Goal: Transaction & Acquisition: Purchase product/service

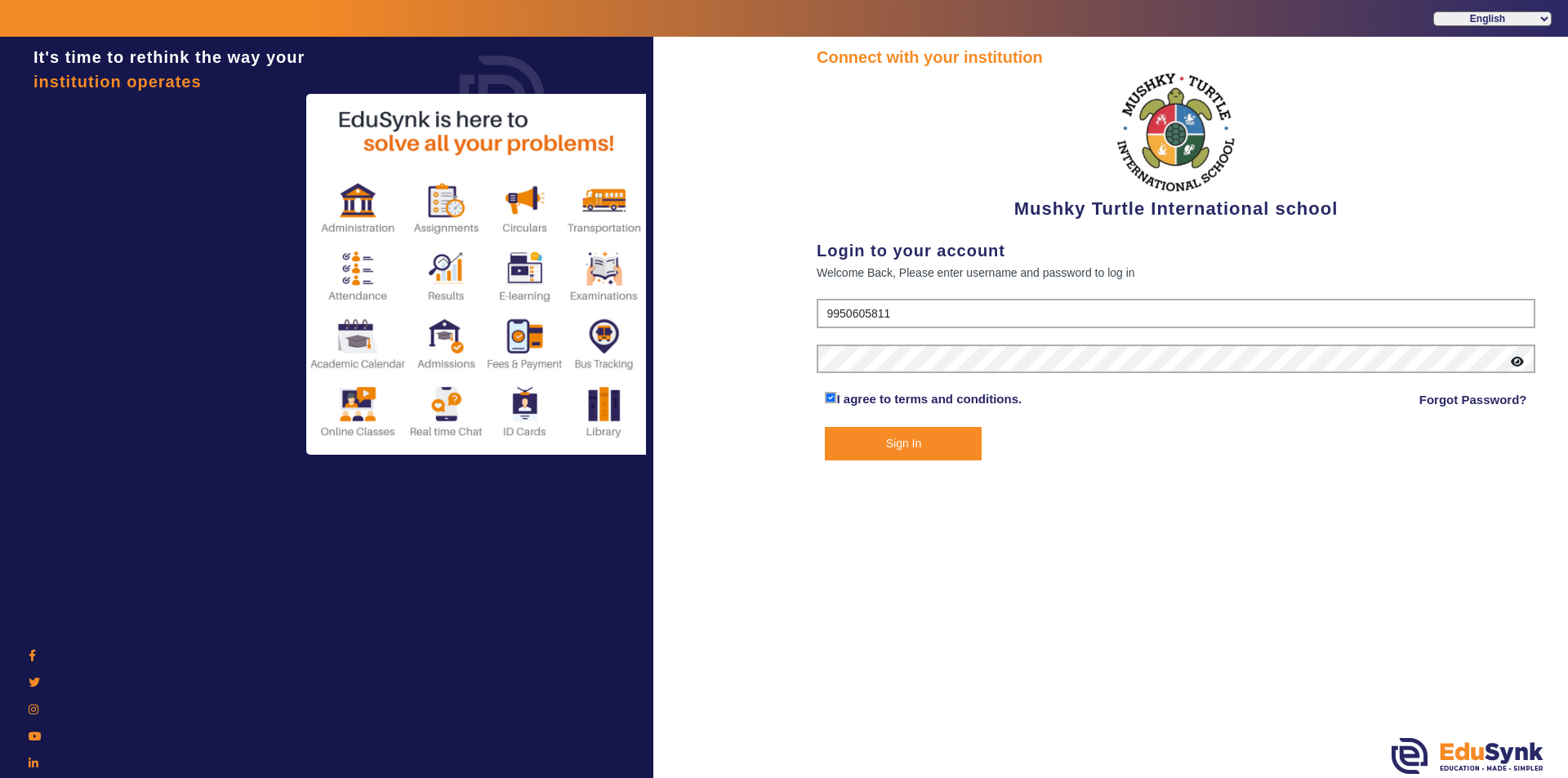
click at [853, 445] on button "Sign In" at bounding box center [903, 444] width 157 height 34
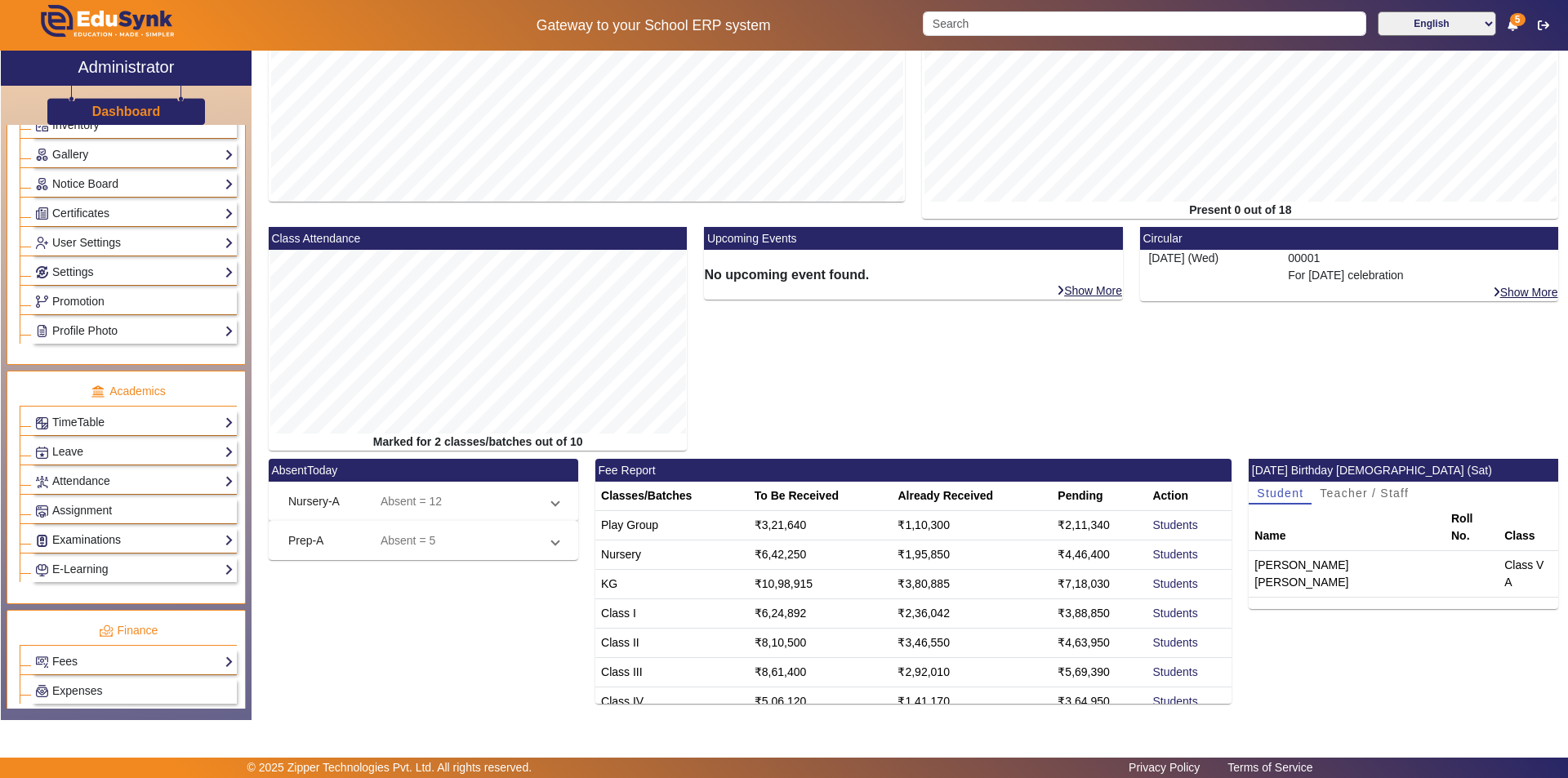
scroll to position [490, 0]
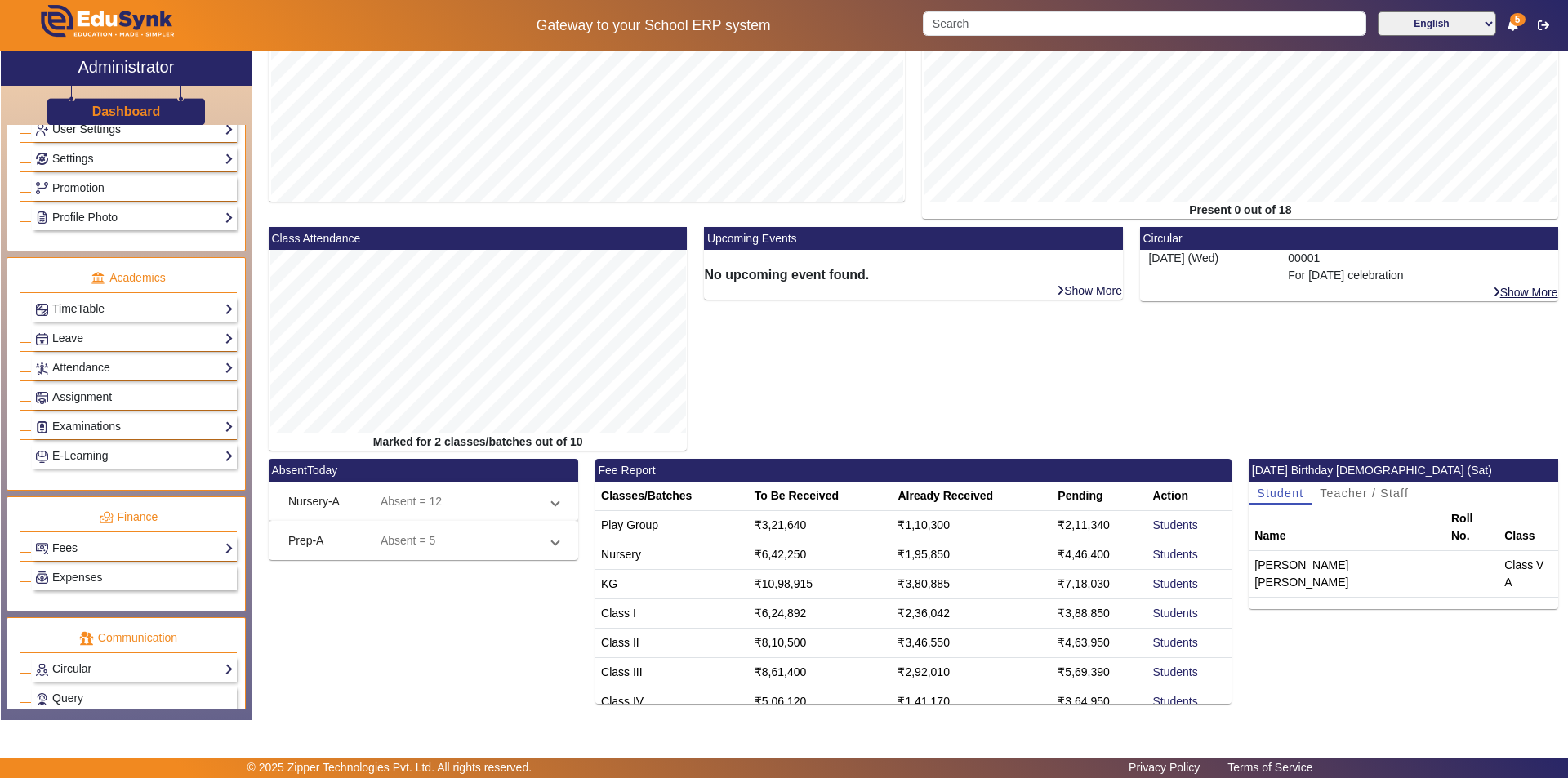
click at [117, 545] on link "Fees" at bounding box center [134, 548] width 198 height 19
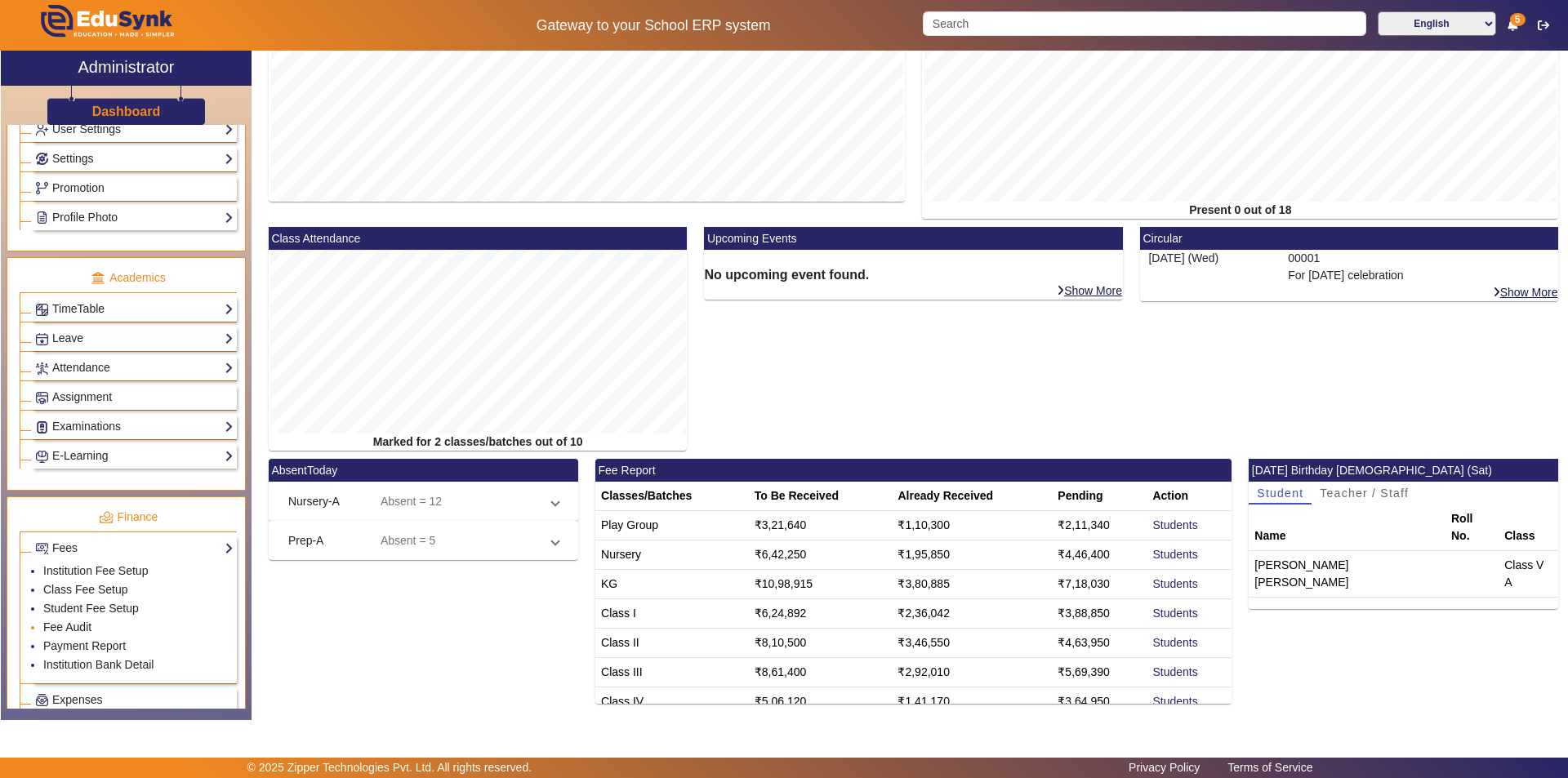
click at [84, 626] on link "Fee Audit" at bounding box center [67, 626] width 48 height 13
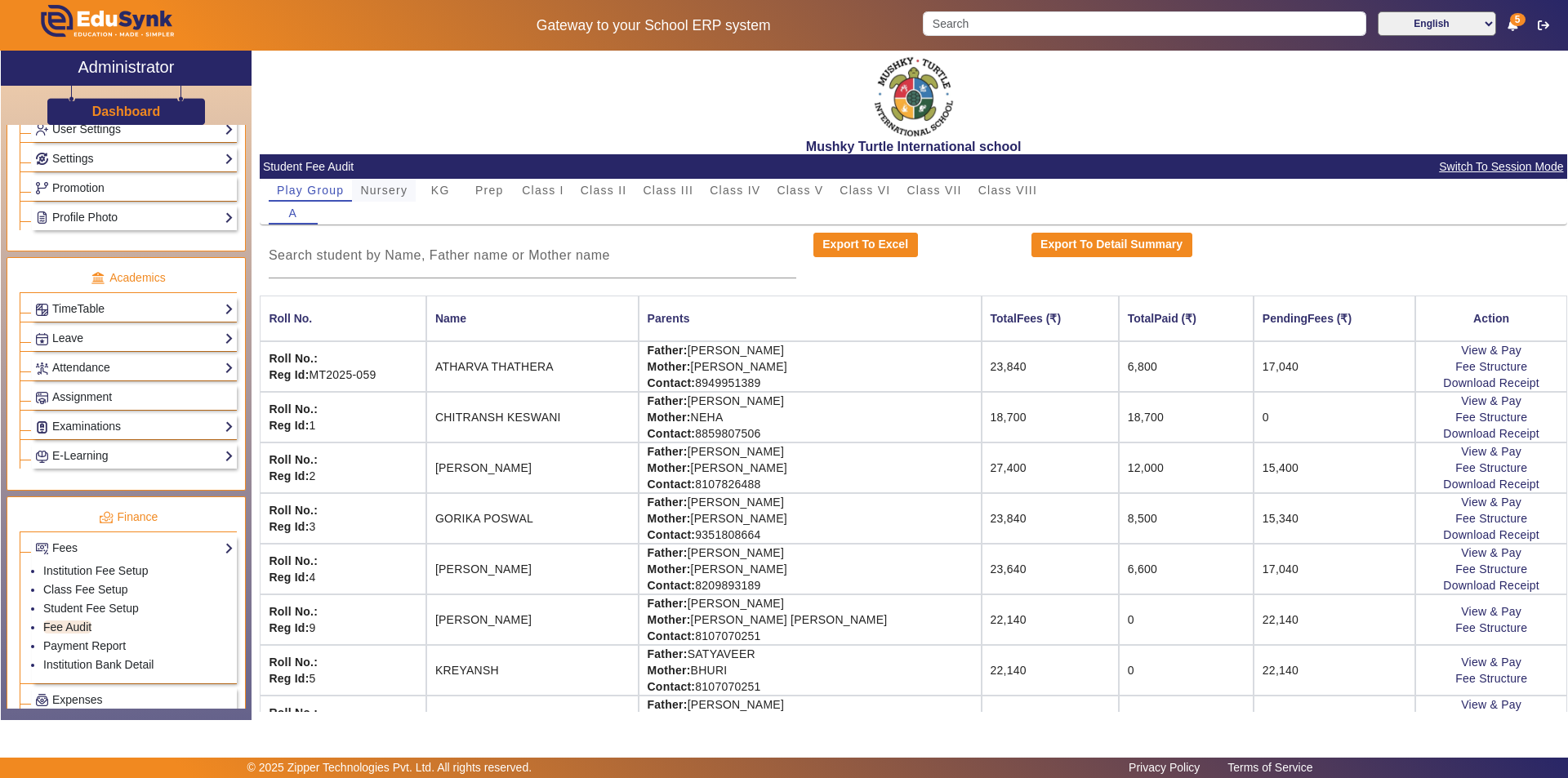
click at [369, 185] on span "Nursery" at bounding box center [384, 190] width 47 height 12
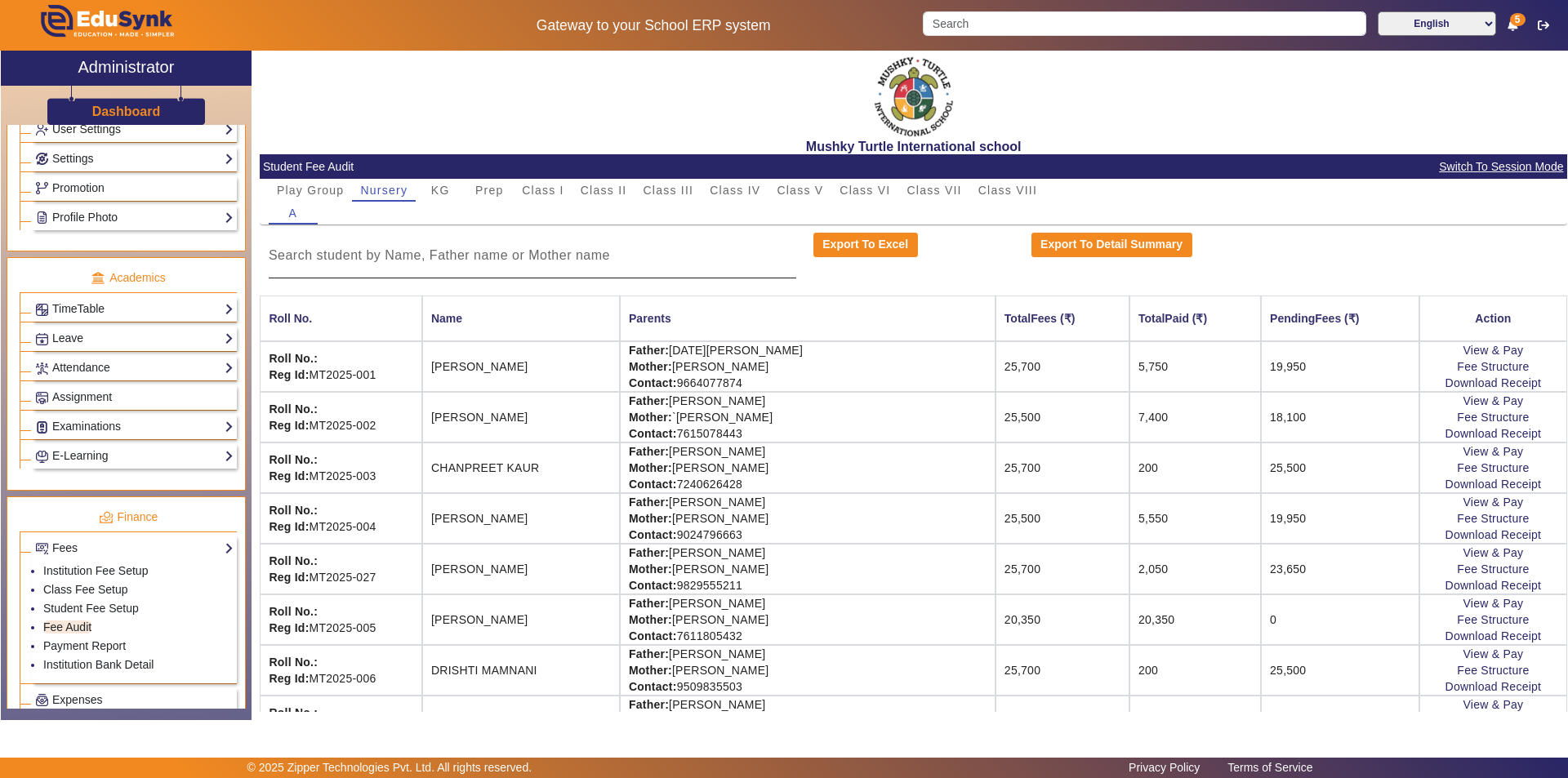
click at [492, 263] on input at bounding box center [533, 255] width 528 height 19
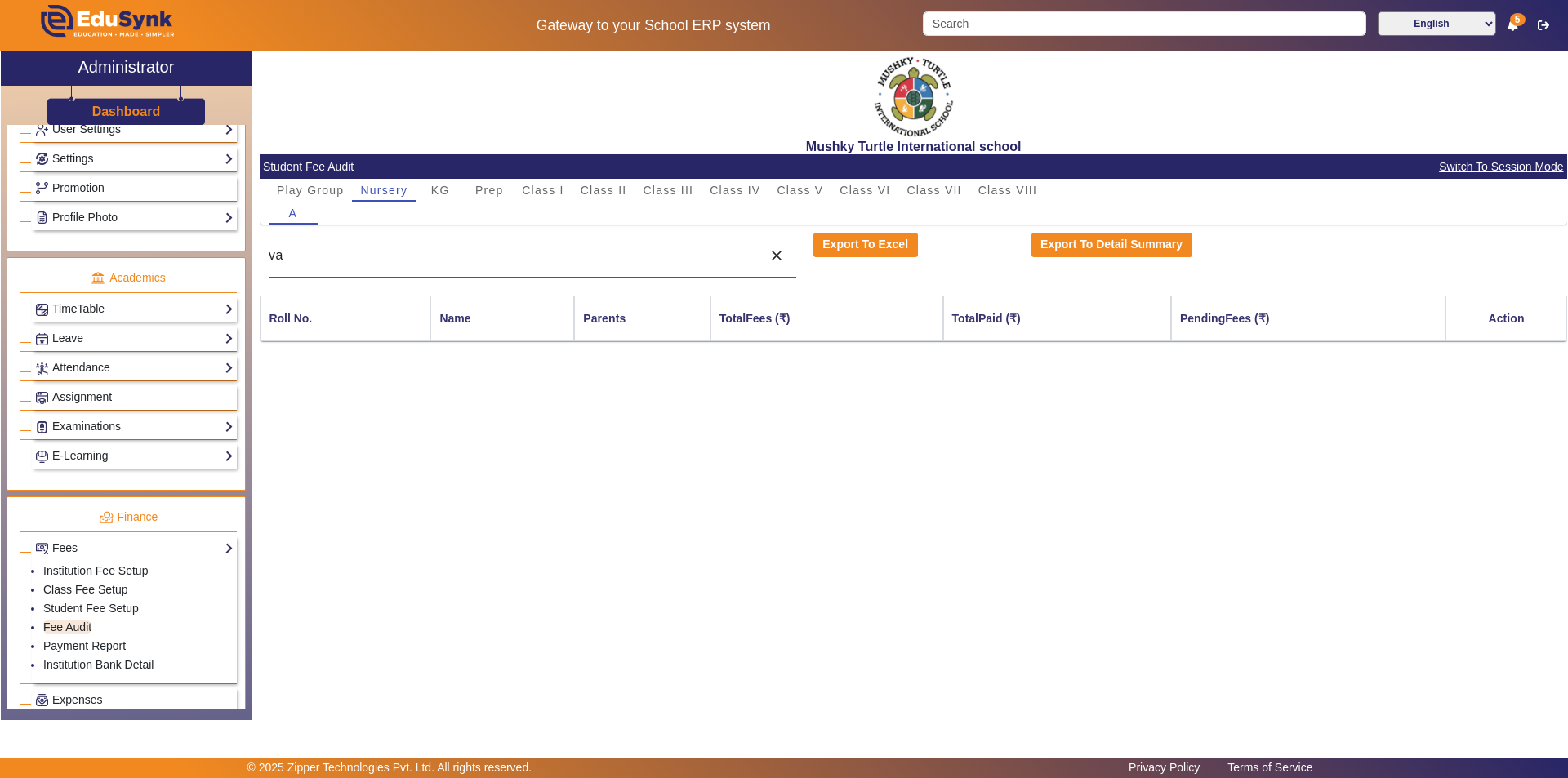
type input "v"
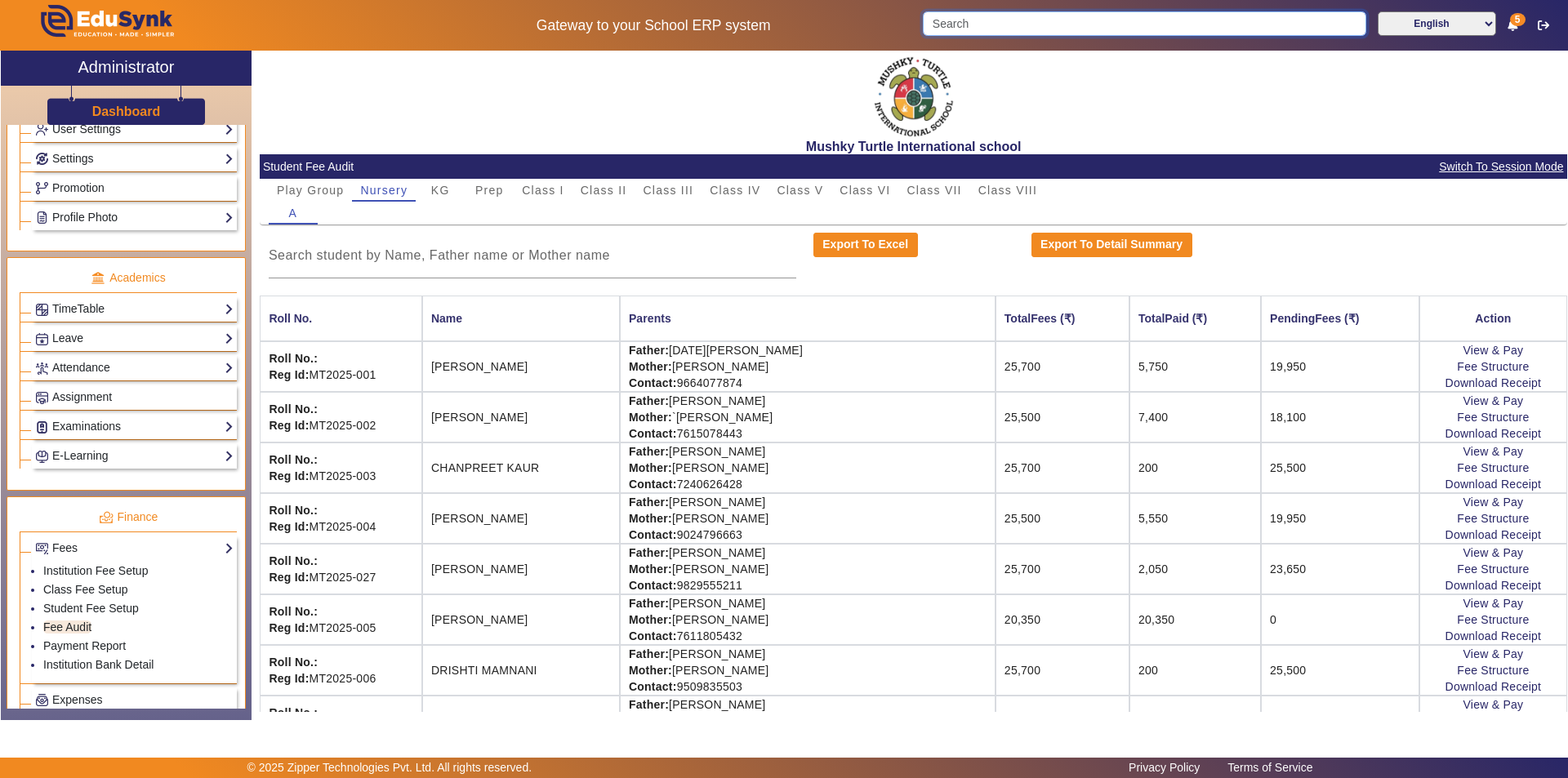
click at [950, 21] on input "Search" at bounding box center [1144, 24] width 443 height 24
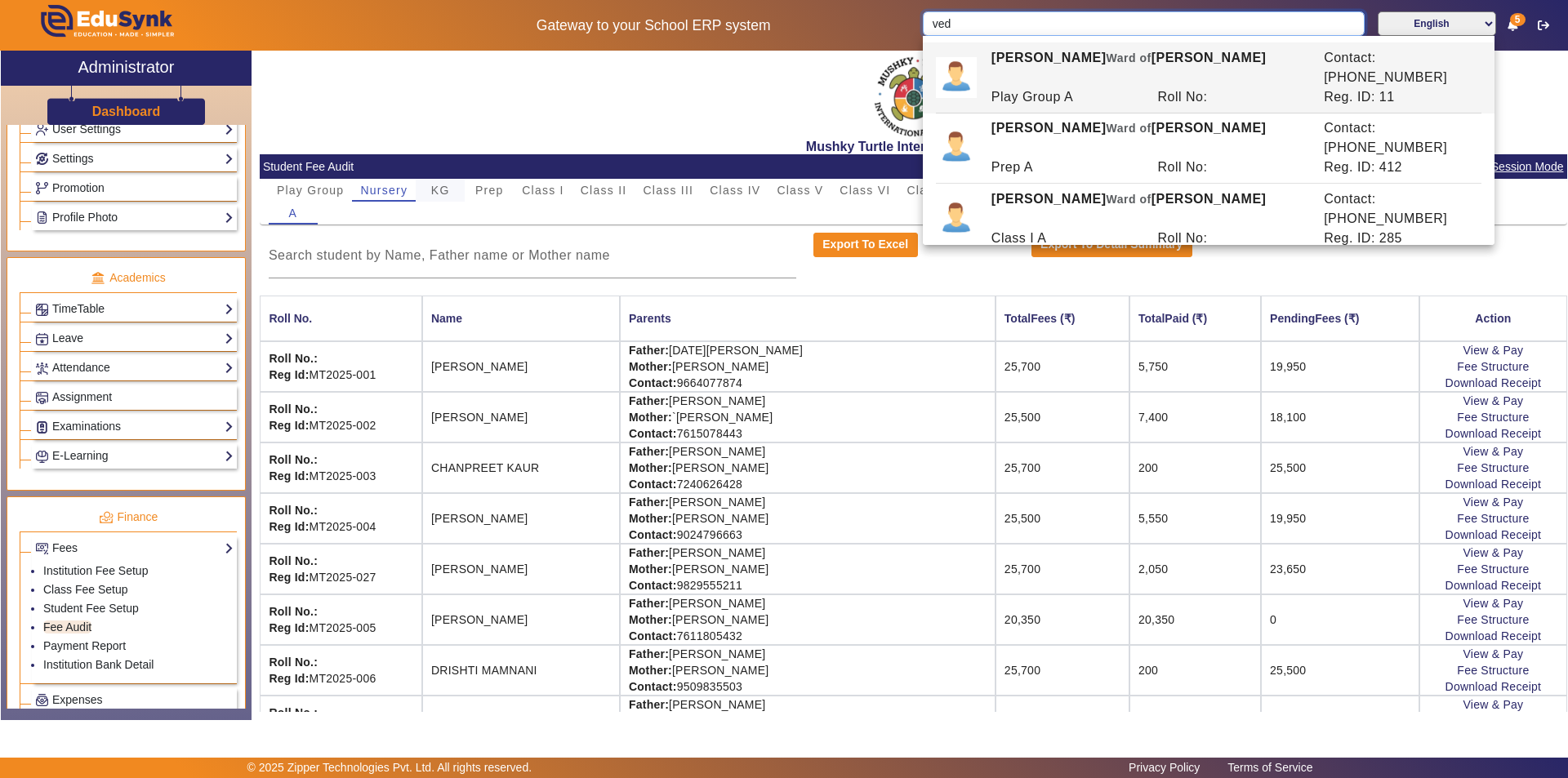
type input "ved"
click at [437, 192] on span "KG" at bounding box center [440, 190] width 19 height 12
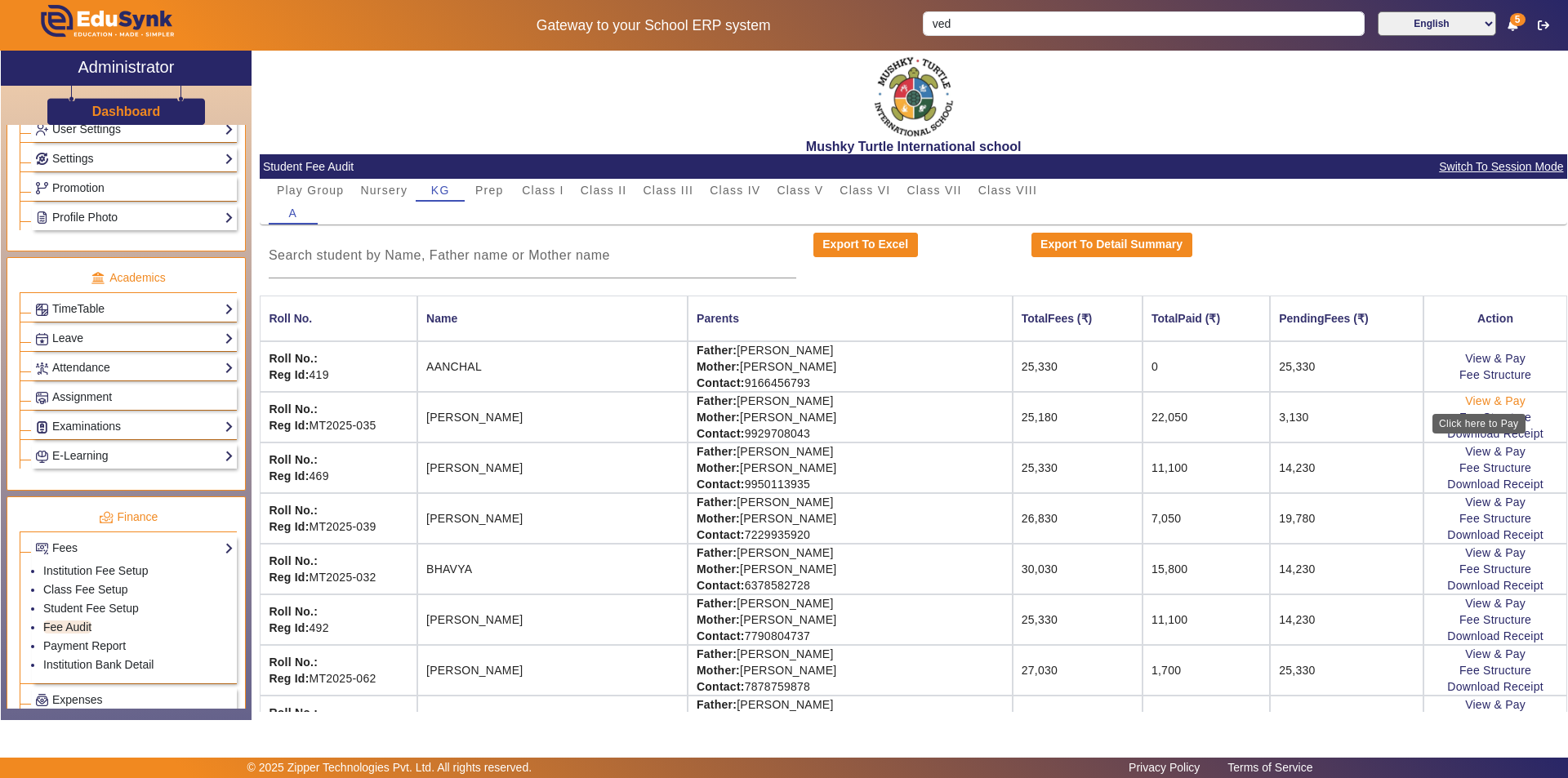
click at [1489, 403] on link "View & Pay" at bounding box center [1496, 400] width 61 height 13
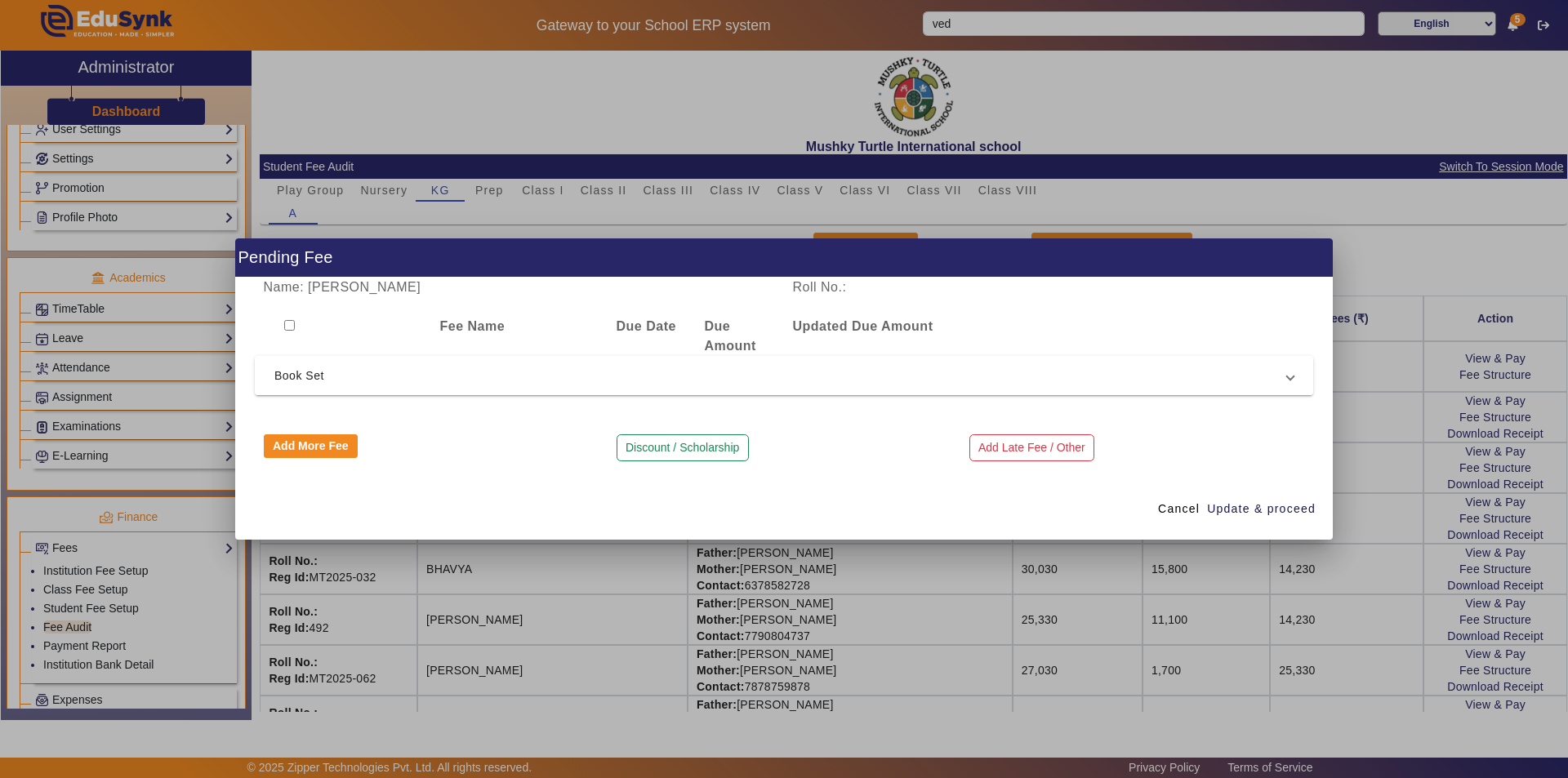
click at [685, 389] on mat-expansion-panel-header "Book Set" at bounding box center [783, 375] width 1058 height 39
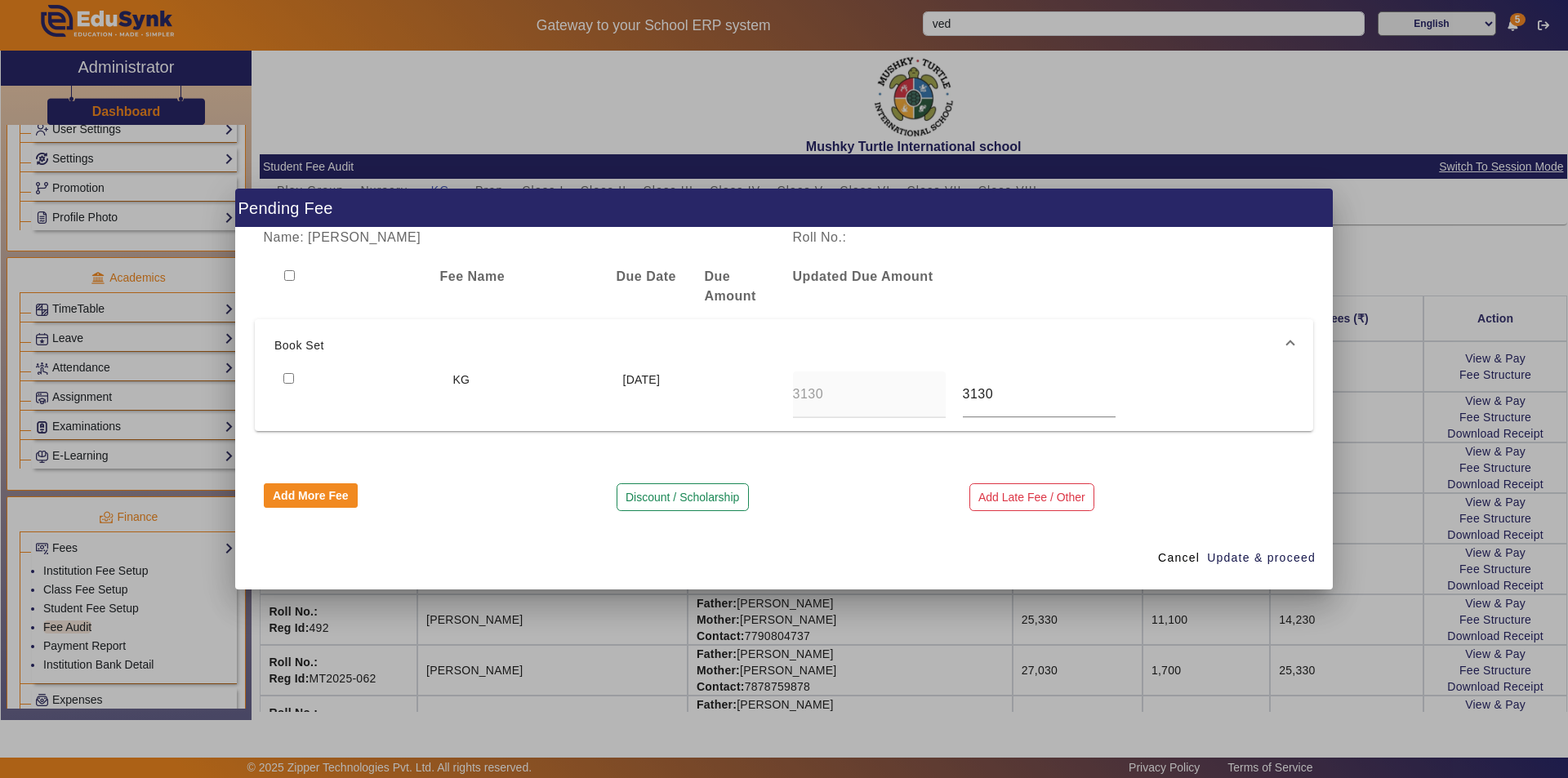
click at [676, 414] on div "[DATE]" at bounding box center [698, 394] width 169 height 46
click at [704, 497] on button "Discount / Scholarship" at bounding box center [682, 496] width 132 height 28
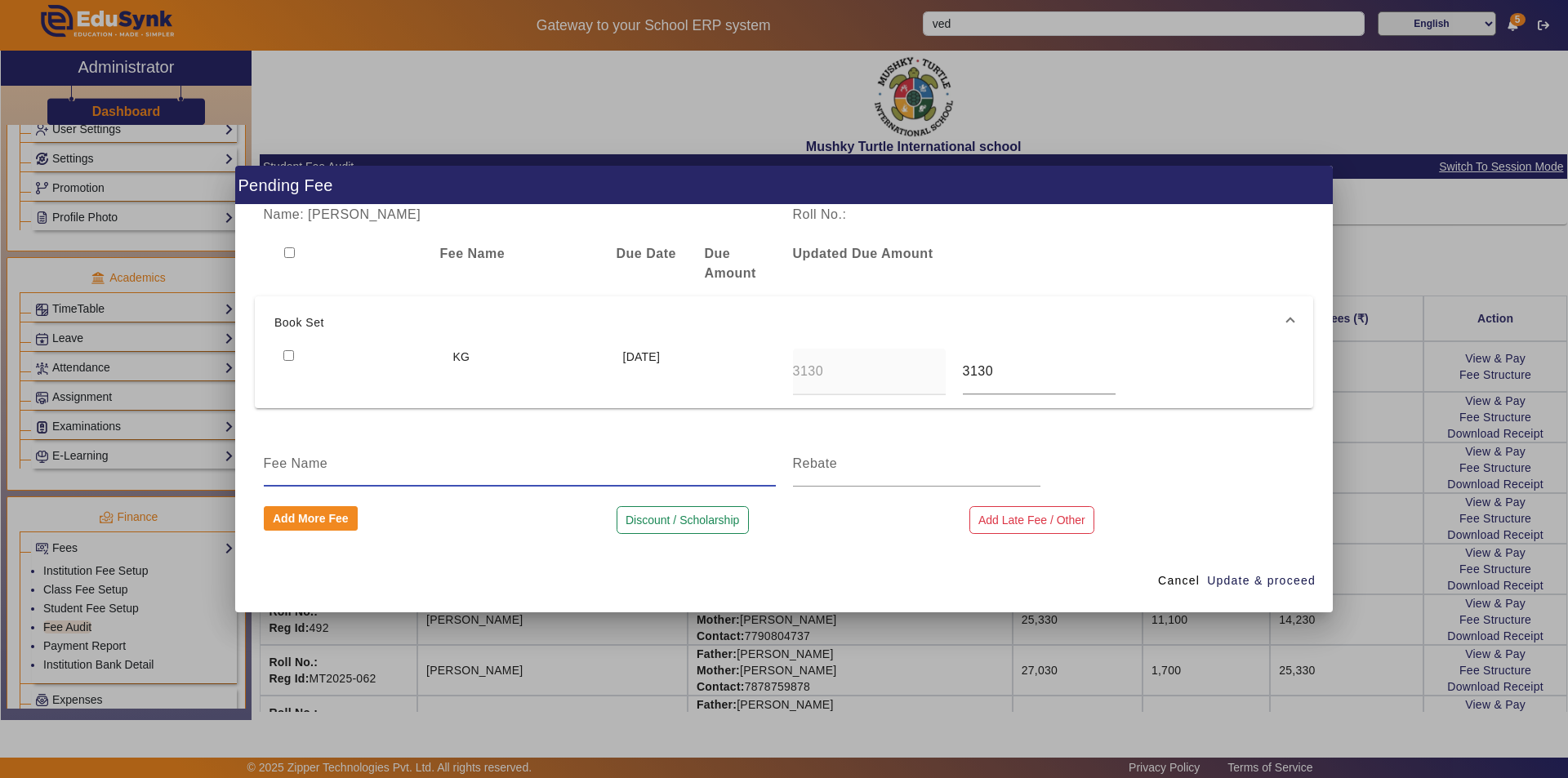
click at [556, 466] on input at bounding box center [519, 464] width 512 height 19
type input "book set Amount"
click at [900, 469] on input at bounding box center [917, 464] width 248 height 19
click at [813, 462] on input "3030" at bounding box center [917, 464] width 248 height 19
click at [809, 467] on input "3030" at bounding box center [917, 464] width 248 height 19
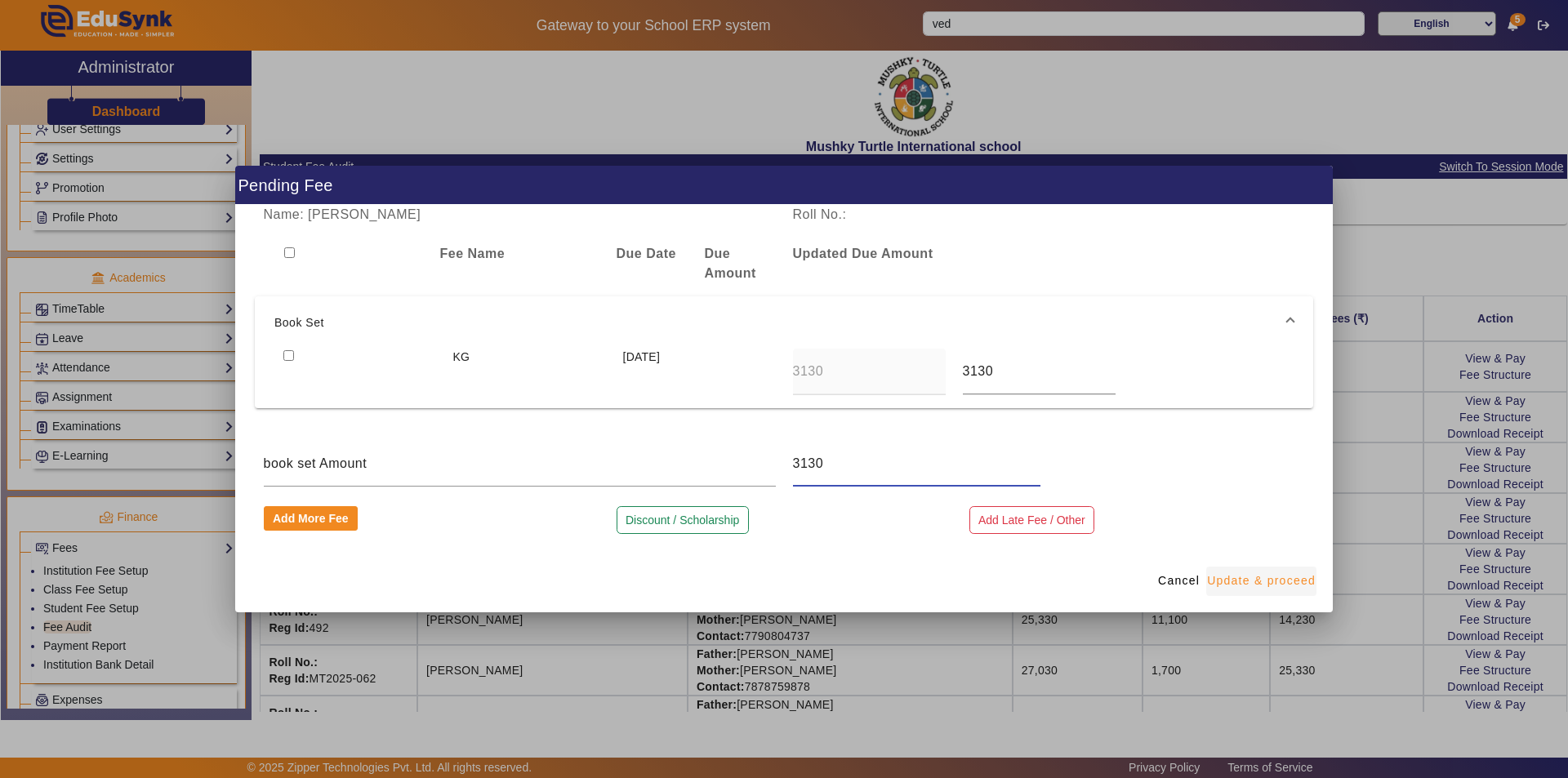
type input "3130"
click at [1257, 588] on span "Update & proceed" at bounding box center [1261, 581] width 109 height 17
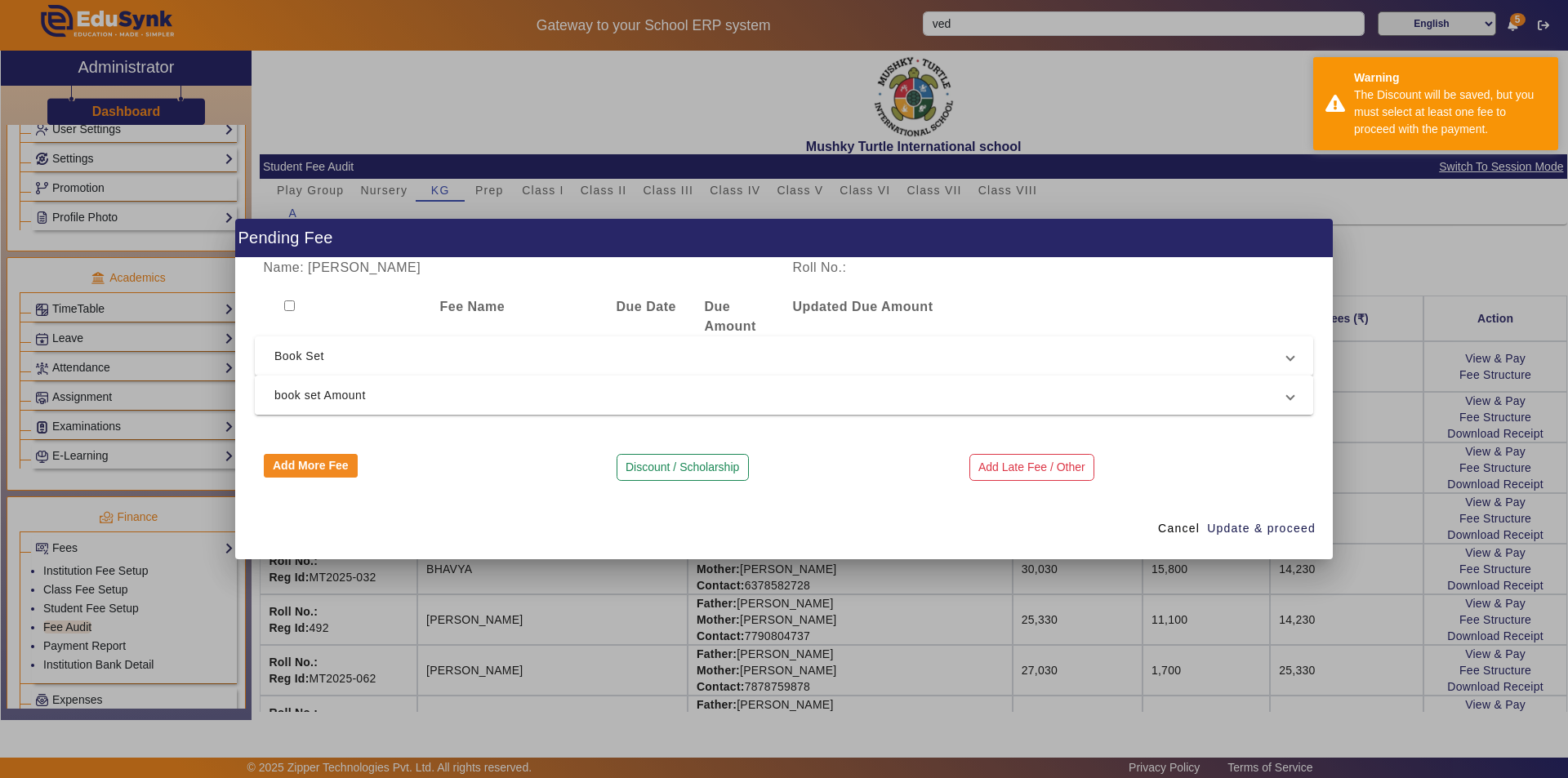
click at [330, 396] on span "book set Amount" at bounding box center [780, 394] width 1012 height 19
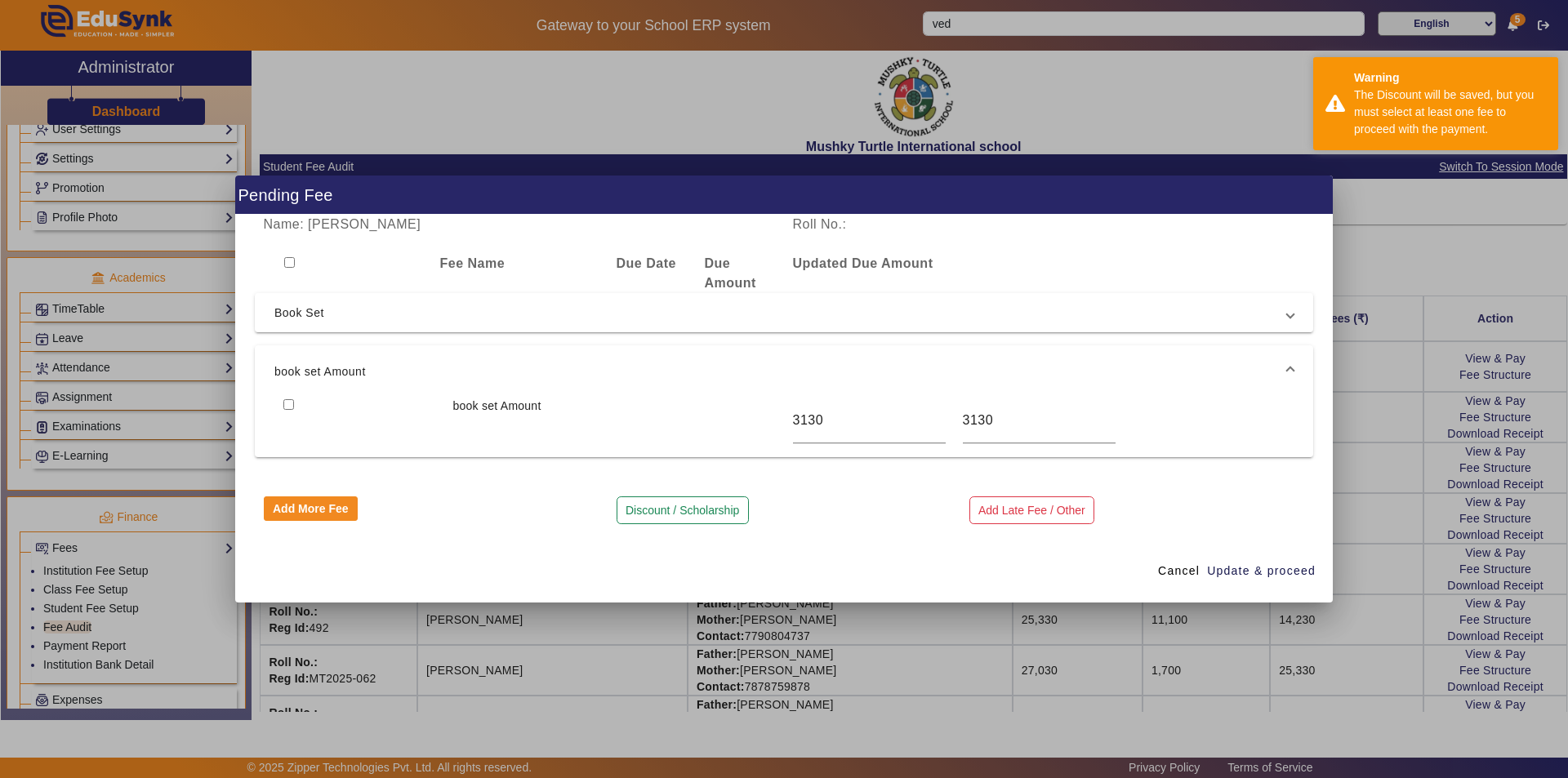
drag, startPoint x: 287, startPoint y: 260, endPoint x: 287, endPoint y: 271, distance: 11.0
click at [287, 260] on input "checkbox" at bounding box center [289, 262] width 11 height 11
checkbox input "true"
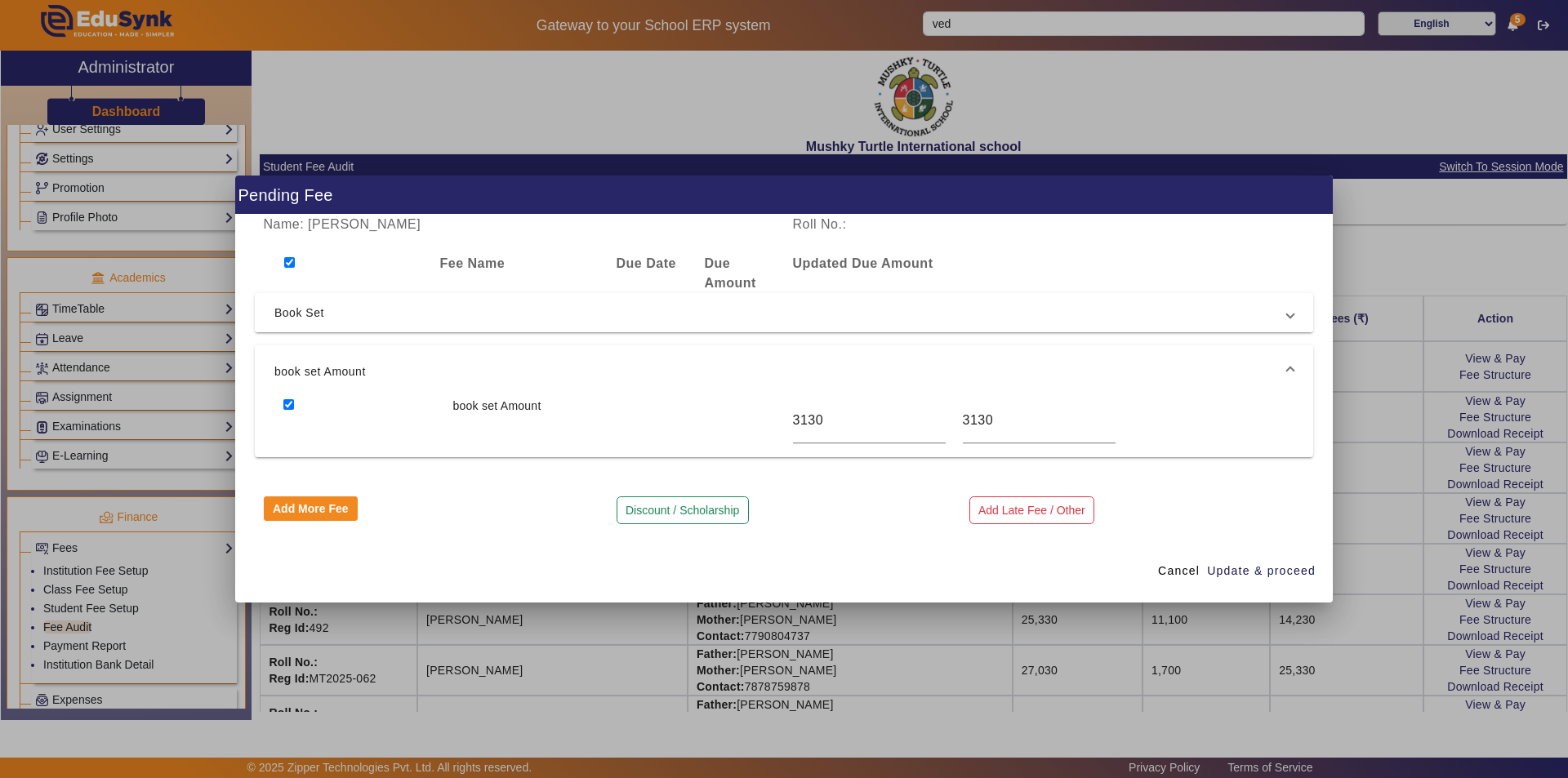
click at [295, 327] on mat-expansion-panel-header "Book Set" at bounding box center [783, 313] width 1058 height 39
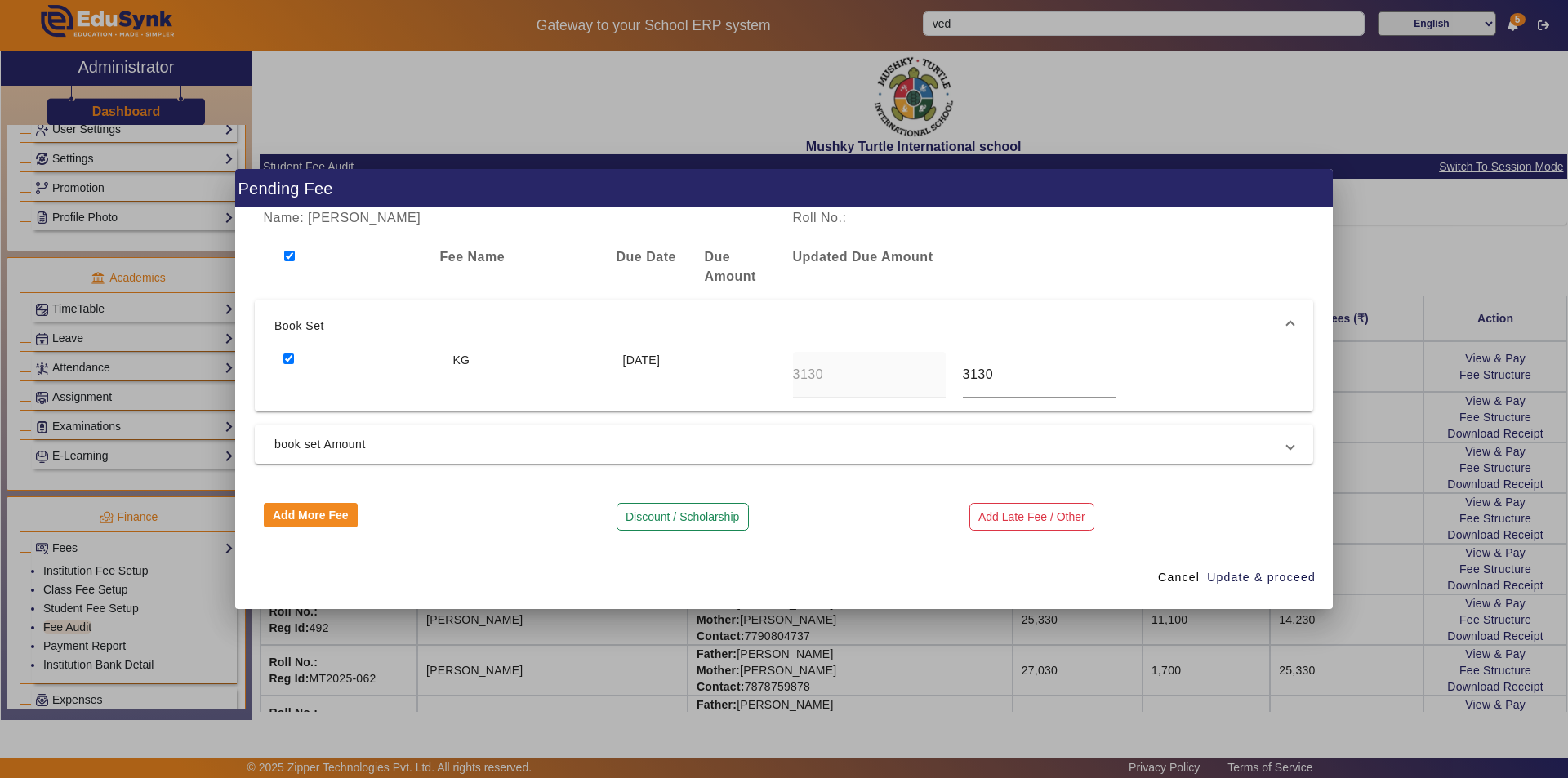
click at [287, 356] on input "checkbox" at bounding box center [288, 358] width 11 height 11
checkbox input "false"
click at [1265, 581] on span "Update & proceed" at bounding box center [1261, 577] width 109 height 17
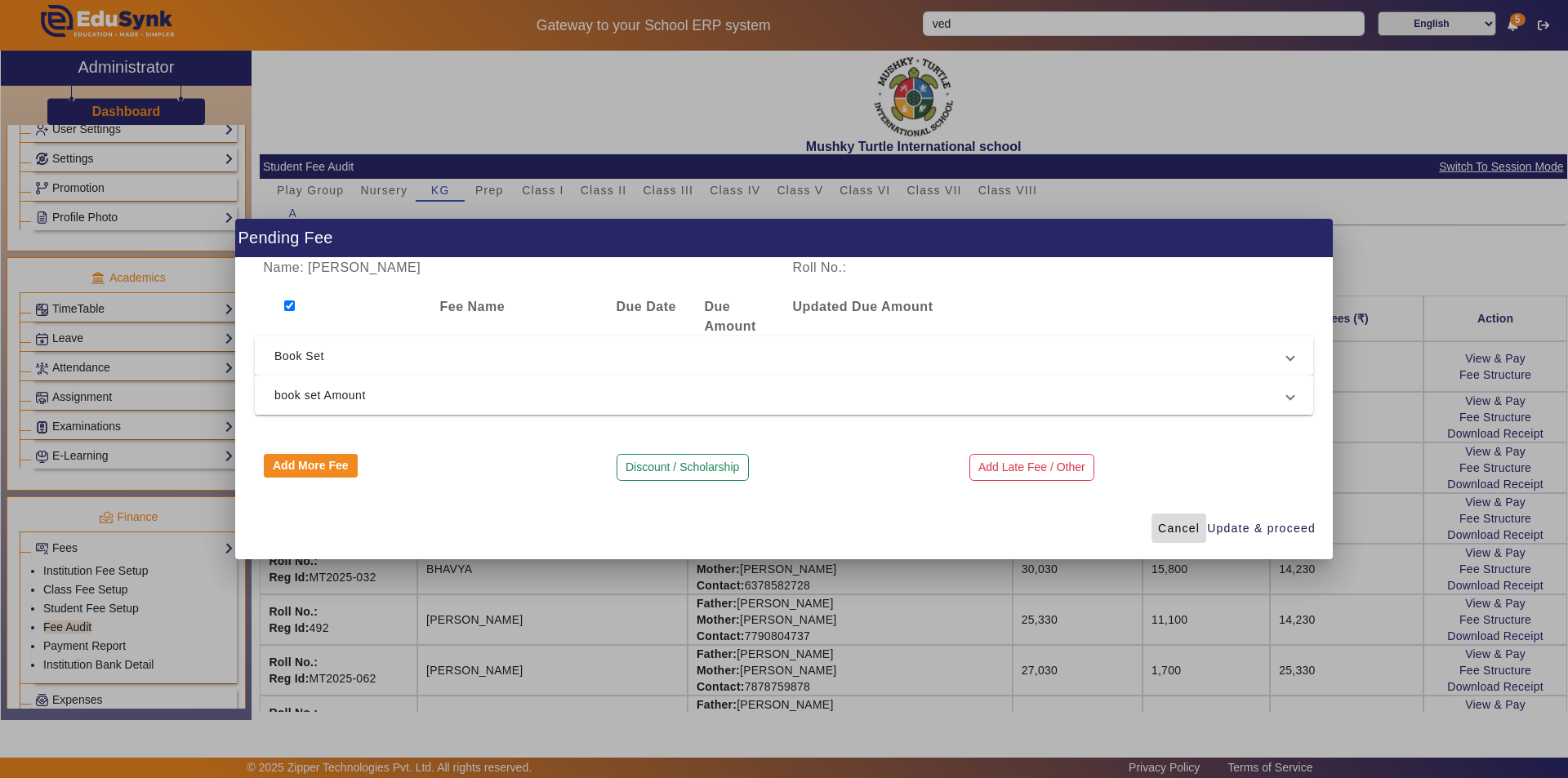
click at [1189, 528] on span "Cancel" at bounding box center [1179, 529] width 41 height 17
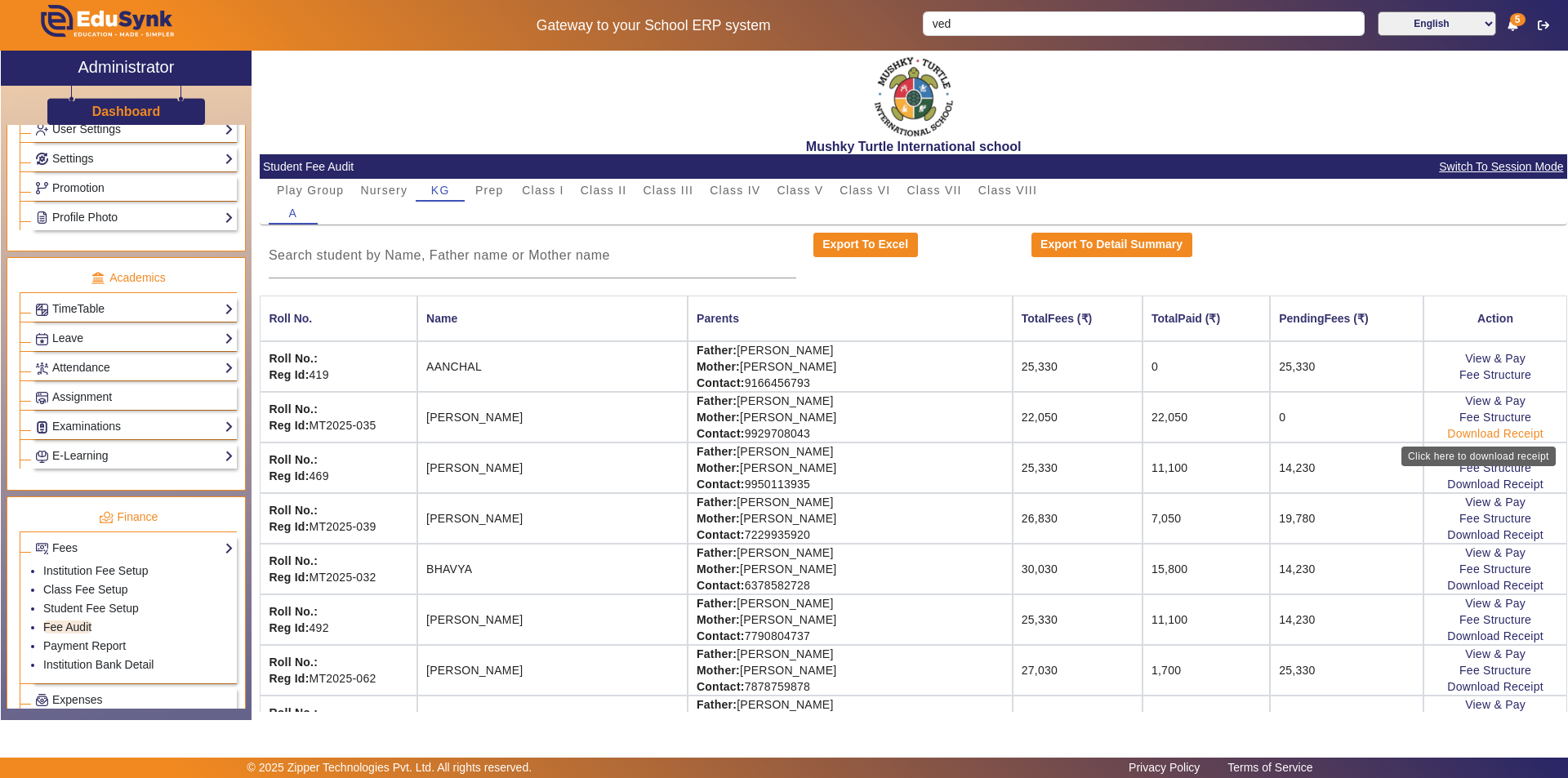
click at [1459, 437] on link "Download Receipt" at bounding box center [1496, 433] width 96 height 13
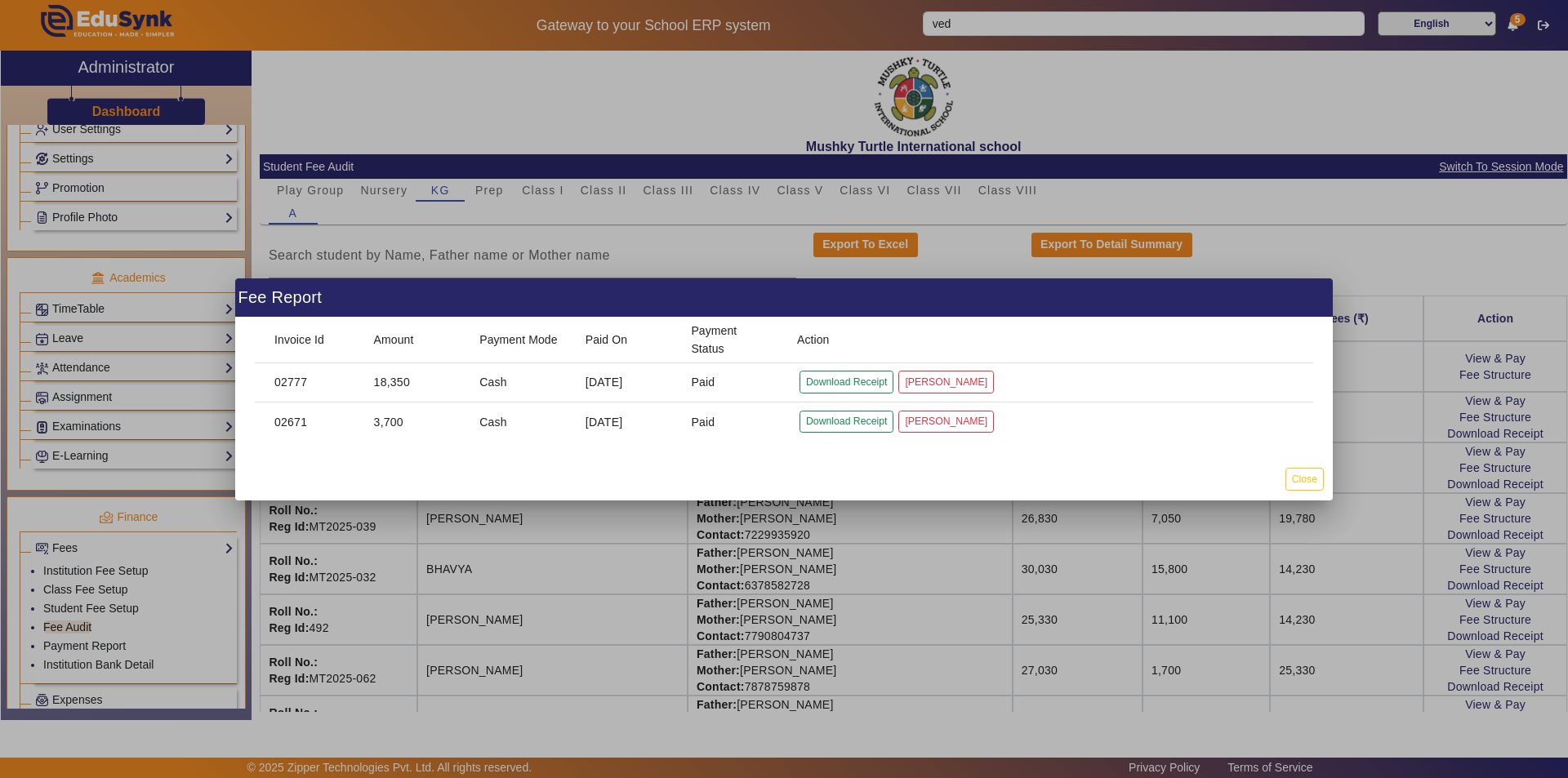
click at [1513, 406] on div at bounding box center [784, 389] width 1568 height 778
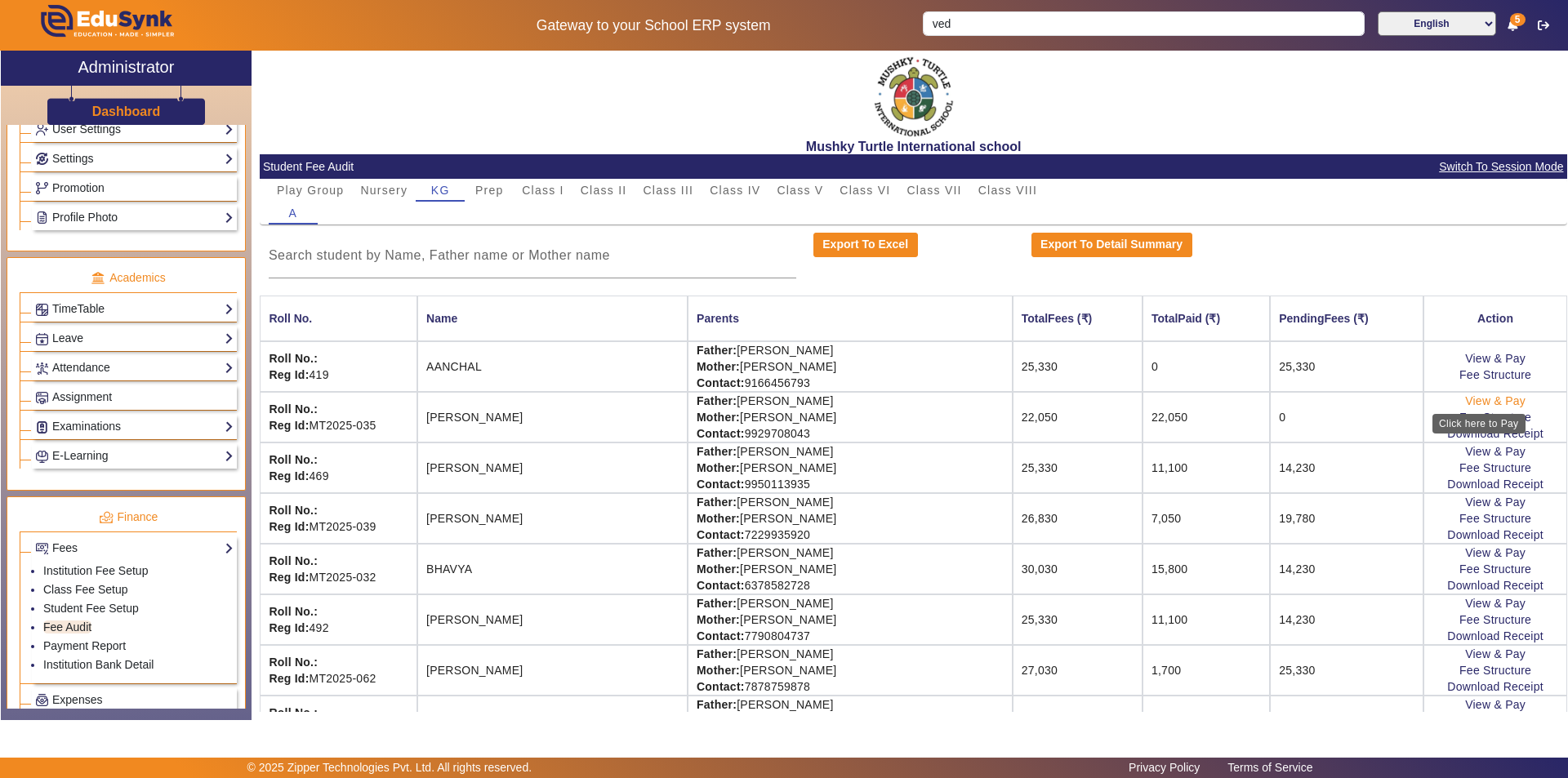
click at [1501, 396] on link "View & Pay" at bounding box center [1496, 400] width 61 height 13
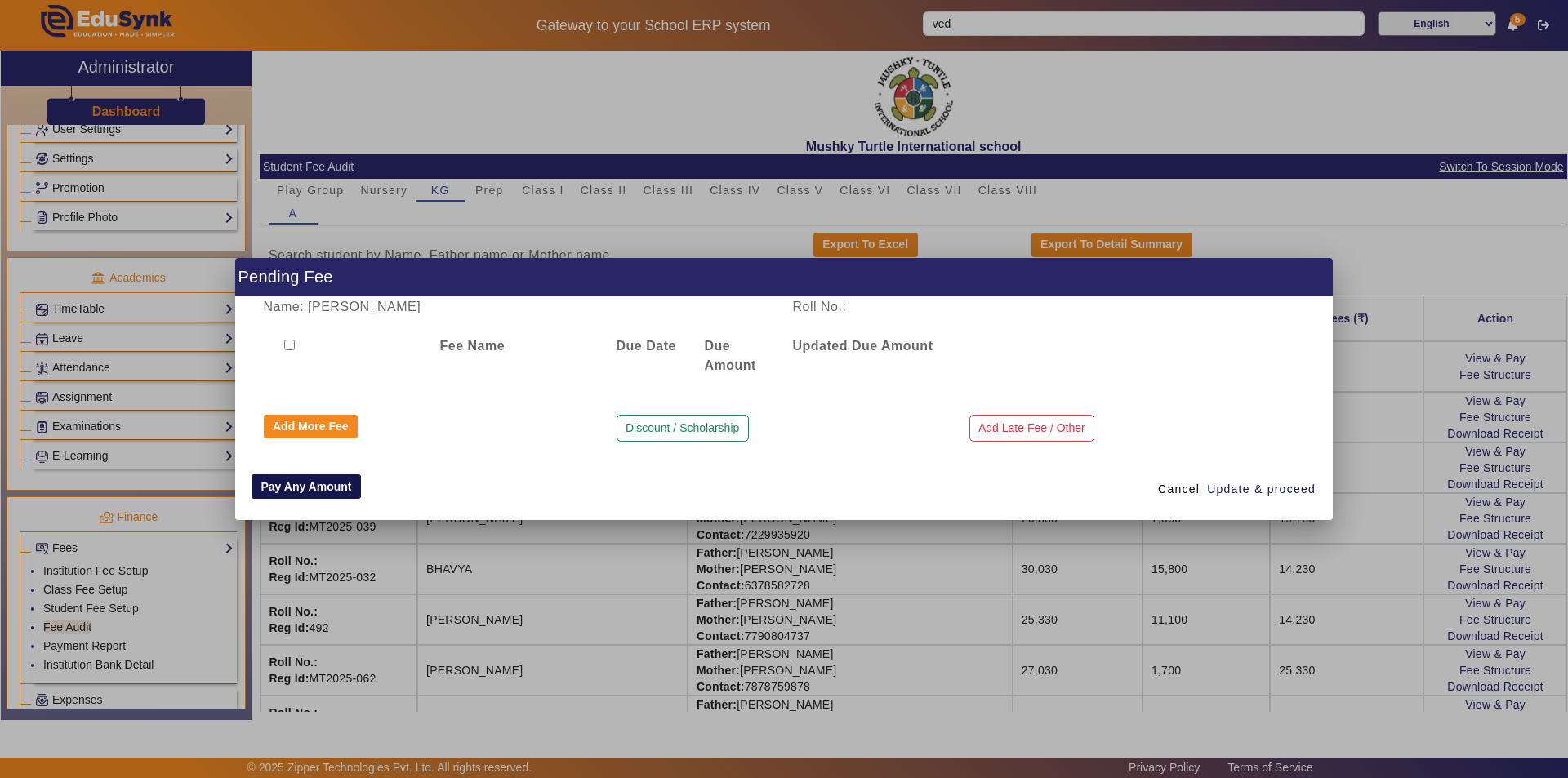
click at [298, 485] on button "Pay Any Amount" at bounding box center [306, 486] width 110 height 24
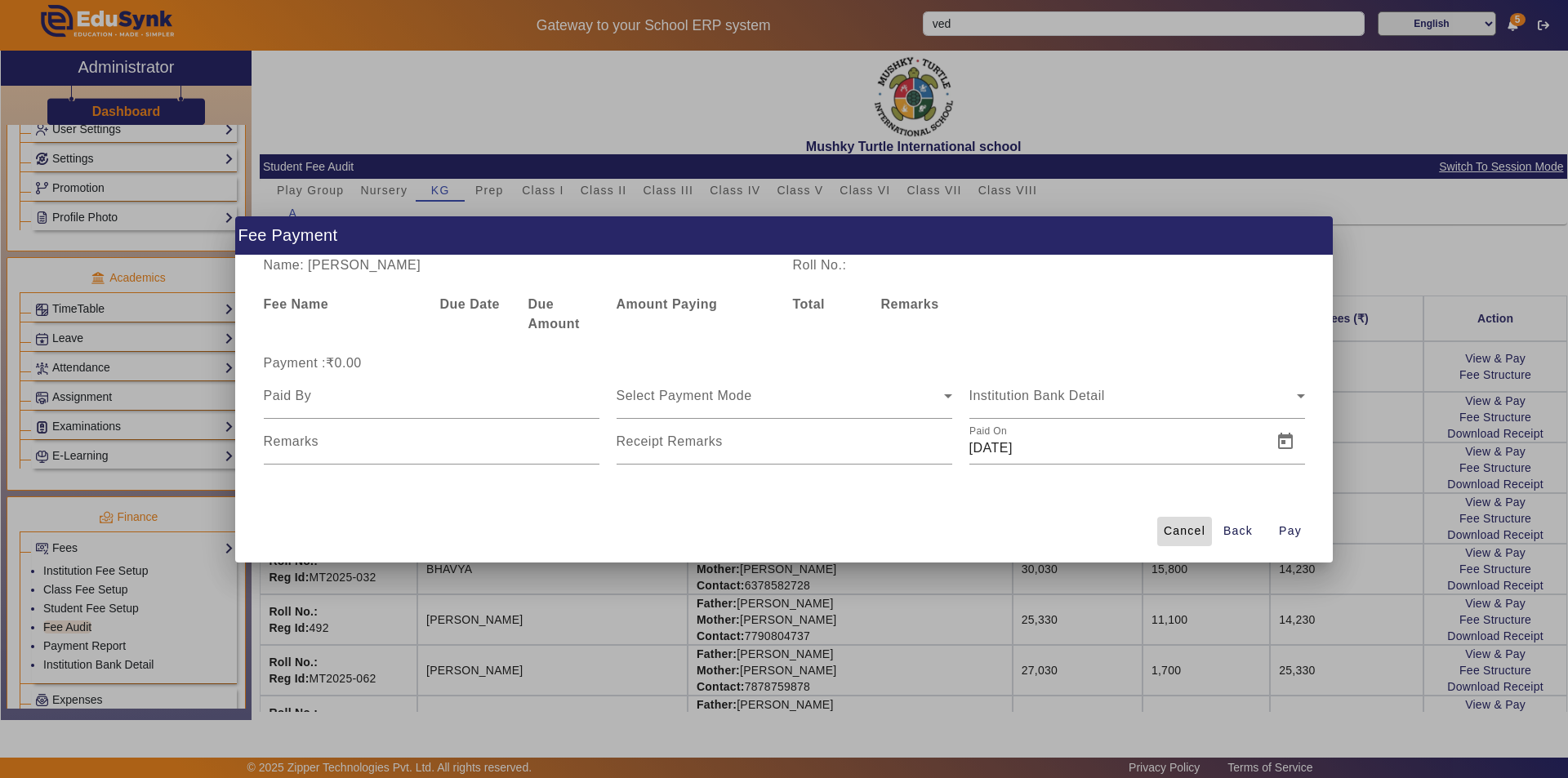
click at [1184, 528] on span "Cancel" at bounding box center [1184, 531] width 41 height 17
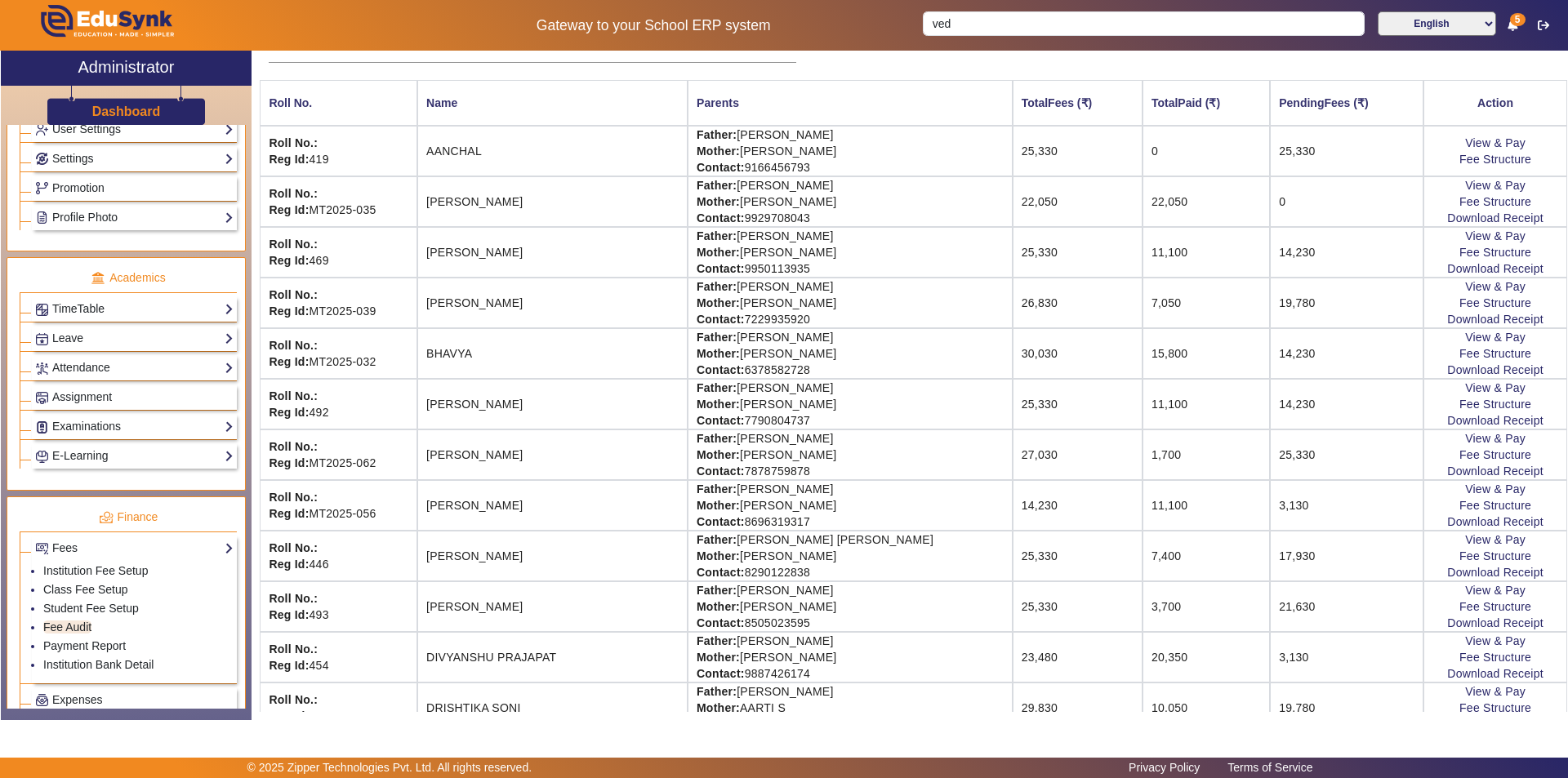
scroll to position [245, 0]
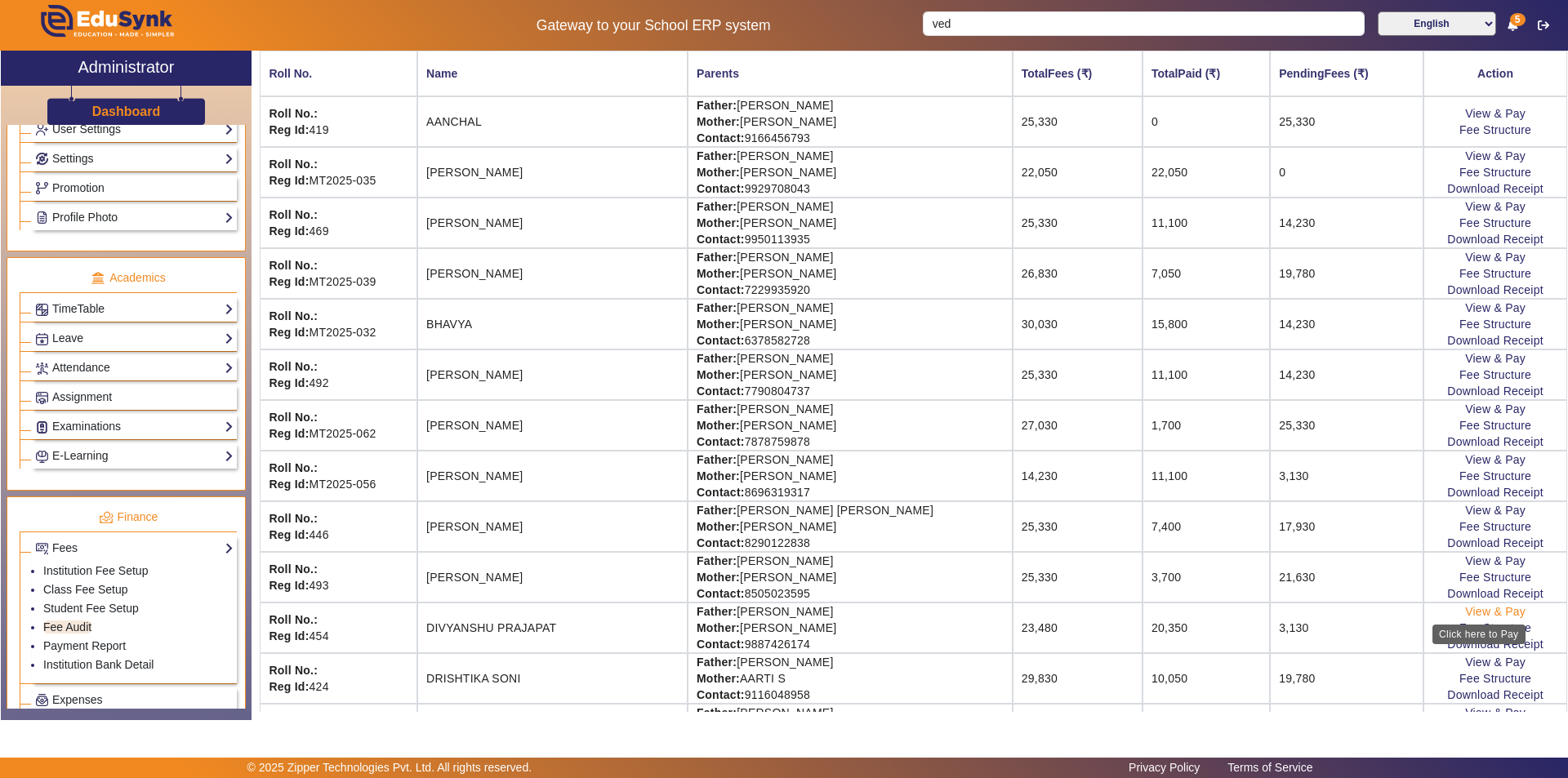
click at [1465, 610] on link "View & Pay" at bounding box center [1496, 611] width 61 height 13
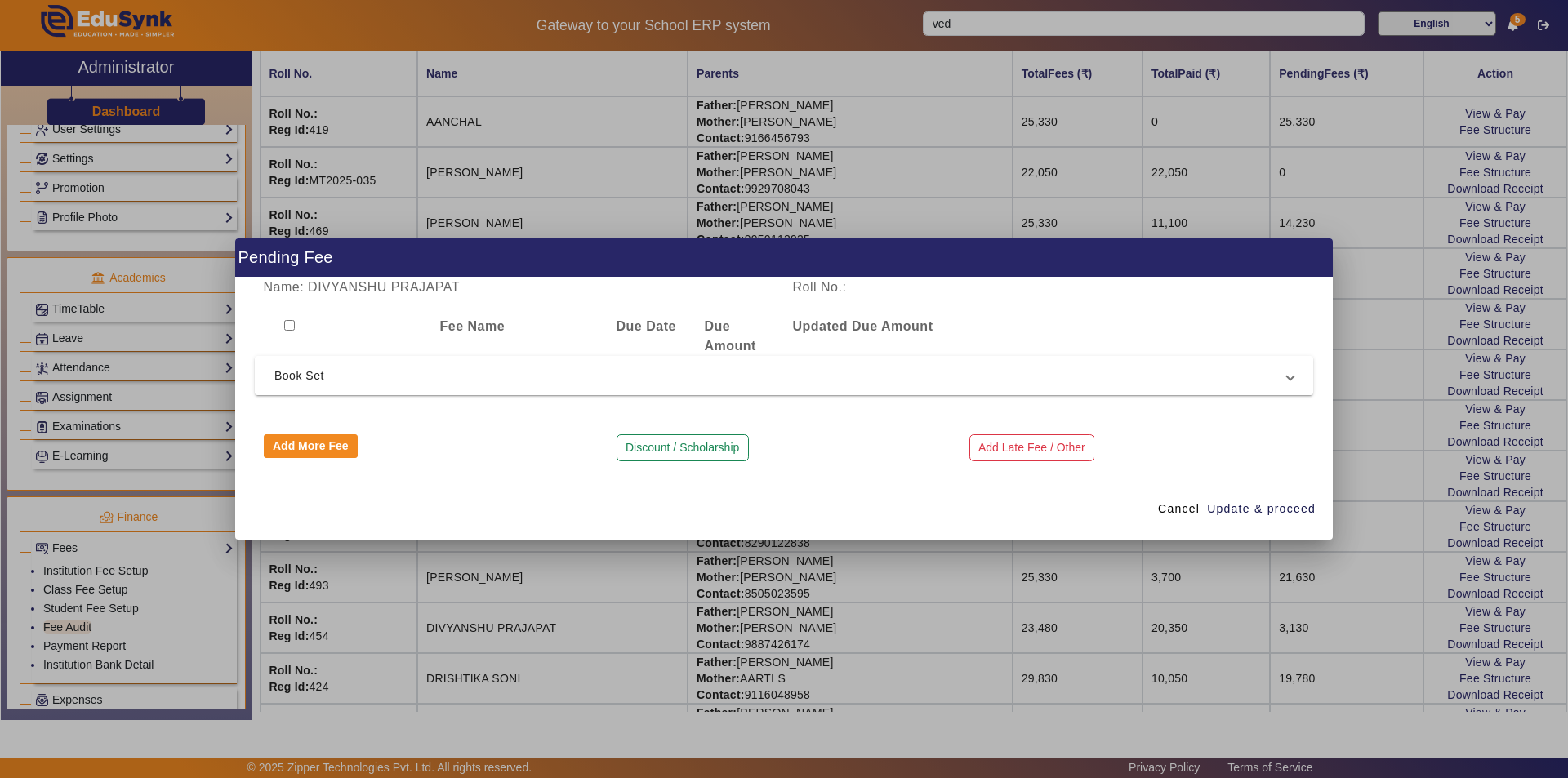
click at [766, 373] on span "Book Set" at bounding box center [780, 375] width 1012 height 19
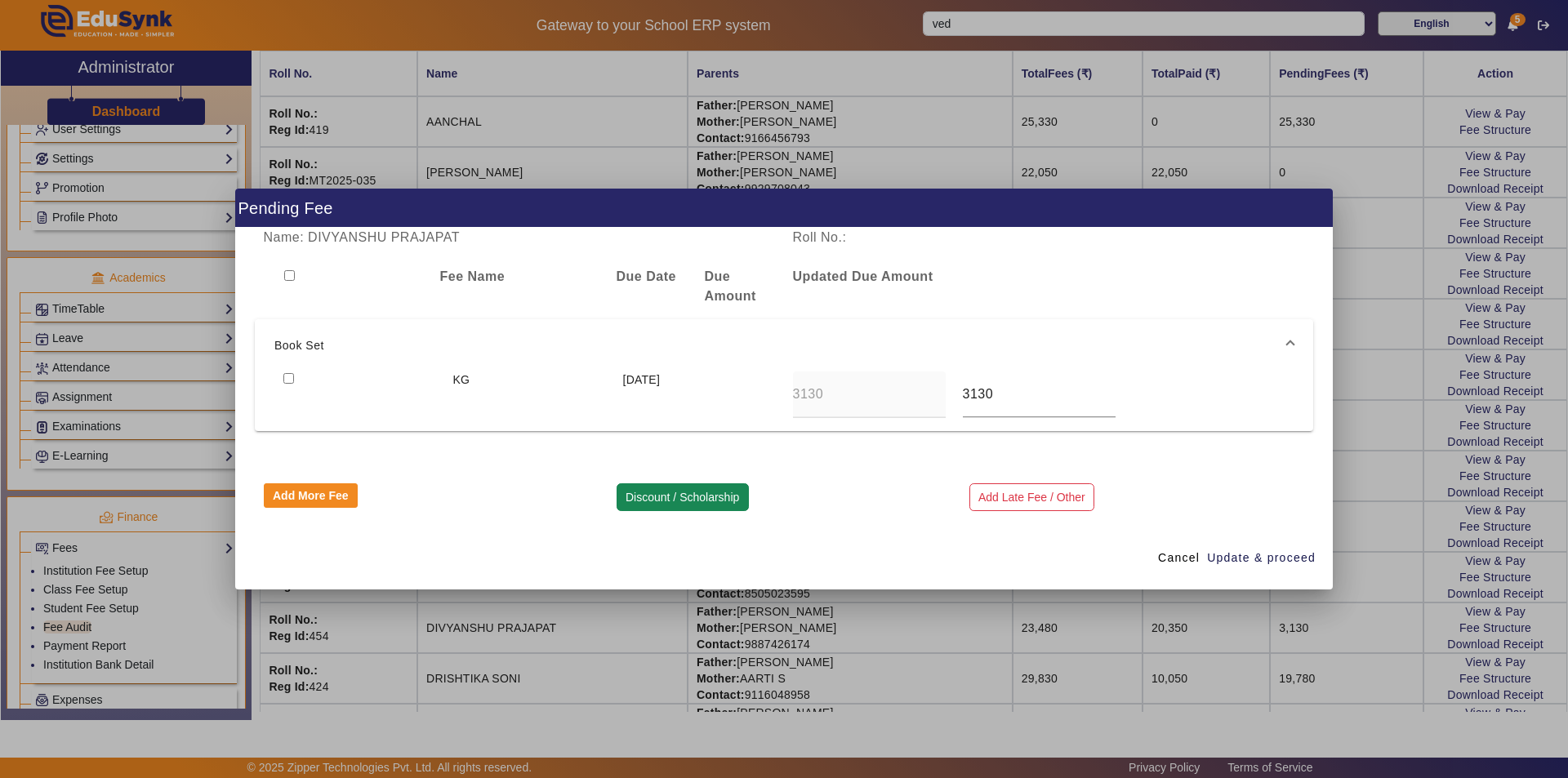
click at [692, 502] on button "Discount / Scholarship" at bounding box center [682, 496] width 132 height 28
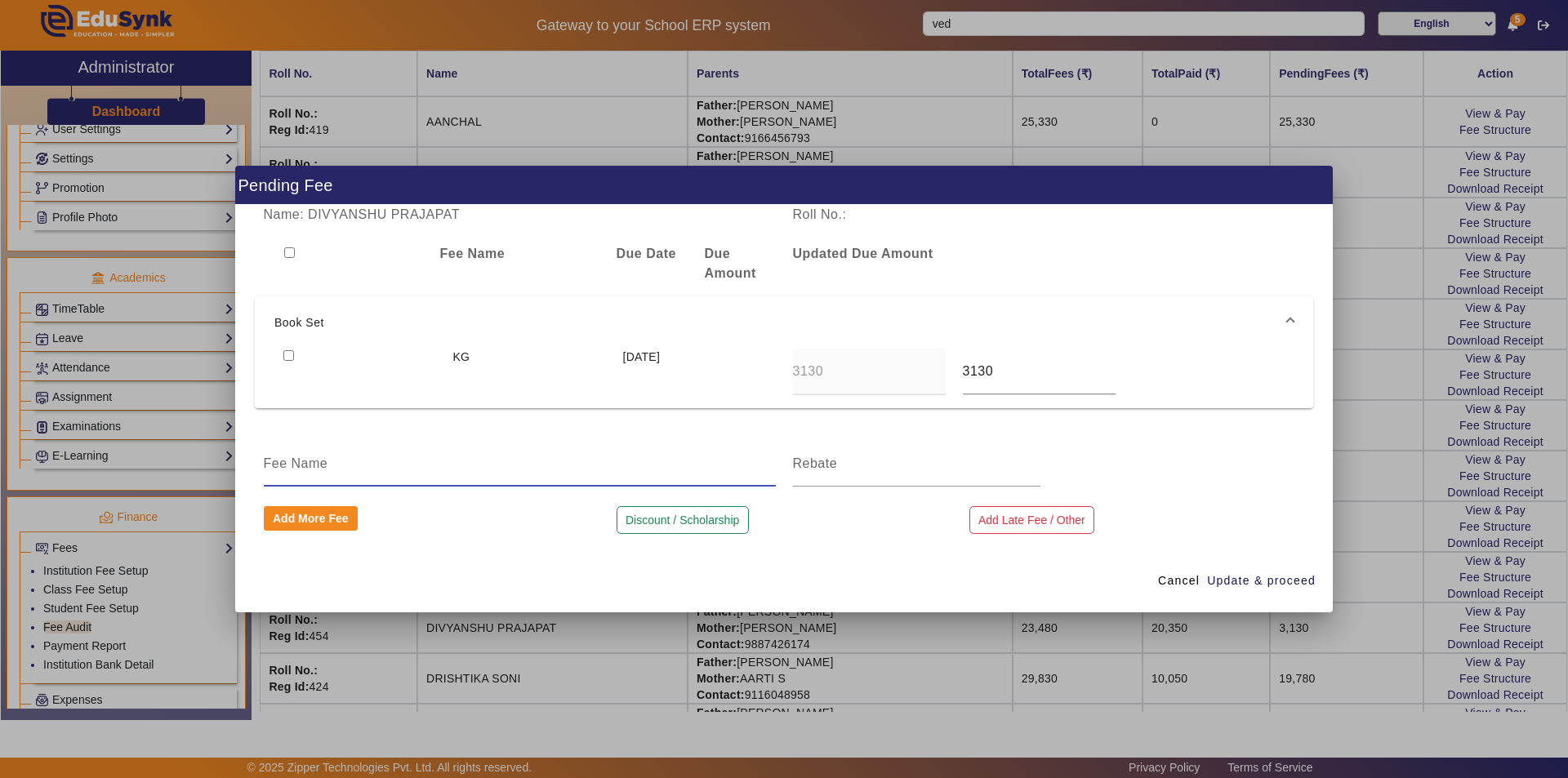
click at [619, 473] on input at bounding box center [519, 464] width 512 height 19
type input "book set Amount"
click at [836, 475] on div at bounding box center [917, 464] width 248 height 46
click at [841, 473] on input at bounding box center [917, 464] width 248 height 19
type input "3130"
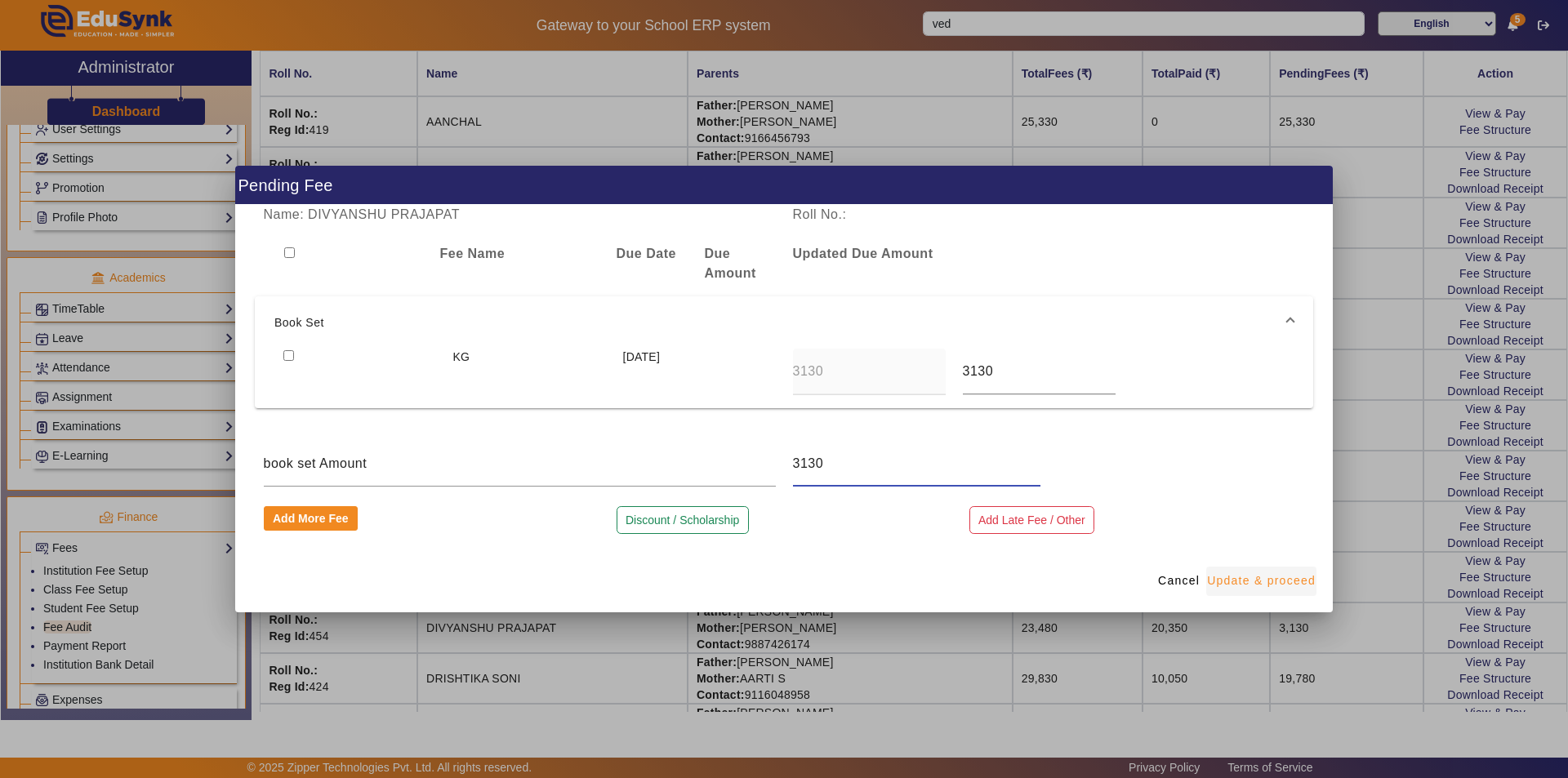
click at [1238, 577] on span "Update & proceed" at bounding box center [1261, 581] width 109 height 17
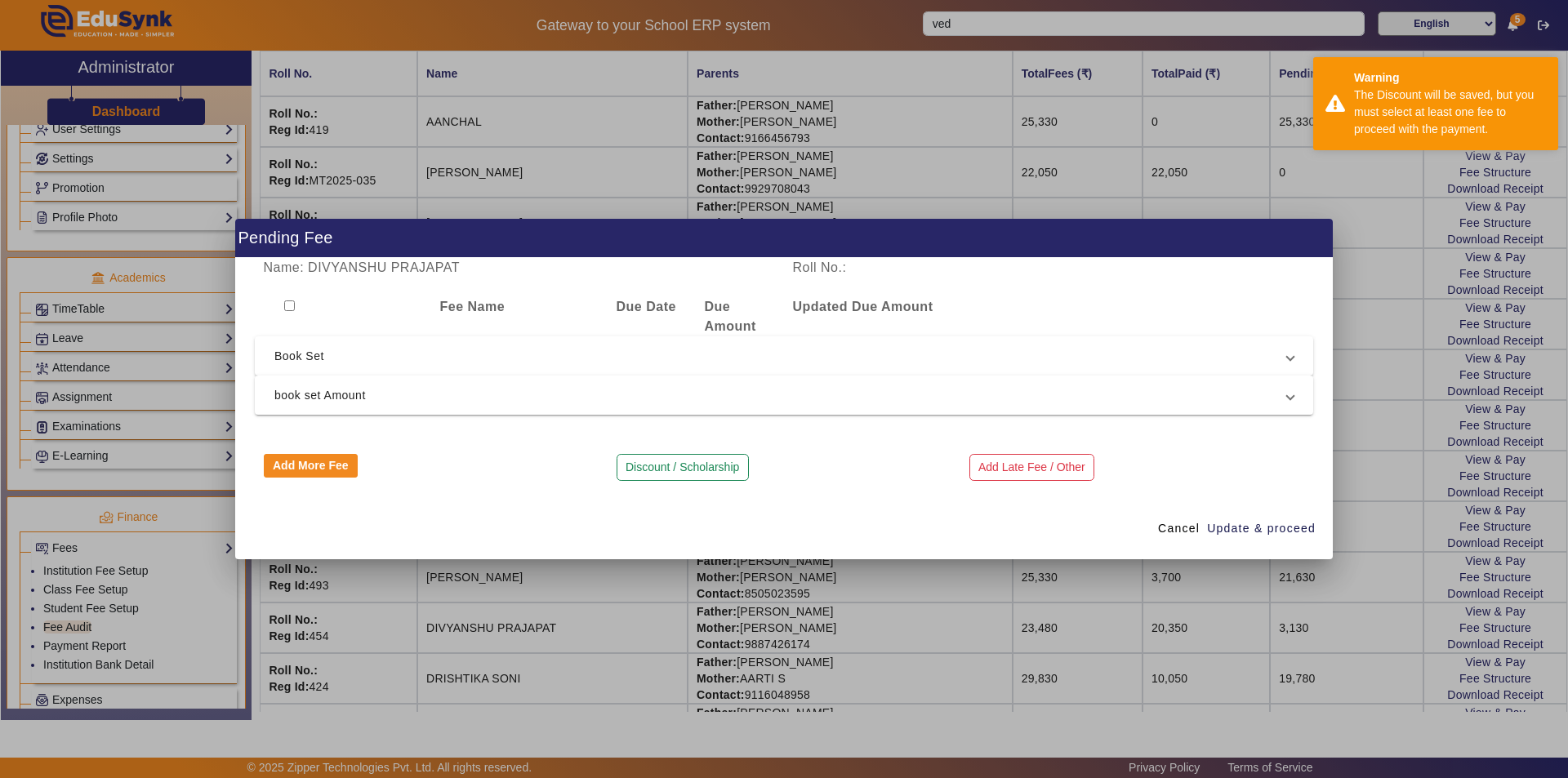
click at [288, 306] on input "checkbox" at bounding box center [289, 305] width 11 height 11
checkbox input "true"
click at [360, 365] on span "Book Set" at bounding box center [780, 356] width 1012 height 19
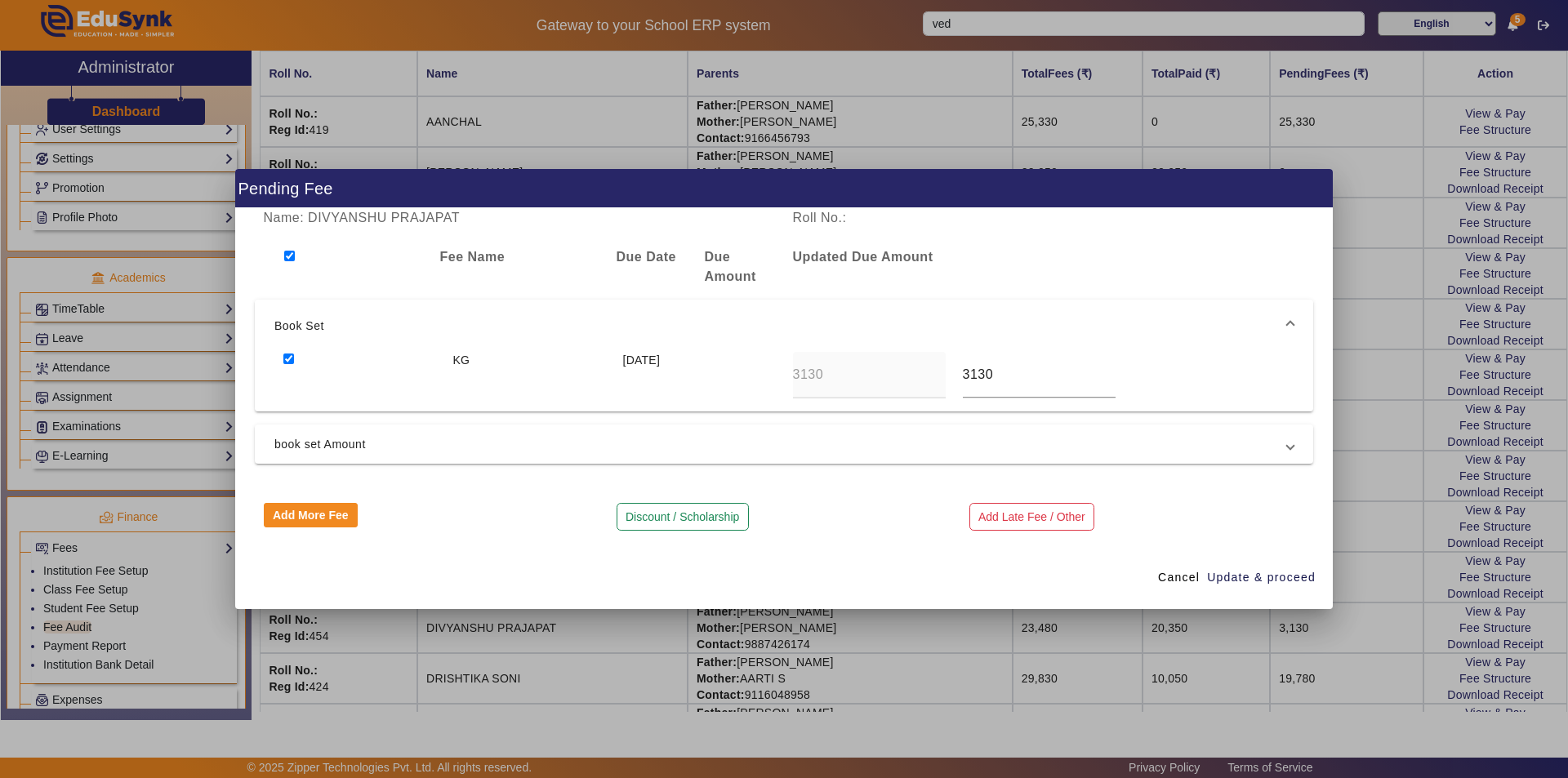
click at [292, 357] on input "checkbox" at bounding box center [288, 358] width 11 height 11
checkbox input "false"
click at [342, 442] on span "book set Amount" at bounding box center [780, 443] width 1012 height 19
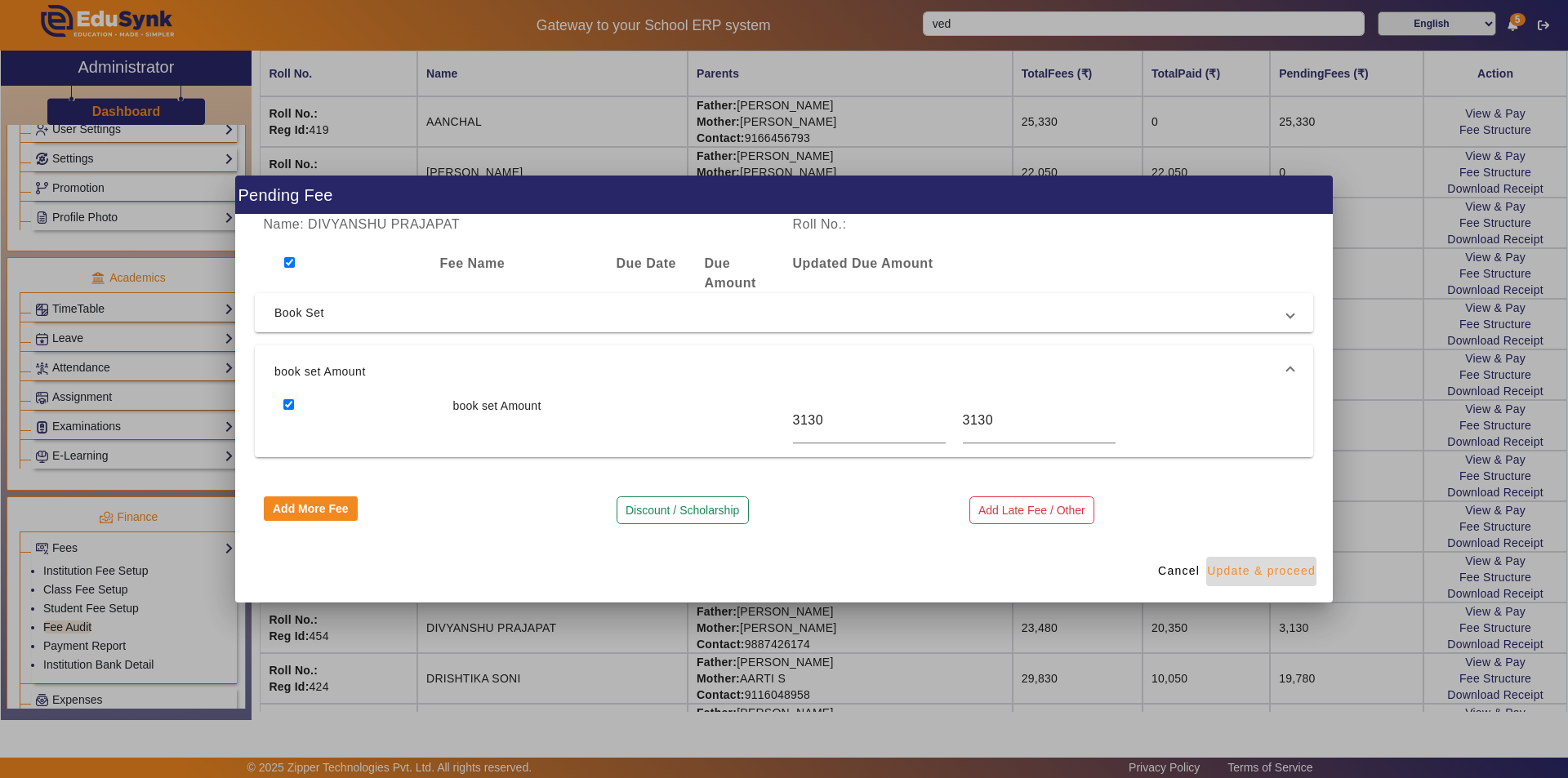
click at [1290, 572] on span "Update & proceed" at bounding box center [1261, 571] width 109 height 17
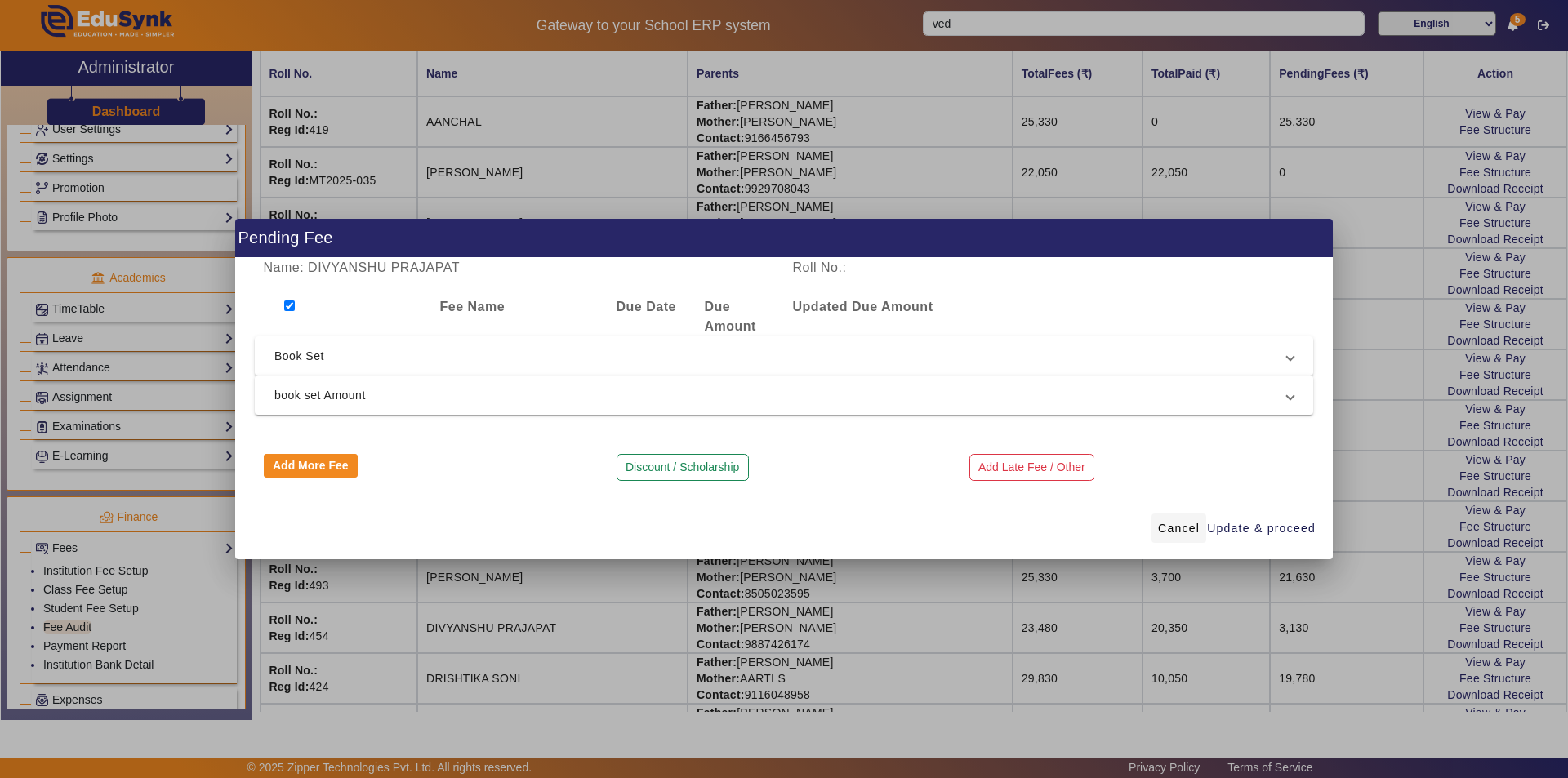
click at [1161, 522] on span "Cancel" at bounding box center [1179, 529] width 41 height 17
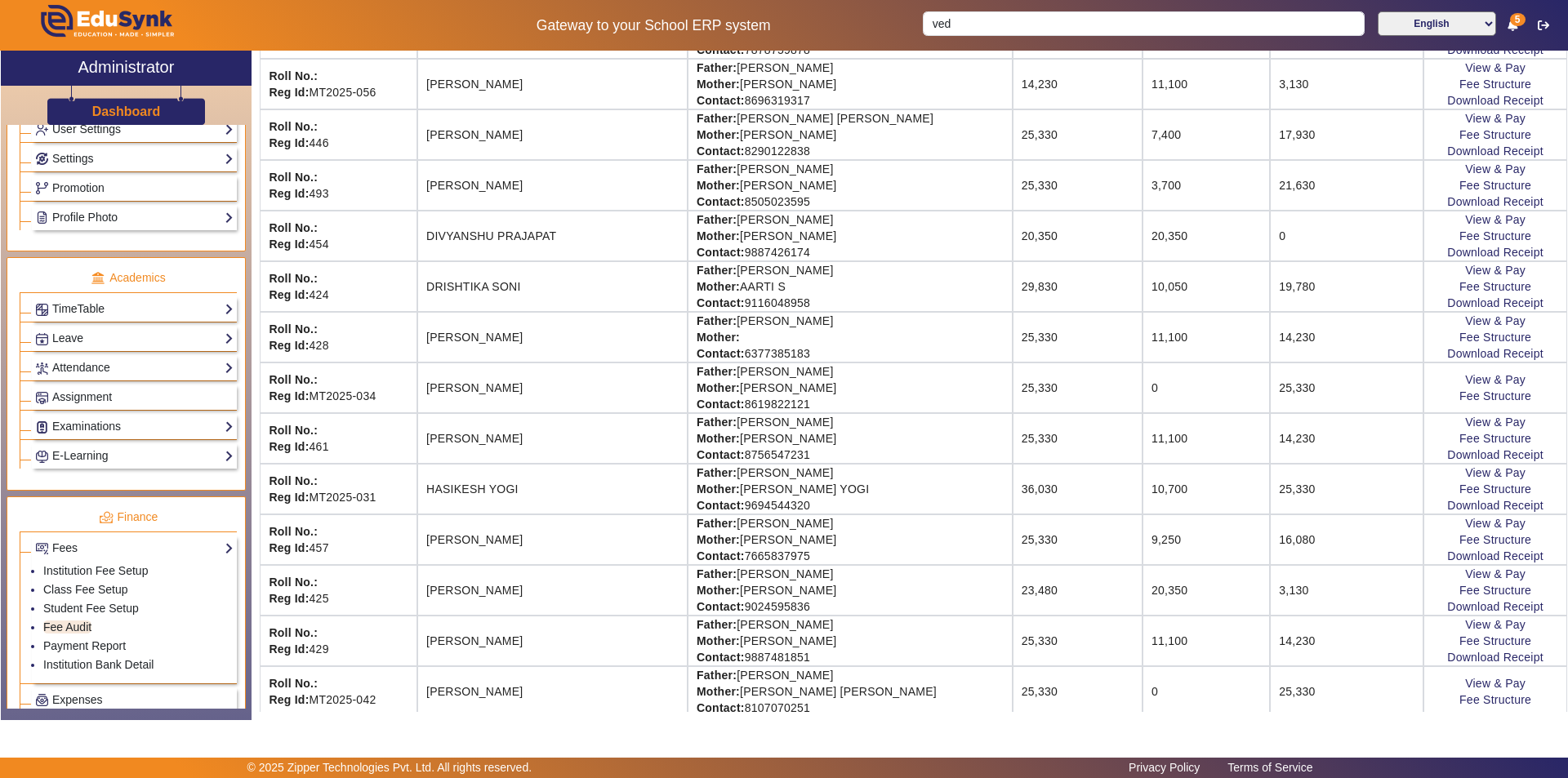
scroll to position [653, 0]
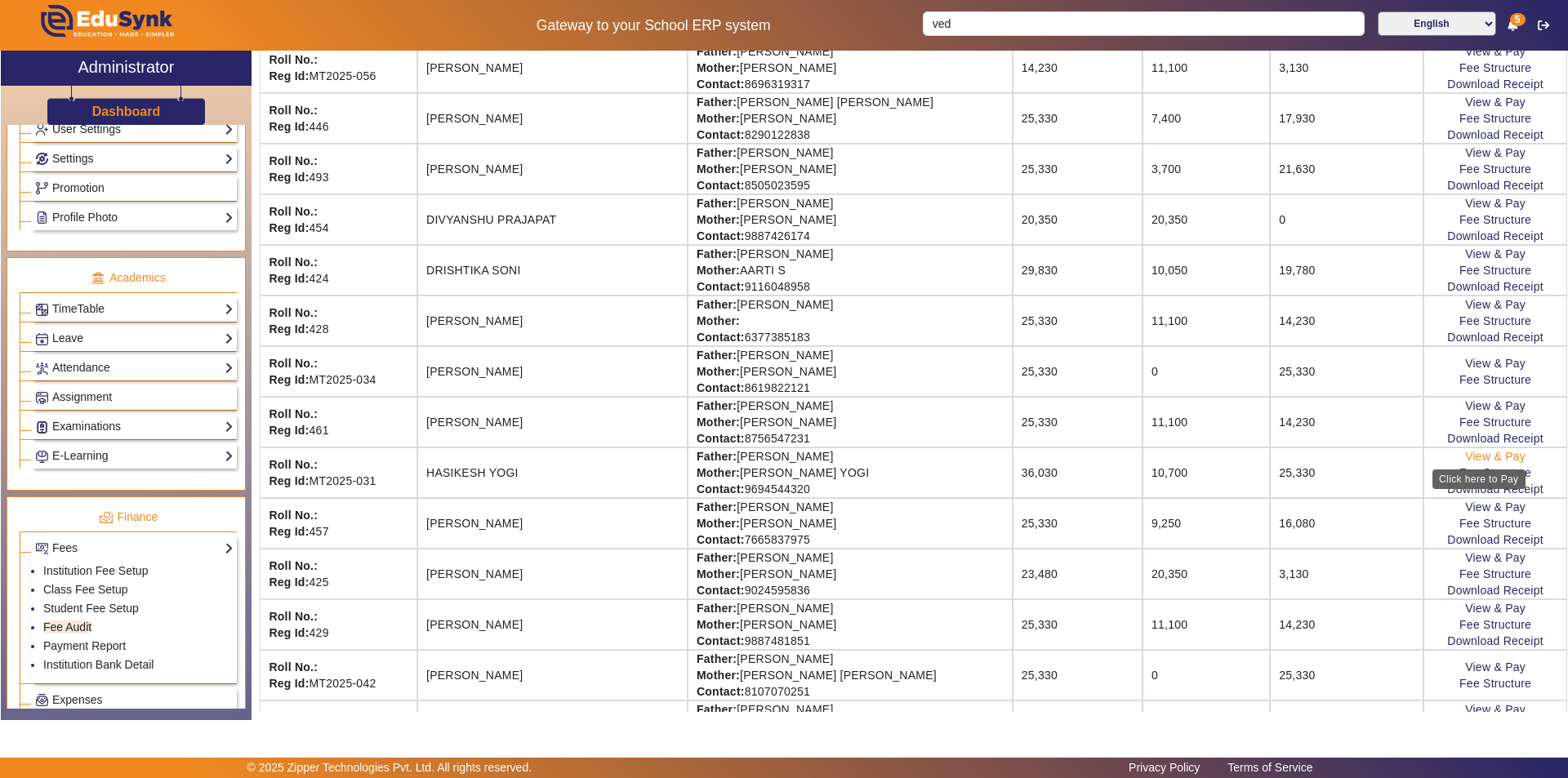
click at [1476, 456] on link "View & Pay" at bounding box center [1496, 456] width 61 height 13
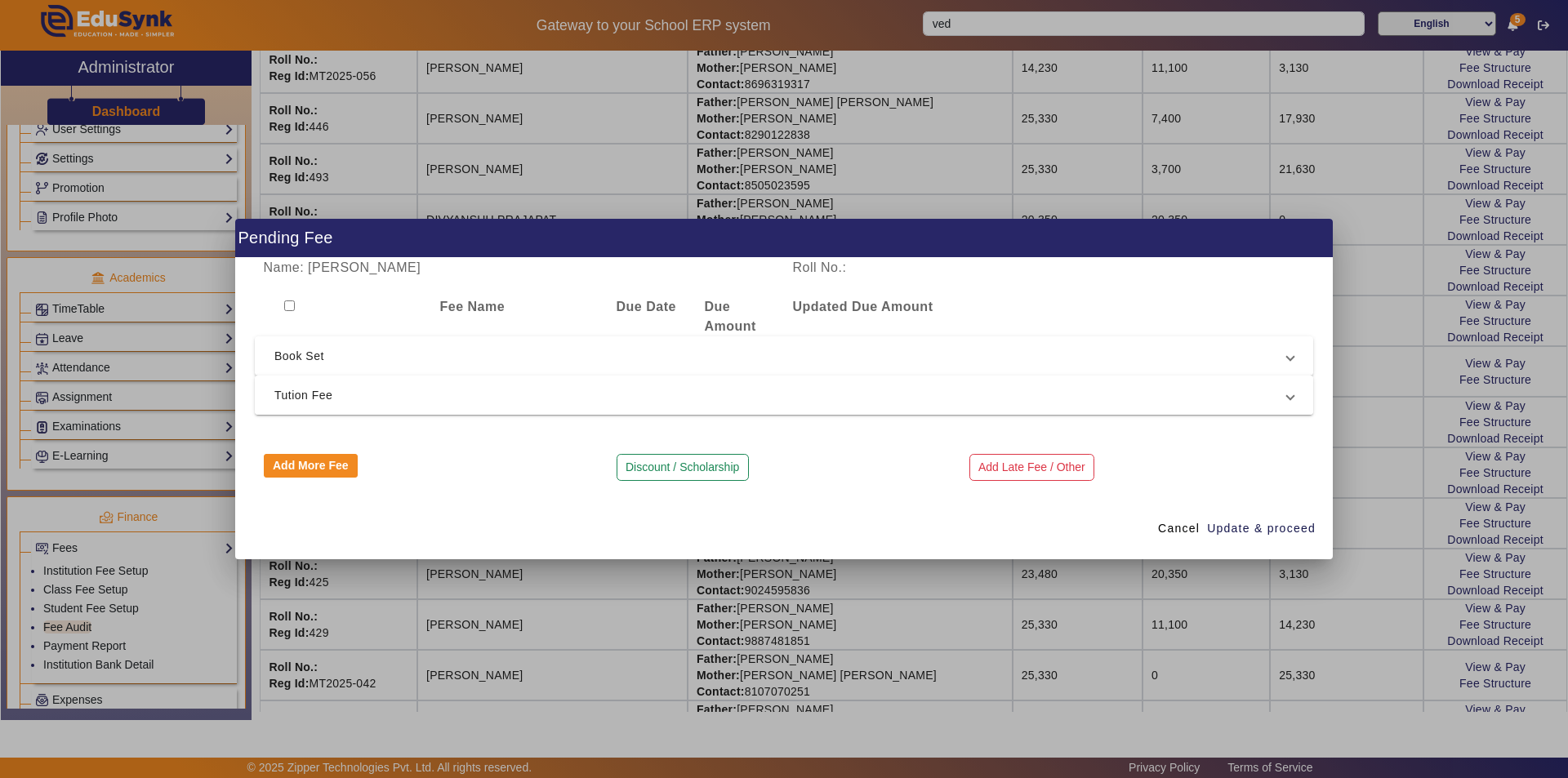
click at [593, 390] on span "Tution Fee" at bounding box center [780, 394] width 1012 height 19
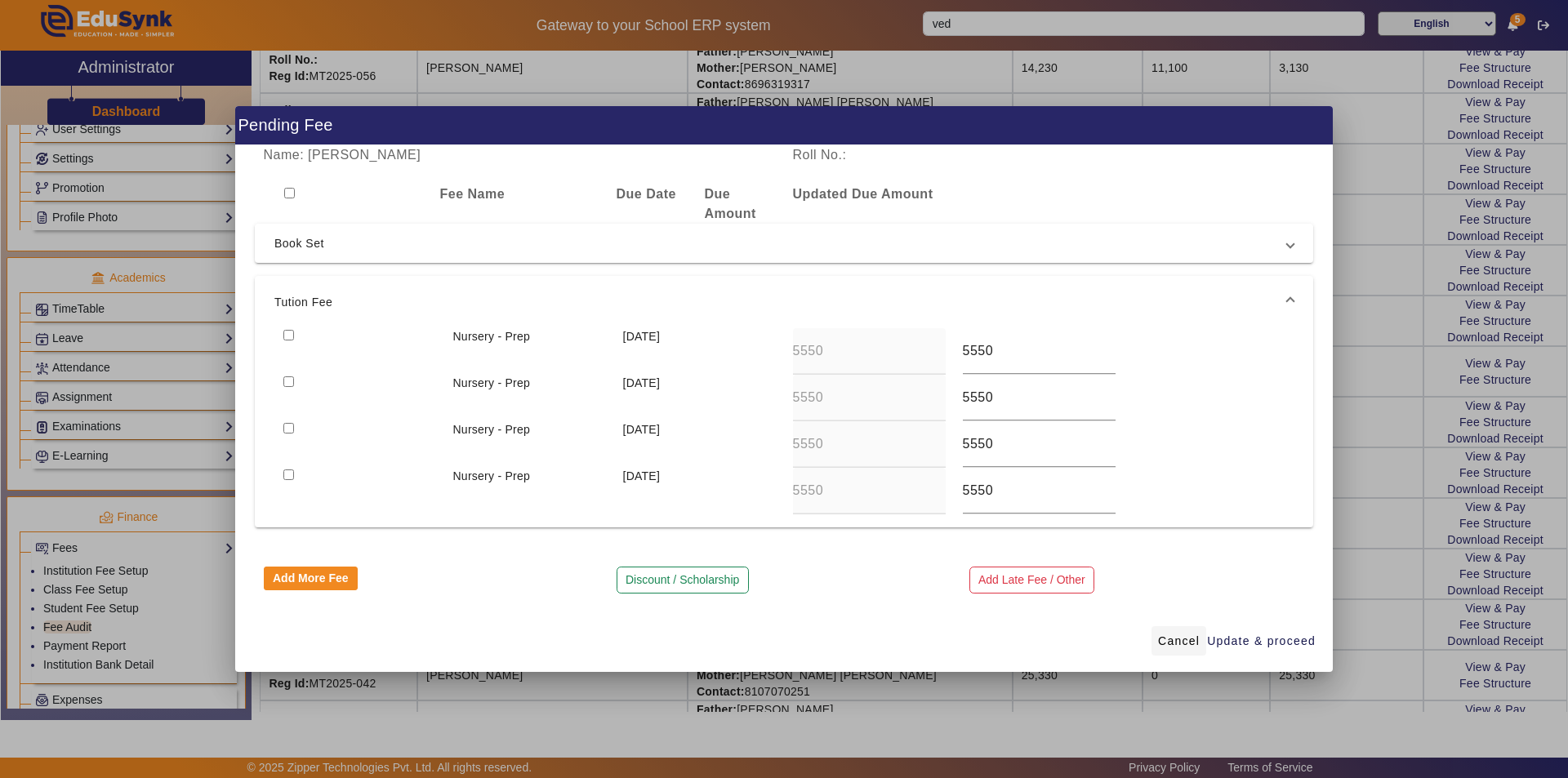
click at [1186, 647] on span "Cancel" at bounding box center [1179, 641] width 41 height 17
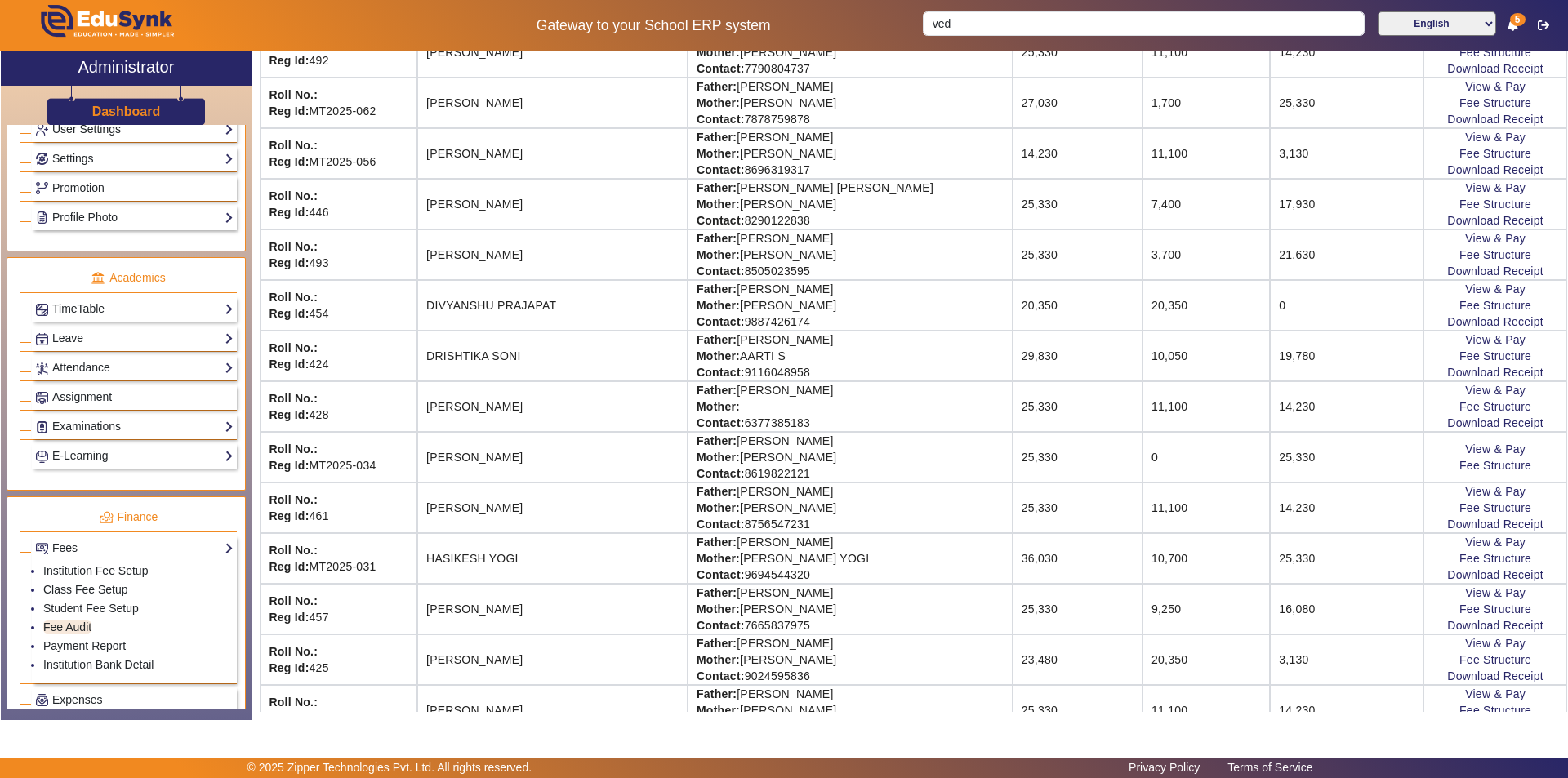
scroll to position [571, 0]
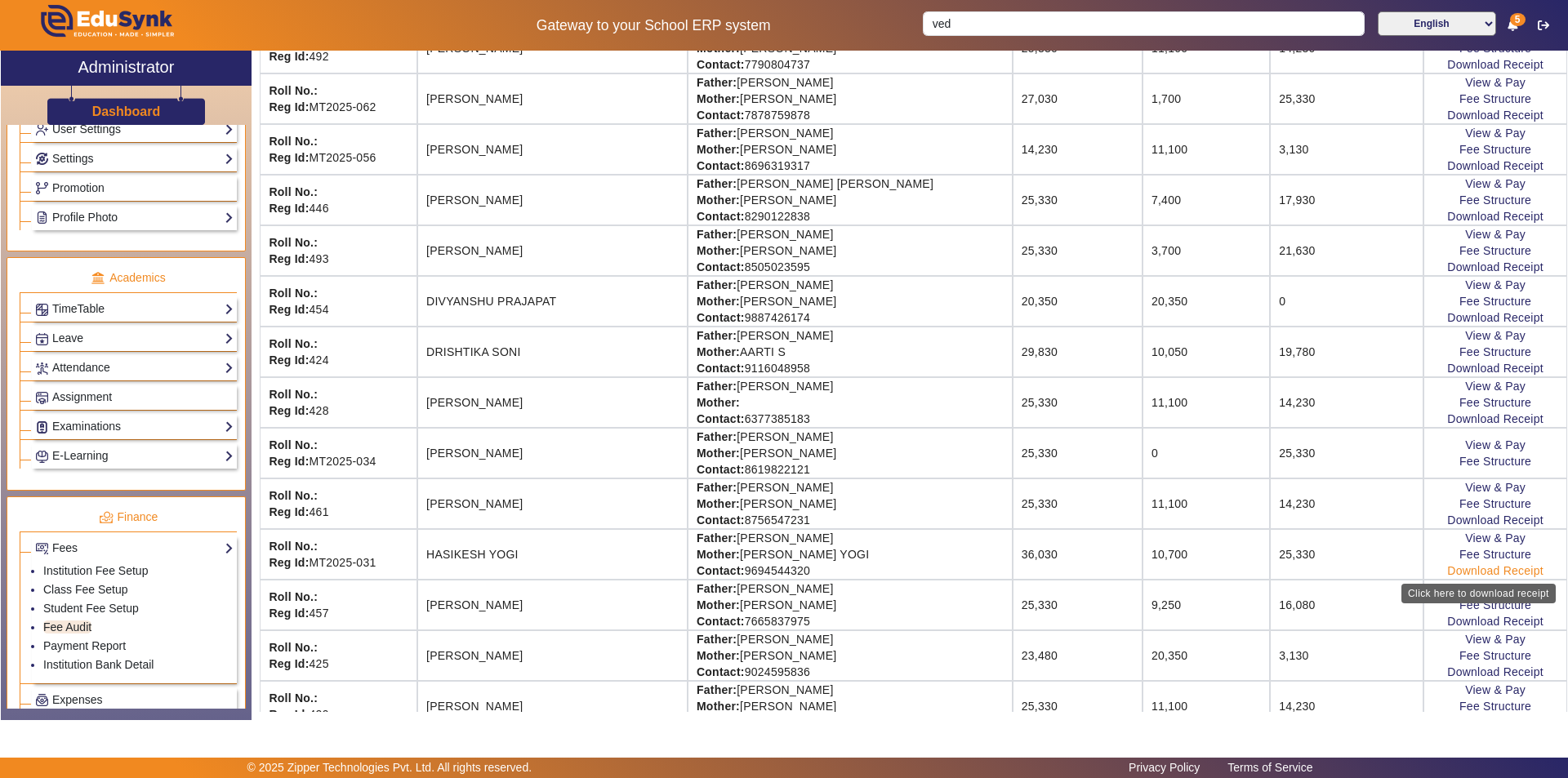
click at [1463, 568] on link "Download Receipt" at bounding box center [1496, 570] width 96 height 13
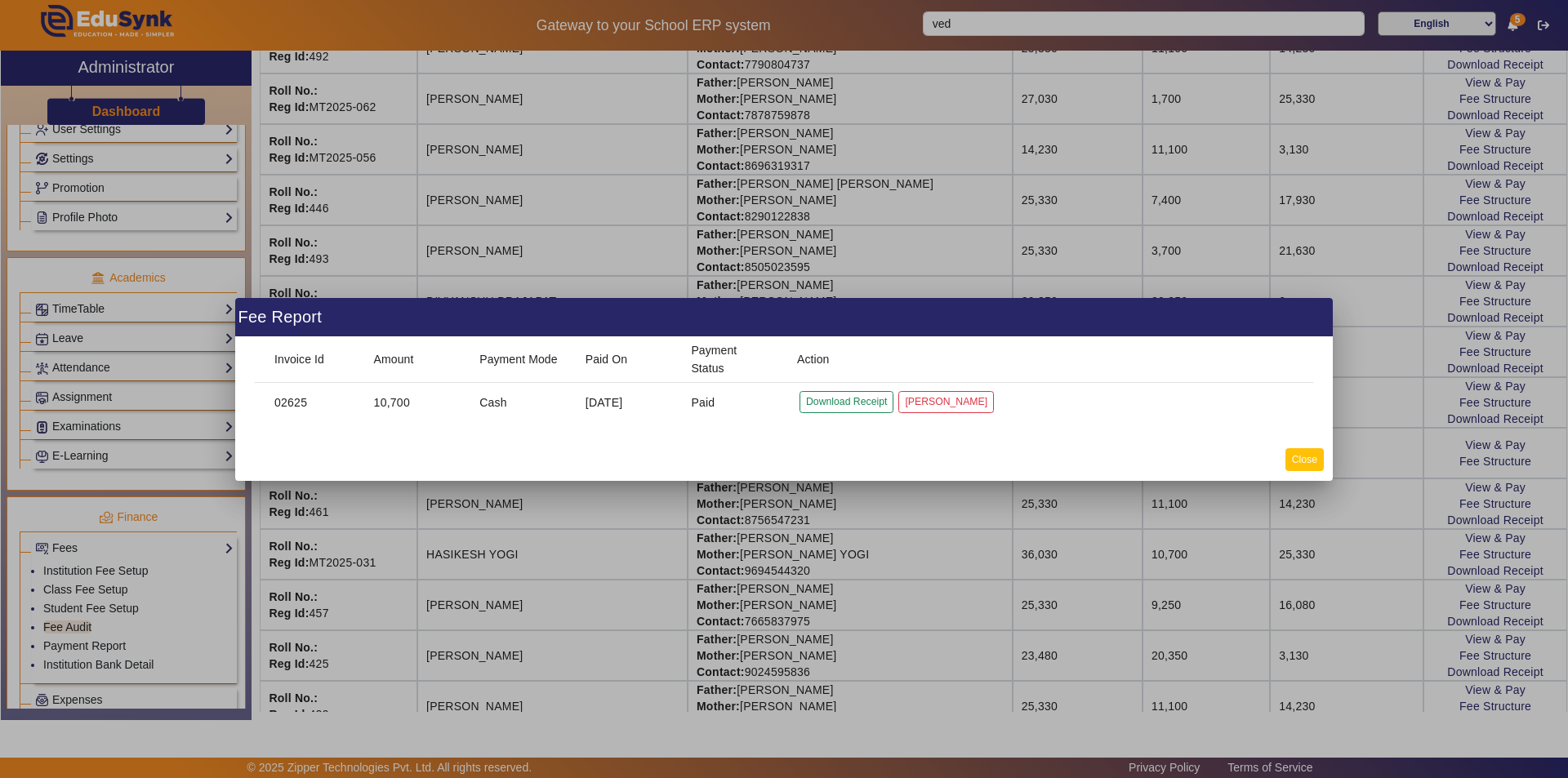
click at [1295, 454] on button "Close" at bounding box center [1305, 459] width 39 height 22
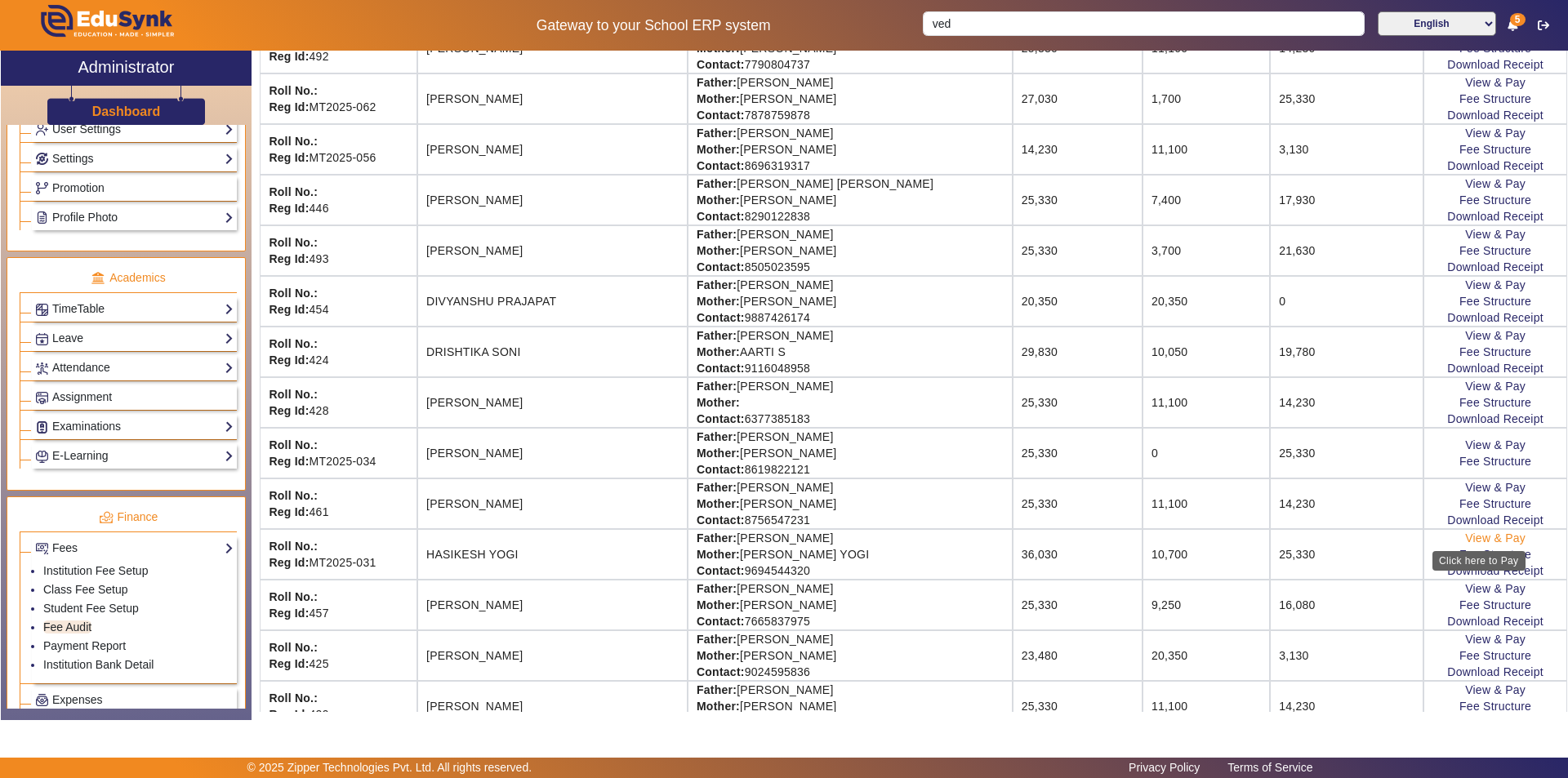
click at [1483, 537] on link "View & Pay" at bounding box center [1496, 538] width 61 height 13
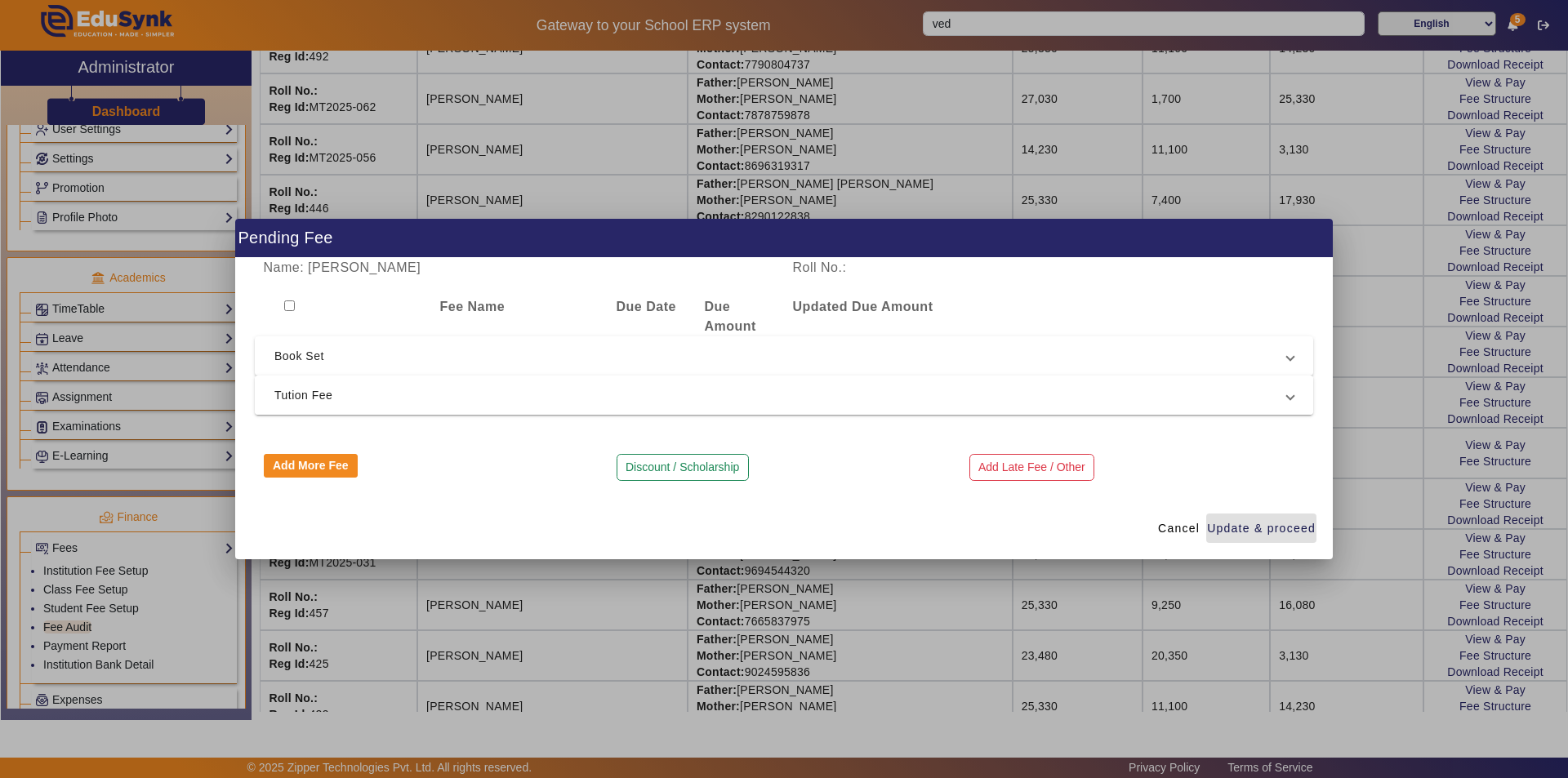
click at [615, 393] on span "Tution Fee" at bounding box center [780, 394] width 1012 height 19
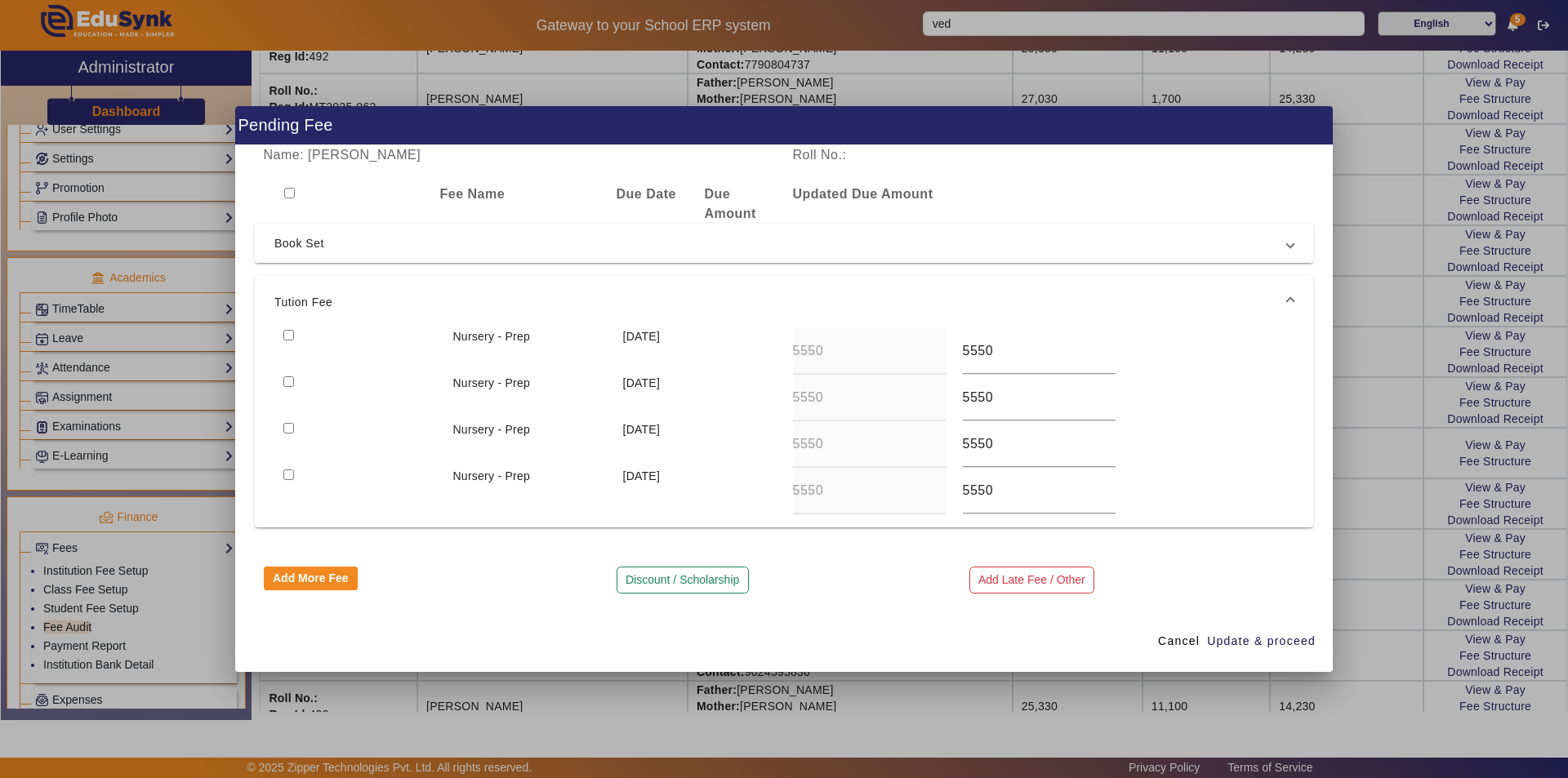
click at [289, 334] on input "checkbox" at bounding box center [288, 335] width 11 height 11
checkbox input "true"
click at [287, 382] on input "checkbox" at bounding box center [288, 382] width 11 height 11
checkbox input "true"
click at [1244, 641] on span "Update & proceed" at bounding box center [1261, 641] width 109 height 17
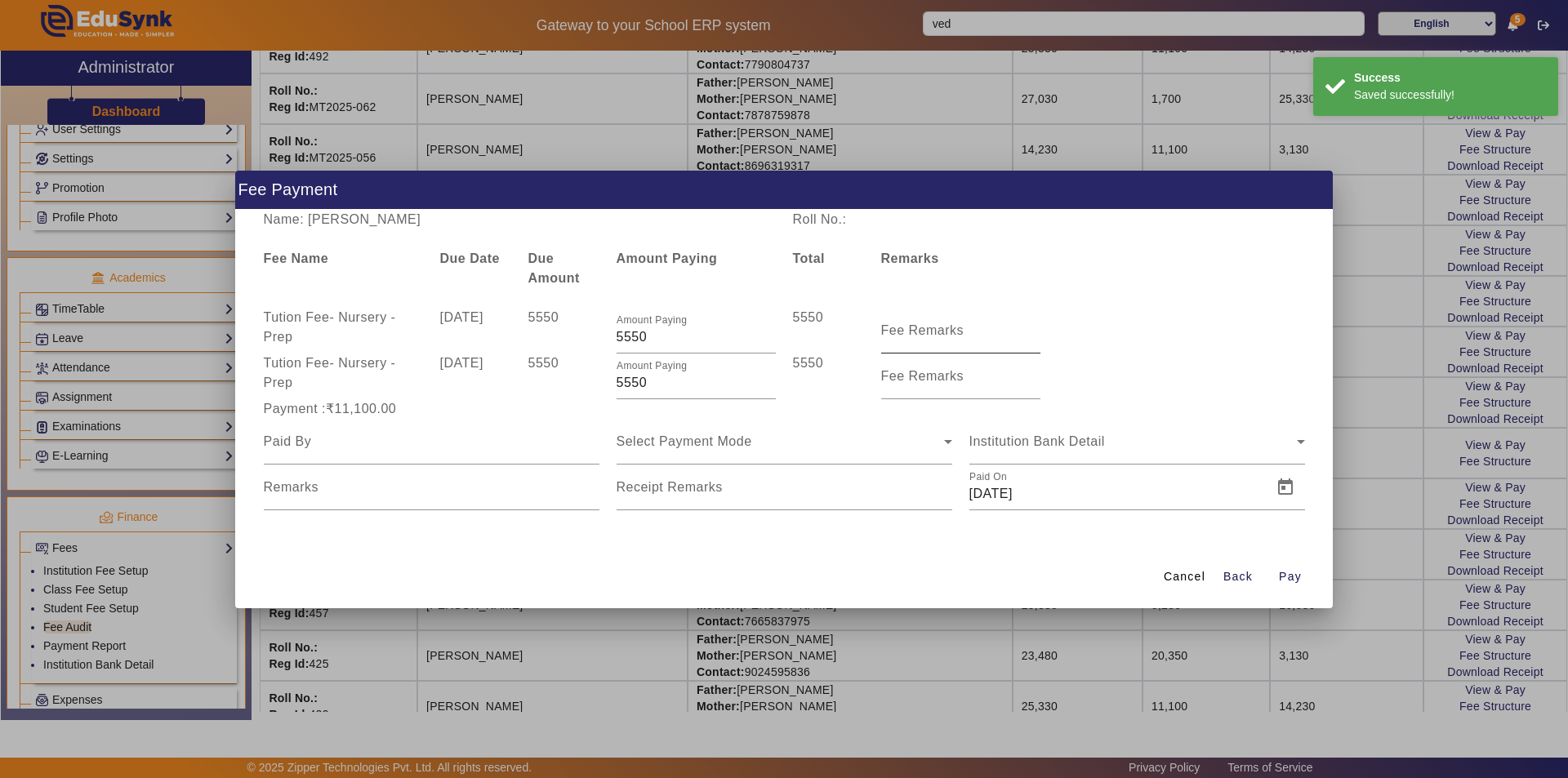
click at [926, 336] on mat-label "Fee Remarks" at bounding box center [922, 330] width 83 height 13
click at [926, 336] on input "Fee Remarks" at bounding box center [960, 336] width 159 height 19
click at [932, 330] on input "Fee Remarks" at bounding box center [960, 336] width 159 height 19
type input "QTR 1 FEE"
click at [942, 381] on mat-label "Fee Remarks" at bounding box center [922, 376] width 83 height 13
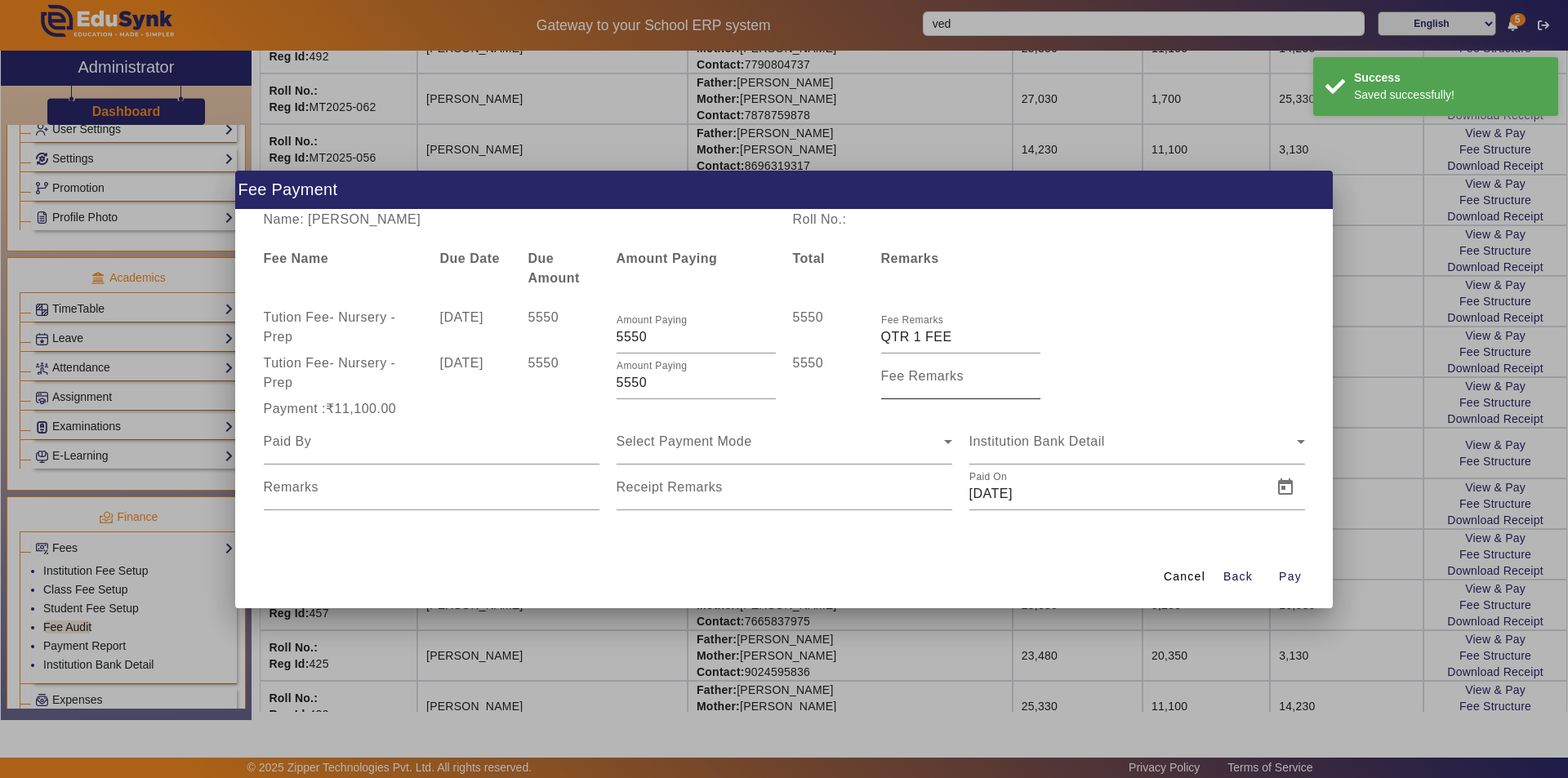
click at [942, 381] on input "Fee Remarks" at bounding box center [960, 383] width 159 height 19
click at [953, 378] on input "Fee Remarks" at bounding box center [960, 383] width 159 height 19
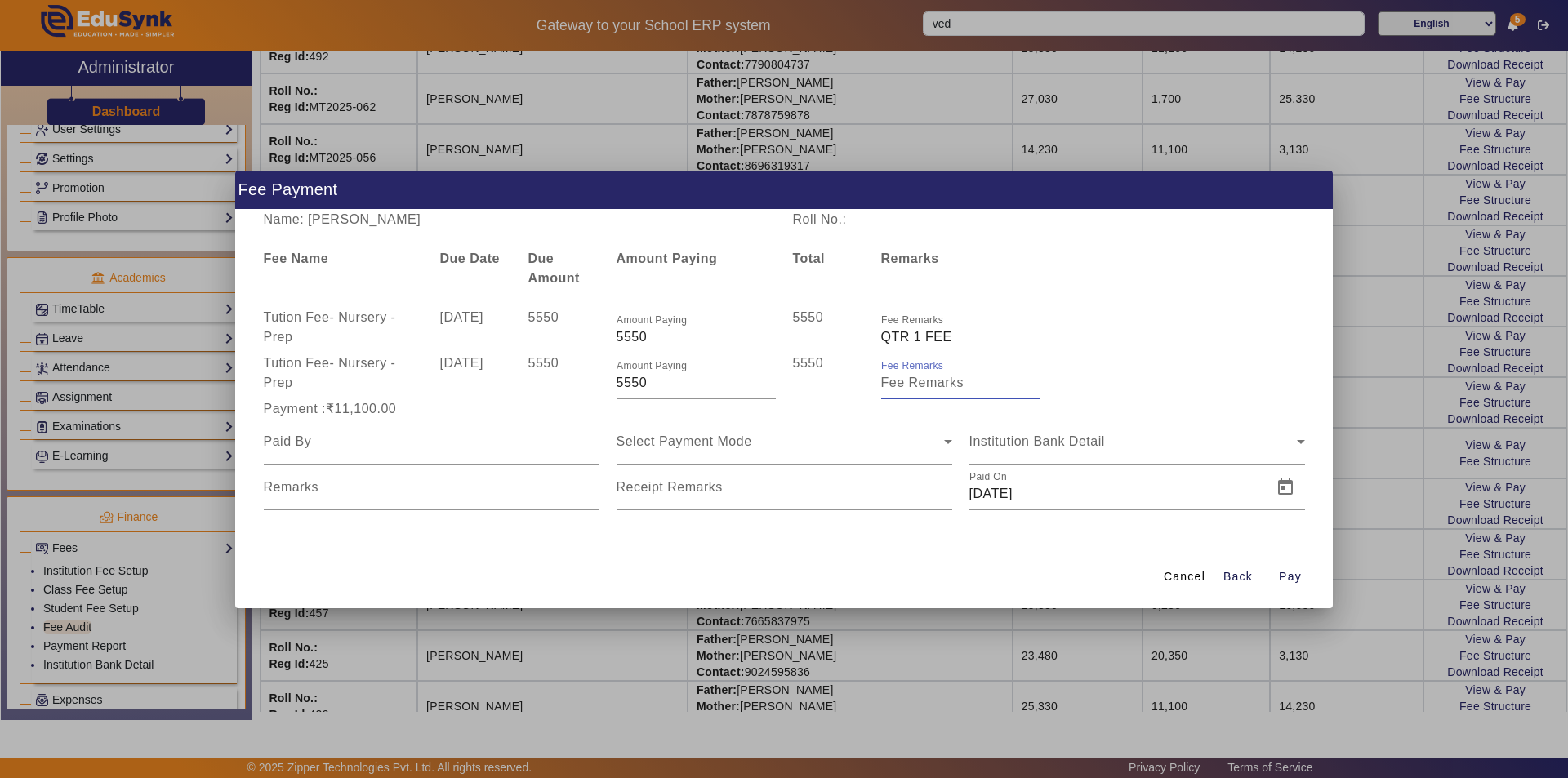
type input "Qtr 2 Fee"
click at [393, 453] on div at bounding box center [432, 442] width 336 height 46
click at [393, 453] on mat-form-field at bounding box center [432, 442] width 336 height 46
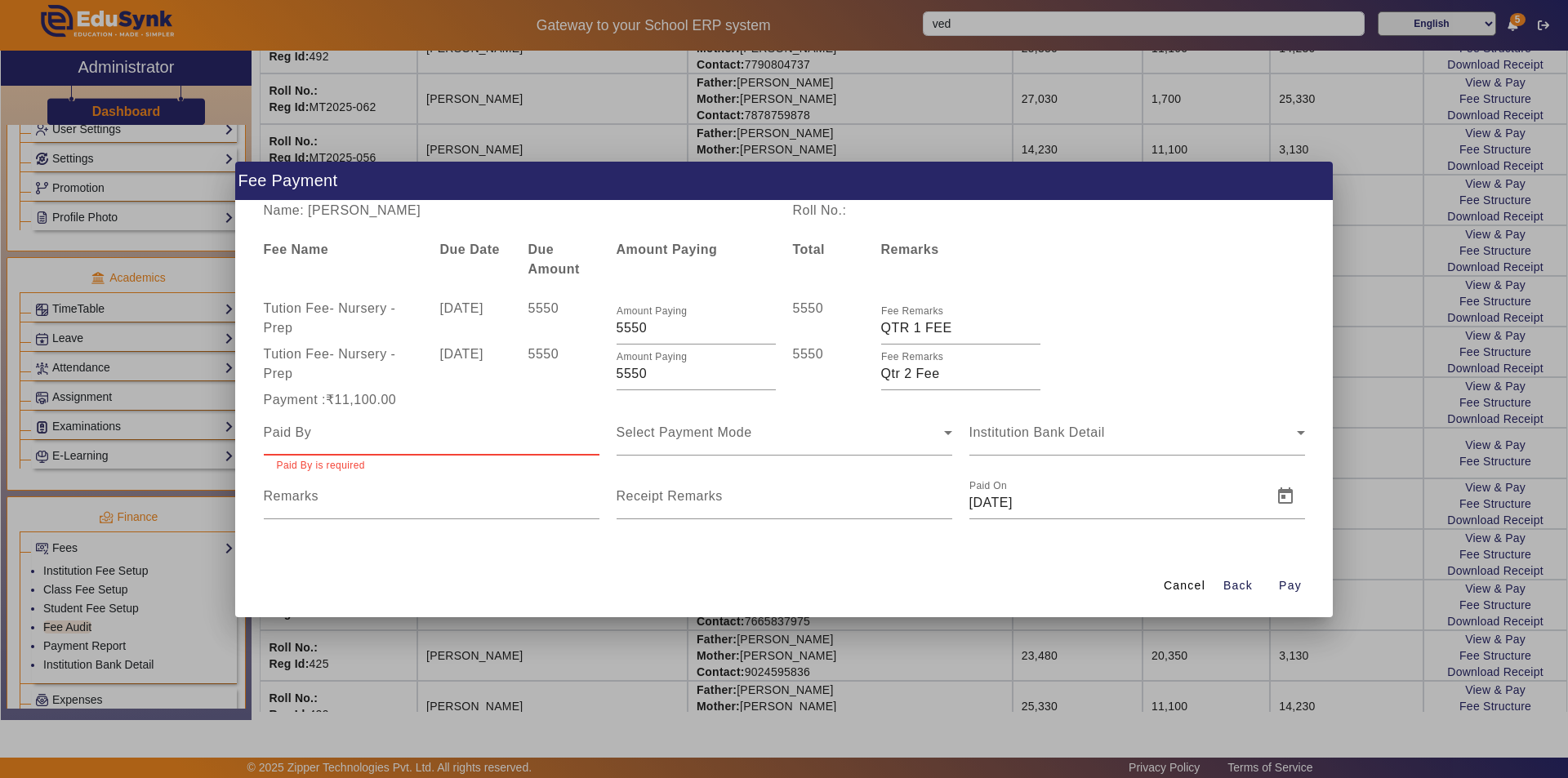
click at [357, 439] on input at bounding box center [432, 432] width 336 height 19
type input "FATHER"
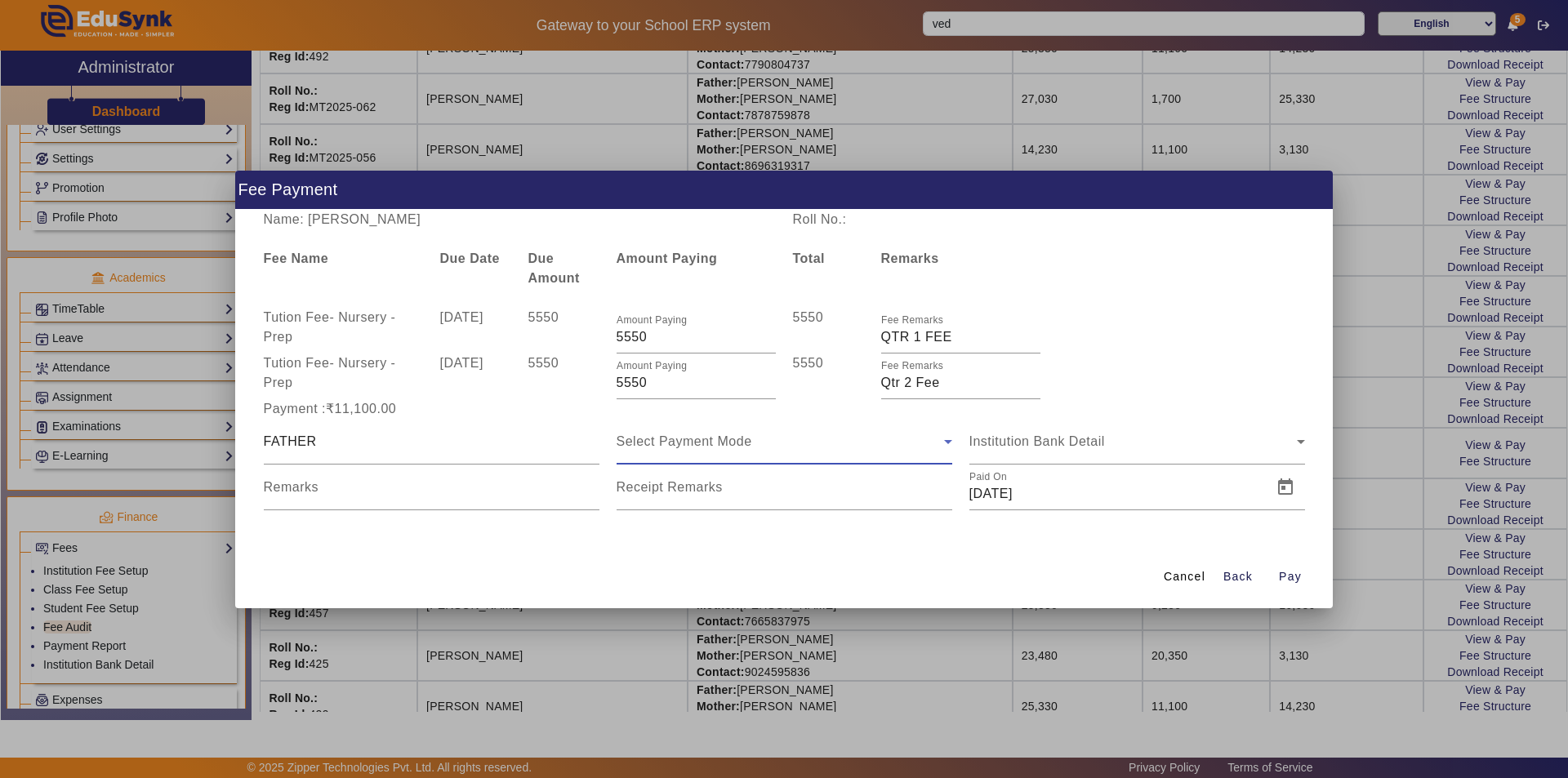
click at [705, 440] on span "Select Payment Mode" at bounding box center [684, 441] width 136 height 13
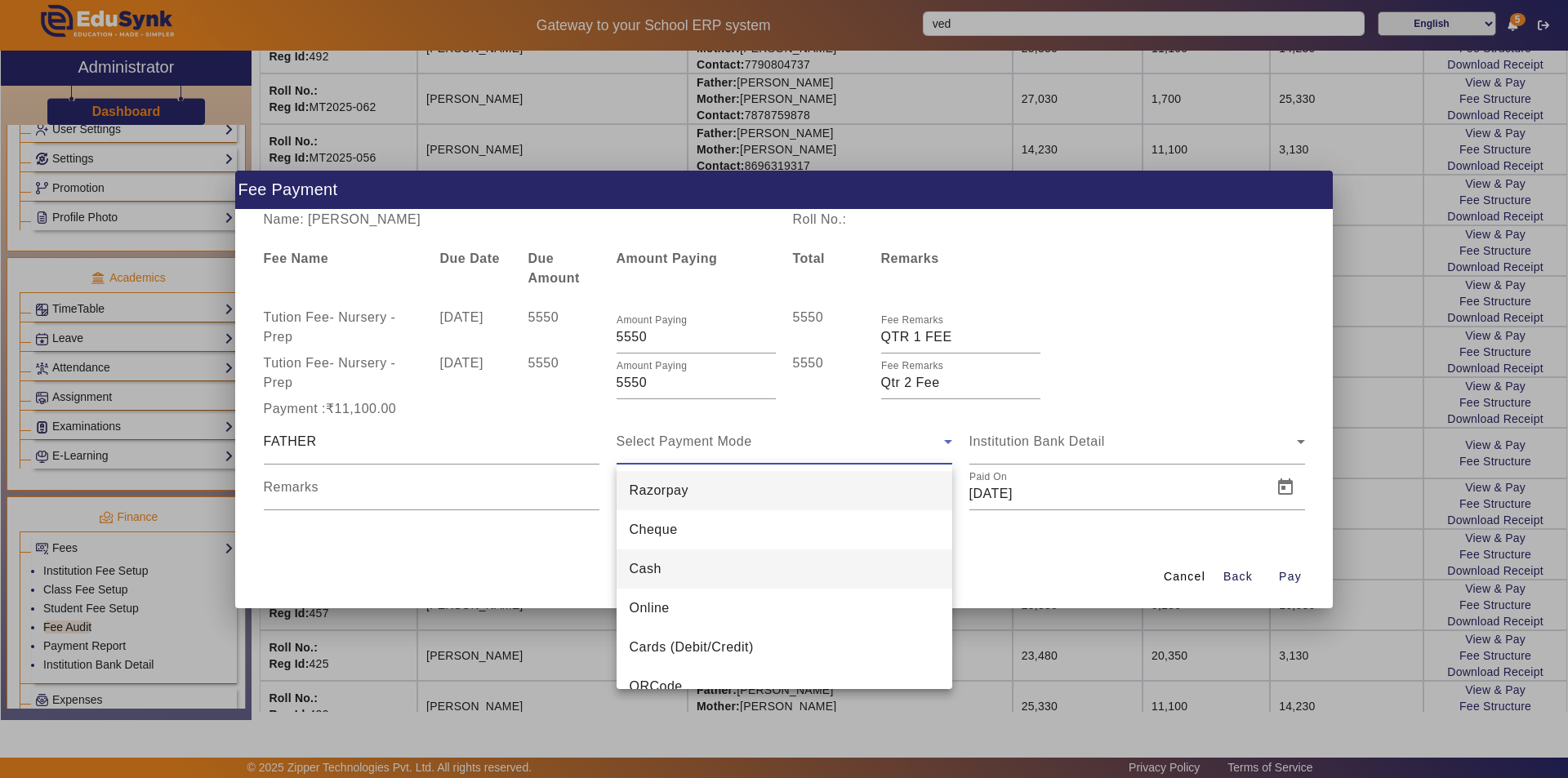
click at [653, 573] on span "Cash" at bounding box center [646, 569] width 32 height 19
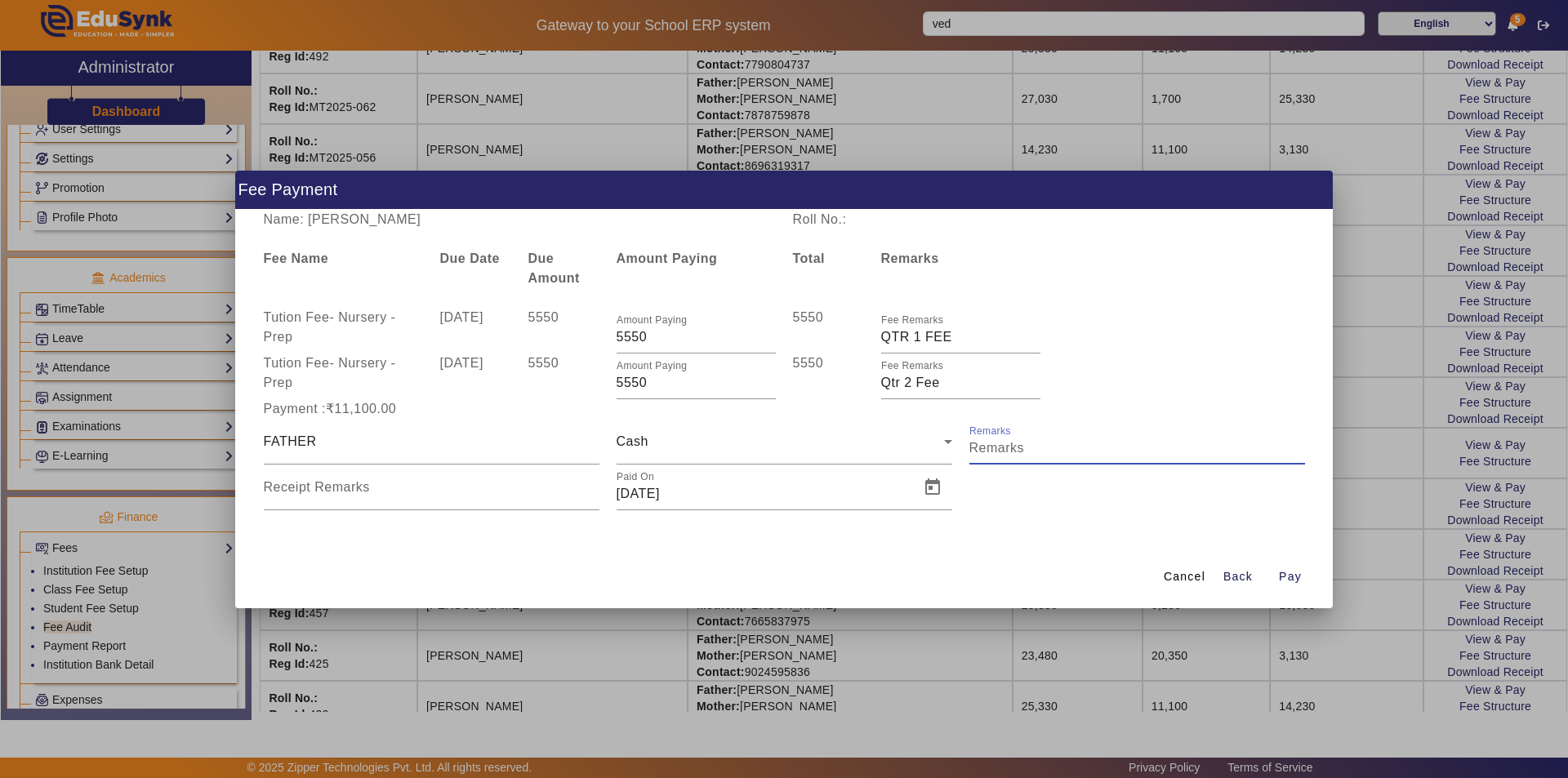
click at [1001, 452] on input "Remarks" at bounding box center [1137, 448] width 336 height 19
type input "Qtr 1 Fee + Qtr 2 Fee"
click at [488, 490] on input "Receipt Remarks" at bounding box center [432, 493] width 336 height 19
type input "Qtr 1 Fee + Qtr 2 Fee"
click at [939, 491] on span "Open calendar" at bounding box center [932, 487] width 39 height 39
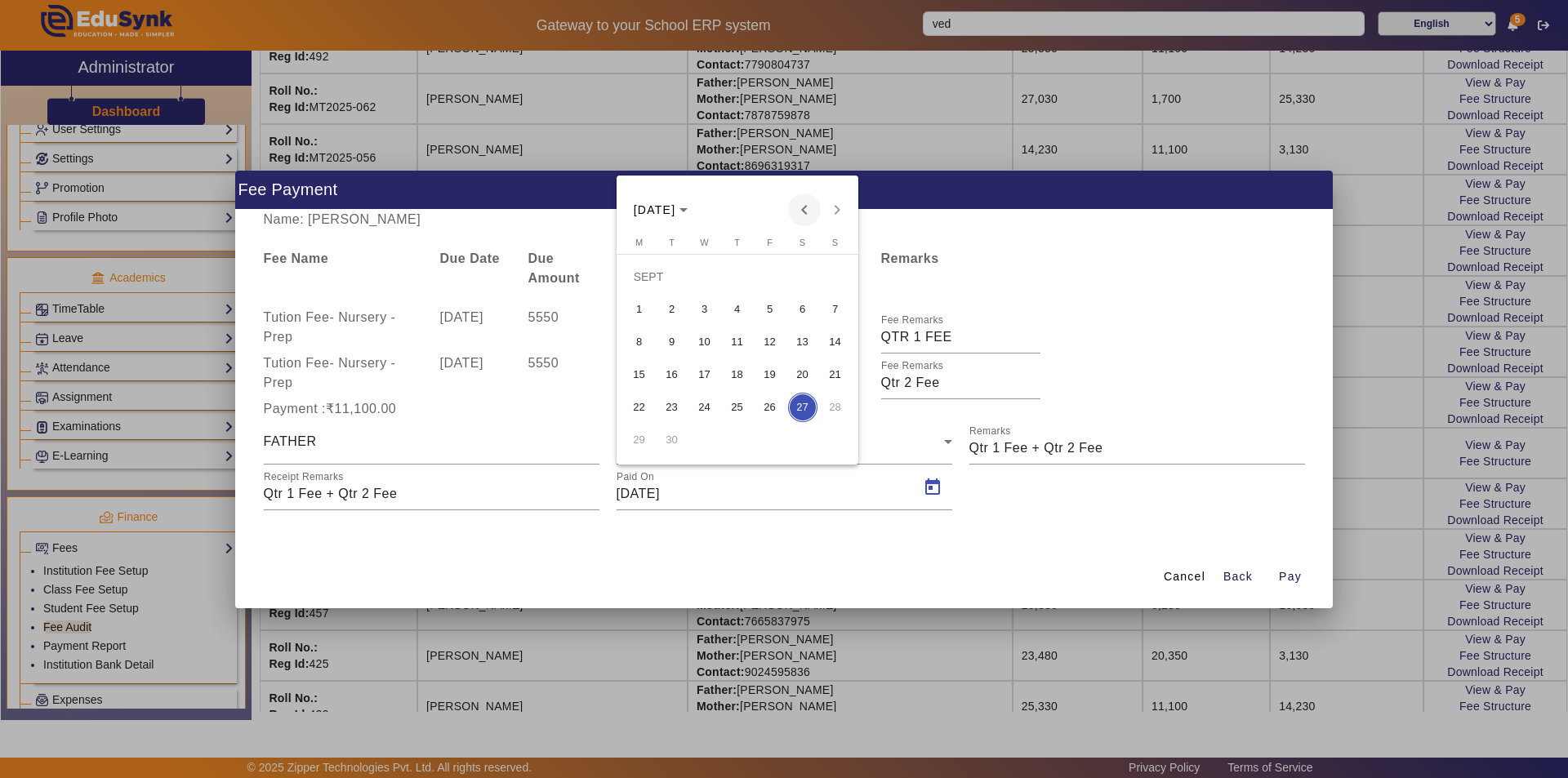
click at [799, 206] on span "Previous month" at bounding box center [804, 210] width 33 height 33
click at [674, 412] on span "26" at bounding box center [672, 407] width 30 height 30
type input "[DATE]"
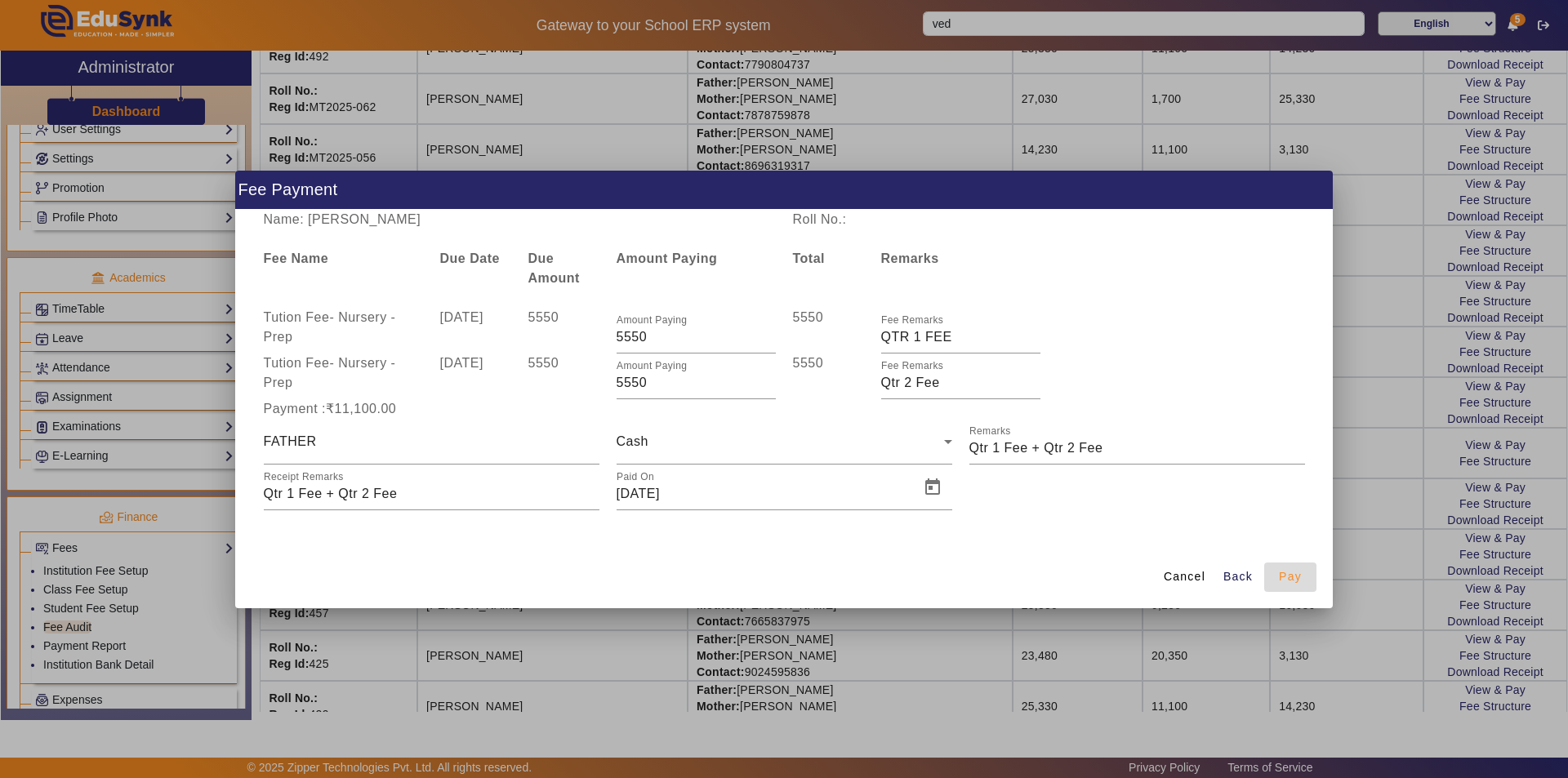
click at [1297, 578] on span "Pay" at bounding box center [1290, 577] width 23 height 17
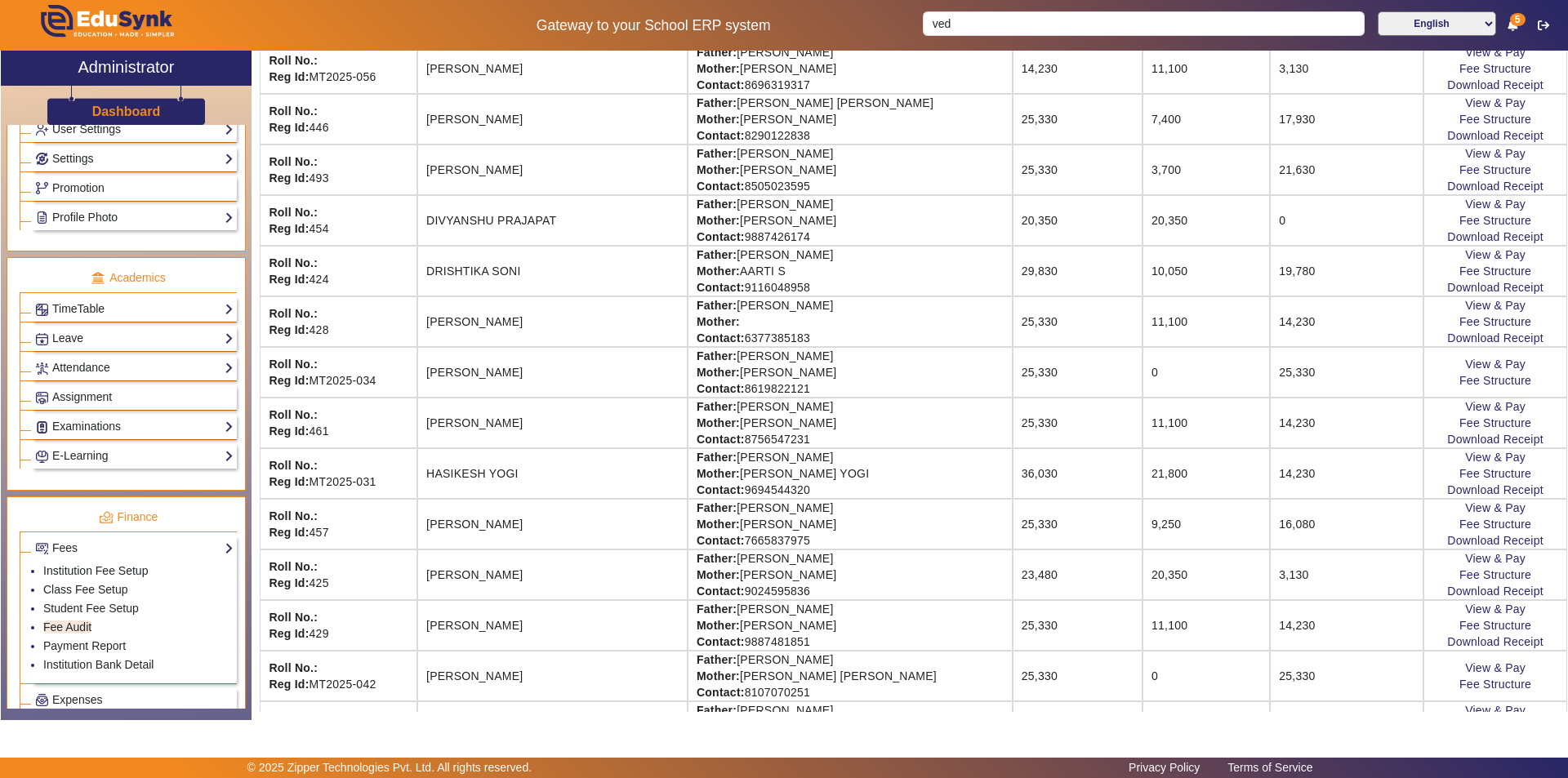
scroll to position [653, 0]
click at [1471, 457] on link "View & Pay" at bounding box center [1496, 456] width 61 height 13
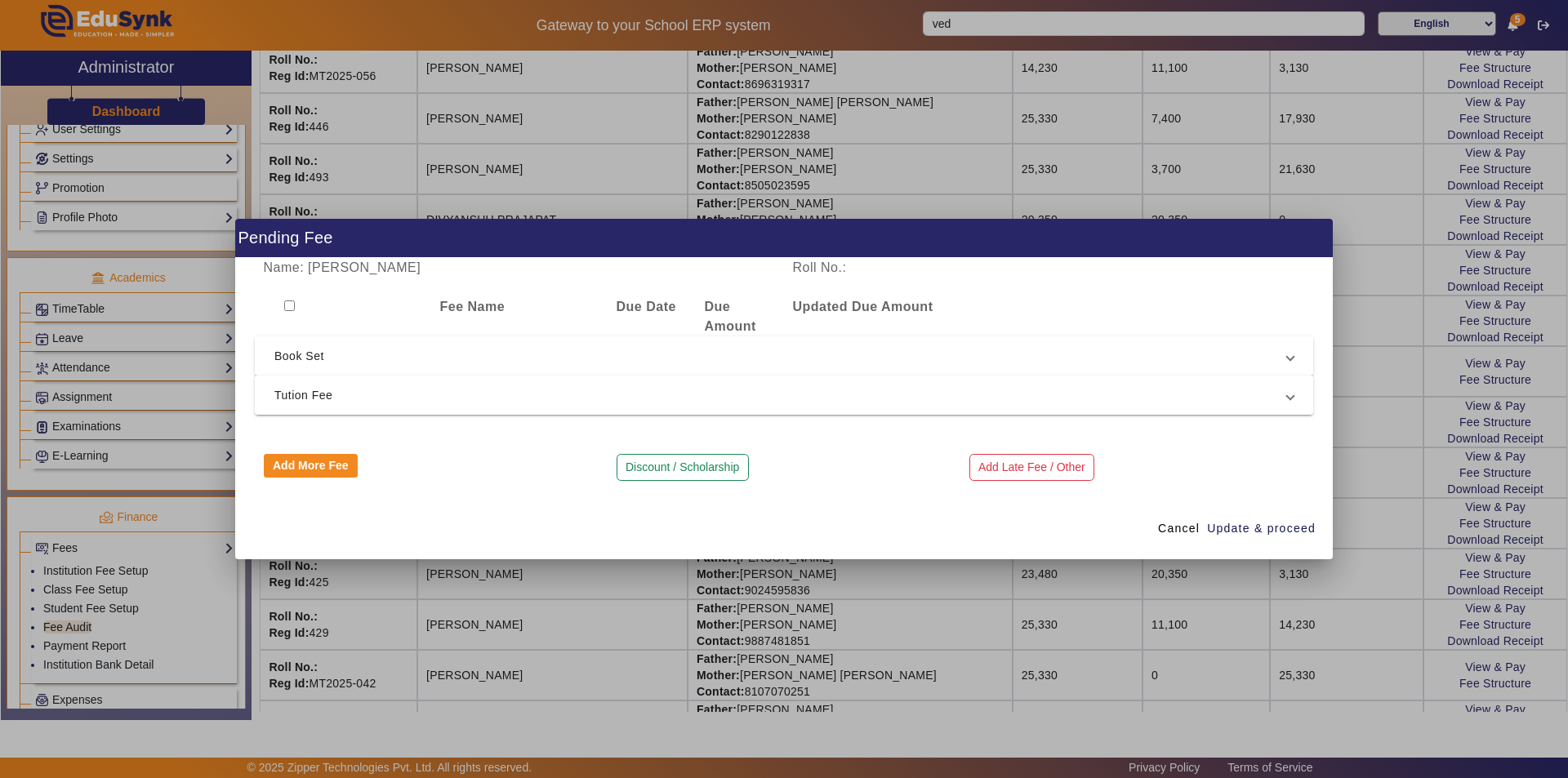
click at [1050, 358] on span "Book Set" at bounding box center [780, 356] width 1012 height 19
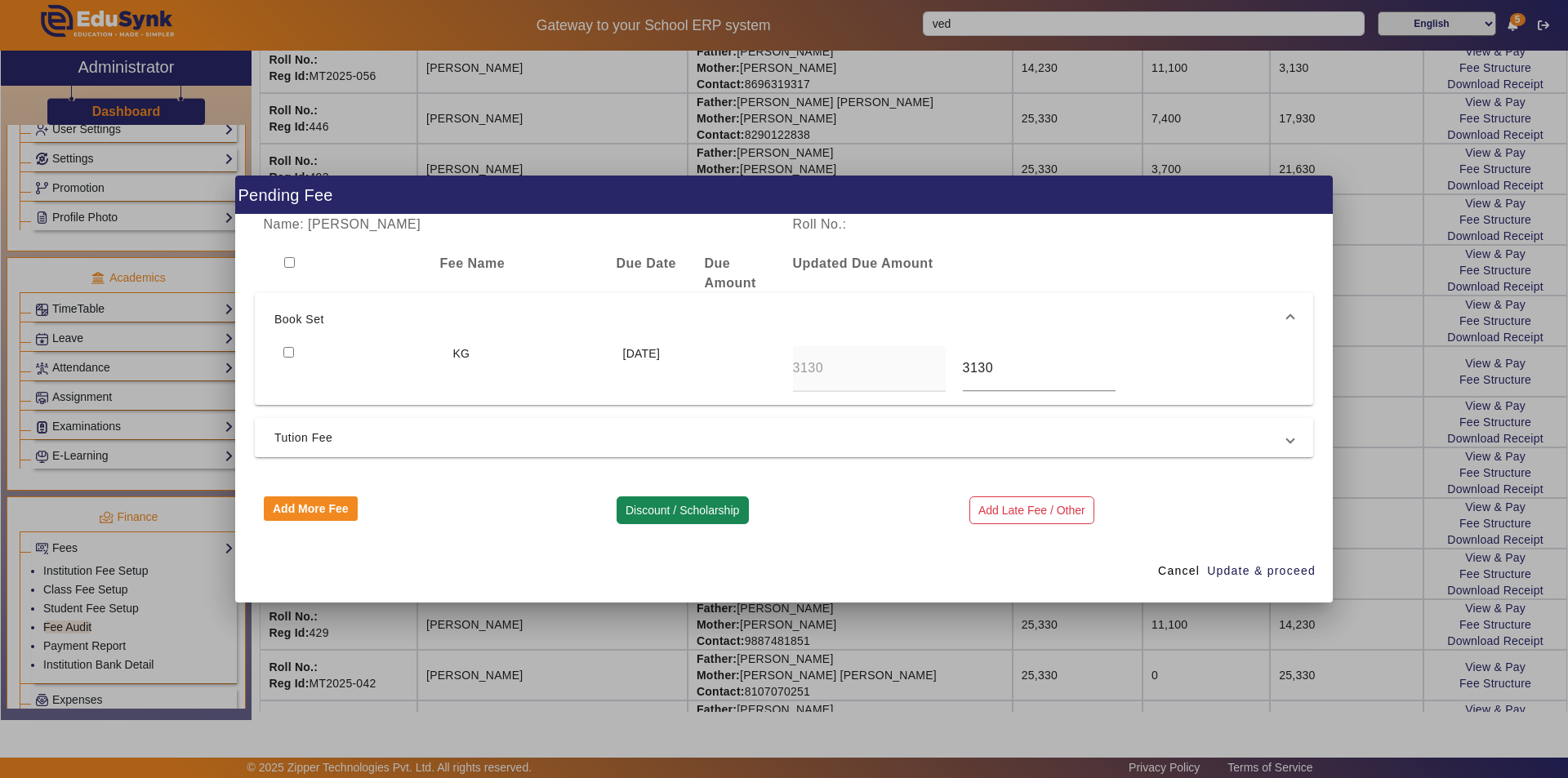
click at [690, 511] on button "Discount / Scholarship" at bounding box center [682, 510] width 132 height 28
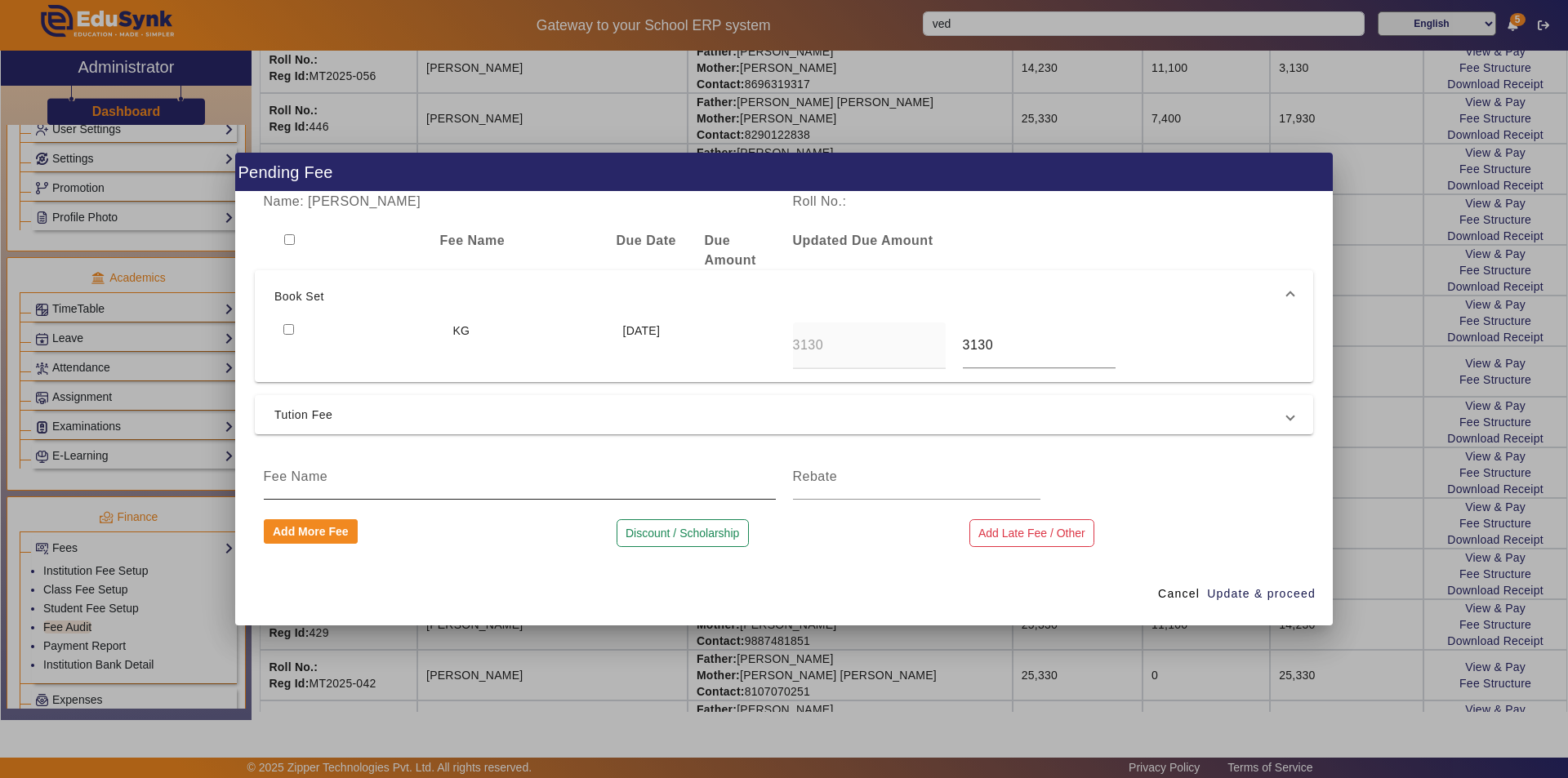
click at [438, 487] on div at bounding box center [519, 477] width 512 height 46
click at [445, 480] on input at bounding box center [519, 476] width 512 height 19
type input "book set Amount"
drag, startPoint x: 913, startPoint y: 477, endPoint x: 921, endPoint y: 479, distance: 8.2
click at [913, 477] on input at bounding box center [917, 476] width 248 height 19
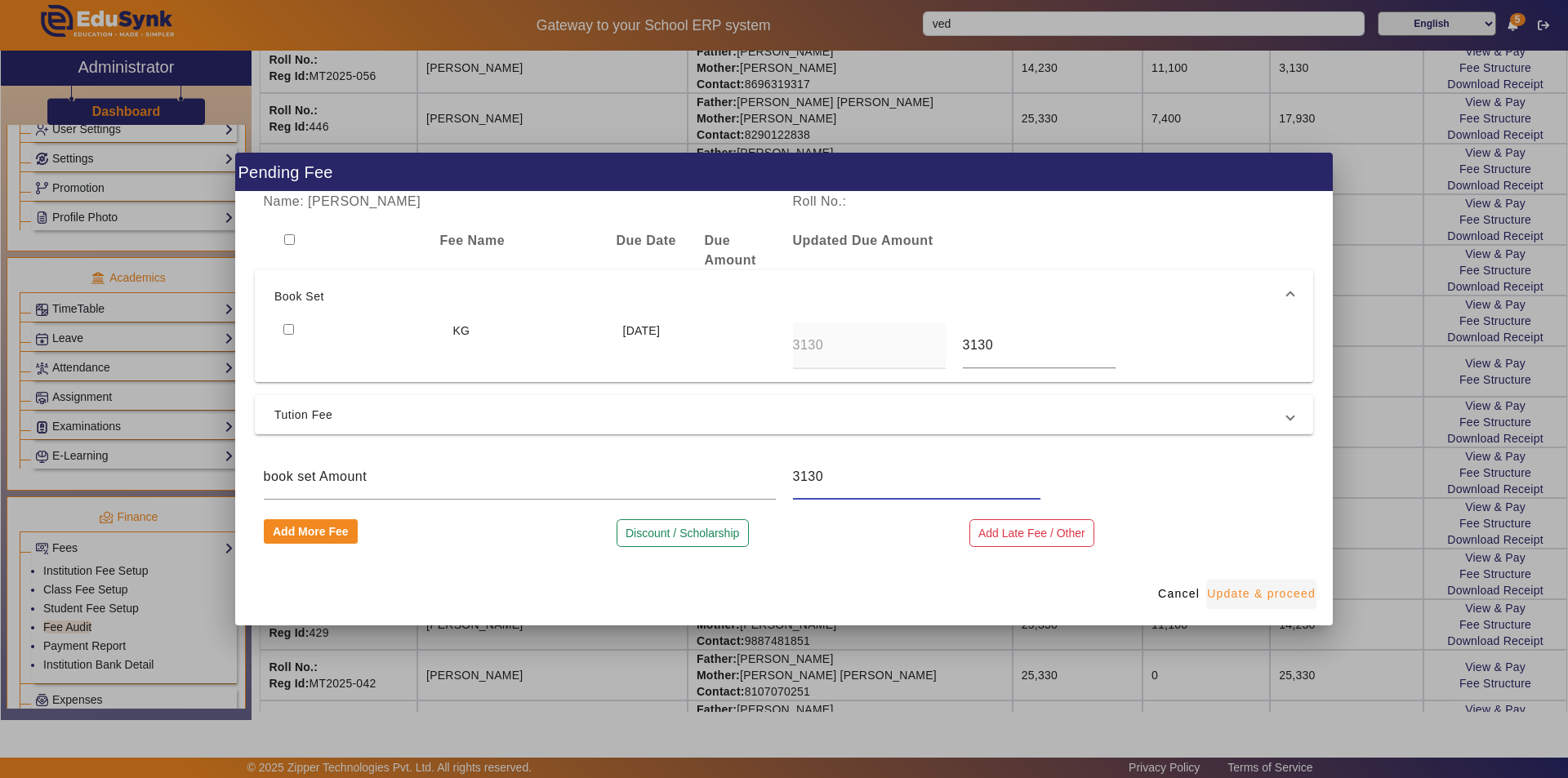
type input "3130"
click at [1249, 593] on span "Update & proceed" at bounding box center [1261, 594] width 109 height 17
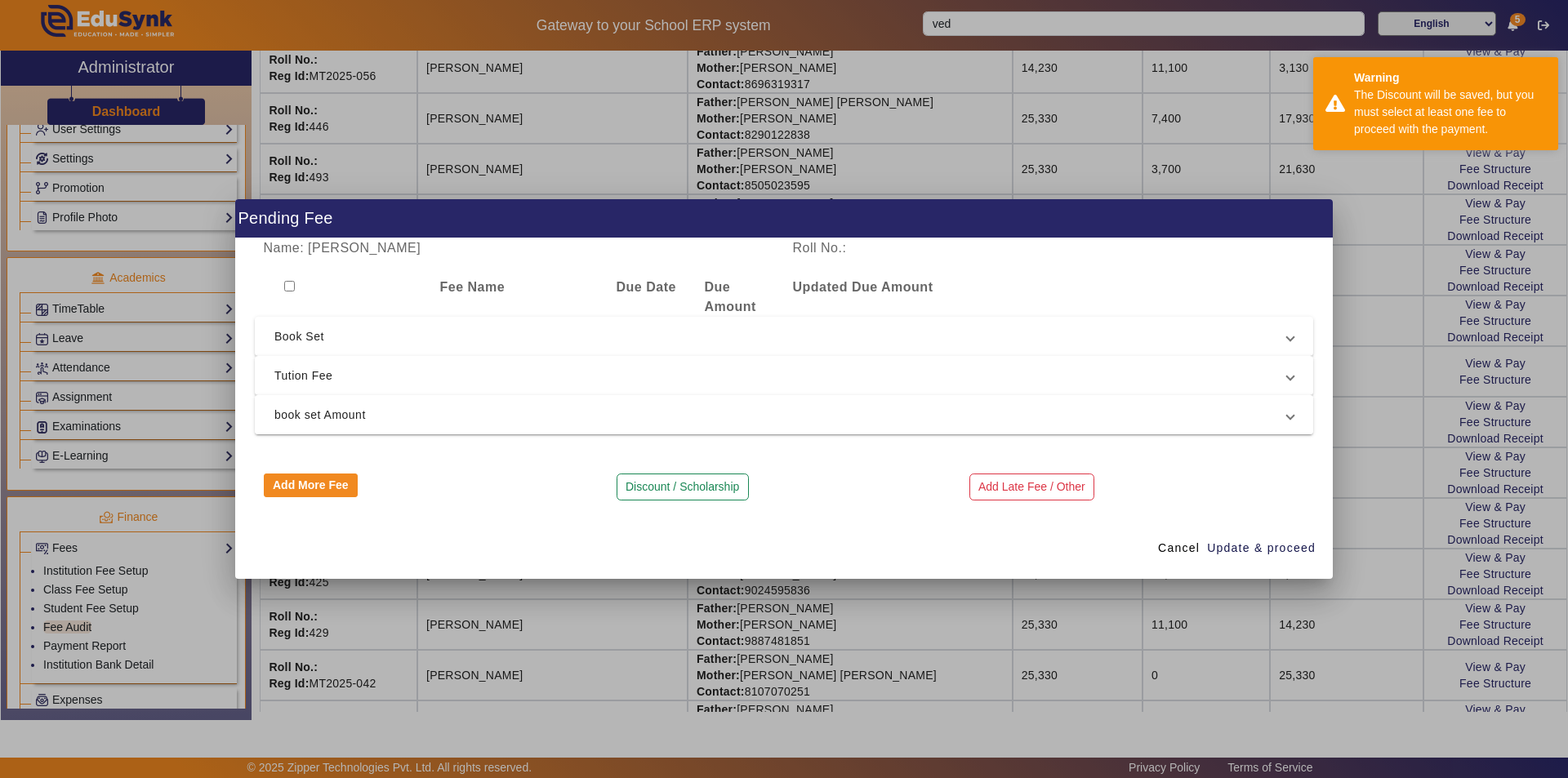
click at [438, 428] on mat-expansion-panel-header "book set Amount" at bounding box center [783, 415] width 1058 height 39
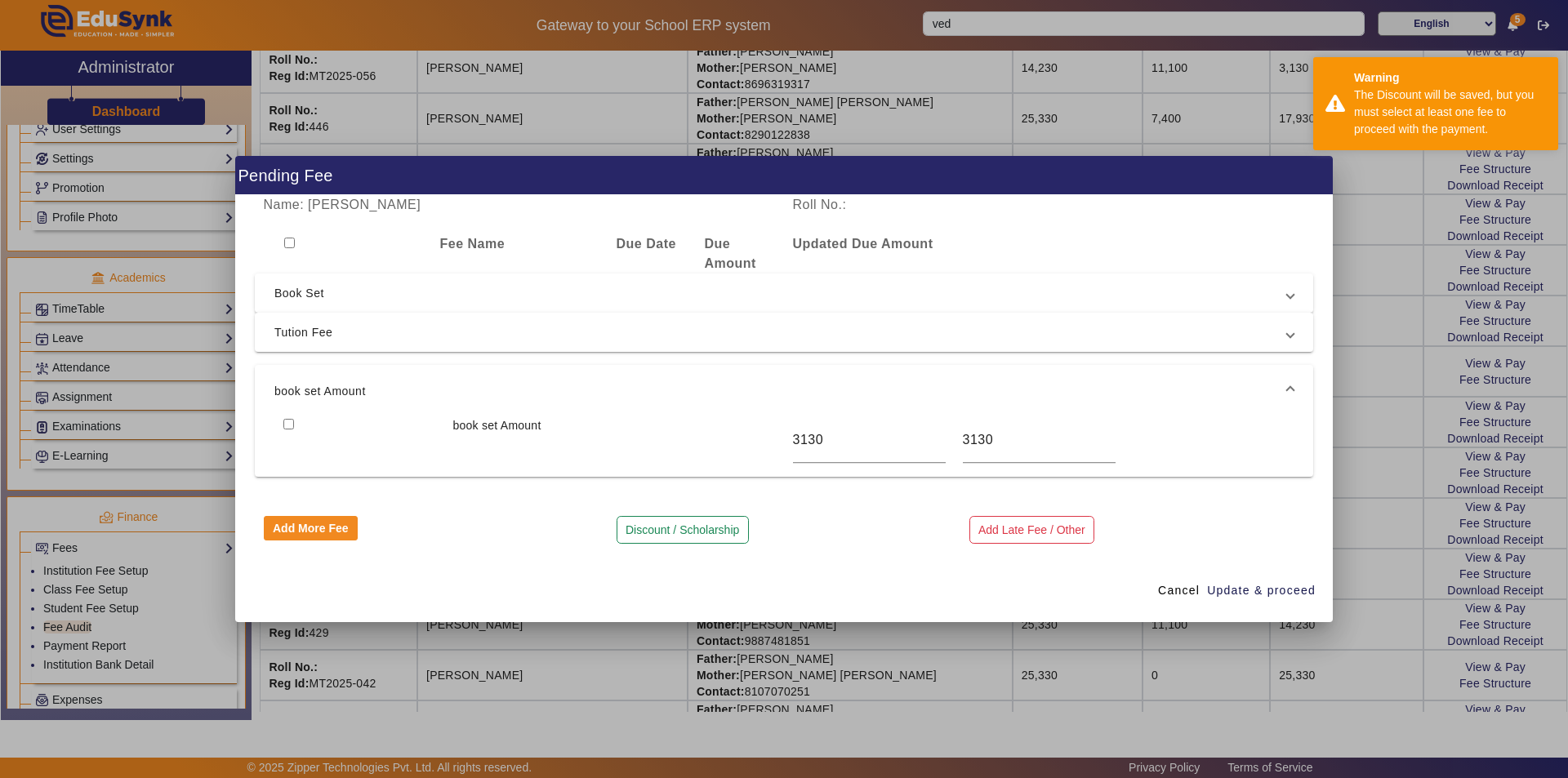
click at [292, 241] on input "checkbox" at bounding box center [289, 243] width 11 height 11
checkbox input "true"
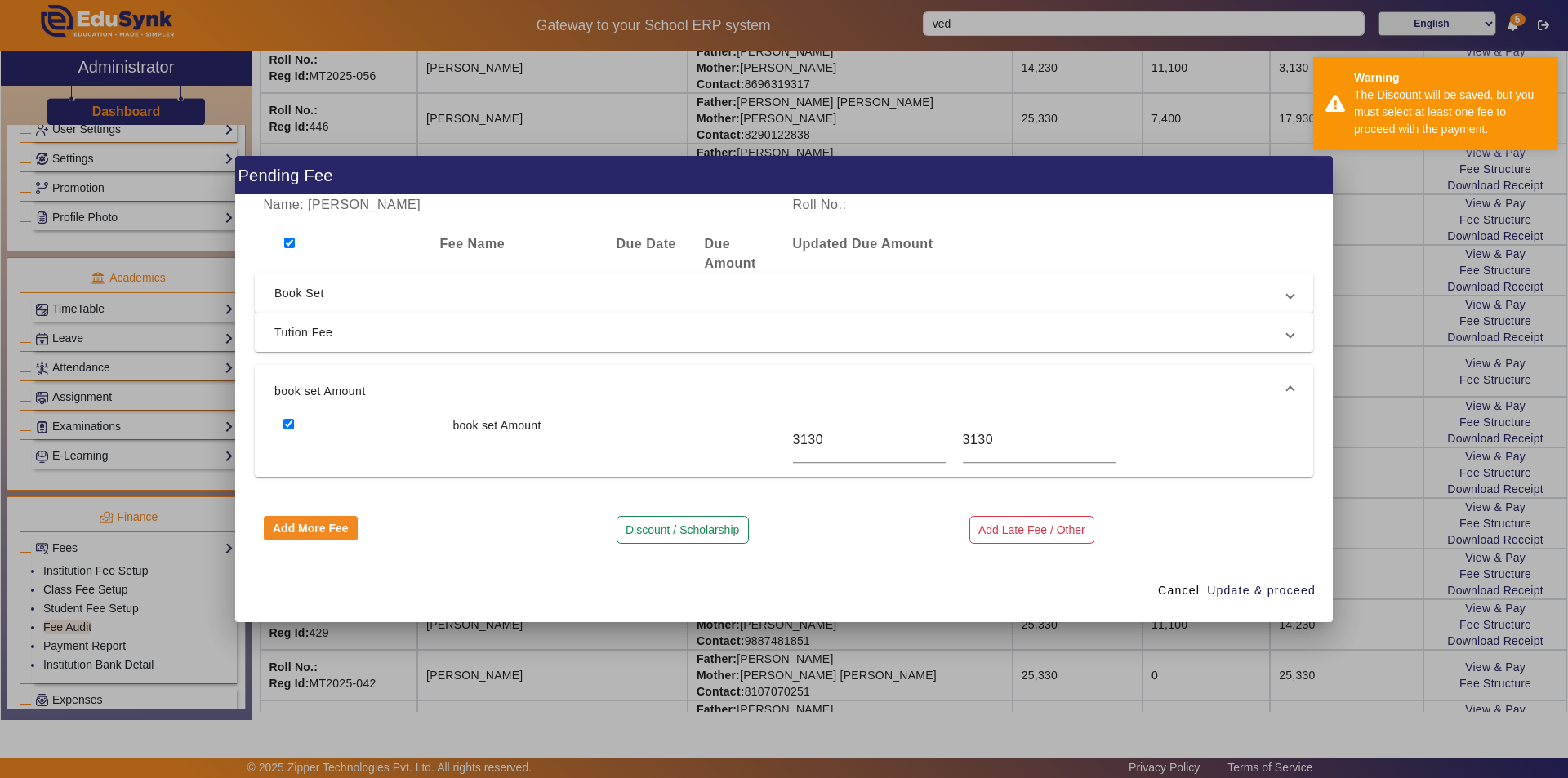
checkbox input "true"
click at [303, 329] on span "Tution Fee" at bounding box center [780, 332] width 1012 height 19
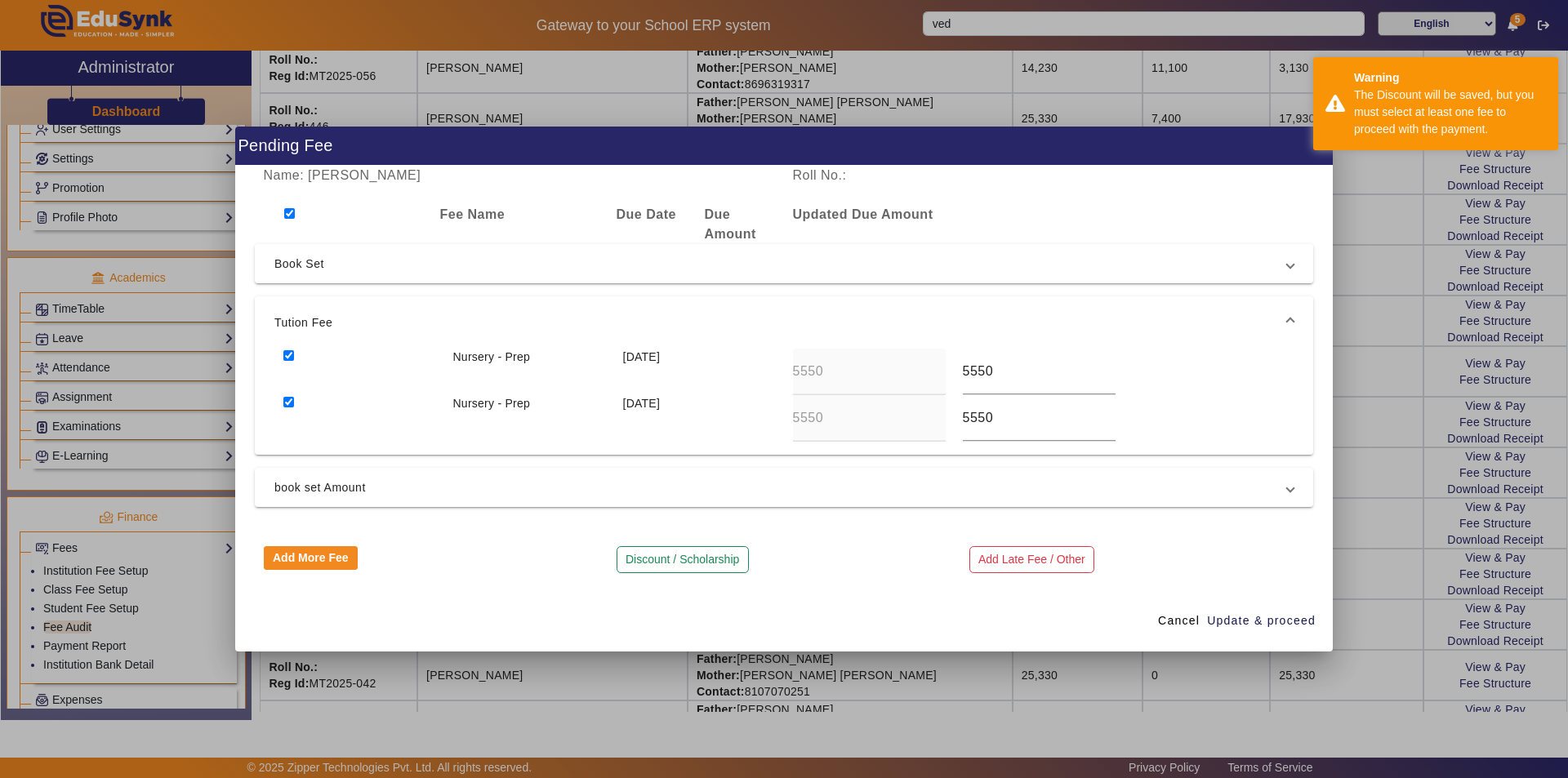
click at [289, 354] on input "checkbox" at bounding box center [288, 356] width 11 height 11
checkbox input "false"
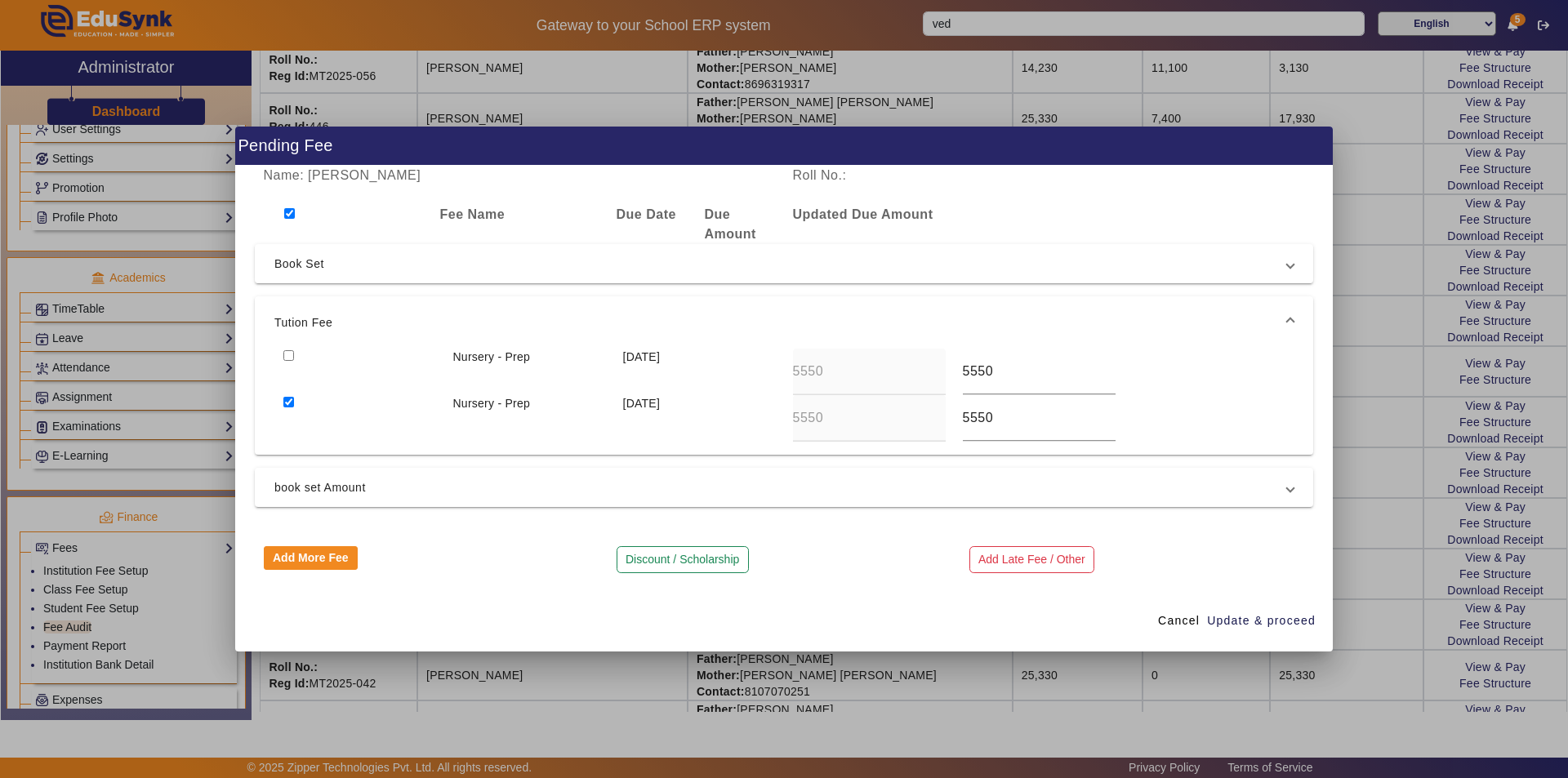
click at [290, 404] on input "checkbox" at bounding box center [288, 402] width 11 height 11
checkbox input "false"
click at [309, 258] on span "Book Set" at bounding box center [780, 263] width 1012 height 19
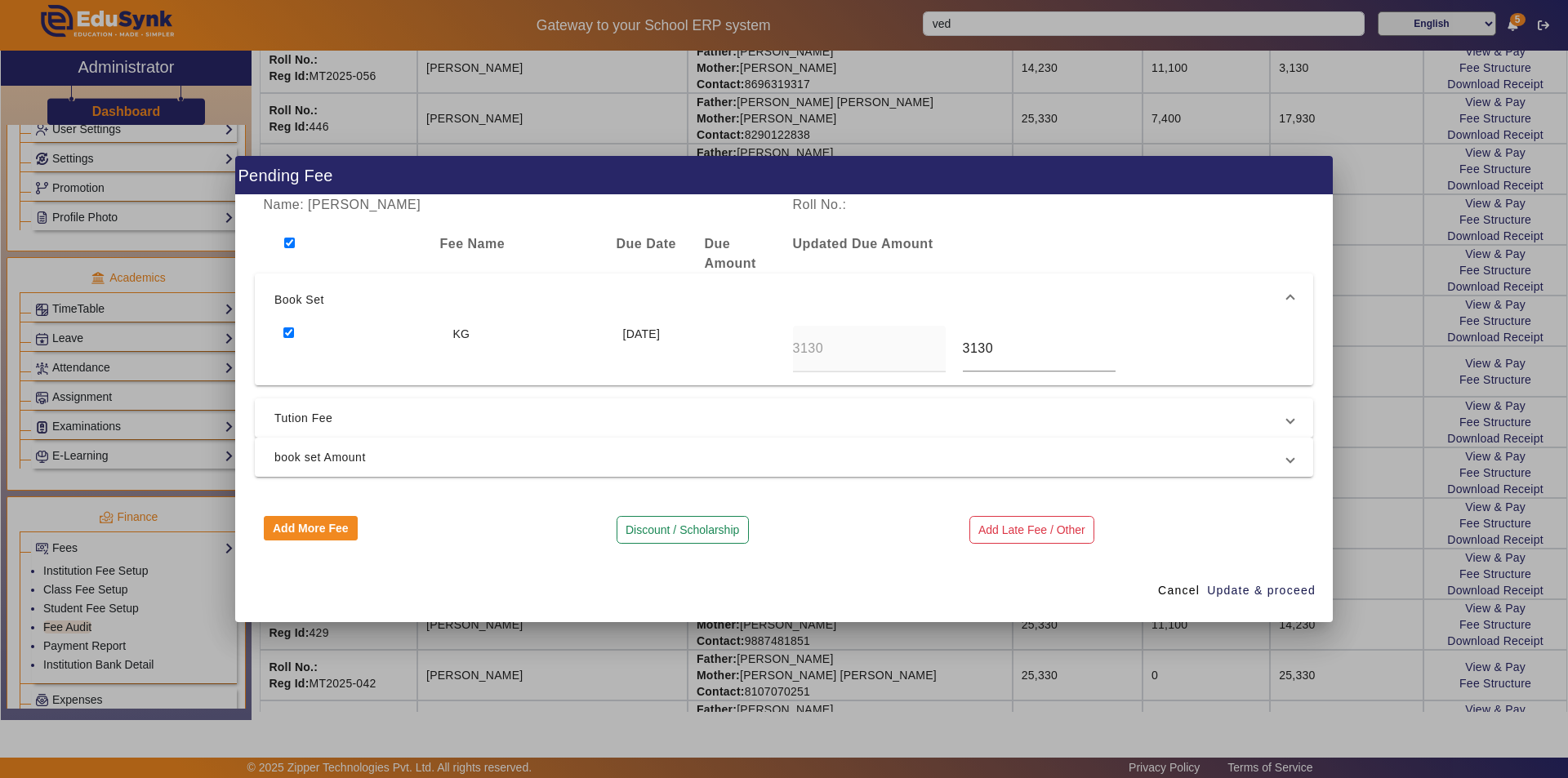
click at [289, 327] on input "checkbox" at bounding box center [288, 332] width 11 height 11
checkbox input "false"
click at [1275, 593] on span "Update & proceed" at bounding box center [1261, 591] width 109 height 17
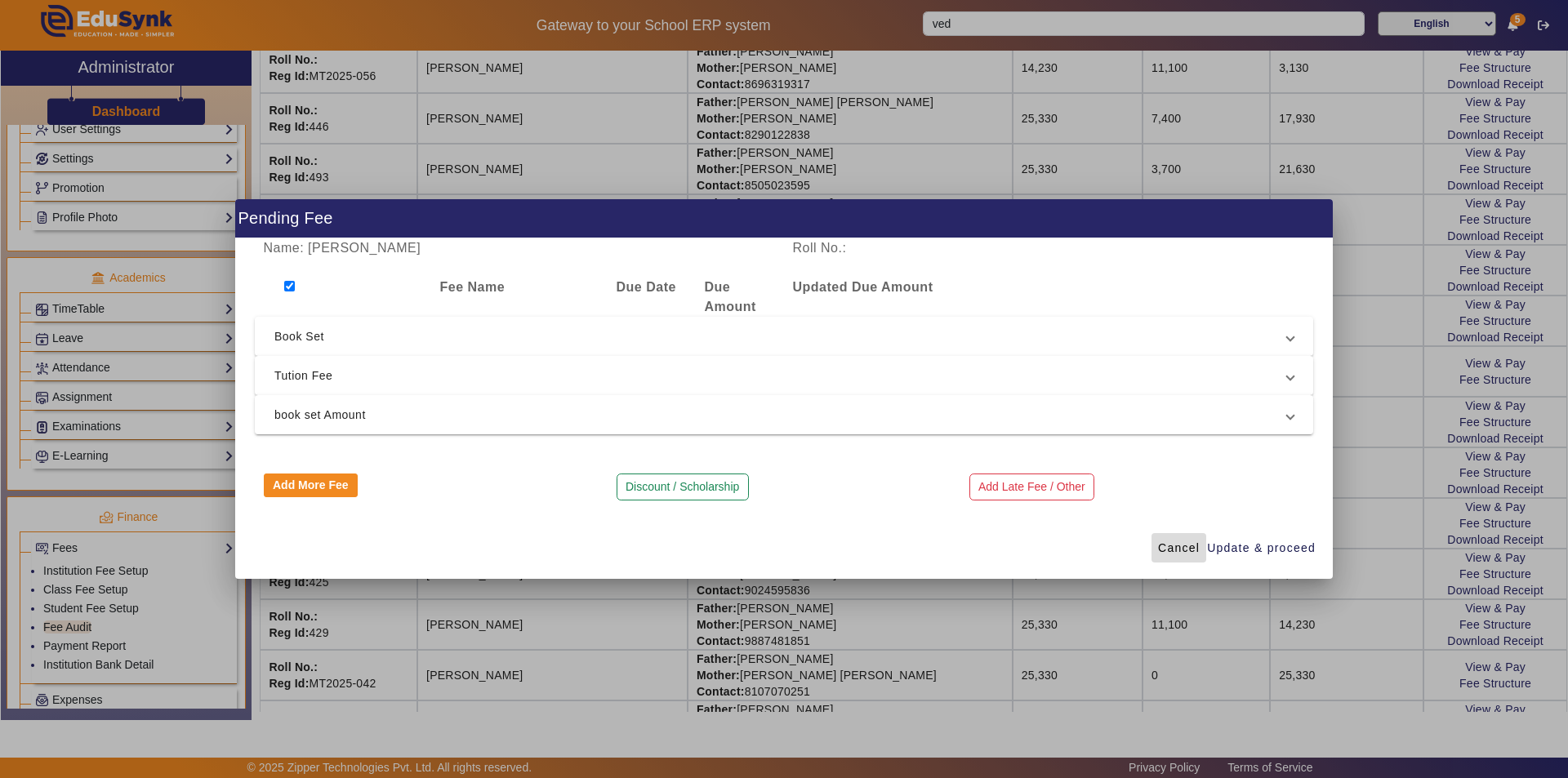
click at [1173, 546] on span "Cancel" at bounding box center [1179, 548] width 41 height 17
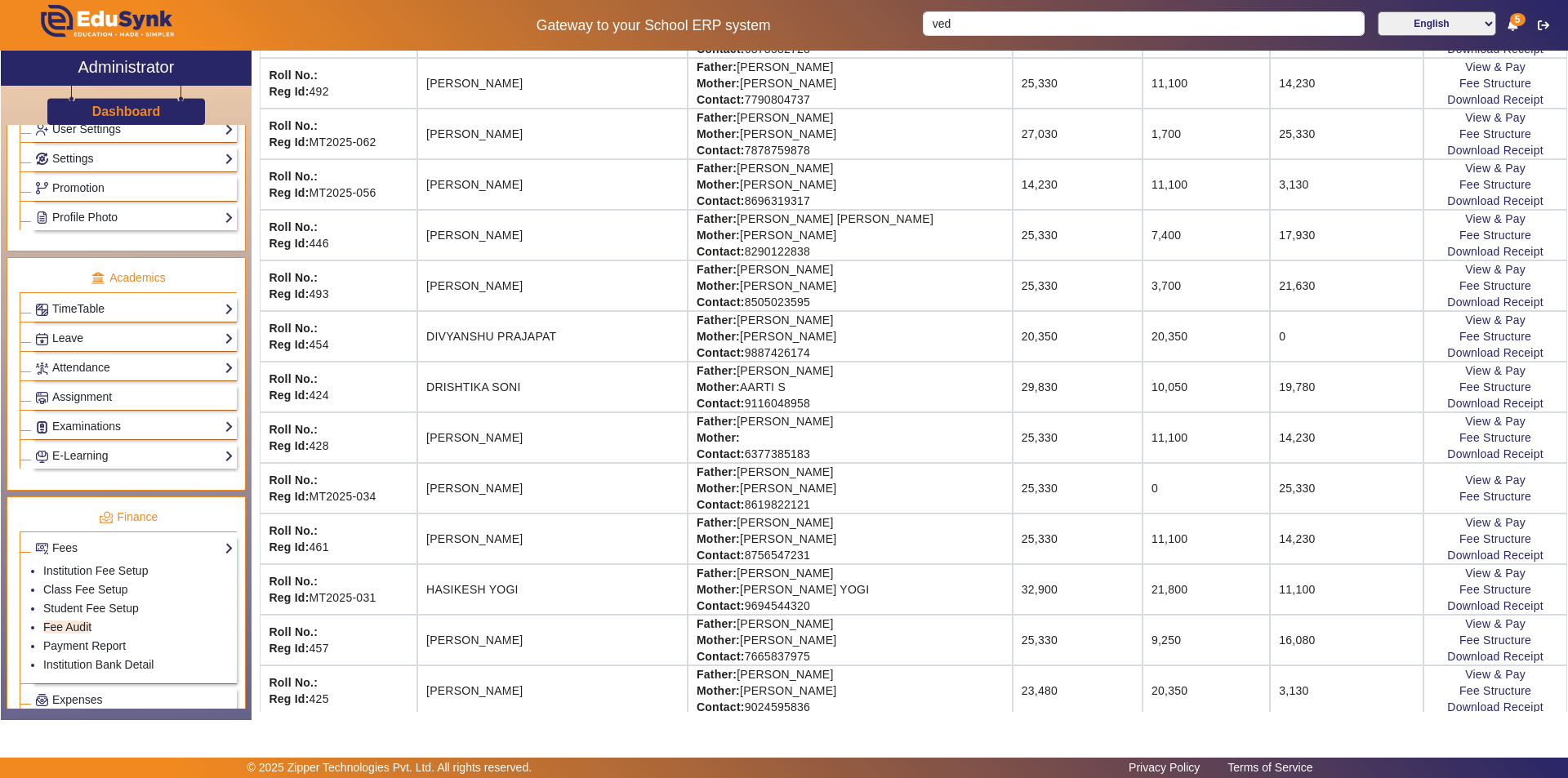
scroll to position [735, 0]
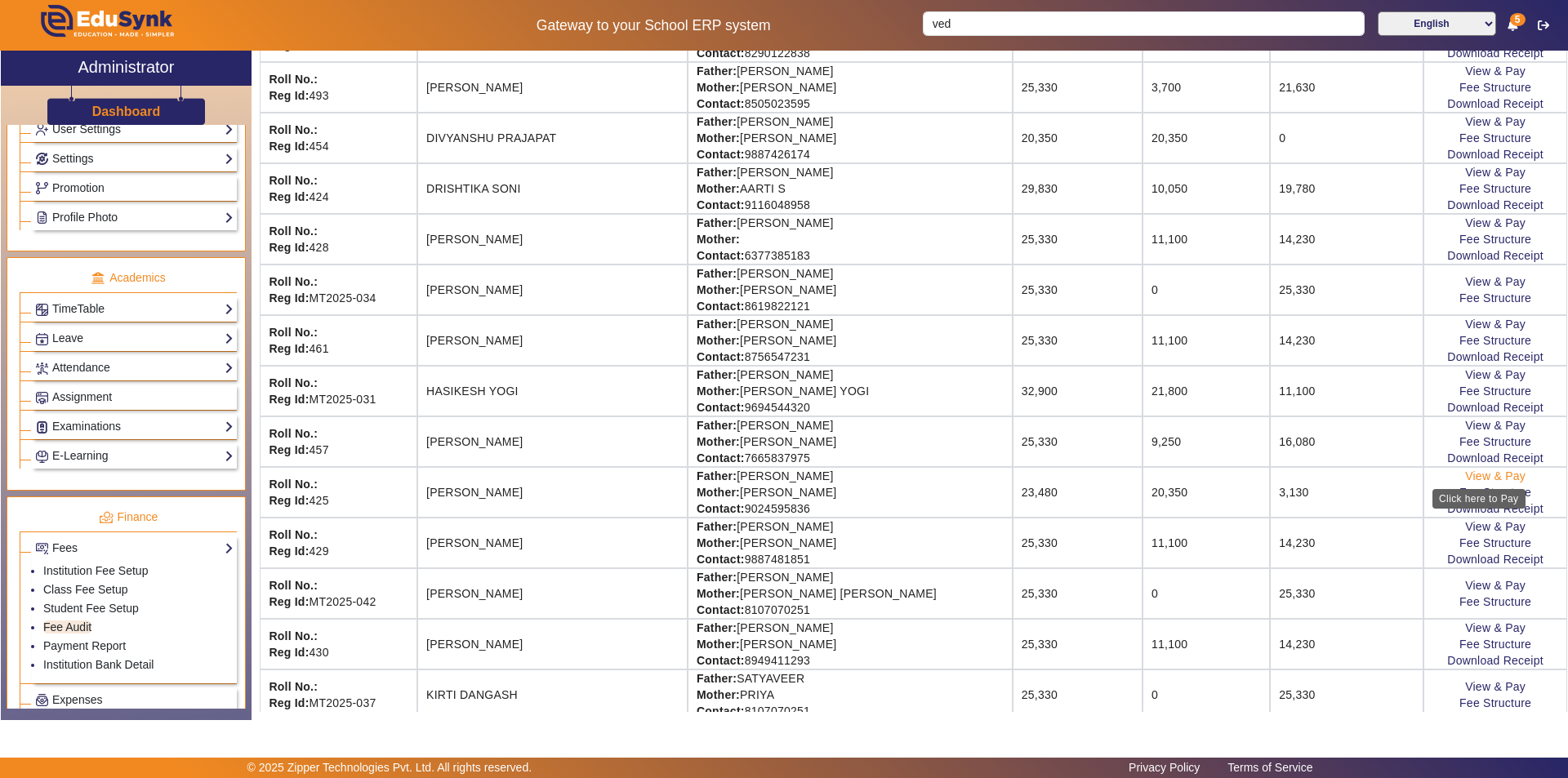
click at [1469, 476] on link "View & Pay" at bounding box center [1496, 475] width 61 height 13
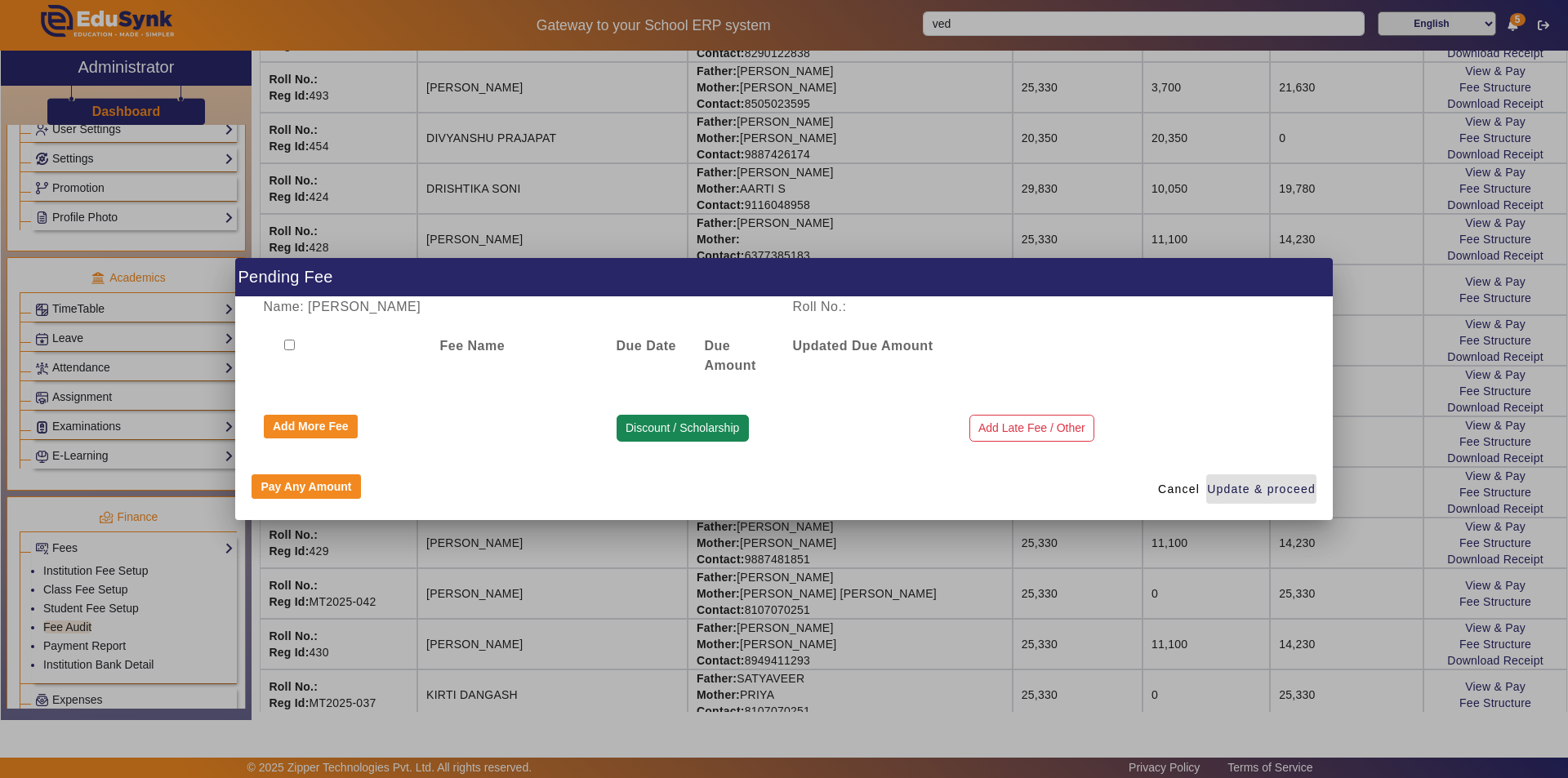
click at [690, 430] on button "Discount / Scholarship" at bounding box center [682, 428] width 132 height 28
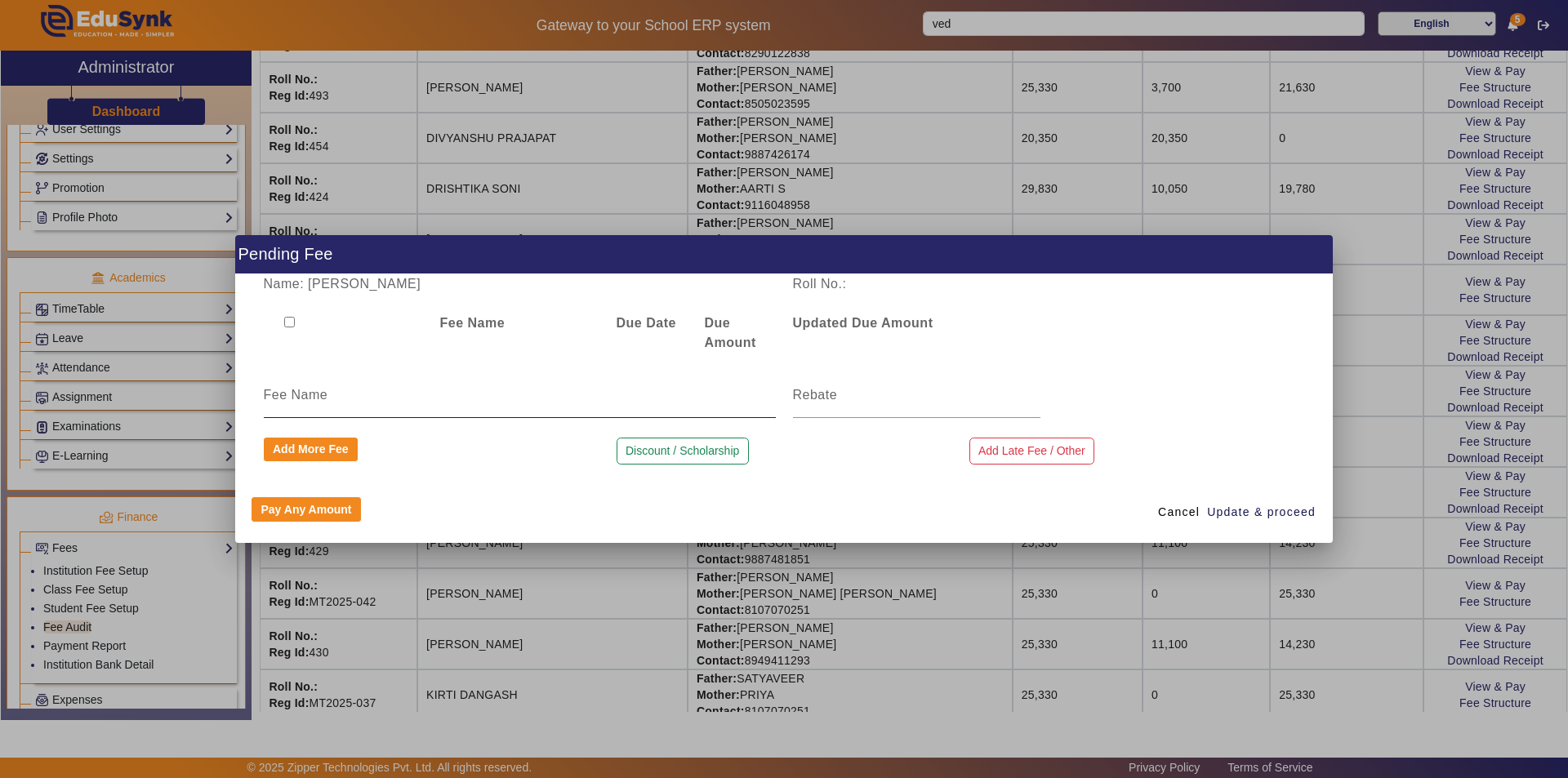
click at [471, 405] on input at bounding box center [519, 394] width 512 height 19
type input "book set Amount"
drag, startPoint x: 905, startPoint y: 389, endPoint x: 901, endPoint y: 396, distance: 8.1
click at [905, 391] on input at bounding box center [917, 394] width 248 height 19
type input "3130"
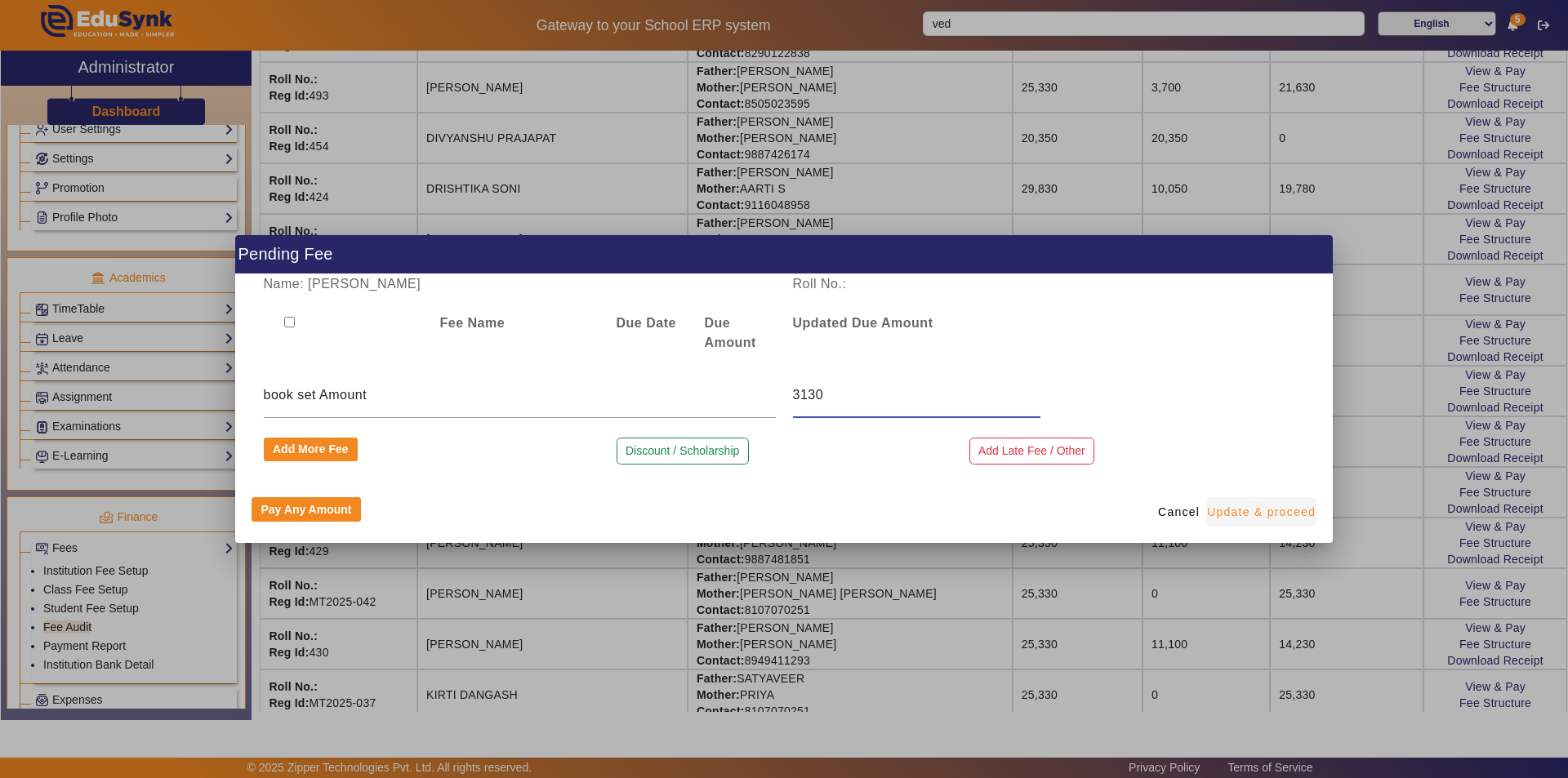
click at [1265, 509] on span "Update & proceed" at bounding box center [1261, 512] width 109 height 17
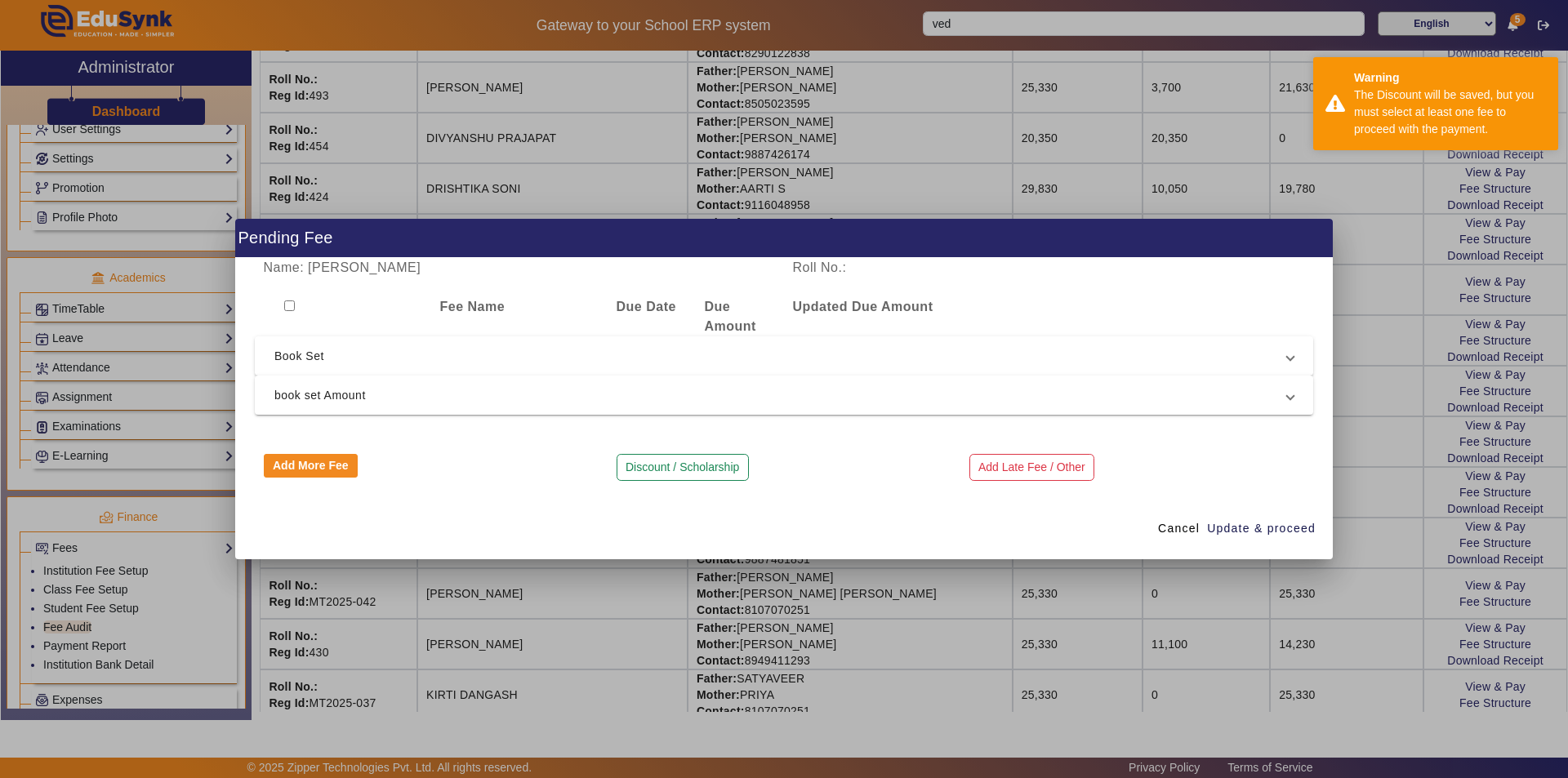
drag, startPoint x: 289, startPoint y: 303, endPoint x: 298, endPoint y: 333, distance: 31.3
click at [289, 306] on input "checkbox" at bounding box center [289, 305] width 11 height 11
checkbox input "true"
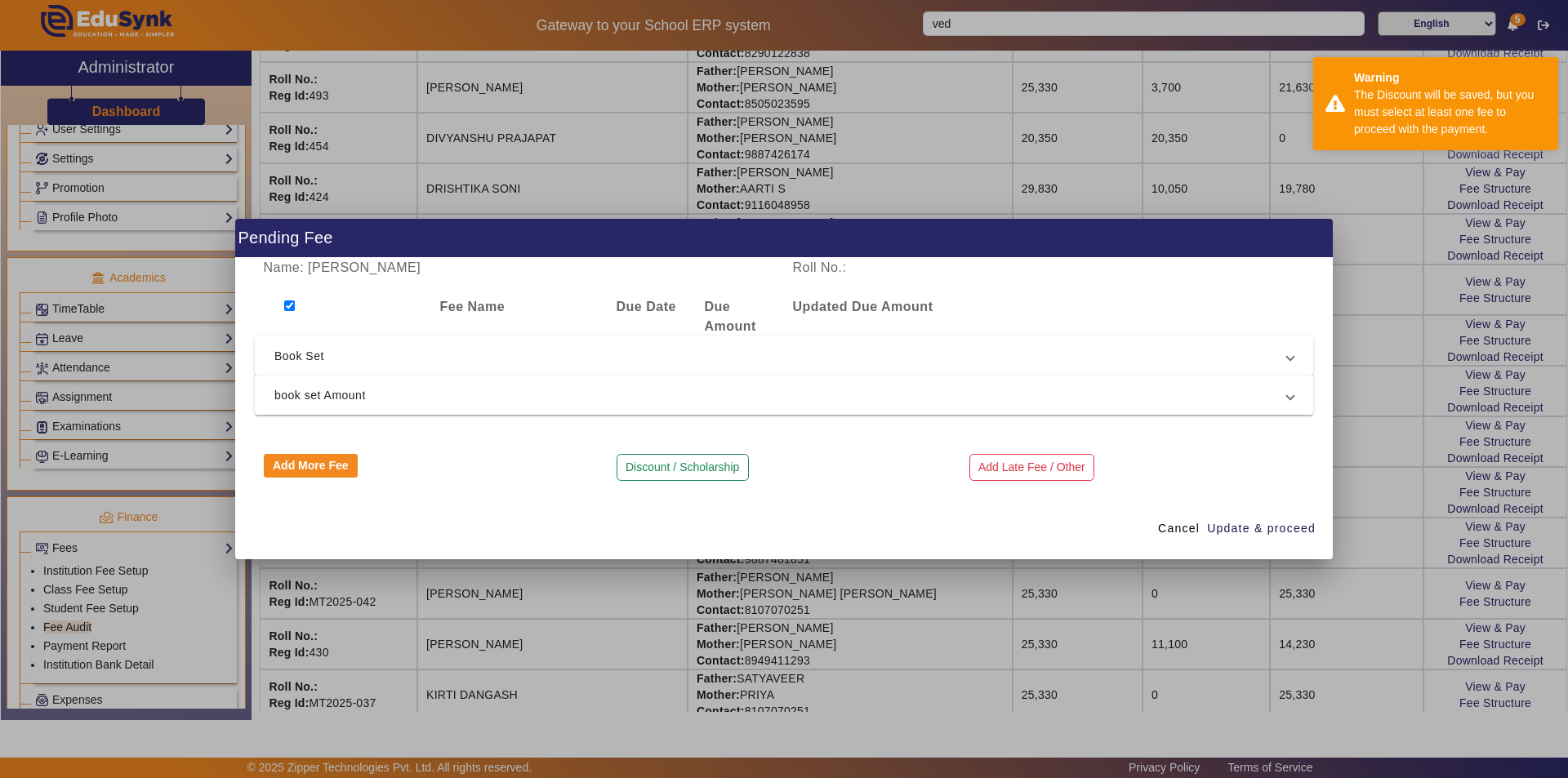
click at [422, 364] on span "Book Set" at bounding box center [780, 356] width 1012 height 19
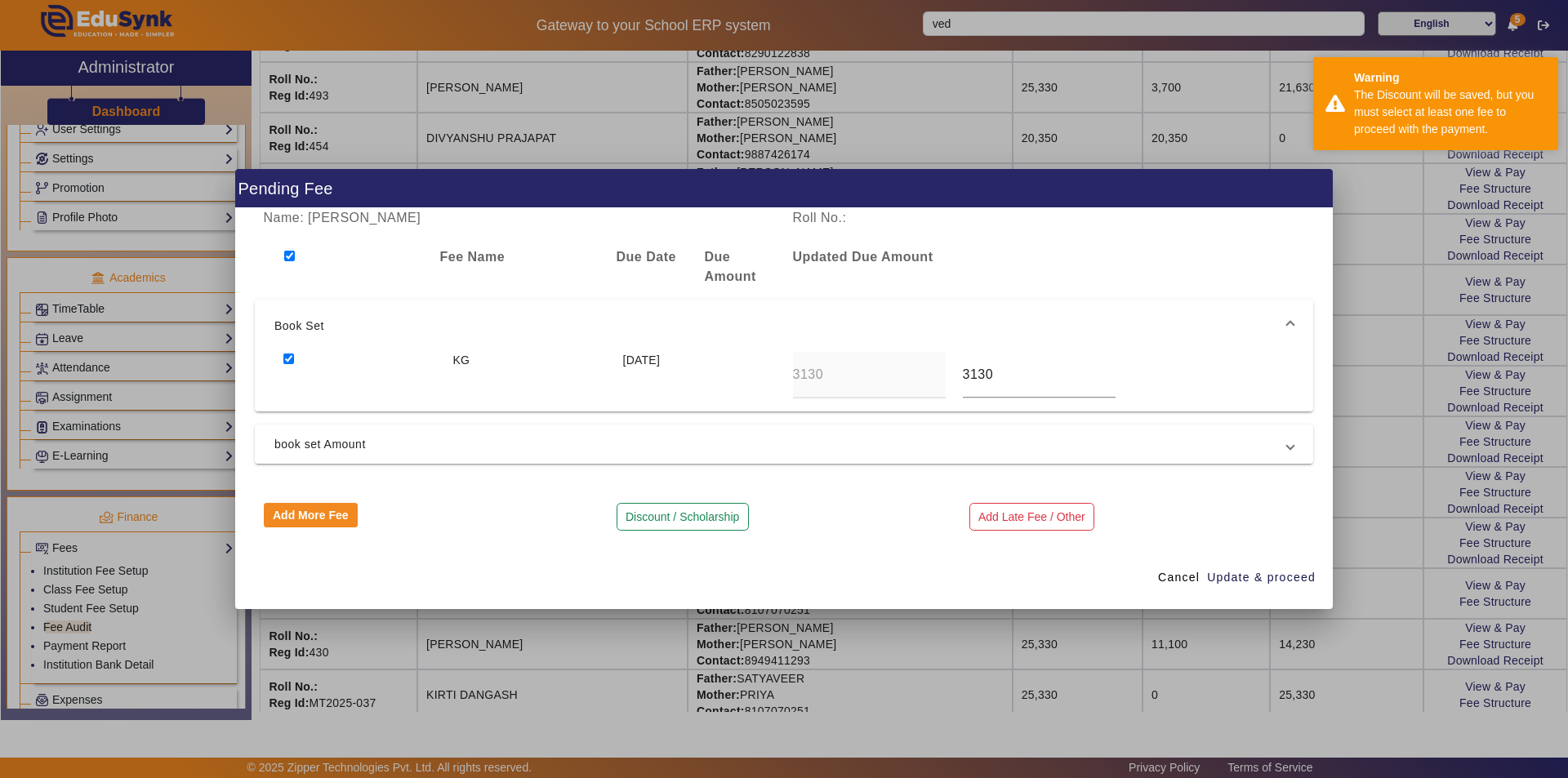
drag, startPoint x: 282, startPoint y: 364, endPoint x: 293, endPoint y: 355, distance: 14.2
click at [287, 362] on input "checkbox" at bounding box center [288, 358] width 11 height 11
checkbox input "false"
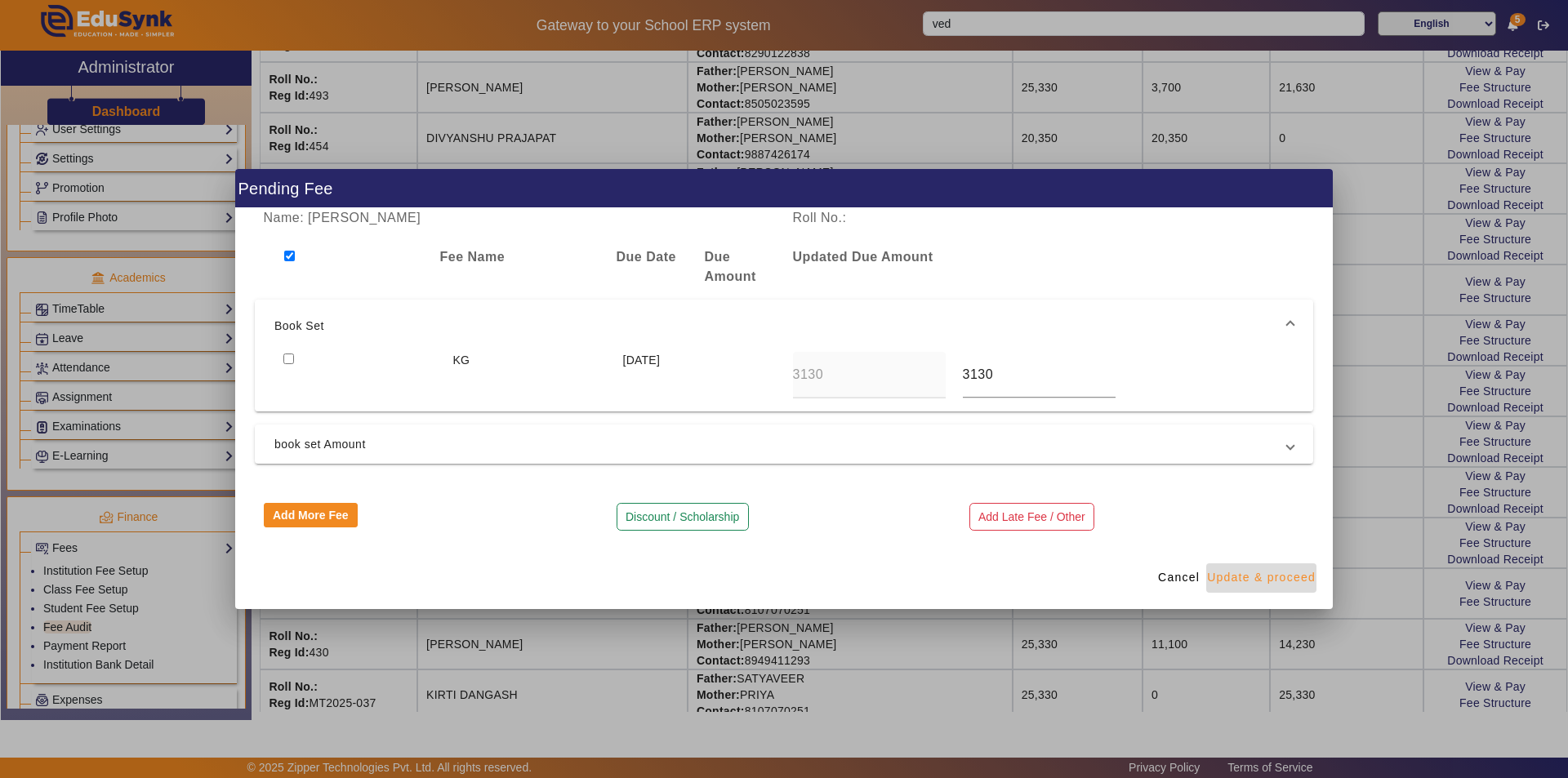
click at [1266, 581] on span "Update & proceed" at bounding box center [1261, 577] width 109 height 17
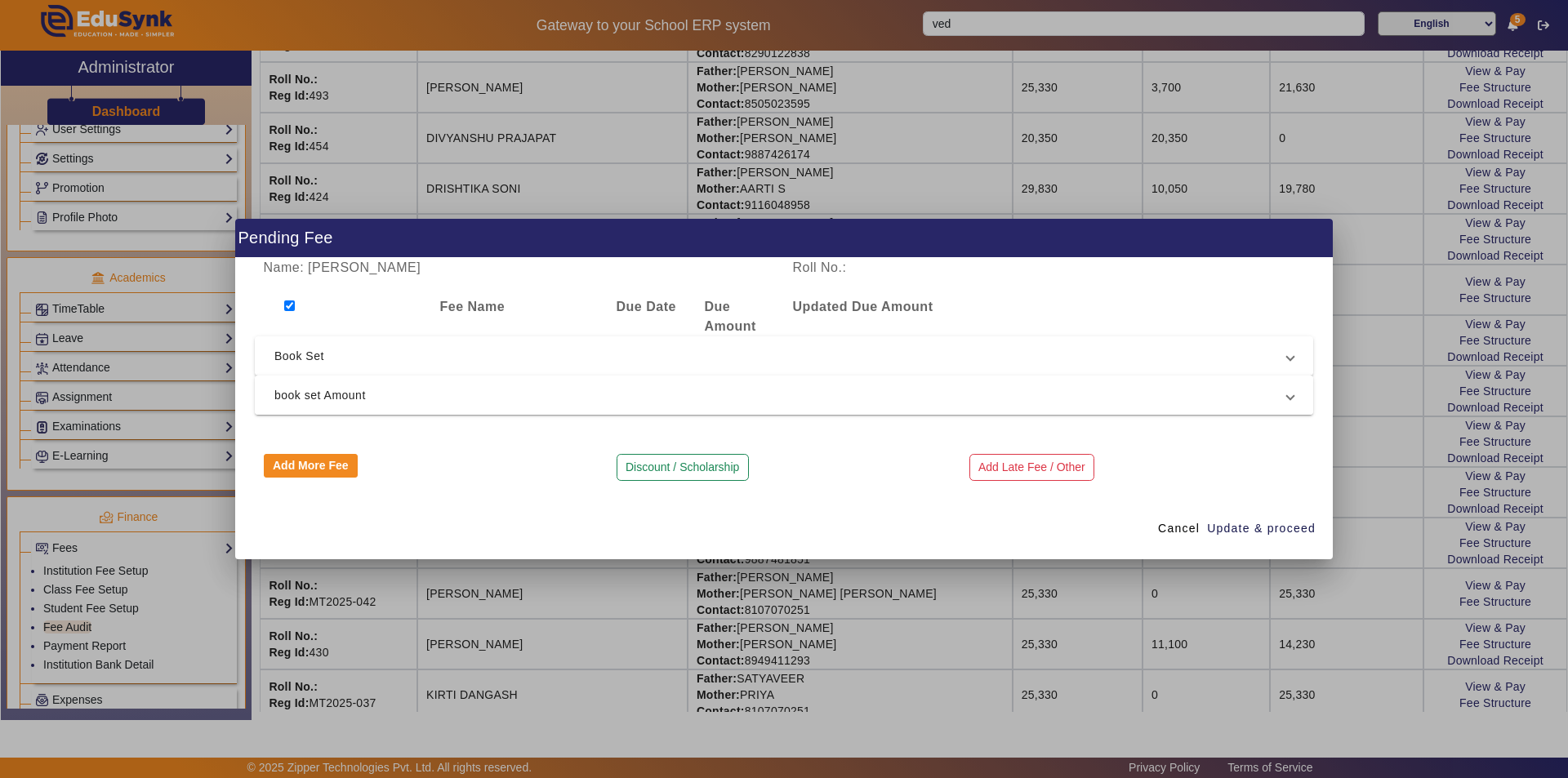
click at [936, 405] on span "book set Amount" at bounding box center [780, 394] width 1012 height 19
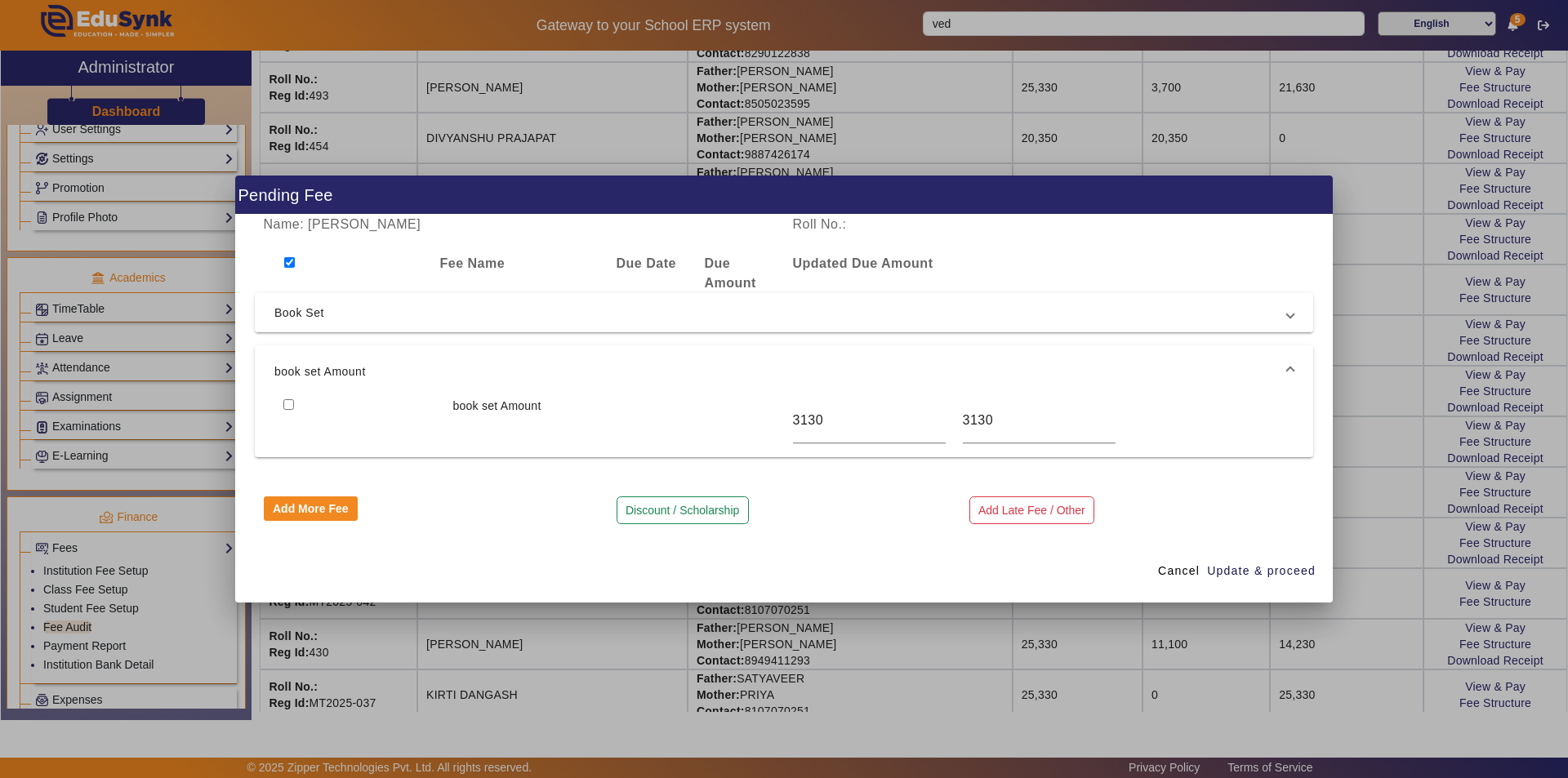
click at [287, 404] on input "checkbox" at bounding box center [288, 405] width 11 height 11
checkbox input "true"
click at [411, 307] on span "Book Set" at bounding box center [780, 312] width 1012 height 19
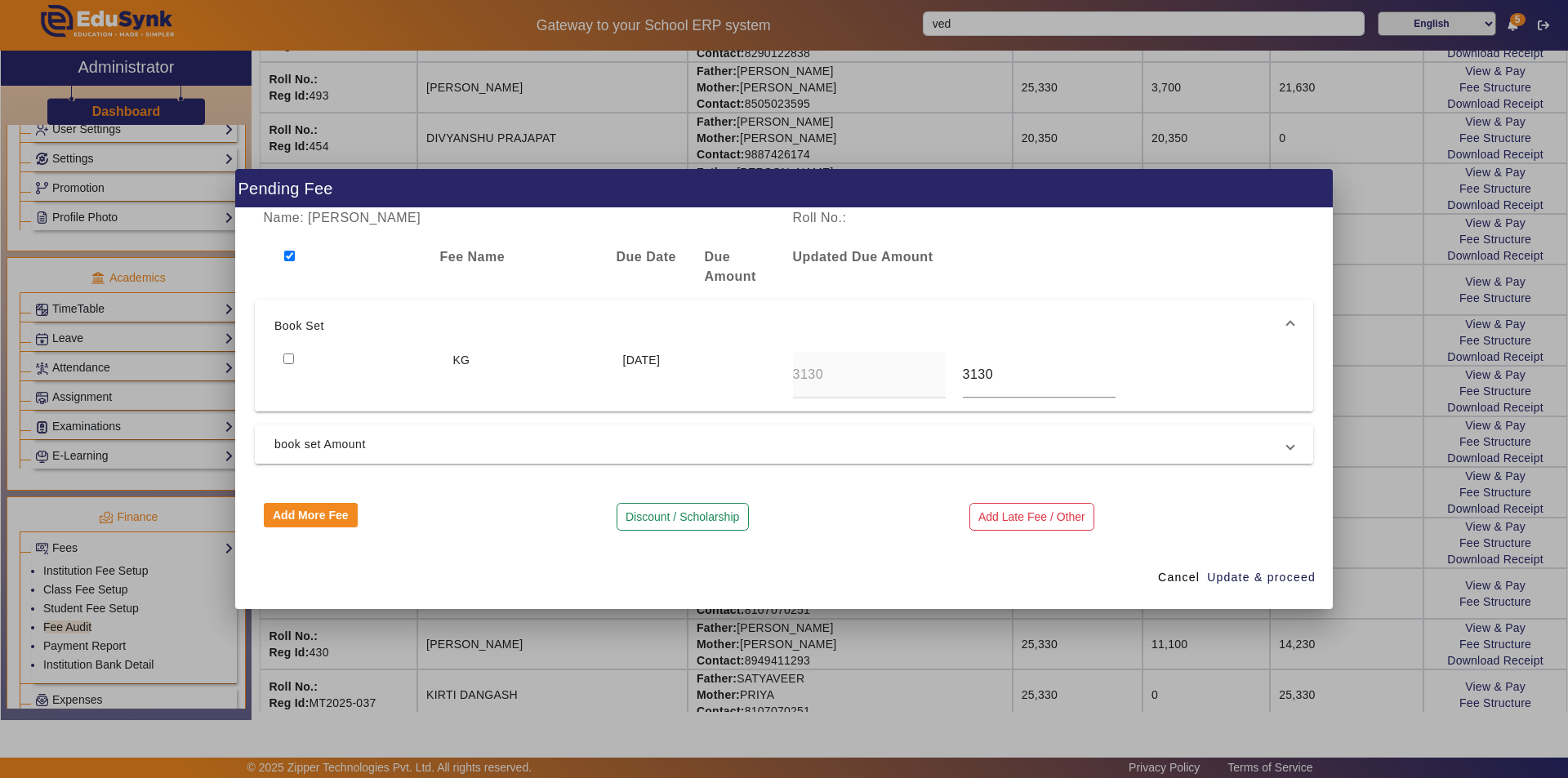
click at [354, 428] on mat-expansion-panel-header "book set Amount" at bounding box center [783, 444] width 1058 height 39
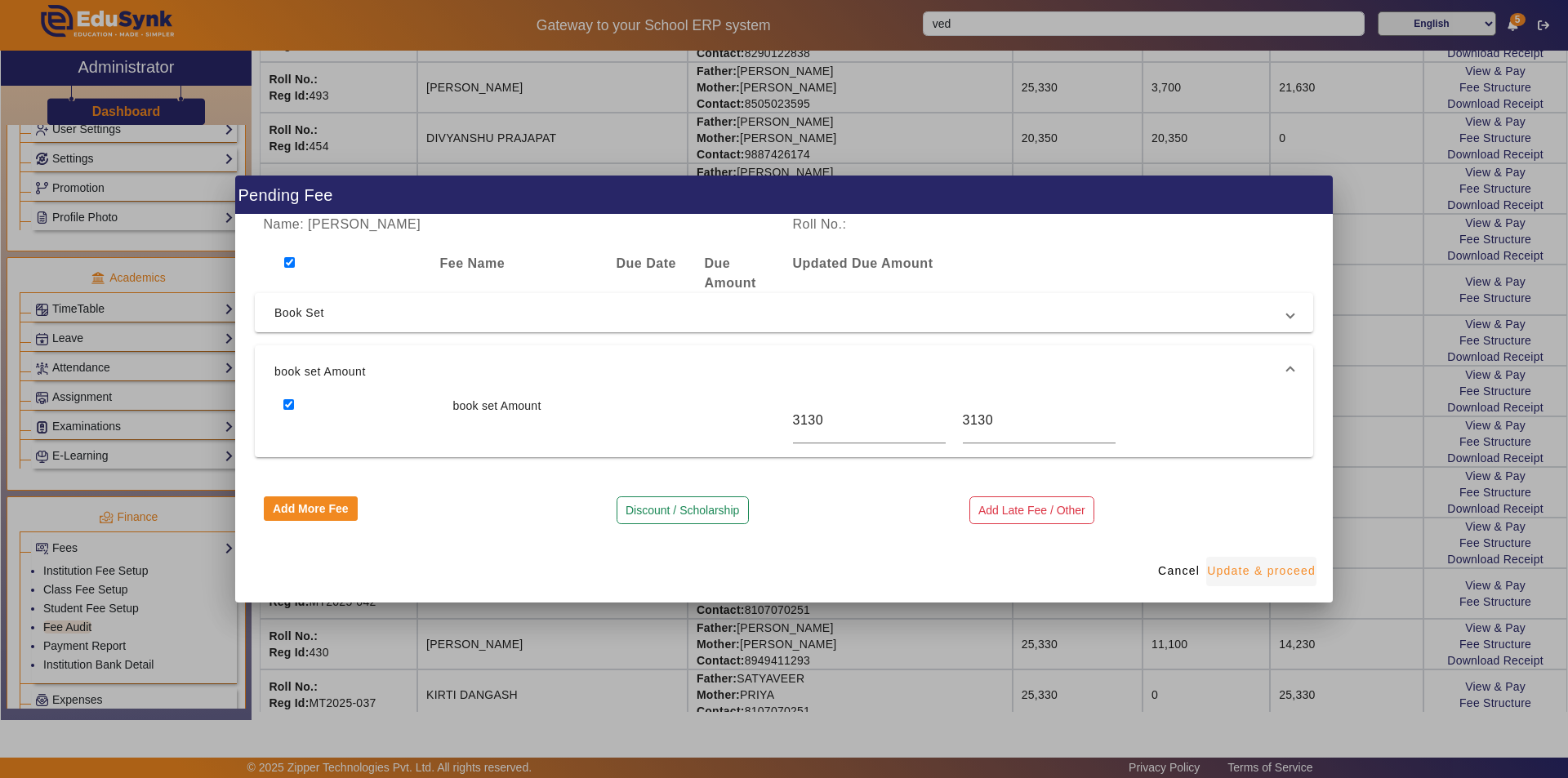
click at [1266, 571] on span "Update & proceed" at bounding box center [1261, 571] width 109 height 17
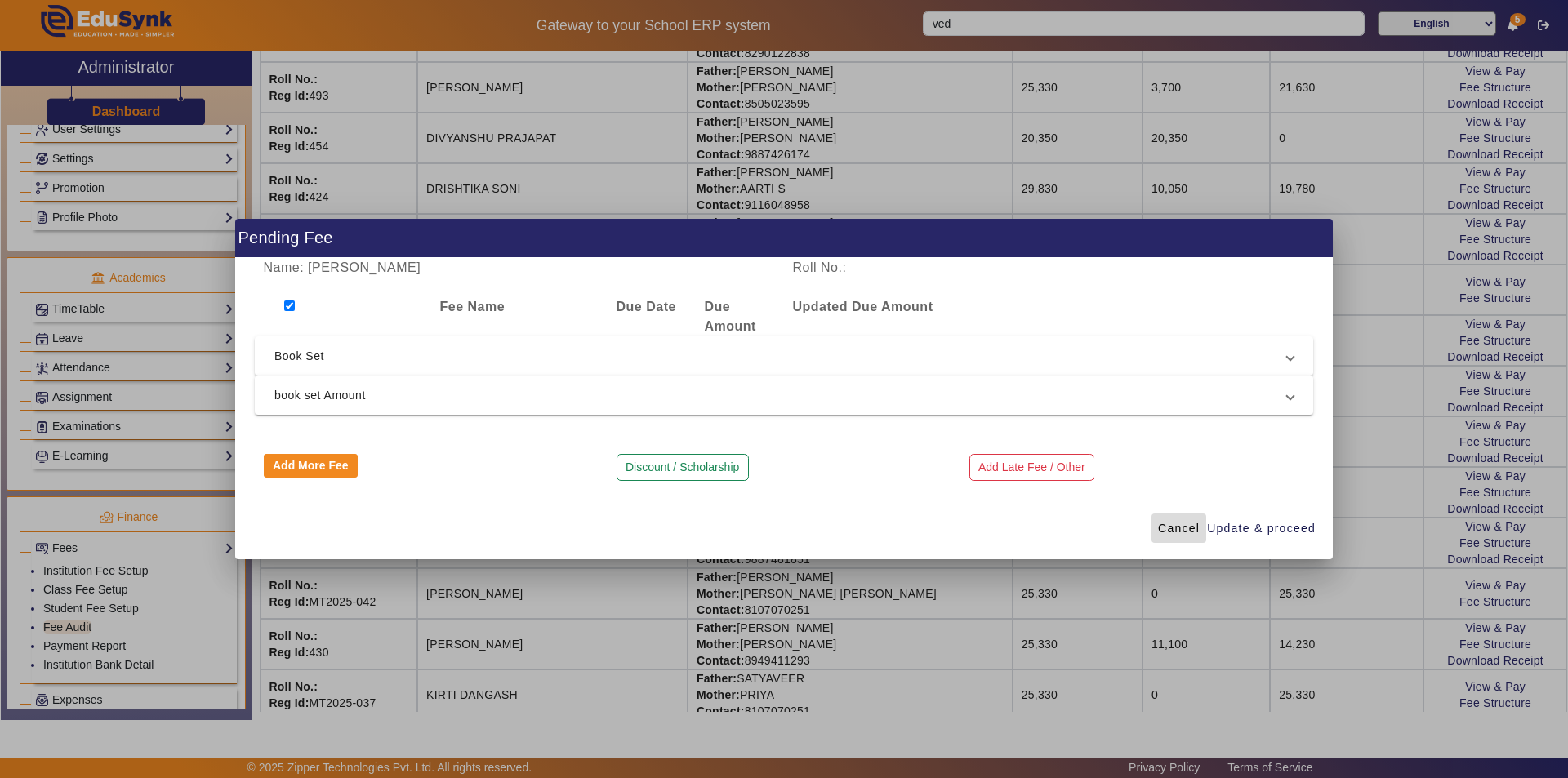
click at [1174, 530] on span "Cancel" at bounding box center [1179, 529] width 41 height 17
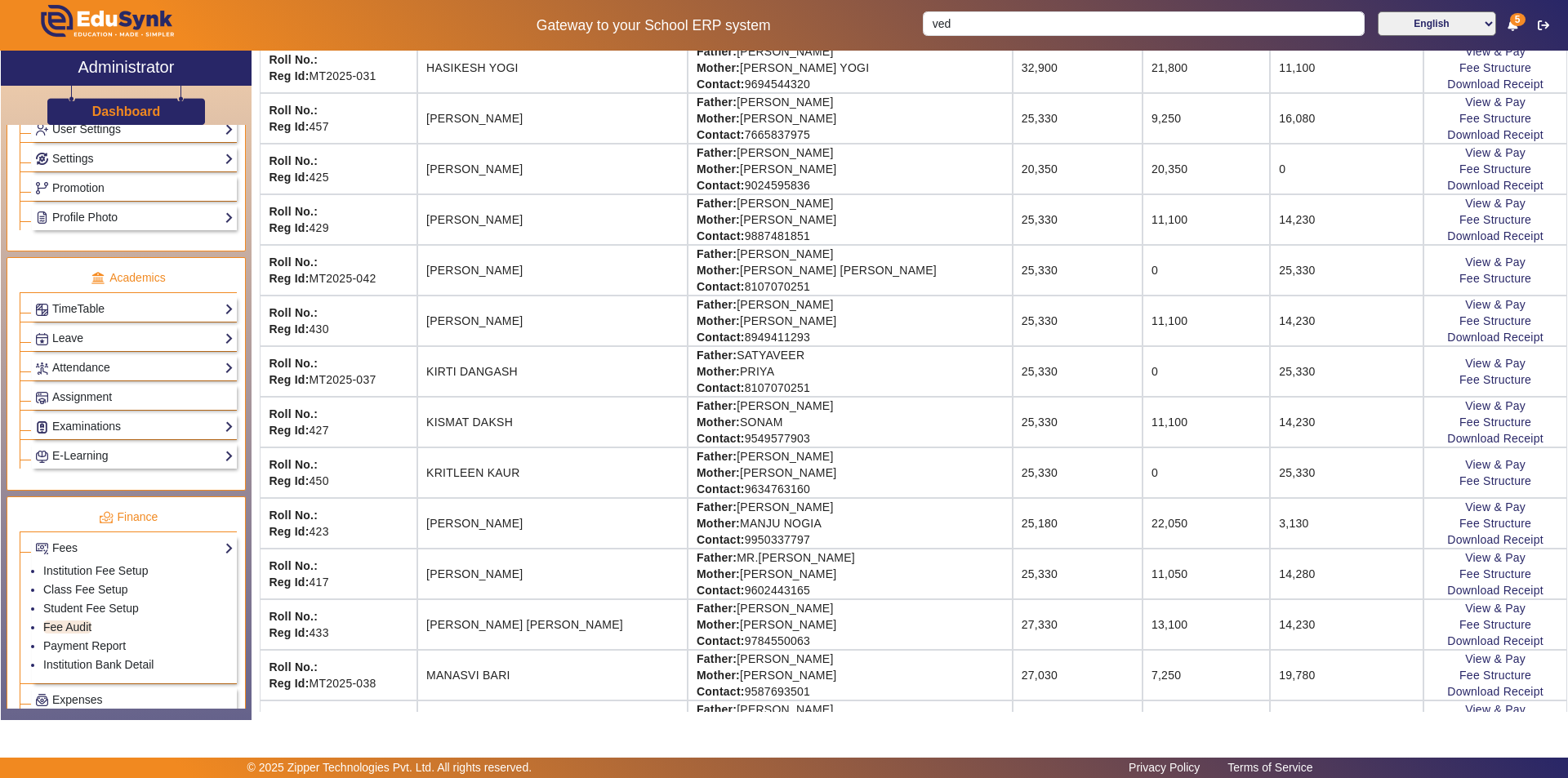
scroll to position [1061, 0]
click at [1479, 504] on link "View & Pay" at bounding box center [1496, 503] width 61 height 13
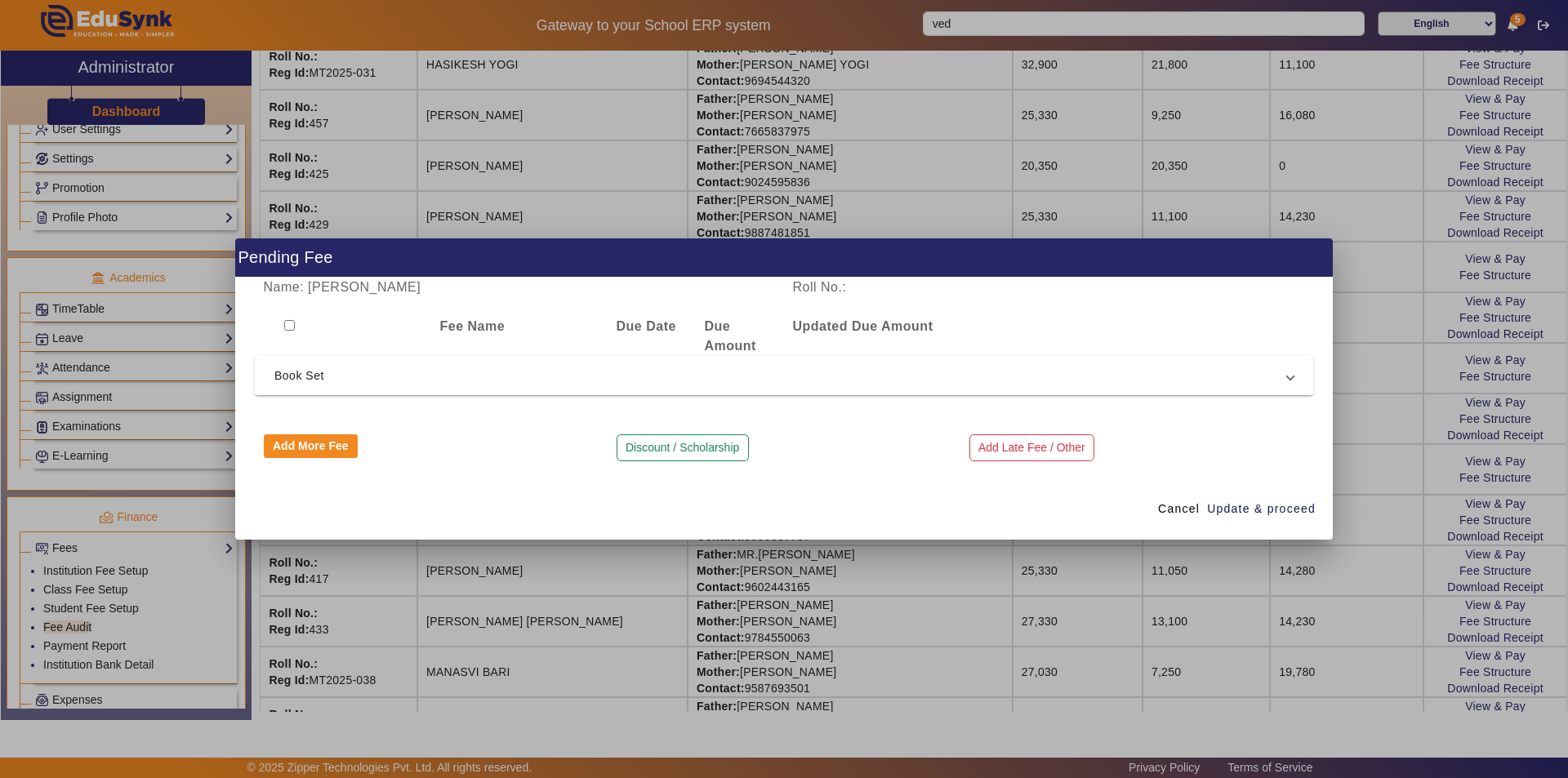
click at [790, 431] on div "Name: [PERSON_NAME] Roll No.: Fee Name Due Date Due Amount Updated Due Amount B…" at bounding box center [784, 378] width 1098 height 201
click at [1179, 508] on span "Cancel" at bounding box center [1179, 509] width 41 height 17
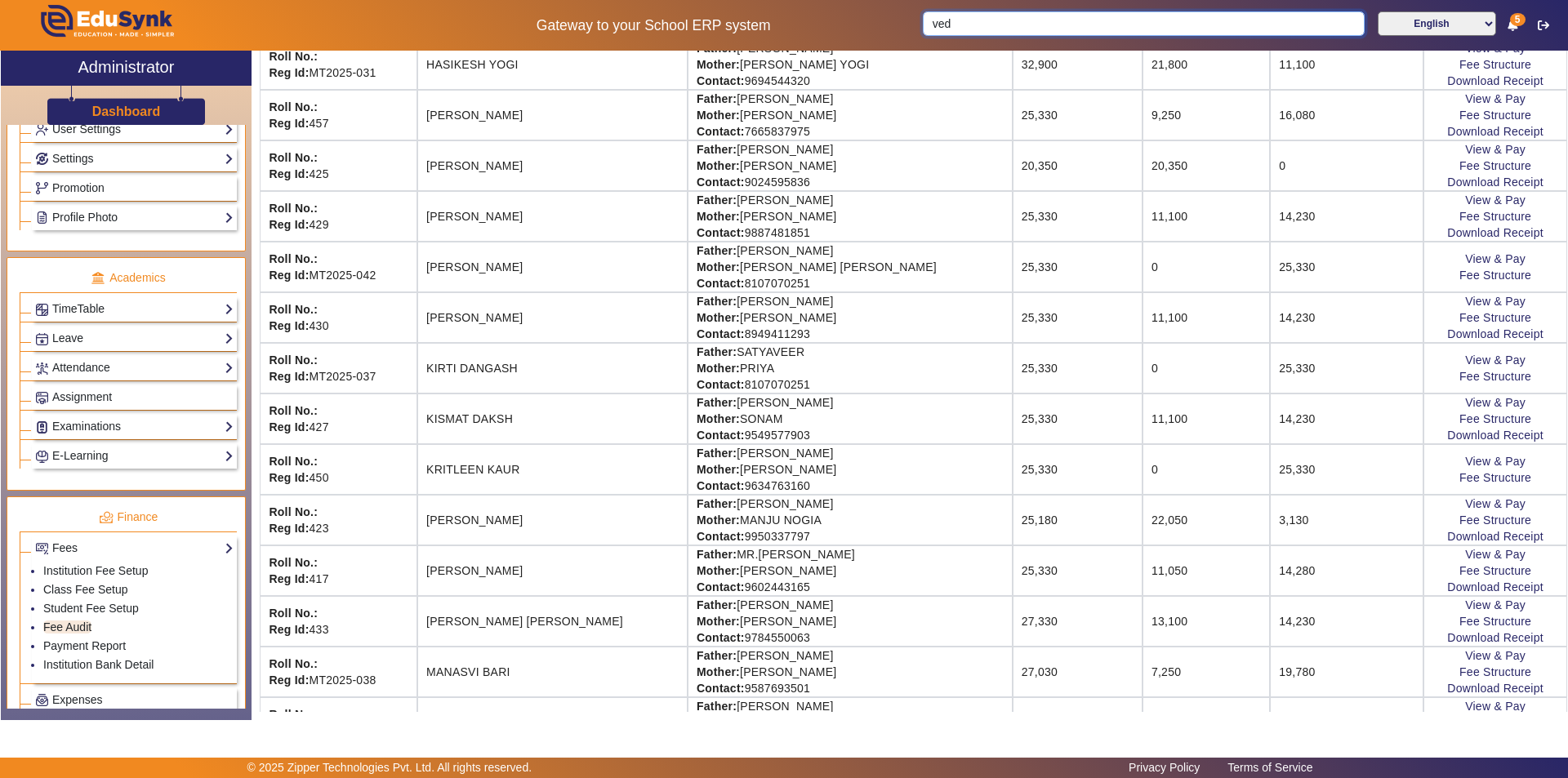
click at [1006, 28] on input "ved" at bounding box center [1143, 24] width 441 height 24
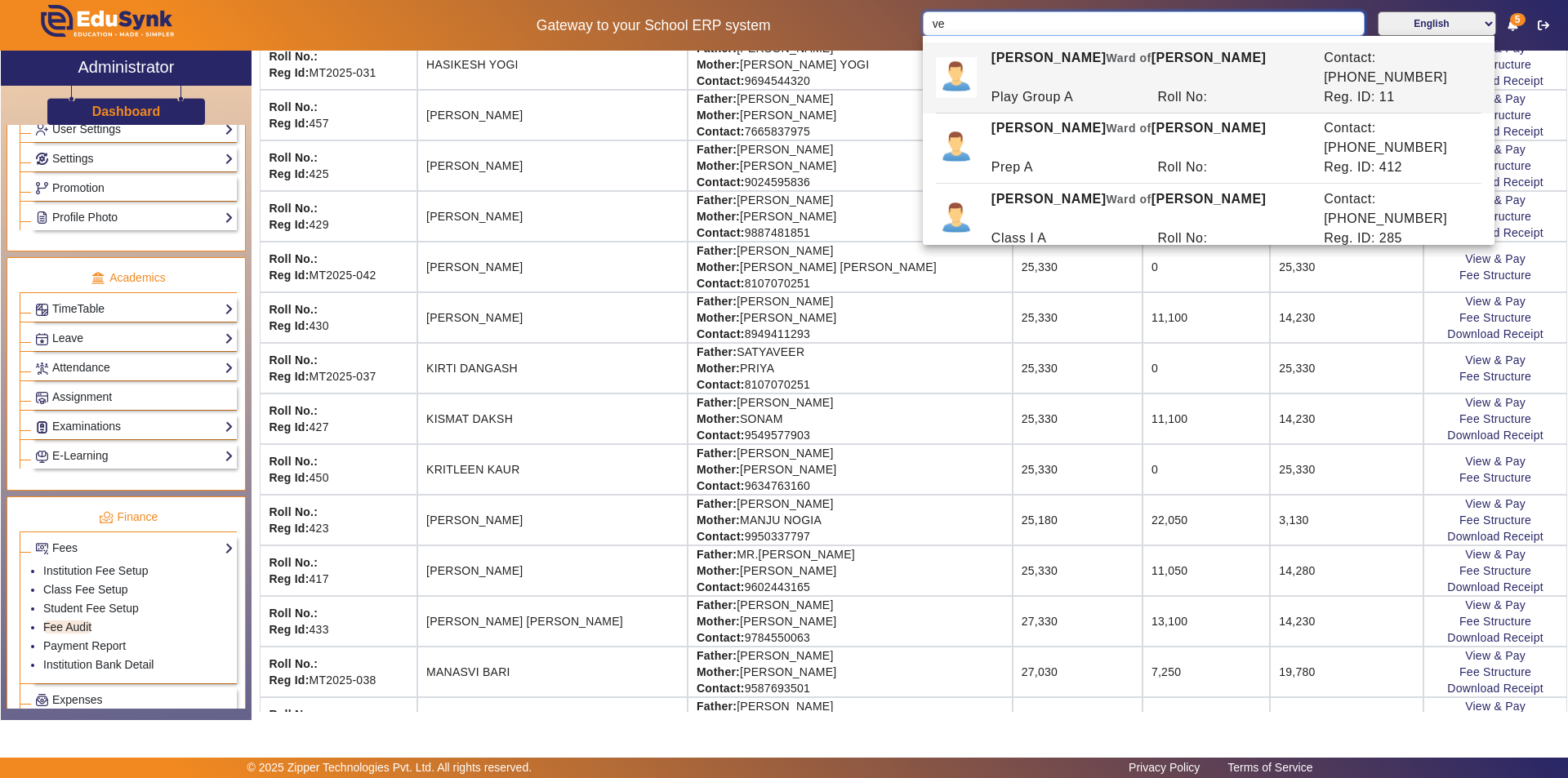
type input "v"
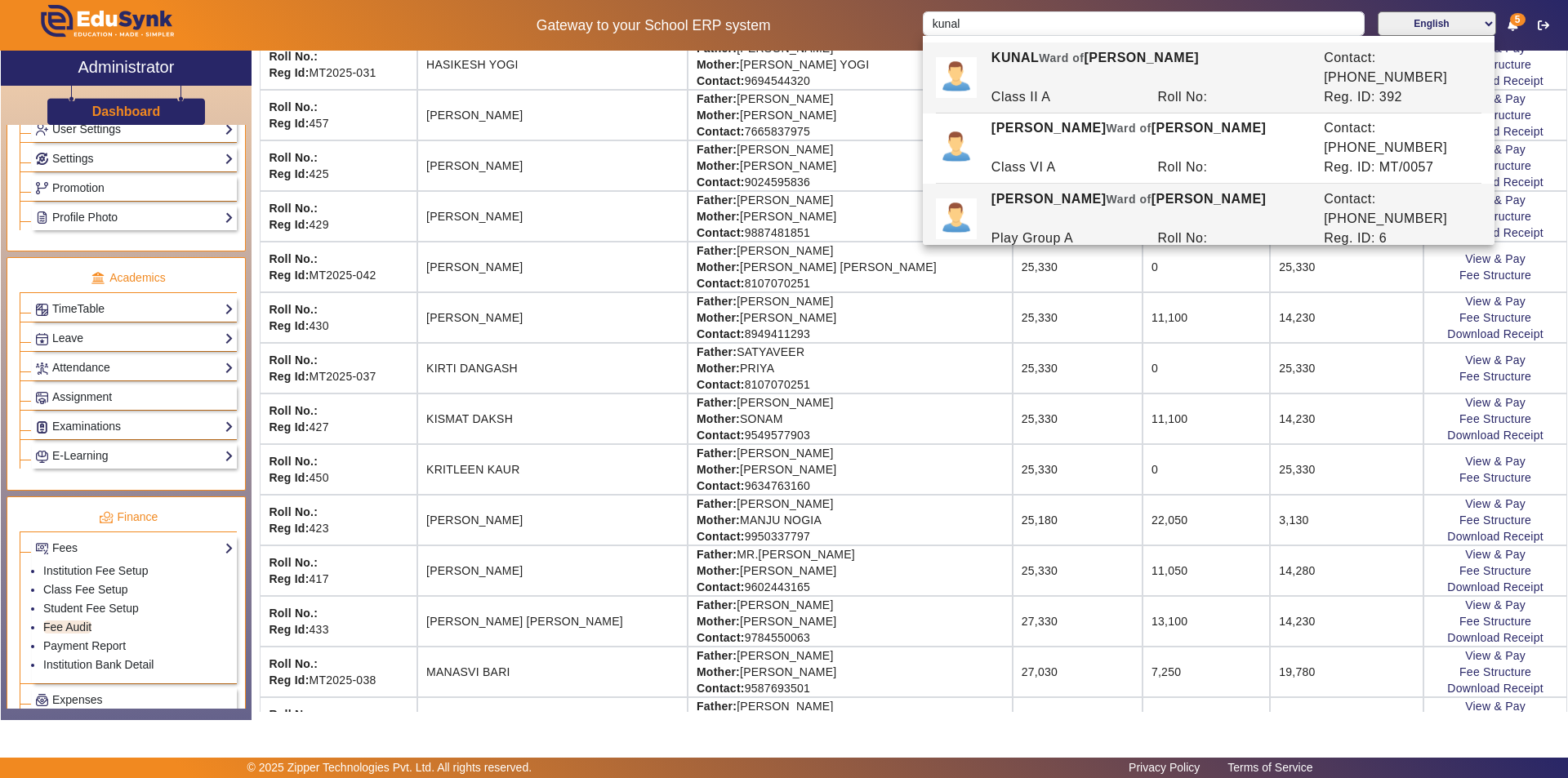
click at [1116, 228] on div "Play Group A" at bounding box center [1066, 238] width 167 height 19
type input "[PERSON_NAME]"
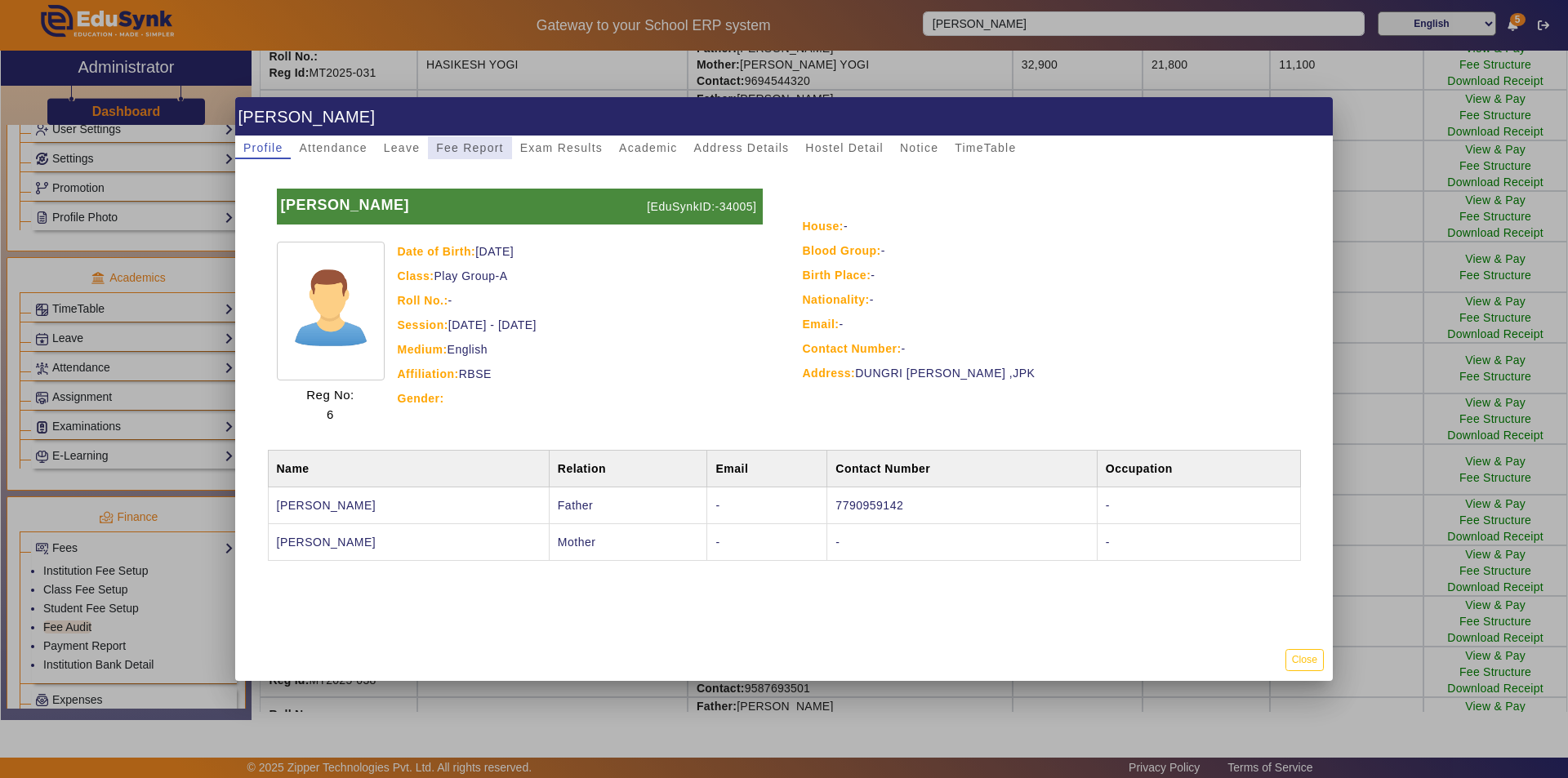
click at [449, 151] on span "Fee Report" at bounding box center [470, 148] width 67 height 12
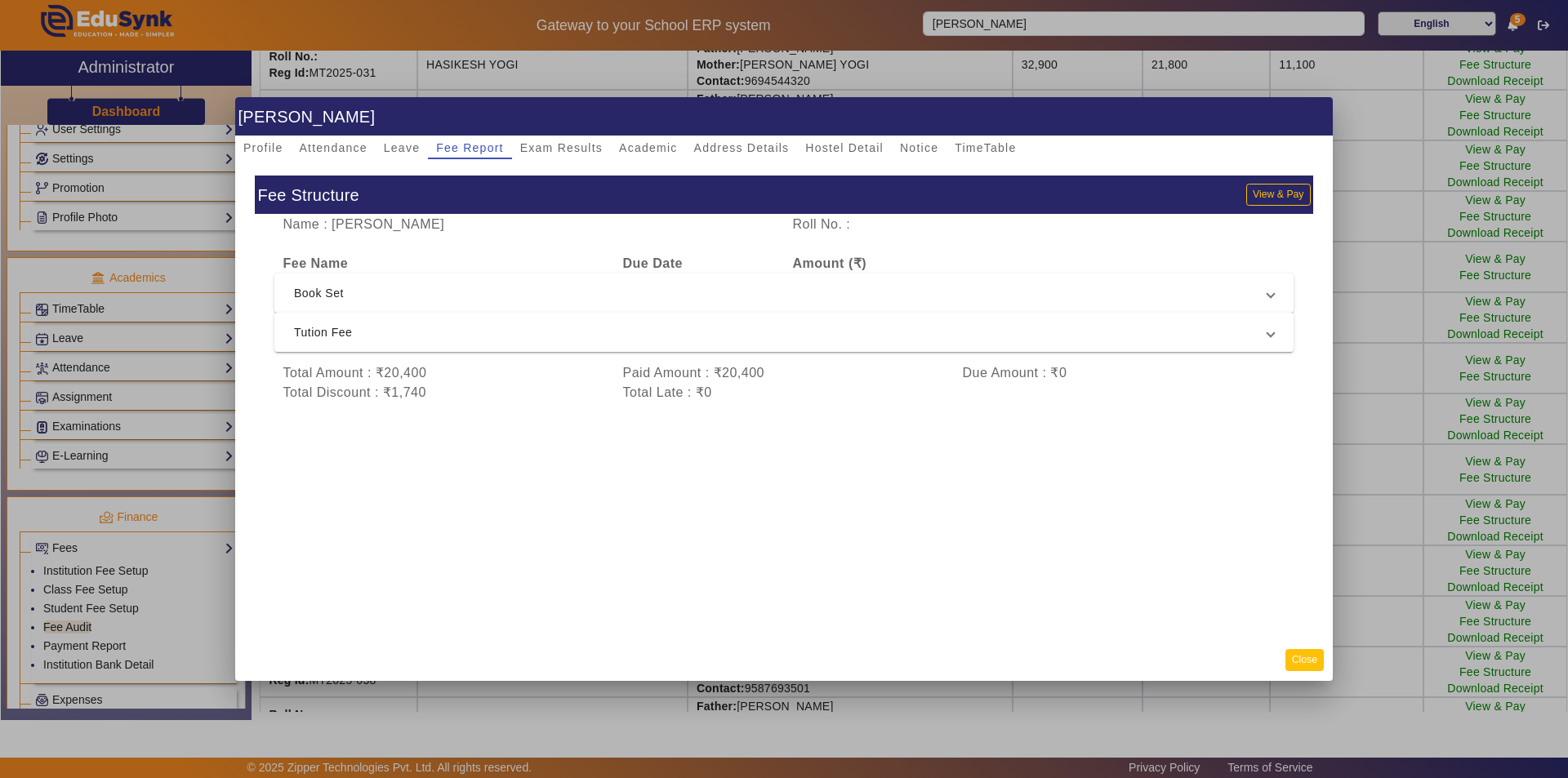
click at [1300, 665] on button "Close" at bounding box center [1305, 660] width 39 height 22
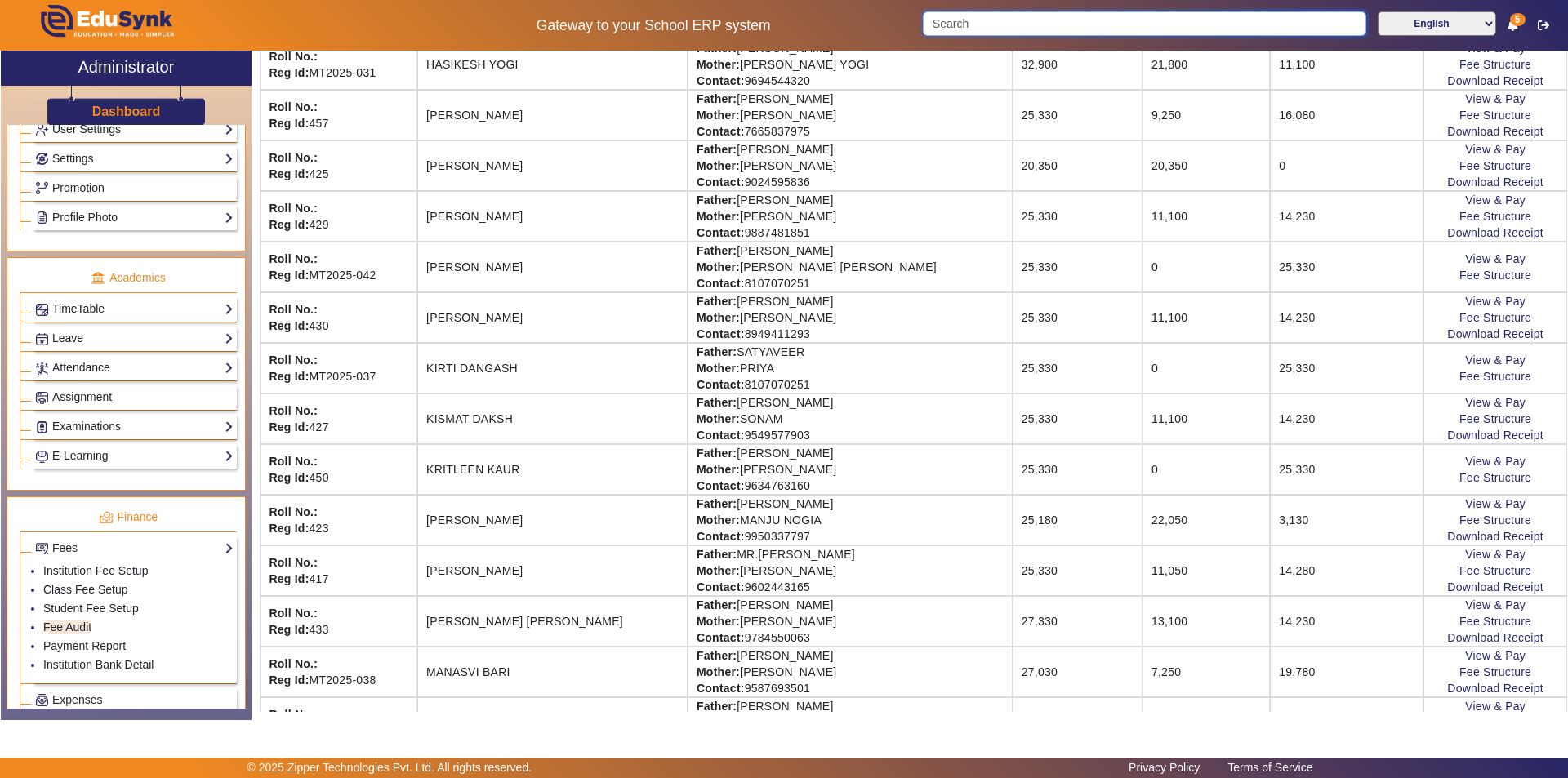
click at [1024, 22] on input "Search" at bounding box center [1144, 24] width 443 height 24
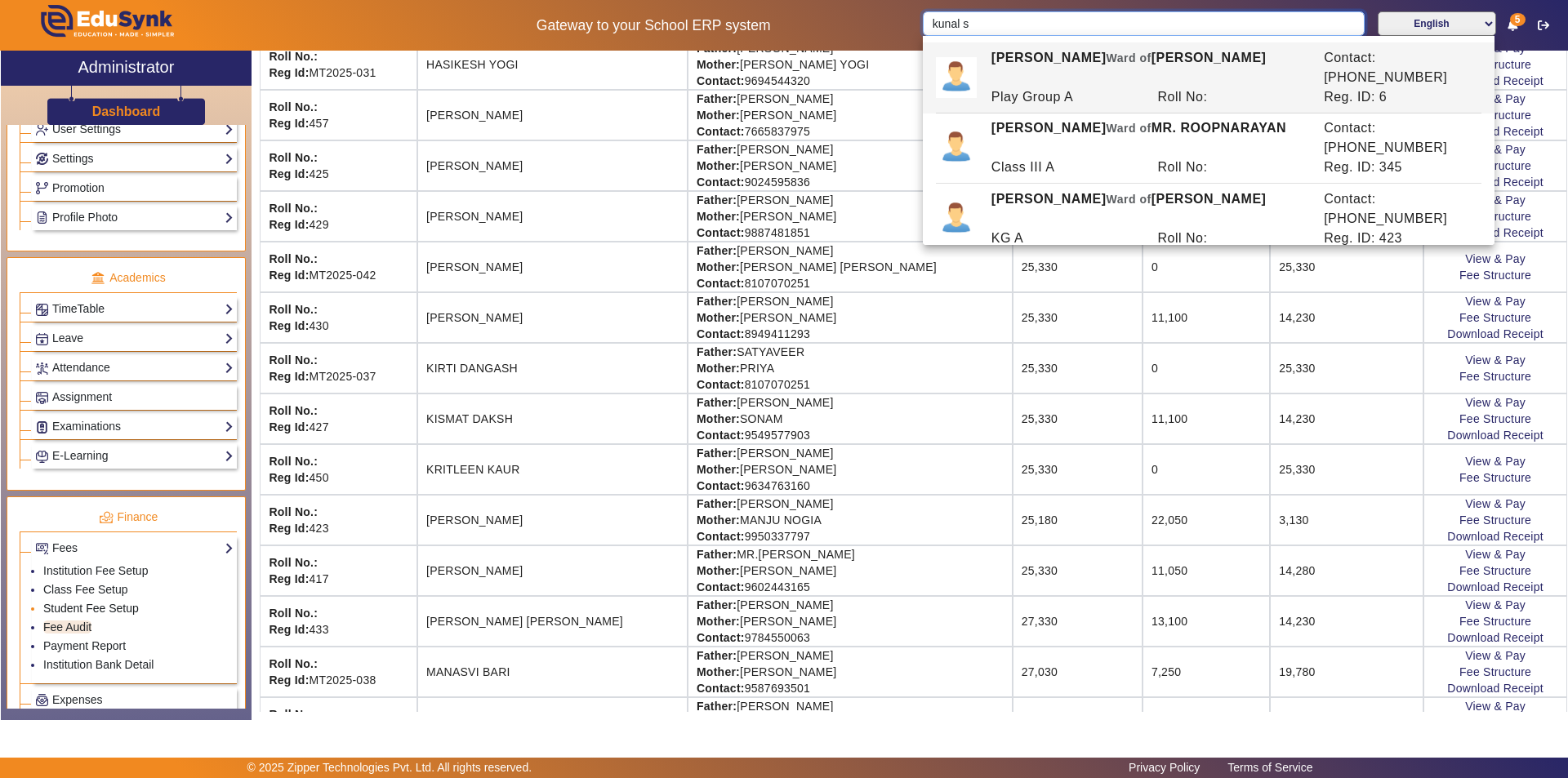
type input "kunal s"
click at [124, 609] on link "Student Fee Setup" at bounding box center [90, 608] width 95 height 13
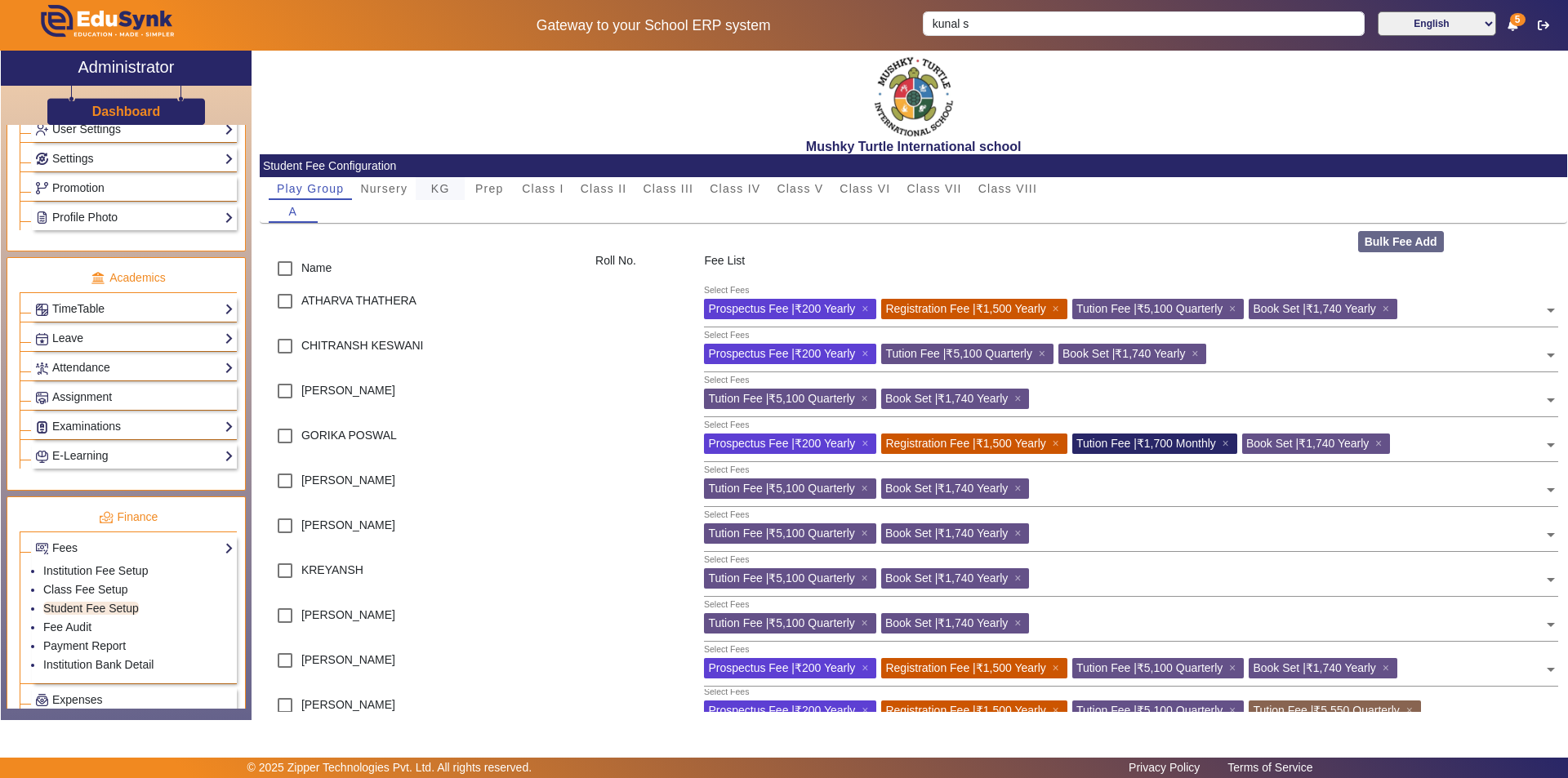
click at [443, 190] on span "KG" at bounding box center [440, 189] width 19 height 12
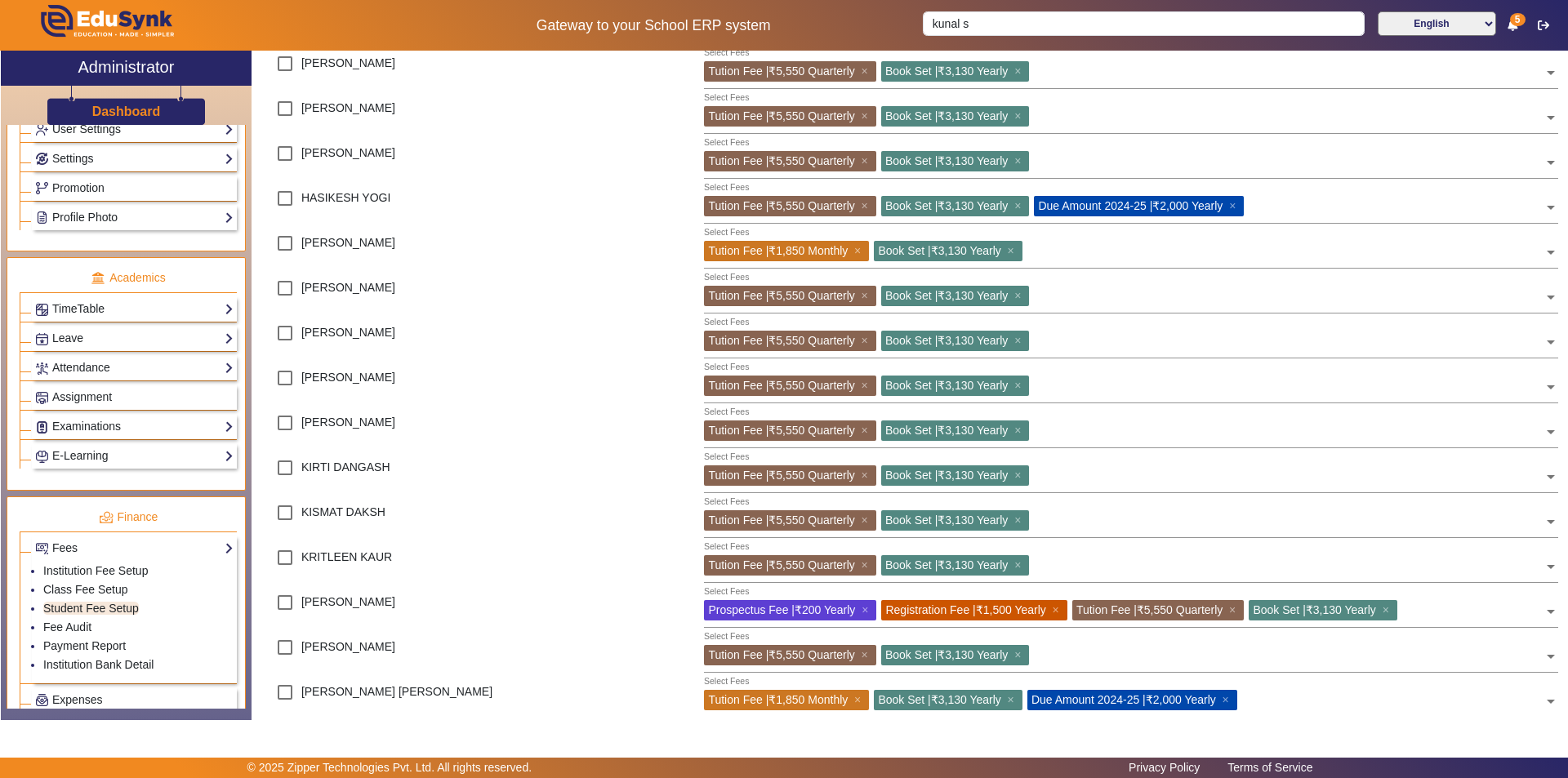
scroll to position [899, 0]
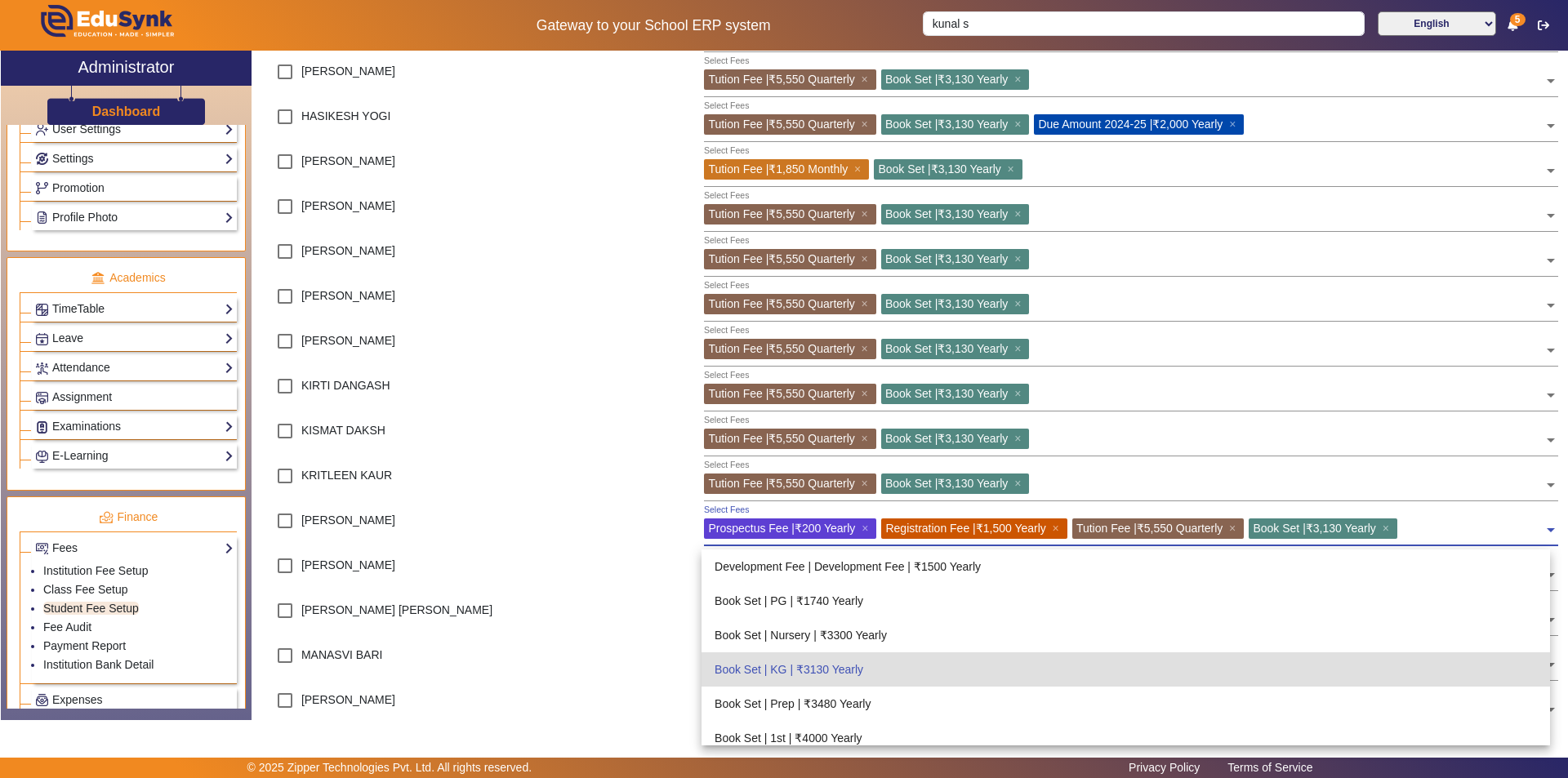
click at [1506, 531] on input "text" at bounding box center [1473, 526] width 142 height 15
click at [1503, 532] on input "text" at bounding box center [1473, 526] width 142 height 15
click at [1502, 531] on input "text" at bounding box center [1473, 526] width 142 height 15
click at [575, 541] on div "[PERSON_NAME]" at bounding box center [422, 527] width 326 height 45
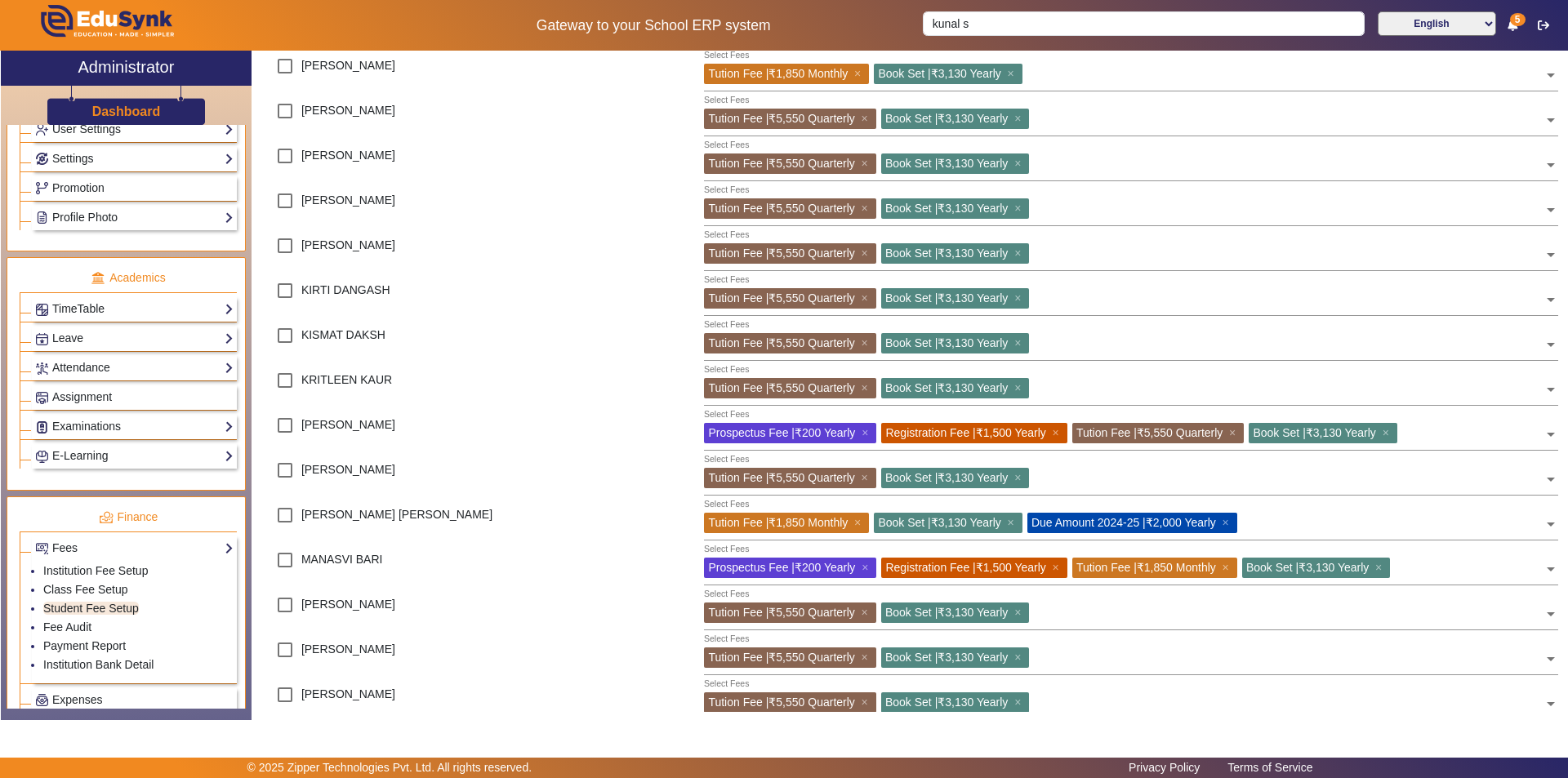
scroll to position [979, 0]
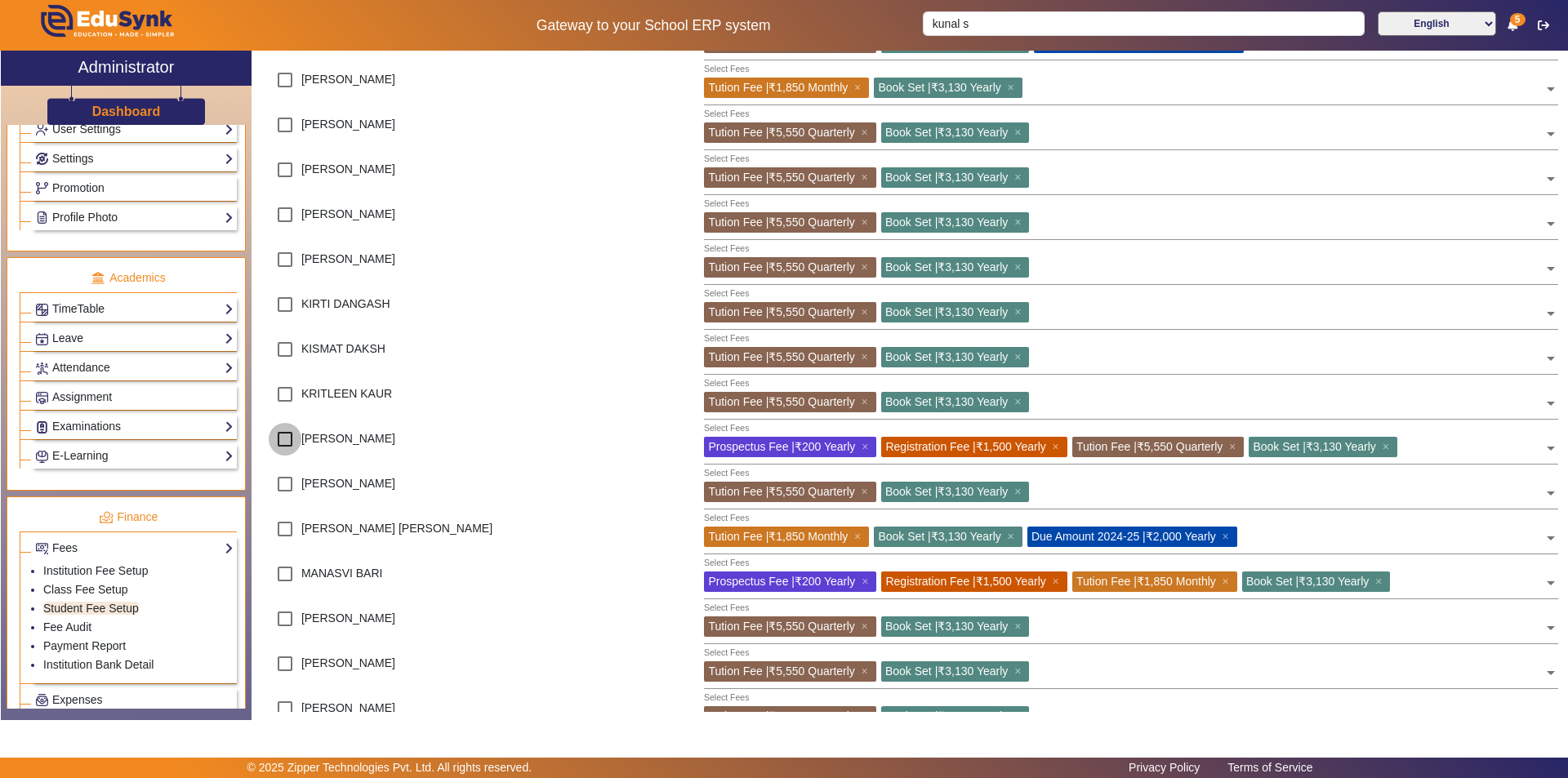
click at [282, 437] on input "checkbox" at bounding box center [285, 439] width 33 height 33
checkbox input "true"
click at [866, 444] on span "×" at bounding box center [867, 446] width 11 height 13
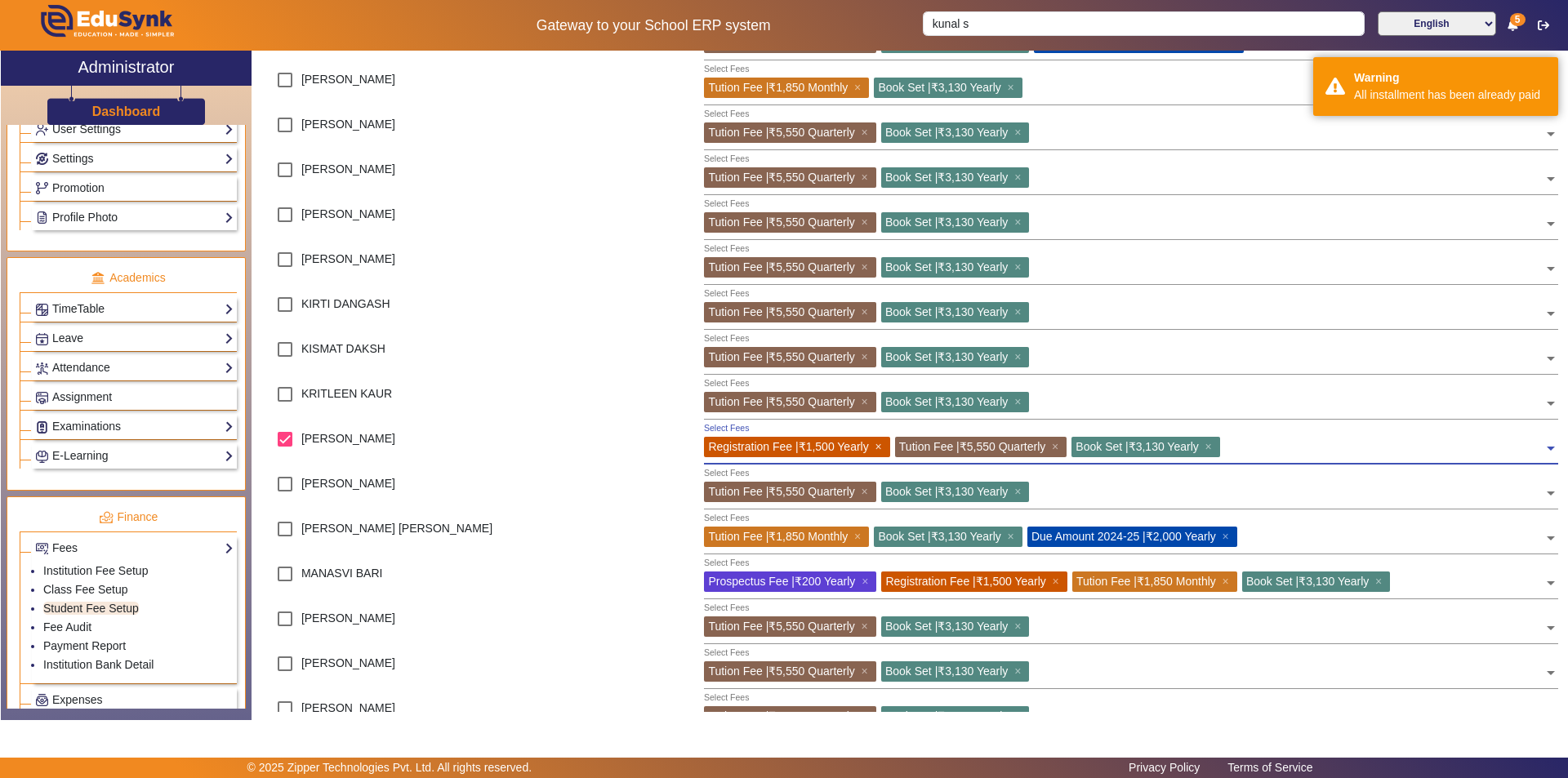
click at [880, 448] on span "×" at bounding box center [880, 446] width 11 height 13
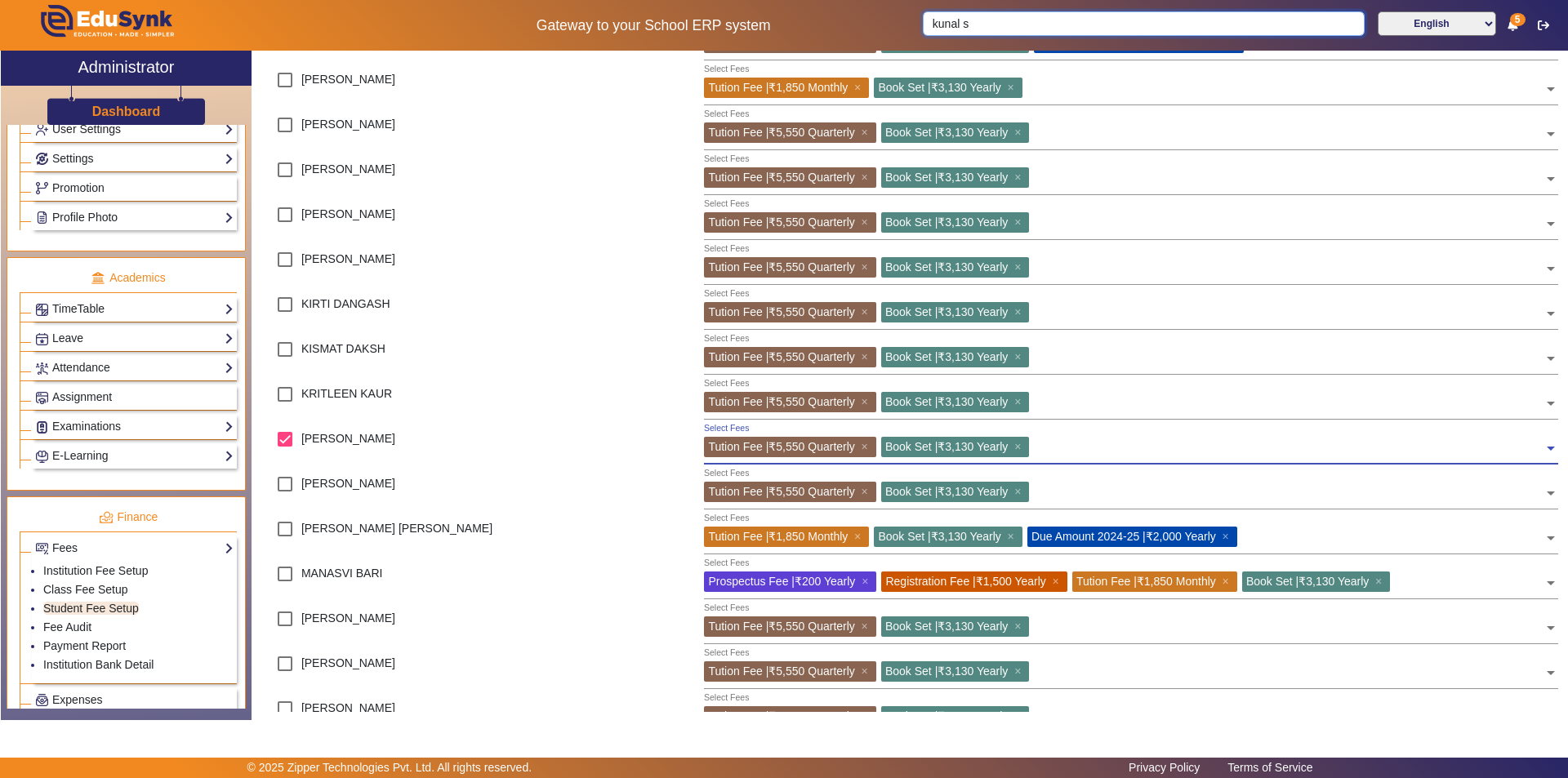
type input "kuna"
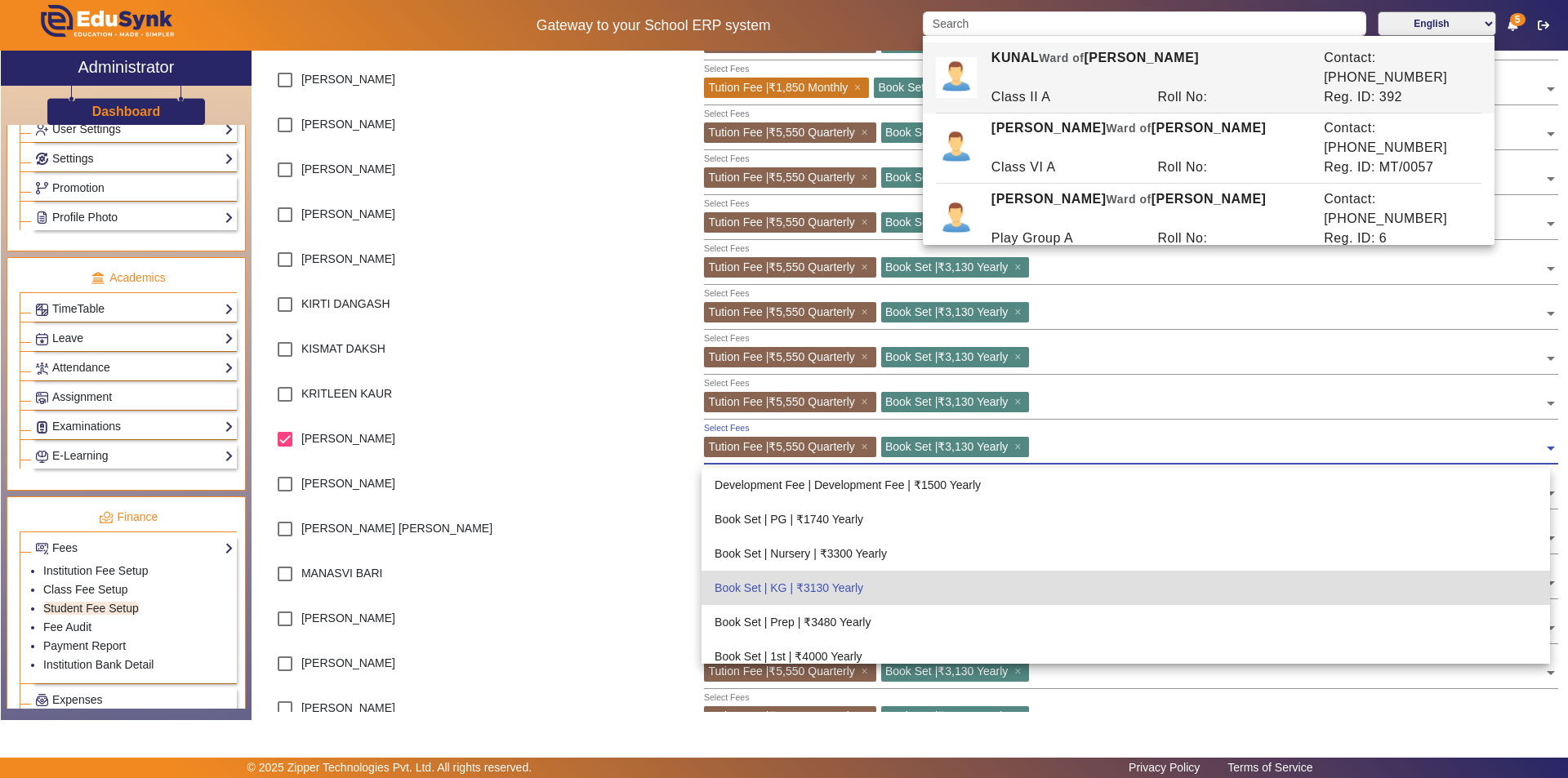
click at [1154, 438] on input "text" at bounding box center [1288, 444] width 509 height 15
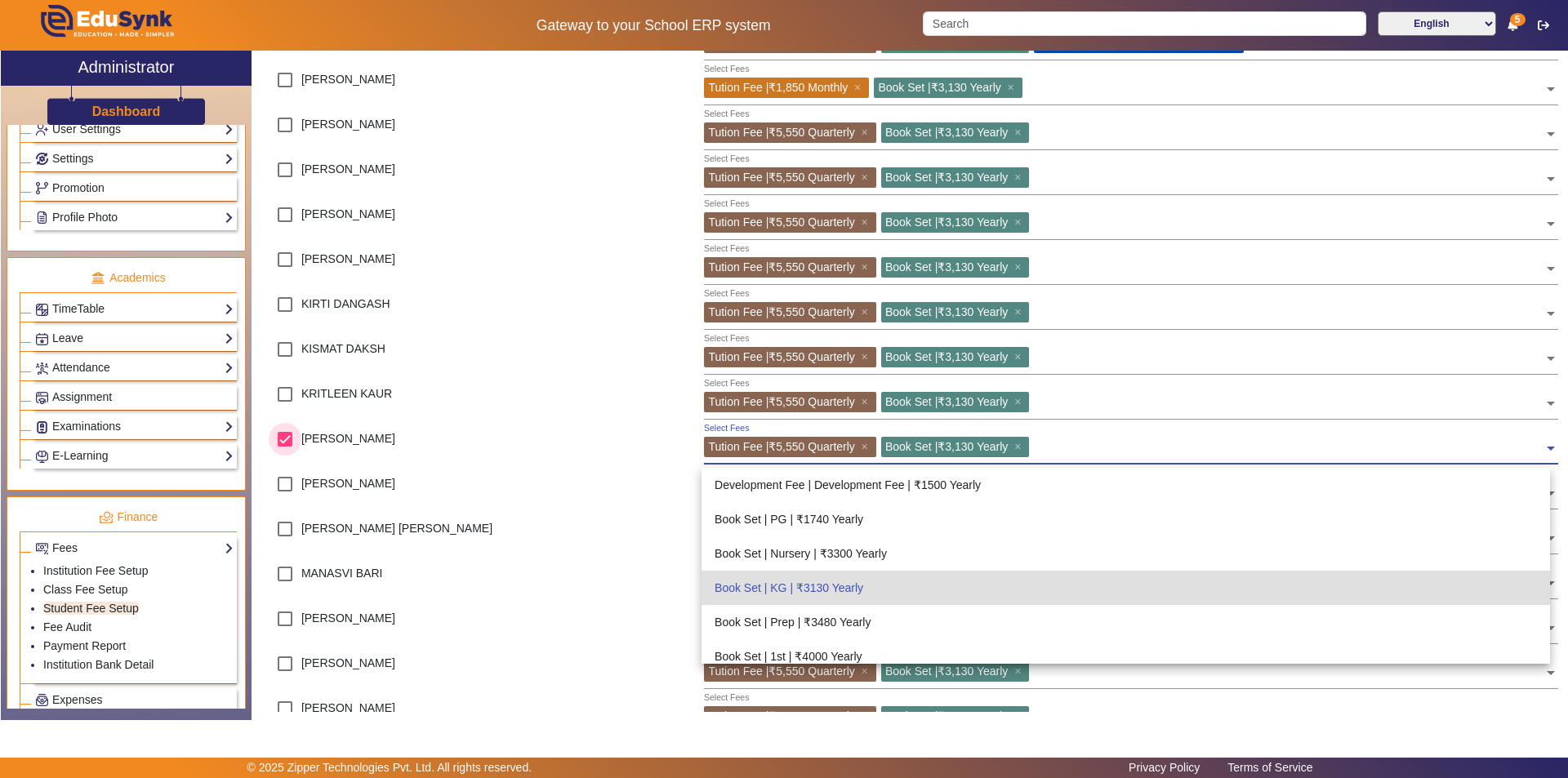
click at [287, 436] on input "checkbox" at bounding box center [285, 439] width 33 height 33
checkbox input "false"
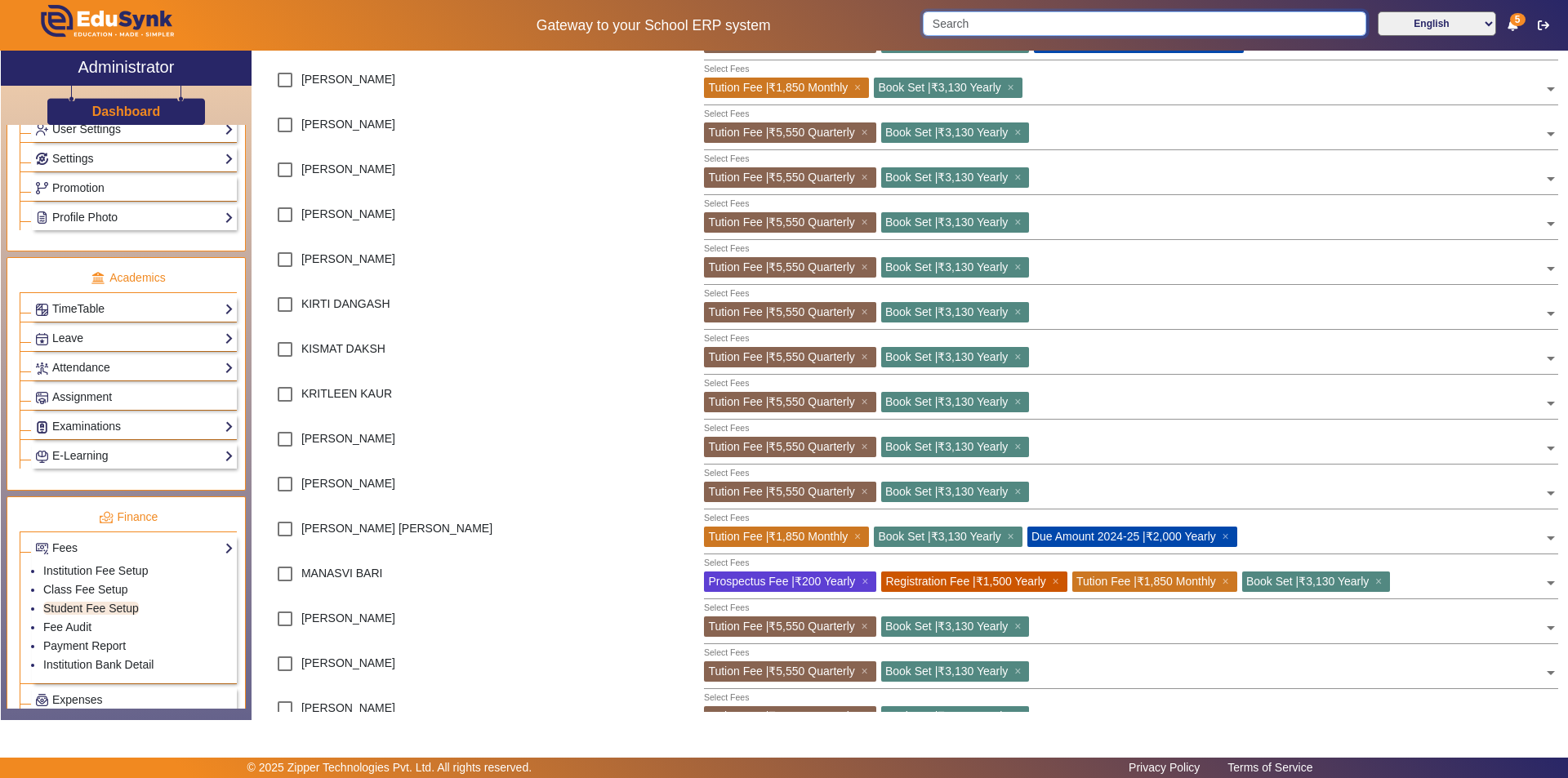
type input "ved"
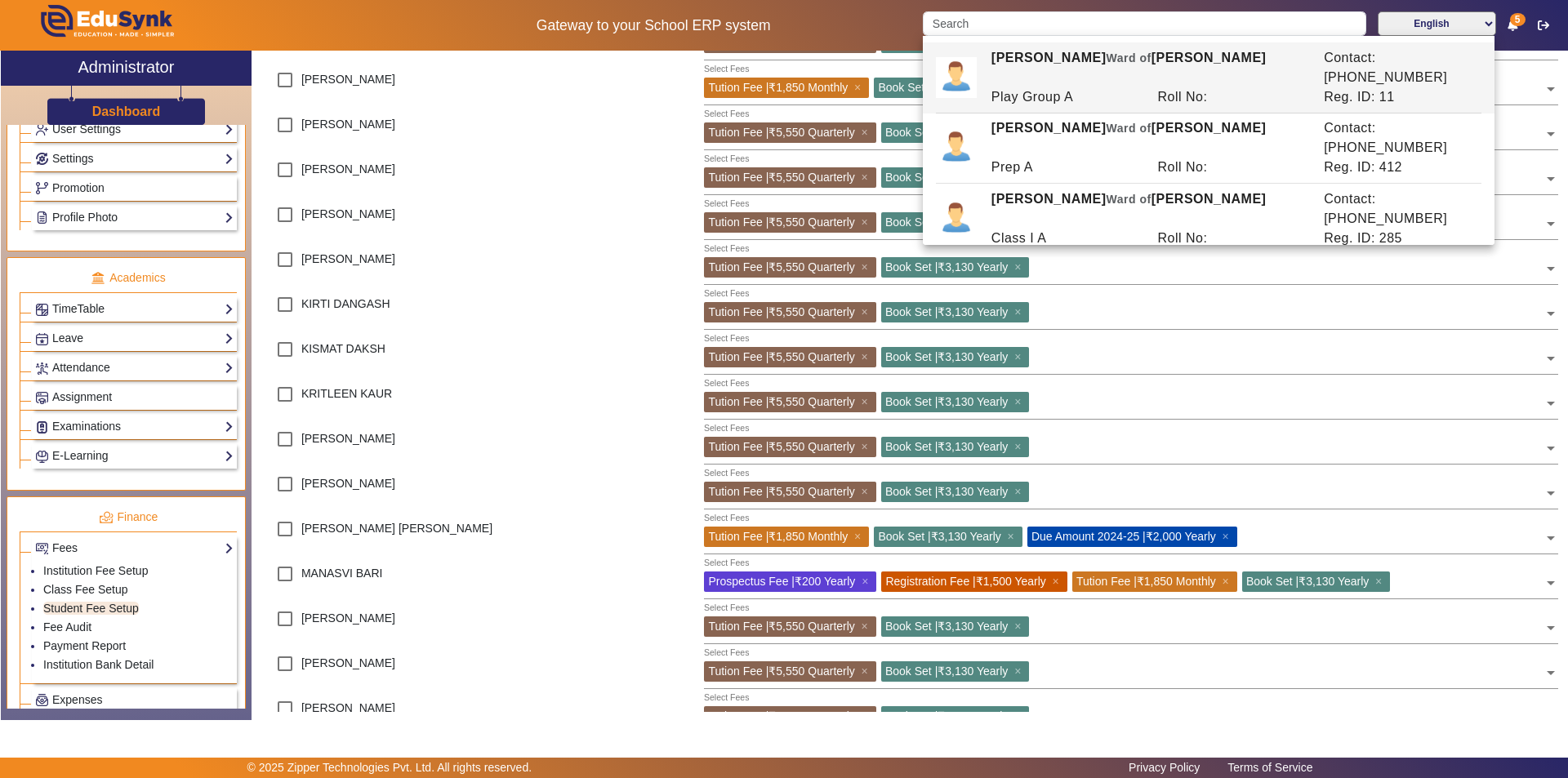
click at [486, 454] on div "[PERSON_NAME]" at bounding box center [422, 445] width 326 height 45
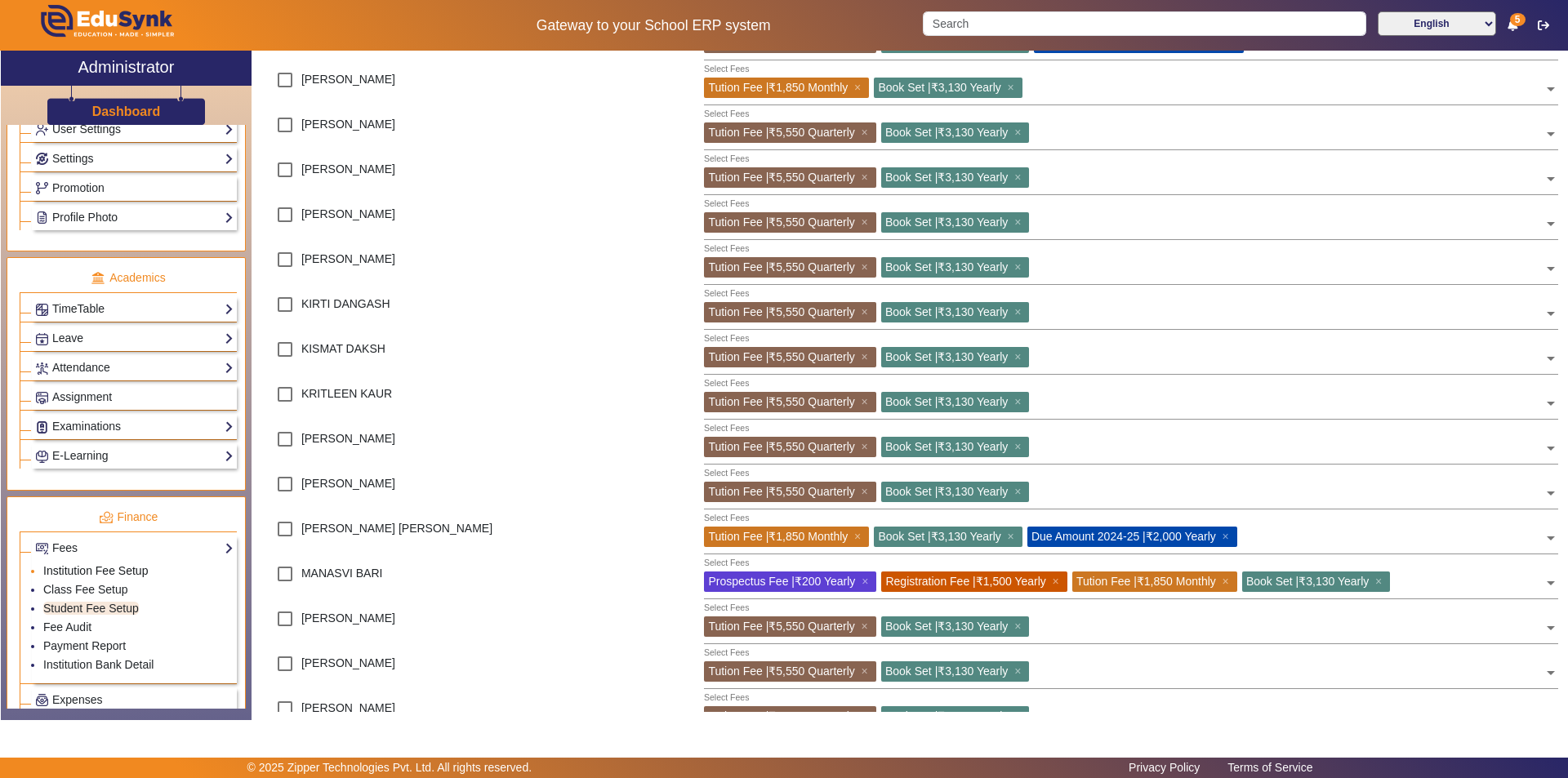
click at [101, 572] on link "Institution Fee Setup" at bounding box center [95, 570] width 105 height 13
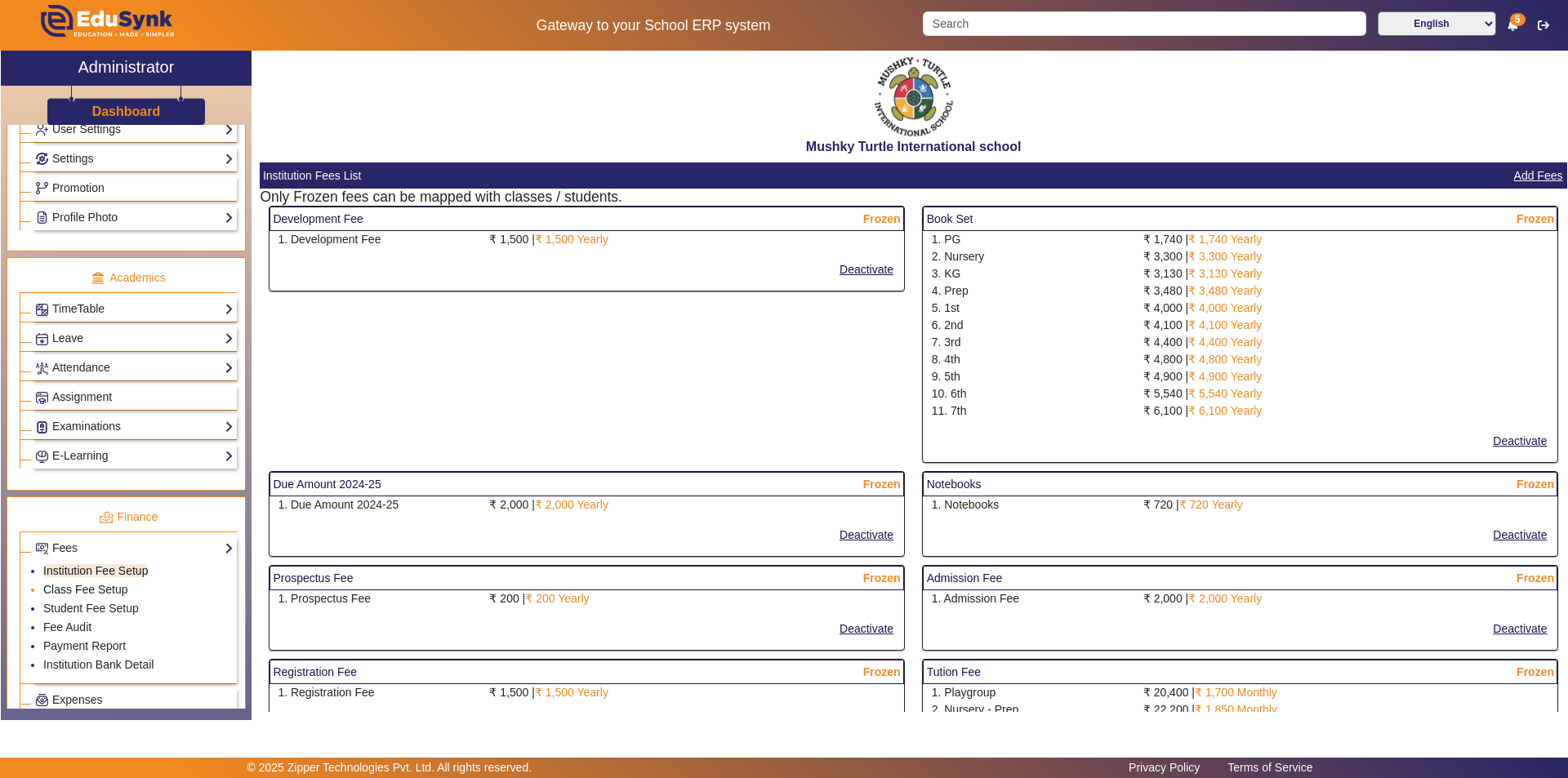
select select "10"
click at [96, 588] on link "Class Fee Setup" at bounding box center [85, 589] width 85 height 13
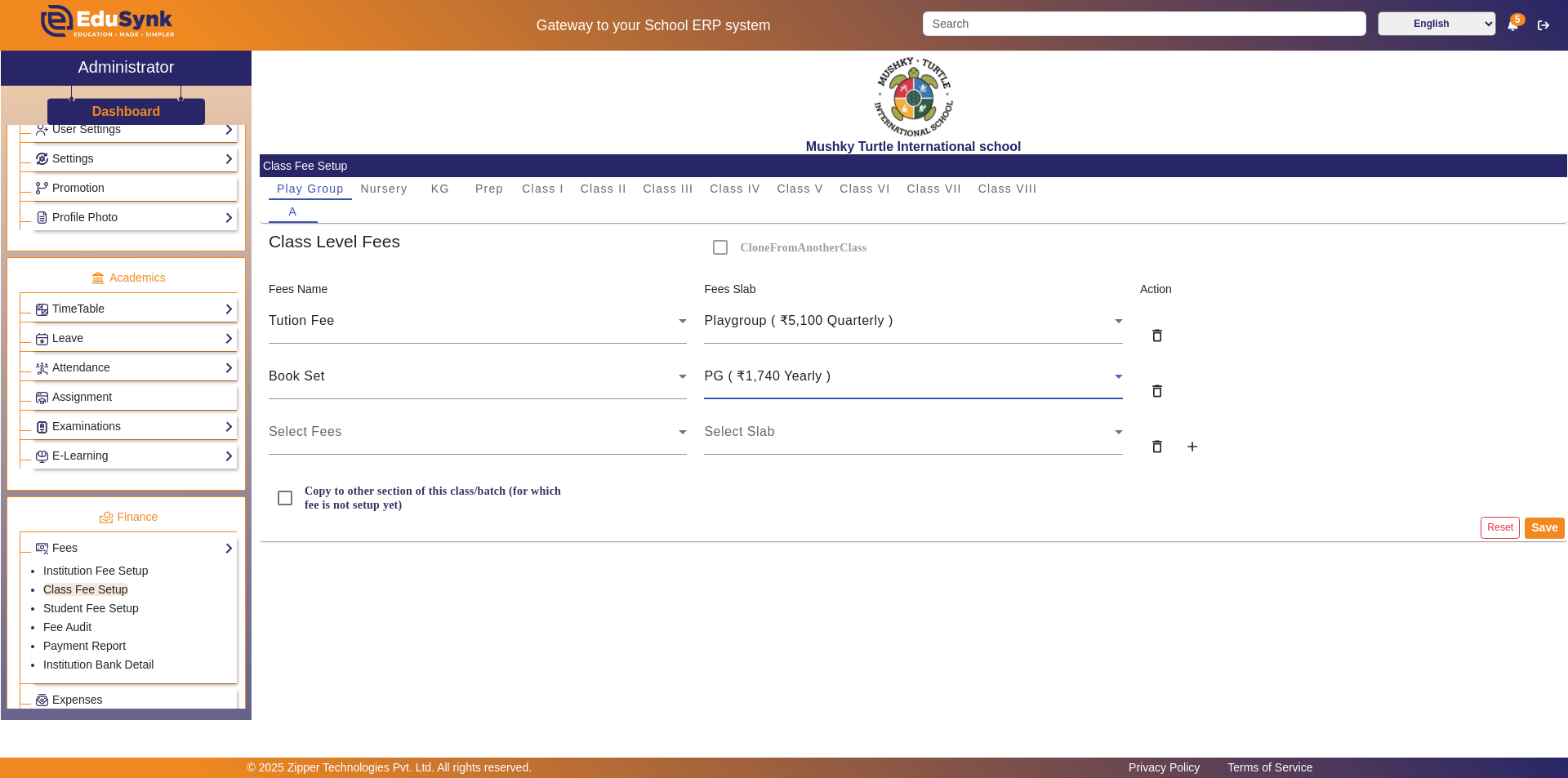
click at [1006, 375] on div "PG ( ₹1,740 Yearly )" at bounding box center [909, 376] width 411 height 19
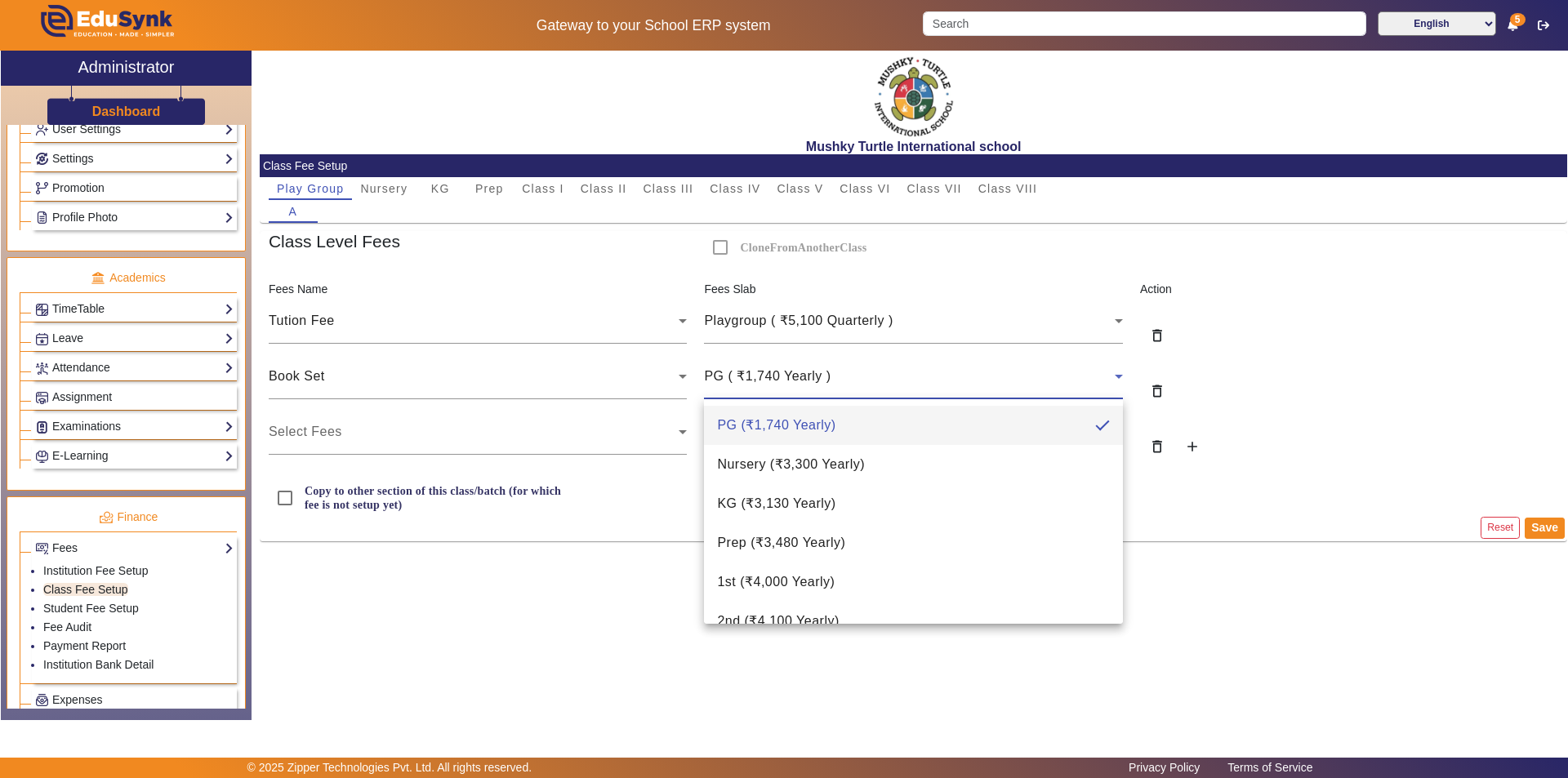
click at [988, 331] on div at bounding box center [784, 389] width 1568 height 778
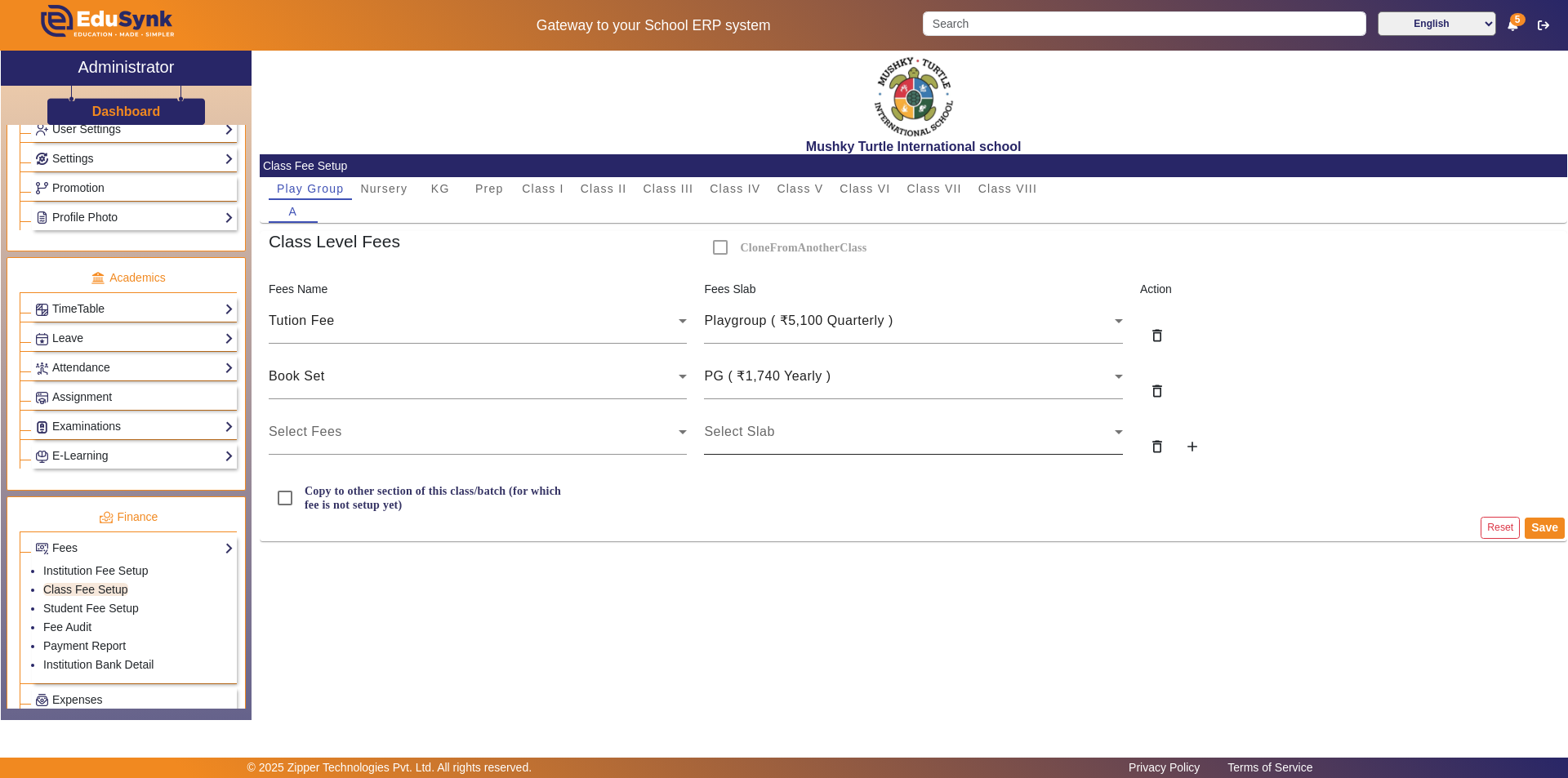
click at [932, 444] on div "Select Slab" at bounding box center [913, 432] width 419 height 46
click at [445, 184] on span "KG" at bounding box center [440, 189] width 19 height 12
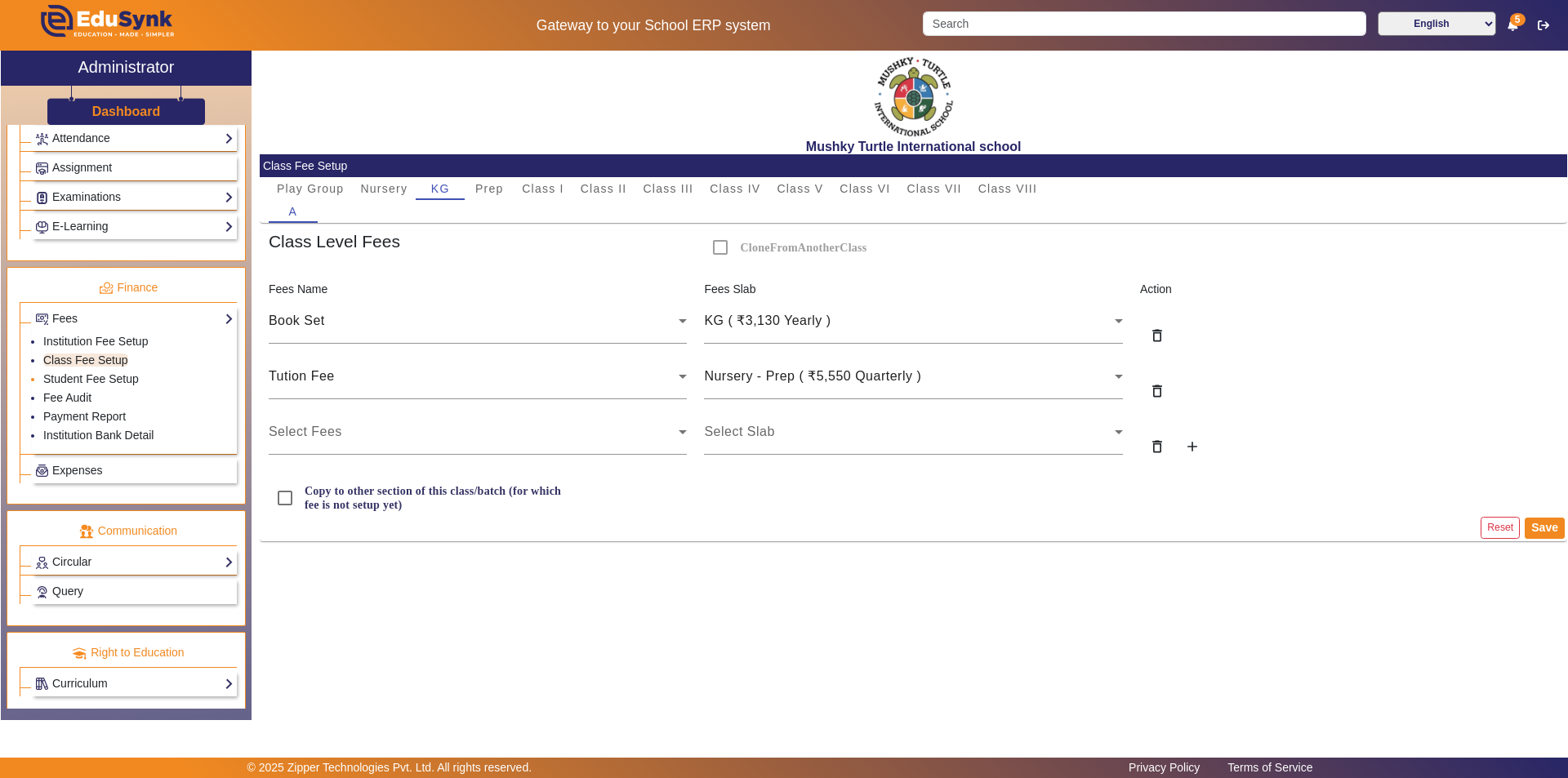
scroll to position [728, 0]
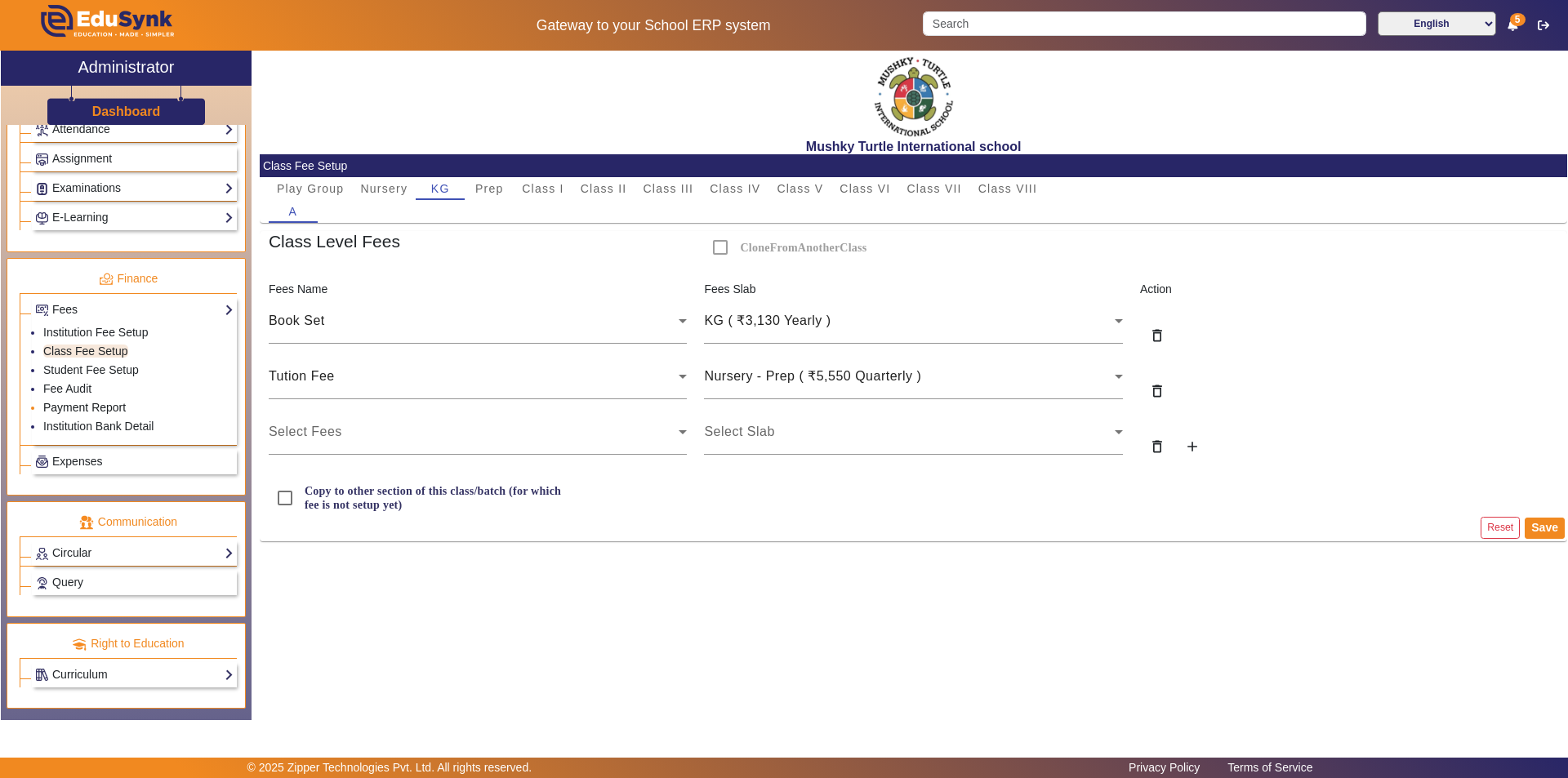
click at [80, 408] on link "Payment Report" at bounding box center [84, 407] width 83 height 13
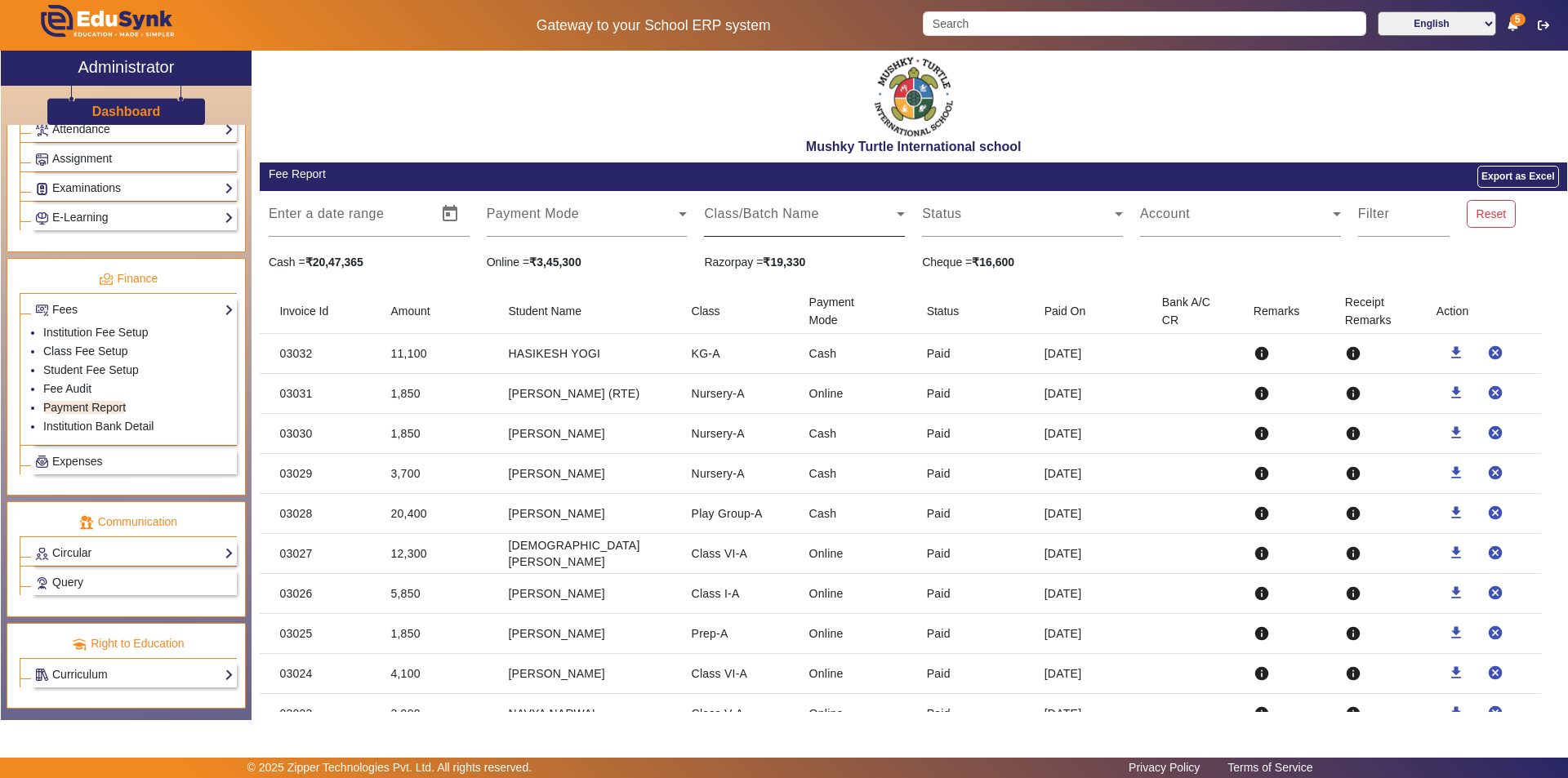
click at [821, 223] on span at bounding box center [800, 220] width 193 height 19
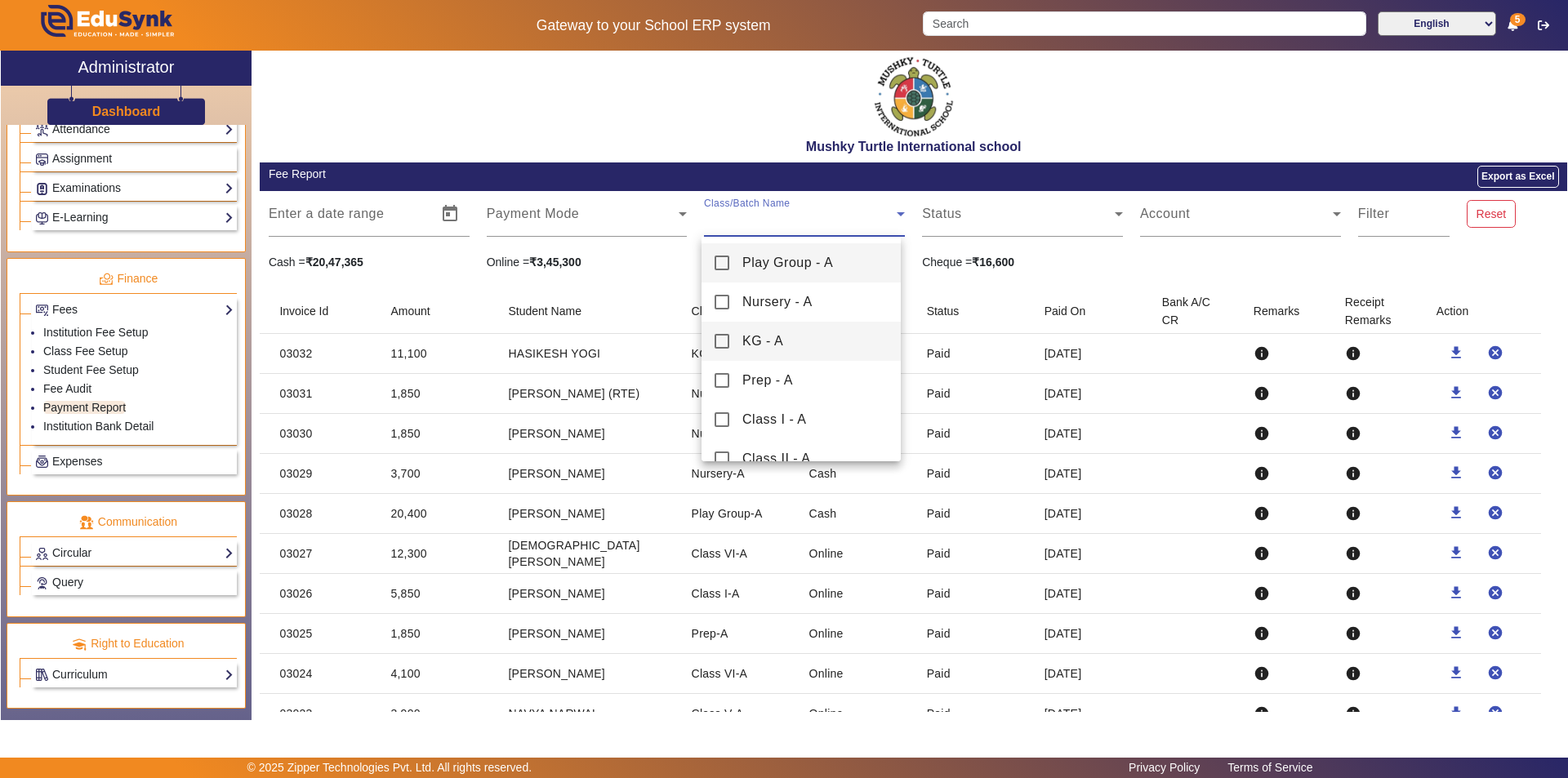
click at [724, 342] on mat-pseudo-checkbox at bounding box center [722, 341] width 14 height 14
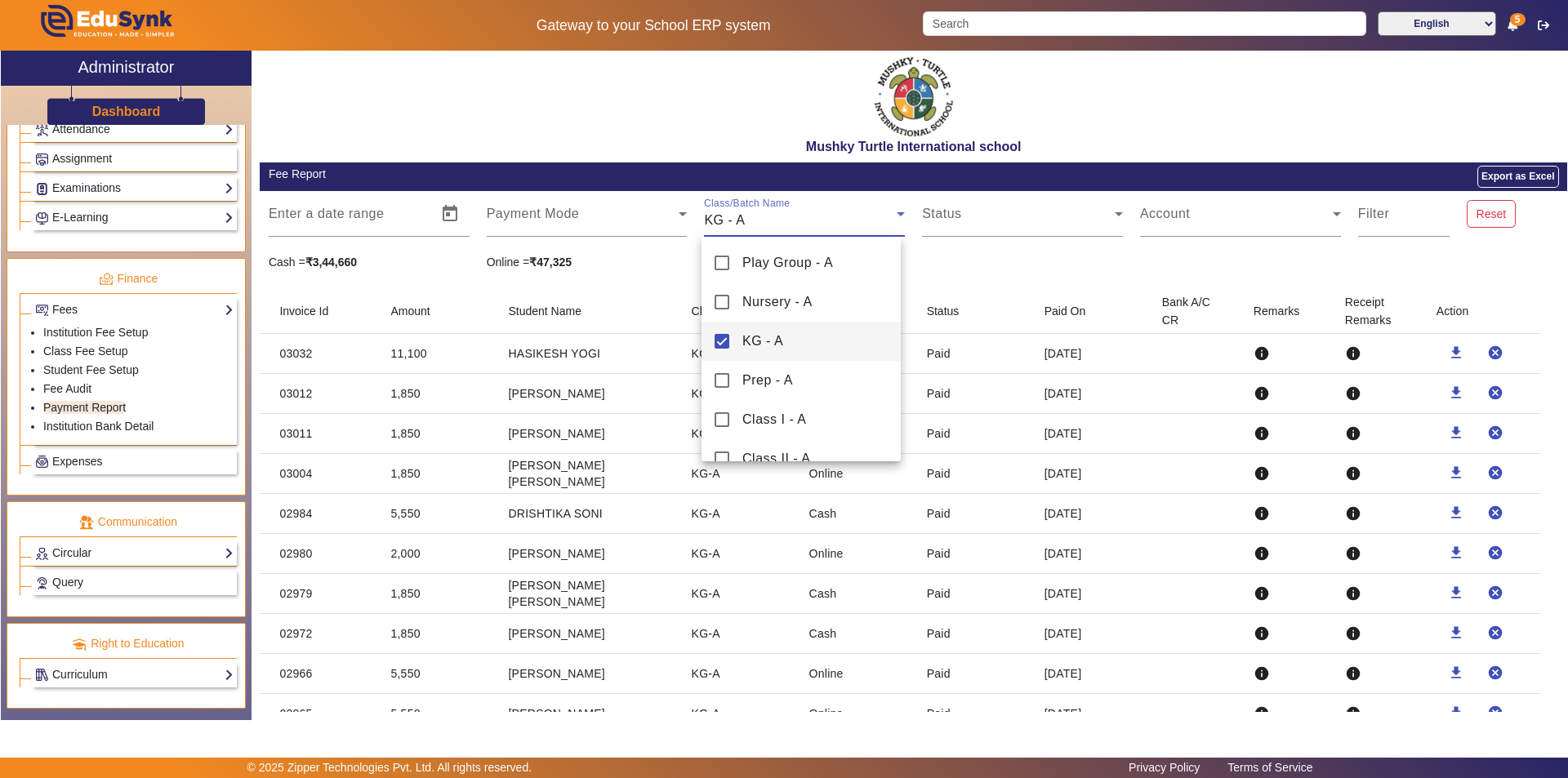
click at [953, 374] on div at bounding box center [784, 389] width 1568 height 778
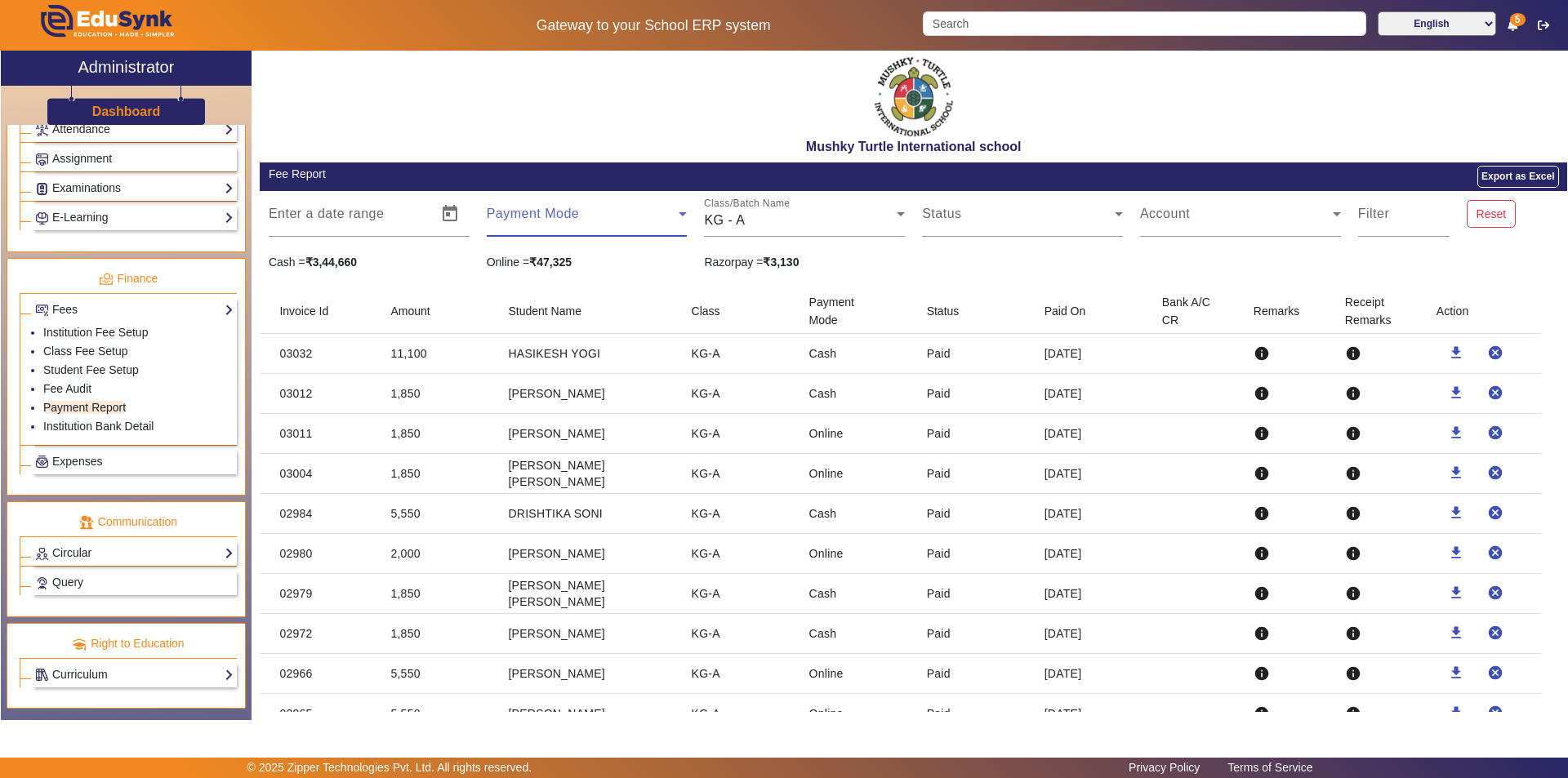
click at [546, 221] on span at bounding box center [583, 220] width 193 height 19
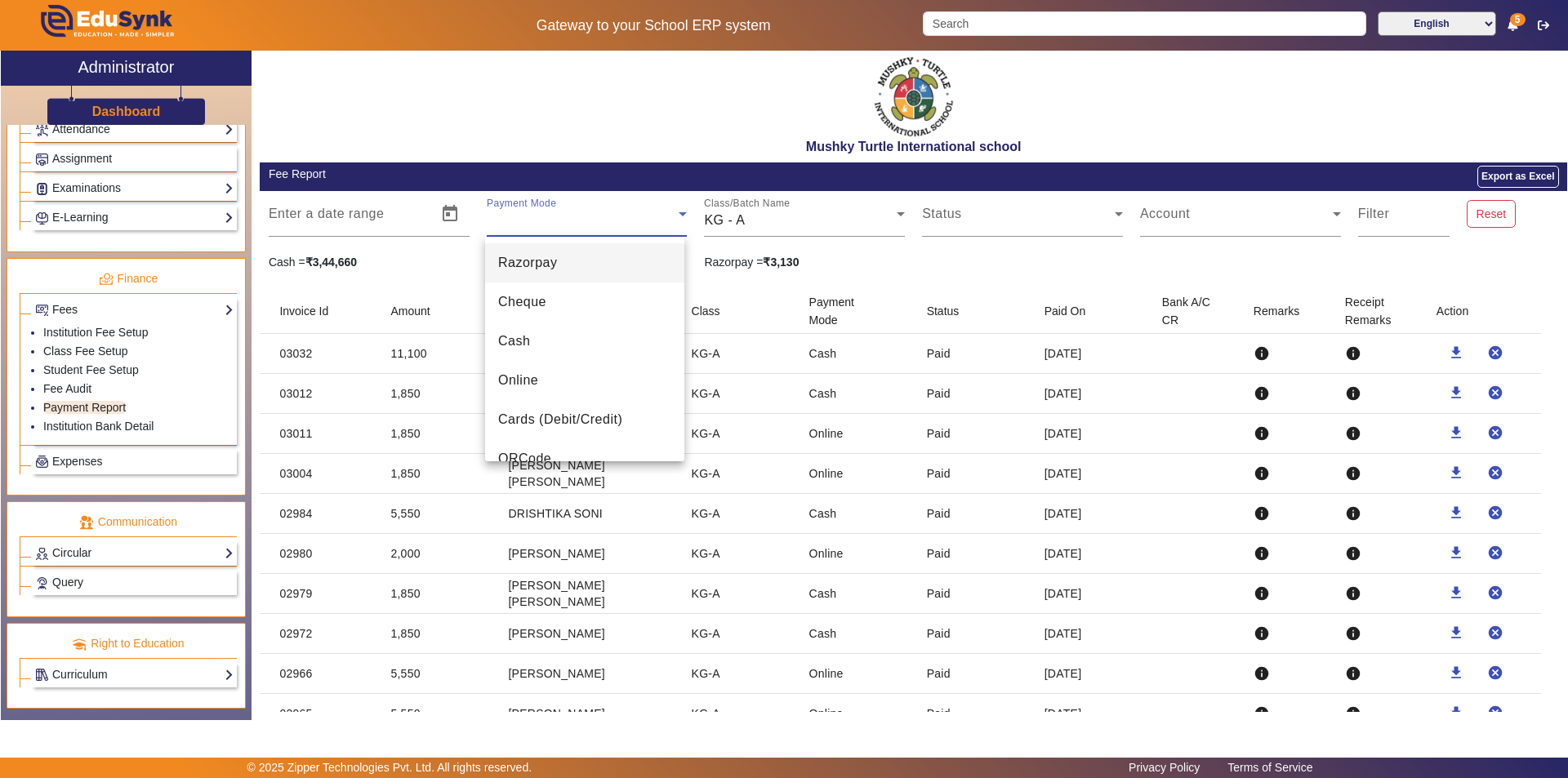
click at [791, 340] on div at bounding box center [784, 389] width 1568 height 778
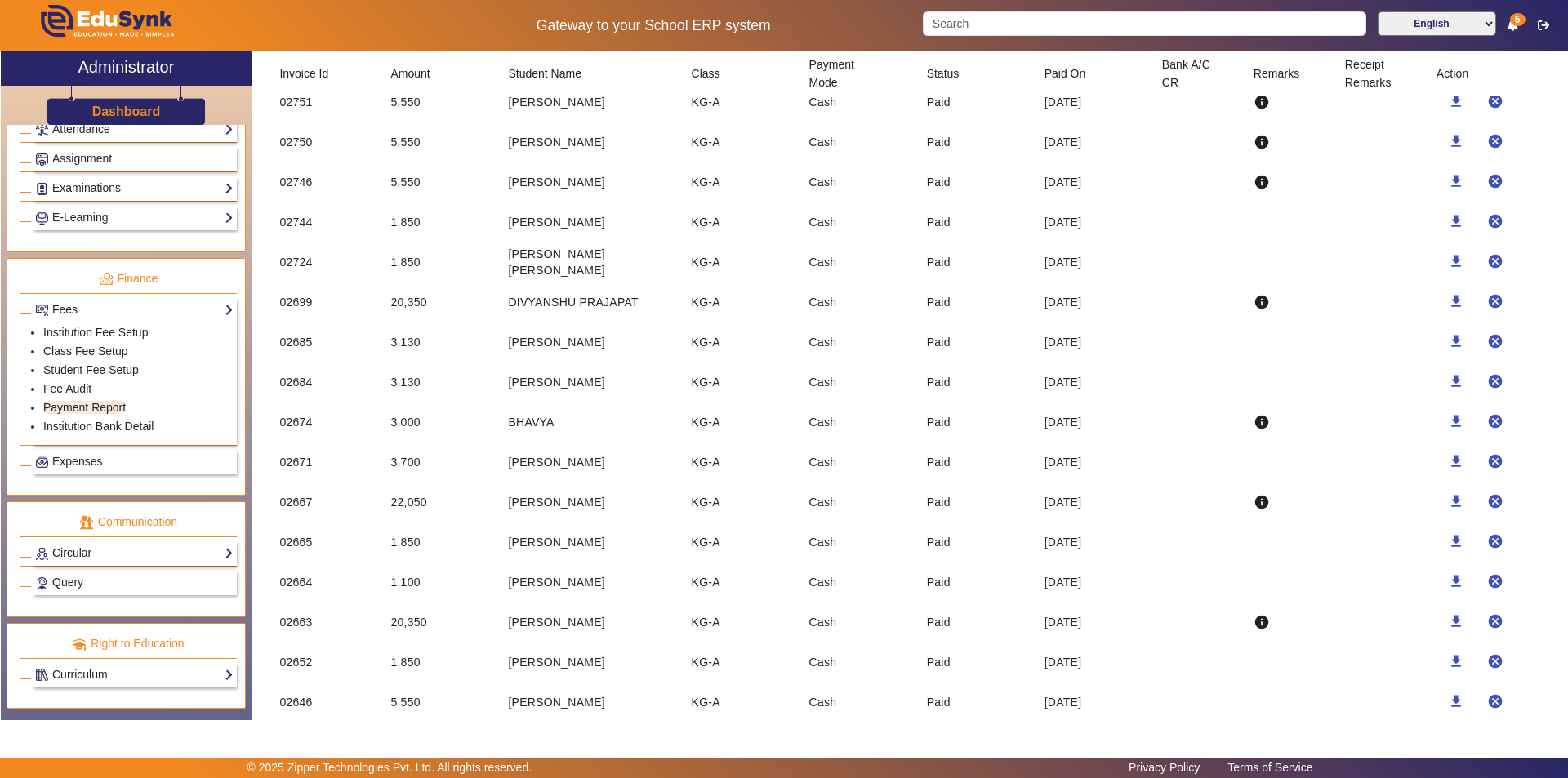
scroll to position [2266, 0]
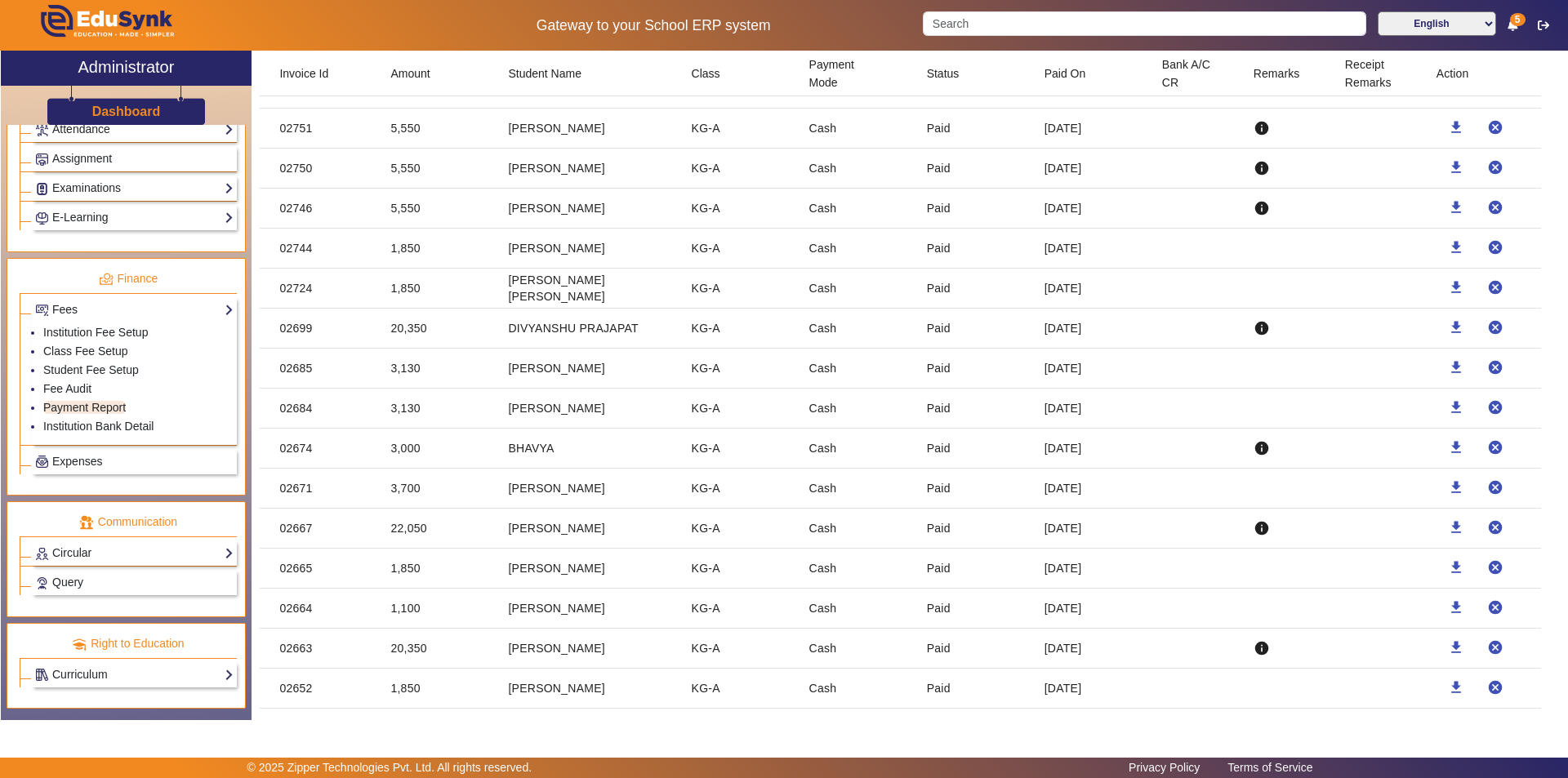
click at [1081, 529] on mat-cell "[DATE]" at bounding box center [1089, 529] width 117 height 40
click at [1493, 524] on mat-icon "cancel" at bounding box center [1495, 527] width 16 height 16
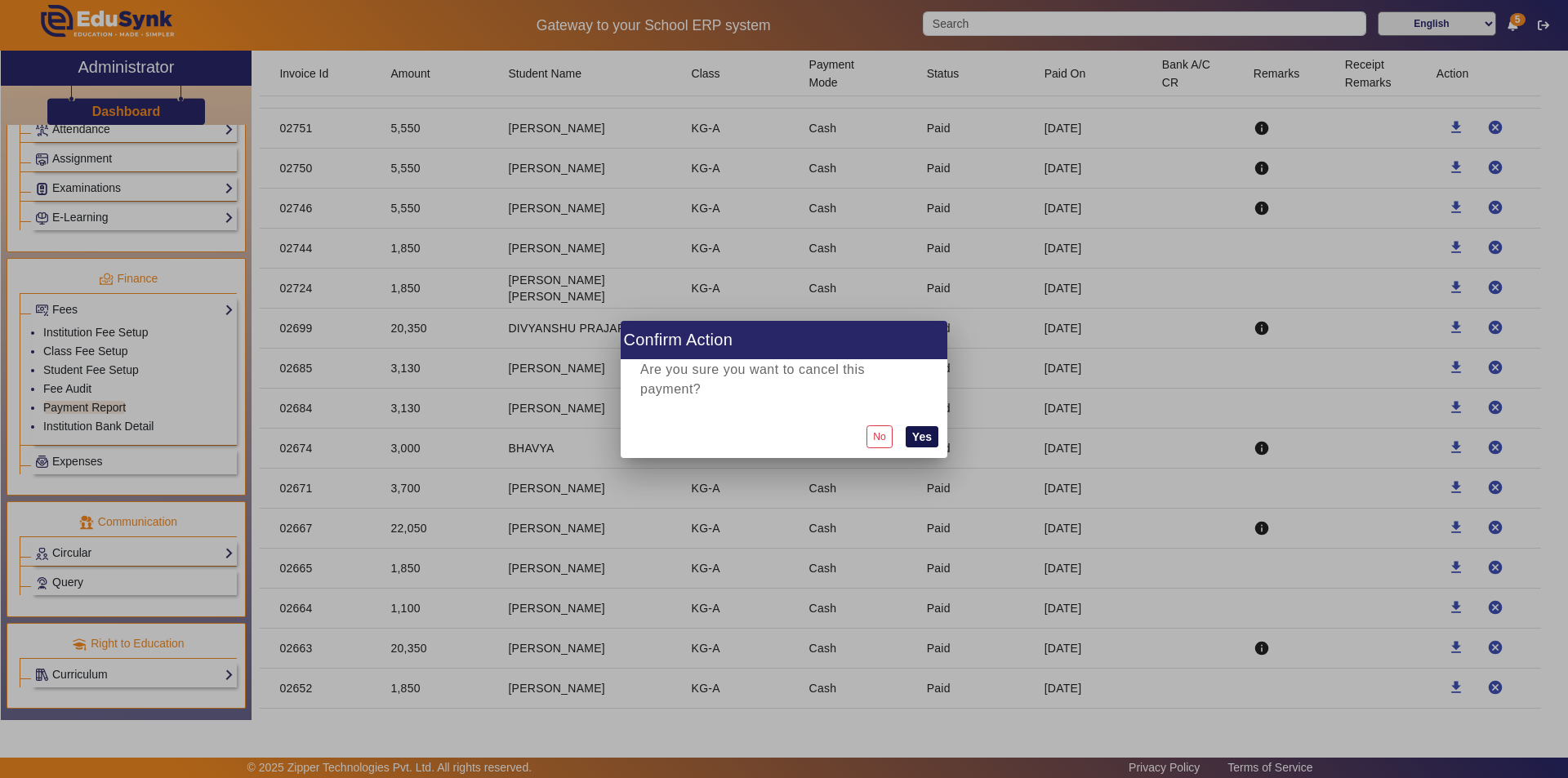
click at [921, 441] on button "Yes" at bounding box center [921, 437] width 33 height 21
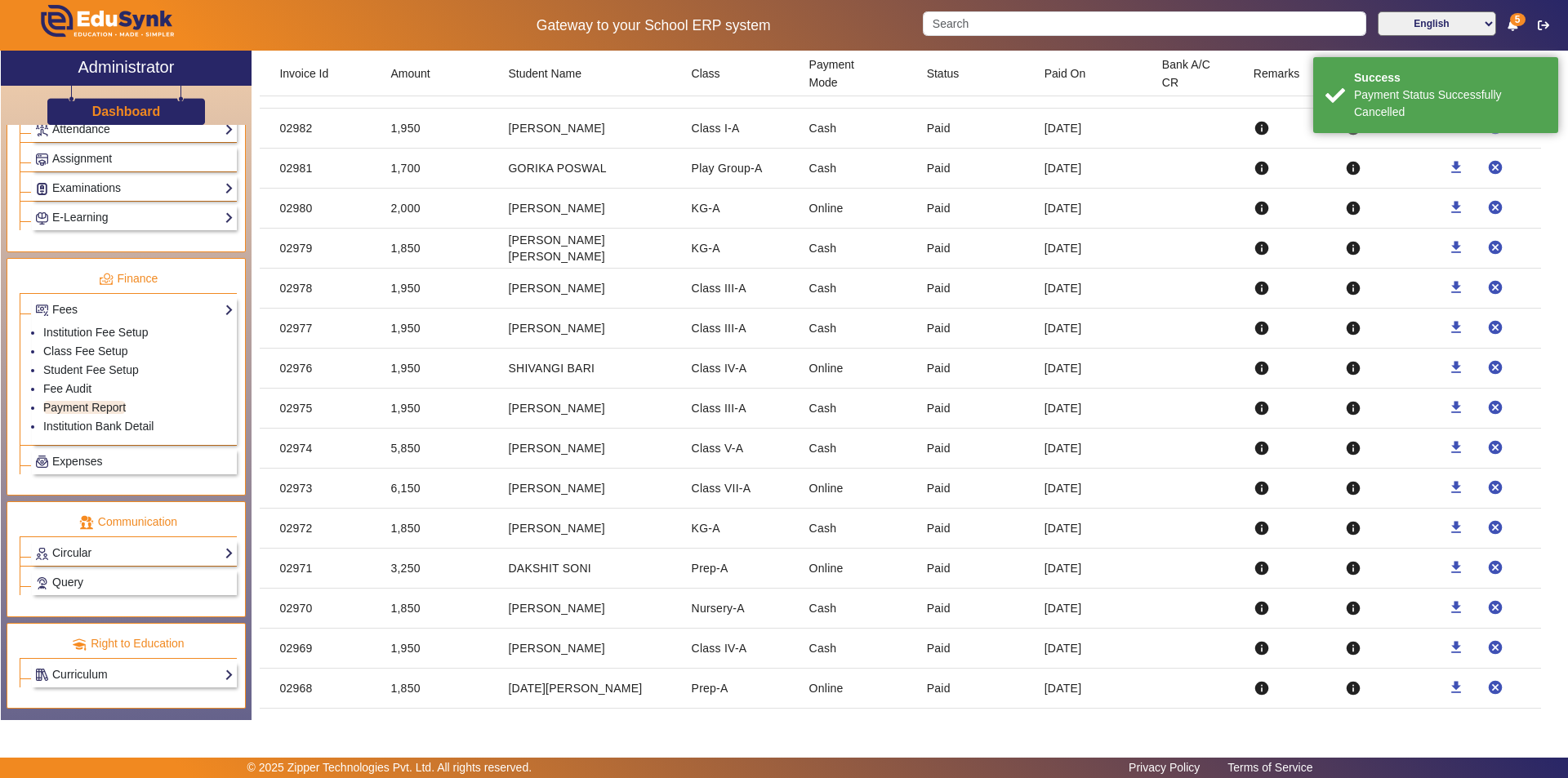
scroll to position [0, 0]
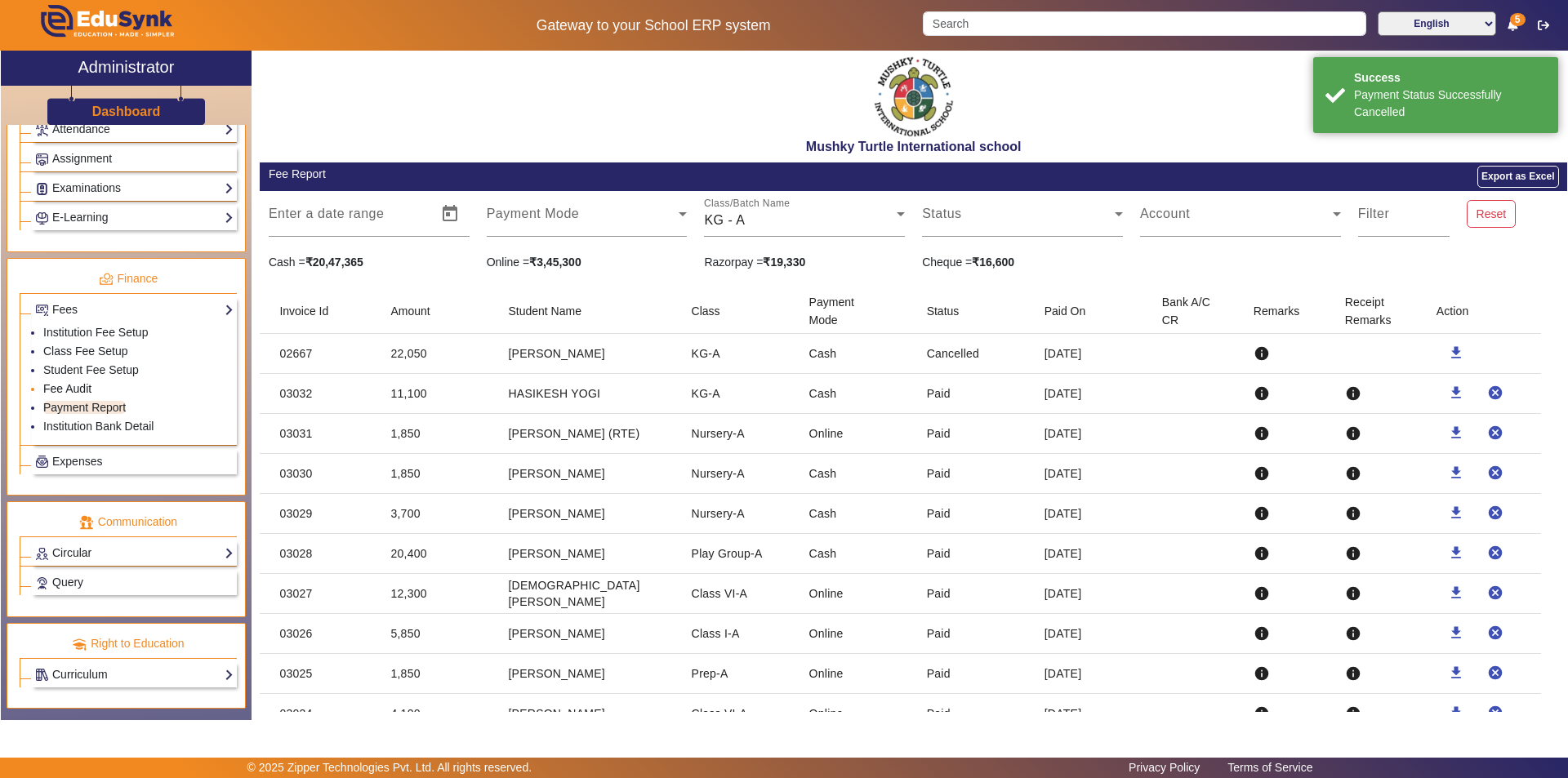
click at [71, 384] on link "Fee Audit" at bounding box center [67, 388] width 48 height 13
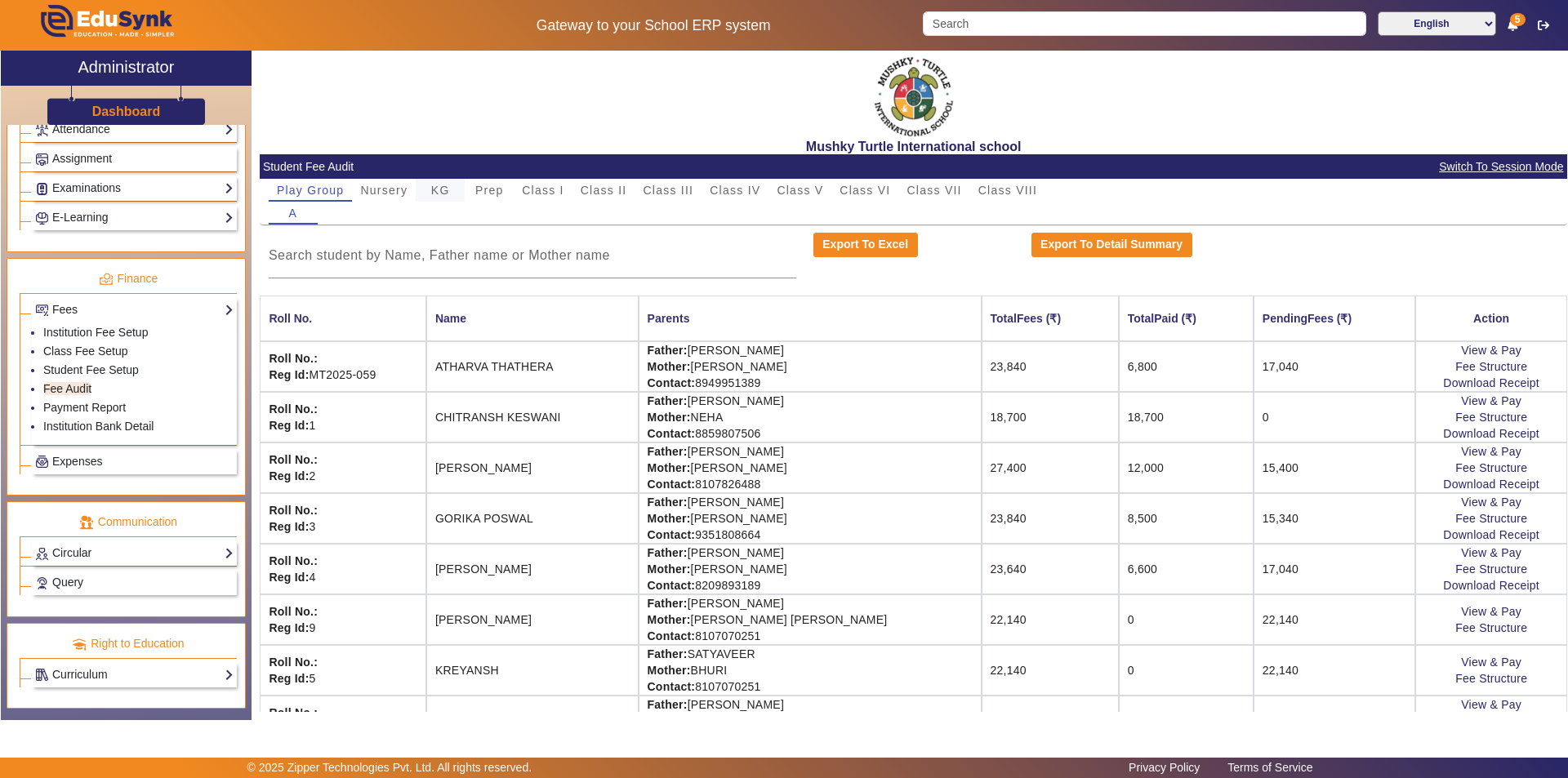
click at [439, 193] on span "KG" at bounding box center [440, 190] width 19 height 12
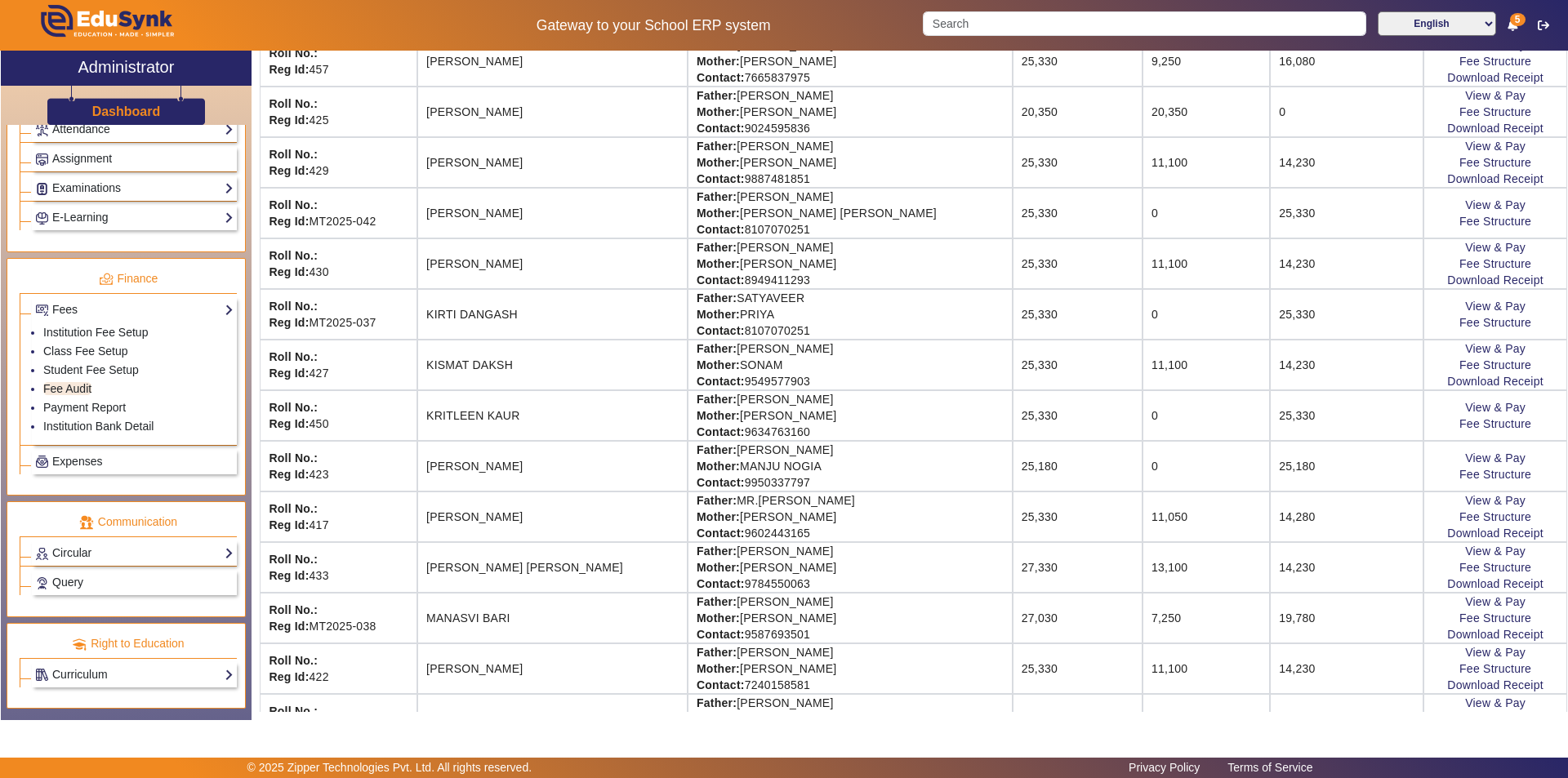
scroll to position [1143, 0]
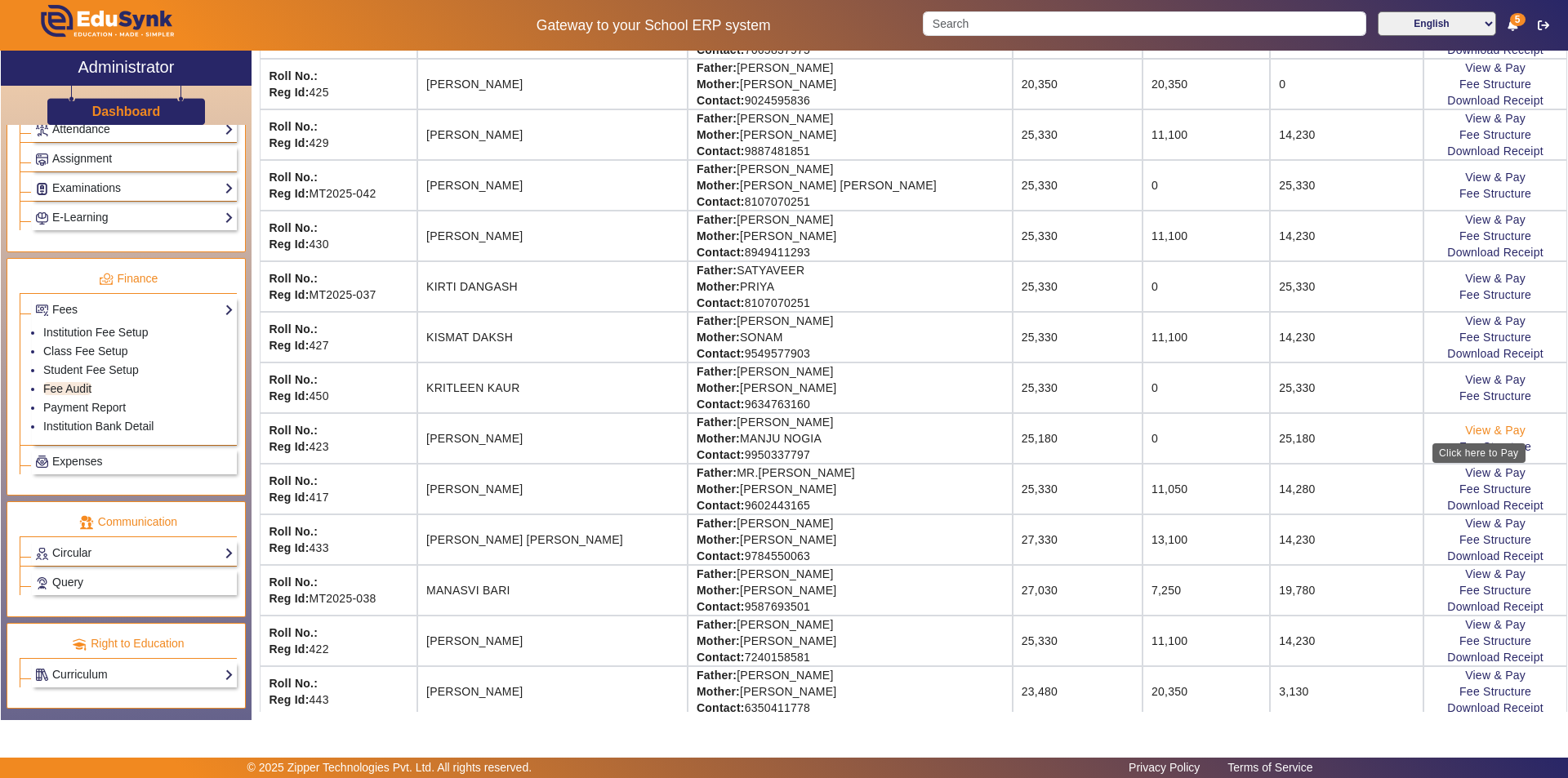
click at [1491, 426] on link "View & Pay" at bounding box center [1496, 430] width 61 height 13
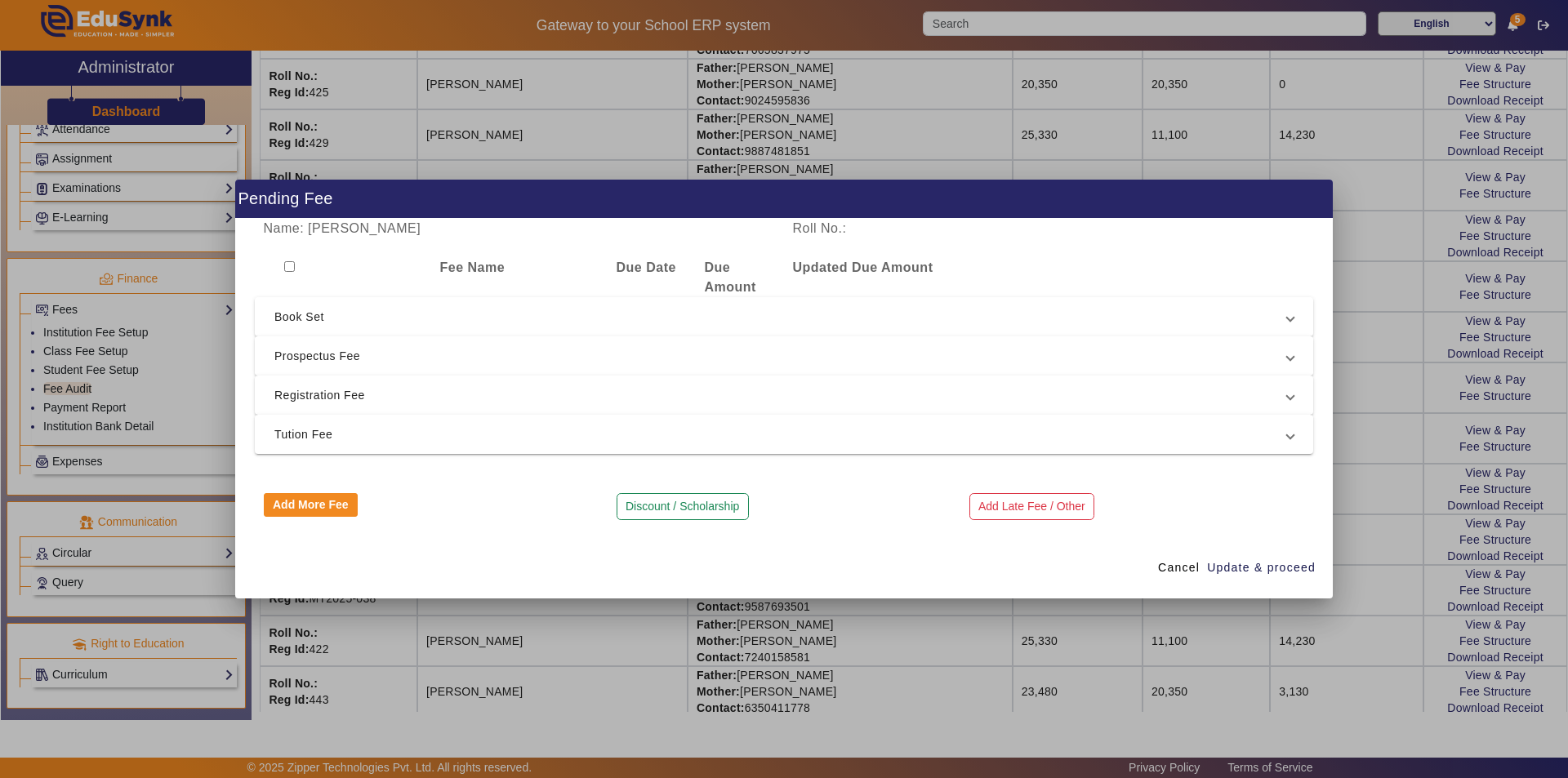
click at [628, 351] on span "Prospectus Fee" at bounding box center [780, 356] width 1012 height 19
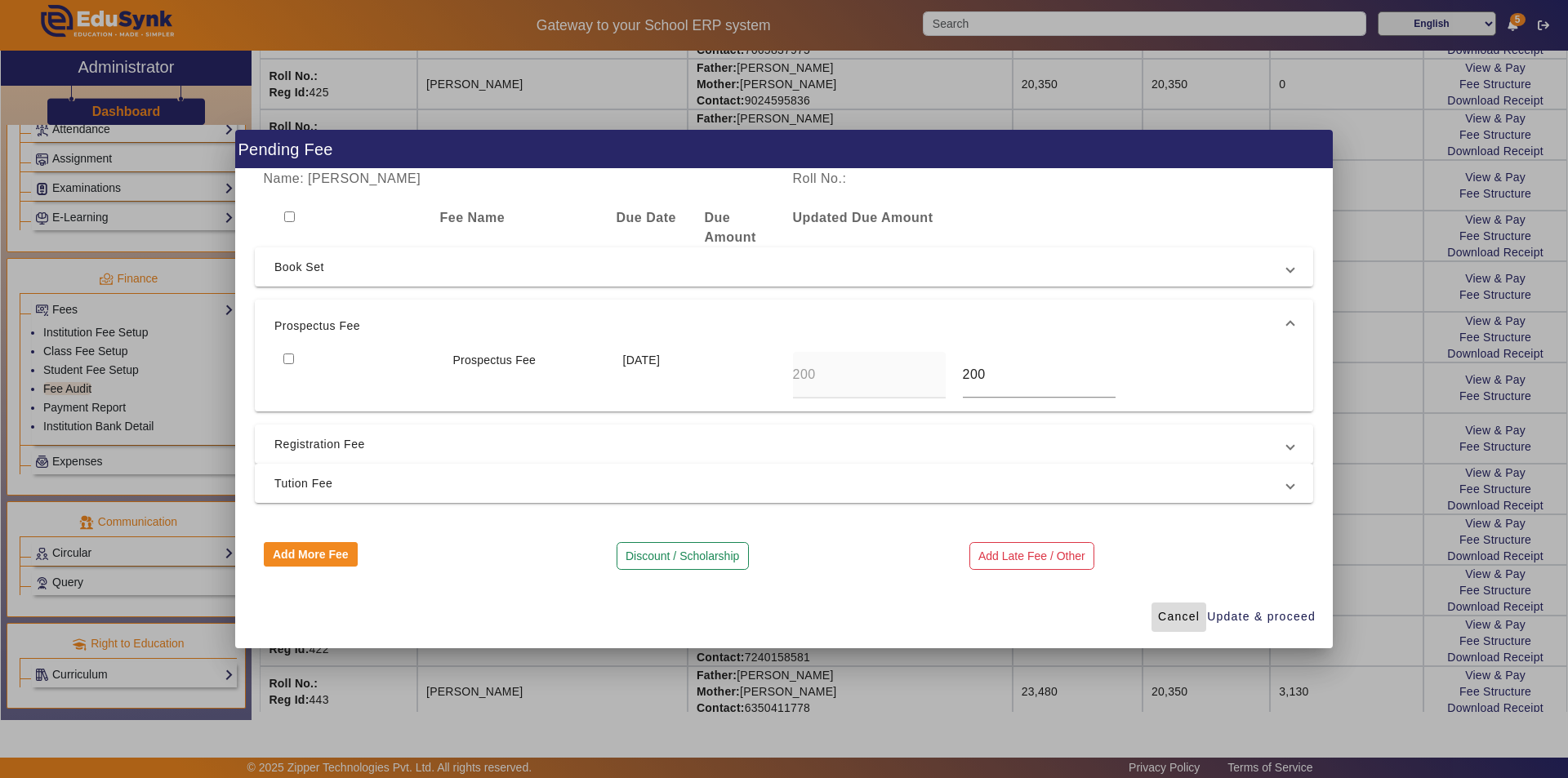
click at [1173, 614] on span "Cancel" at bounding box center [1179, 617] width 41 height 17
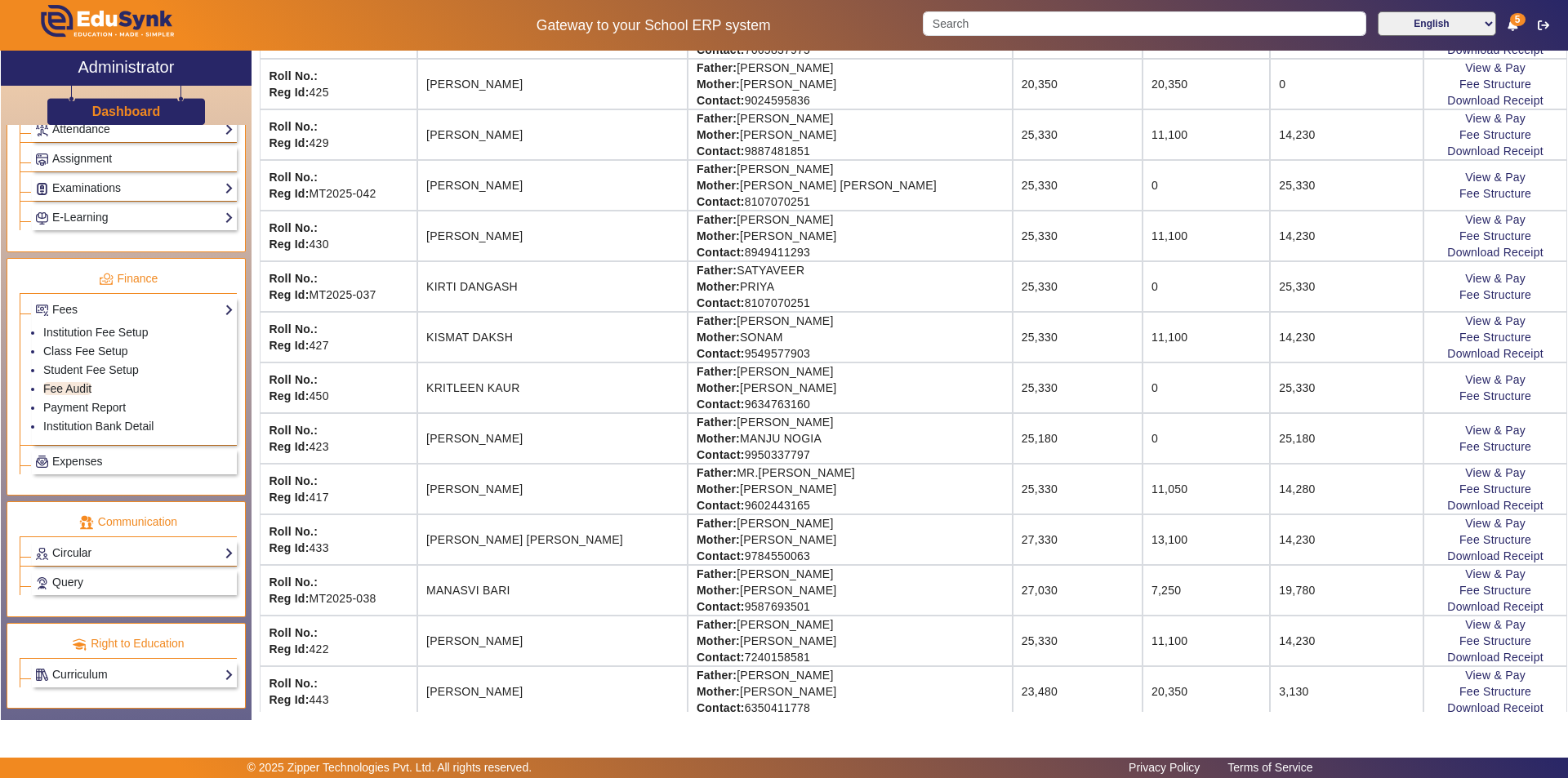
scroll to position [0, 0]
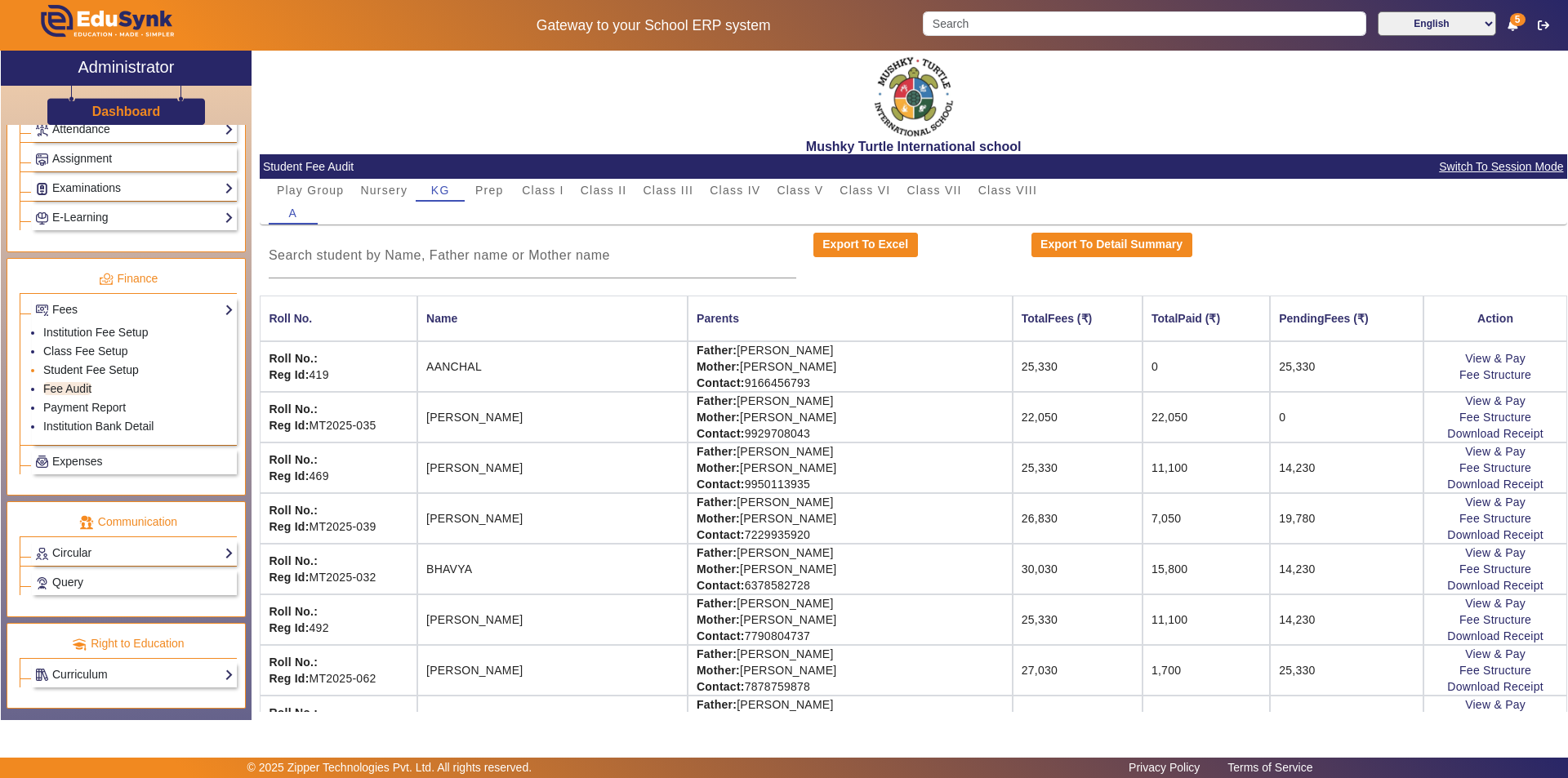
click at [87, 372] on link "Student Fee Setup" at bounding box center [90, 369] width 95 height 13
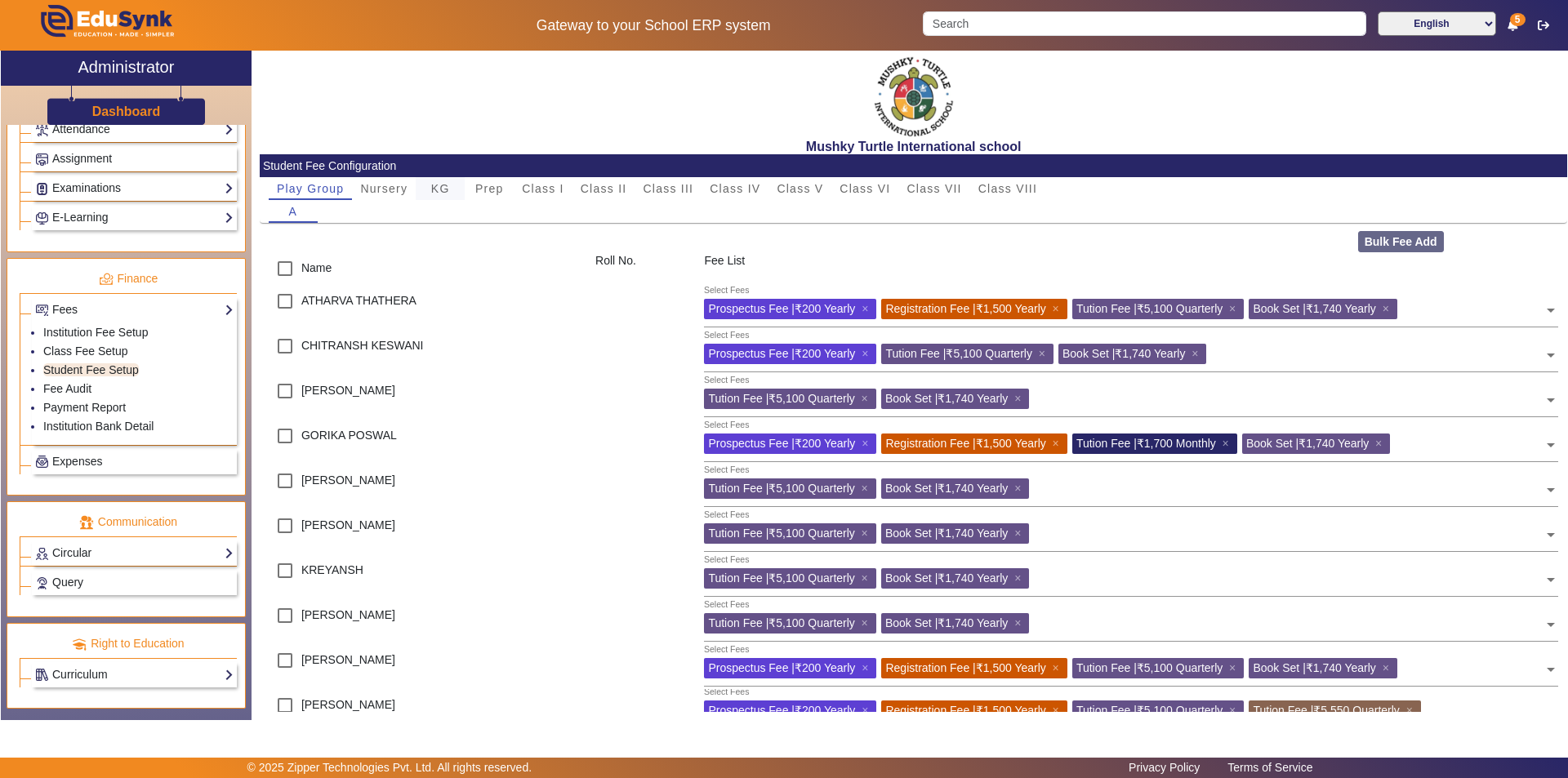
click at [442, 181] on span "KG" at bounding box center [440, 188] width 19 height 23
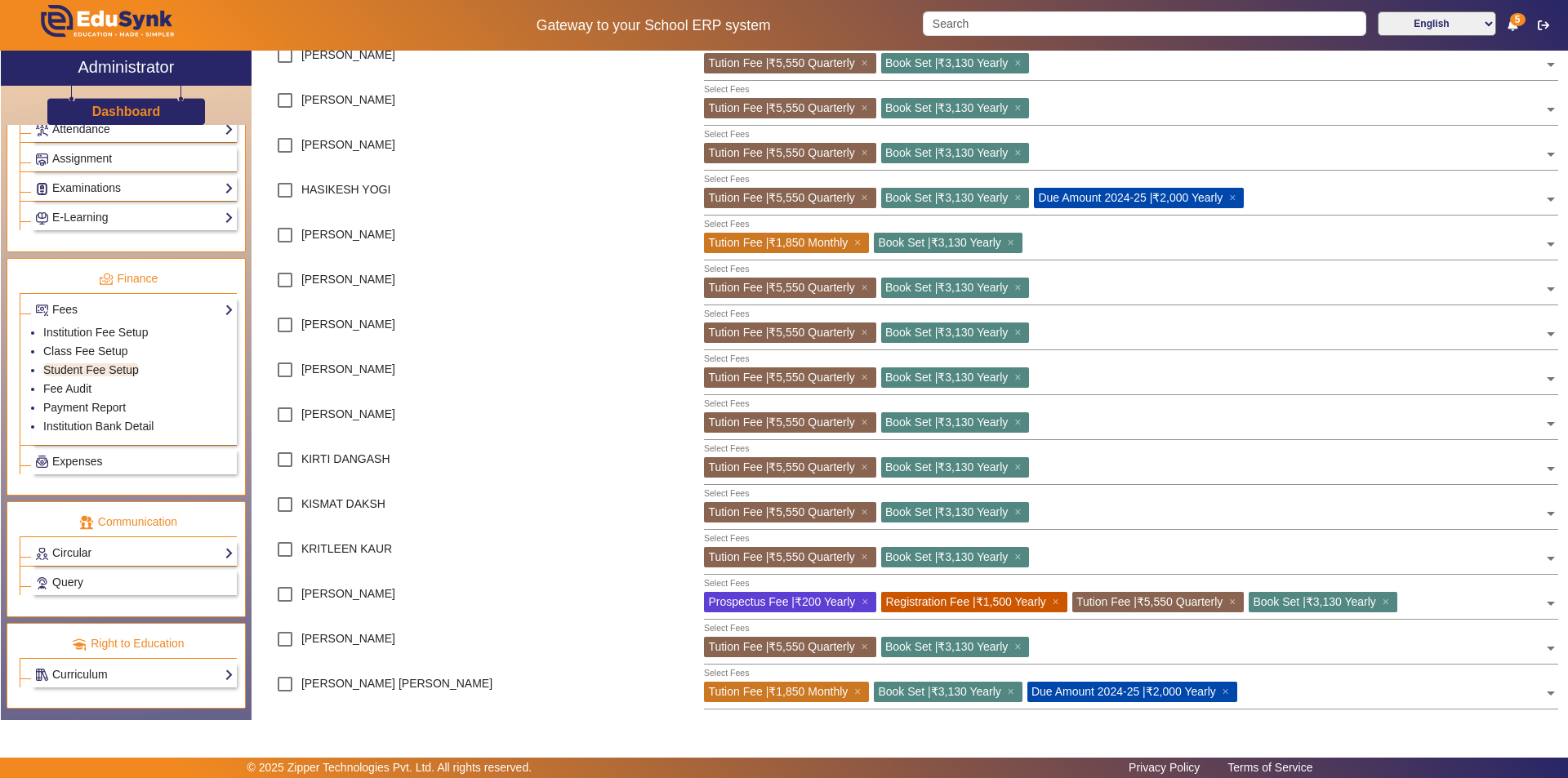
scroll to position [899, 0]
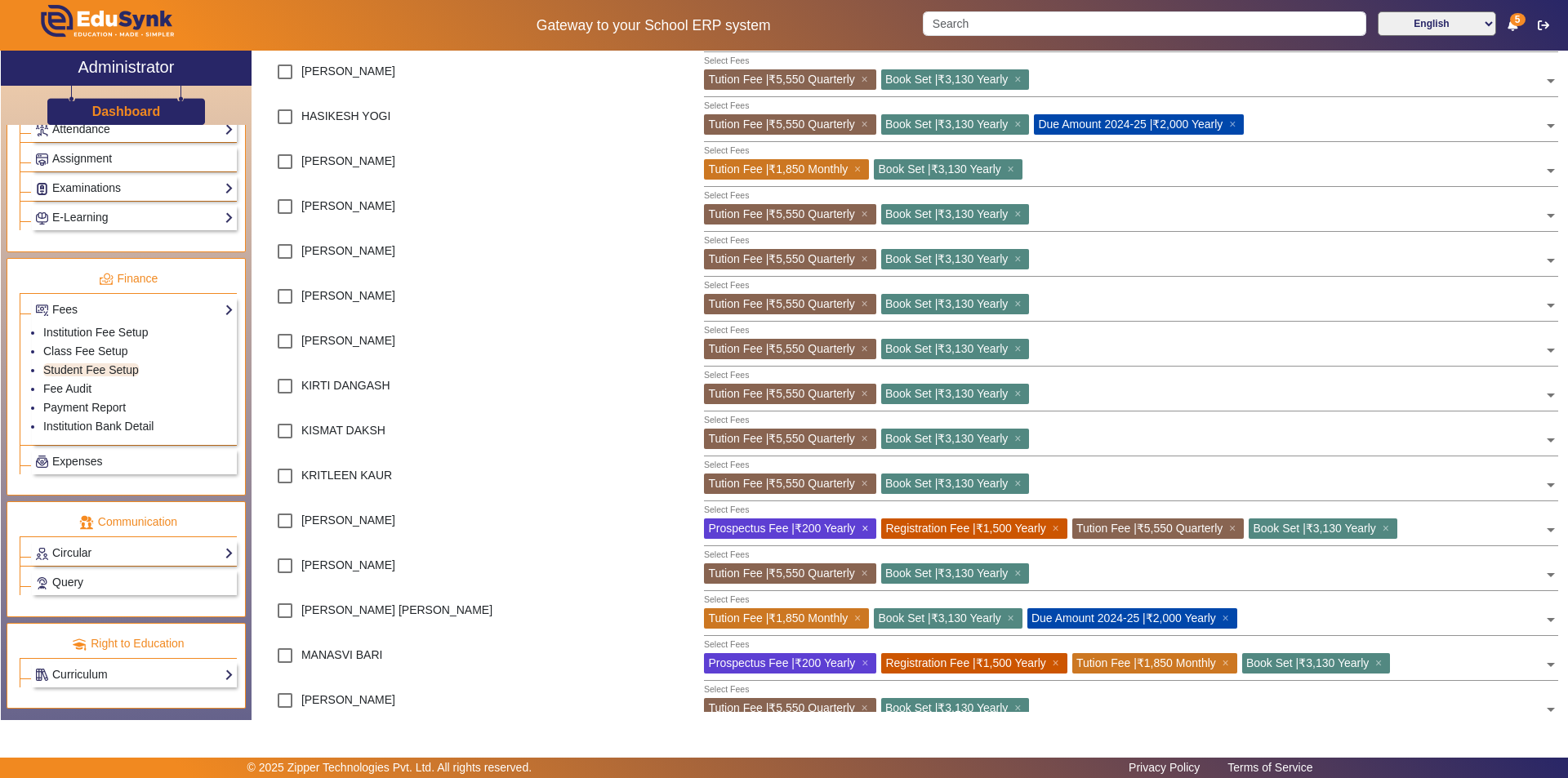
click at [868, 527] on span "×" at bounding box center [867, 528] width 11 height 13
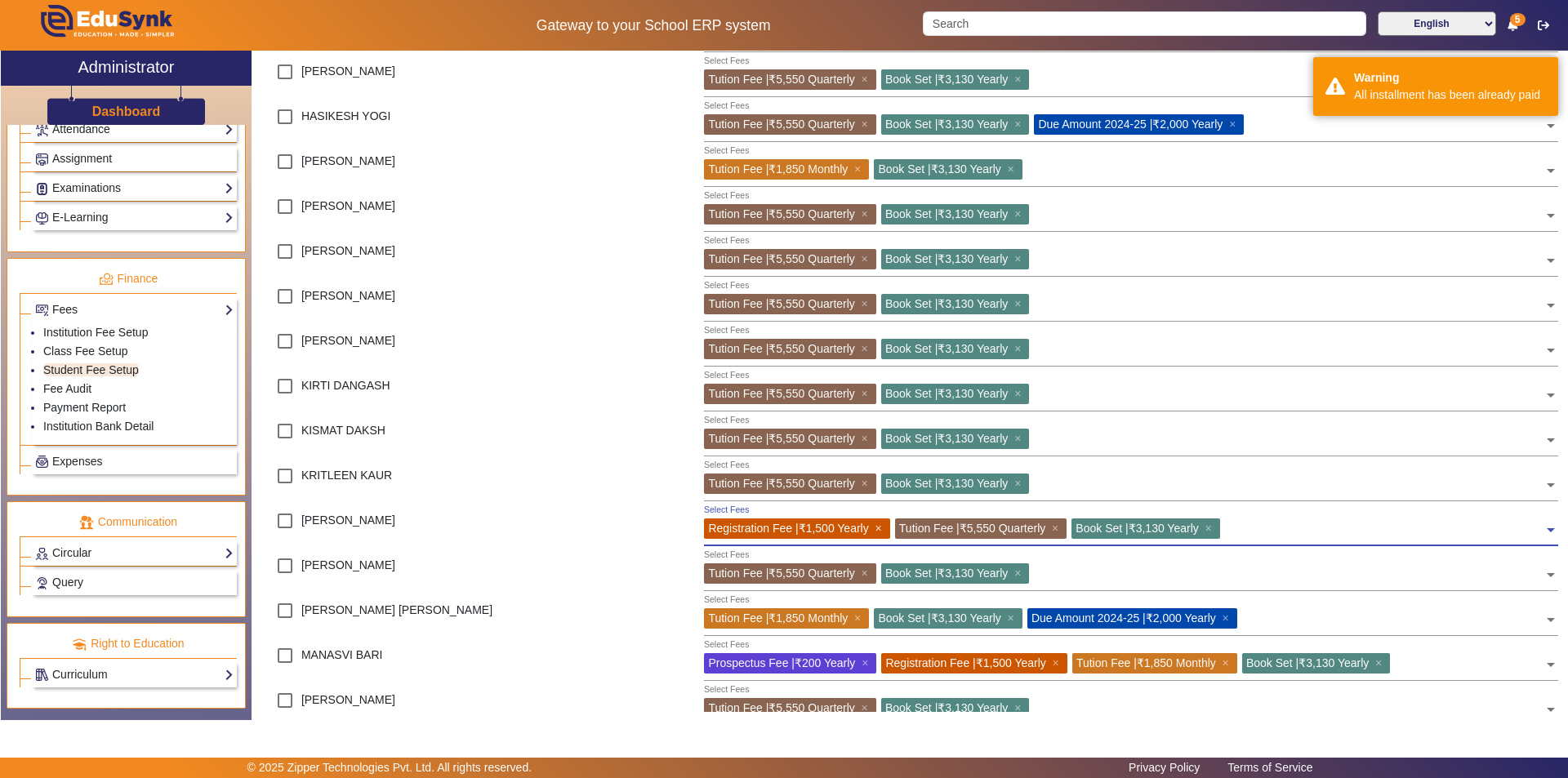
click at [886, 528] on span "×" at bounding box center [880, 528] width 11 height 13
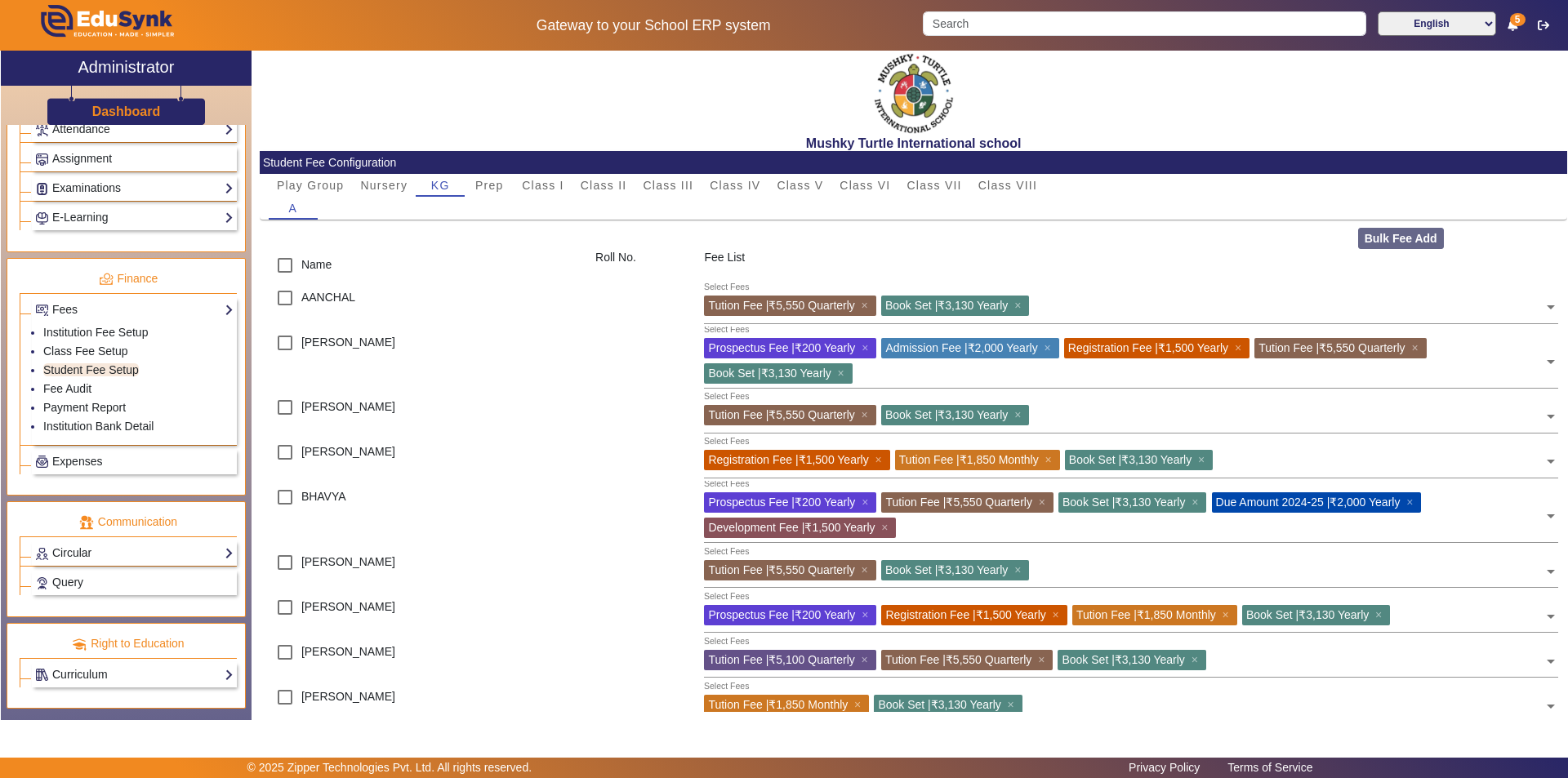
scroll to position [0, 0]
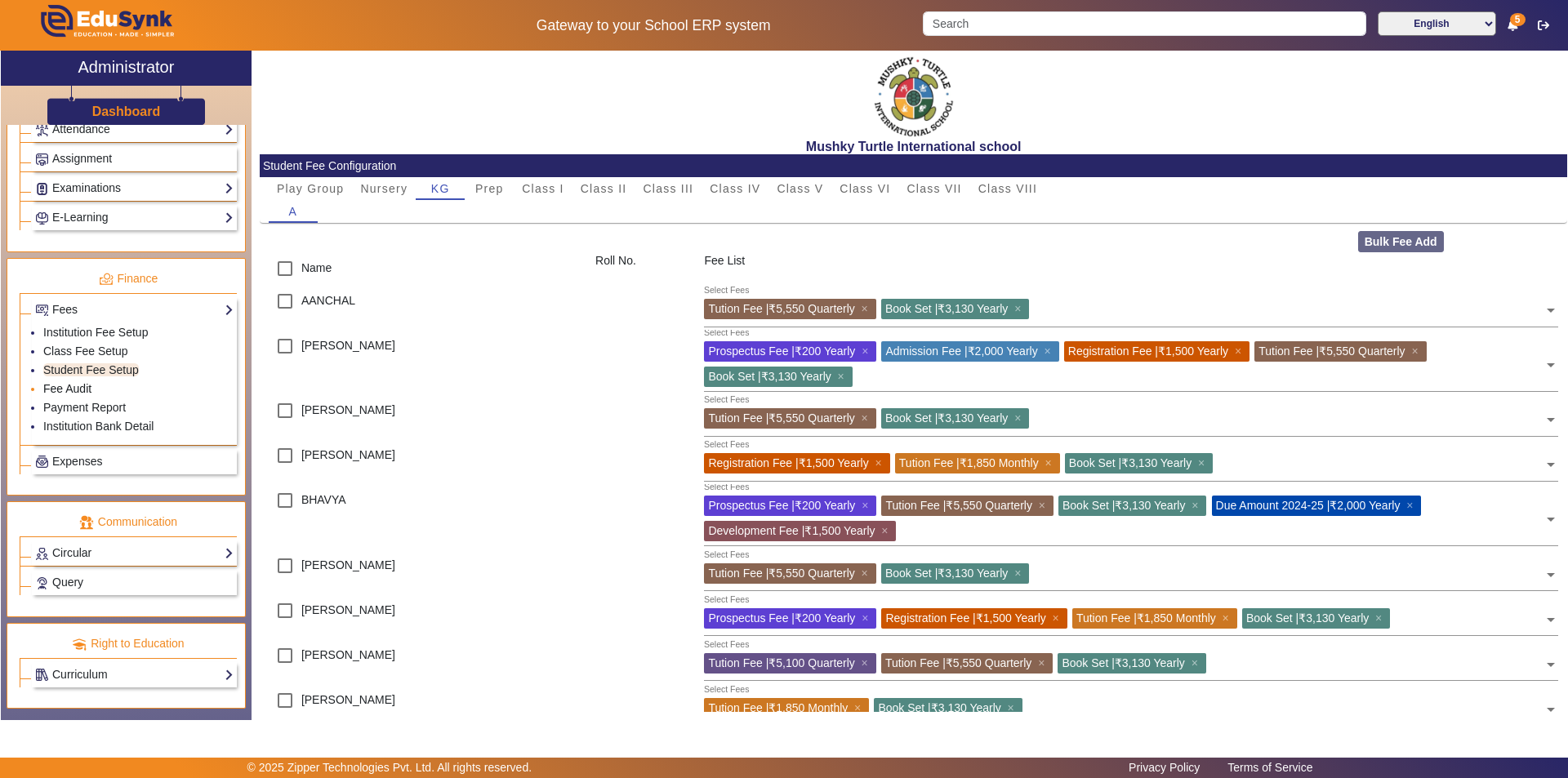
click at [77, 390] on link "Fee Audit" at bounding box center [67, 388] width 48 height 13
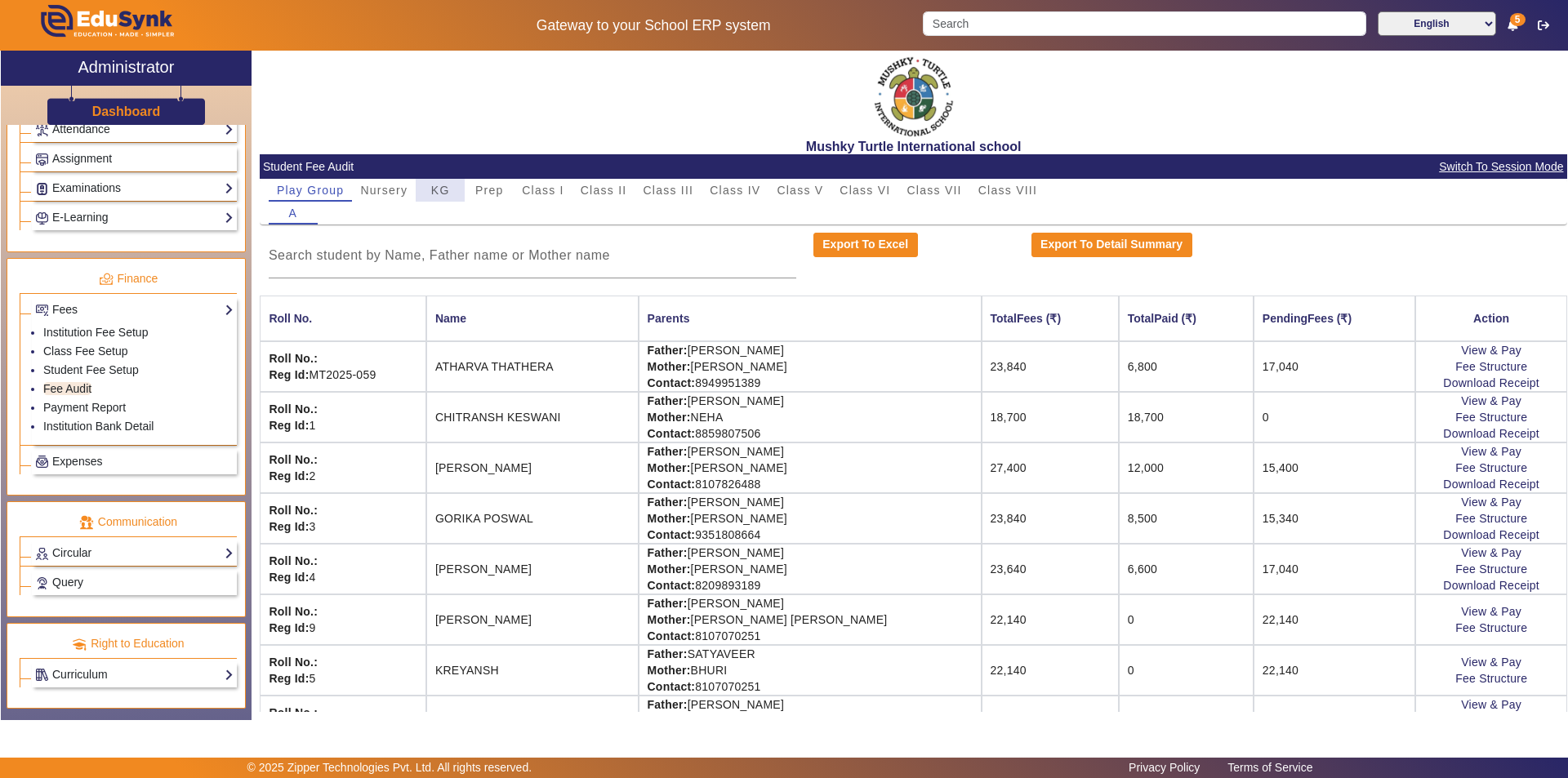
click at [435, 195] on span "KG" at bounding box center [440, 190] width 19 height 12
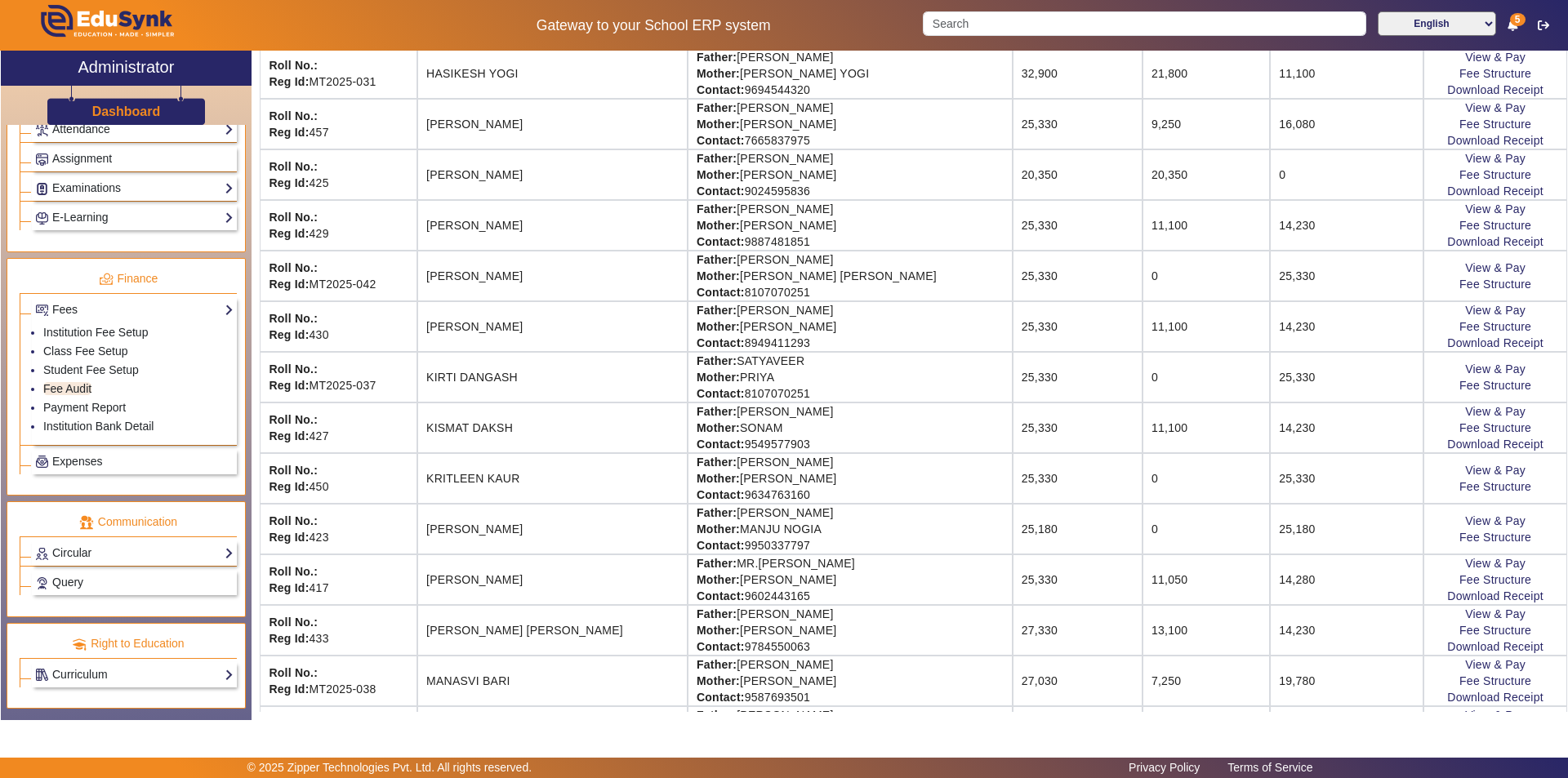
scroll to position [1061, 0]
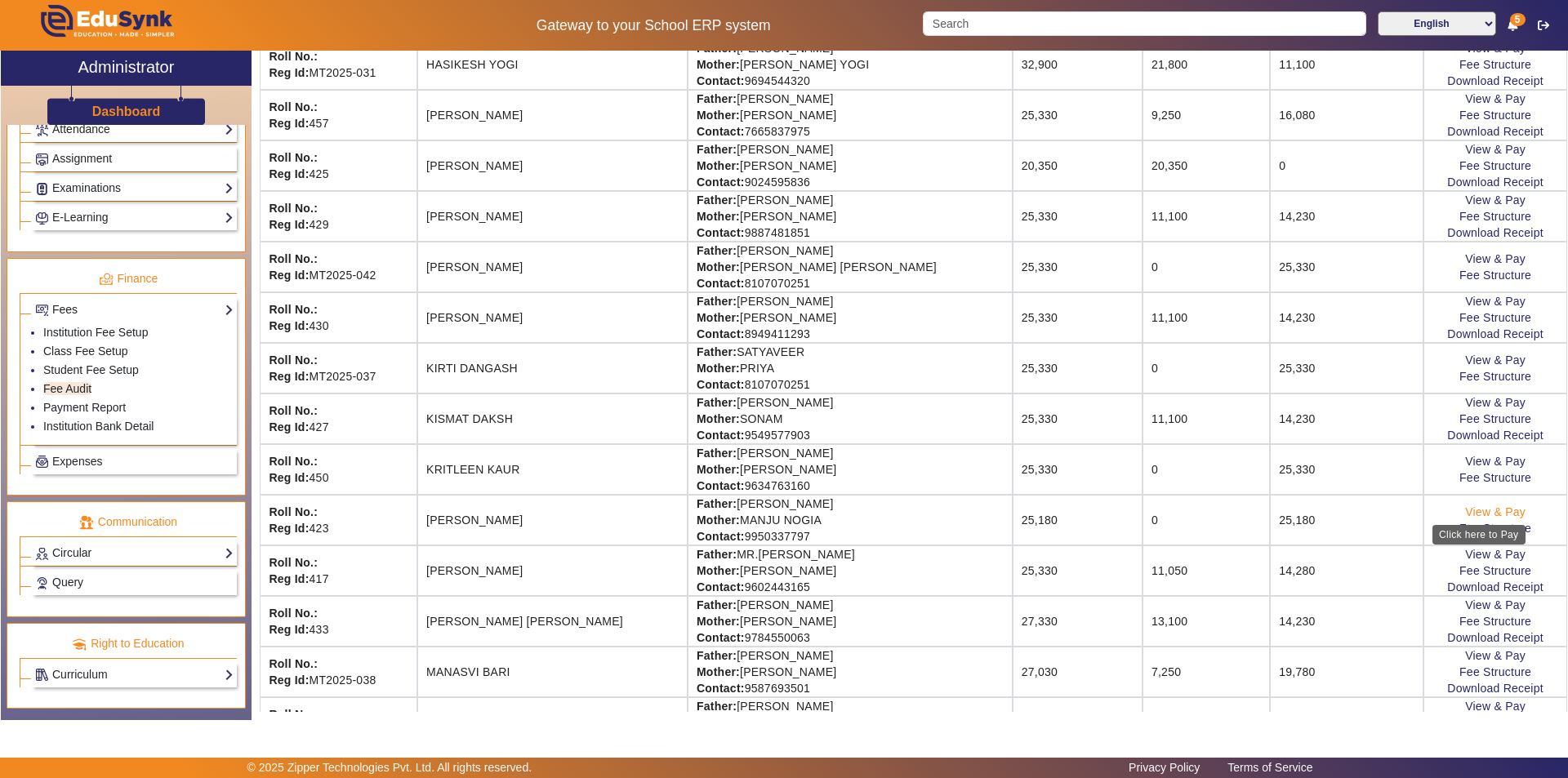
click at [1492, 507] on link "View & Pay" at bounding box center [1496, 512] width 61 height 13
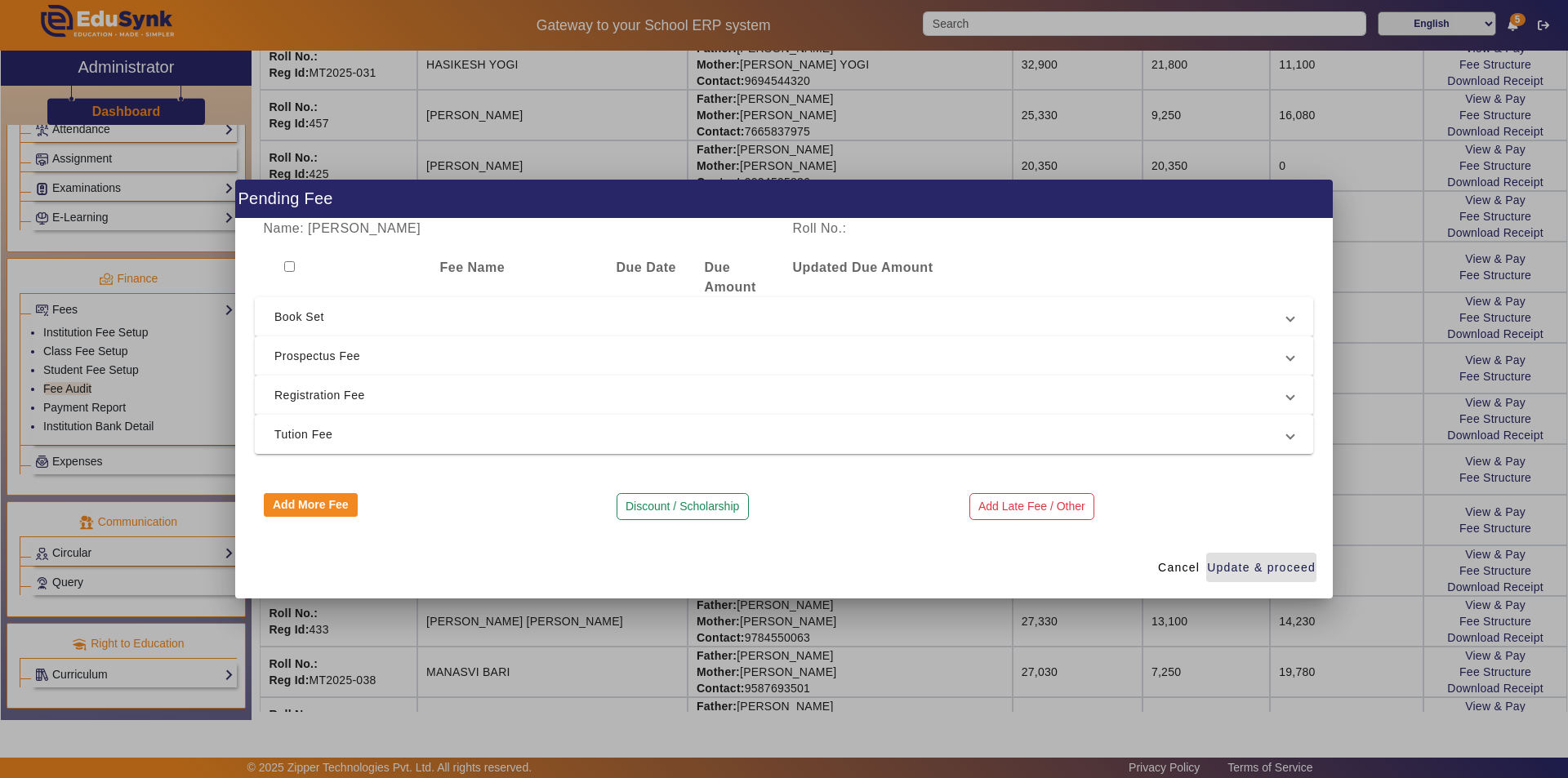
click at [608, 363] on span "Prospectus Fee" at bounding box center [780, 356] width 1012 height 19
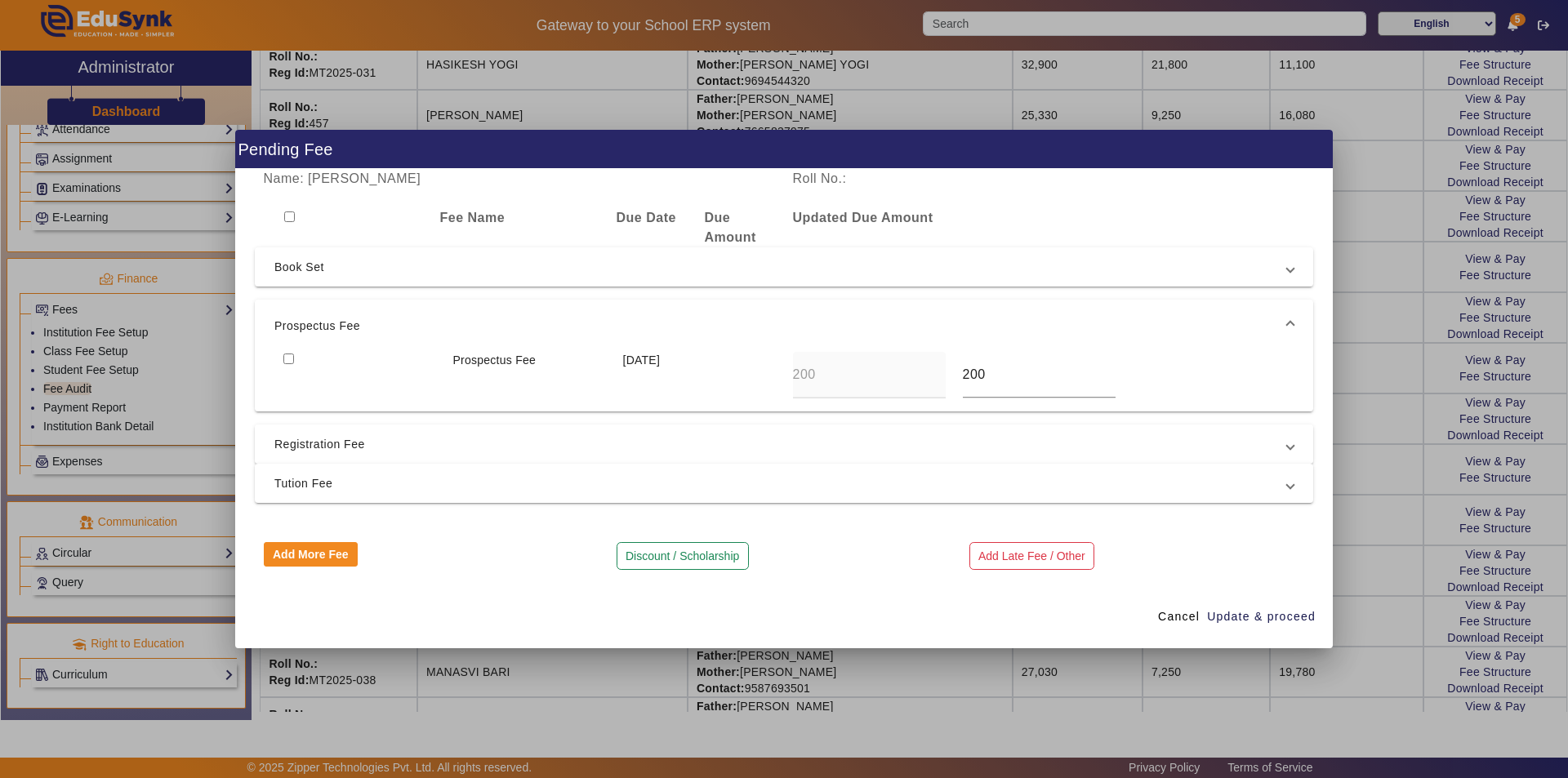
click at [528, 437] on span "Registration Fee" at bounding box center [780, 443] width 1012 height 19
click at [1184, 617] on span "Cancel" at bounding box center [1179, 617] width 41 height 17
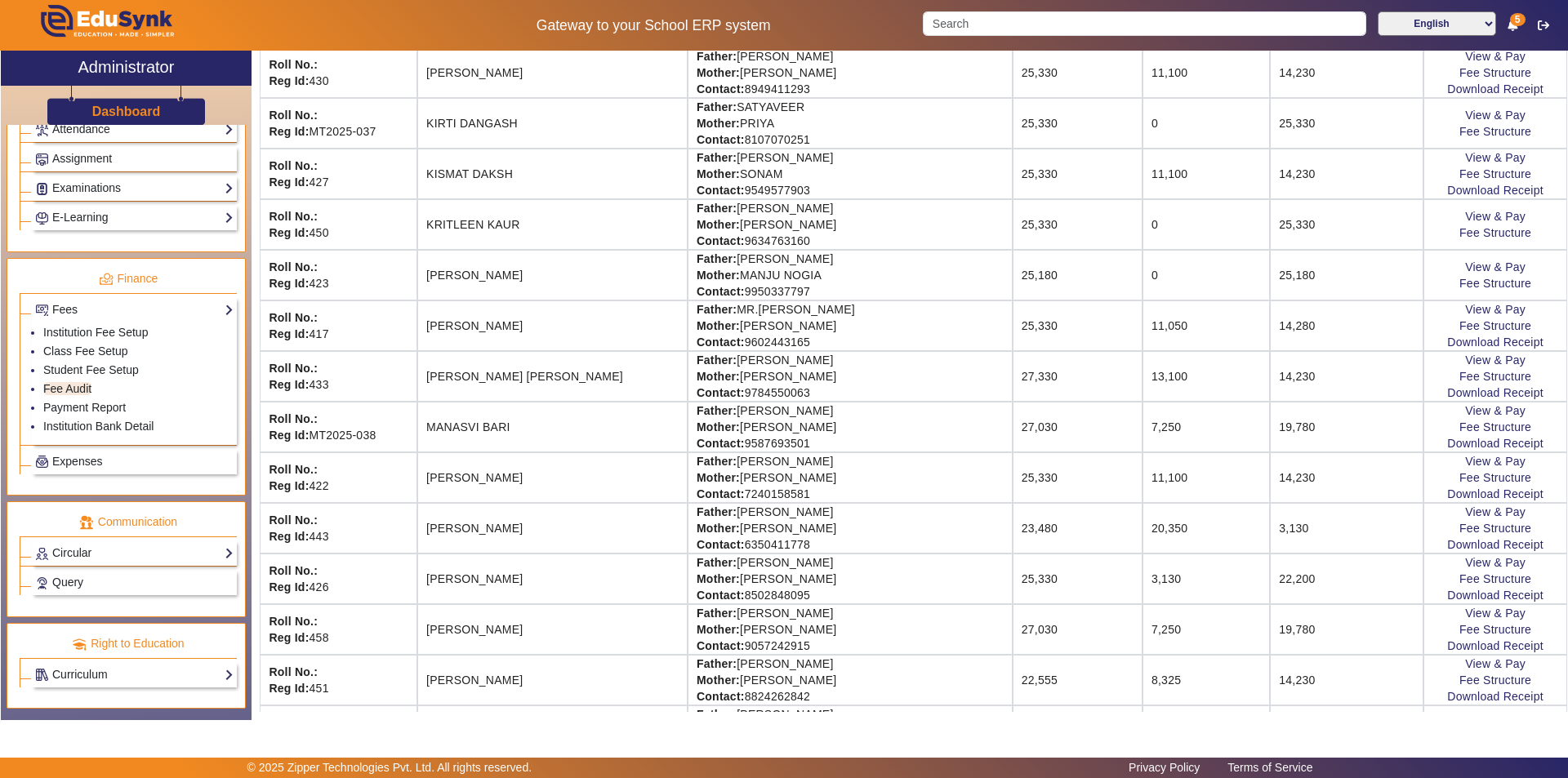
scroll to position [1388, 0]
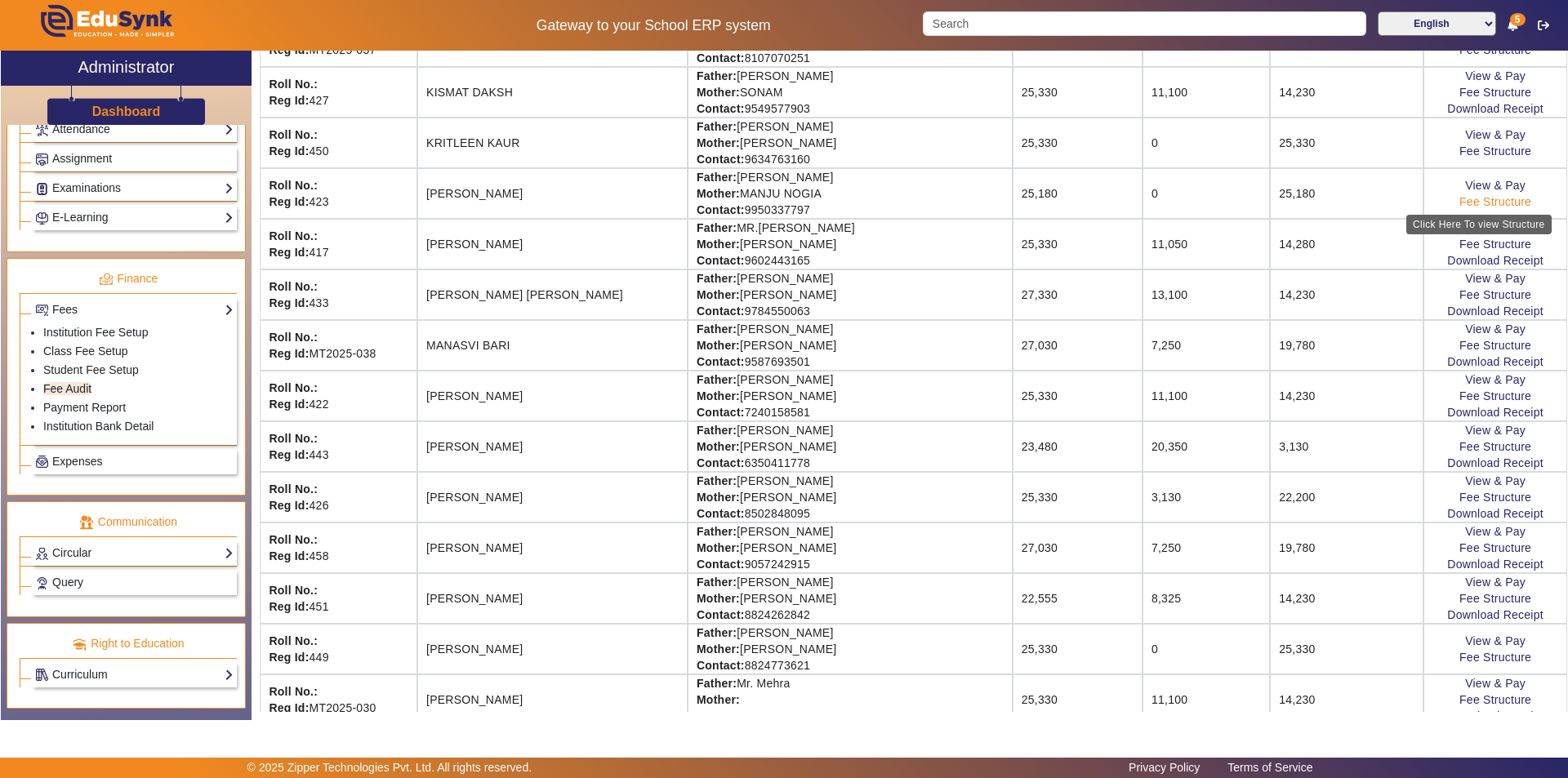
click at [1460, 202] on link "Fee Structure" at bounding box center [1495, 201] width 72 height 13
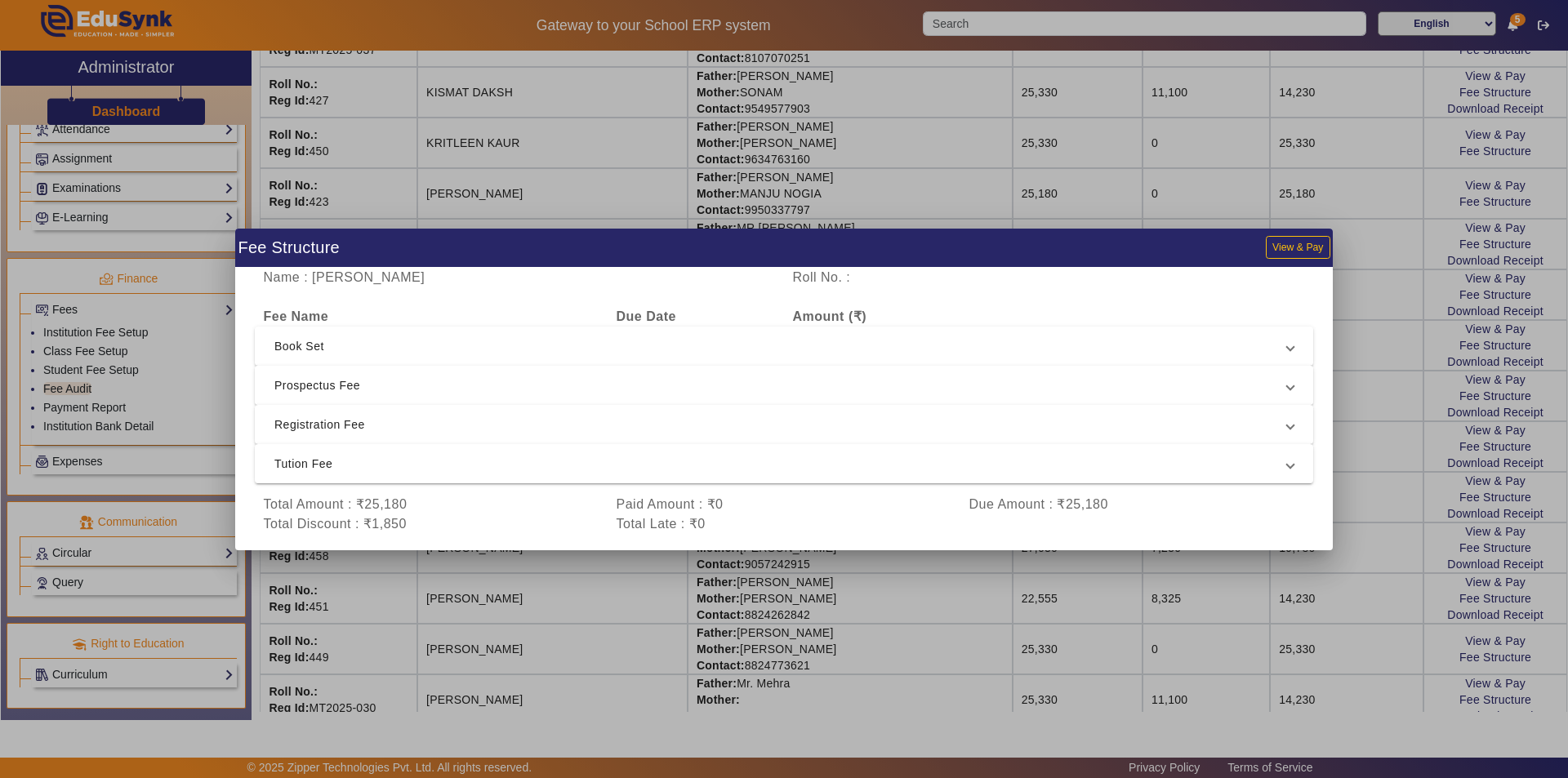
click at [1044, 385] on span "Prospectus Fee" at bounding box center [780, 385] width 1012 height 19
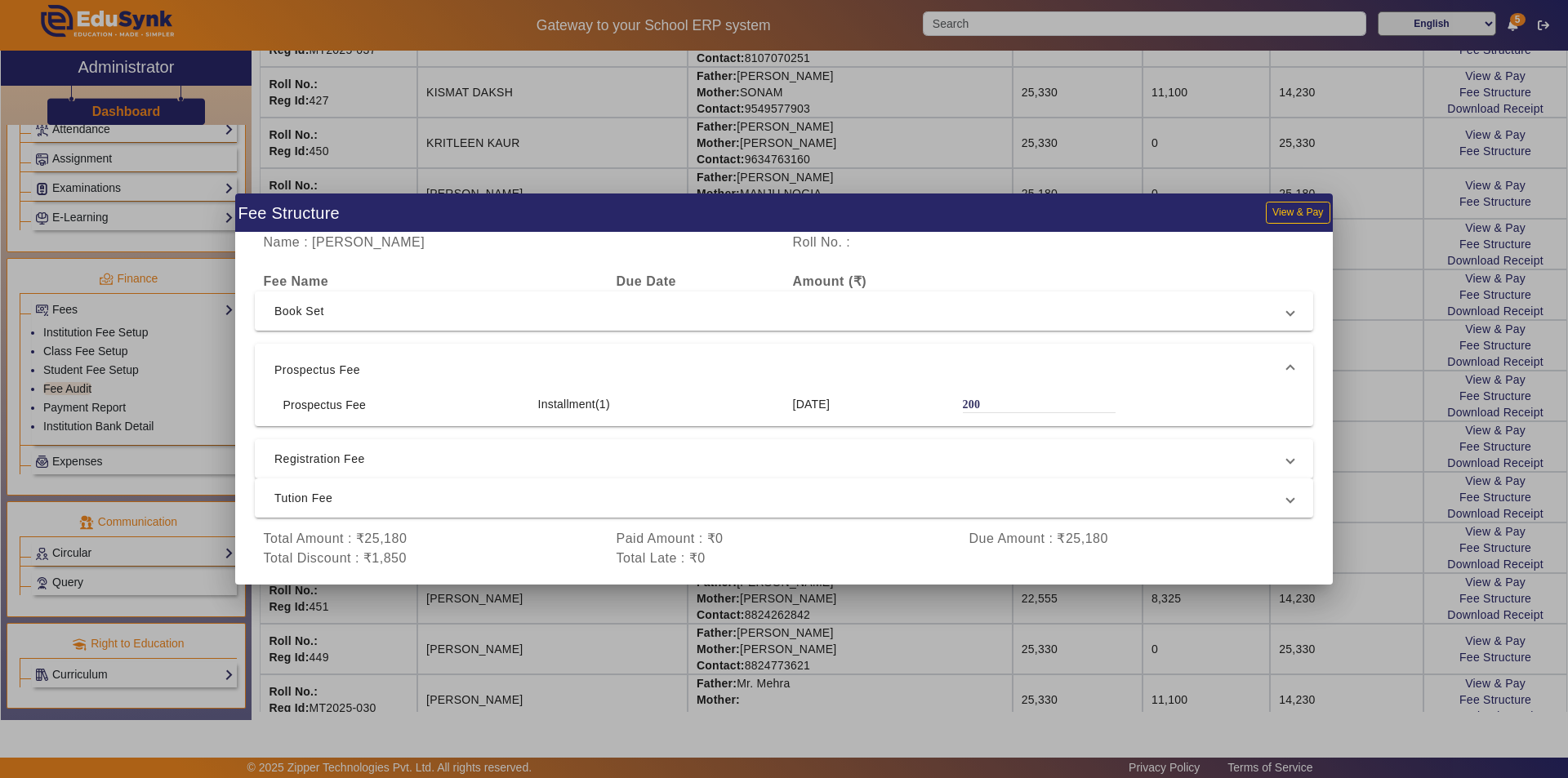
click at [993, 405] on div "200" at bounding box center [1039, 404] width 153 height 16
click at [991, 404] on div "200" at bounding box center [1039, 404] width 153 height 16
click at [991, 403] on div "200" at bounding box center [1039, 404] width 153 height 16
click at [999, 414] on div "Prospectus Fee Installment(1) [DATE] 200" at bounding box center [783, 411] width 1058 height 30
click at [1014, 463] on span "Registration Fee" at bounding box center [780, 459] width 1012 height 19
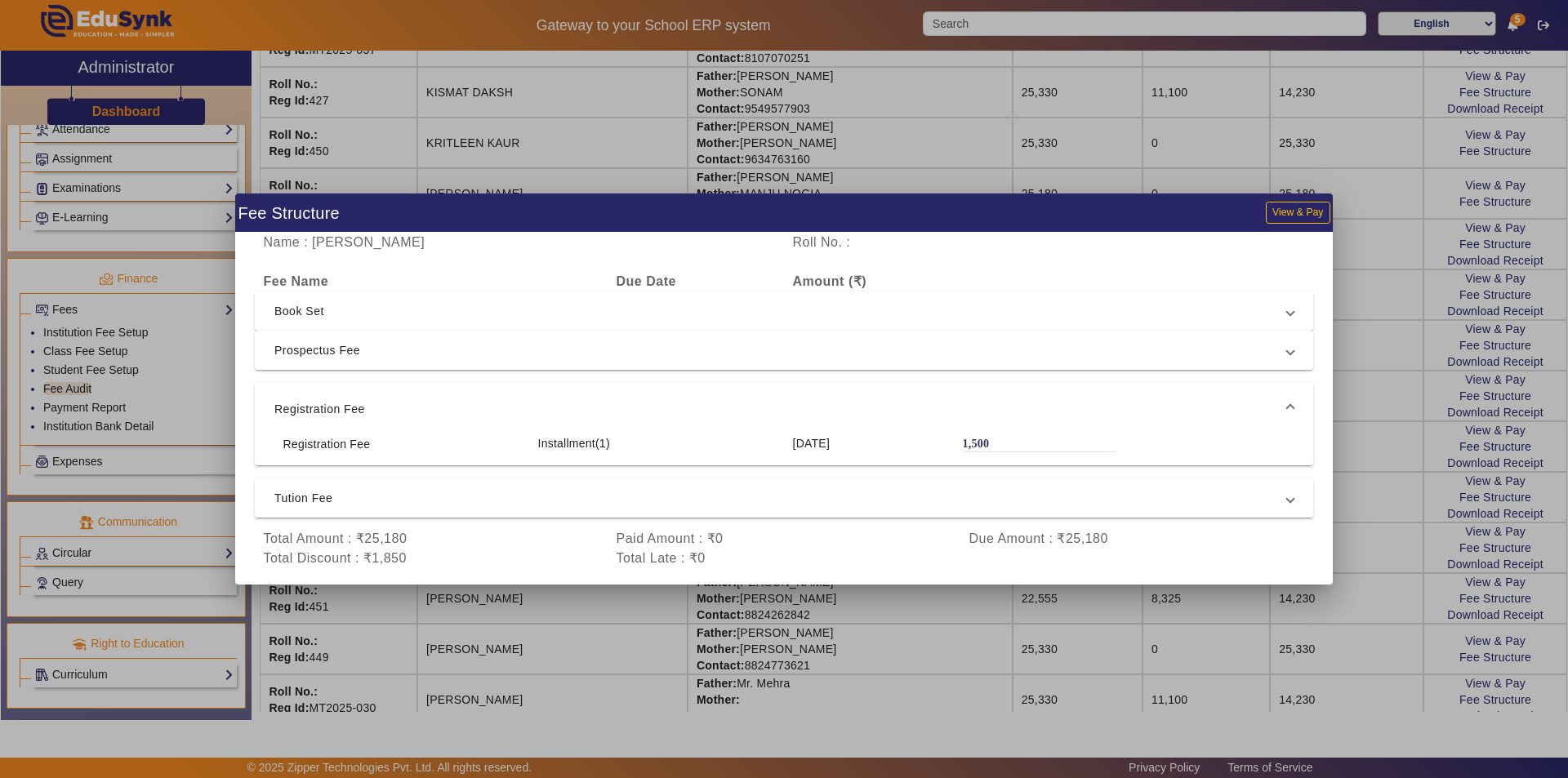
click at [1001, 434] on mat-expansion-panel "Registration Fee Registration Fee Installment(1) [DATE] 1,500" at bounding box center [783, 424] width 1058 height 83
click at [1001, 436] on div "1,500" at bounding box center [1039, 443] width 153 height 16
click at [1018, 492] on span "Tution Fee" at bounding box center [780, 497] width 1012 height 19
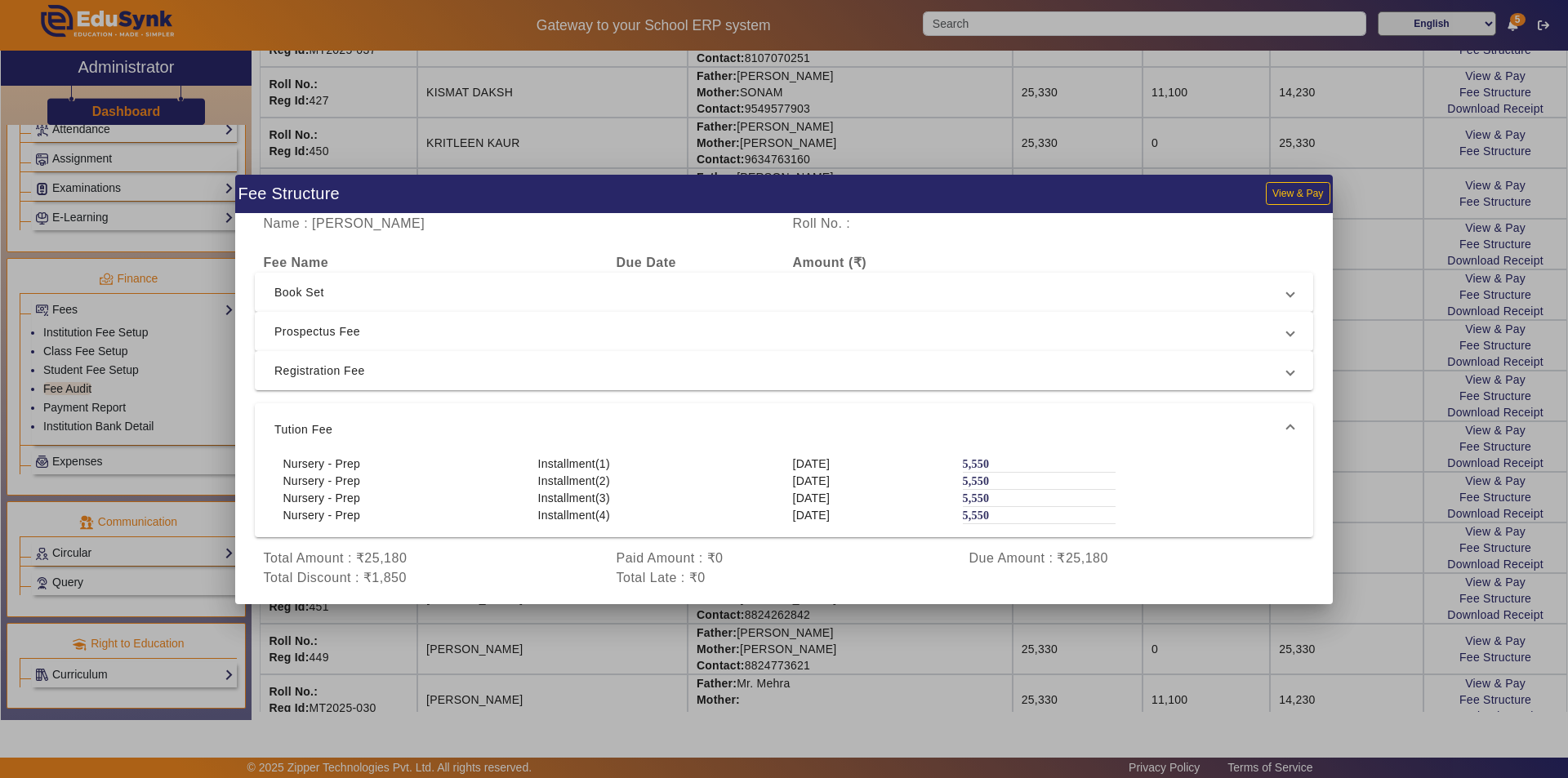
click at [1397, 556] on div at bounding box center [784, 389] width 1568 height 778
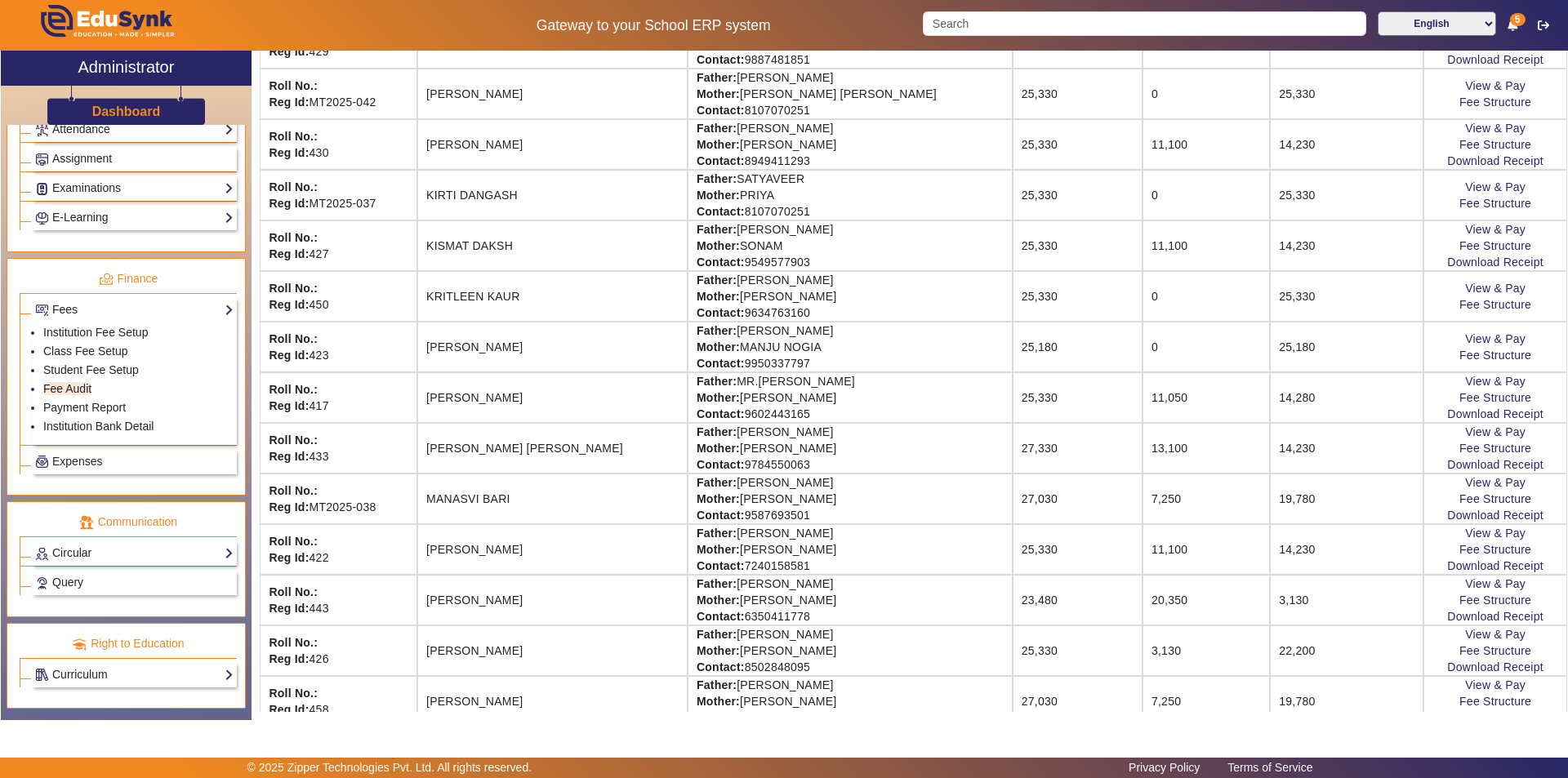
scroll to position [1225, 0]
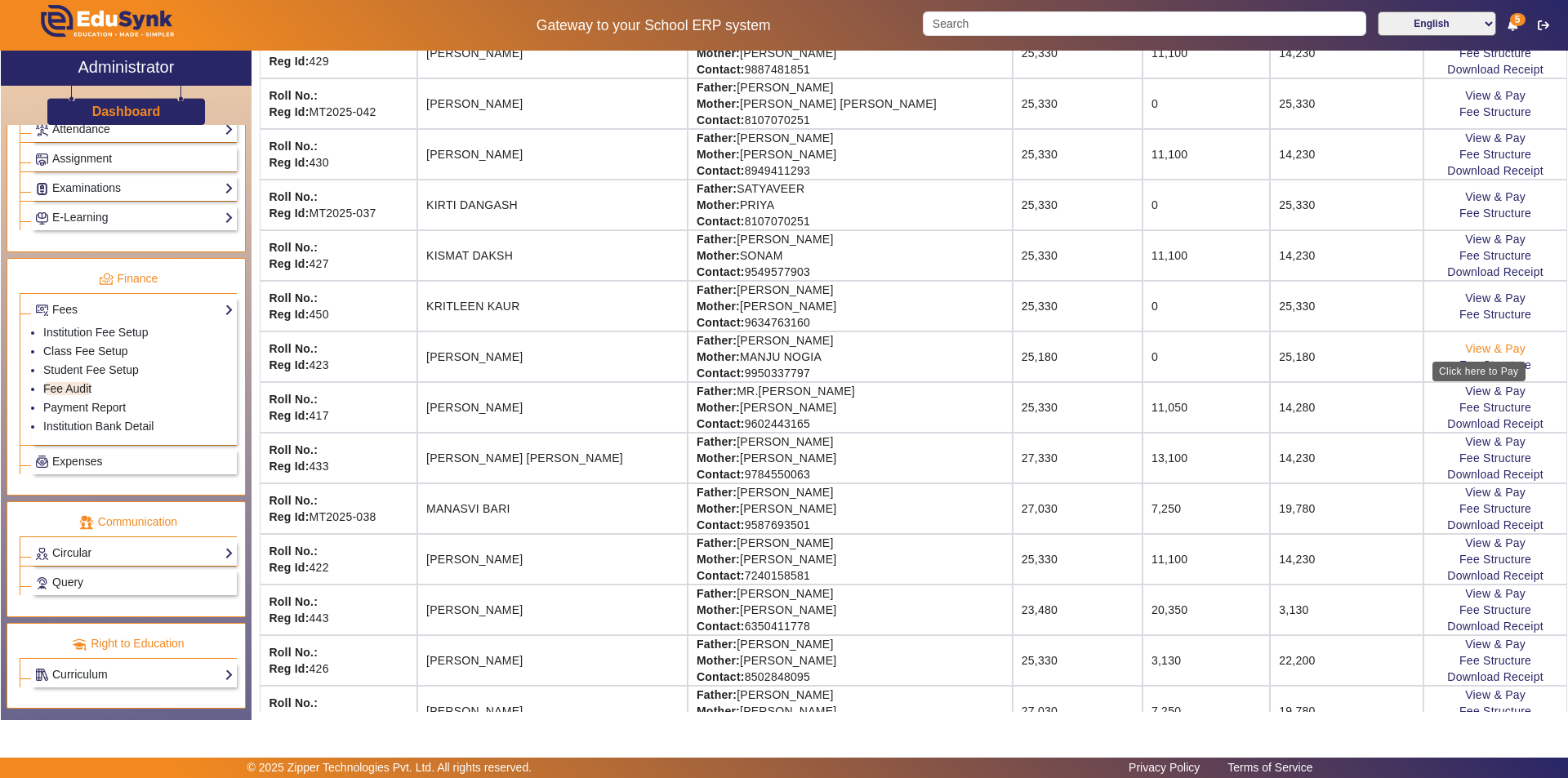
click at [1488, 346] on link "View & Pay" at bounding box center [1496, 348] width 61 height 13
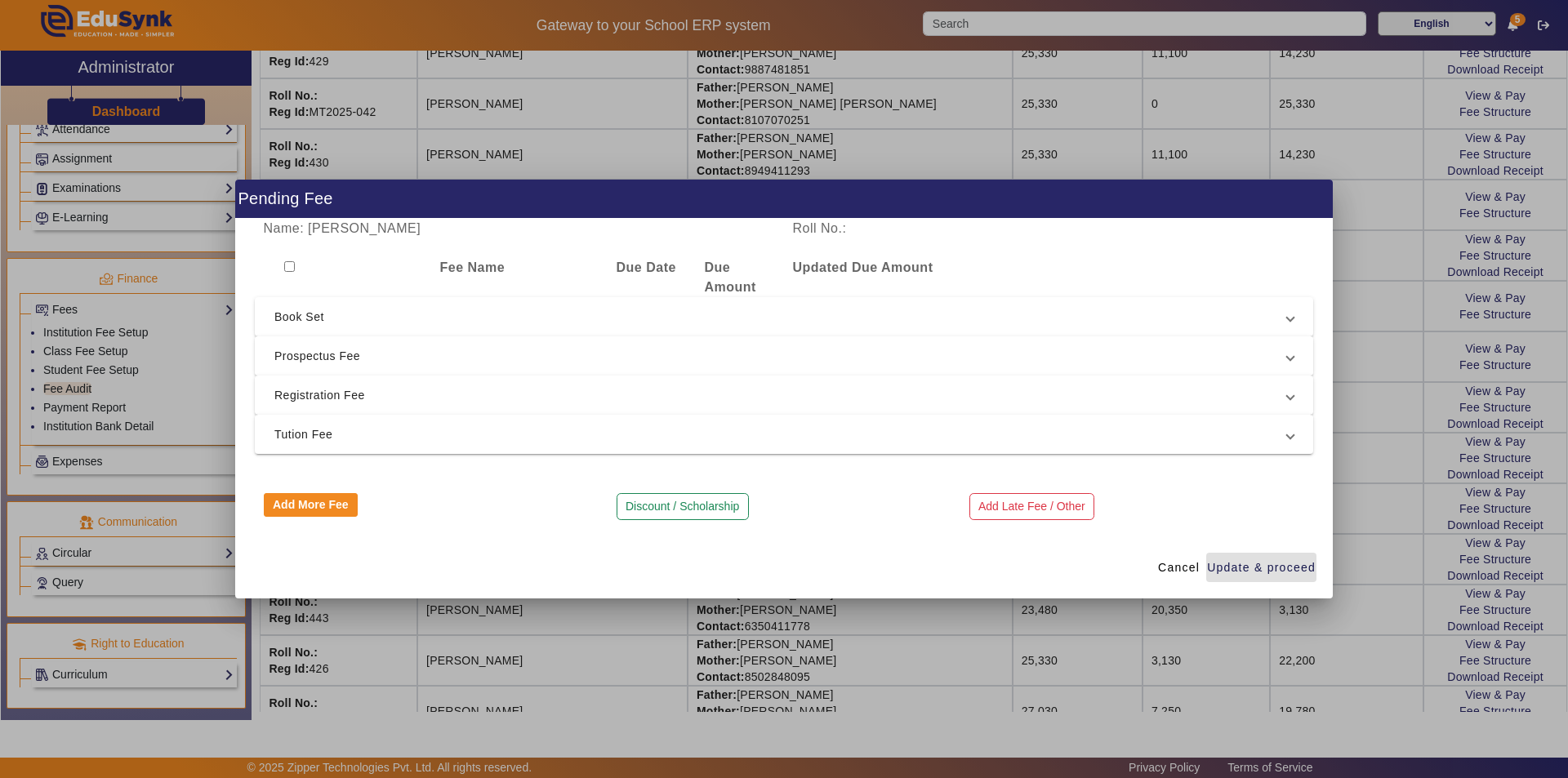
click at [866, 351] on span "Prospectus Fee" at bounding box center [780, 356] width 1012 height 19
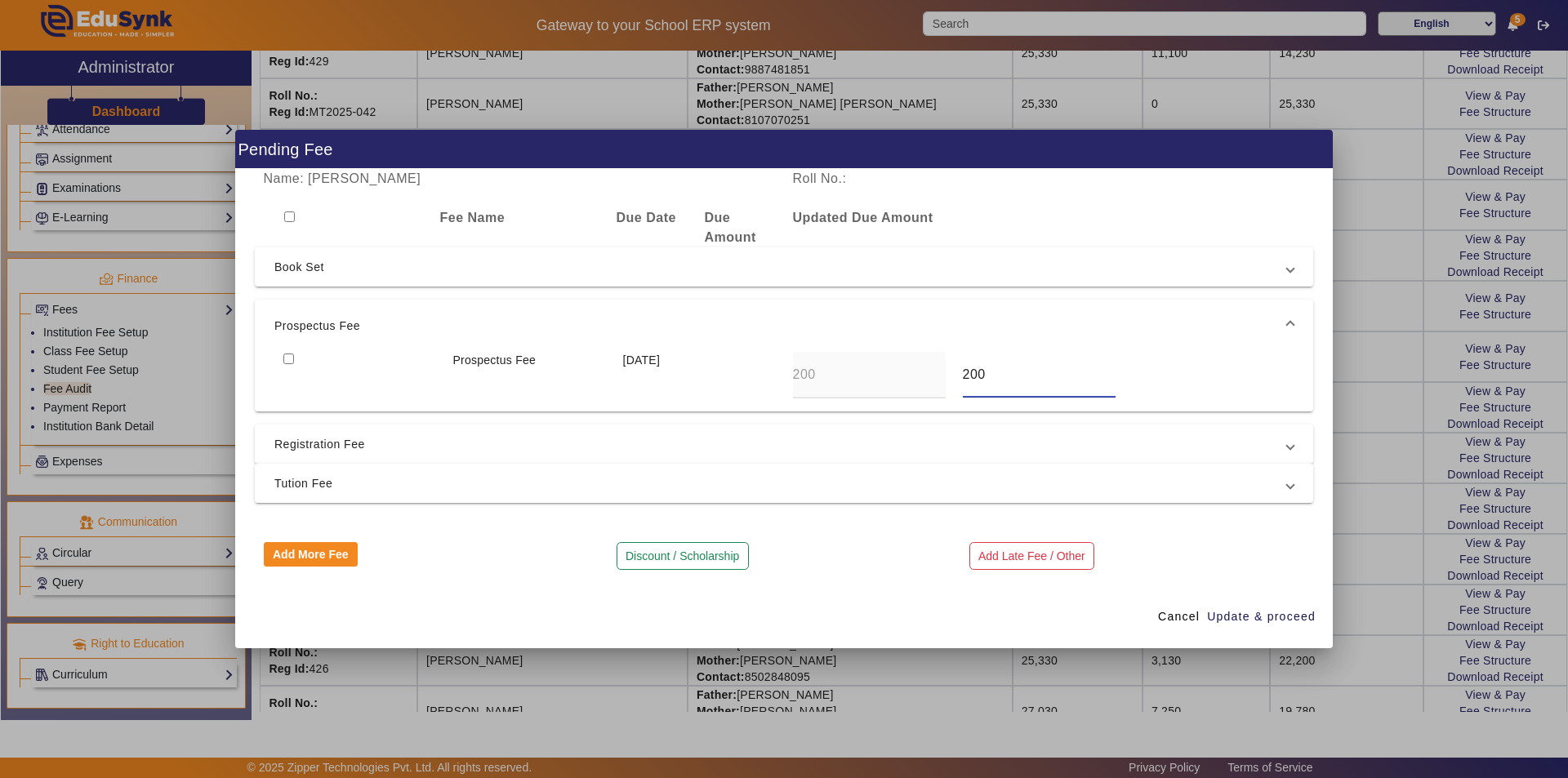
click at [936, 382] on div "Prospectus Fee [DATE] 200 200" at bounding box center [783, 375] width 1019 height 46
type input "0"
click at [1247, 621] on span "Update & proceed" at bounding box center [1261, 617] width 109 height 17
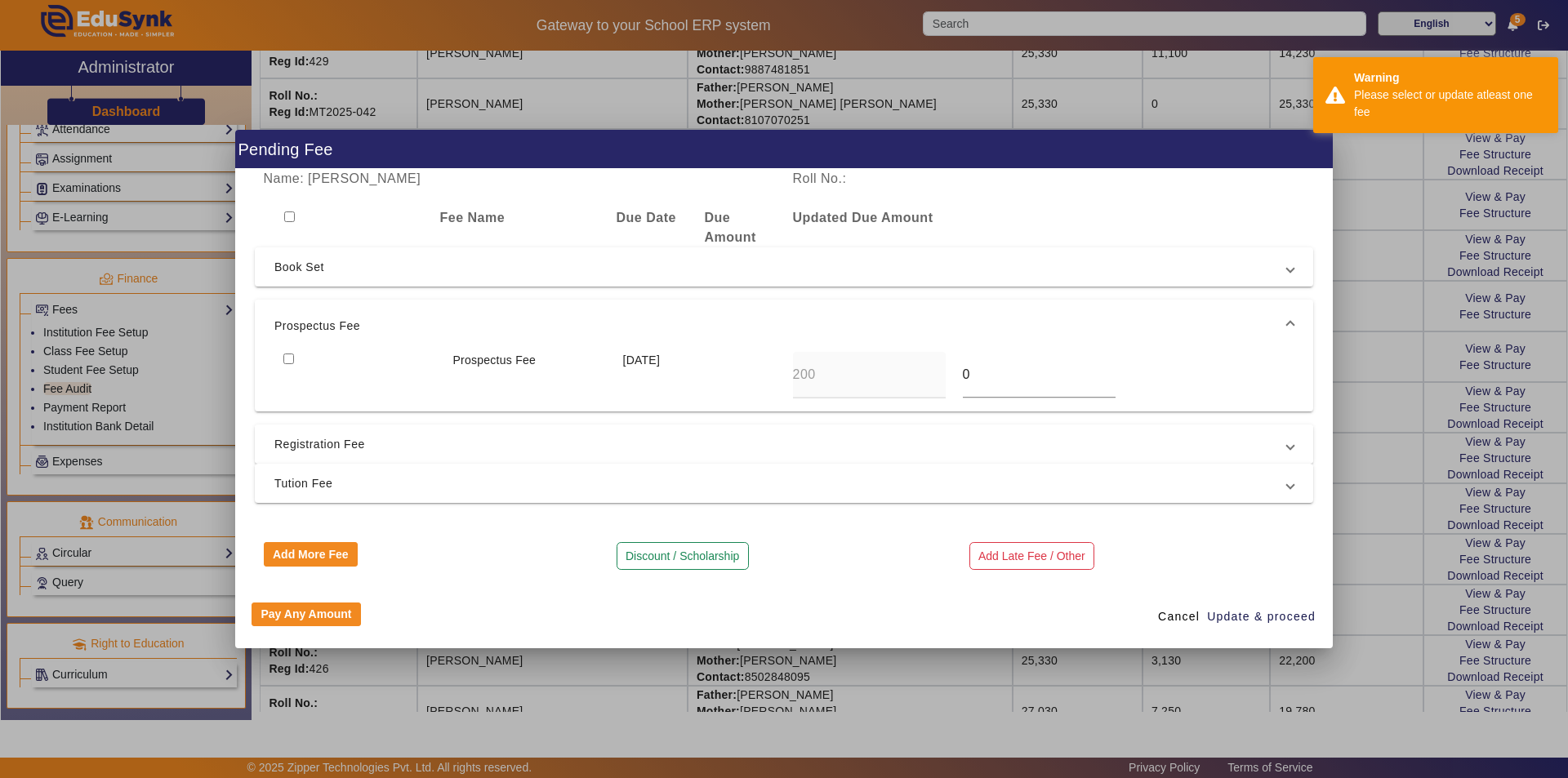
click at [825, 451] on span "Registration Fee" at bounding box center [780, 443] width 1012 height 19
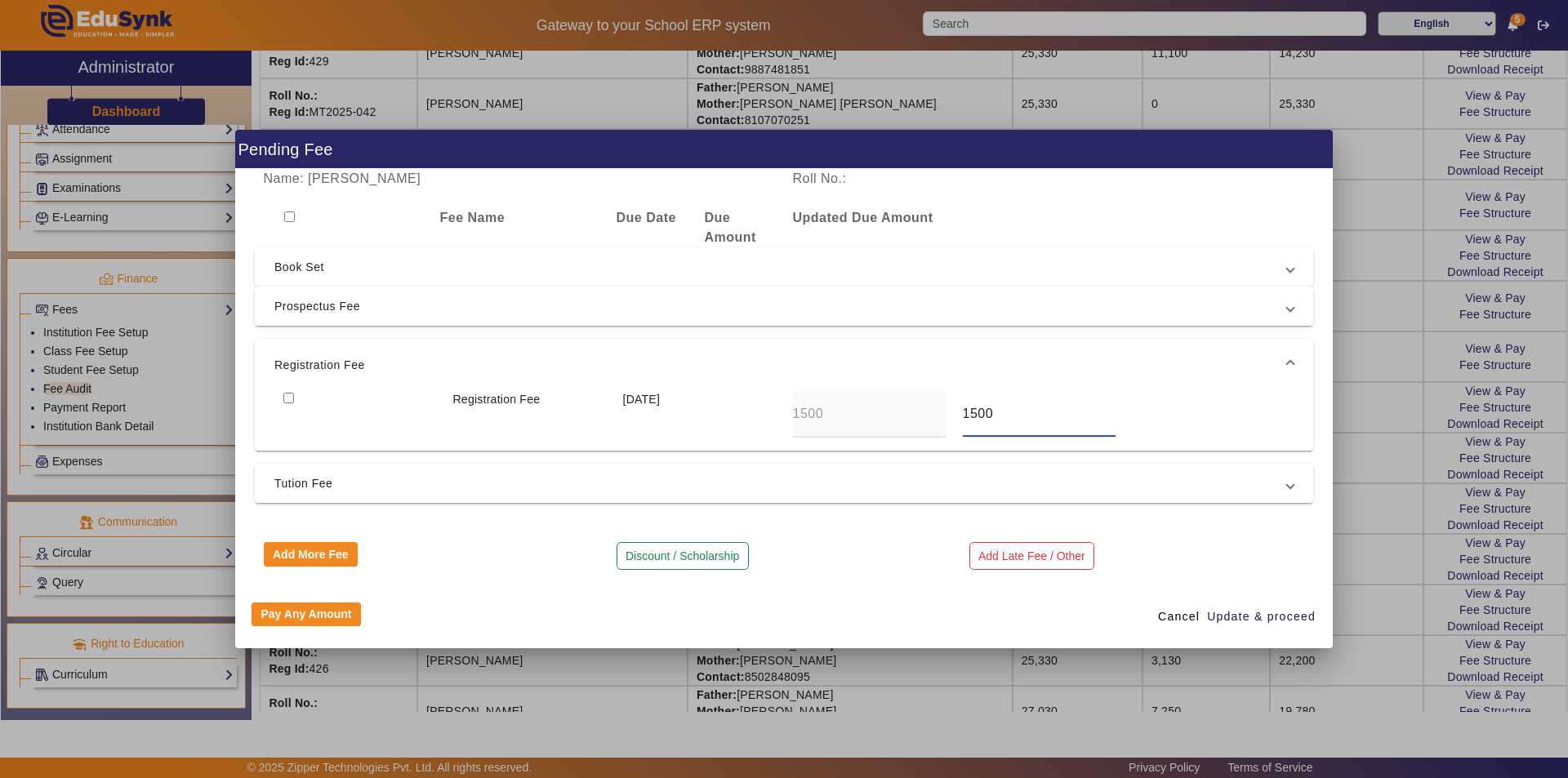
drag, startPoint x: 1004, startPoint y: 413, endPoint x: 885, endPoint y: 427, distance: 119.8
click at [885, 427] on div "Registration Fee [DATE] 1500 1500" at bounding box center [783, 414] width 1019 height 46
type input "0"
click at [1243, 614] on span "Update & proceed" at bounding box center [1261, 617] width 109 height 17
click at [986, 302] on span "Prospectus Fee" at bounding box center [780, 306] width 1012 height 19
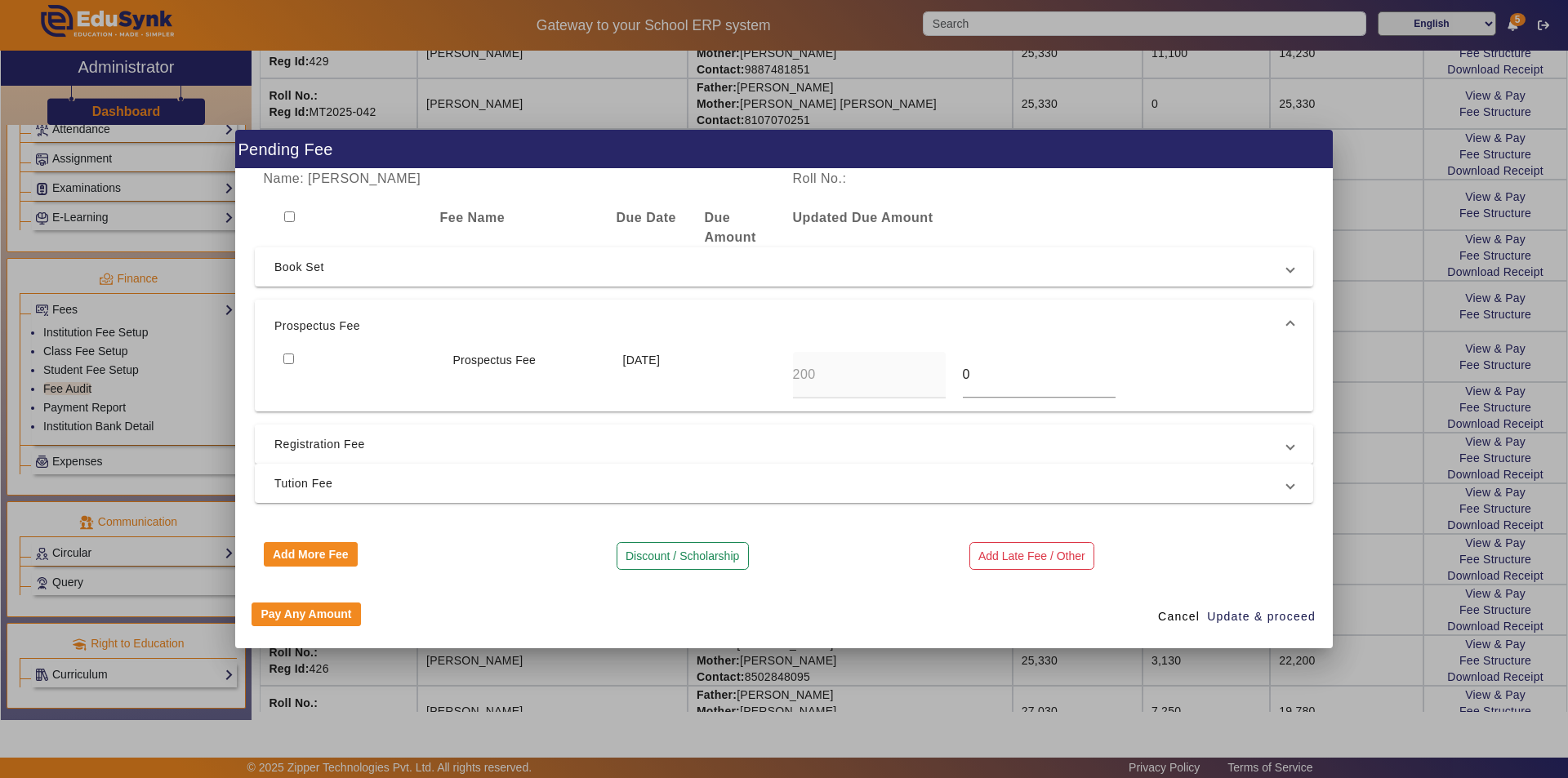
click at [963, 453] on span "Registration Fee" at bounding box center [780, 443] width 1012 height 19
click at [287, 217] on input "checkbox" at bounding box center [289, 217] width 11 height 11
checkbox input "true"
click at [329, 316] on span "Prospectus Fee" at bounding box center [780, 306] width 1012 height 19
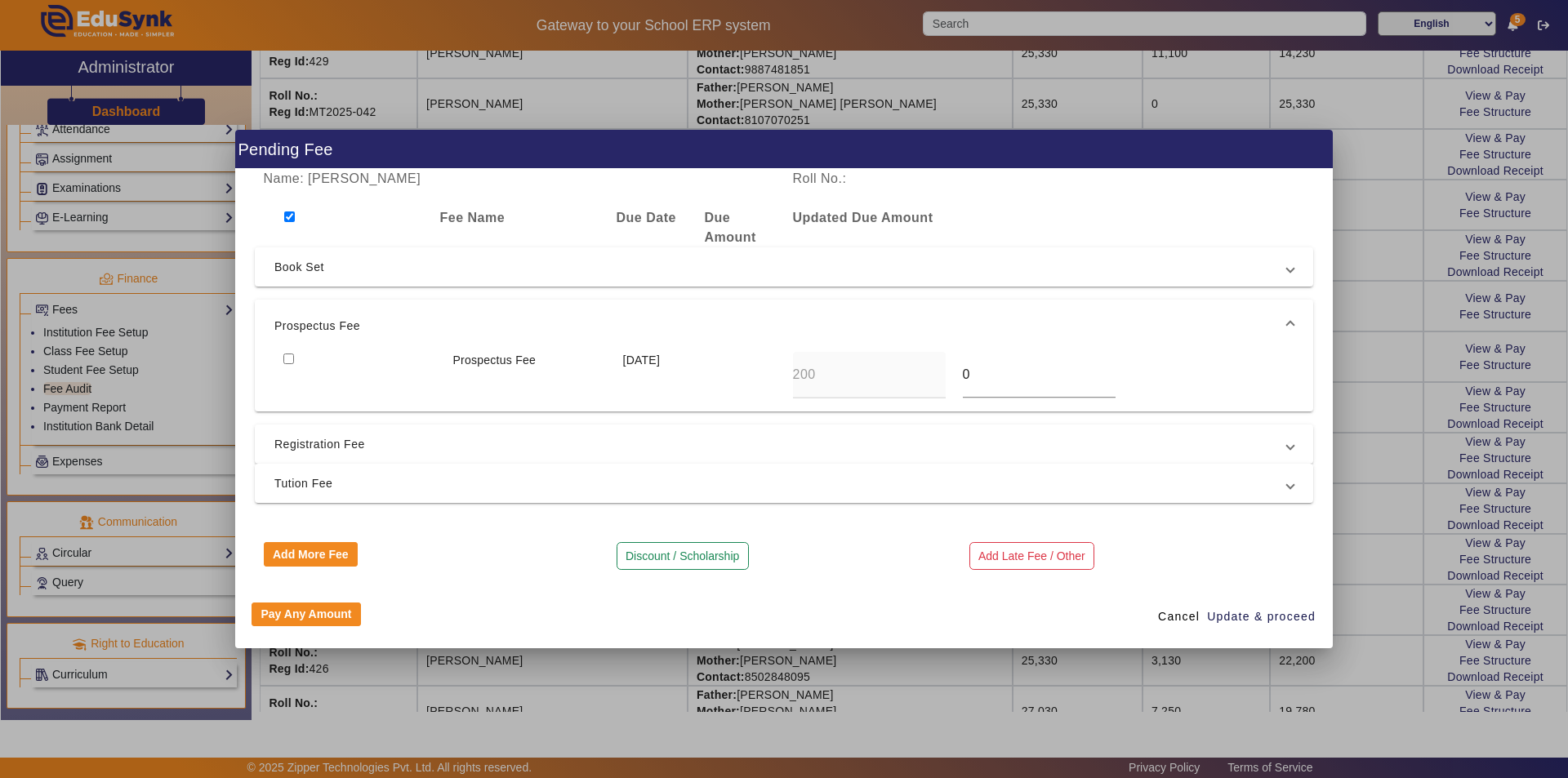
drag, startPoint x: 293, startPoint y: 353, endPoint x: 292, endPoint y: 371, distance: 18.0
click at [293, 357] on input "checkbox" at bounding box center [288, 358] width 11 height 11
checkbox input "true"
click at [311, 443] on span "Registration Fee" at bounding box center [780, 443] width 1012 height 19
drag, startPoint x: 286, startPoint y: 389, endPoint x: 294, endPoint y: 392, distance: 8.5
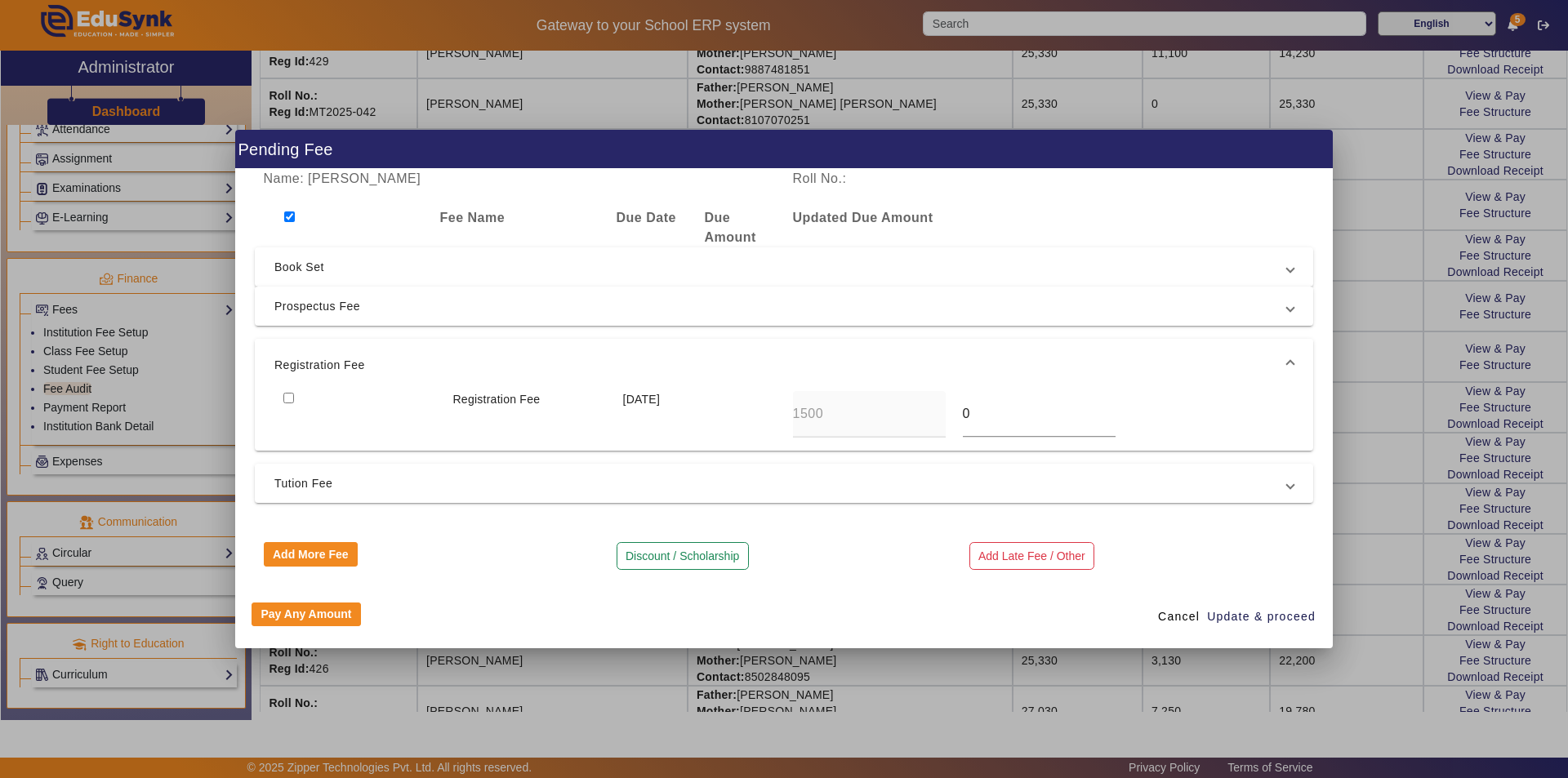
click at [290, 389] on mat-expansion-panel-header "Registration Fee" at bounding box center [783, 365] width 1058 height 52
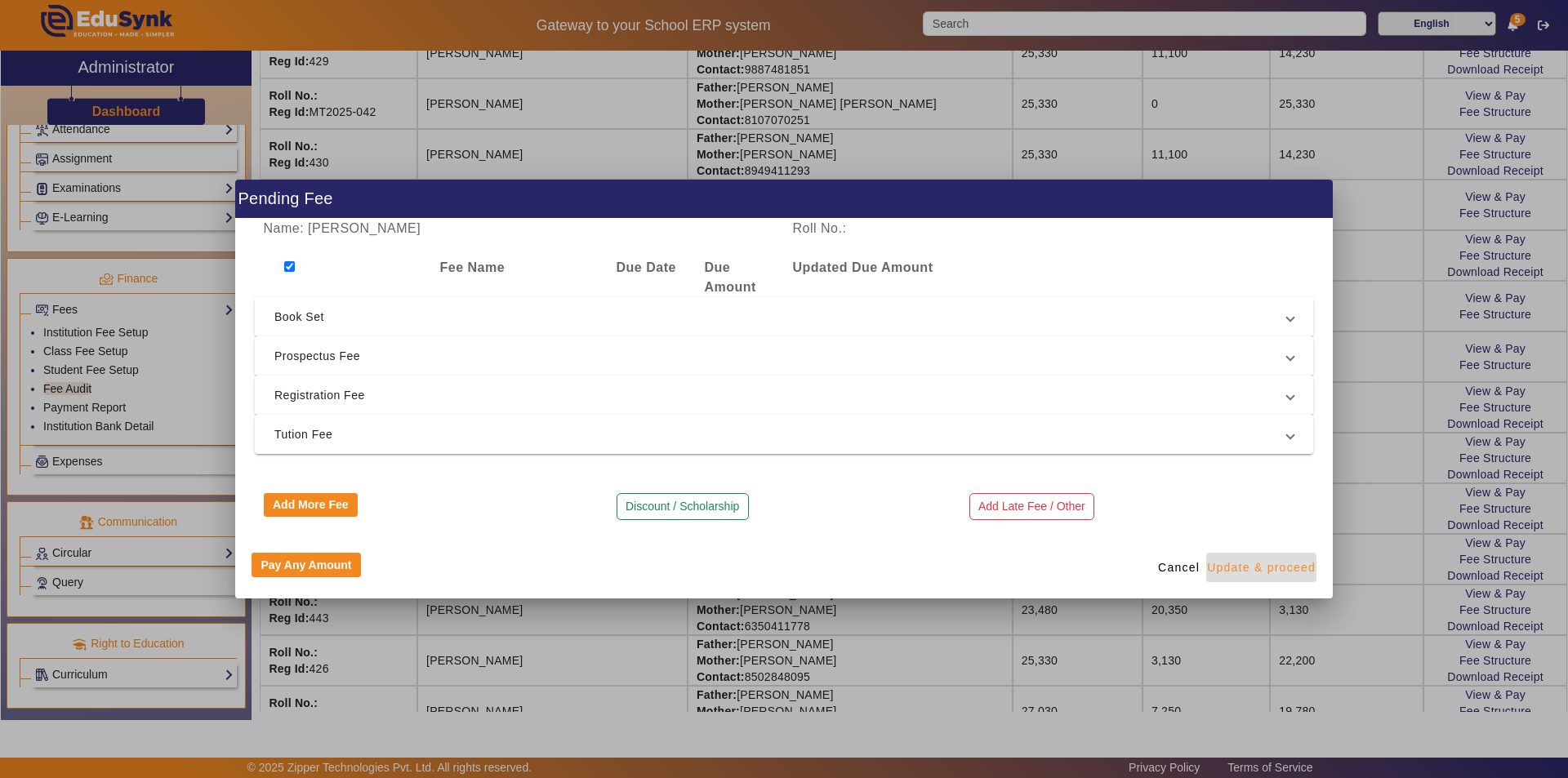
click at [1261, 568] on span "Update & proceed" at bounding box center [1261, 568] width 109 height 17
type input "0"
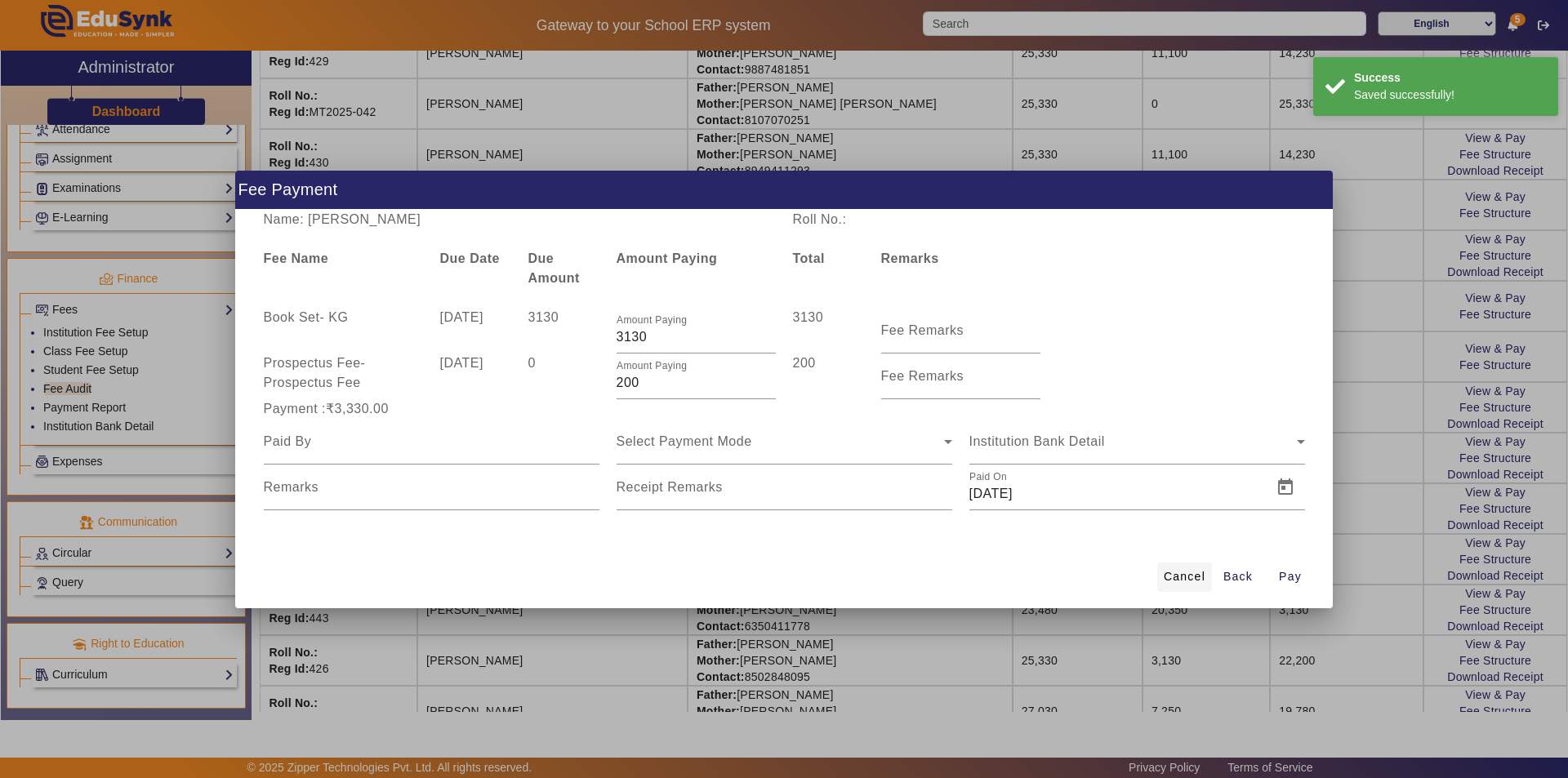
click at [1178, 573] on span "Cancel" at bounding box center [1184, 577] width 41 height 17
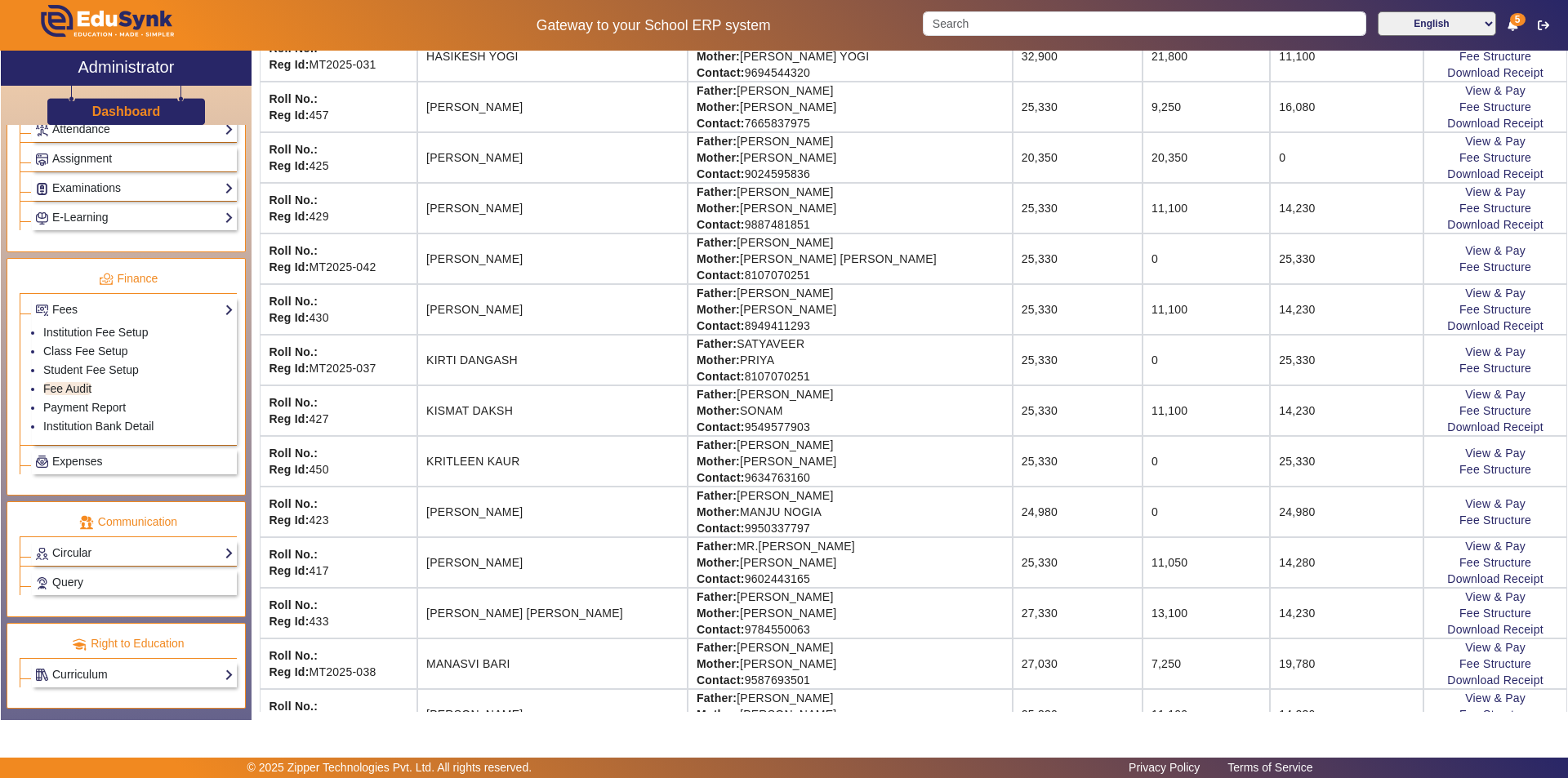
scroll to position [1071, 0]
click at [1493, 500] on link "View & Pay" at bounding box center [1496, 502] width 61 height 13
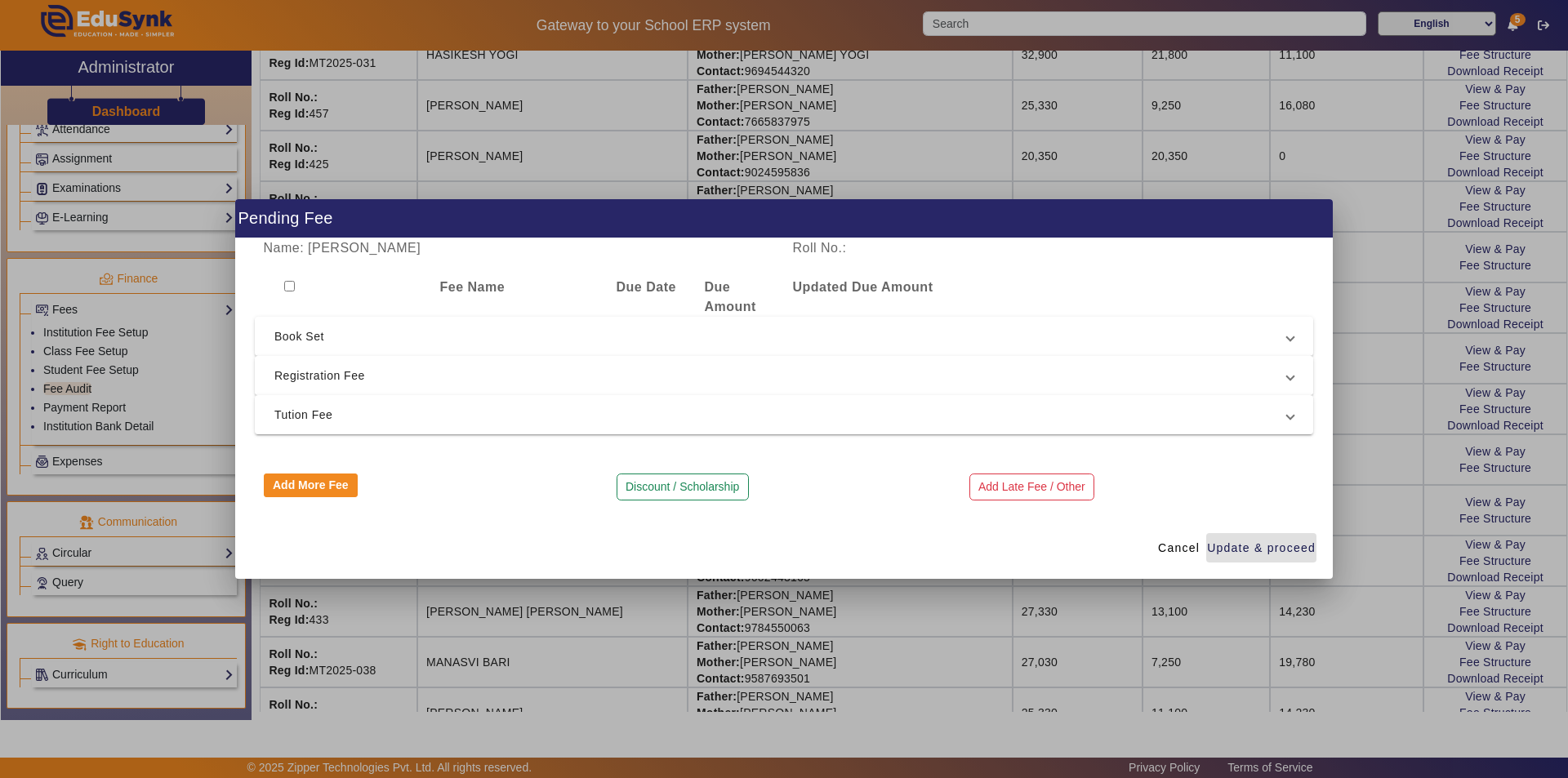
click at [811, 384] on span "Registration Fee" at bounding box center [780, 375] width 1012 height 19
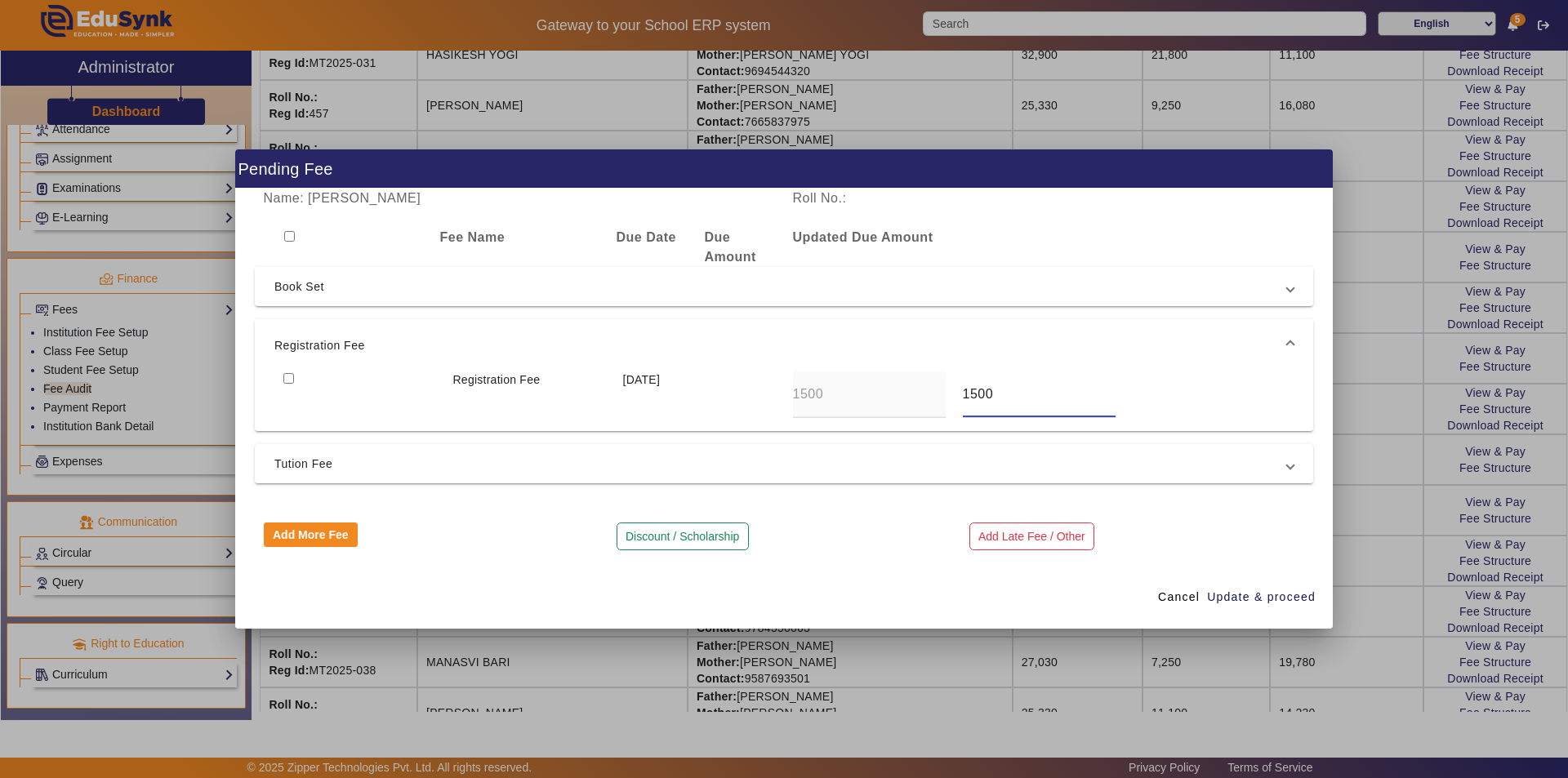
drag, startPoint x: 1012, startPoint y: 396, endPoint x: 961, endPoint y: 398, distance: 51.0
click at [961, 398] on div "1500" at bounding box center [1038, 394] width 169 height 46
type input "0"
click at [1260, 598] on span "Update & proceed" at bounding box center [1261, 597] width 109 height 17
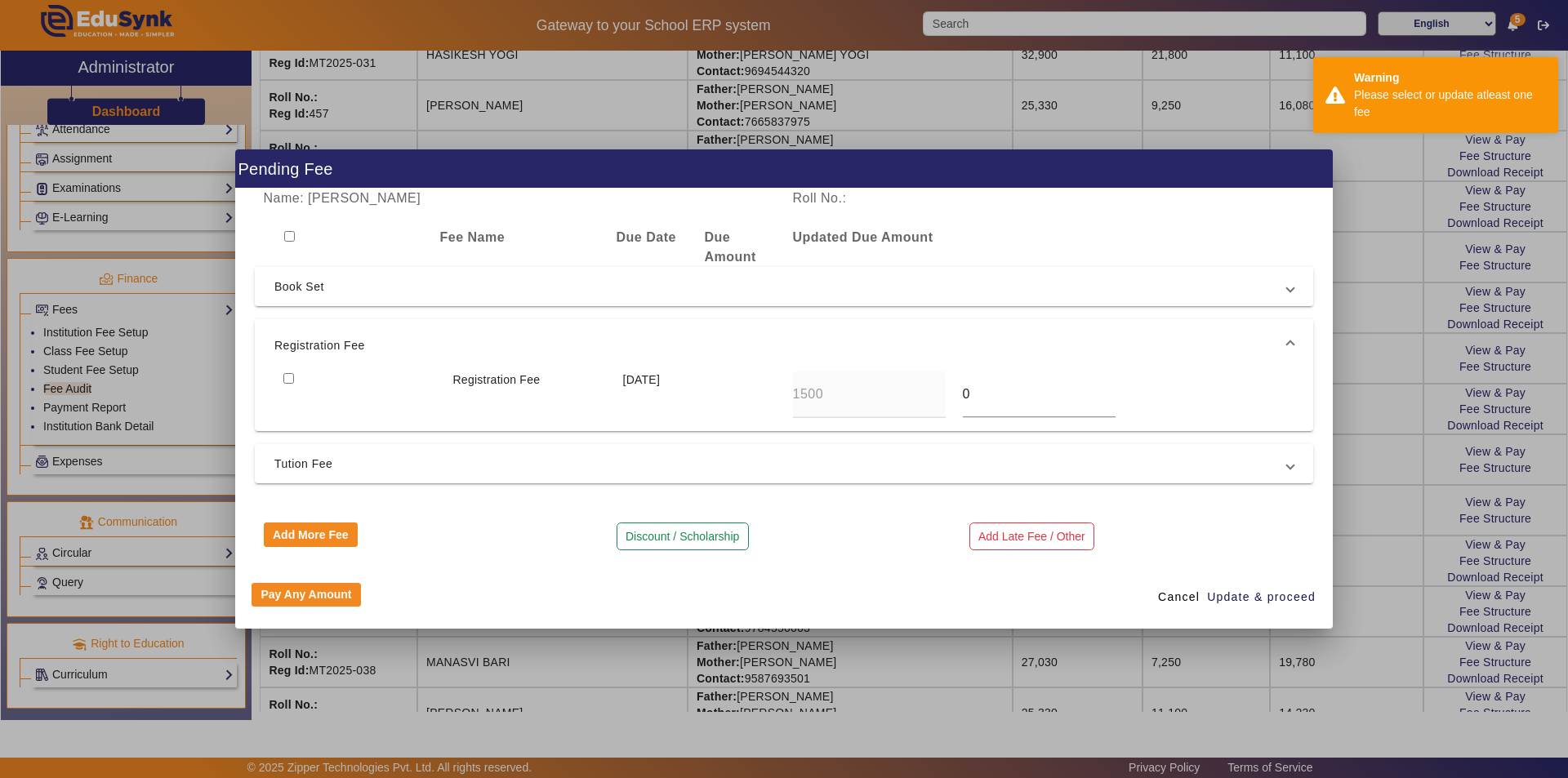
click at [291, 235] on input "checkbox" at bounding box center [289, 236] width 11 height 11
checkbox input "true"
click at [292, 376] on input "checkbox" at bounding box center [288, 378] width 11 height 11
checkbox input "true"
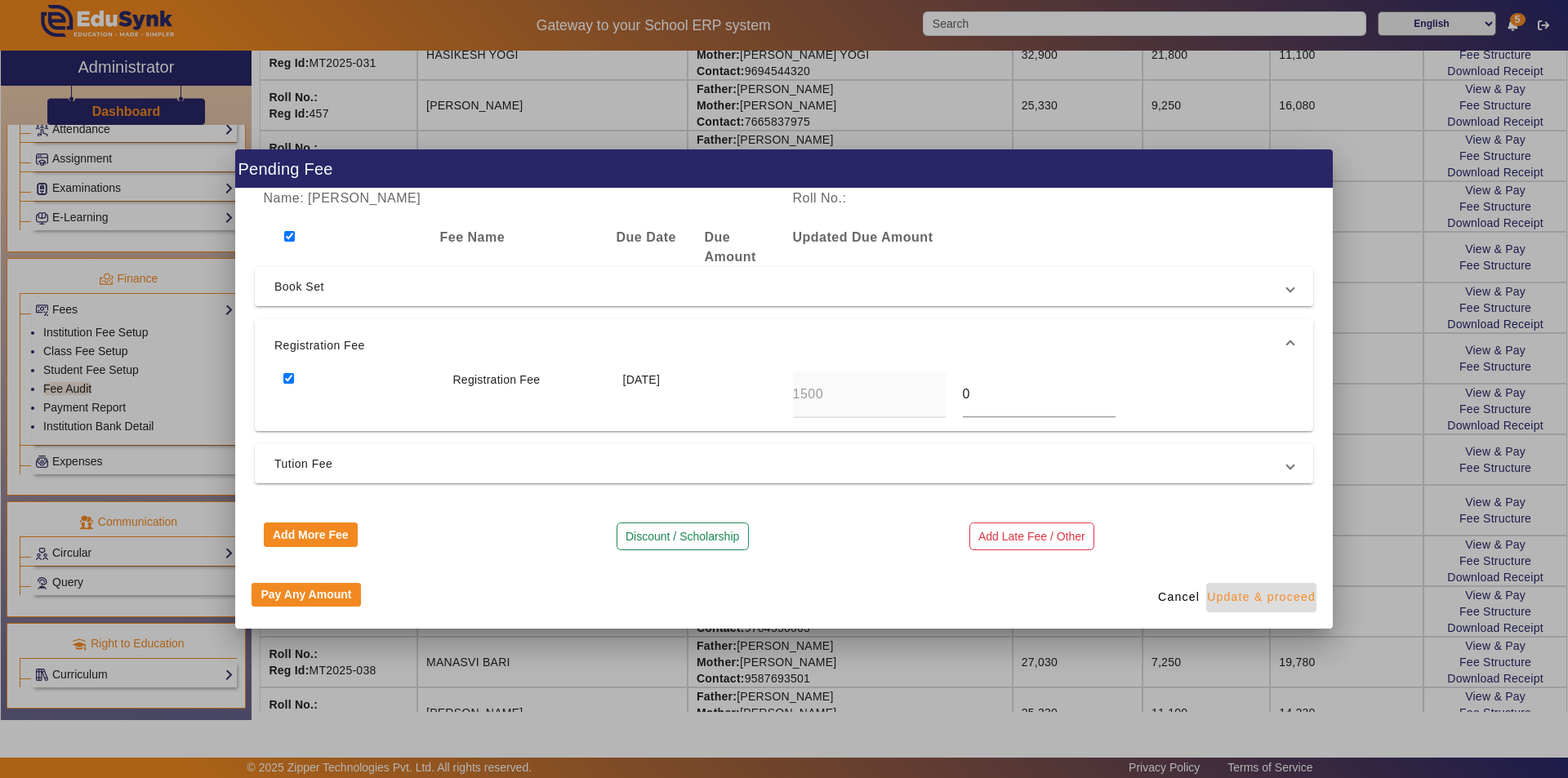
click at [1243, 598] on span "Update & proceed" at bounding box center [1261, 597] width 109 height 17
type input "0"
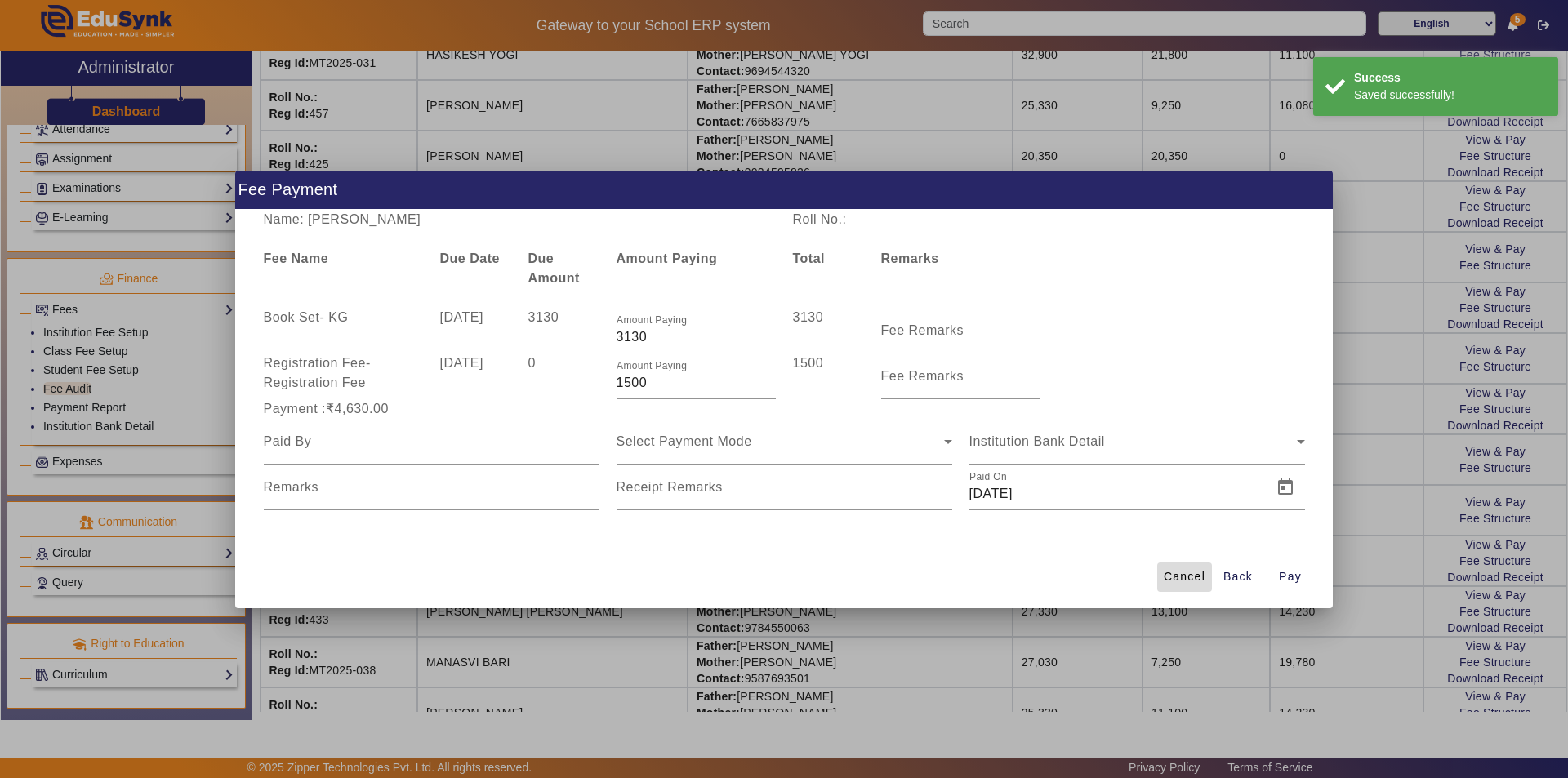
click at [1189, 578] on span "Cancel" at bounding box center [1184, 577] width 41 height 17
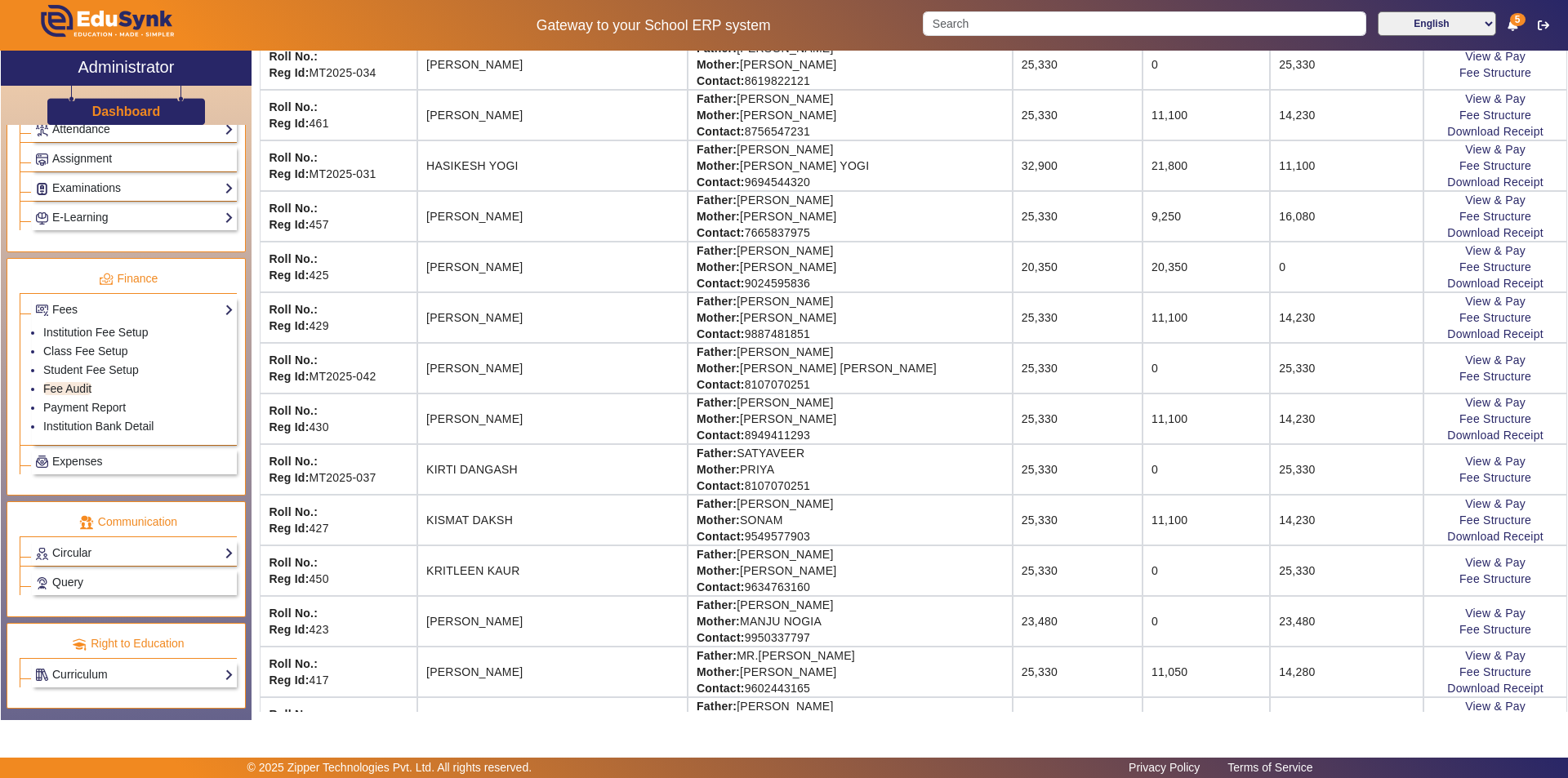
scroll to position [1061, 0]
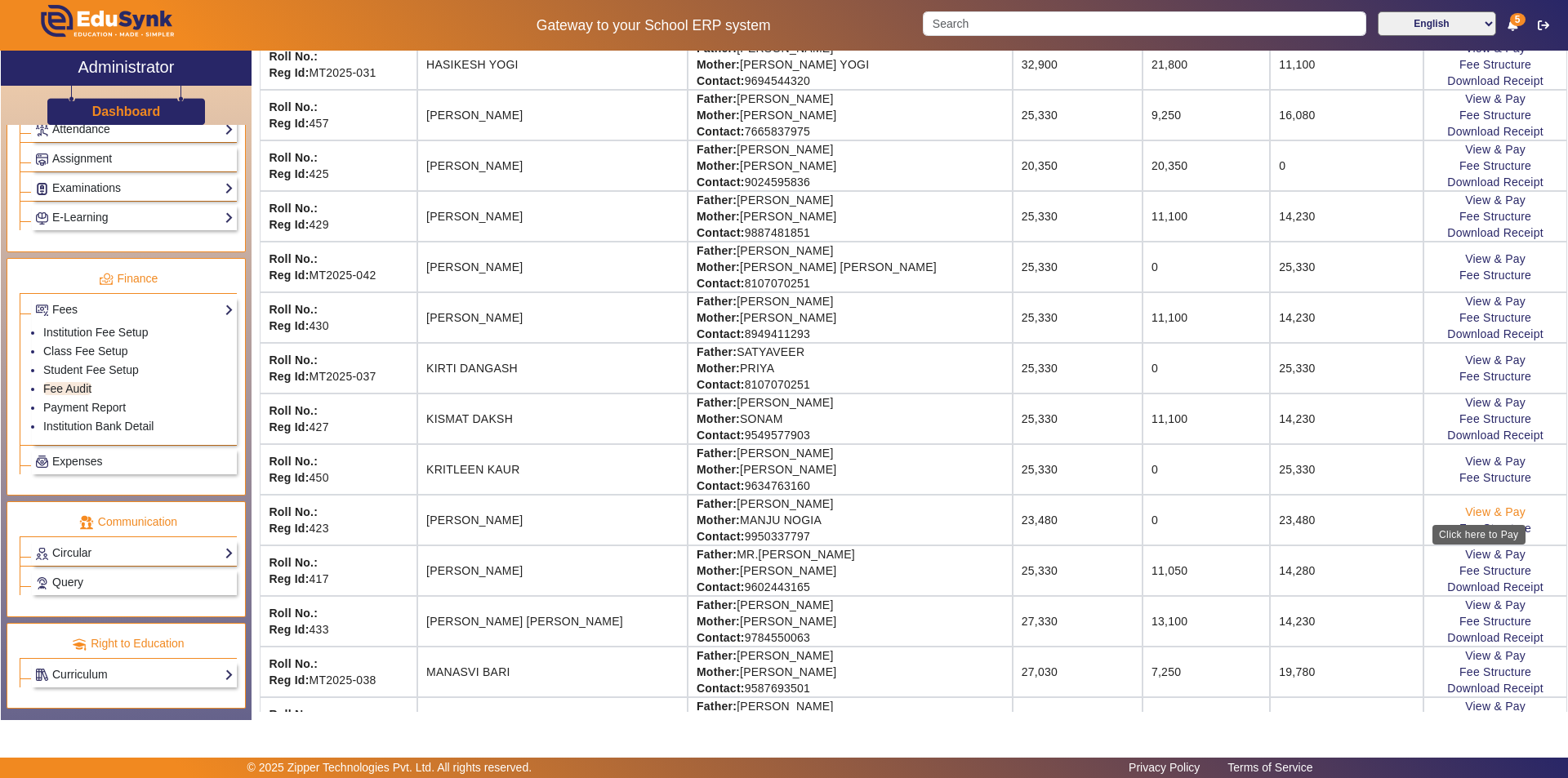
click at [1477, 512] on link "View & Pay" at bounding box center [1496, 512] width 61 height 13
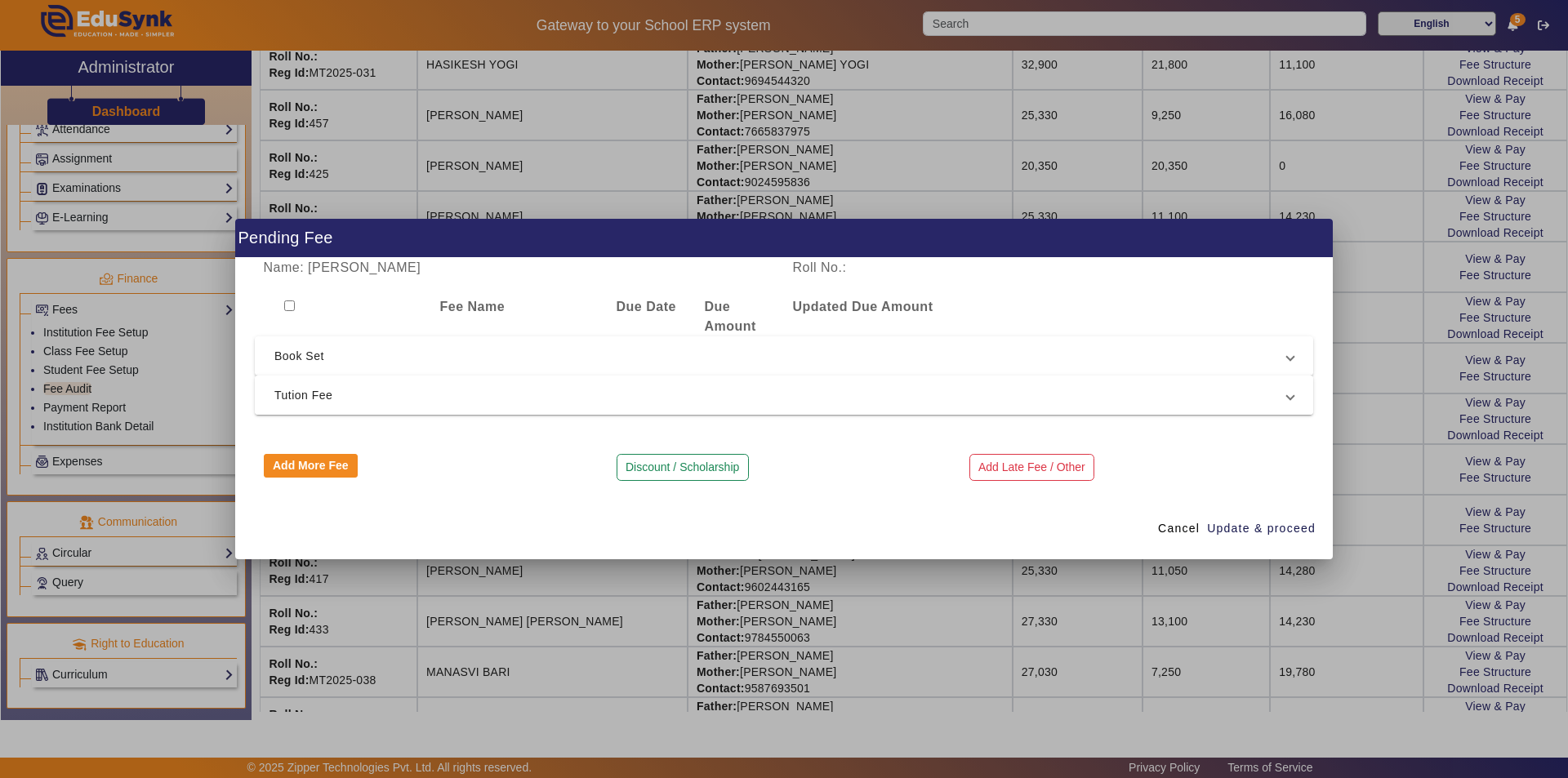
click at [579, 409] on mat-expansion-panel-header "Tution Fee" at bounding box center [783, 395] width 1058 height 39
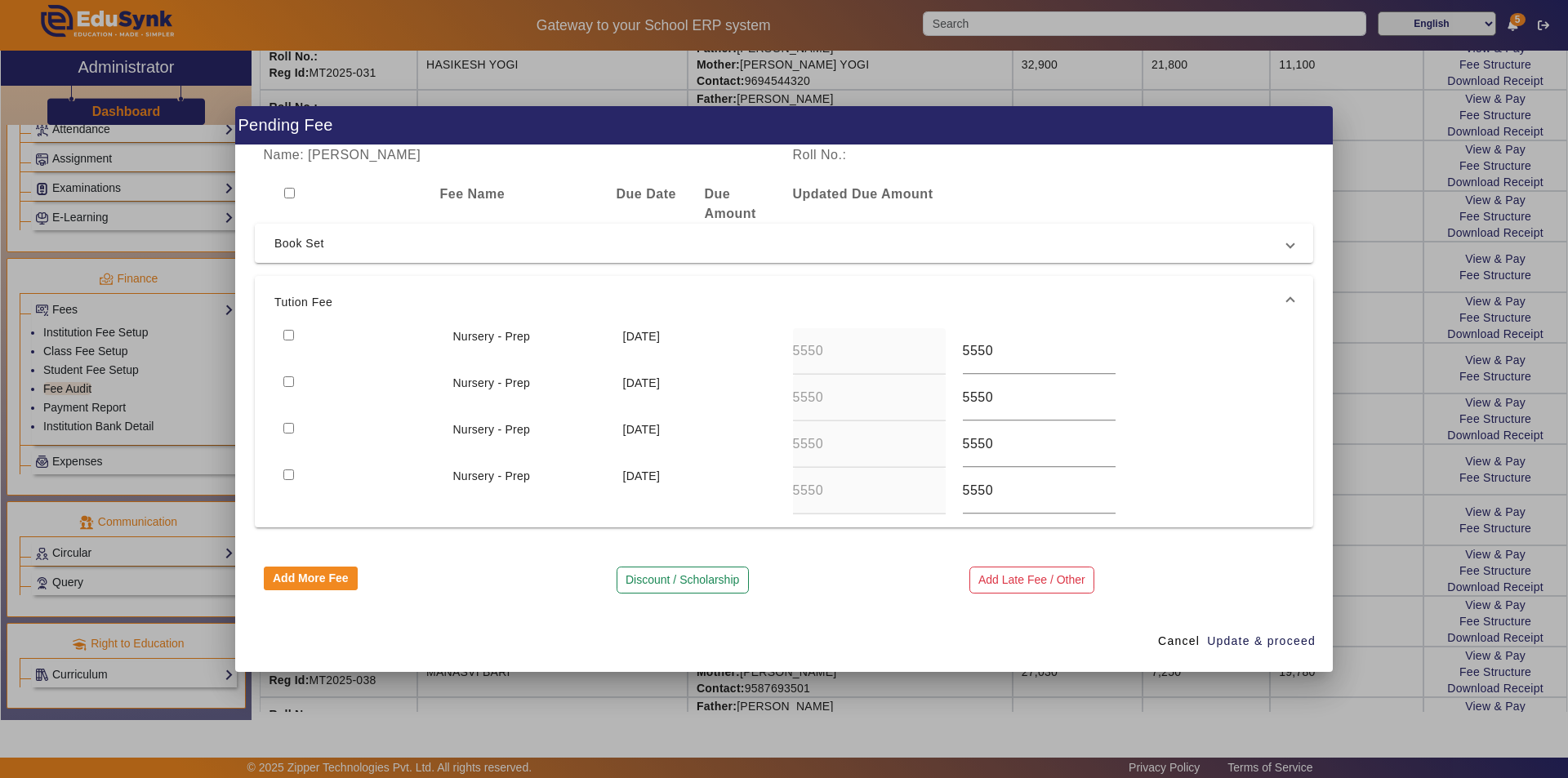
click at [287, 334] on input "checkbox" at bounding box center [288, 335] width 11 height 11
checkbox input "true"
click at [289, 378] on input "checkbox" at bounding box center [288, 382] width 11 height 11
checkbox input "true"
click at [1251, 640] on span "Update & proceed" at bounding box center [1261, 641] width 109 height 17
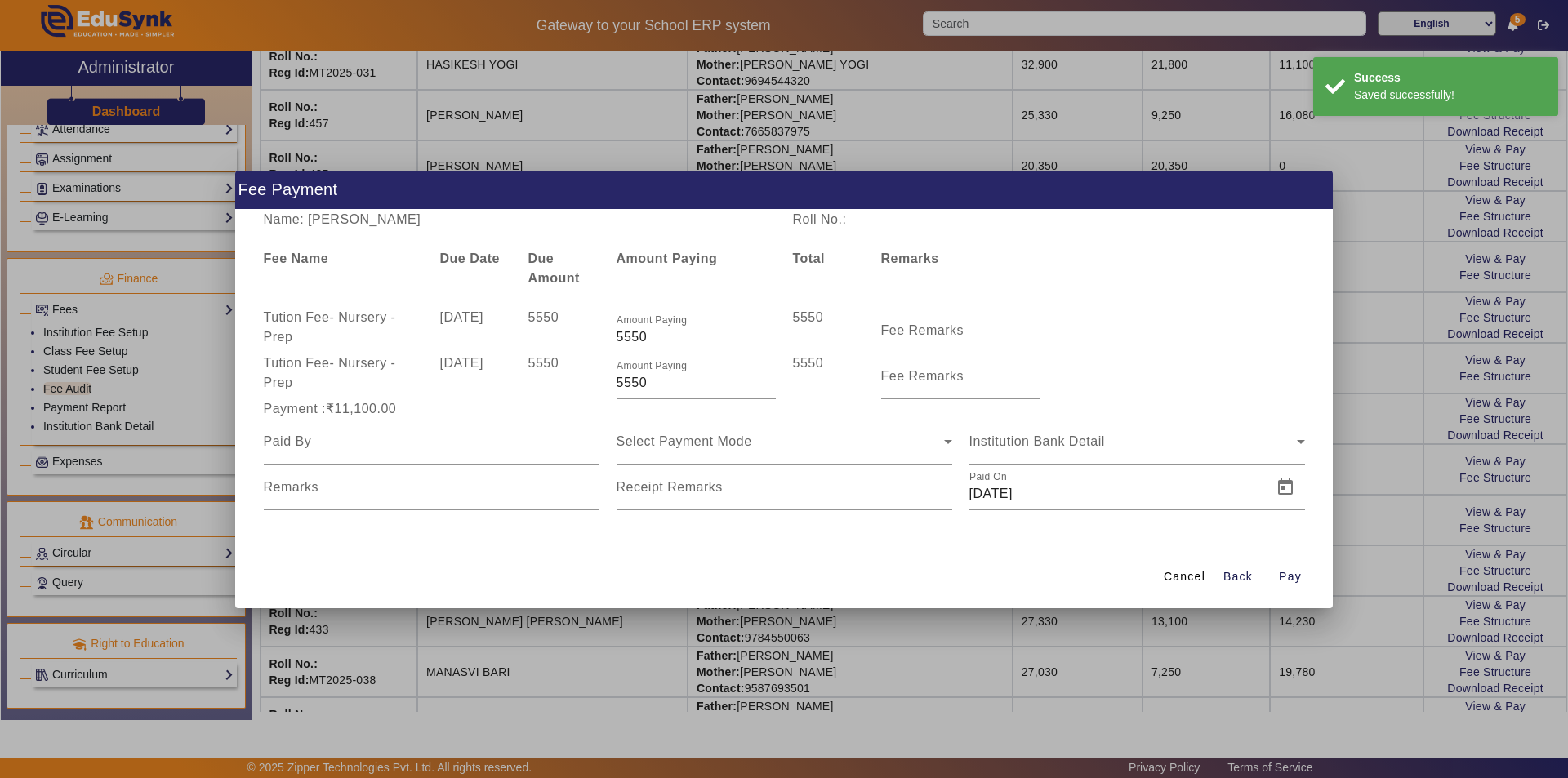
click at [913, 337] on label "Fee Remarks" at bounding box center [922, 330] width 83 height 14
click at [913, 337] on input "Fee Remarks" at bounding box center [960, 336] width 159 height 19
click at [946, 336] on input "Fee Remarks" at bounding box center [960, 336] width 159 height 19
type input "QTR 1 FEE"
click at [923, 384] on input "Fee Remarks" at bounding box center [960, 383] width 159 height 19
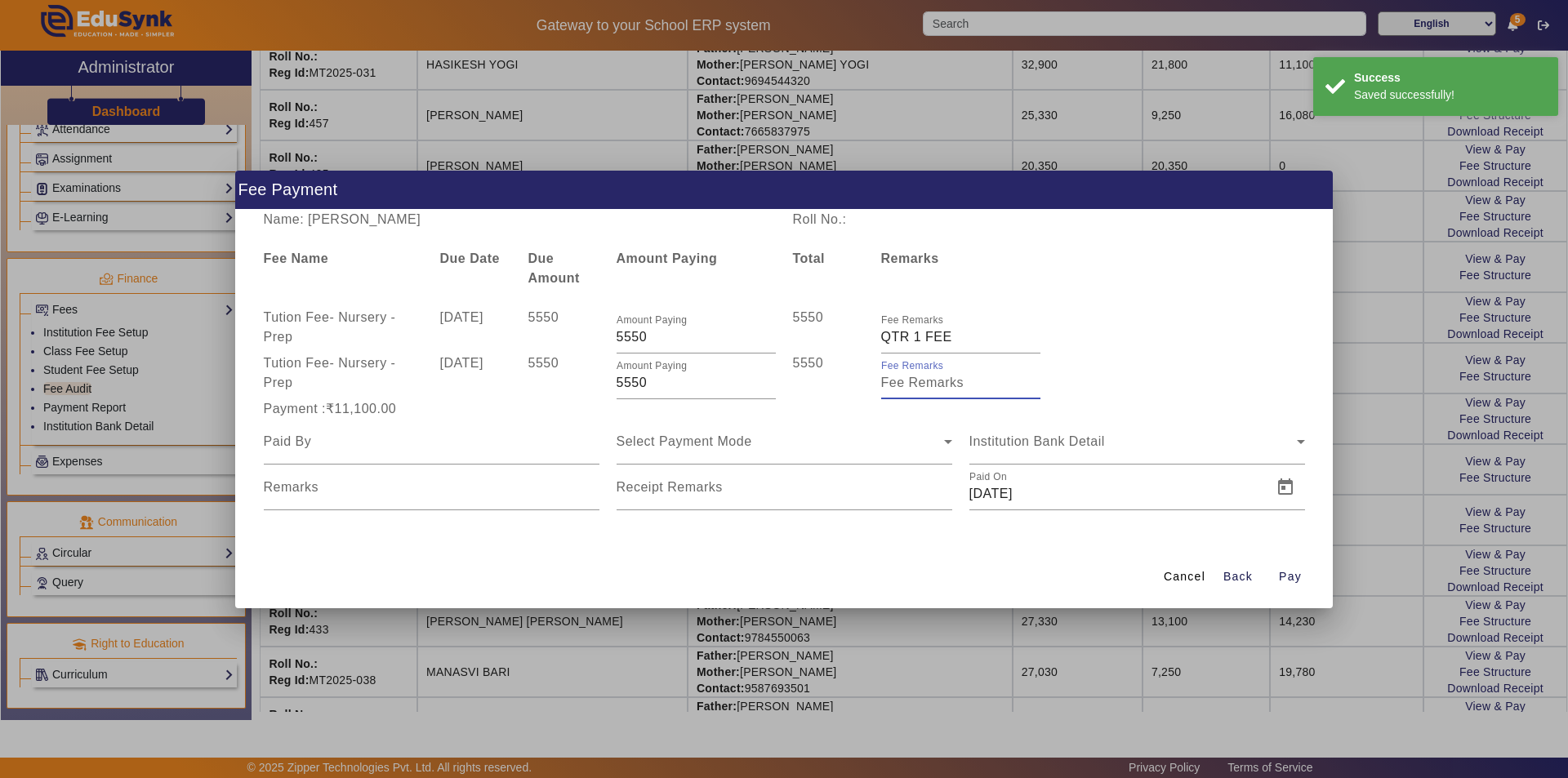
type input "Qtr 2 Fee"
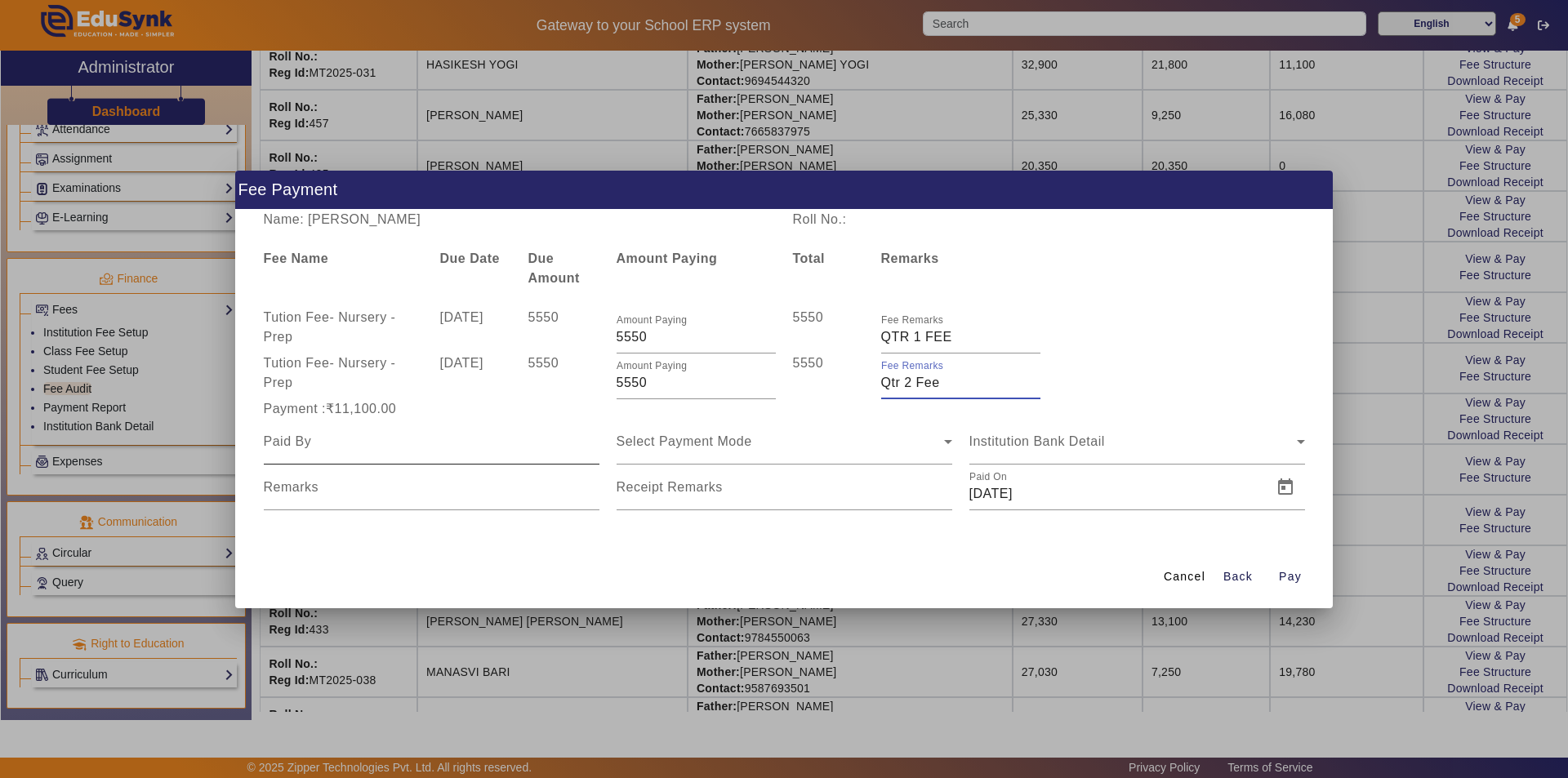
click at [439, 448] on input at bounding box center [432, 441] width 336 height 19
type input "FATHER"
click at [722, 452] on div "Select Payment Mode" at bounding box center [784, 442] width 336 height 46
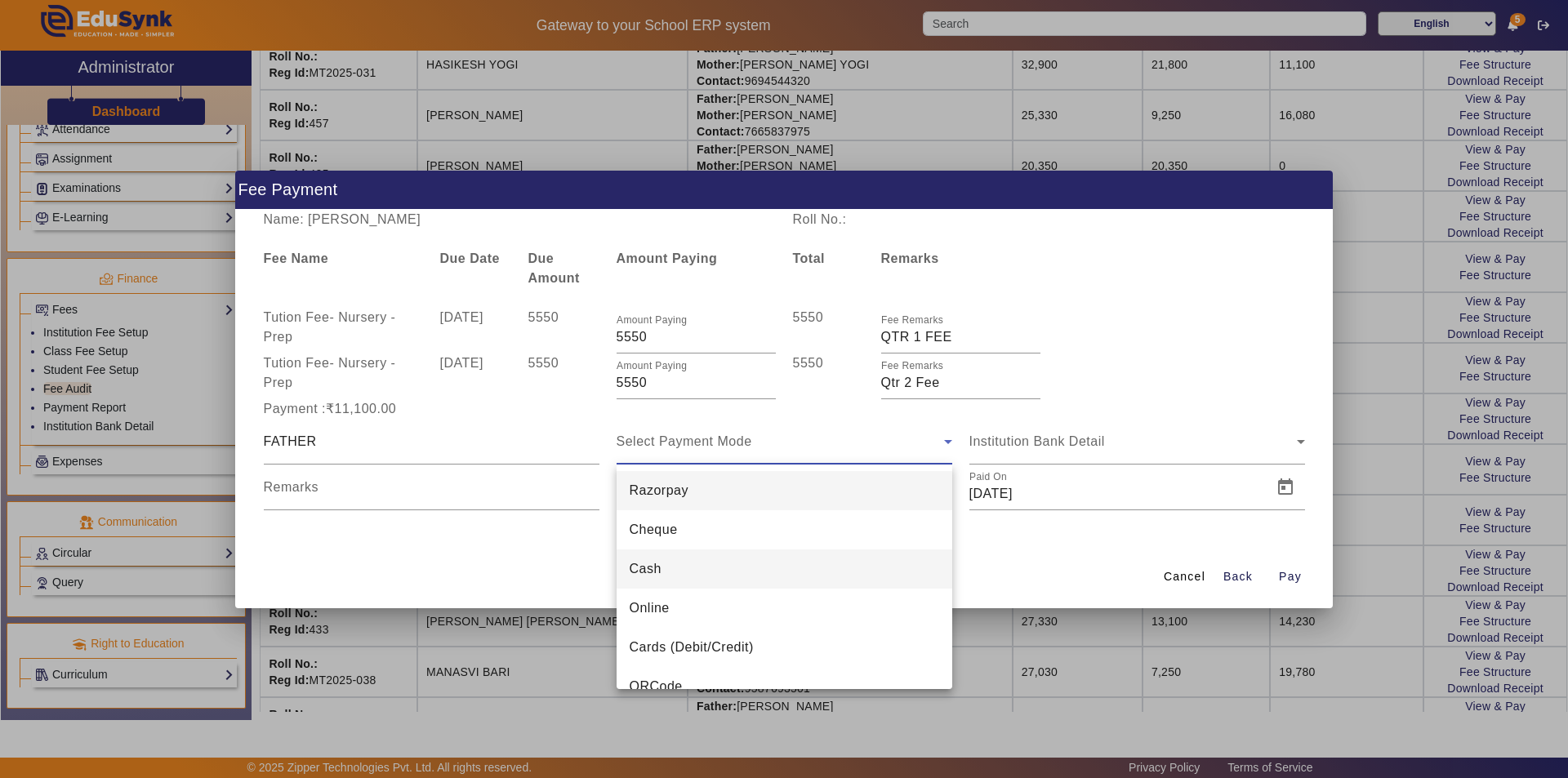
click at [721, 561] on mat-option "Cash" at bounding box center [784, 569] width 336 height 39
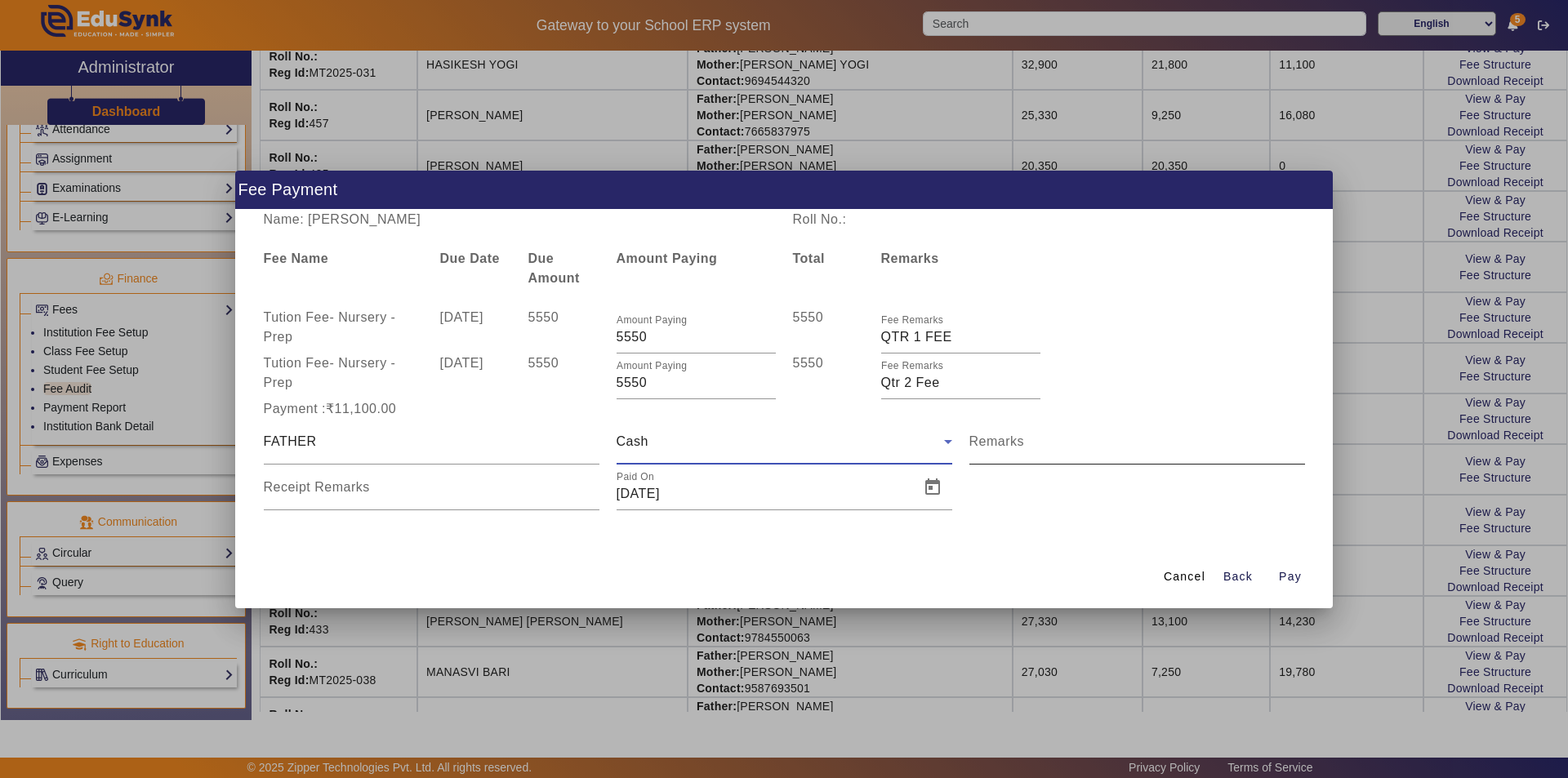
click at [1021, 458] on div "Remarks" at bounding box center [1137, 442] width 336 height 46
click at [1042, 451] on input "Remarks" at bounding box center [1137, 448] width 336 height 19
type input "Qtr 1 Fee + Qtr 2 Fee"
click at [409, 489] on input "Receipt Remarks" at bounding box center [432, 493] width 336 height 19
type input "Qtr 1 Fee + Qtr 2 Fee"
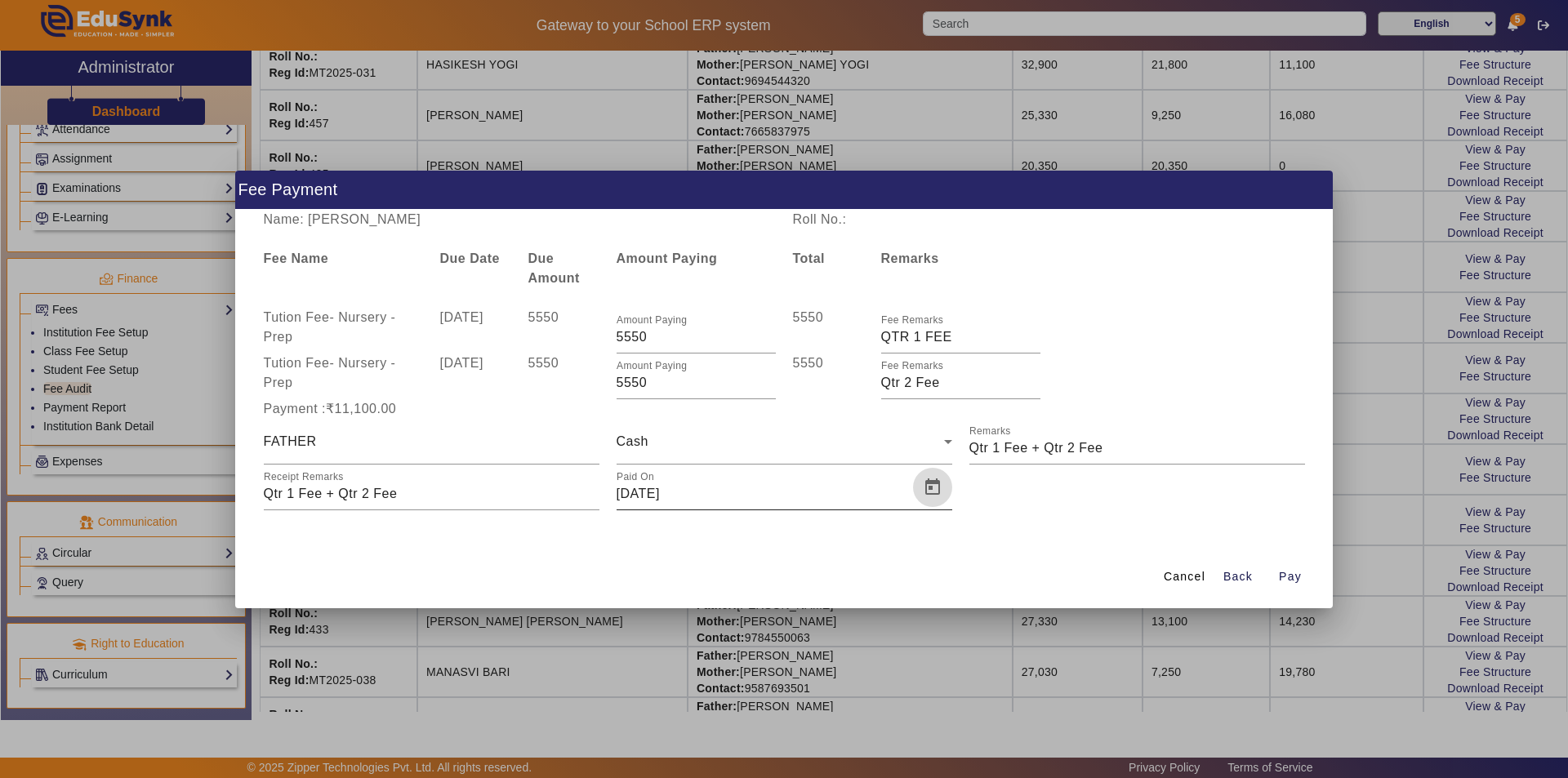
click at [930, 490] on span "Open calendar" at bounding box center [932, 487] width 39 height 39
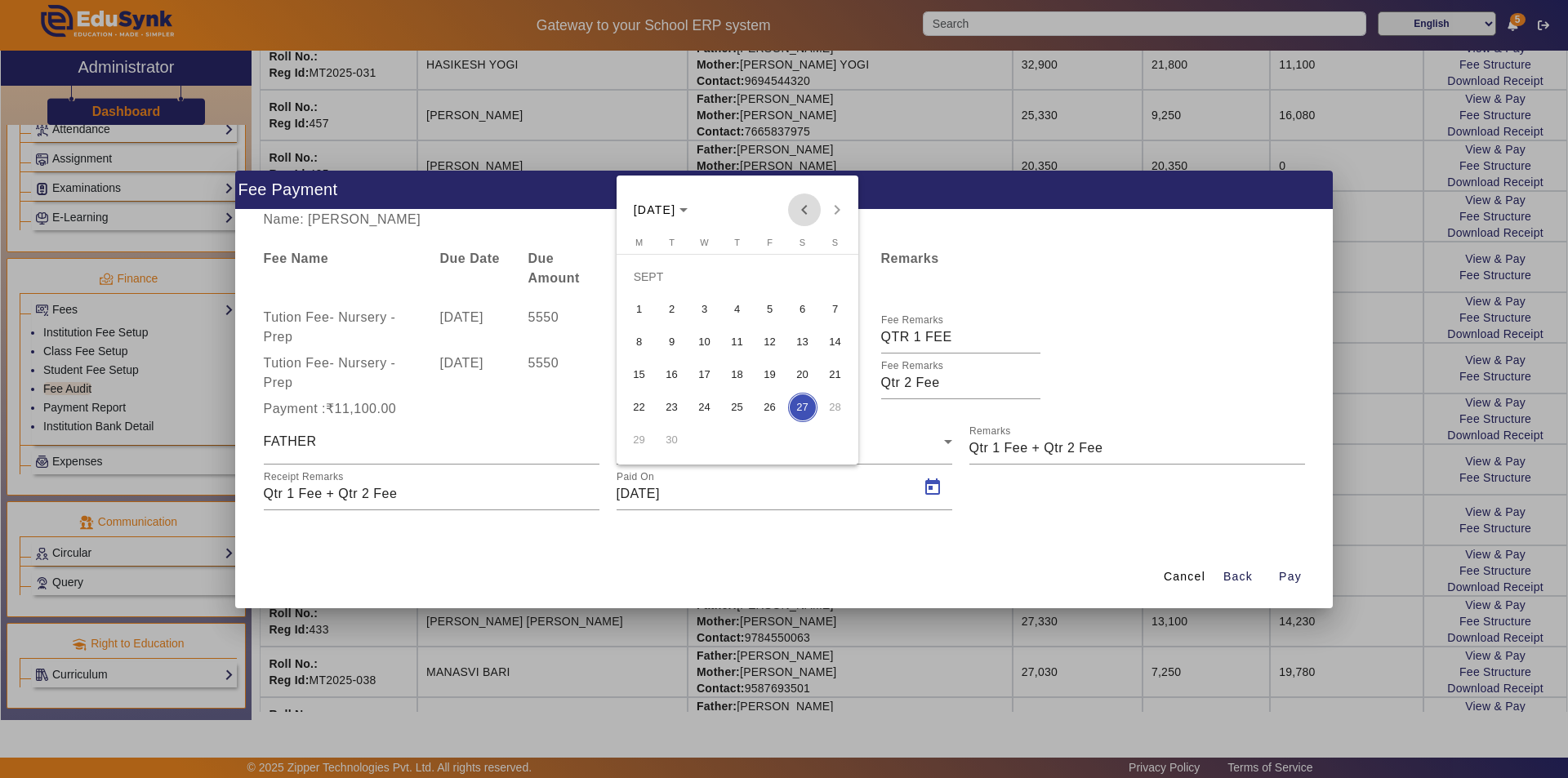
drag, startPoint x: 804, startPoint y: 210, endPoint x: 811, endPoint y: 223, distance: 14.8
click at [806, 211] on span "Previous month" at bounding box center [804, 210] width 33 height 33
click at [736, 408] on span "28" at bounding box center [737, 407] width 30 height 30
type input "[DATE]"
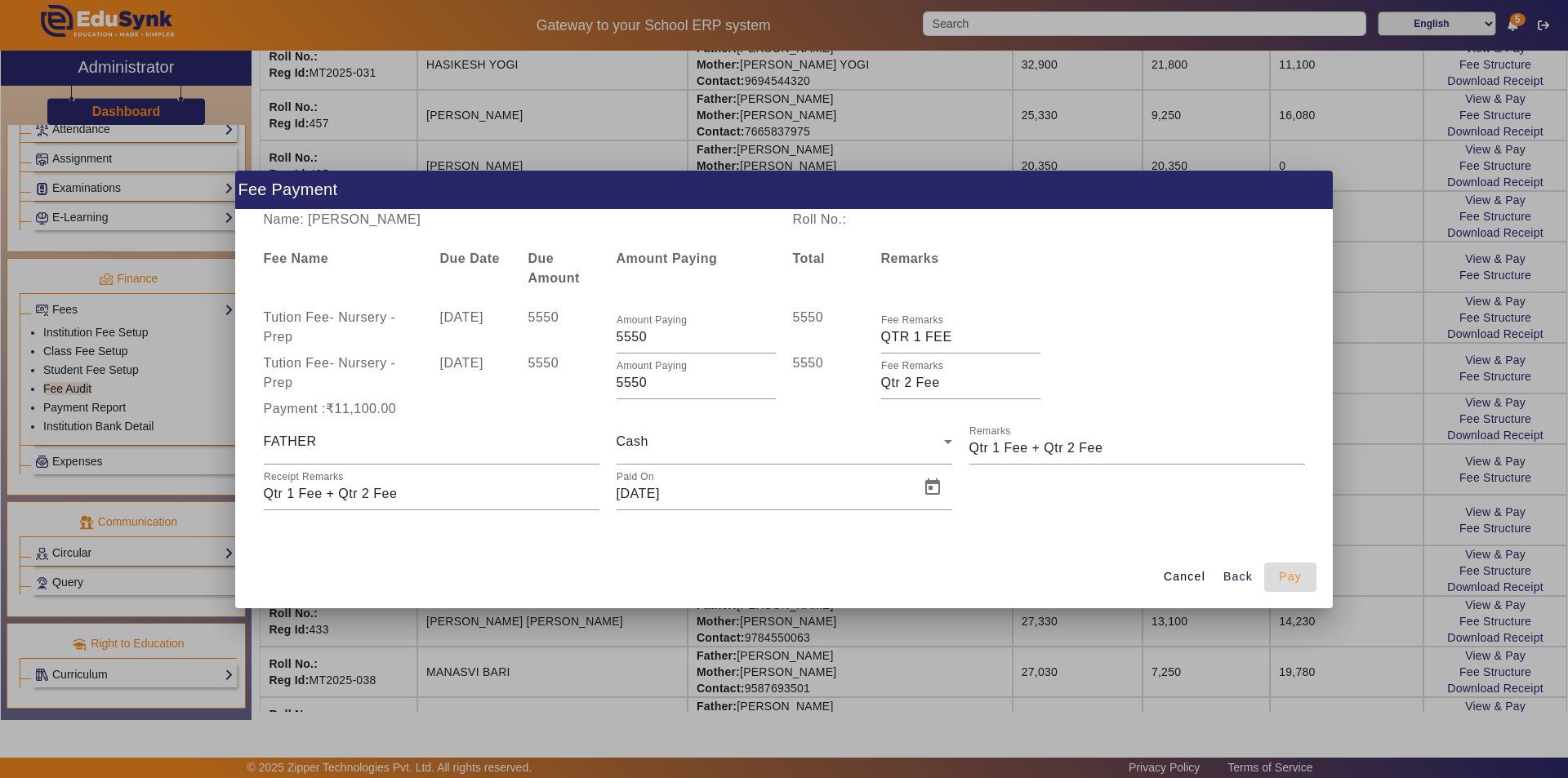
click at [1291, 581] on span "Pay" at bounding box center [1290, 577] width 23 height 17
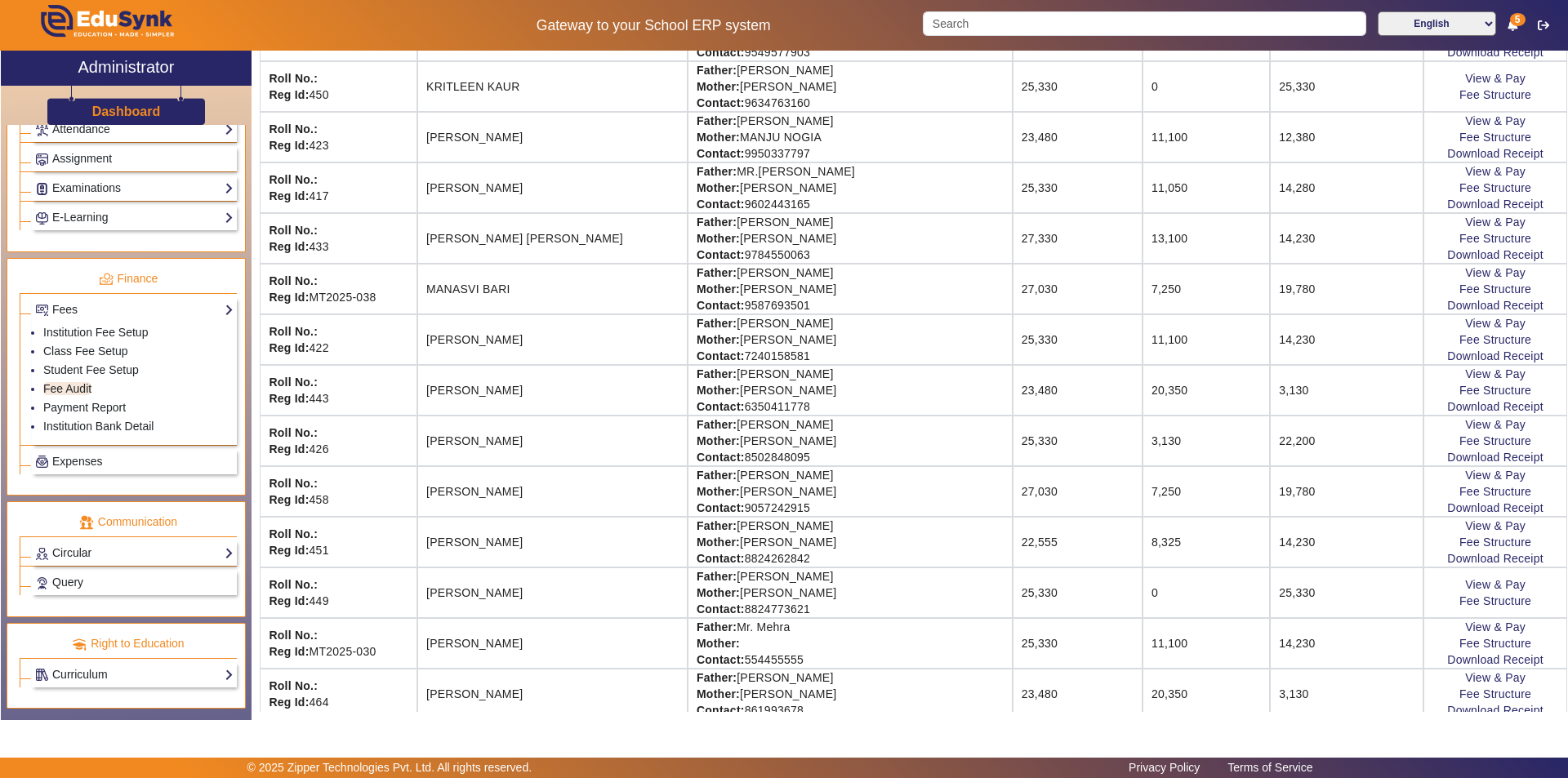
scroll to position [1470, 0]
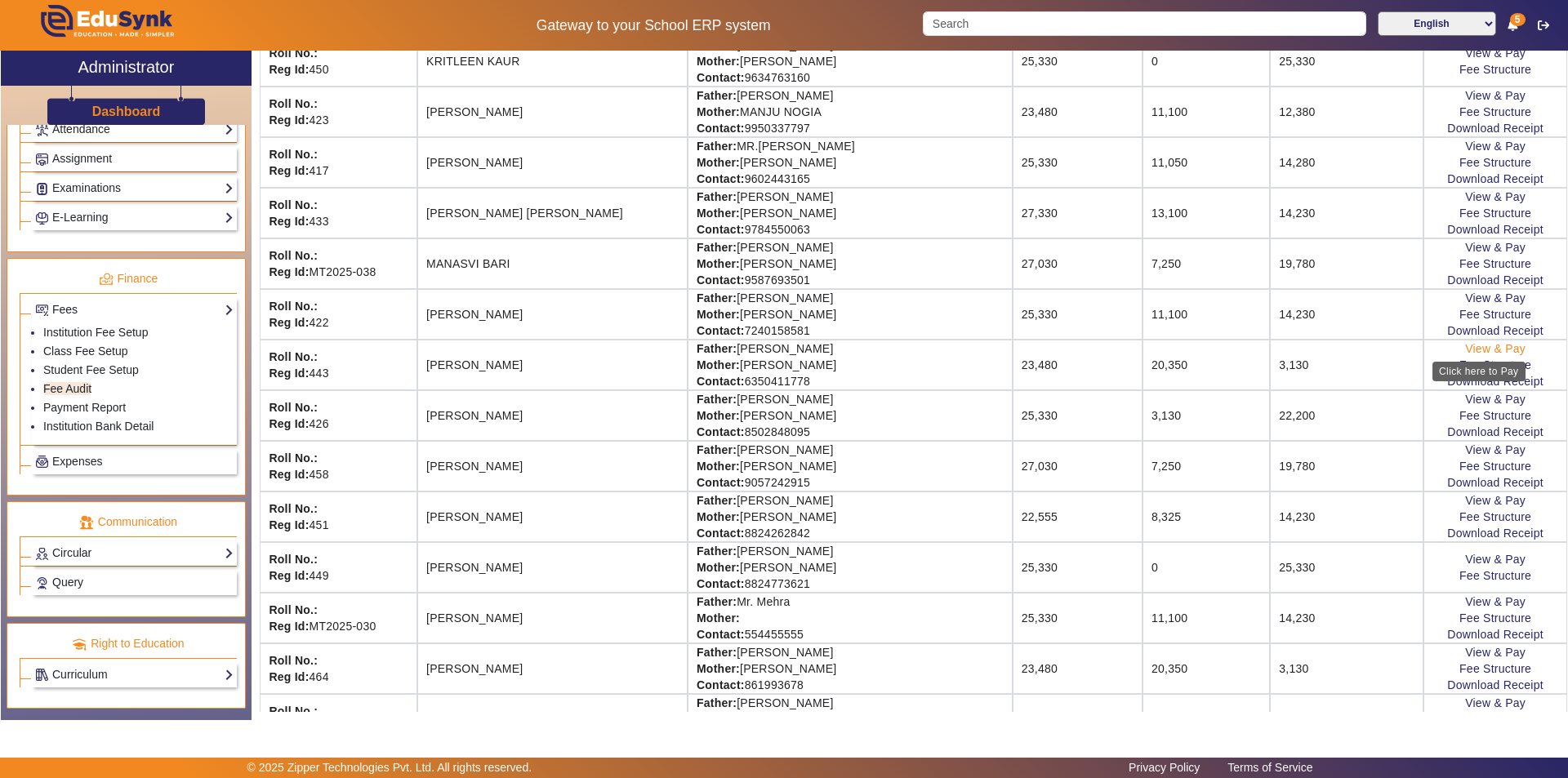
click at [1502, 346] on link "View & Pay" at bounding box center [1496, 348] width 61 height 13
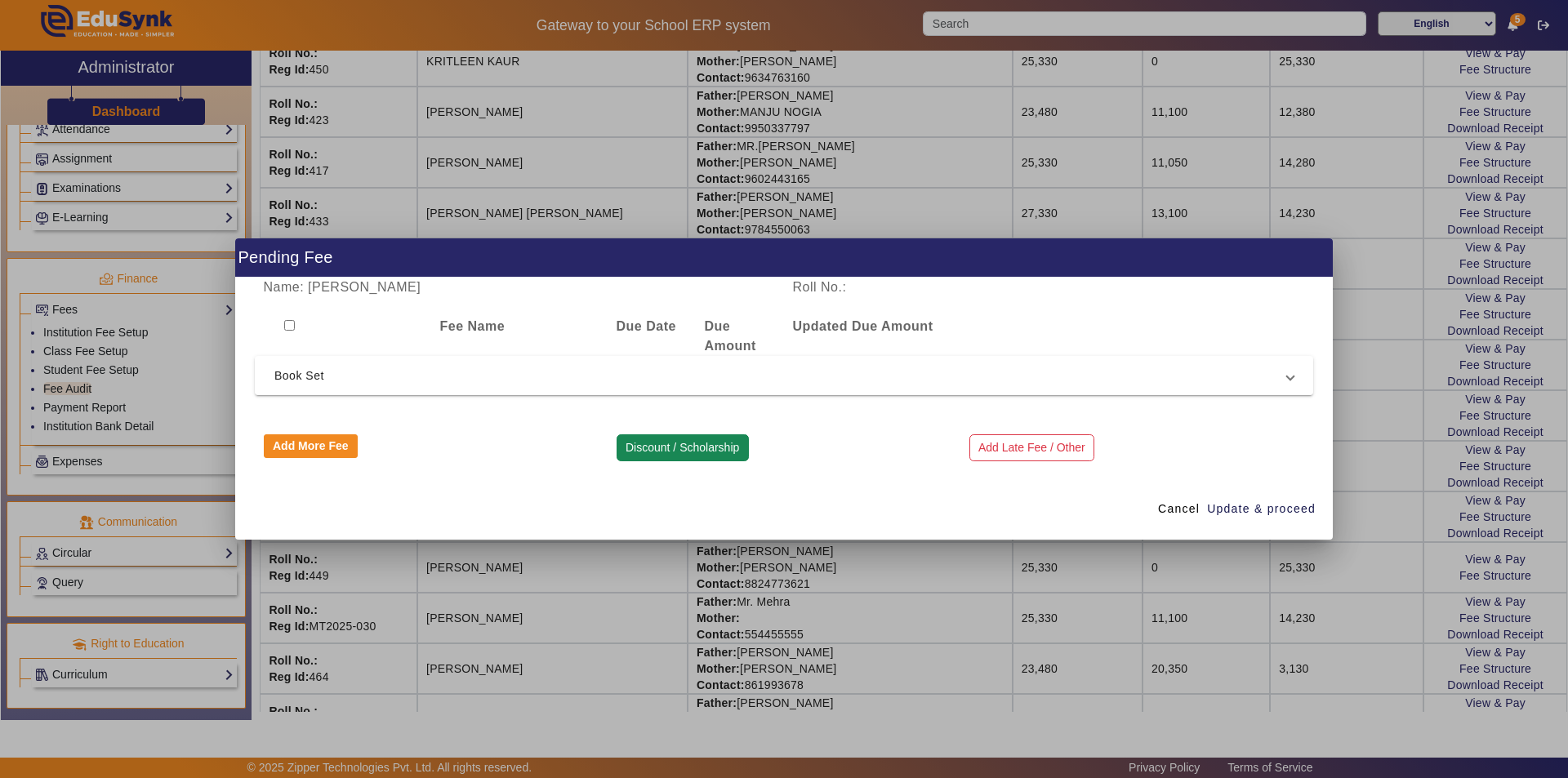
click at [695, 450] on button "Discount / Scholarship" at bounding box center [682, 448] width 132 height 28
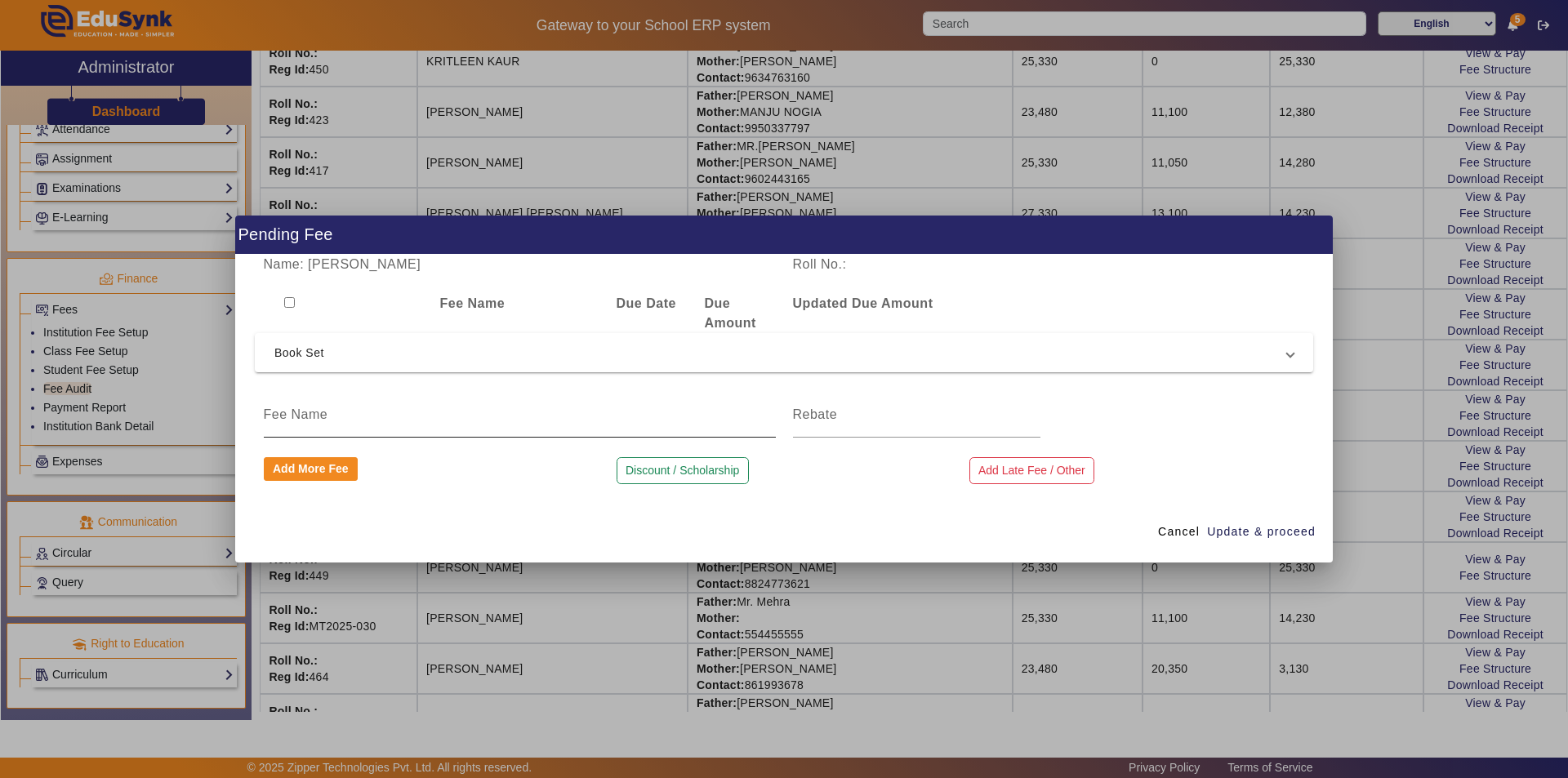
click at [534, 416] on input at bounding box center [519, 414] width 512 height 19
type input "book set Amount"
click at [930, 424] on input at bounding box center [917, 414] width 248 height 19
type input "3130"
click at [1255, 528] on span "Update & proceed" at bounding box center [1261, 532] width 109 height 17
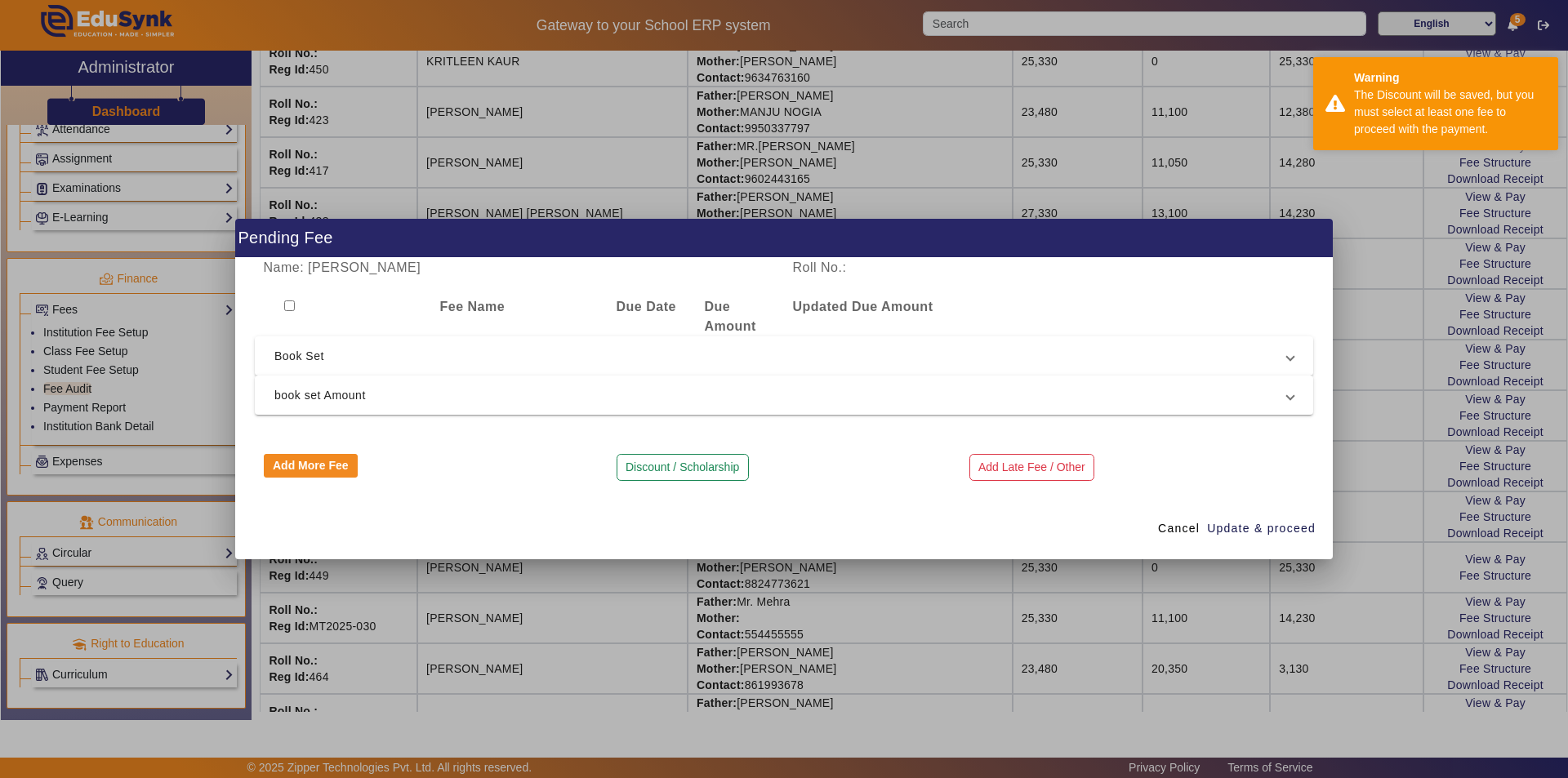
click at [287, 304] on input "checkbox" at bounding box center [289, 305] width 11 height 11
checkbox input "true"
click at [307, 400] on span "book set Amount" at bounding box center [780, 394] width 1012 height 19
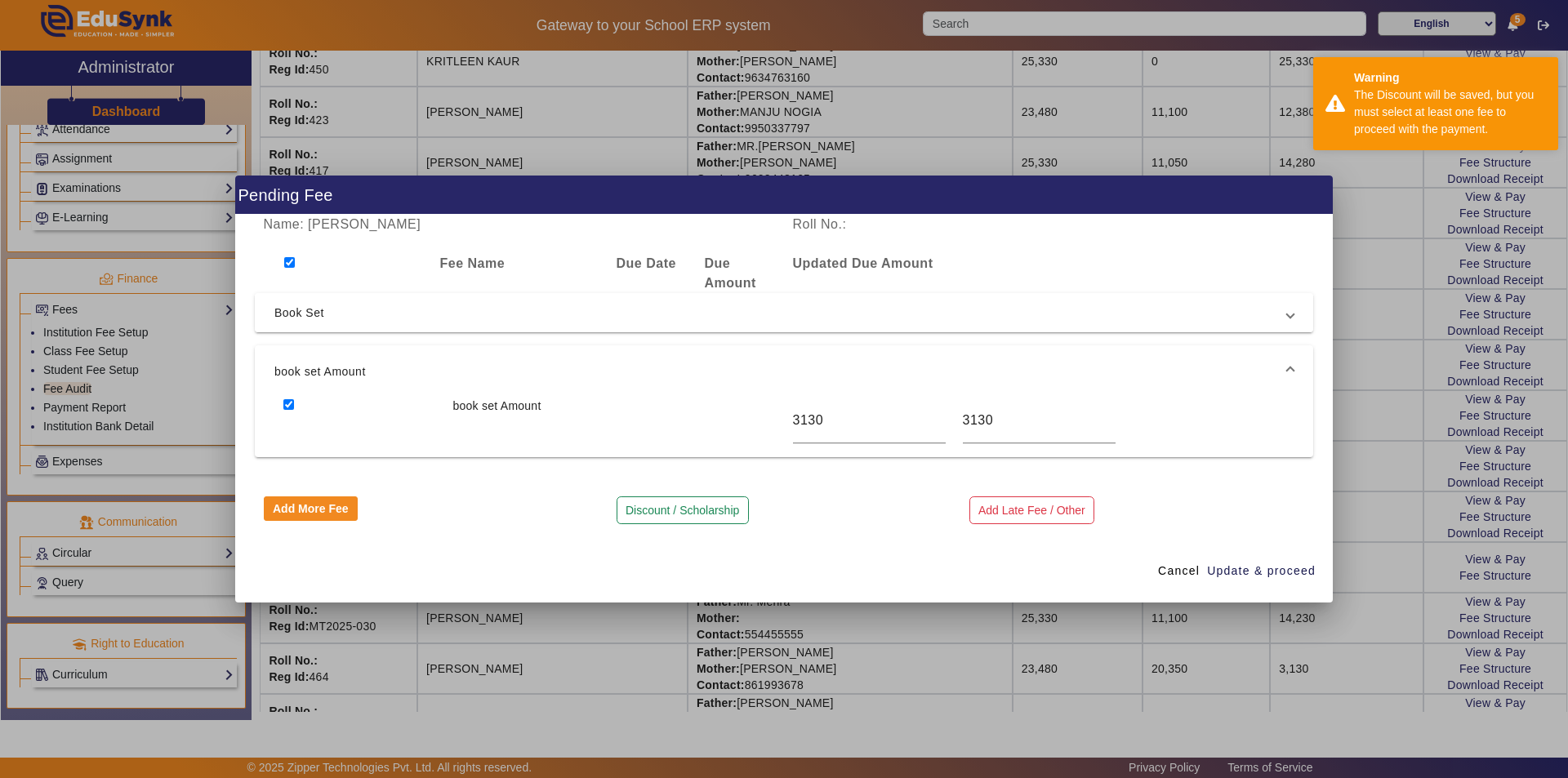
click at [309, 316] on span "Book Set" at bounding box center [780, 312] width 1012 height 19
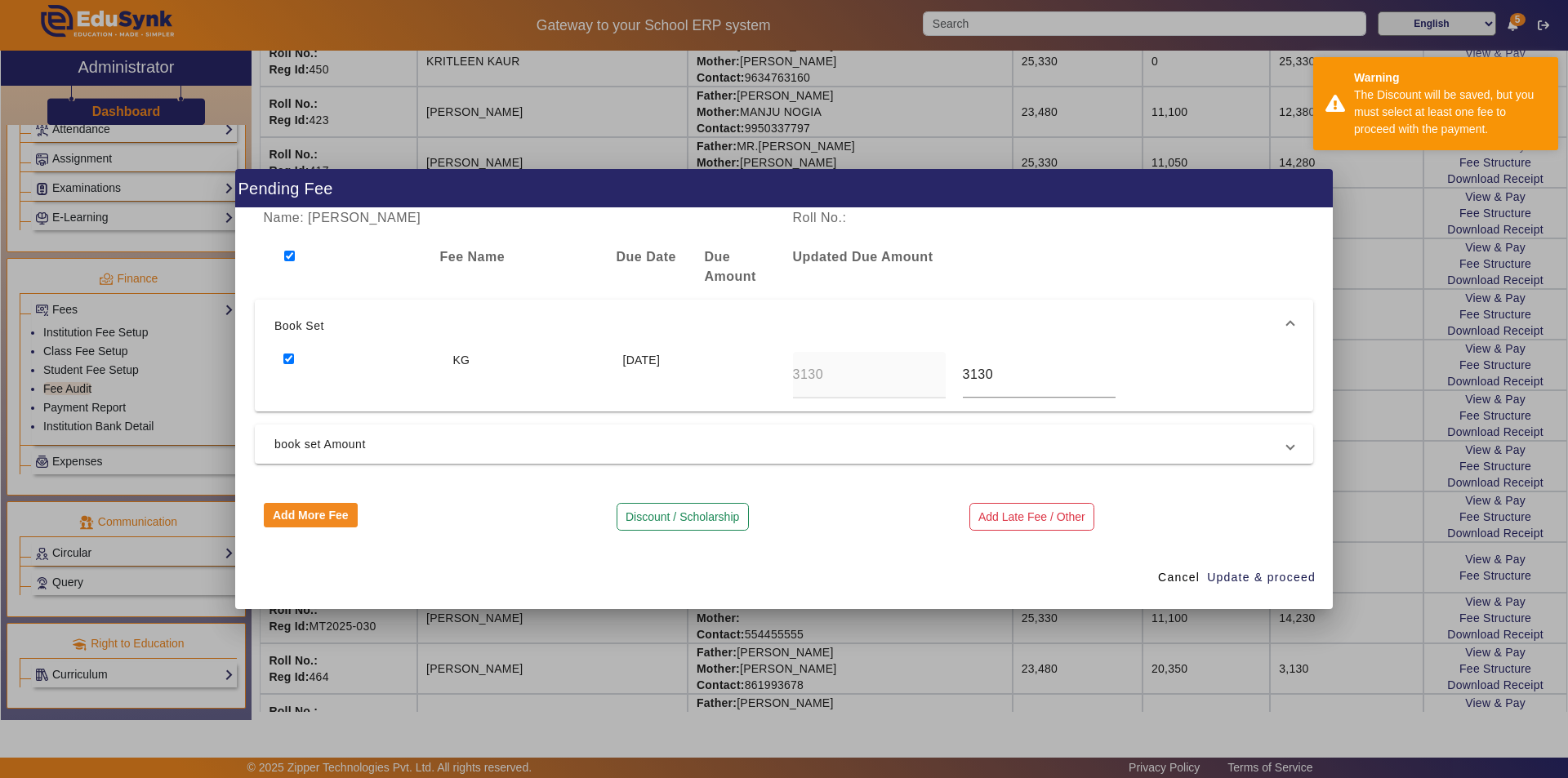
click at [289, 357] on input "checkbox" at bounding box center [288, 358] width 11 height 11
checkbox input "false"
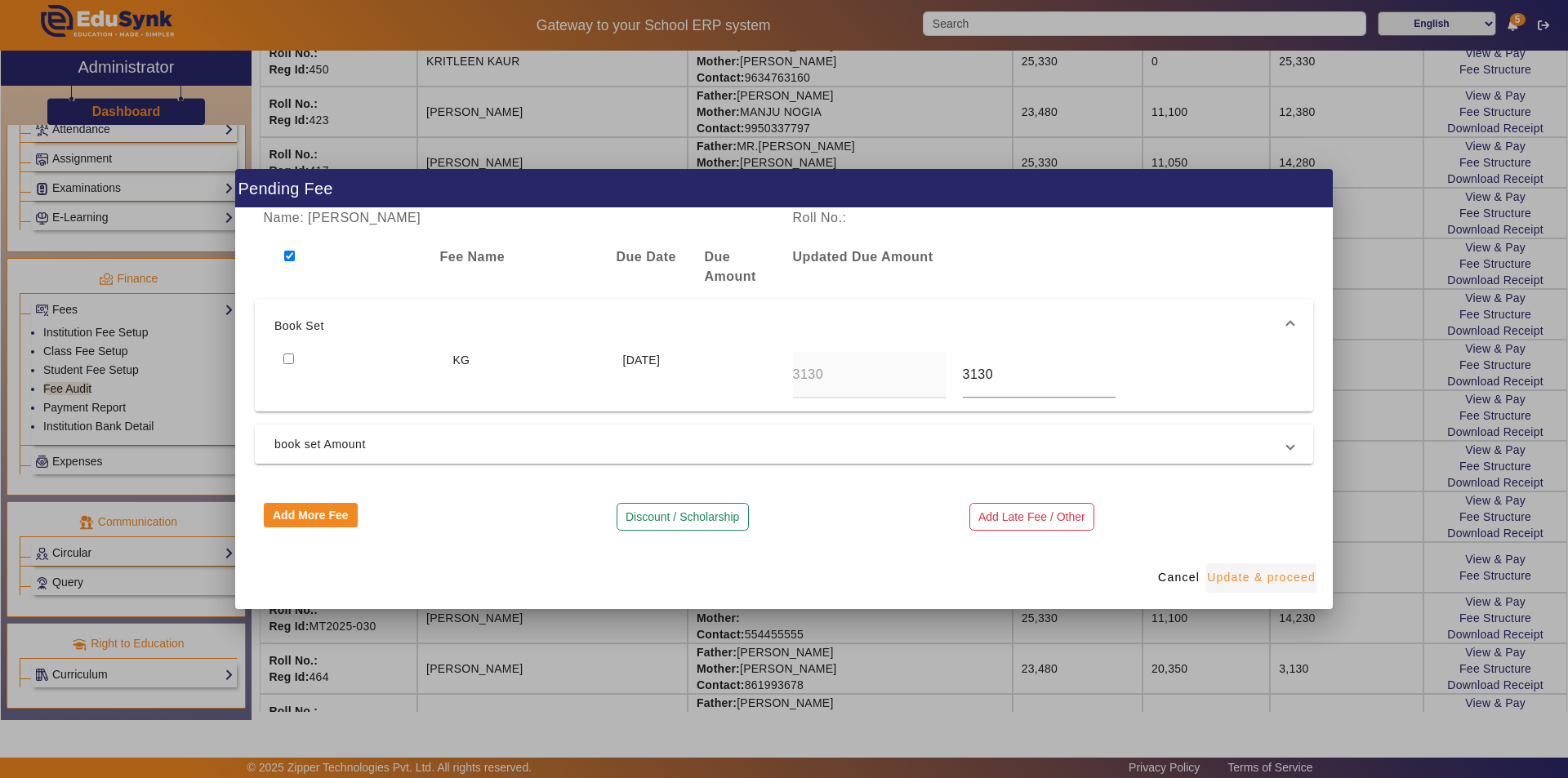
click at [1287, 577] on span "Update & proceed" at bounding box center [1261, 577] width 109 height 17
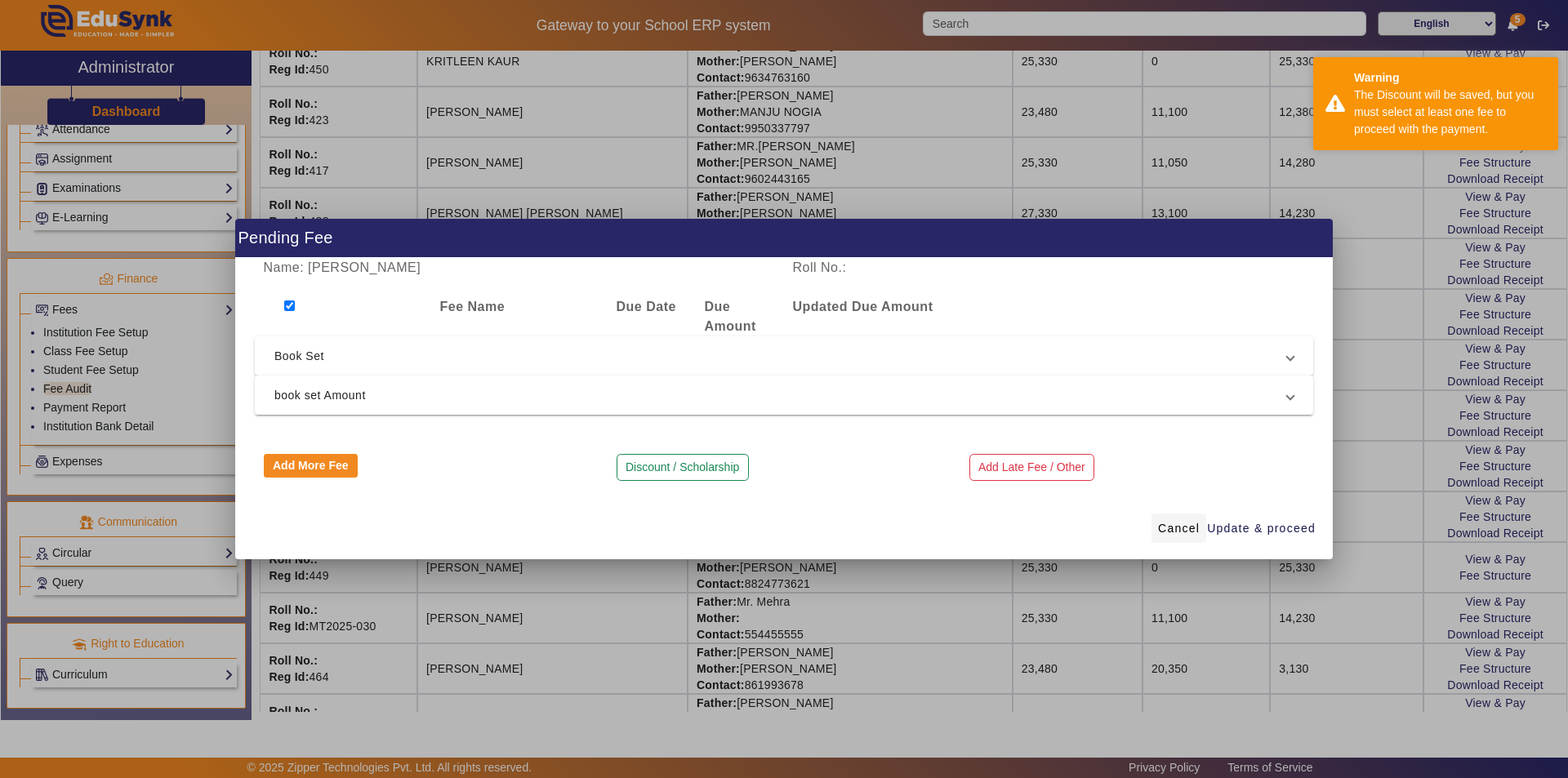
click at [1168, 528] on span "Cancel" at bounding box center [1179, 529] width 41 height 17
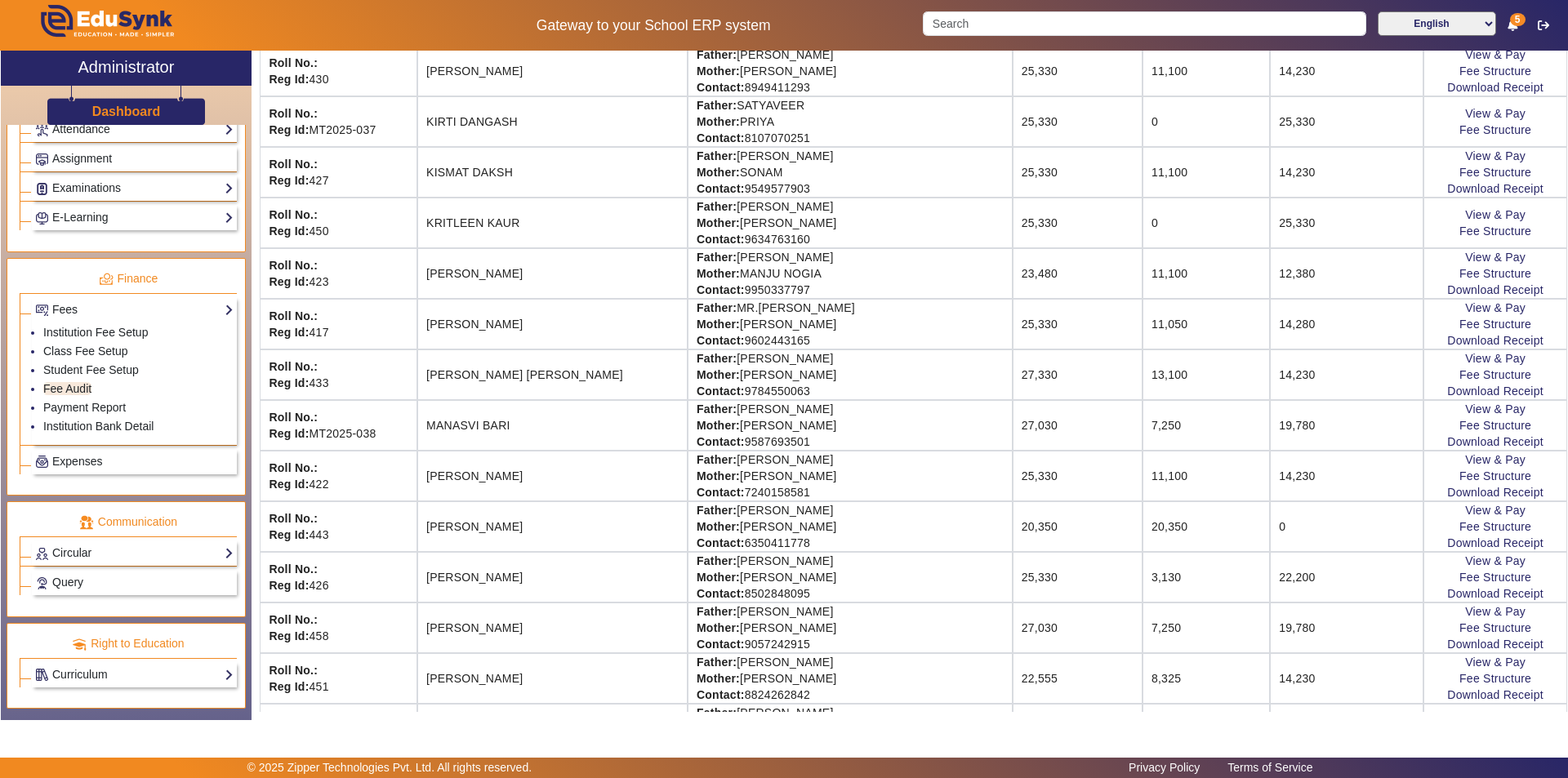
scroll to position [1390, 0]
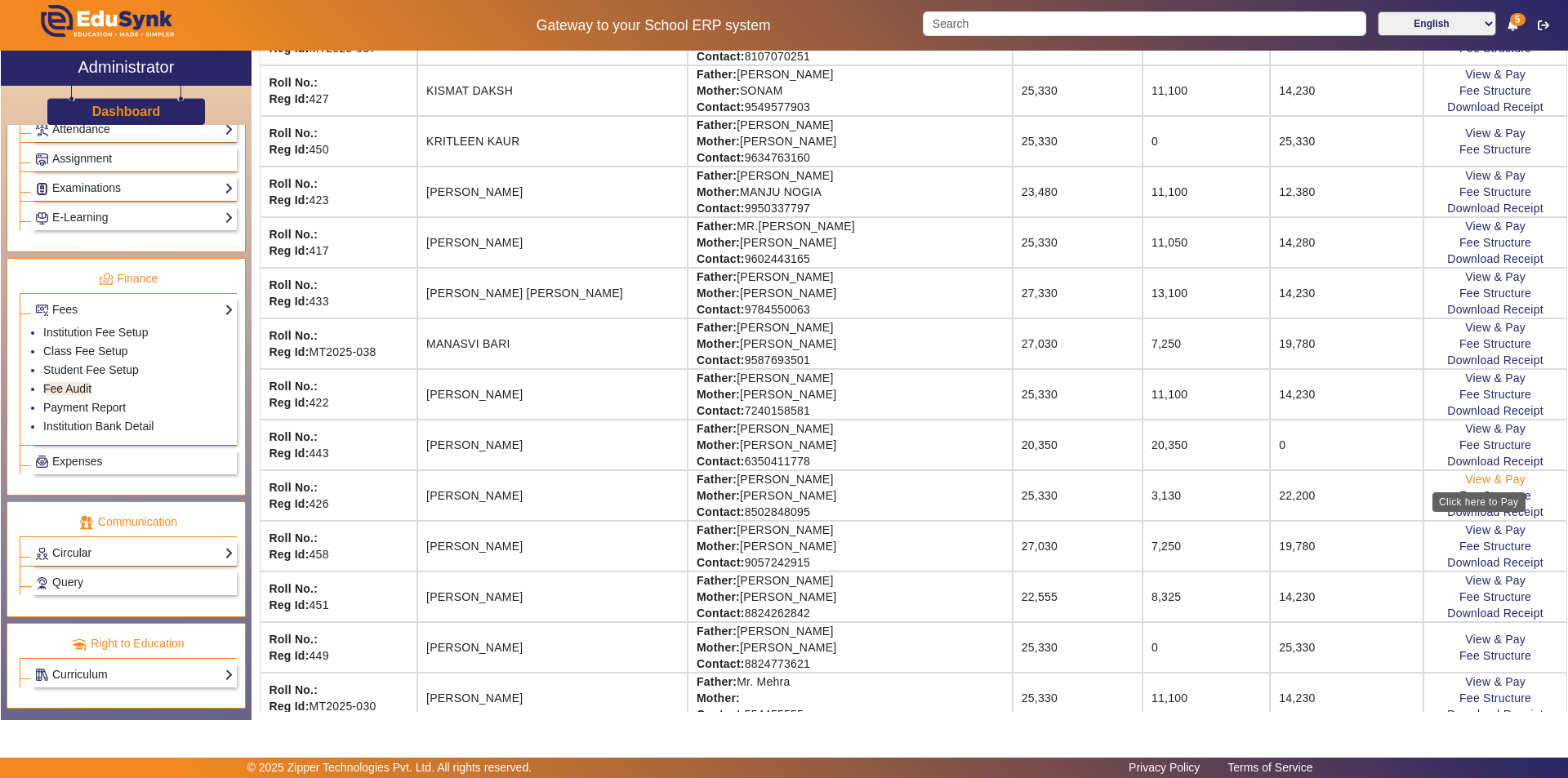
click at [1491, 479] on link "View & Pay" at bounding box center [1496, 479] width 61 height 13
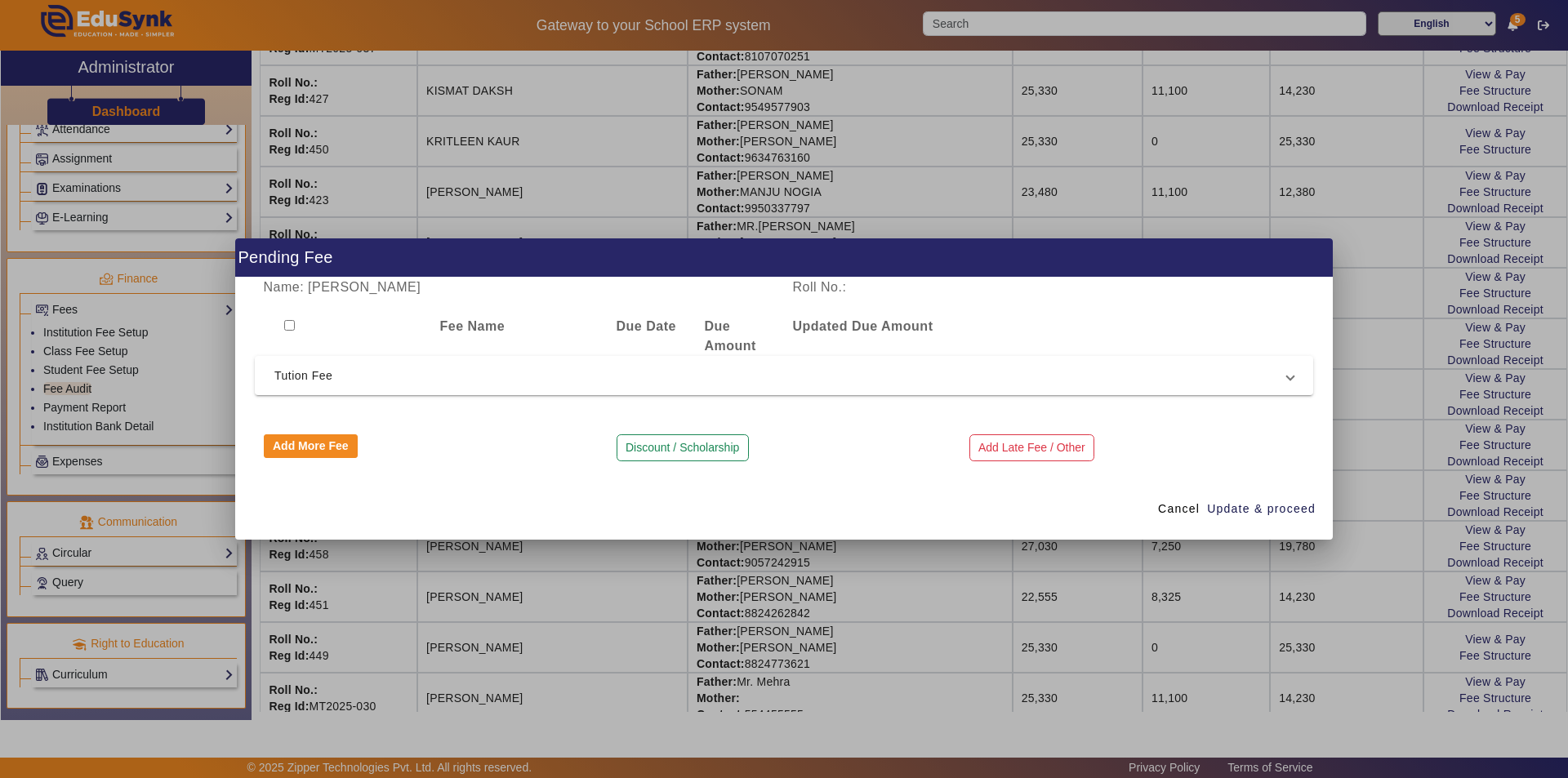
drag, startPoint x: 634, startPoint y: 377, endPoint x: 632, endPoint y: 408, distance: 31.1
click at [634, 376] on span "Tution Fee" at bounding box center [780, 375] width 1012 height 19
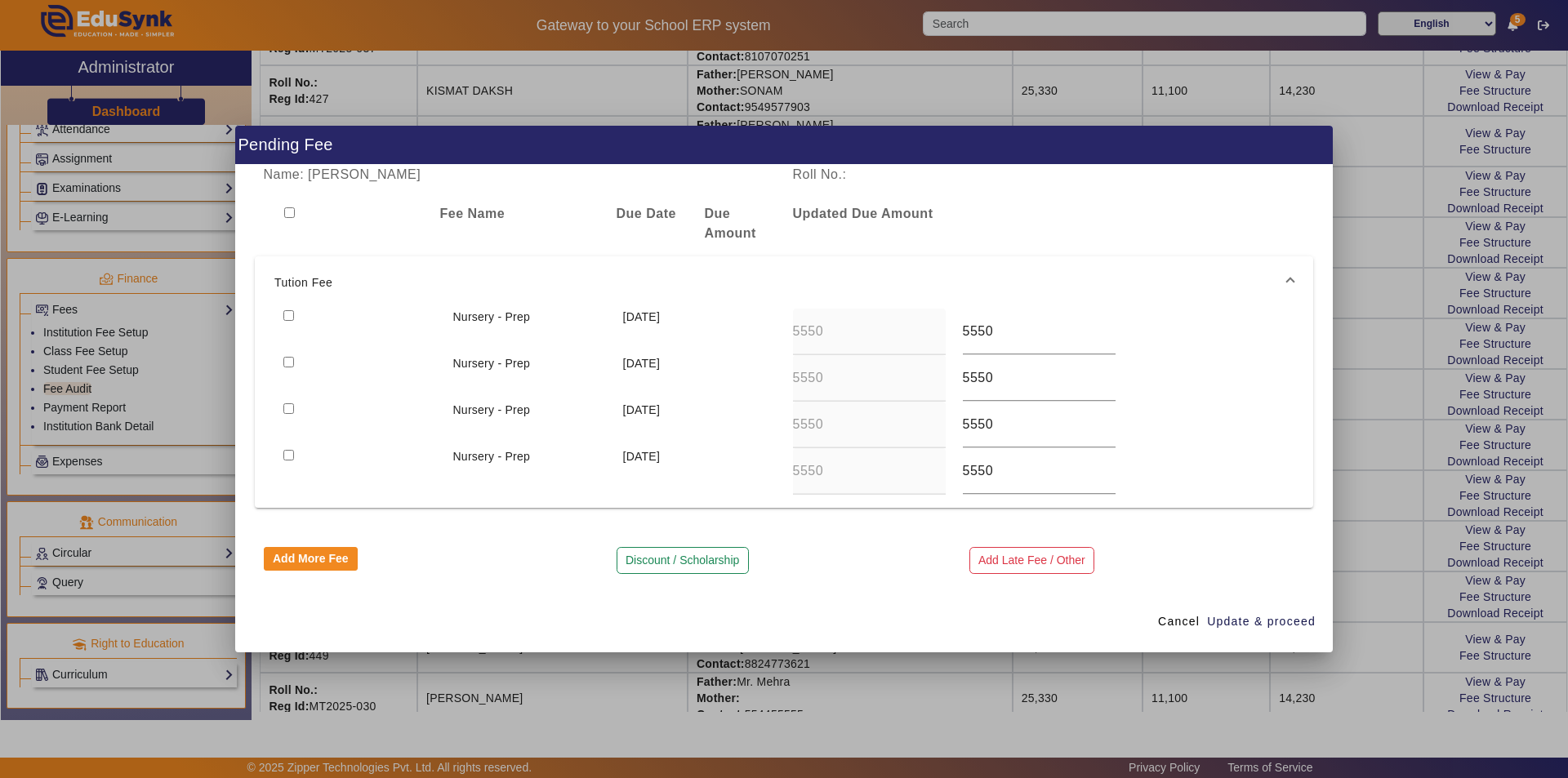
click at [291, 319] on input "checkbox" at bounding box center [288, 315] width 11 height 11
checkbox input "true"
click at [289, 366] on input "checkbox" at bounding box center [288, 362] width 11 height 11
checkbox input "true"
click at [1258, 622] on span "Update & proceed" at bounding box center [1261, 622] width 109 height 17
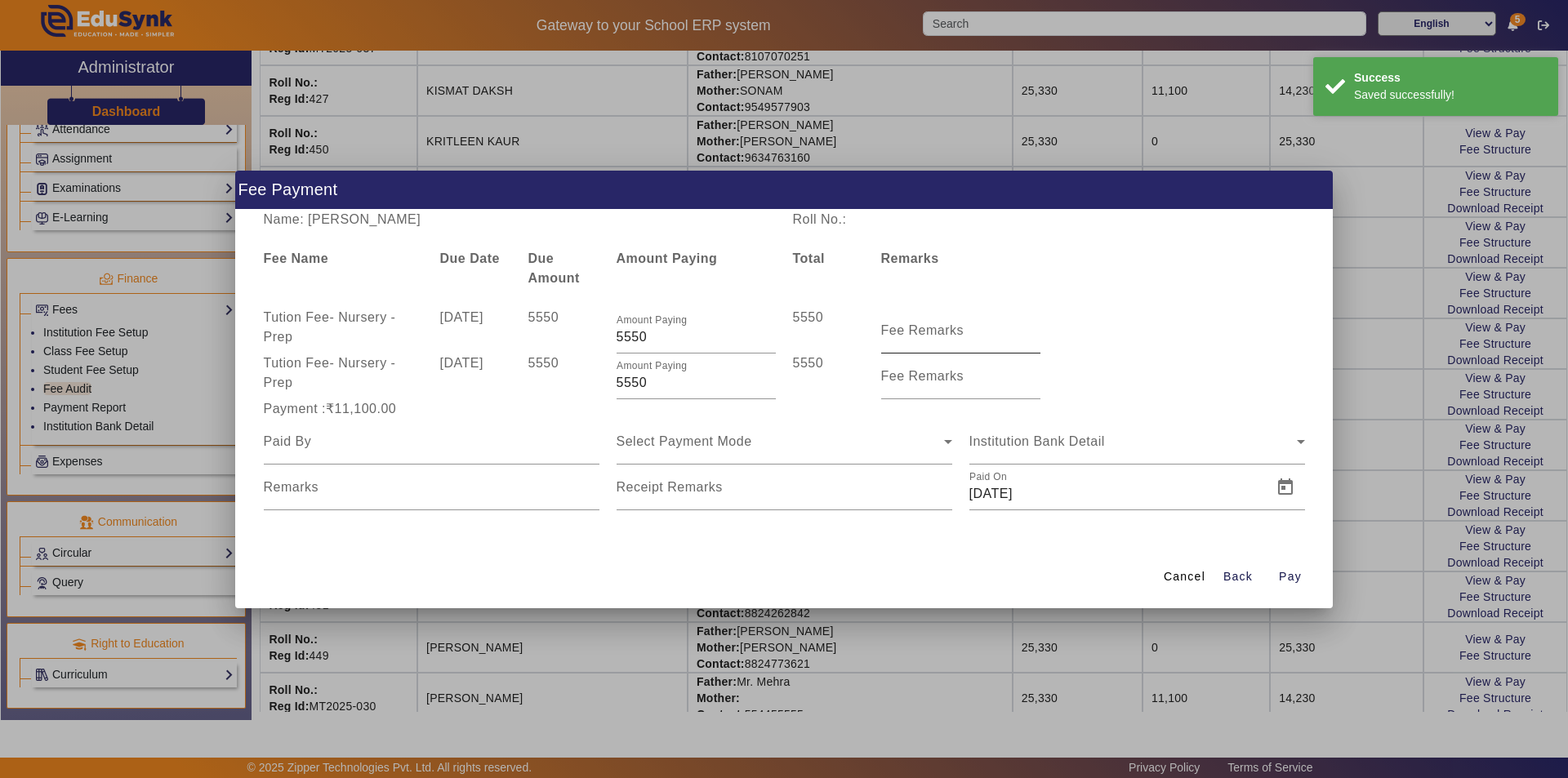
click at [942, 338] on input "Fee Remarks" at bounding box center [960, 336] width 159 height 19
type input "QTR 1 FEE"
click at [925, 380] on mat-label "Fee Remarks" at bounding box center [922, 376] width 83 height 13
click at [925, 380] on input "Fee Remarks" at bounding box center [960, 383] width 159 height 19
click at [960, 382] on input "Fee Remarks" at bounding box center [960, 383] width 159 height 19
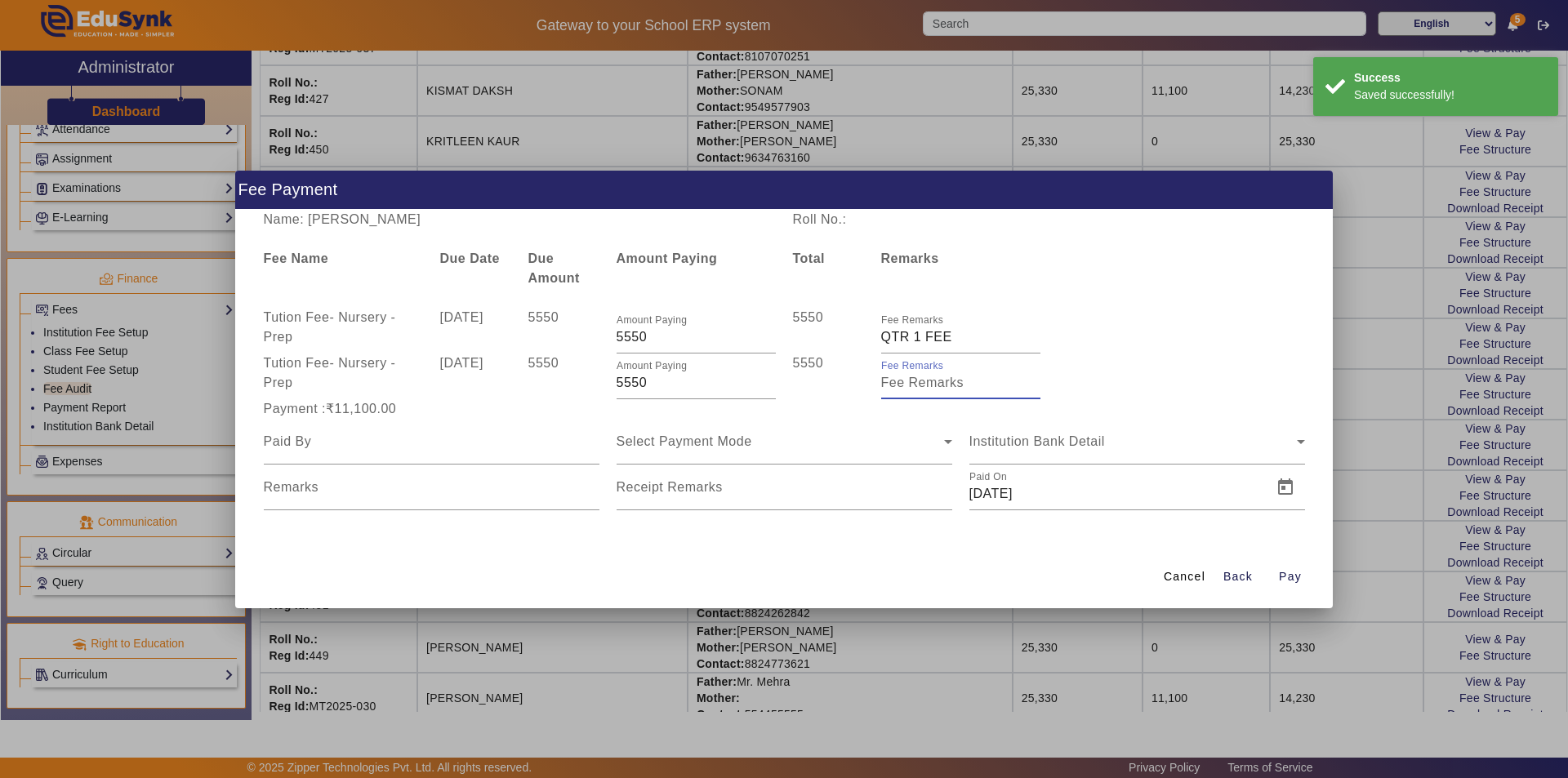
type input "Qtr 2 Fee"
click at [508, 454] on div at bounding box center [432, 442] width 336 height 46
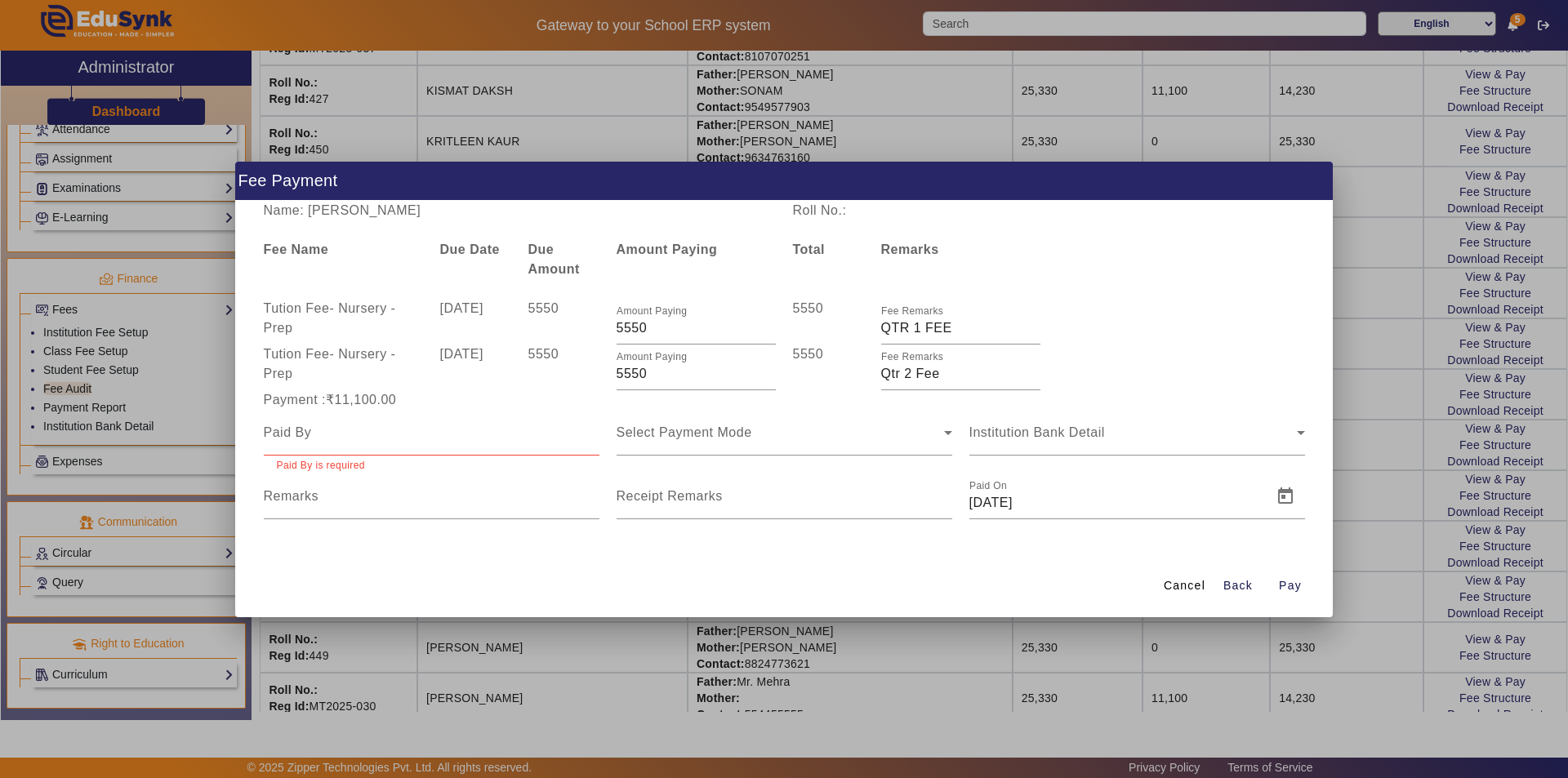
click at [507, 454] on mat-form-field "Paid By is required" at bounding box center [432, 442] width 336 height 64
click at [416, 436] on input at bounding box center [432, 432] width 336 height 19
click at [416, 446] on div at bounding box center [432, 432] width 336 height 46
click at [416, 440] on input at bounding box center [432, 432] width 336 height 19
type input "Parents"
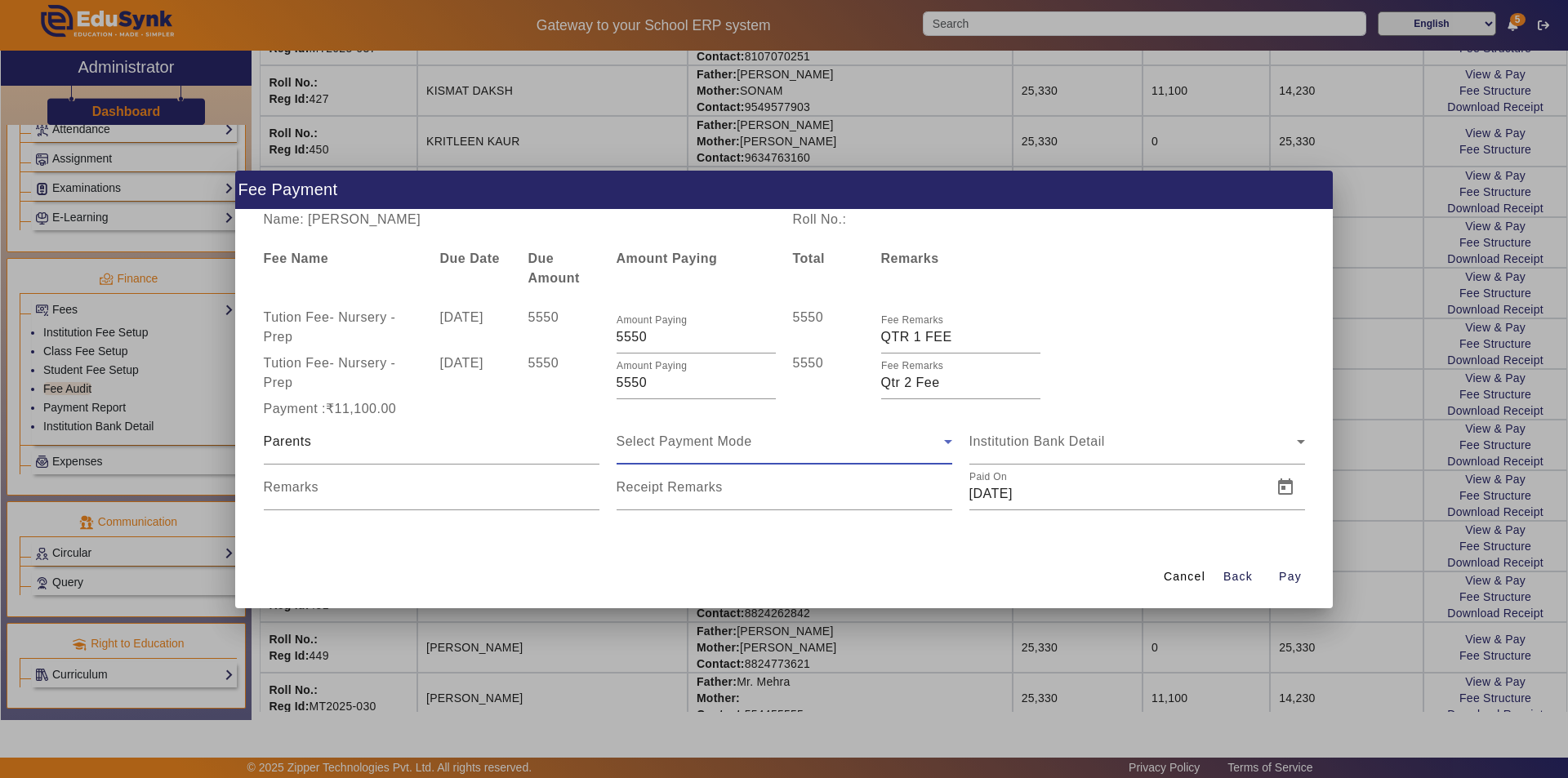
click at [770, 443] on div "Select Payment Mode" at bounding box center [780, 441] width 327 height 19
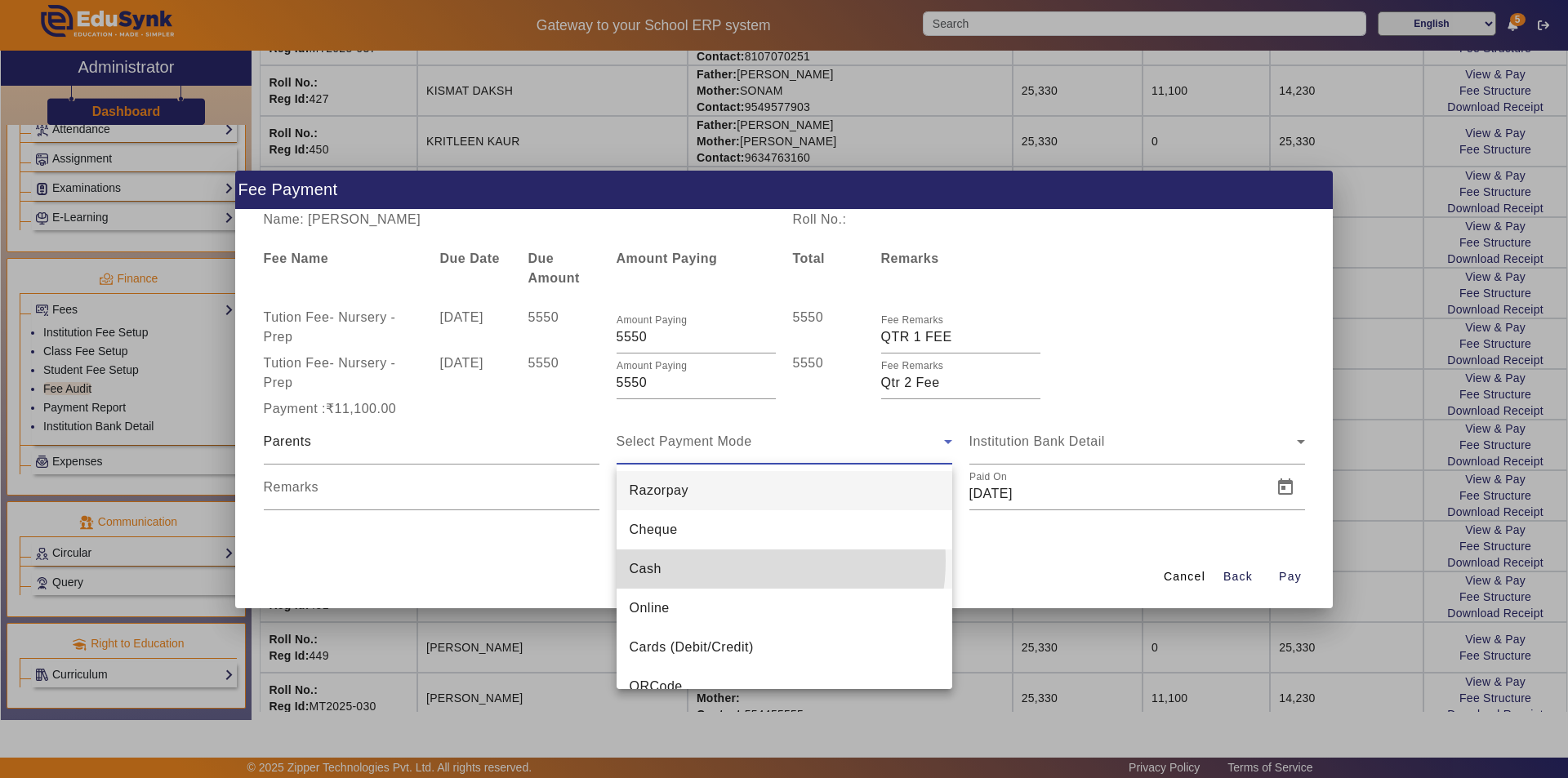
click at [744, 561] on mat-option "Cash" at bounding box center [784, 569] width 336 height 39
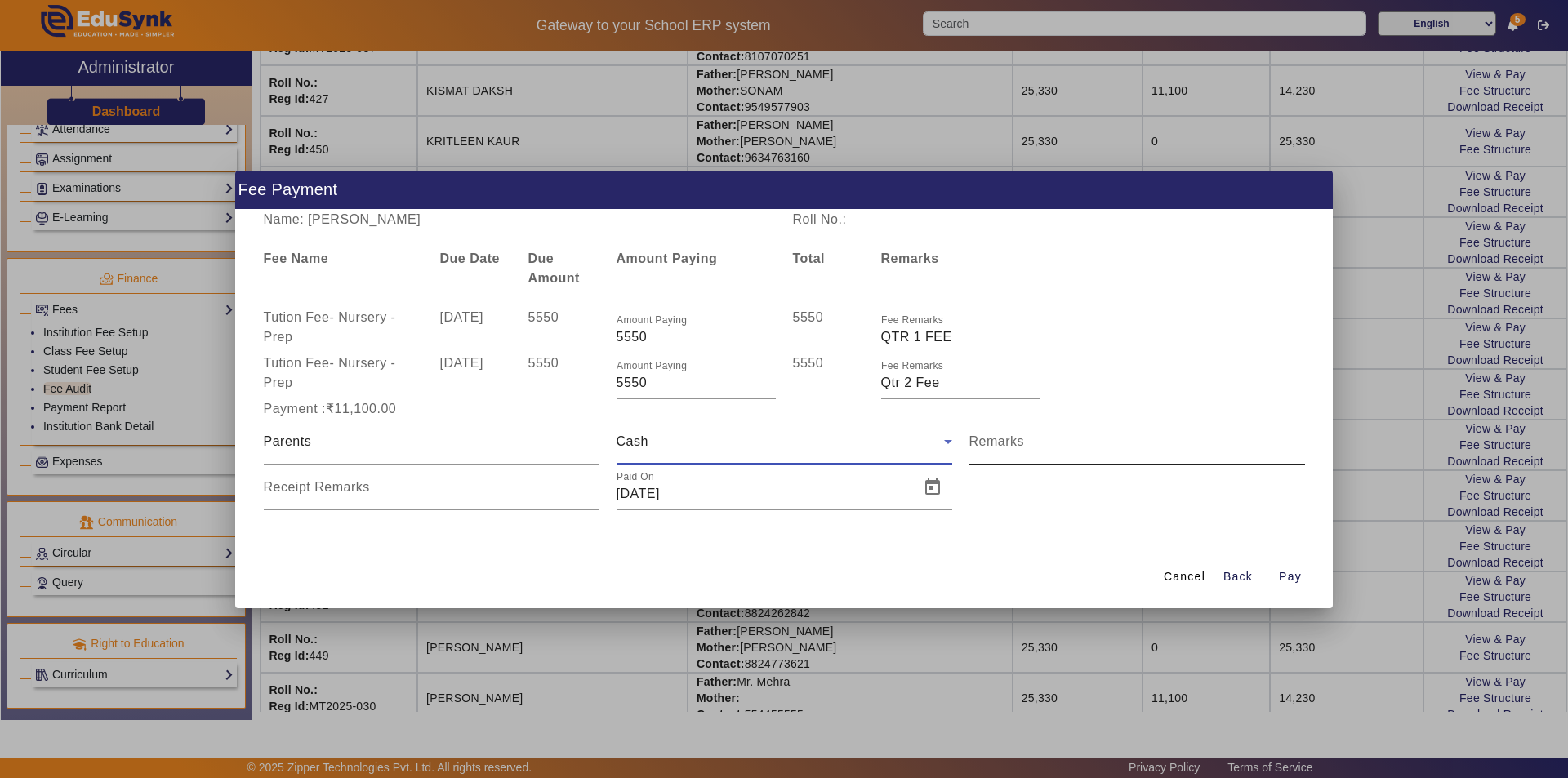
click at [1070, 441] on div "Remarks" at bounding box center [1137, 442] width 336 height 46
click at [1070, 444] on input "Remarks" at bounding box center [1137, 448] width 336 height 19
type input "Qtr 1 Fee + Qtr 2 Fee"
click at [356, 496] on input "Receipt Remarks" at bounding box center [432, 493] width 336 height 19
type input "Qtr 1 Fee + Qtr 2 Fee"
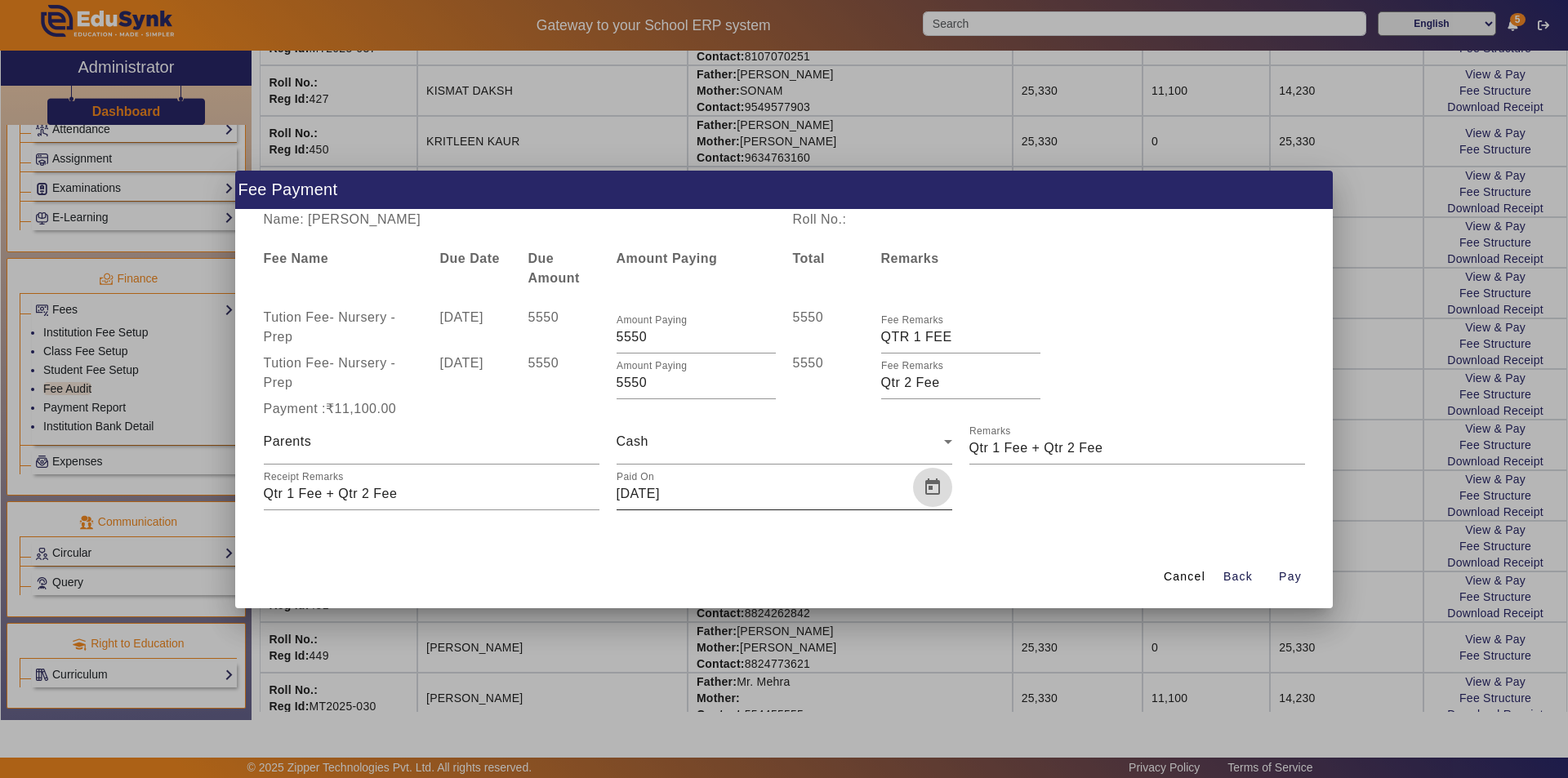
click at [933, 487] on span "Open calendar" at bounding box center [932, 487] width 39 height 39
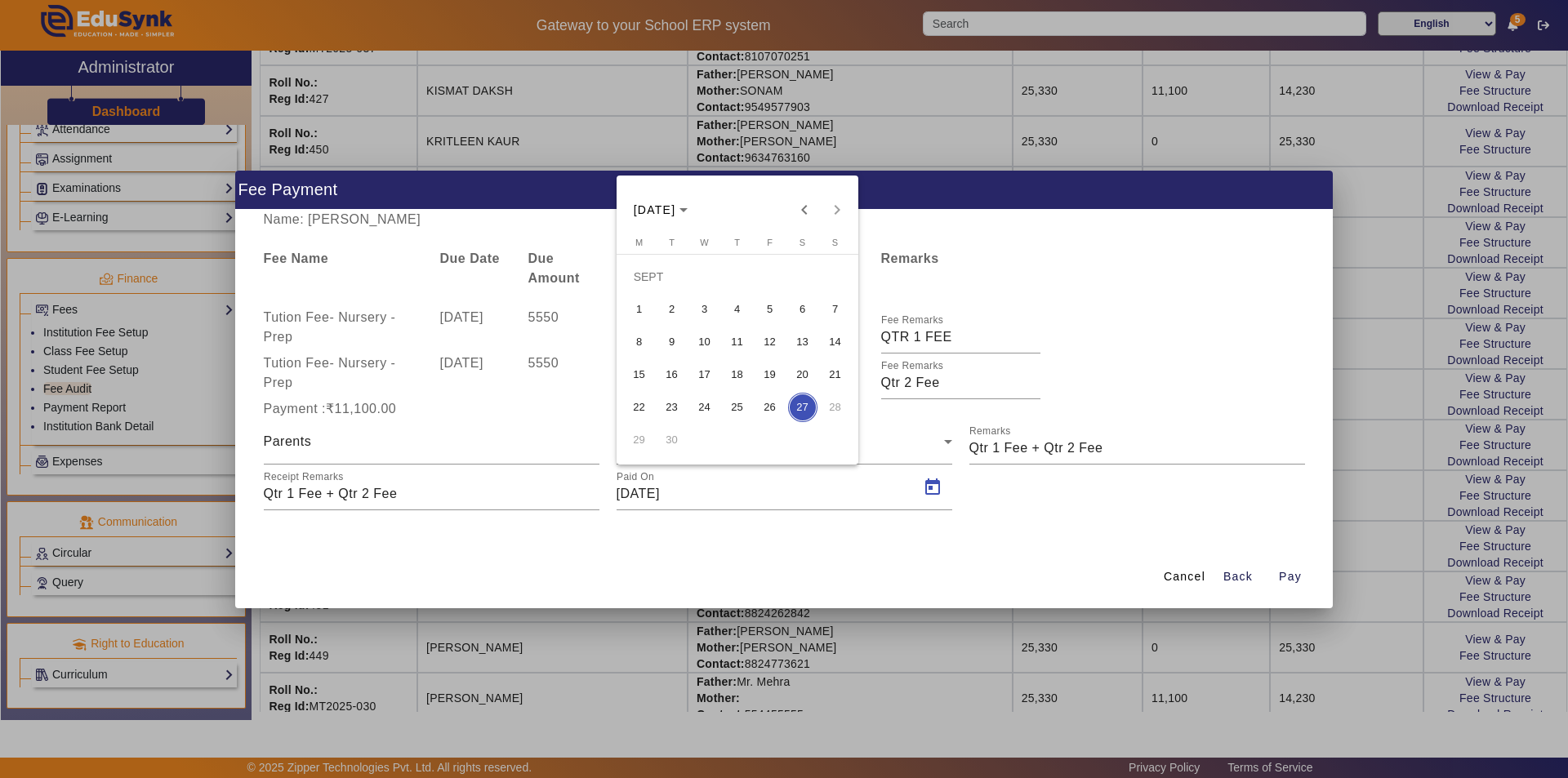
click at [739, 379] on span "18" at bounding box center [737, 374] width 30 height 30
type input "[DATE]"
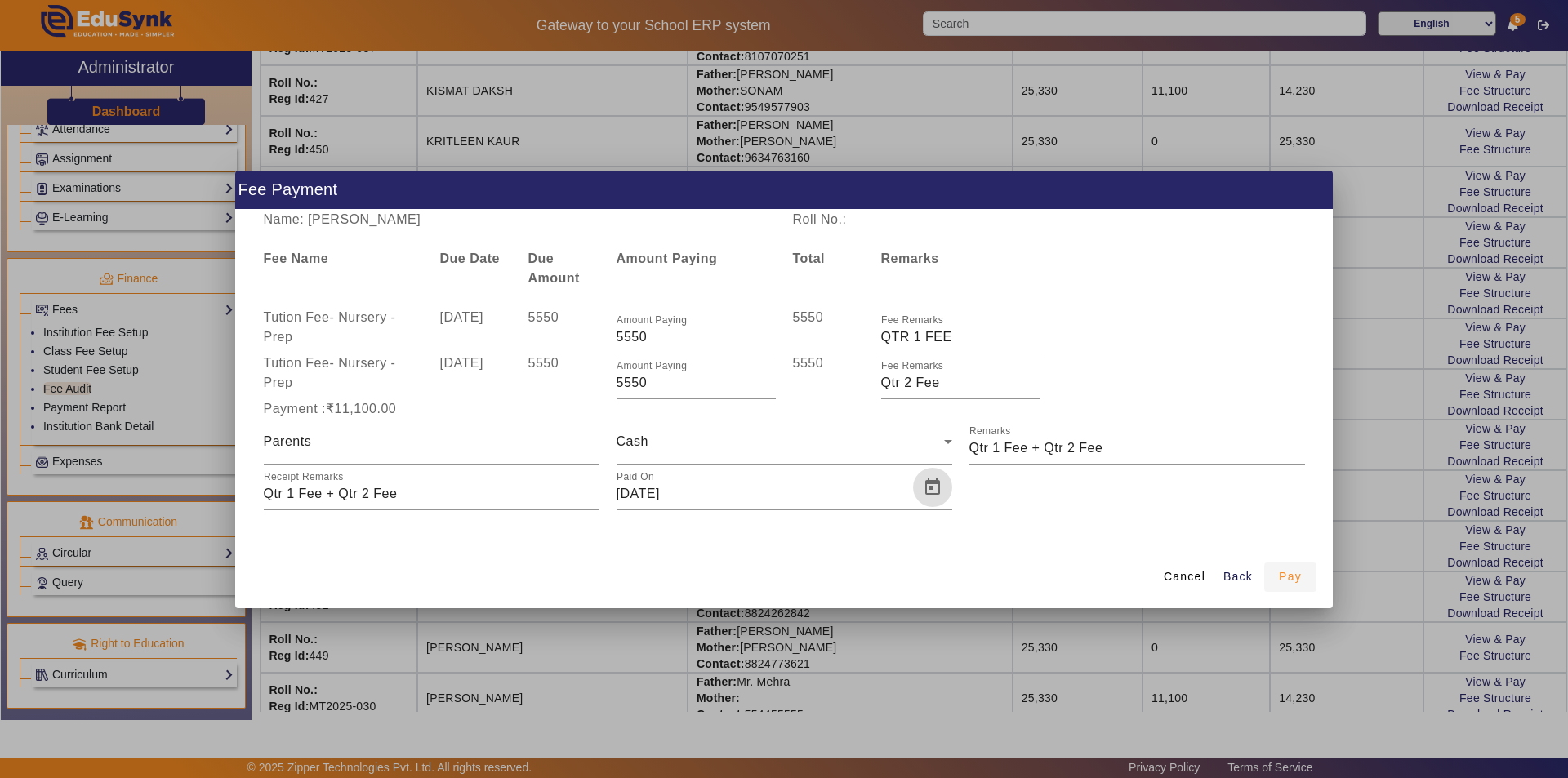
click at [1294, 578] on span "Pay" at bounding box center [1290, 577] width 23 height 17
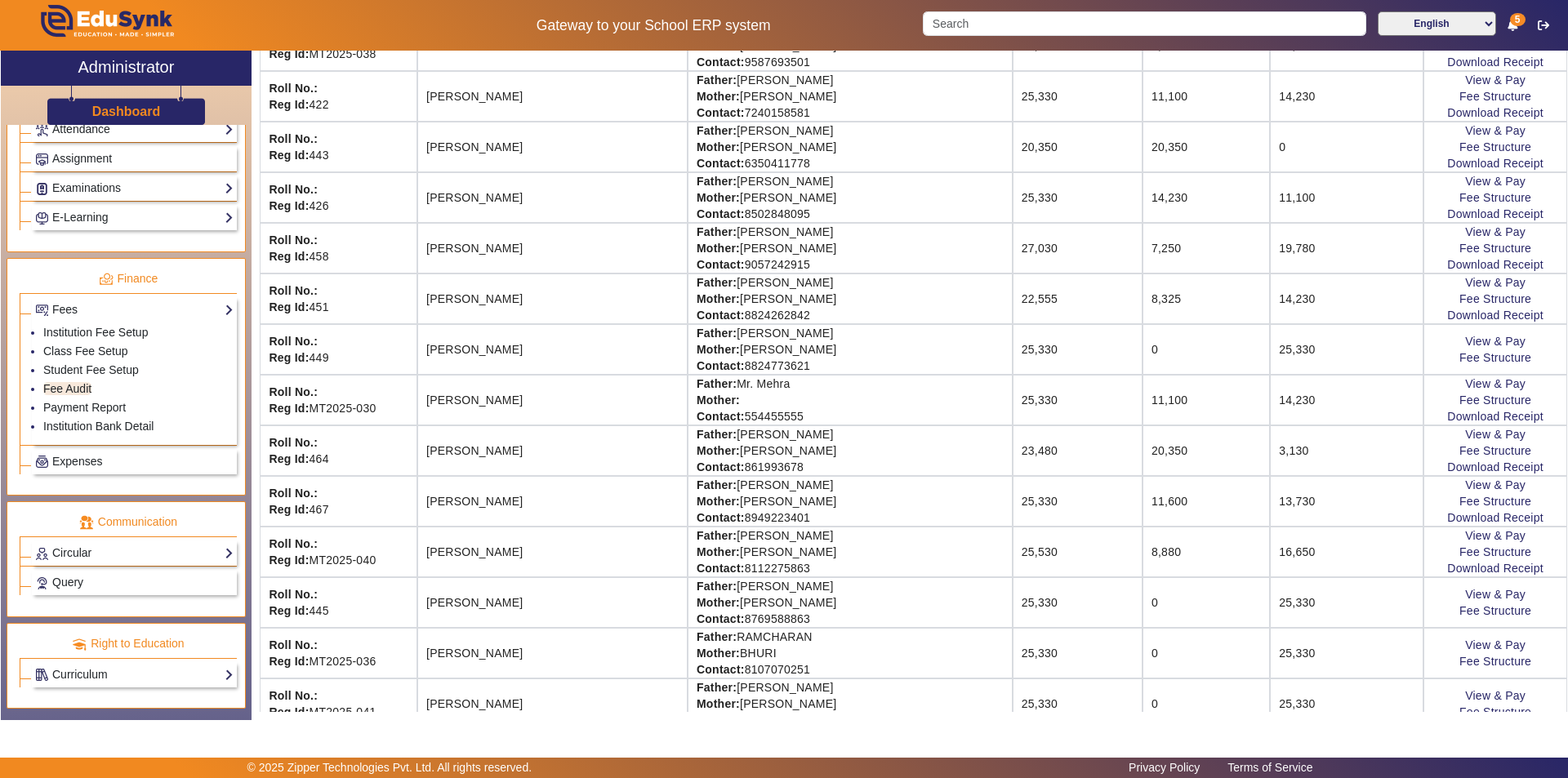
scroll to position [1714, 0]
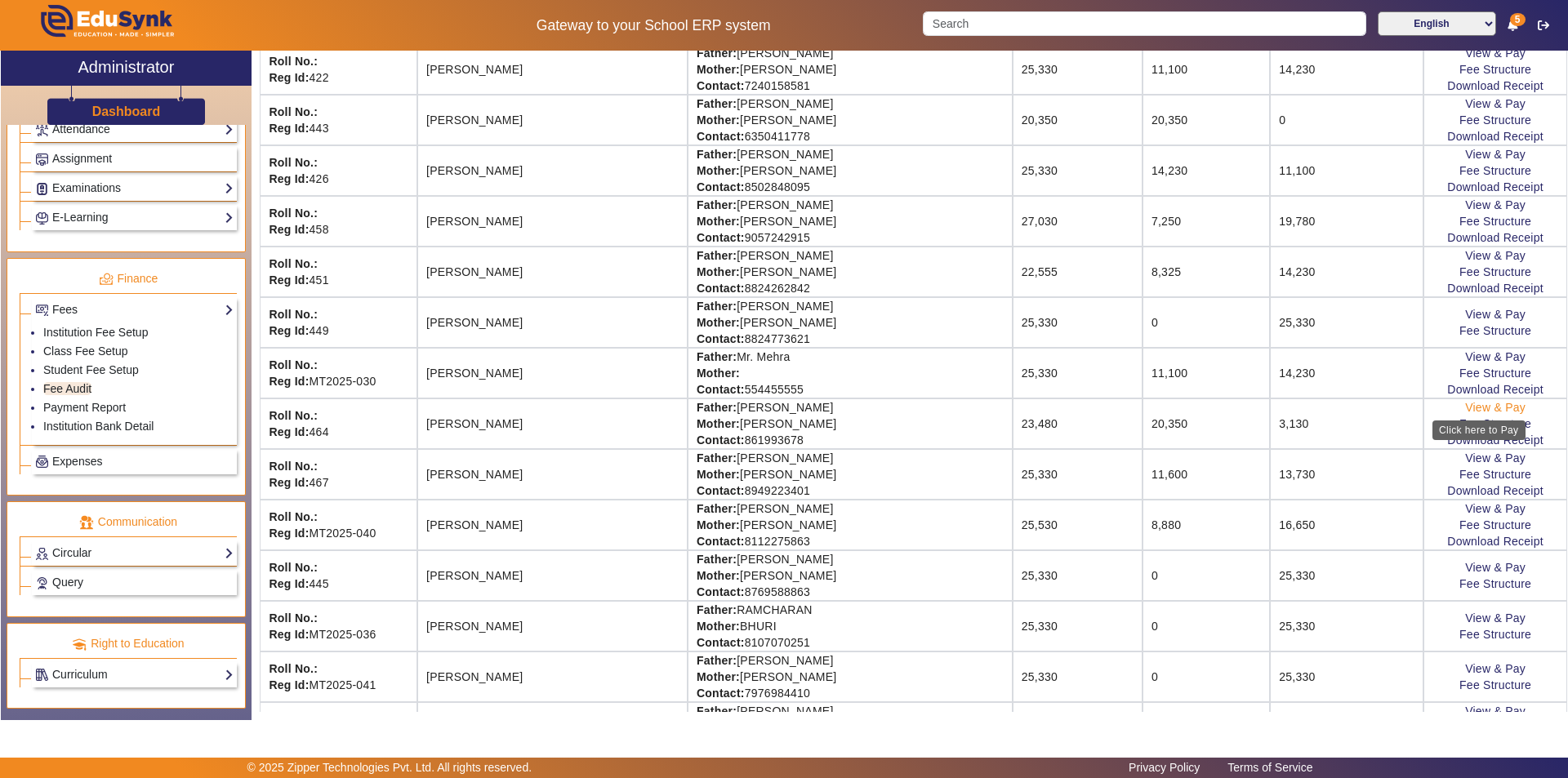
click at [1483, 410] on link "View & Pay" at bounding box center [1496, 407] width 61 height 13
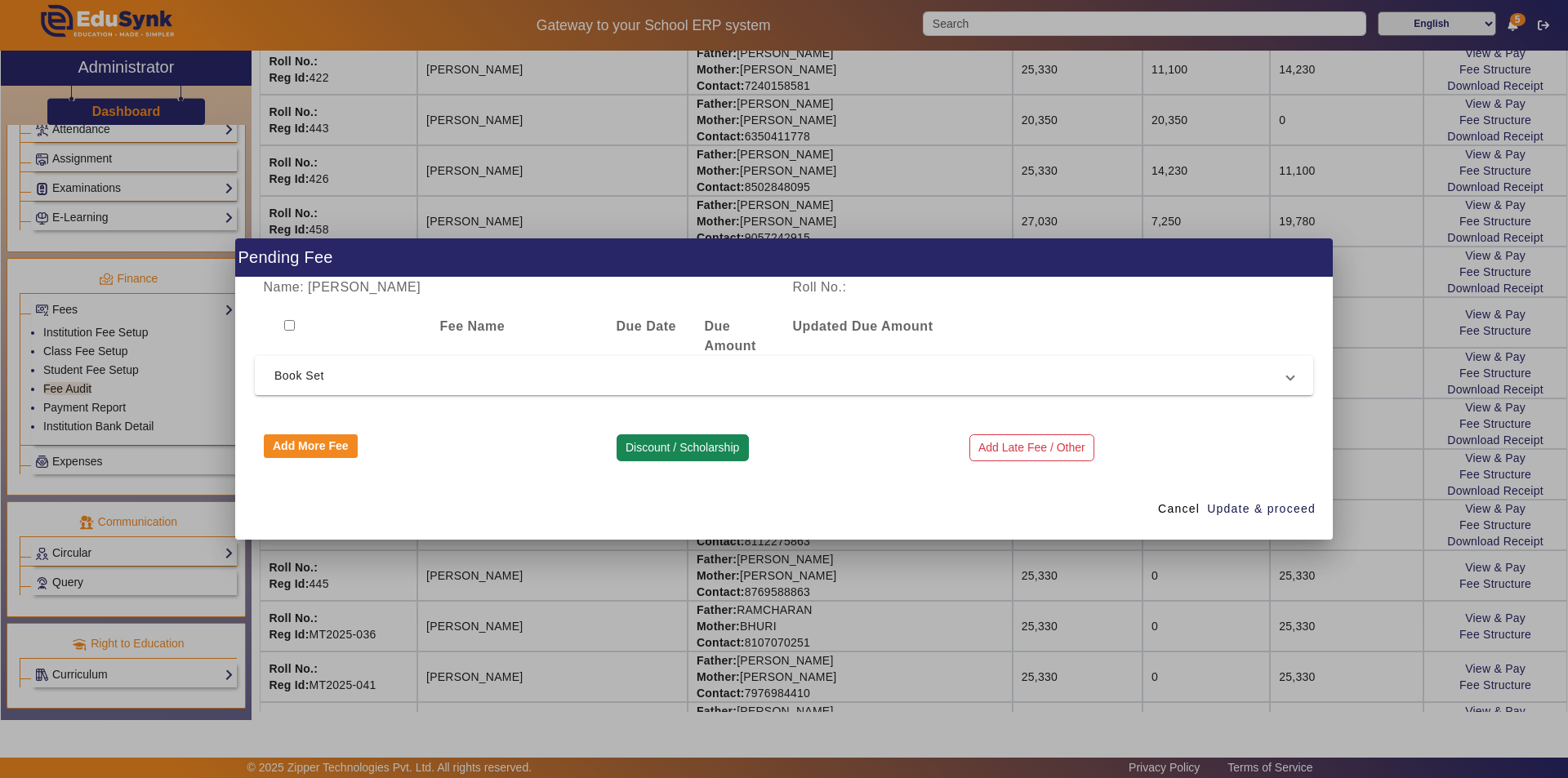
click at [706, 452] on button "Discount / Scholarship" at bounding box center [682, 448] width 132 height 28
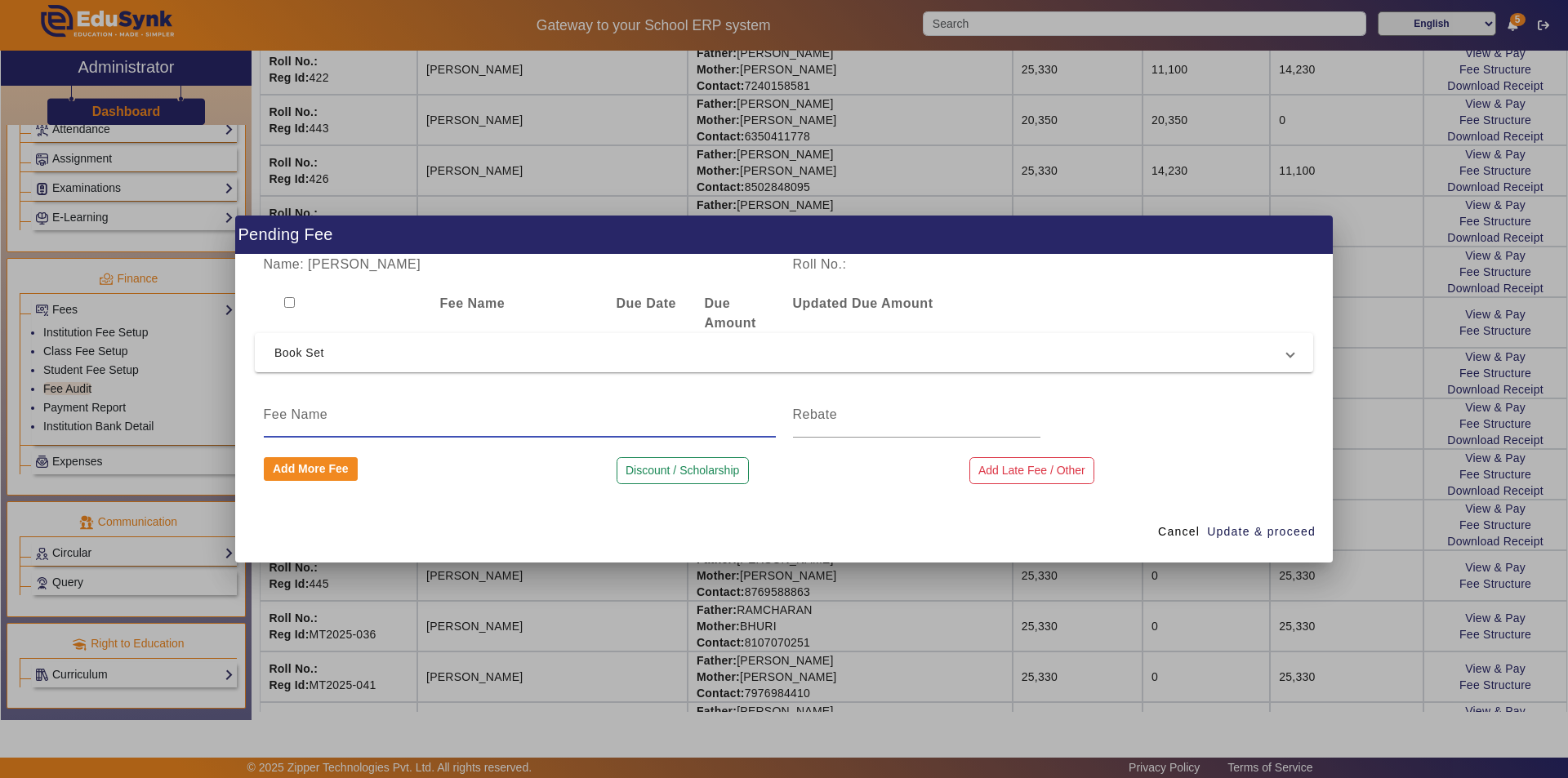
click at [357, 421] on input at bounding box center [519, 414] width 512 height 19
type input "book set Amount"
click at [867, 424] on input at bounding box center [917, 414] width 248 height 19
type input "3130"
click at [1243, 532] on span "Update & proceed" at bounding box center [1261, 532] width 109 height 17
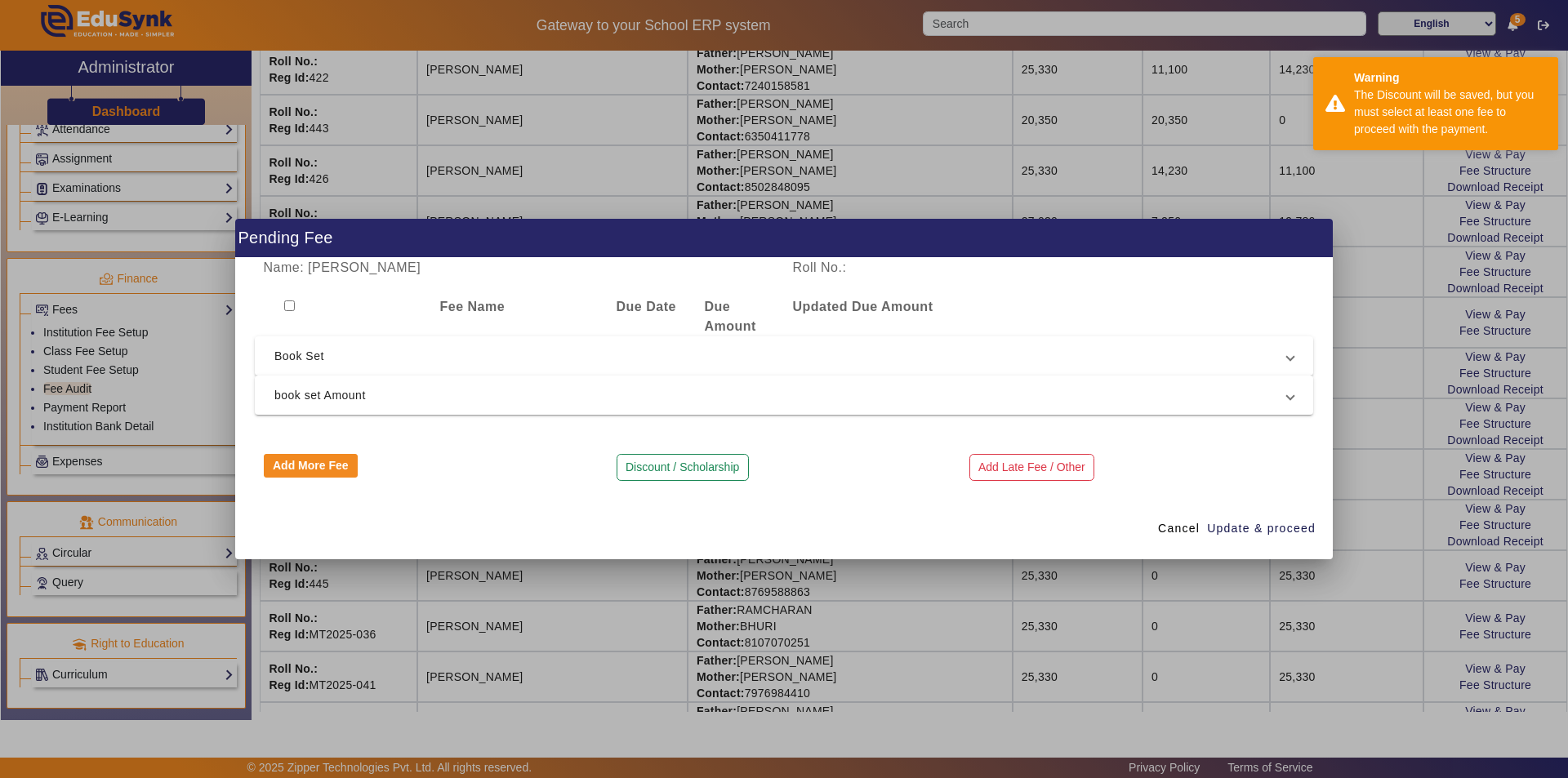
click at [290, 308] on input "checkbox" at bounding box center [289, 305] width 11 height 11
checkbox input "true"
click at [379, 359] on span "Book Set" at bounding box center [780, 356] width 1012 height 19
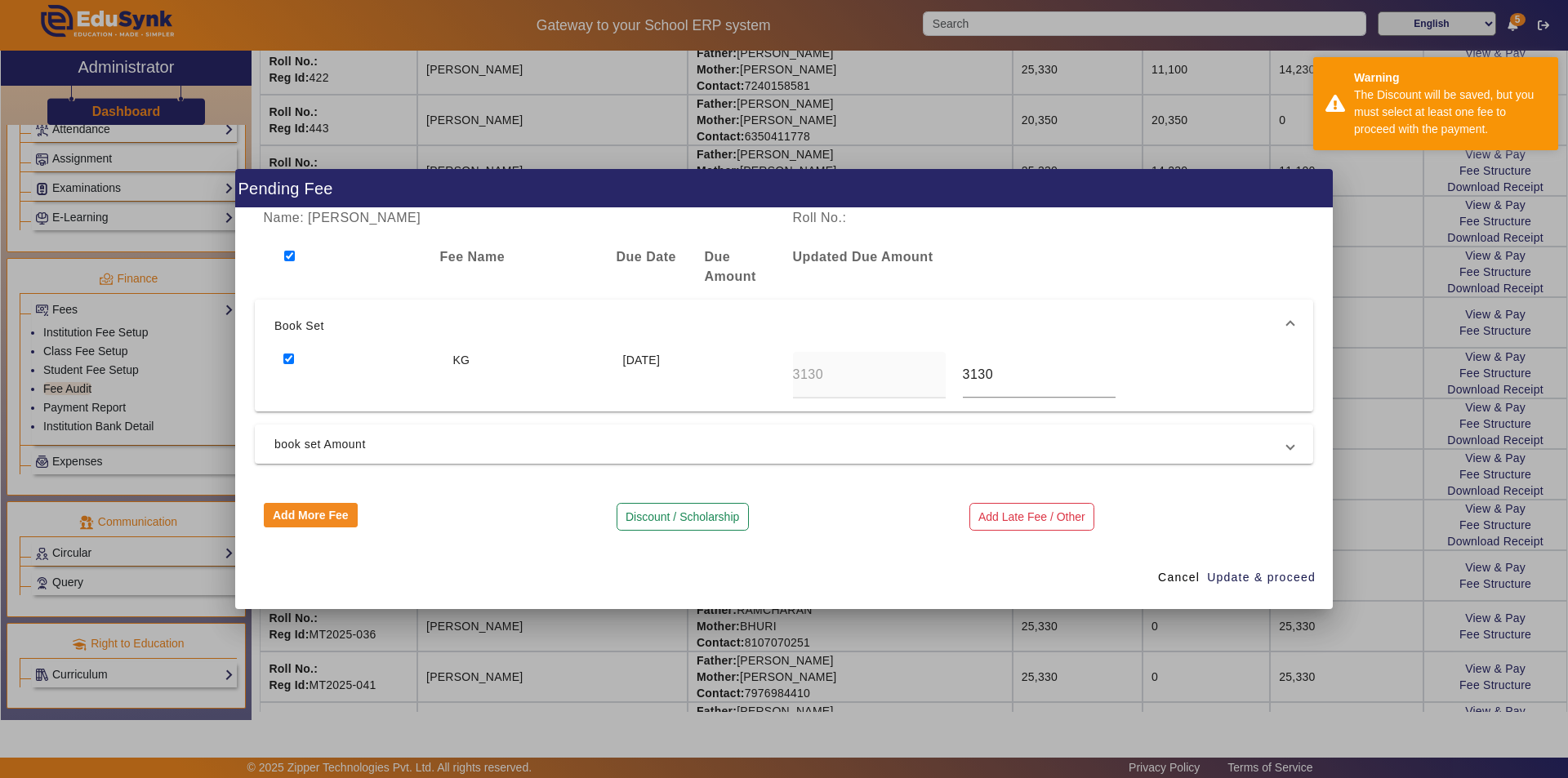
click at [292, 361] on input "checkbox" at bounding box center [288, 358] width 11 height 11
checkbox input "false"
click at [360, 448] on span "book set Amount" at bounding box center [780, 443] width 1012 height 19
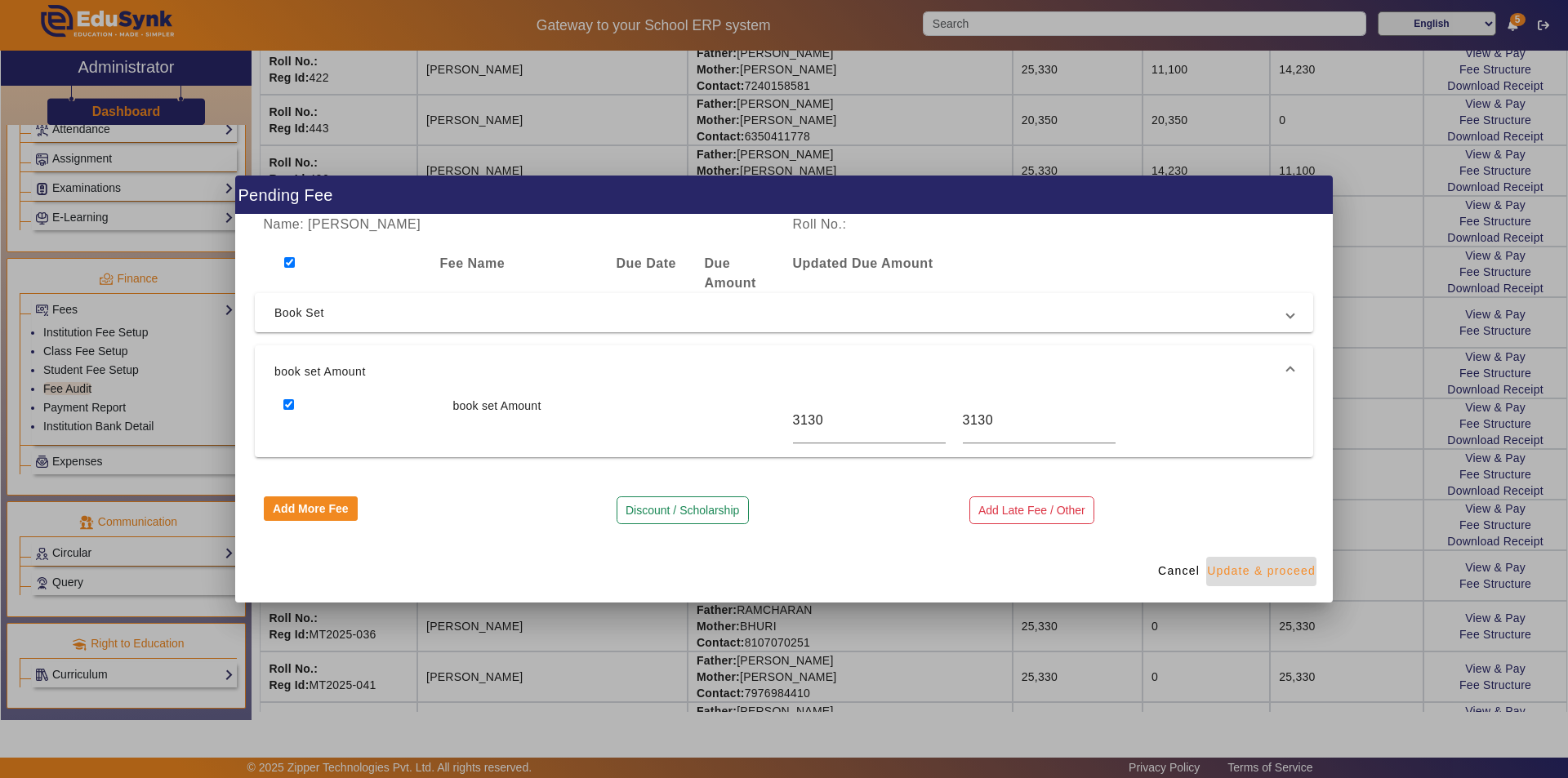
click at [1251, 576] on span "Update & proceed" at bounding box center [1261, 571] width 109 height 17
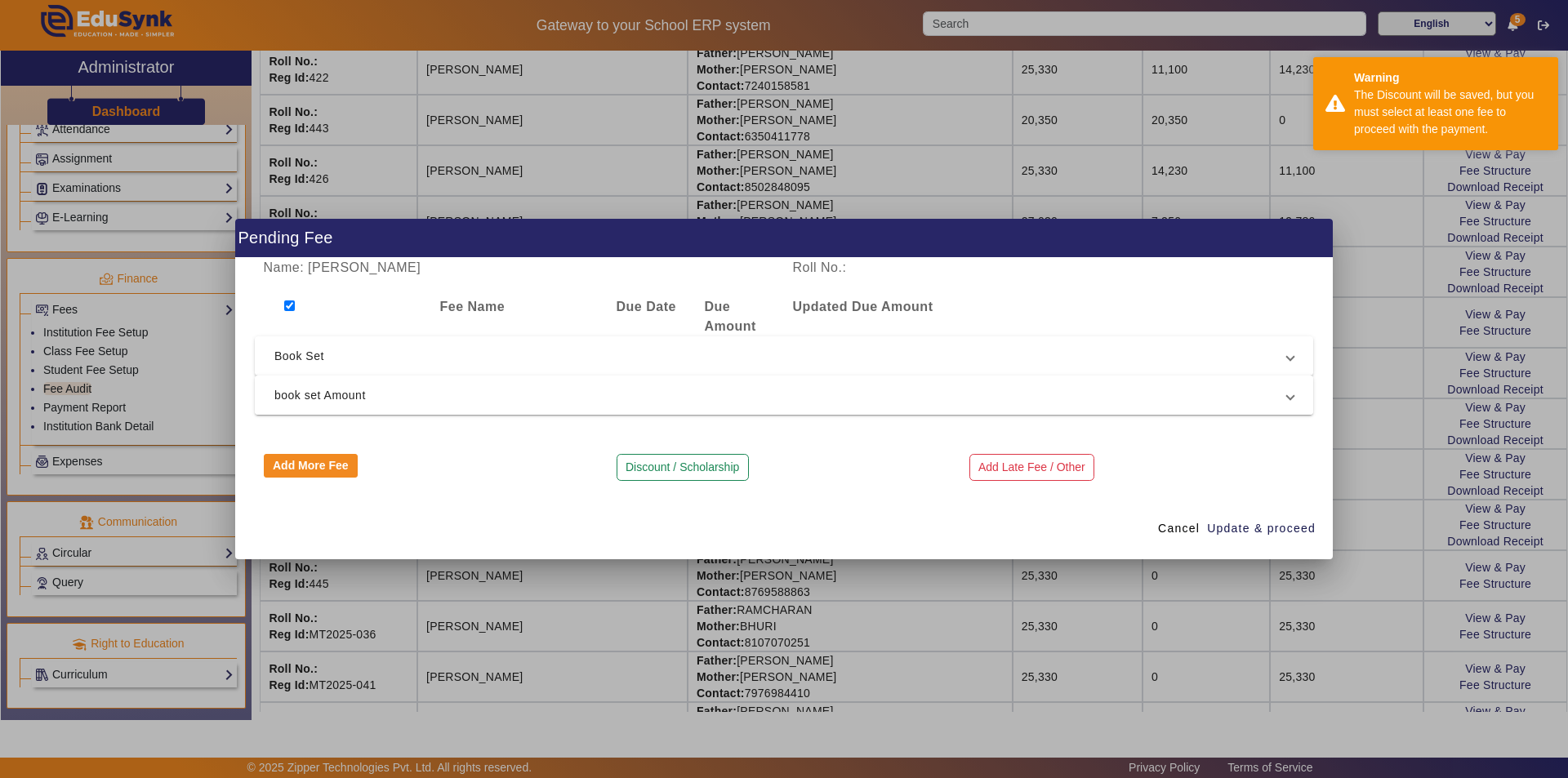
click at [1055, 394] on span "book set Amount" at bounding box center [780, 394] width 1012 height 19
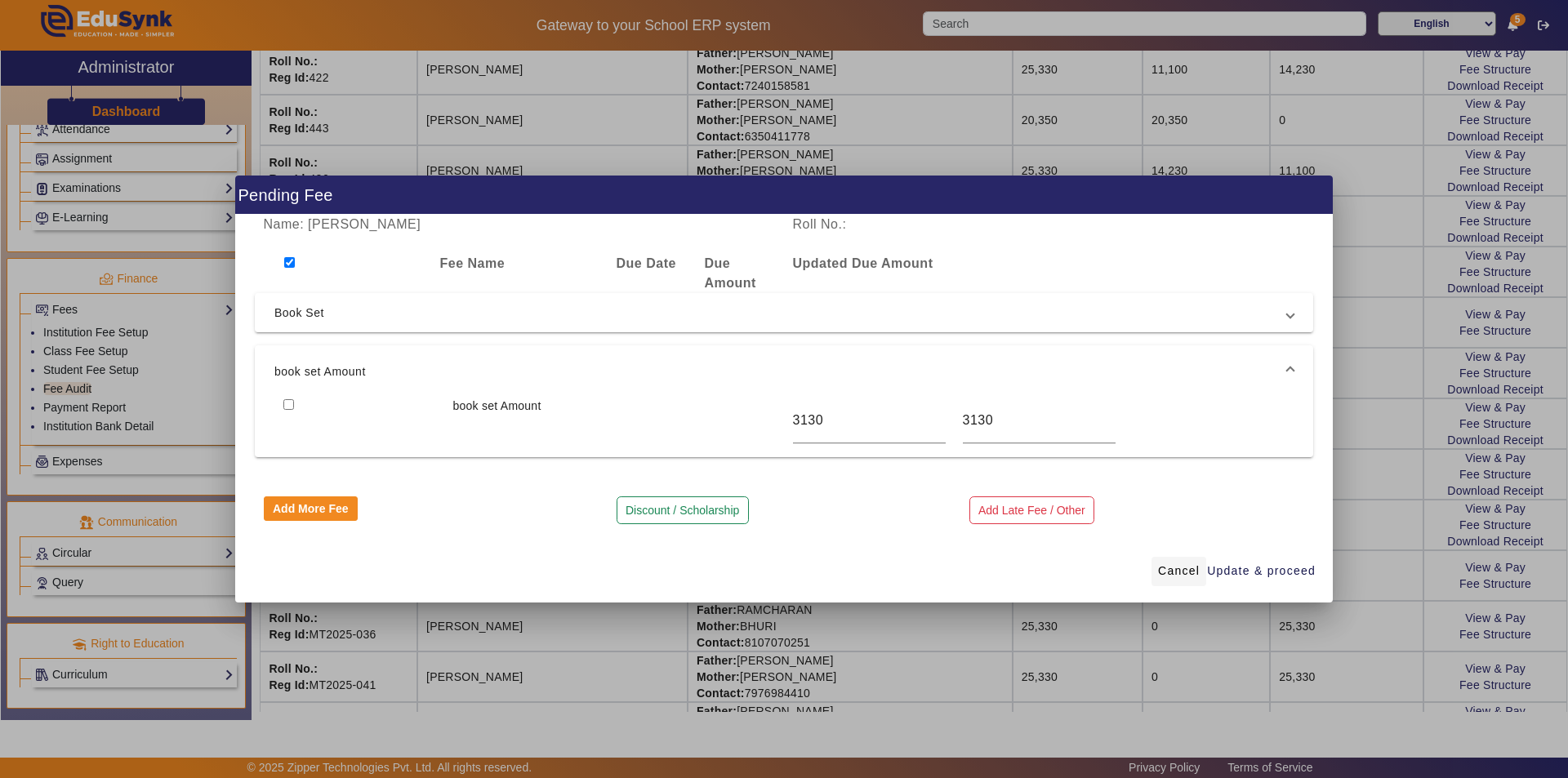
click at [1177, 567] on span "Cancel" at bounding box center [1179, 571] width 41 height 17
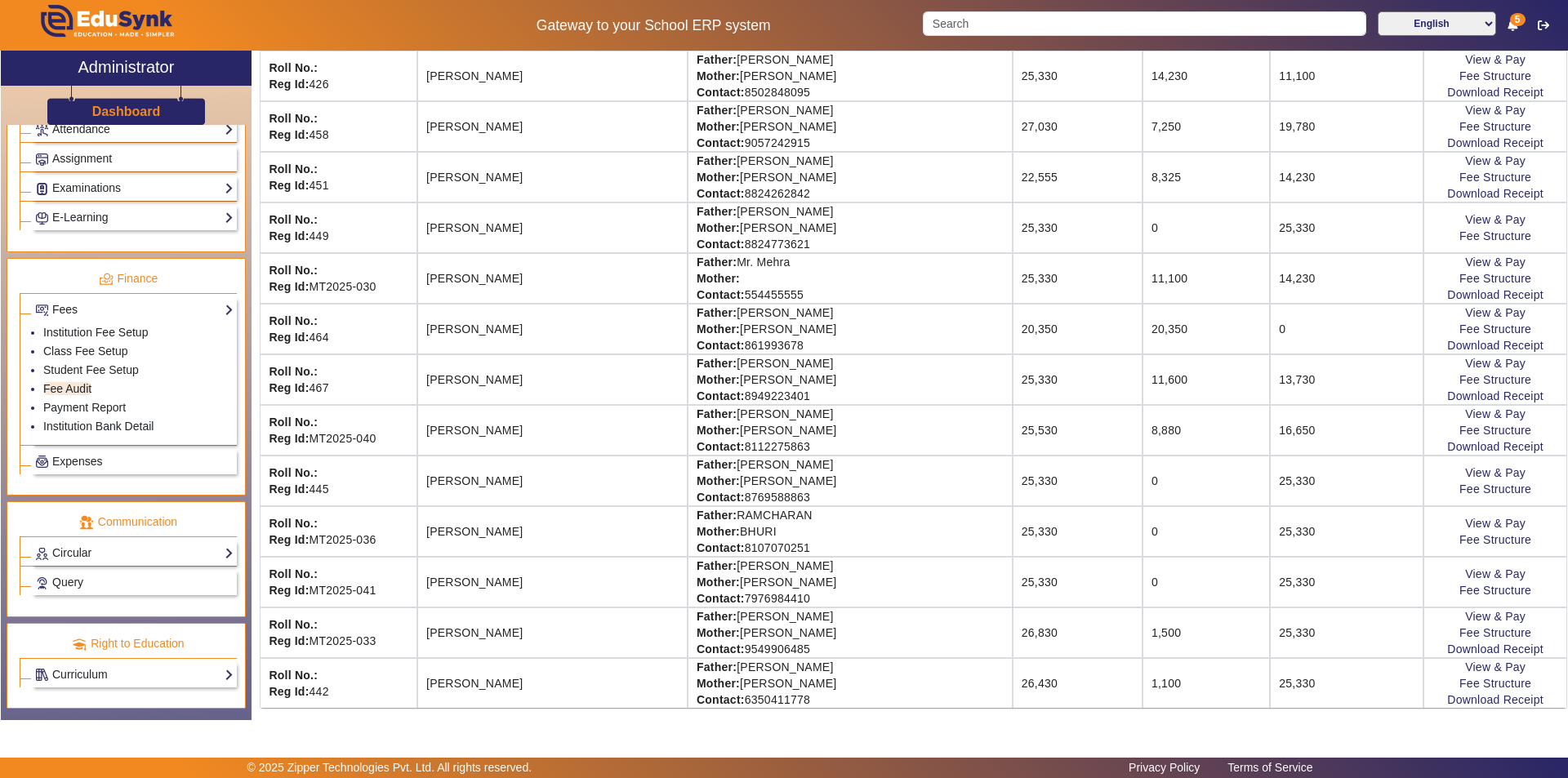
scroll to position [1814, 0]
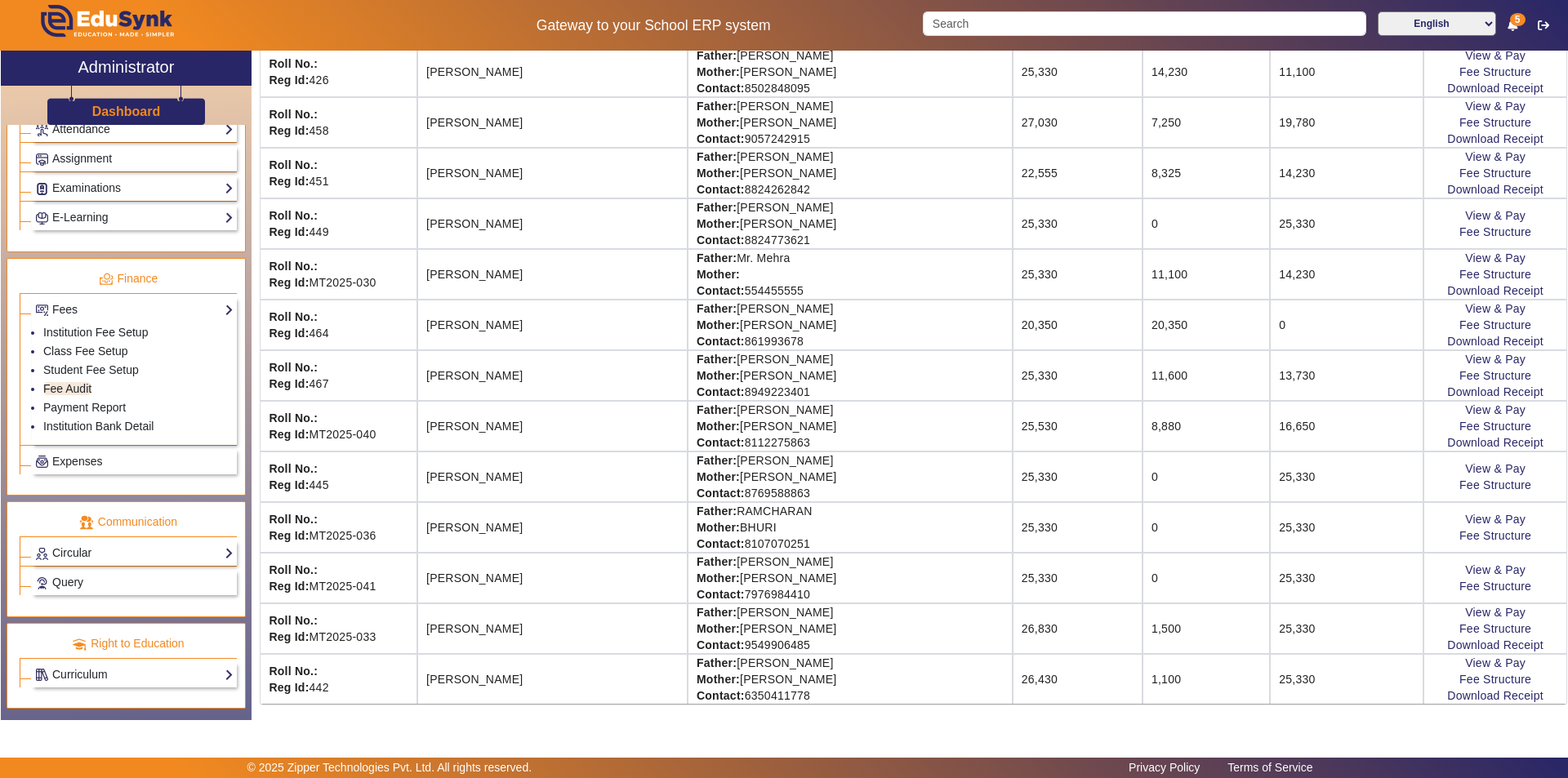
click at [1142, 684] on td "1,100" at bounding box center [1206, 679] width 127 height 50
click at [1469, 666] on link "View & Pay" at bounding box center [1496, 663] width 61 height 13
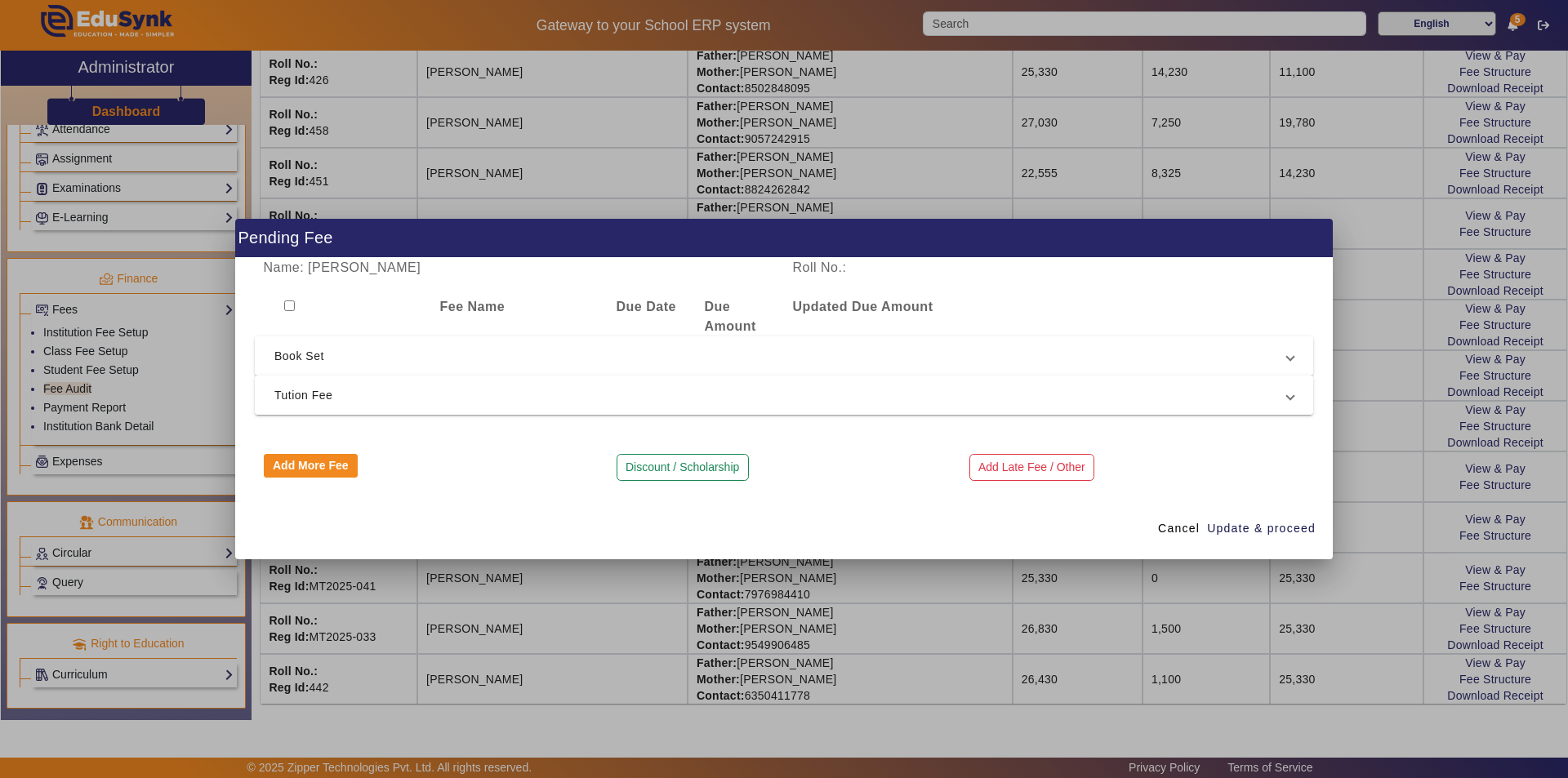
click at [480, 397] on span "Tution Fee" at bounding box center [780, 394] width 1012 height 19
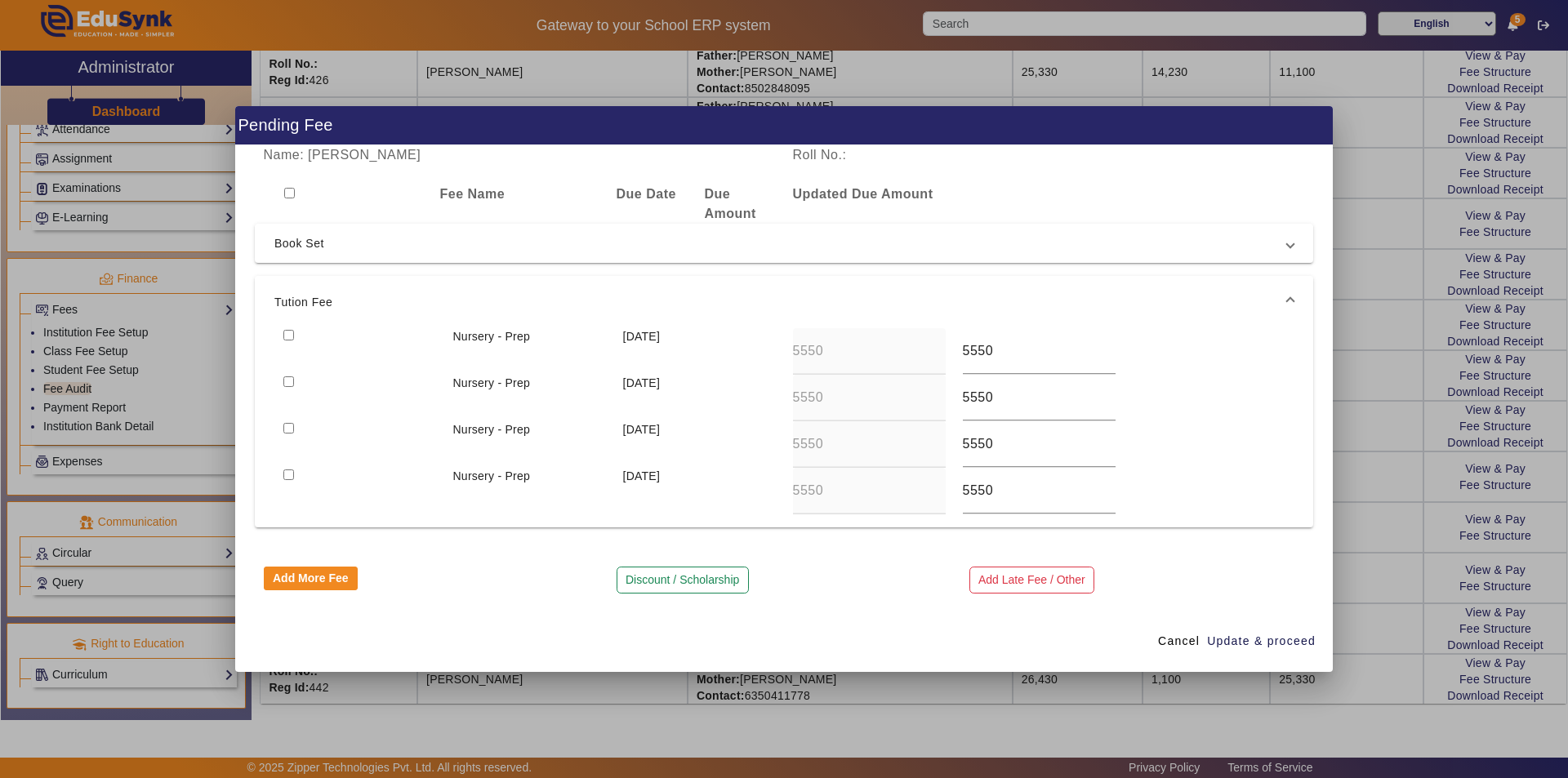
click at [969, 303] on span "Tution Fee" at bounding box center [780, 302] width 1012 height 19
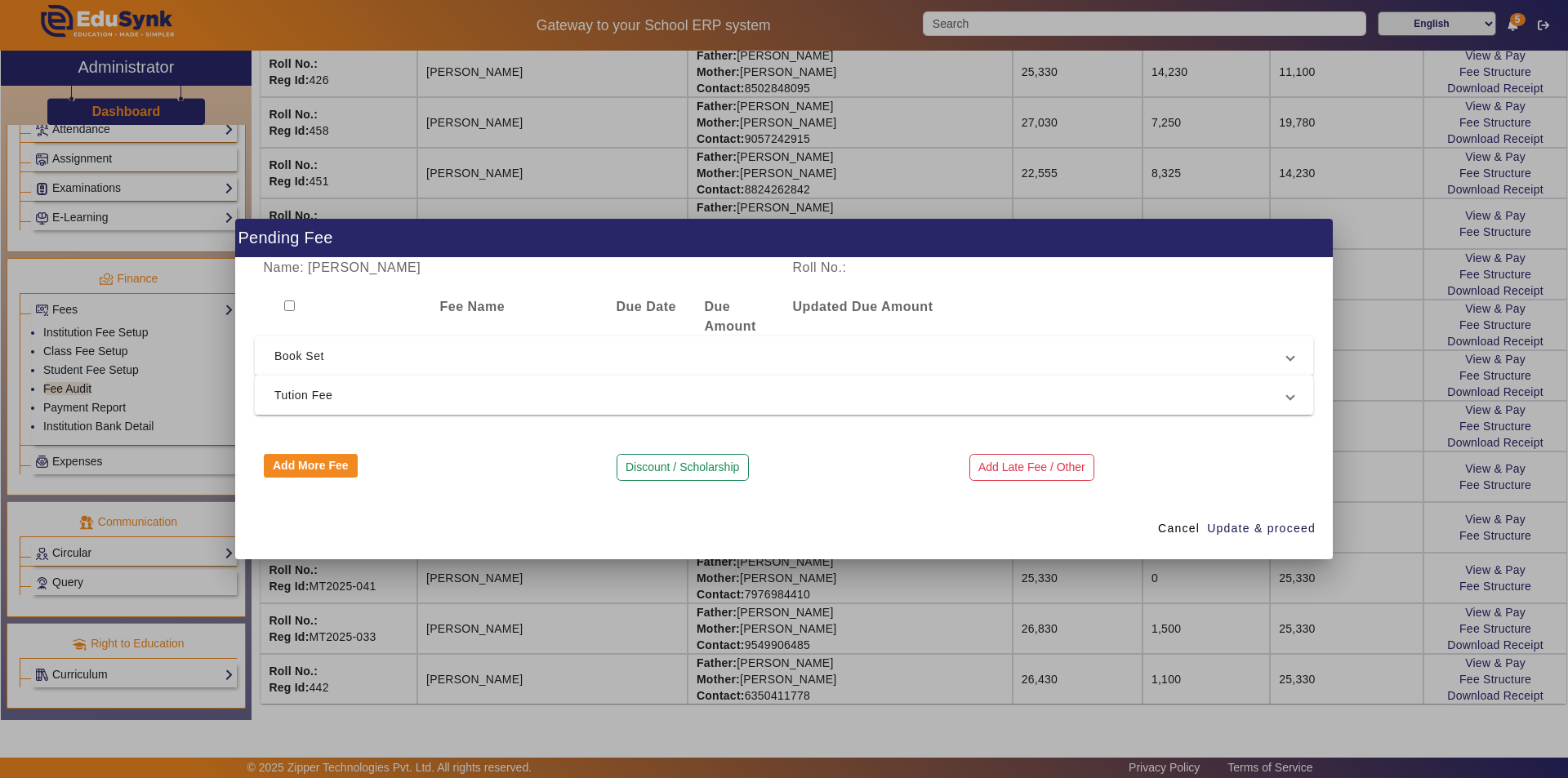
click at [343, 347] on span "Book Set" at bounding box center [780, 356] width 1012 height 19
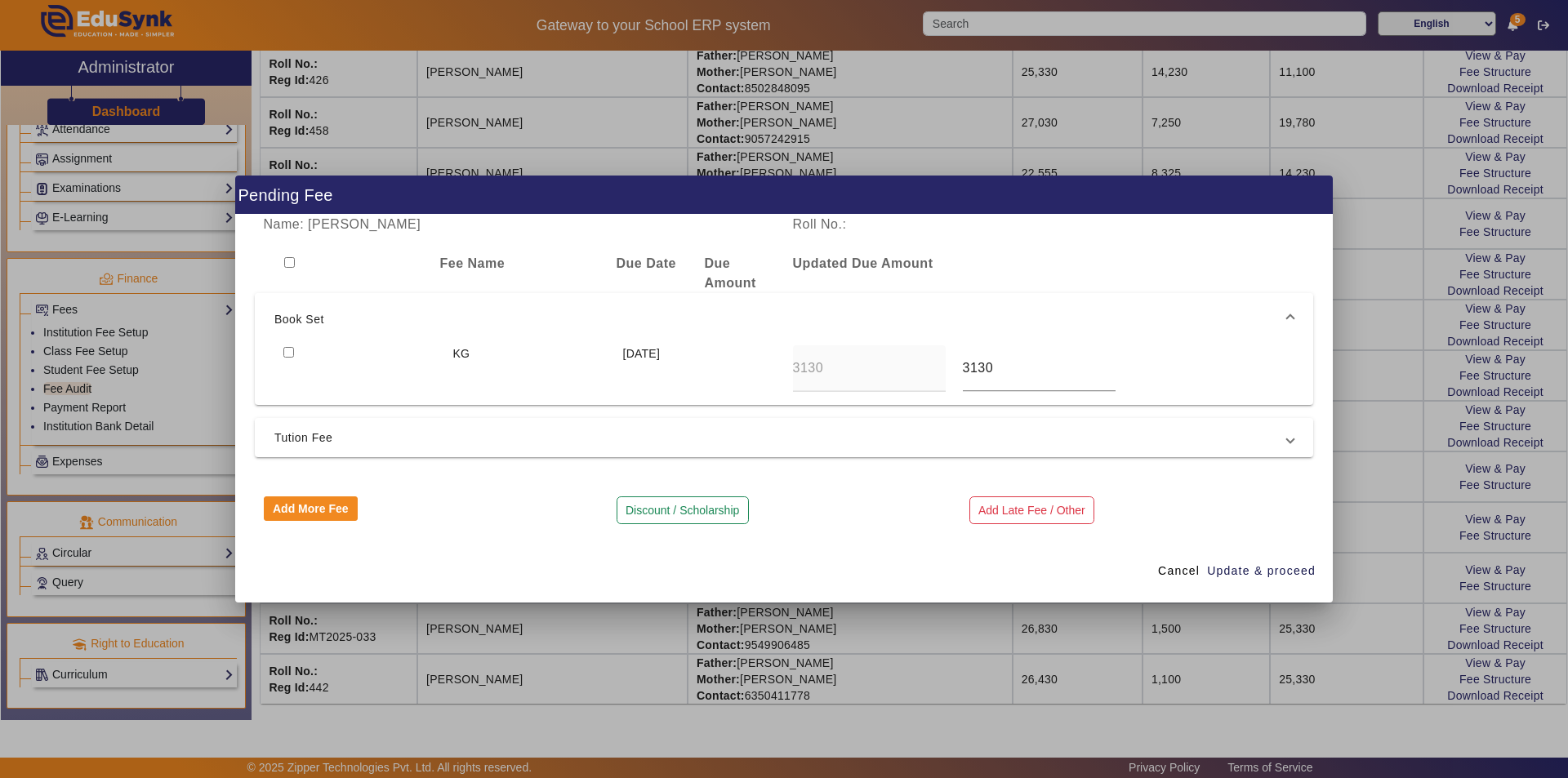
click at [343, 347] on div at bounding box center [358, 368] width 169 height 46
click at [353, 329] on span "Book Set" at bounding box center [780, 319] width 1012 height 19
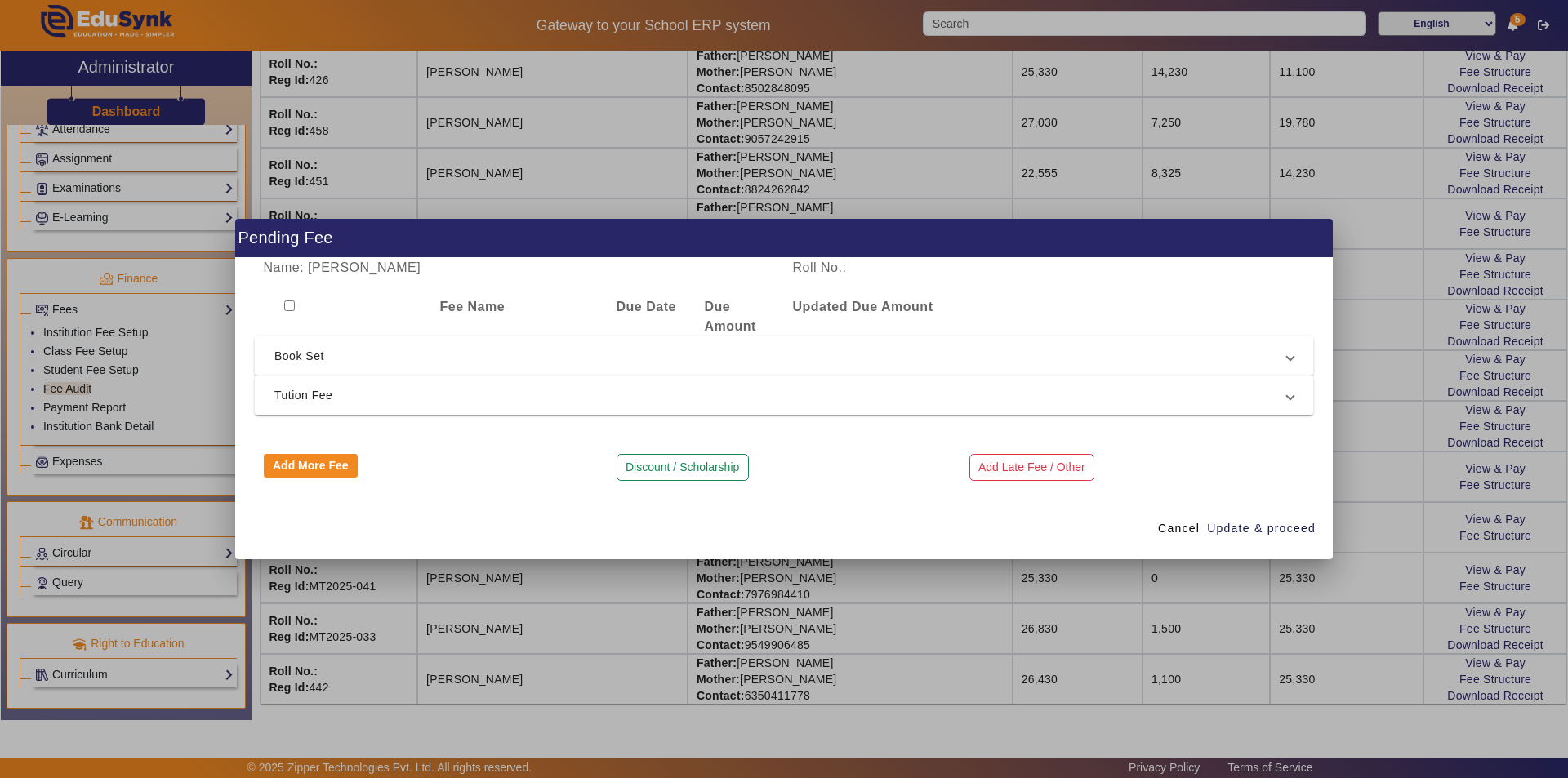
click at [919, 399] on span "Tution Fee" at bounding box center [780, 394] width 1012 height 19
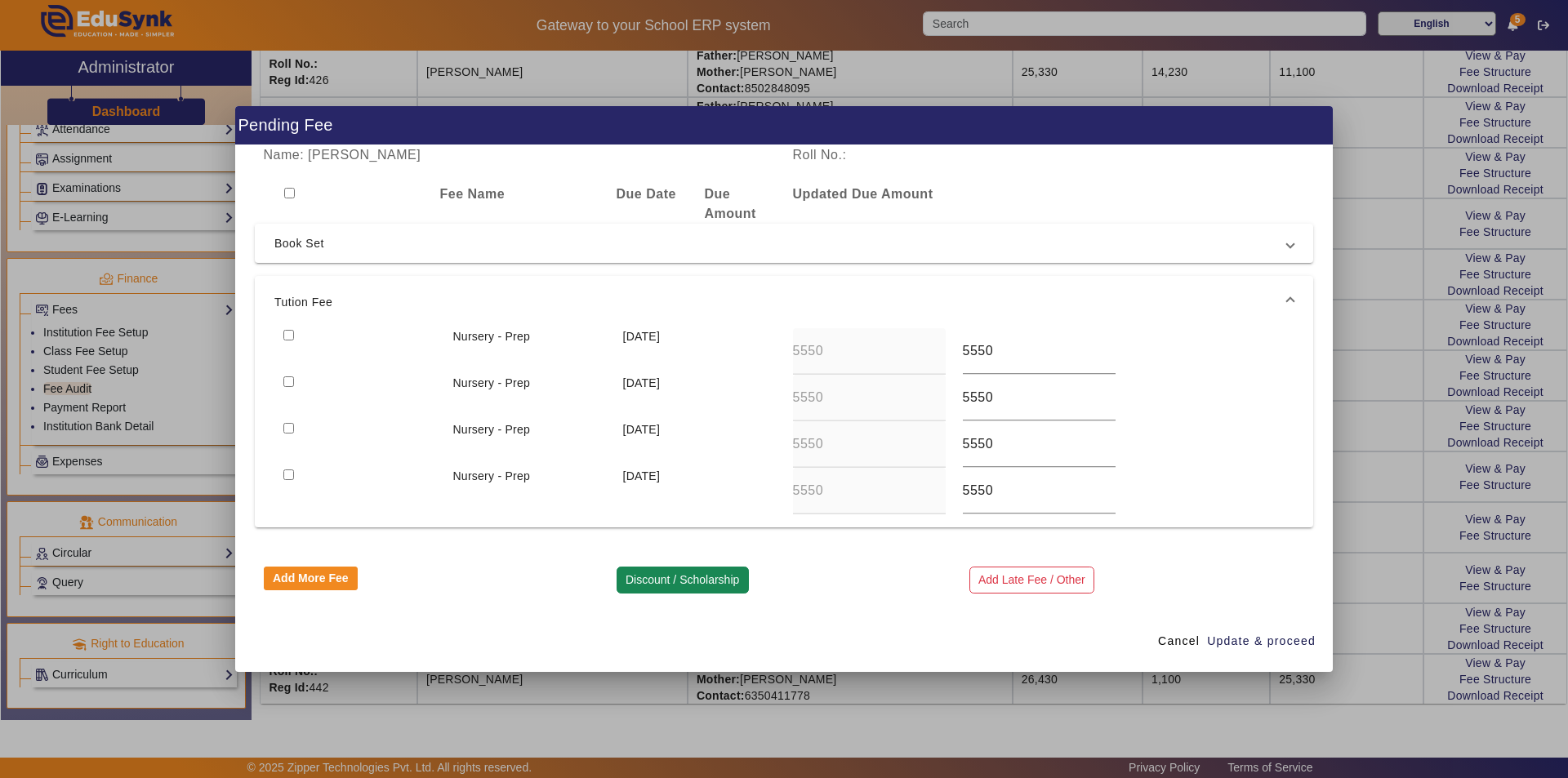
click at [718, 572] on button "Discount / Scholarship" at bounding box center [682, 580] width 132 height 28
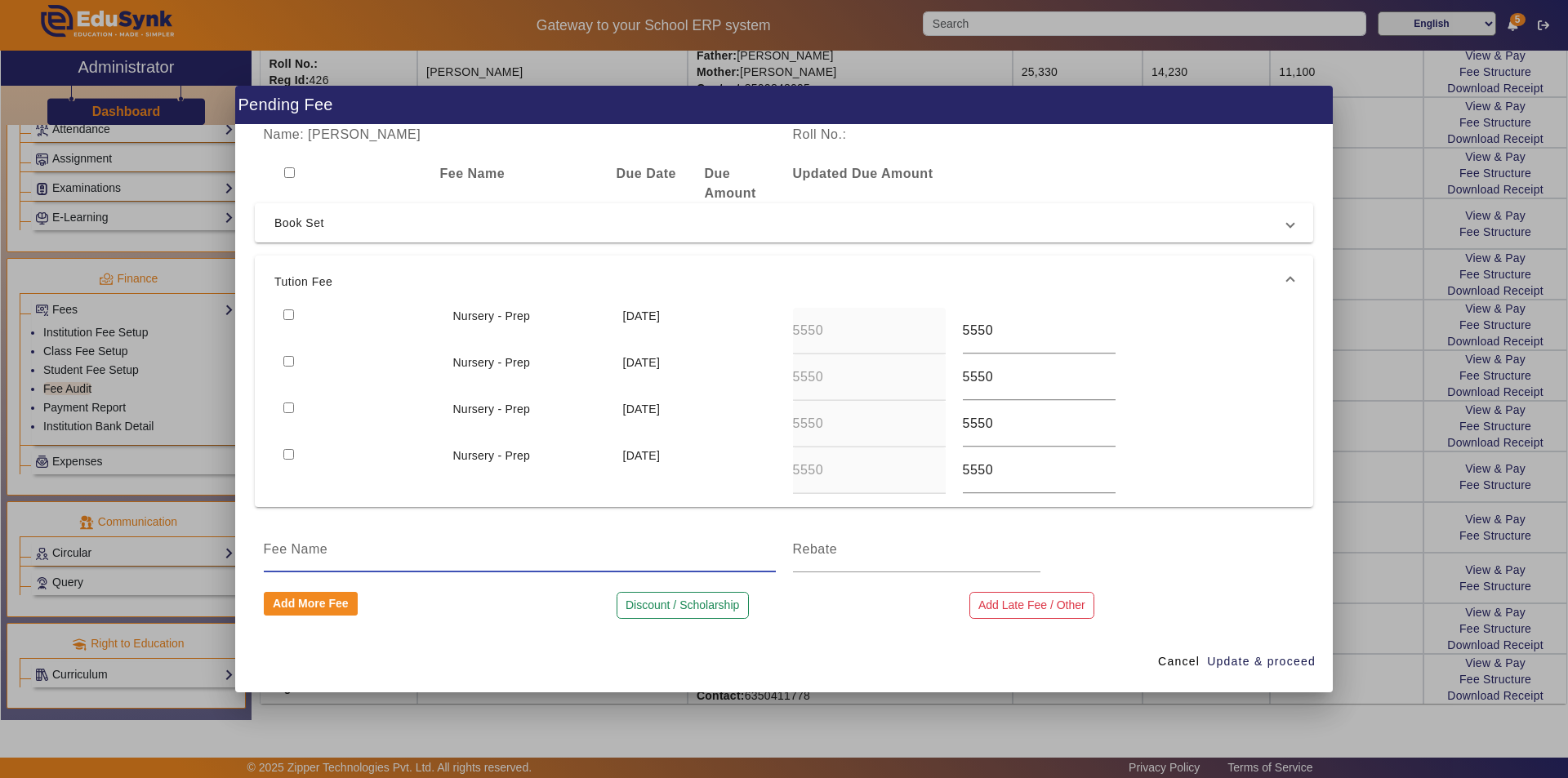
click at [455, 559] on input at bounding box center [519, 549] width 512 height 19
drag, startPoint x: 731, startPoint y: 550, endPoint x: 481, endPoint y: 566, distance: 250.5
click at [481, 566] on div "TUITION FEE DISCOUNT AS PER NEW ADMIDDION IN AUGUST MONTH" at bounding box center [519, 550] width 512 height 46
click at [572, 544] on input "TUITION FEE DISCOUNT AS PER 3rd SIBLING cHILD" at bounding box center [519, 549] width 512 height 19
type input "TUITION FEE DISCOUNT AS PER 3rd SIBLING CHILD"
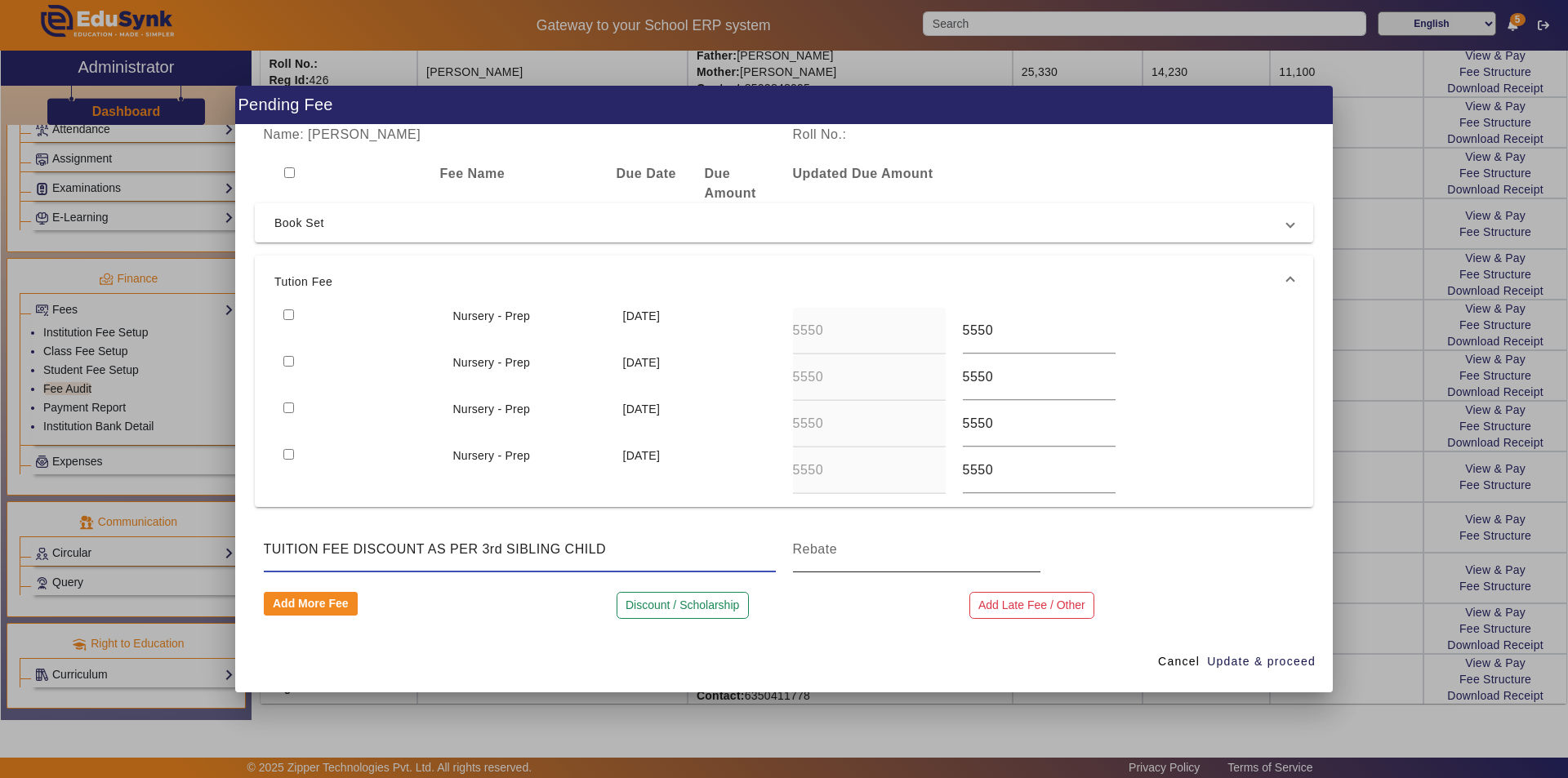
click at [829, 554] on input at bounding box center [917, 549] width 248 height 19
type input "21100"
click at [1262, 663] on span "Update & proceed" at bounding box center [1261, 662] width 109 height 17
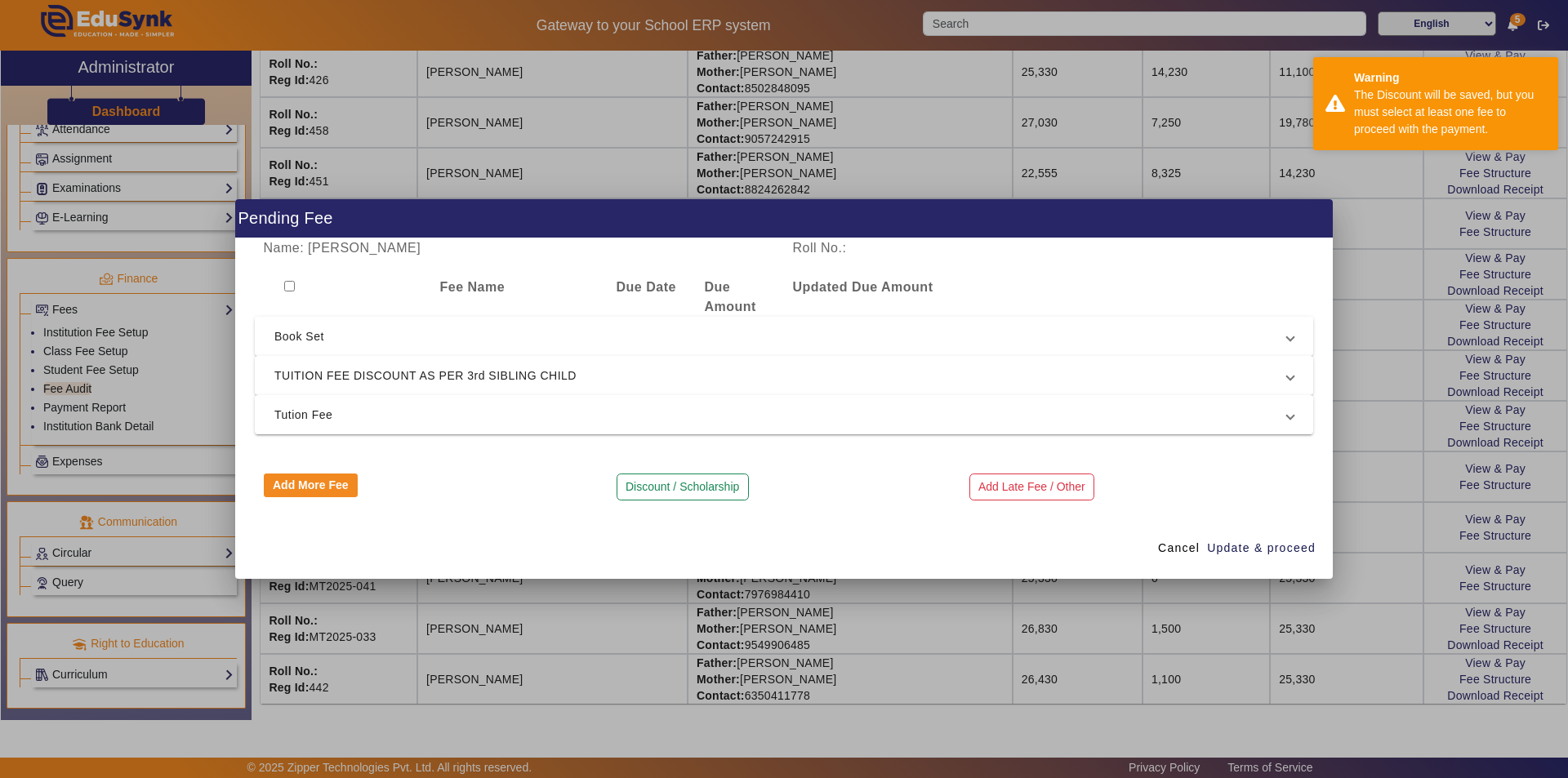
click at [556, 330] on span "Book Set" at bounding box center [780, 335] width 1012 height 19
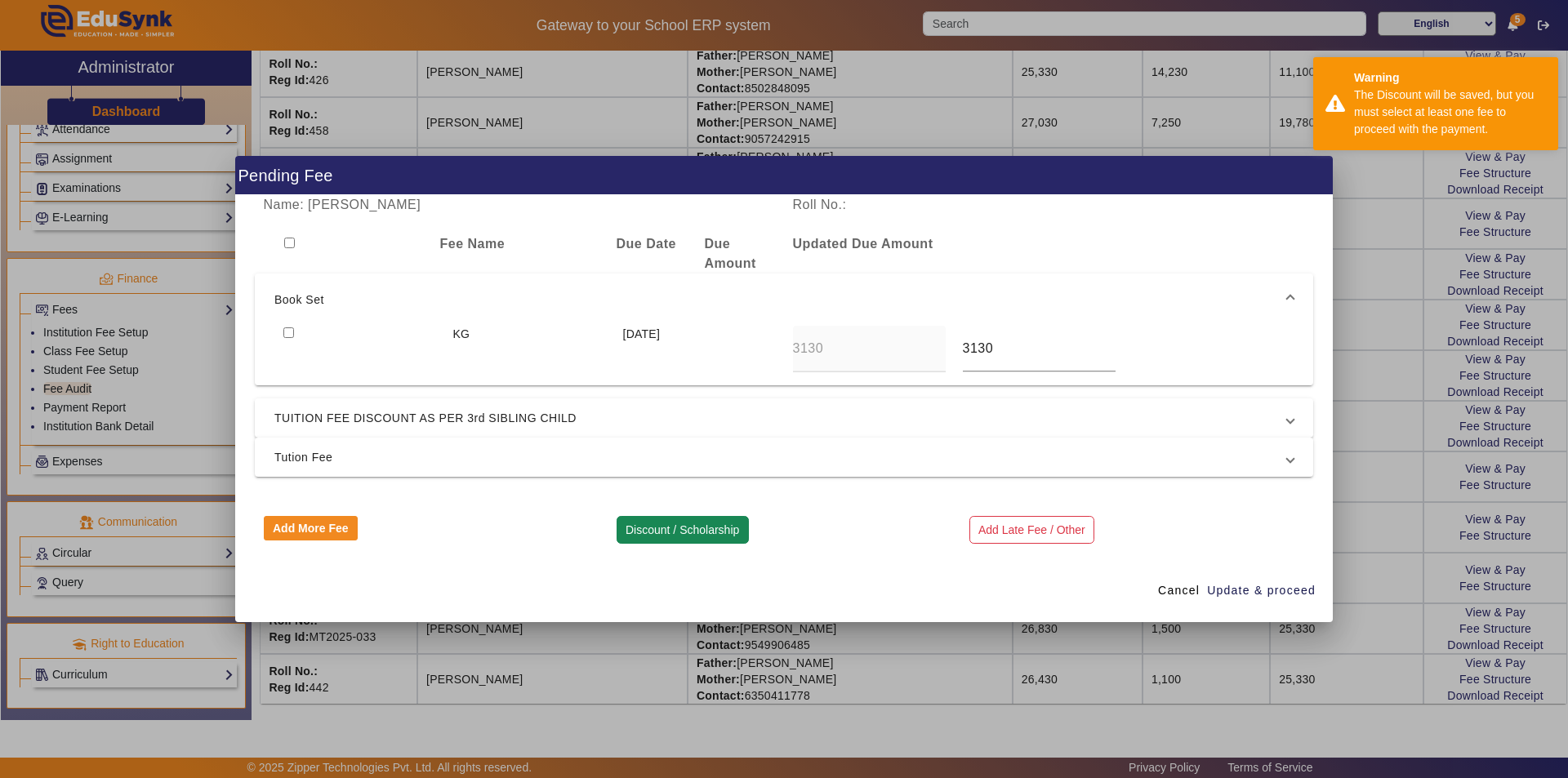
click at [652, 531] on button "Discount / Scholarship" at bounding box center [682, 529] width 132 height 28
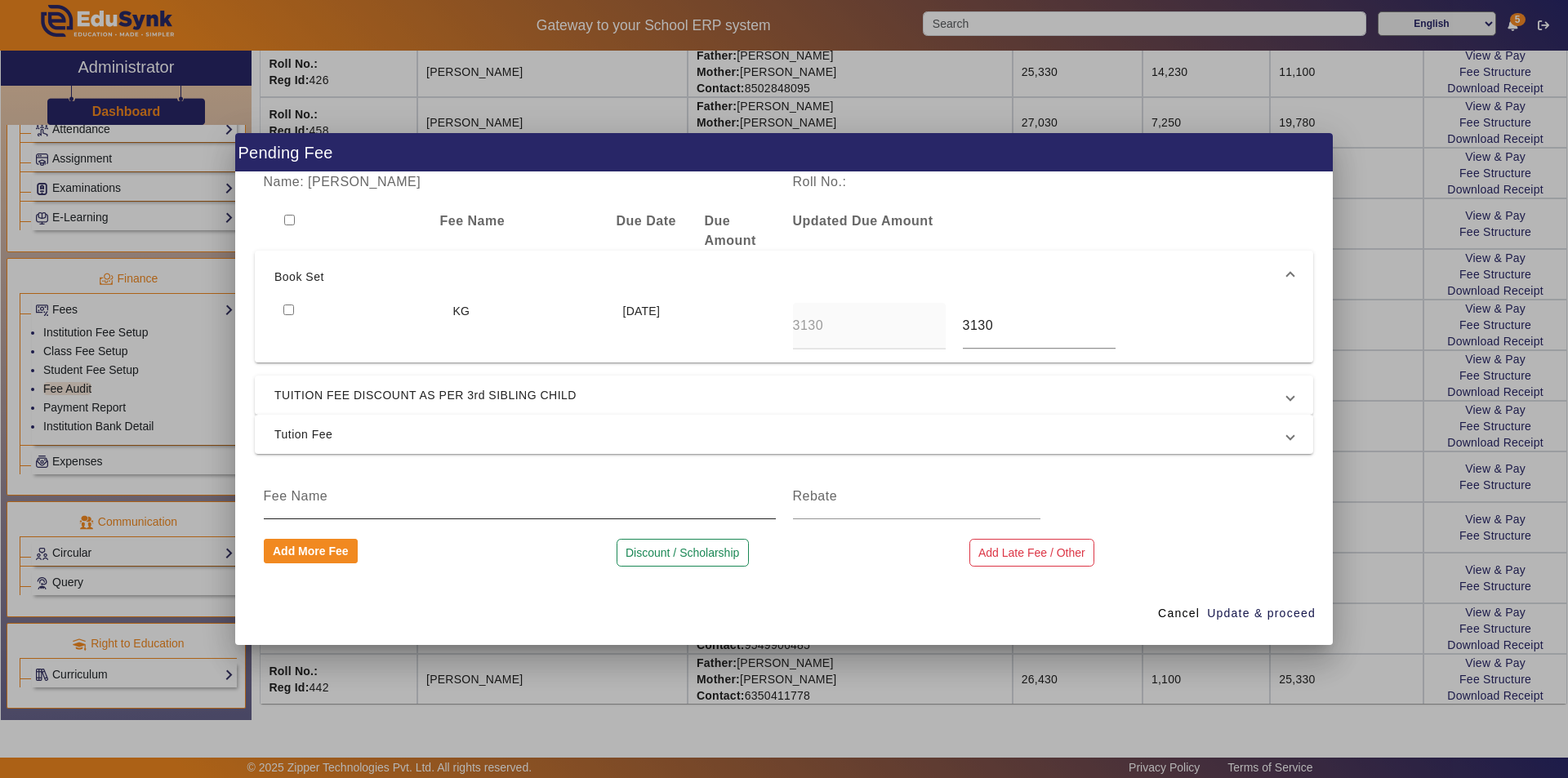
click at [481, 504] on input at bounding box center [519, 496] width 512 height 19
type input "book set Amount"
click at [875, 502] on input at bounding box center [917, 496] width 248 height 19
type input "3130"
click at [1257, 612] on span "Update & proceed" at bounding box center [1261, 614] width 109 height 17
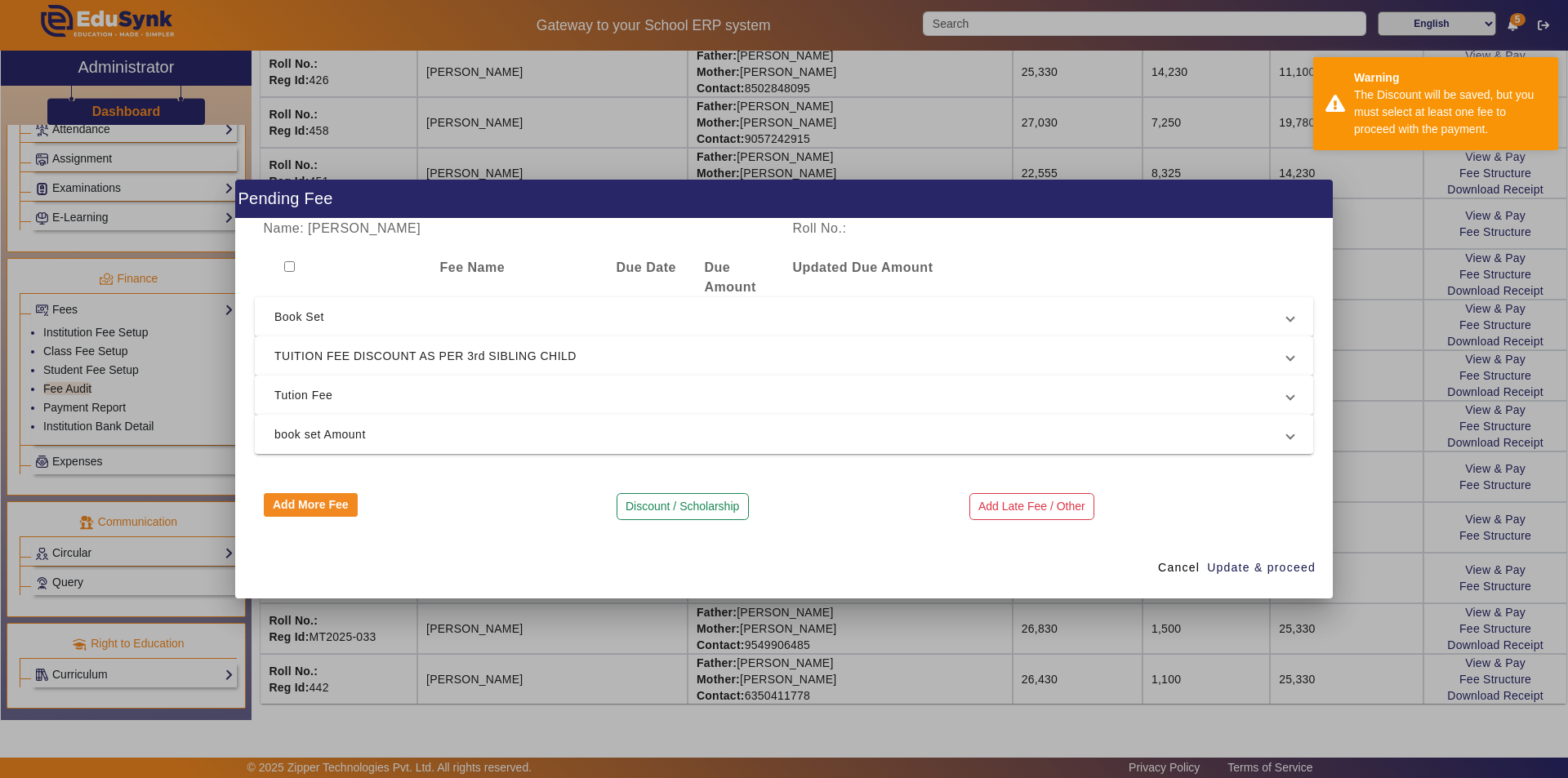
click at [293, 266] on input "checkbox" at bounding box center [289, 266] width 11 height 11
checkbox input "true"
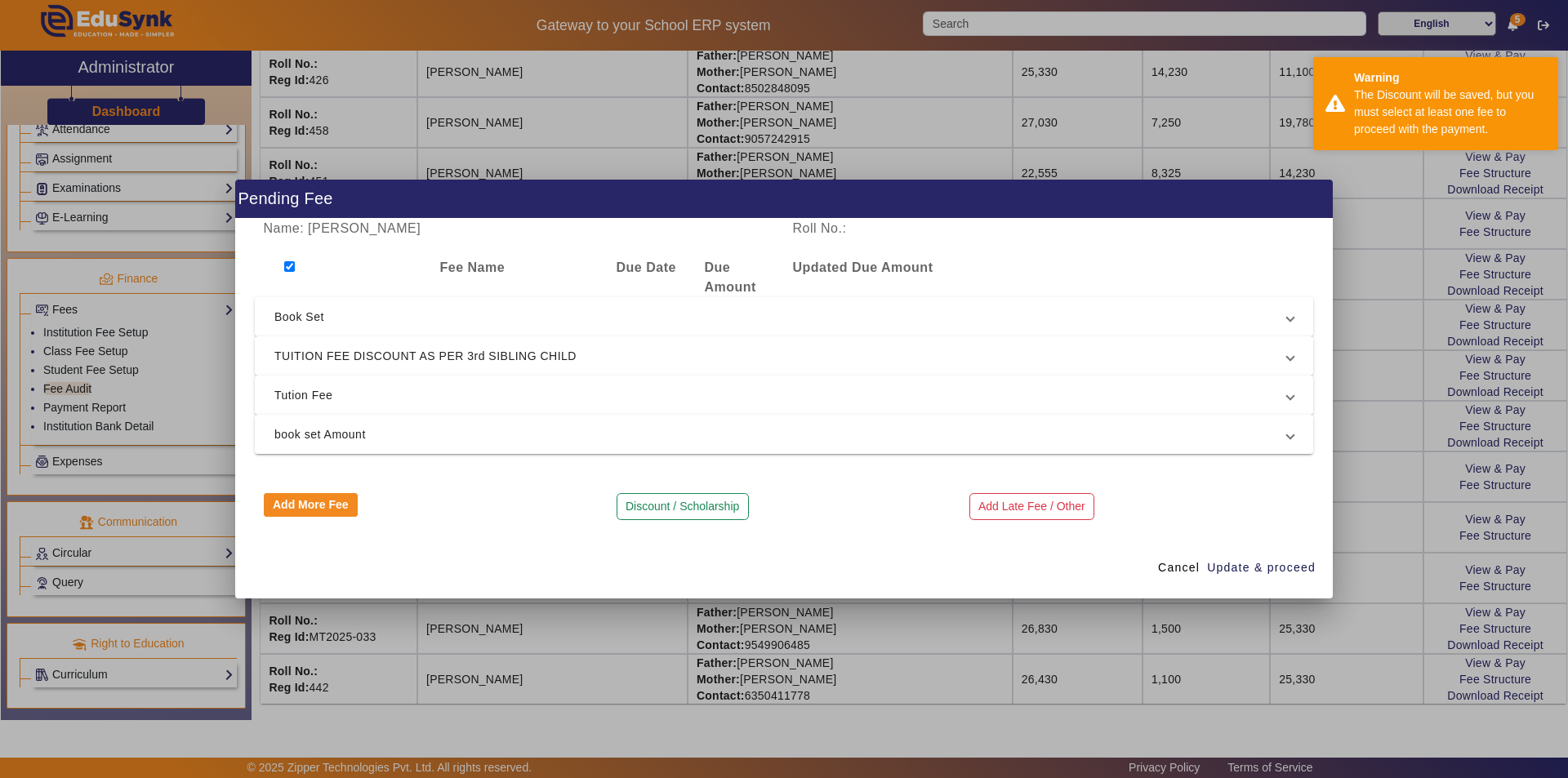
checkbox input "true"
click at [317, 320] on span "Book Set" at bounding box center [780, 316] width 1012 height 19
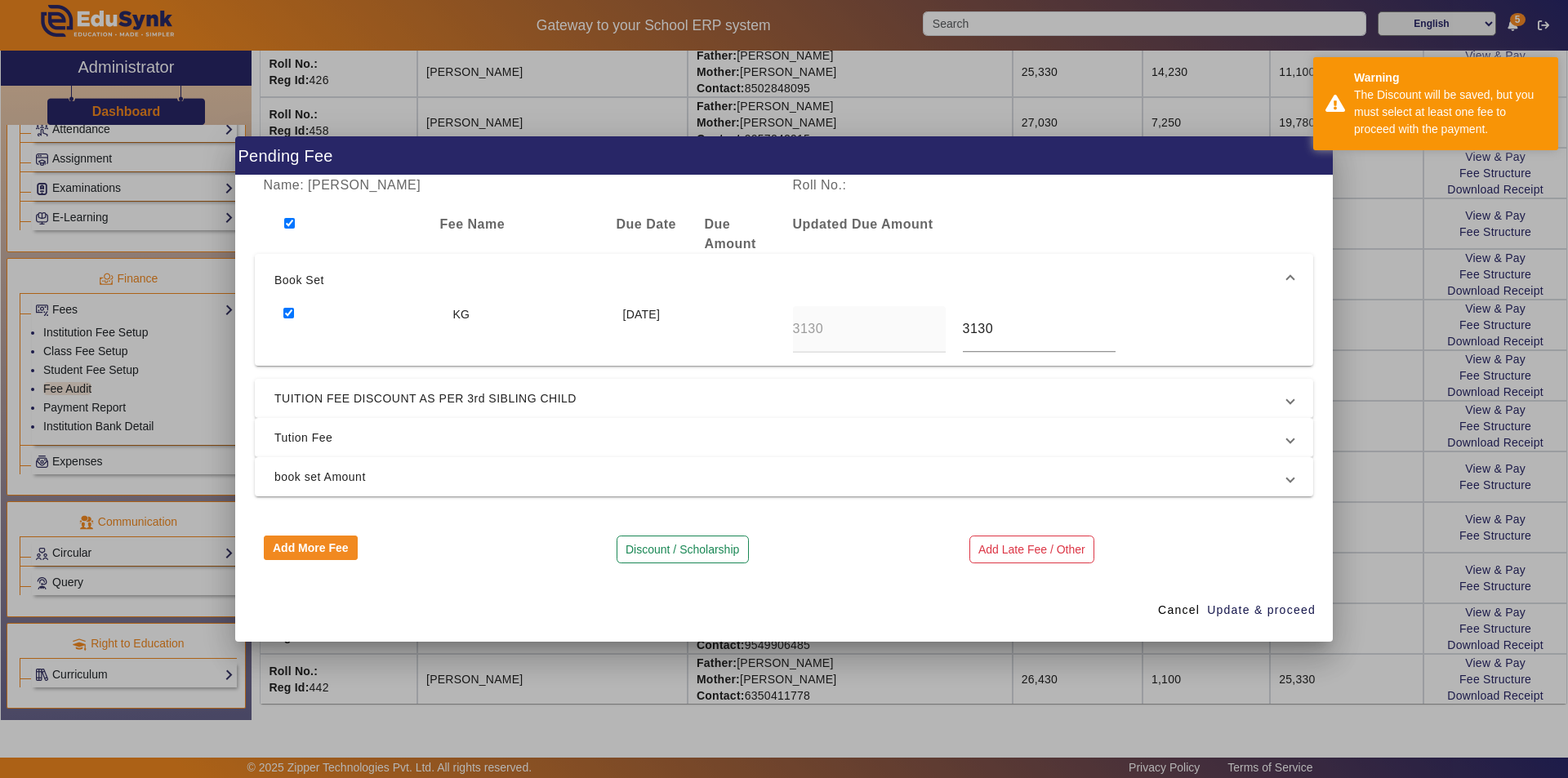
click at [287, 313] on input "checkbox" at bounding box center [288, 313] width 11 height 11
checkbox input "false"
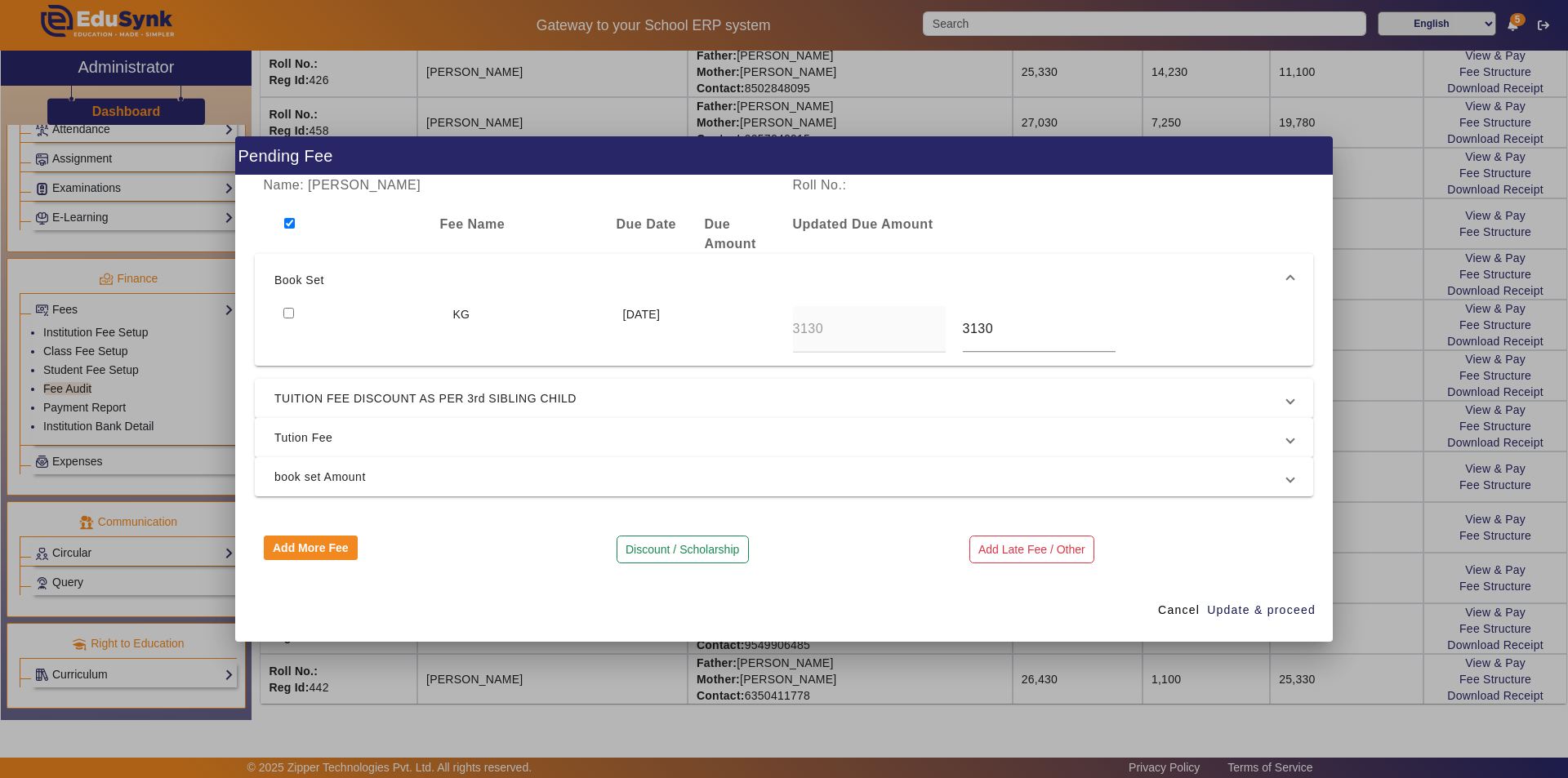
click at [329, 438] on span "Tution Fee" at bounding box center [780, 437] width 1012 height 19
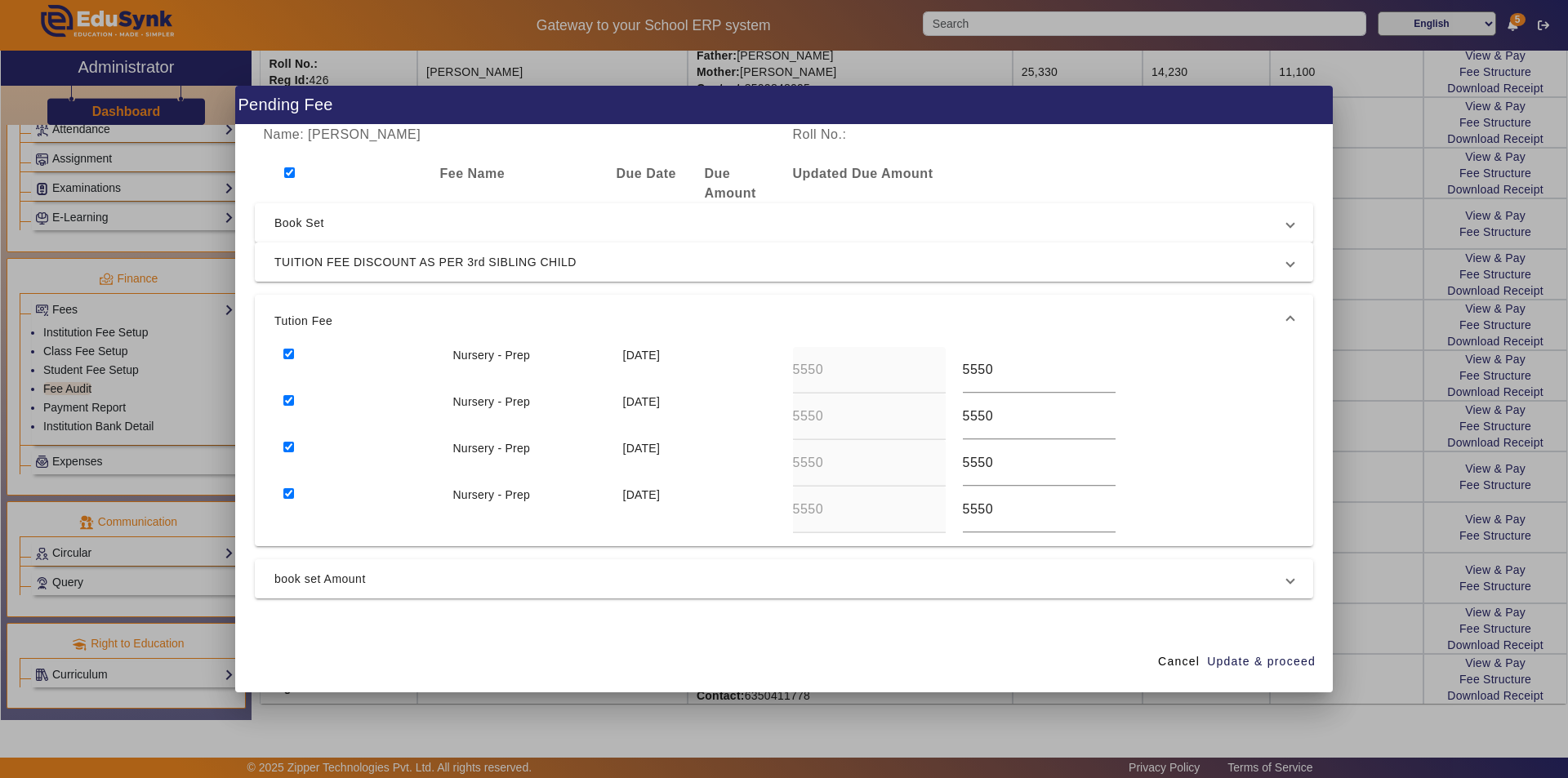
drag, startPoint x: 288, startPoint y: 357, endPoint x: 279, endPoint y: 397, distance: 41.0
click at [288, 358] on input "checkbox" at bounding box center [288, 354] width 11 height 11
checkbox input "false"
click at [287, 404] on input "checkbox" at bounding box center [288, 400] width 11 height 11
checkbox input "false"
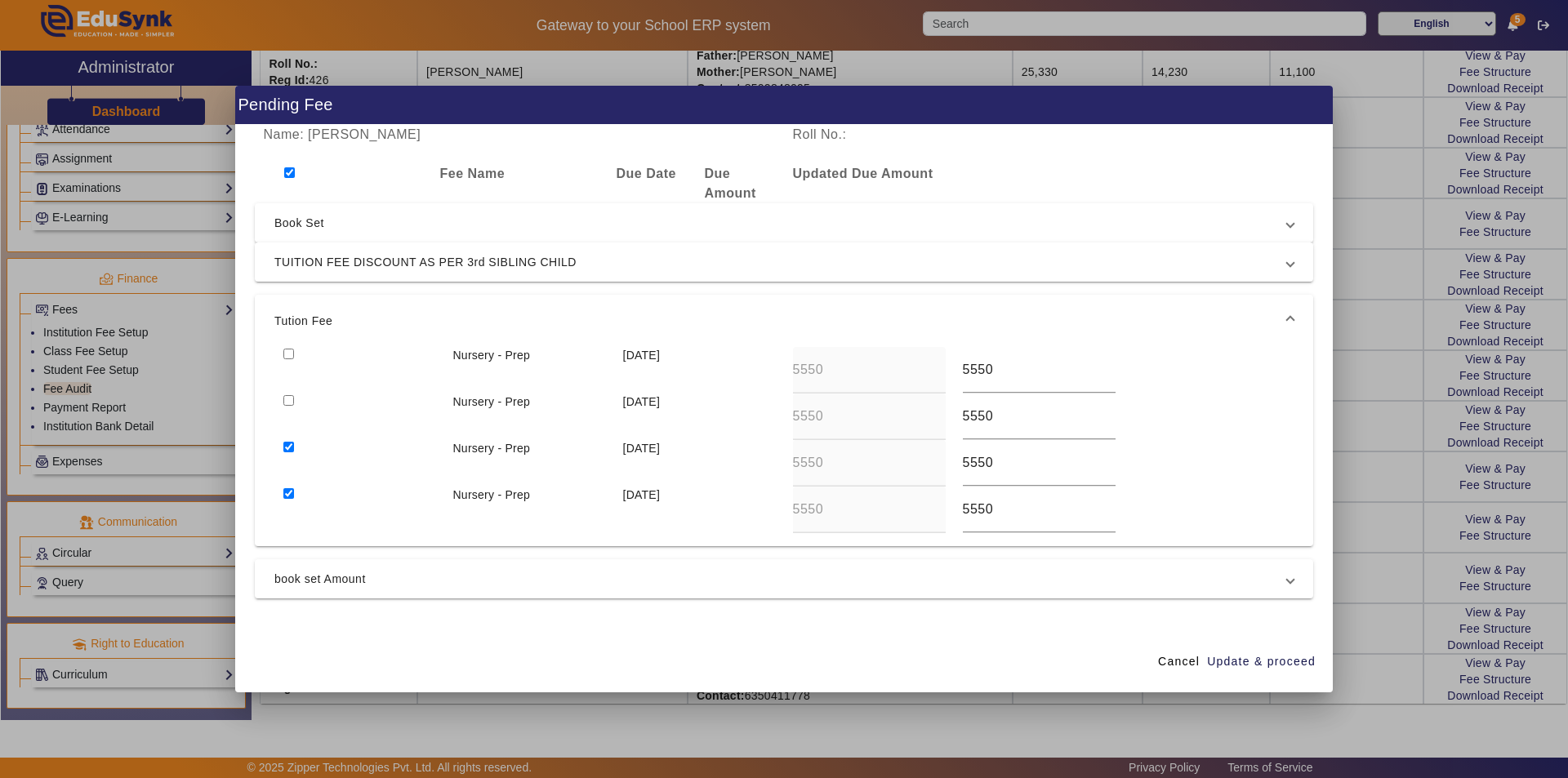
click at [287, 450] on input "checkbox" at bounding box center [288, 447] width 11 height 11
checkbox input "false"
click at [291, 495] on input "checkbox" at bounding box center [288, 493] width 11 height 11
checkbox input "false"
click at [1269, 660] on span "Update & proceed" at bounding box center [1261, 662] width 109 height 17
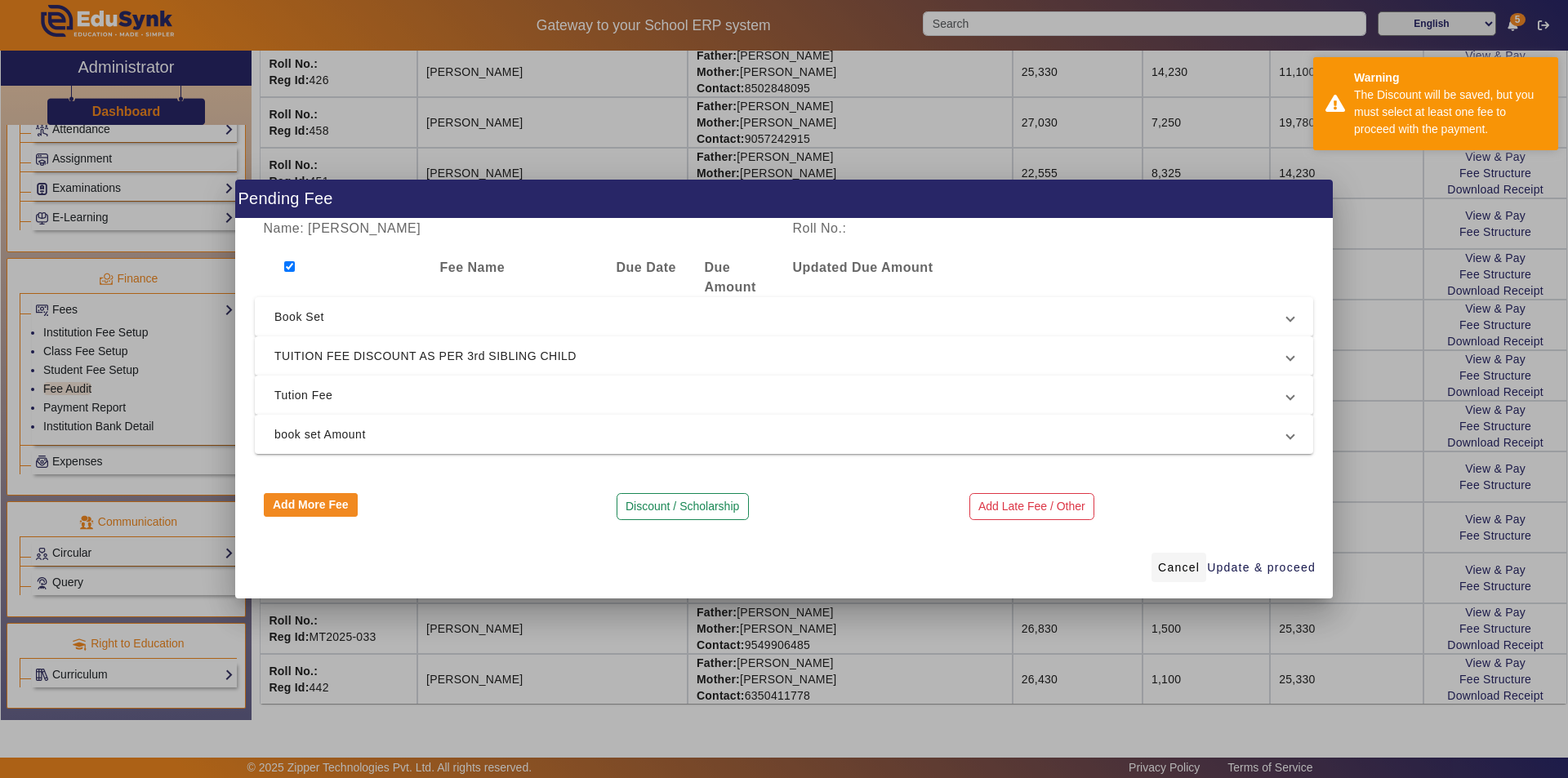
click at [1188, 567] on span "Cancel" at bounding box center [1179, 568] width 41 height 17
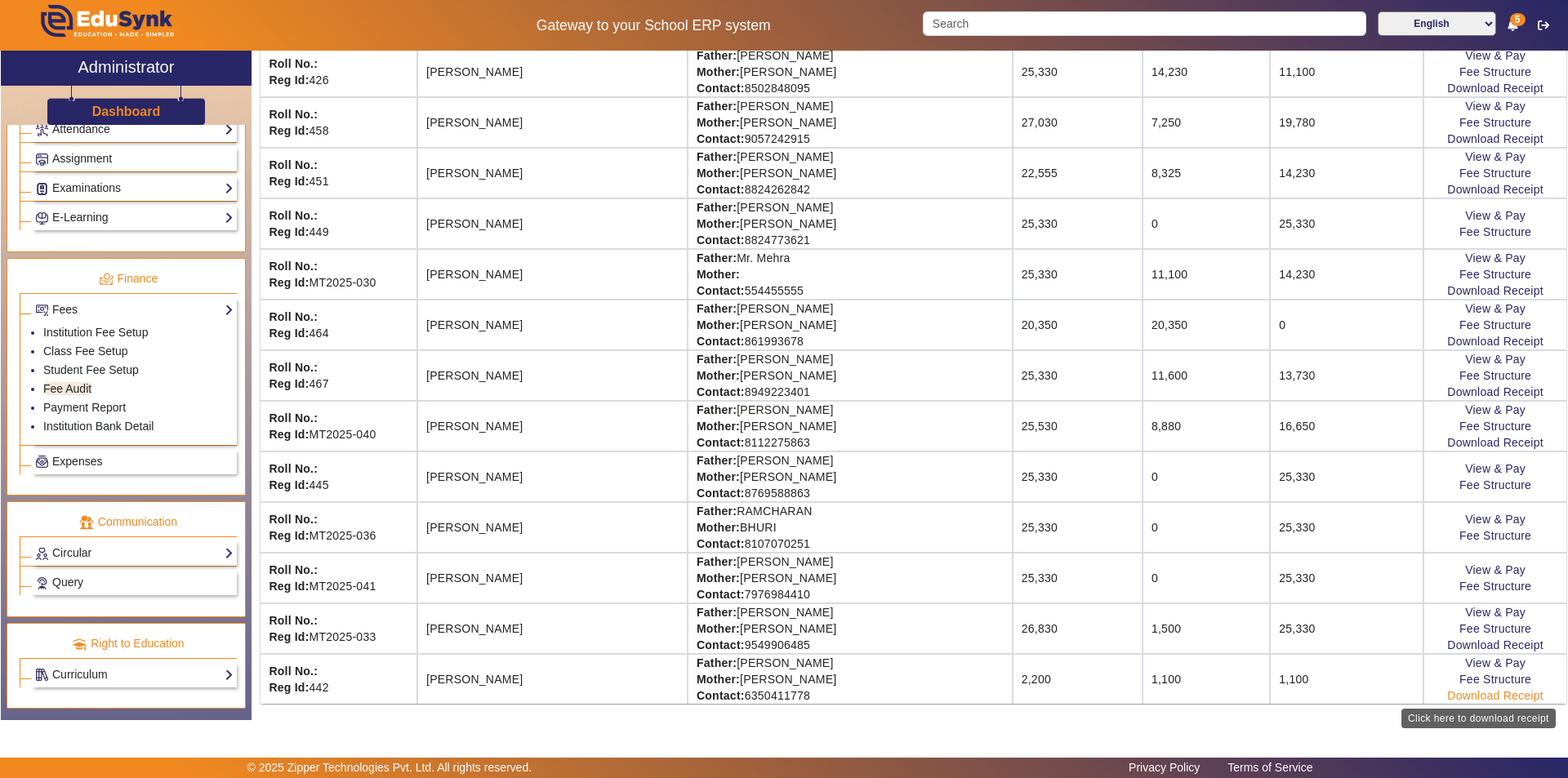
click at [1499, 699] on link "Download Receipt" at bounding box center [1496, 695] width 96 height 13
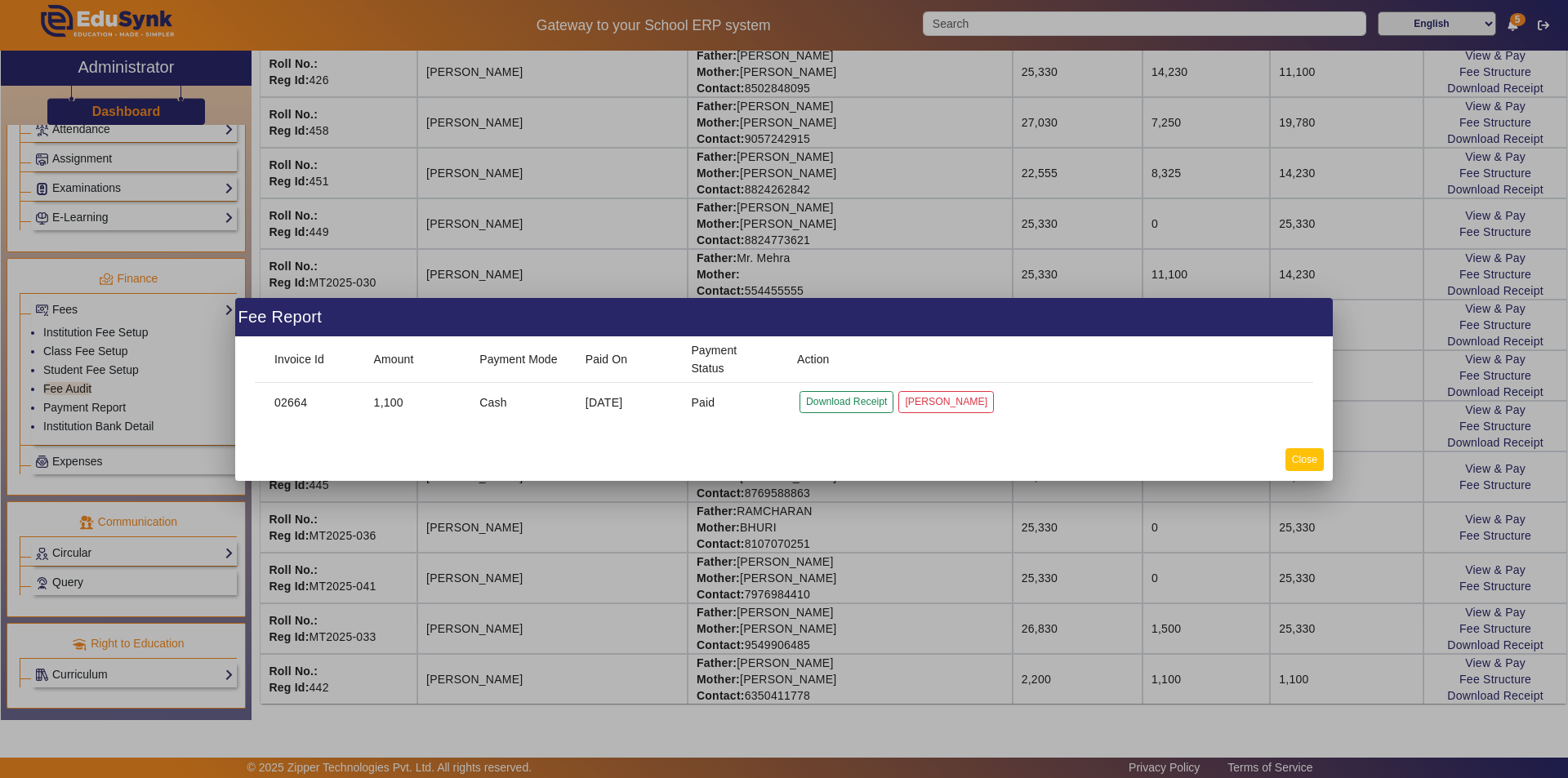
click at [1309, 458] on button "Close" at bounding box center [1305, 459] width 39 height 22
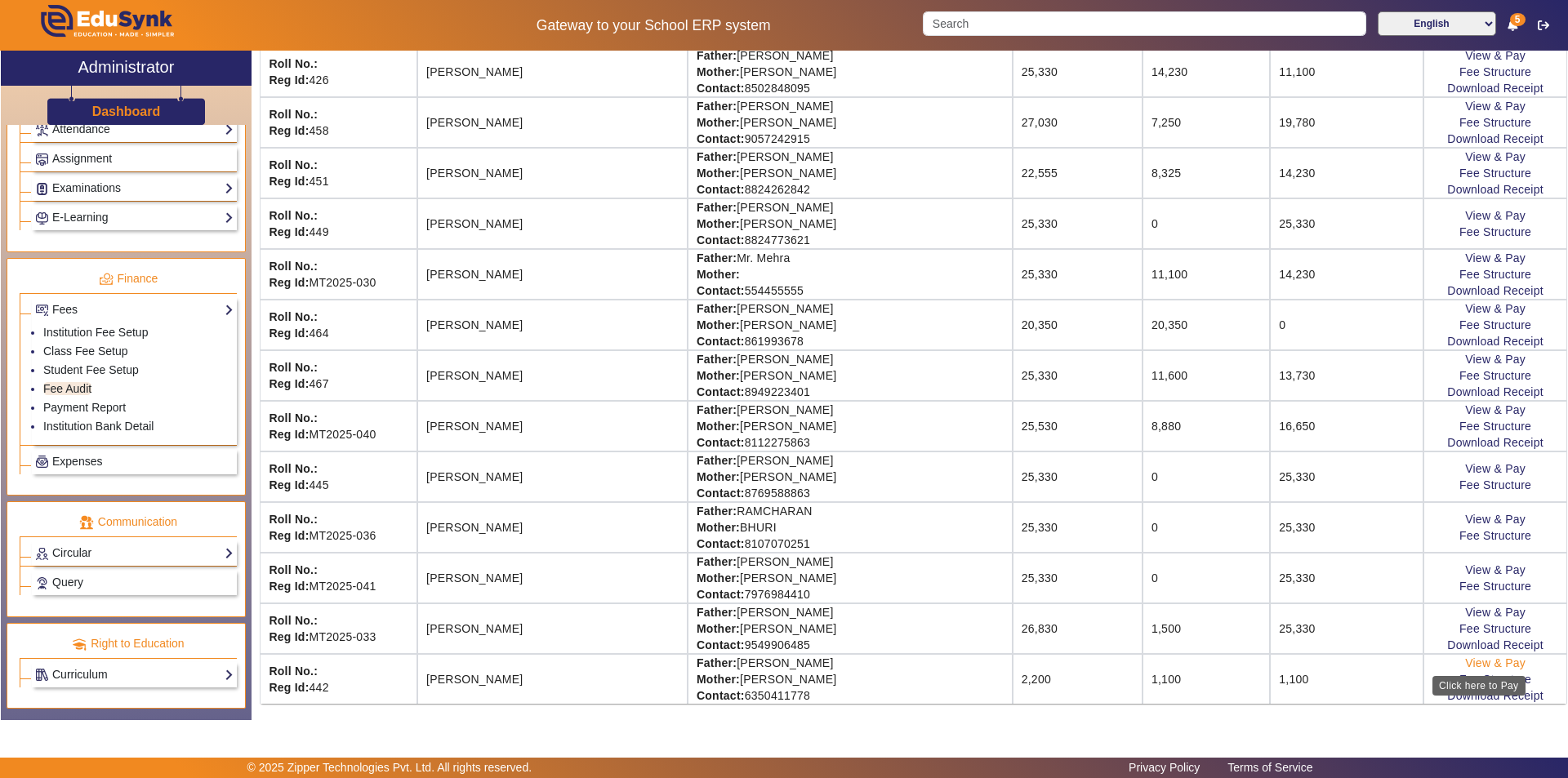
click at [1483, 663] on link "View & Pay" at bounding box center [1496, 663] width 61 height 13
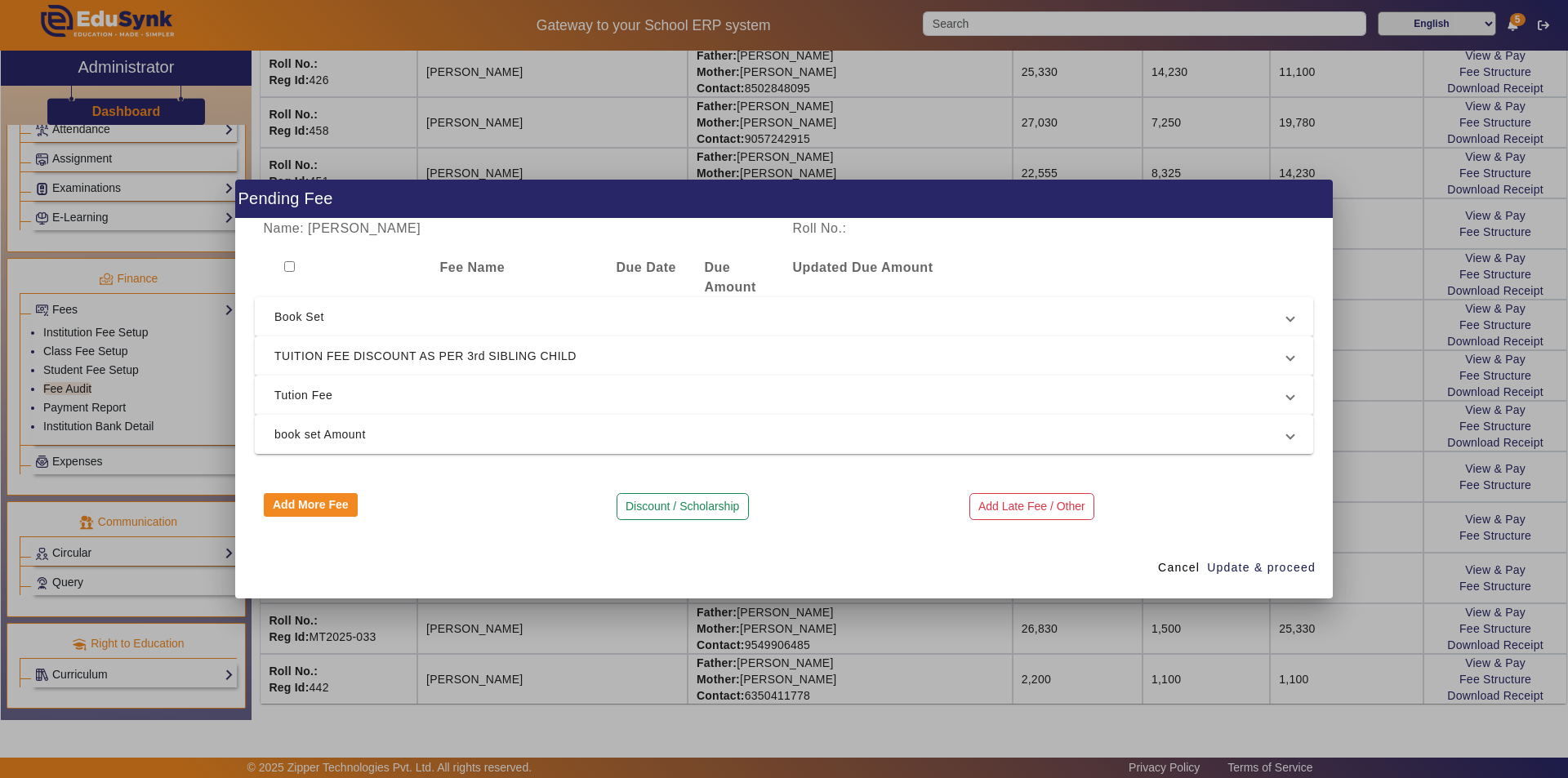
click at [637, 389] on span "Tution Fee" at bounding box center [780, 394] width 1012 height 19
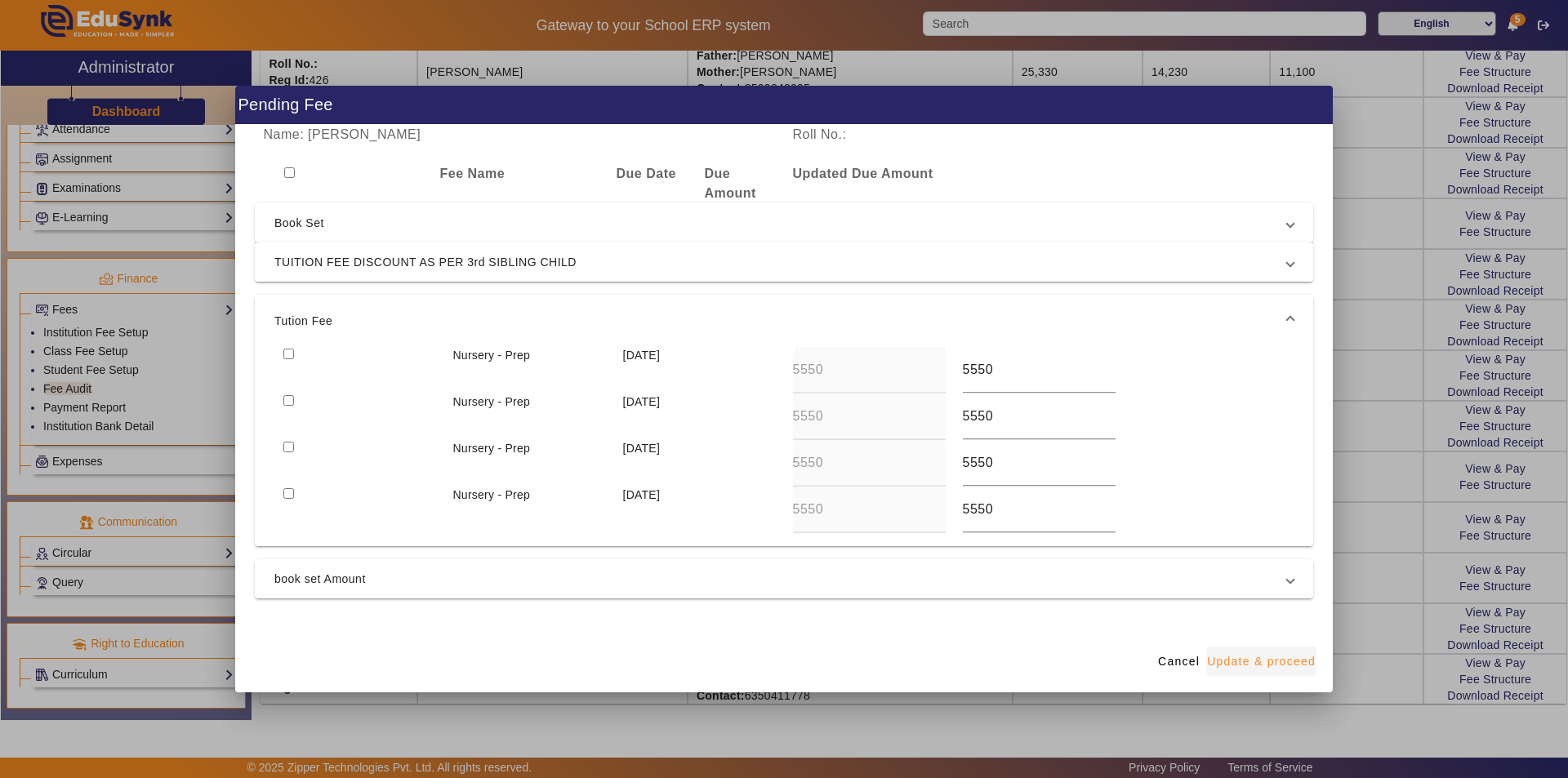
click at [1269, 661] on span "Update & proceed" at bounding box center [1261, 662] width 109 height 17
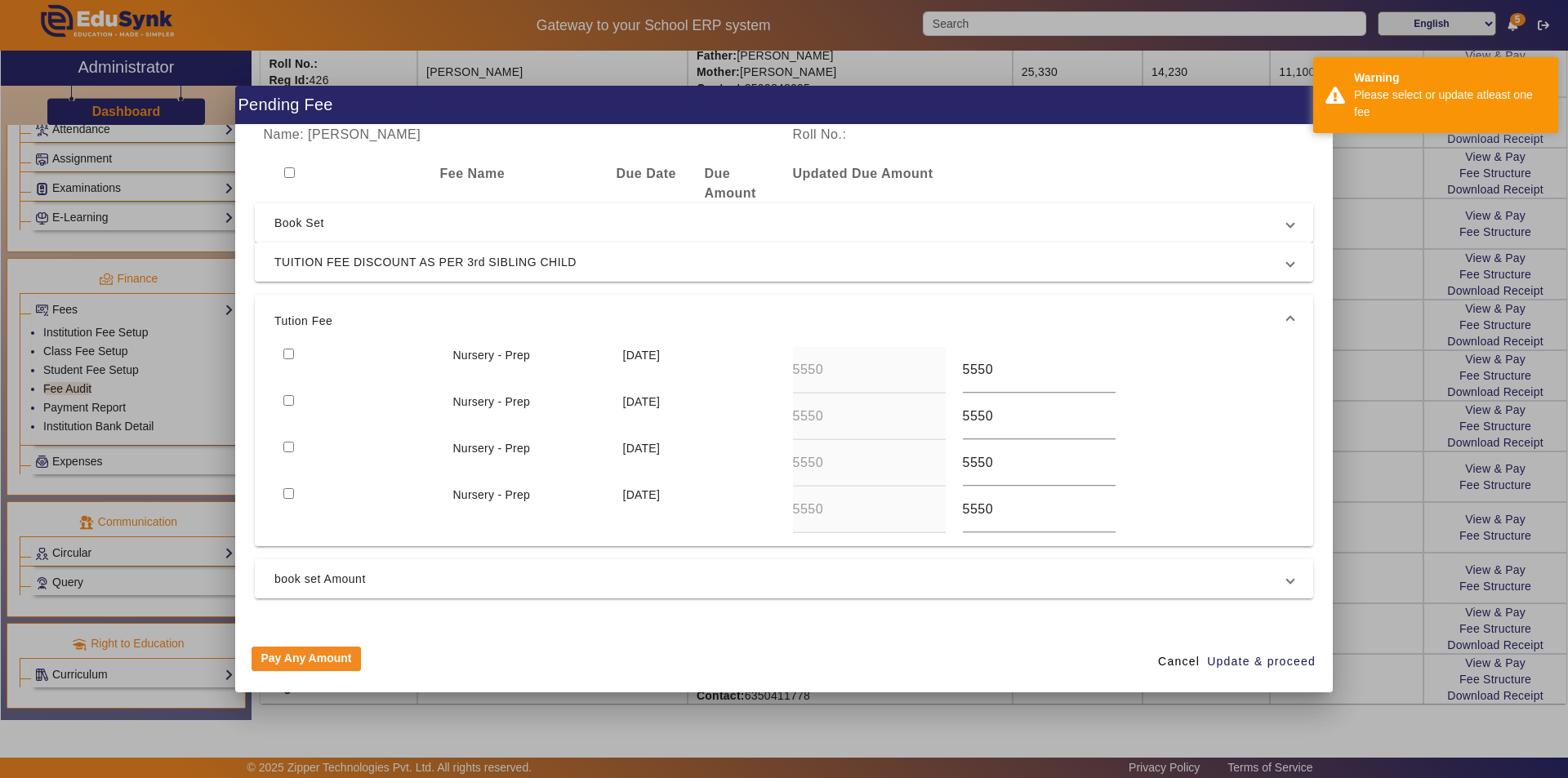
click at [287, 356] on input "checkbox" at bounding box center [288, 354] width 11 height 11
checkbox input "true"
drag, startPoint x: 288, startPoint y: 398, endPoint x: 291, endPoint y: 406, distance: 8.5
click at [289, 401] on input "checkbox" at bounding box center [288, 400] width 11 height 11
checkbox input "true"
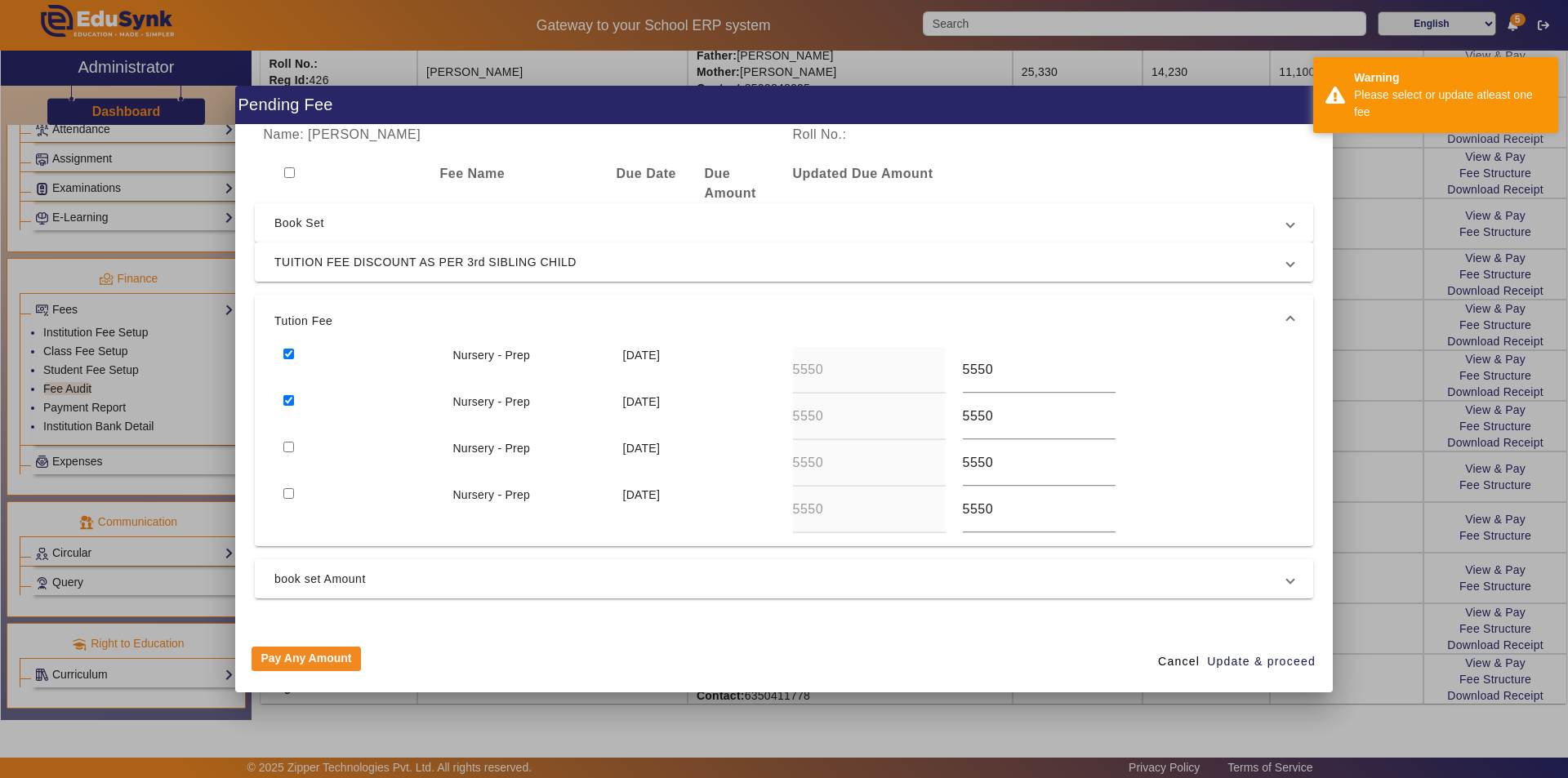
drag, startPoint x: 293, startPoint y: 449, endPoint x: 293, endPoint y: 492, distance: 43.0
click at [293, 450] on input "checkbox" at bounding box center [288, 447] width 11 height 11
checkbox input "true"
click at [293, 494] on input "checkbox" at bounding box center [288, 493] width 11 height 11
checkbox input "true"
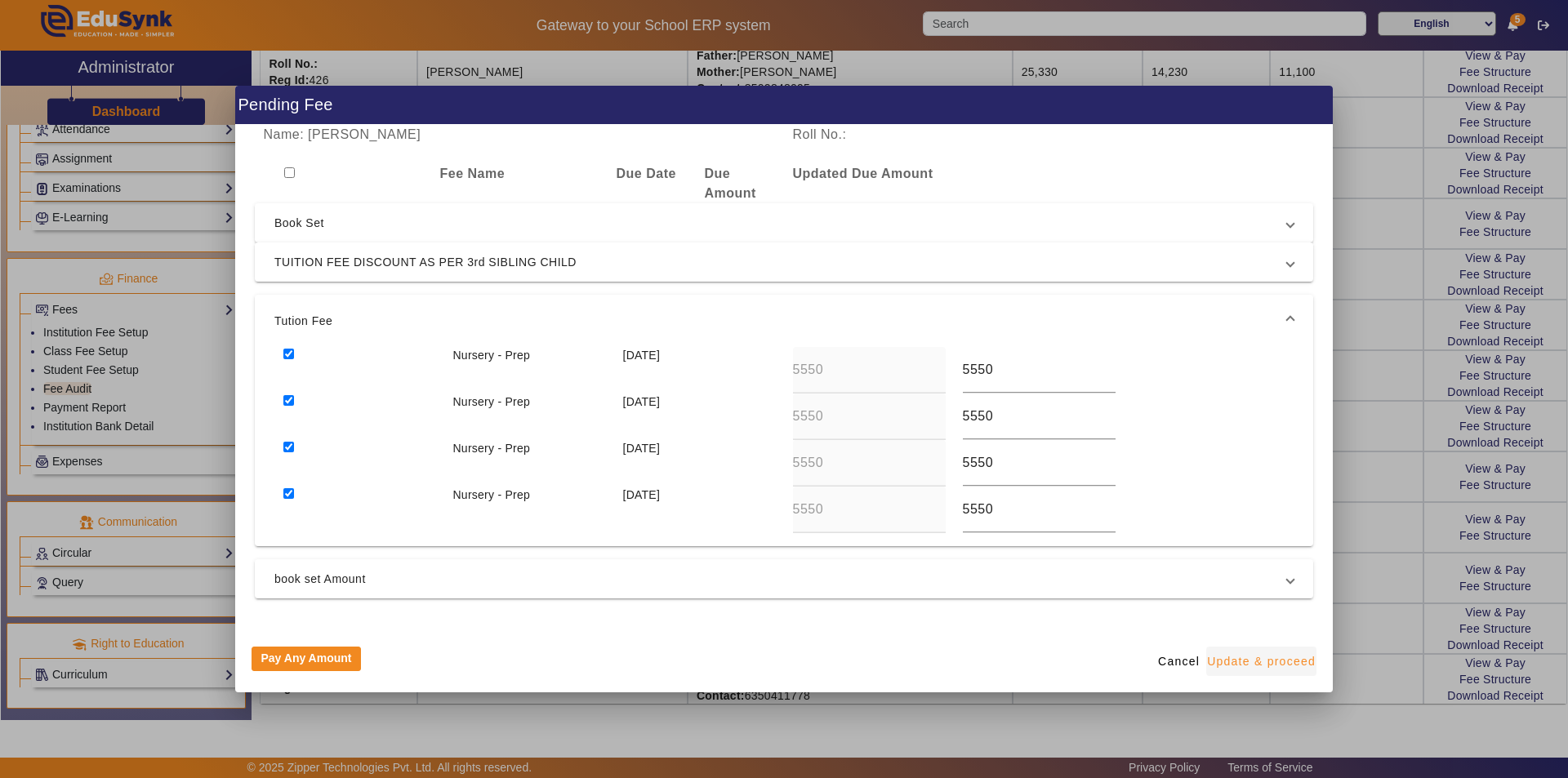
click at [1257, 666] on span "Update & proceed" at bounding box center [1261, 662] width 109 height 17
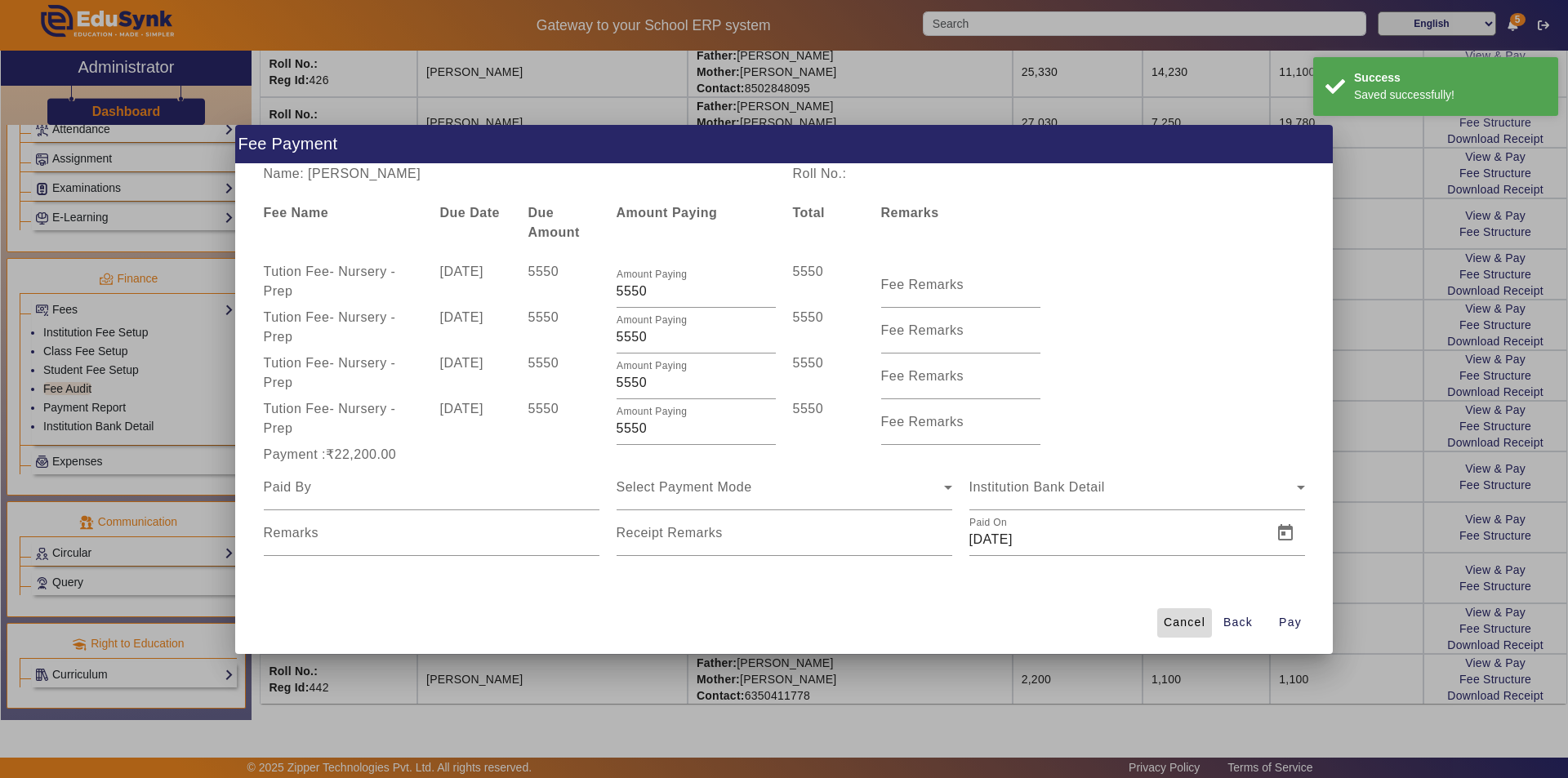
click at [1176, 625] on span "Cancel" at bounding box center [1184, 622] width 41 height 17
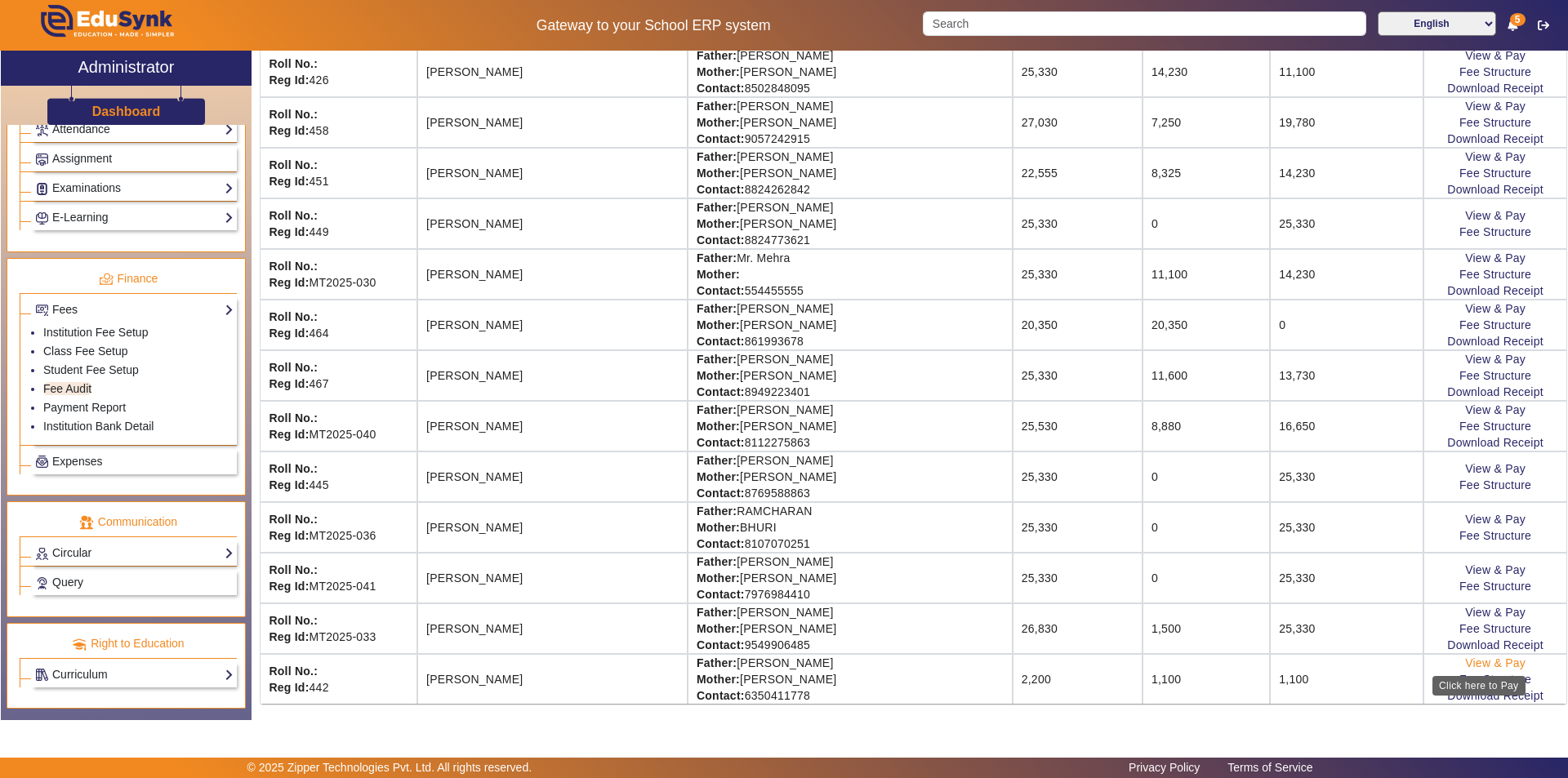
click at [1474, 663] on link "View & Pay" at bounding box center [1496, 663] width 61 height 13
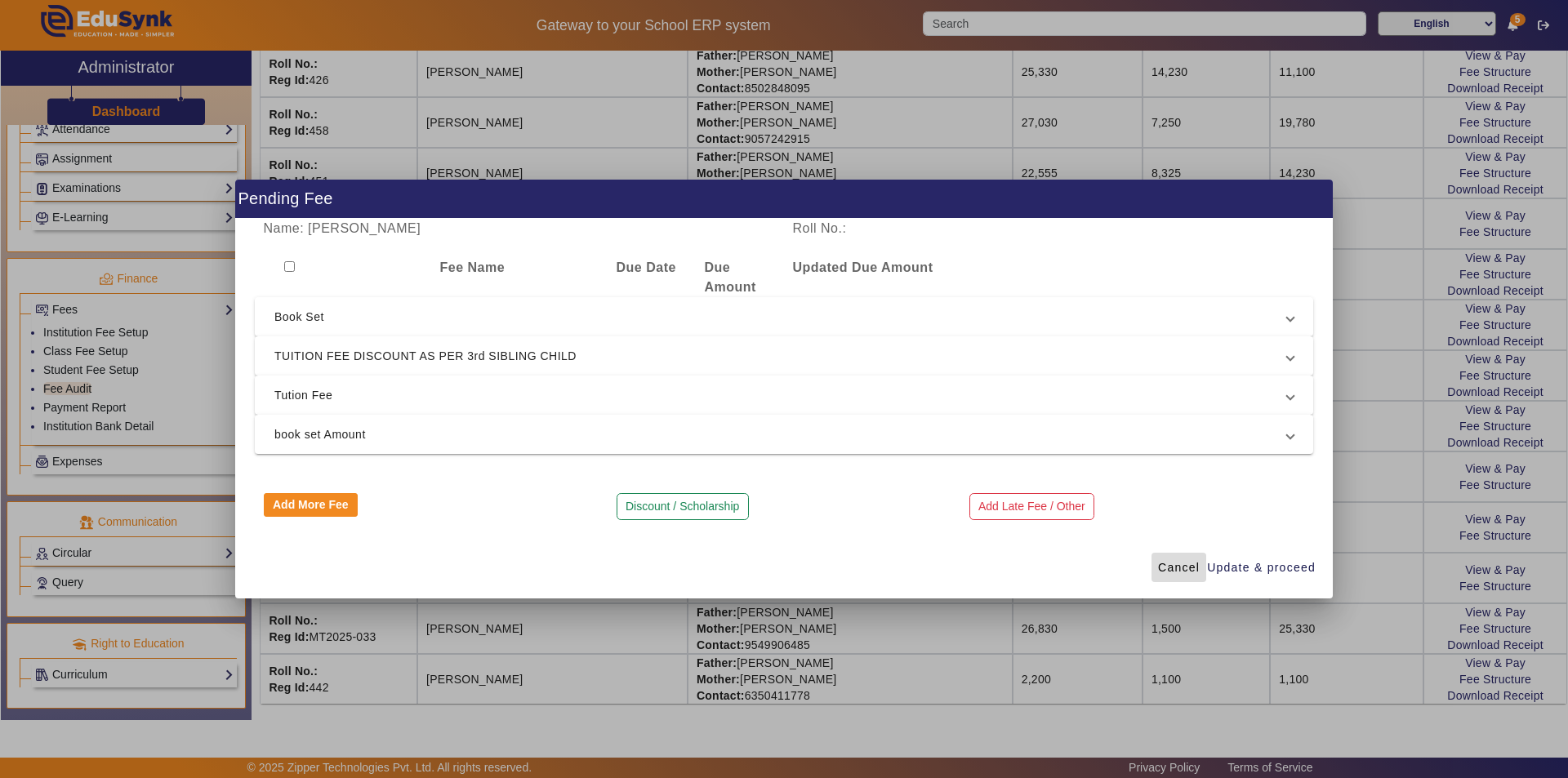
click at [1172, 569] on span "Cancel" at bounding box center [1179, 568] width 41 height 17
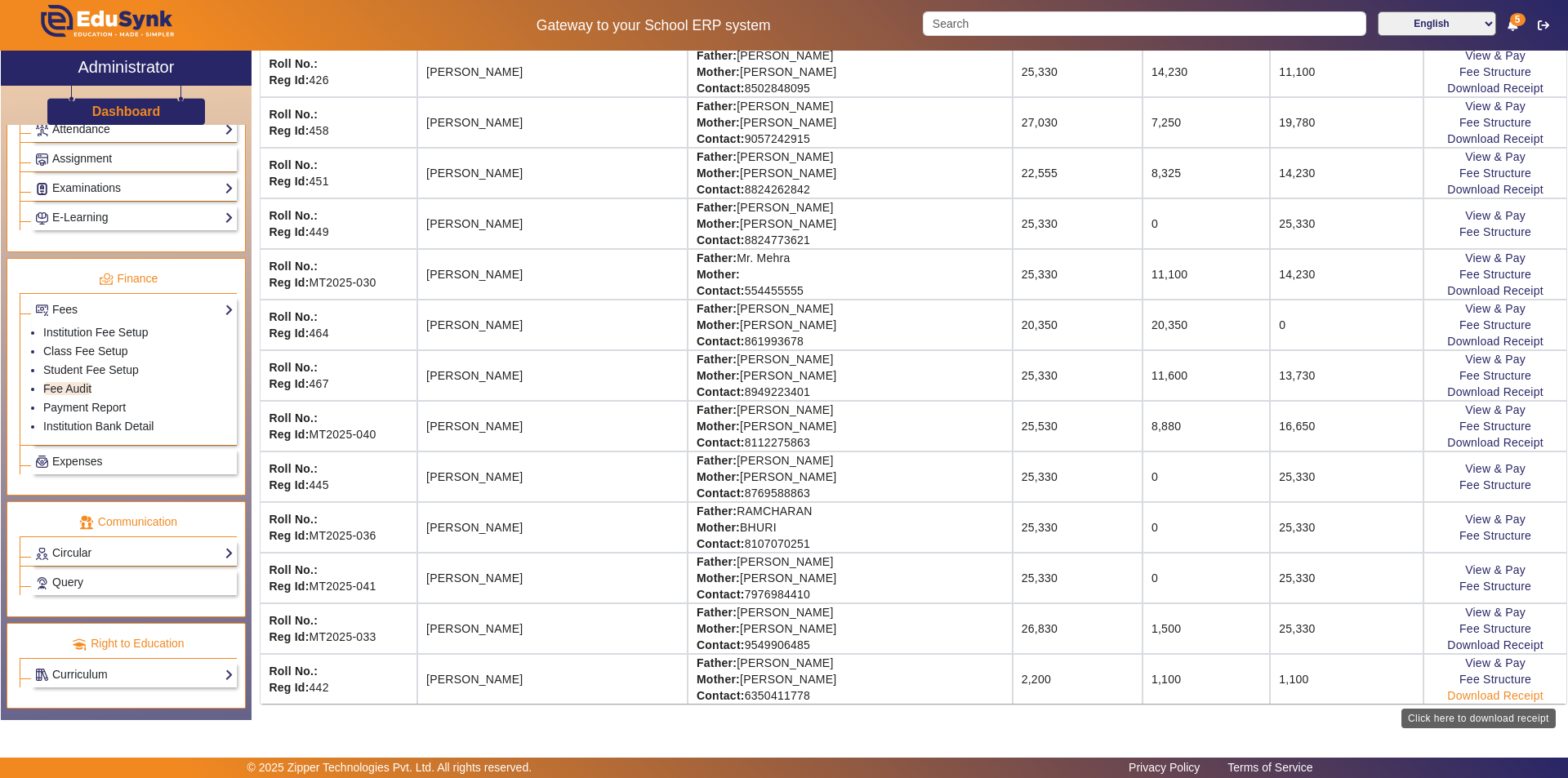
click at [1482, 695] on link "Download Receipt" at bounding box center [1496, 695] width 96 height 13
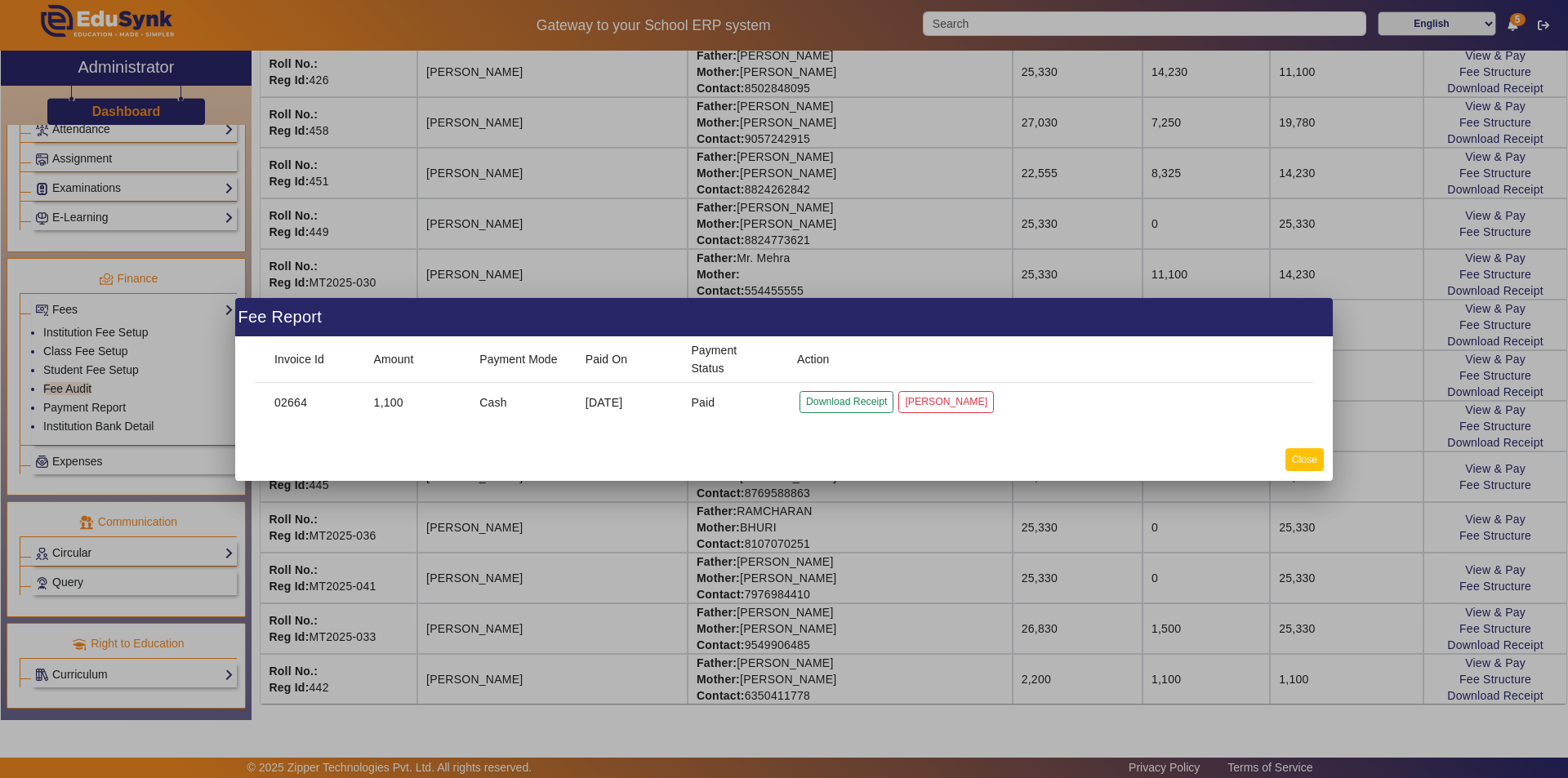
click at [1308, 460] on button "Close" at bounding box center [1305, 459] width 39 height 22
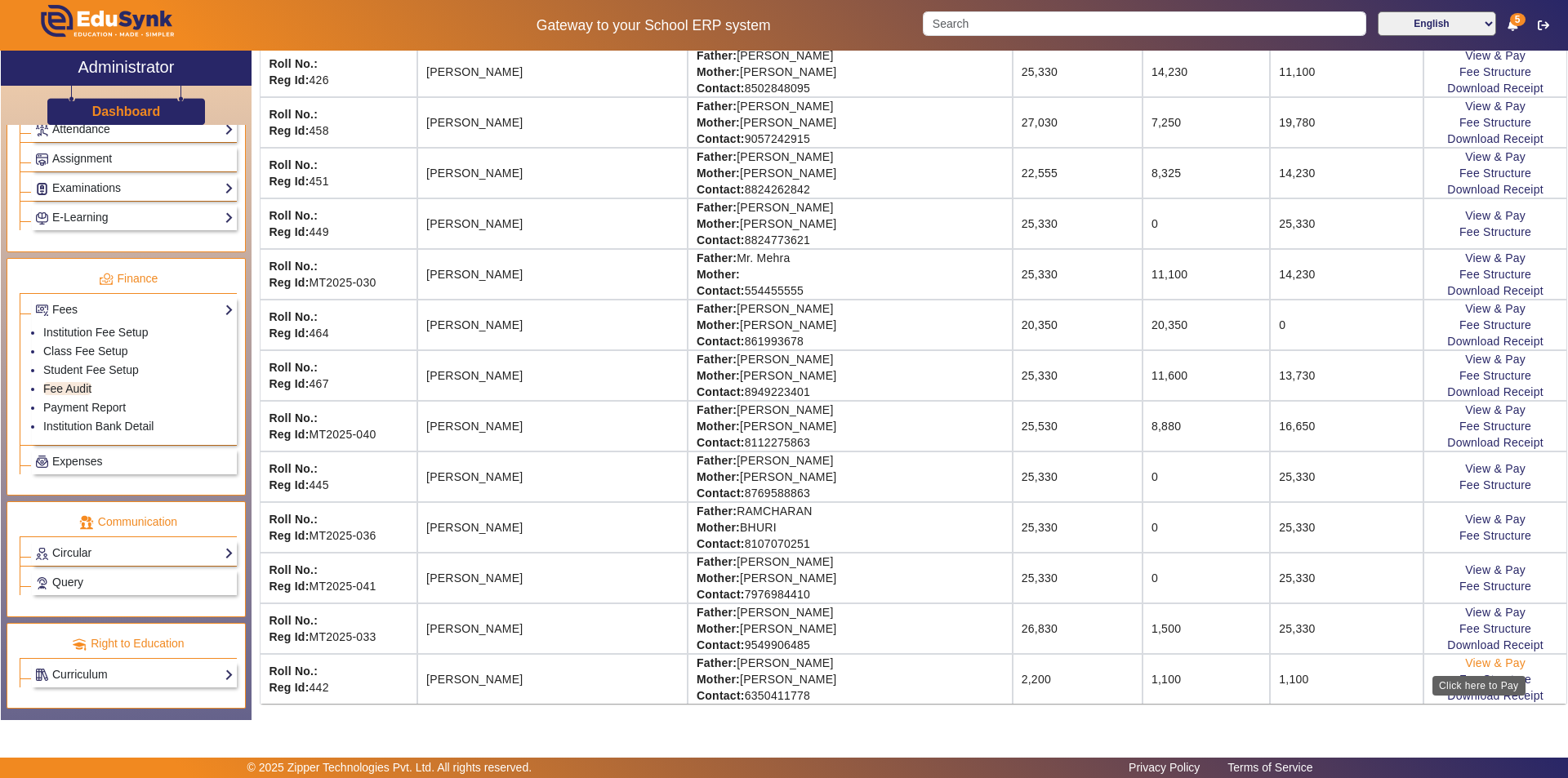
click at [1470, 662] on link "View & Pay" at bounding box center [1496, 663] width 61 height 13
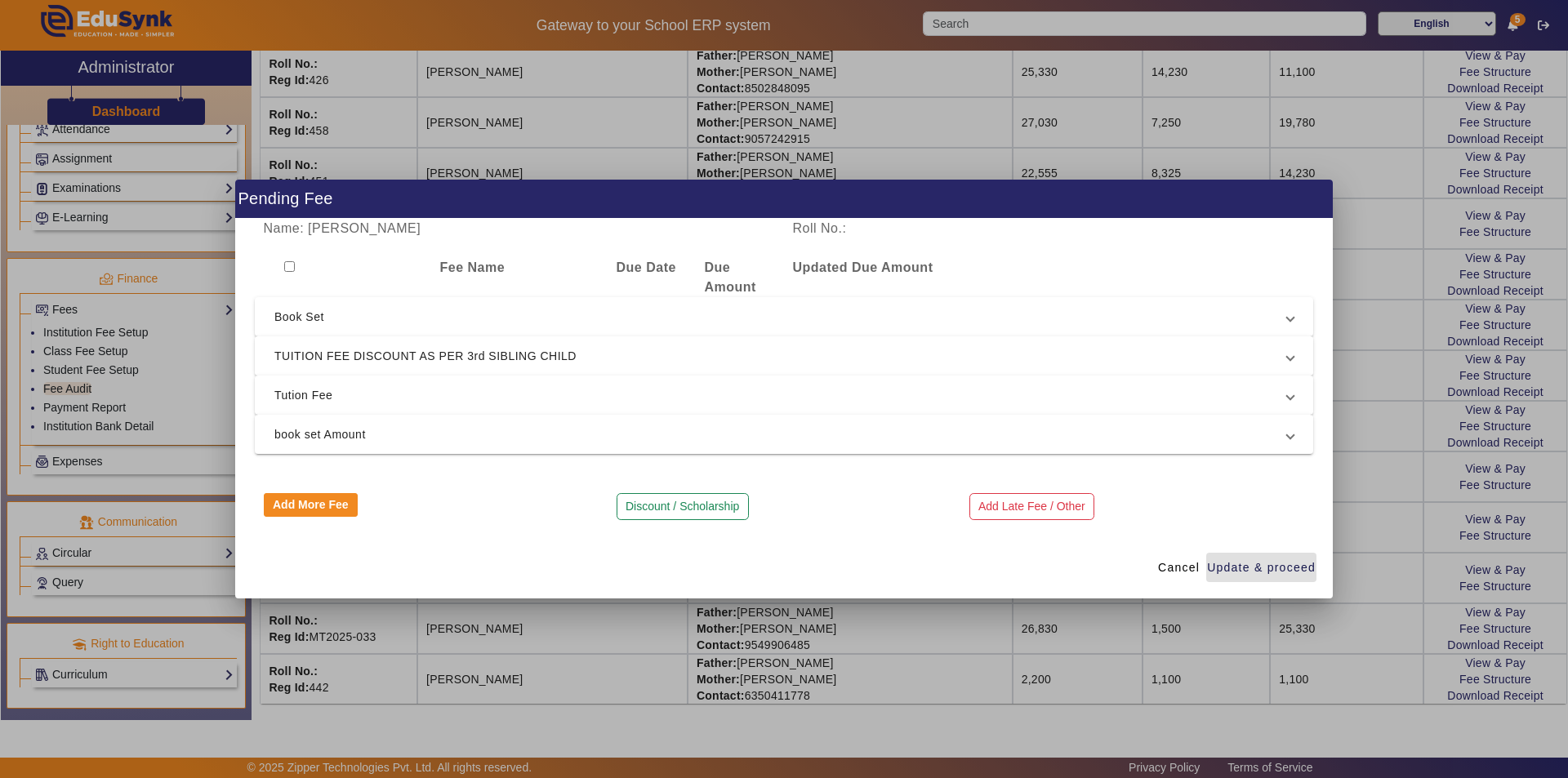
click at [443, 354] on span "TUITION FEE DISCOUNT AS PER 3rd SIBLING CHILD" at bounding box center [780, 356] width 1012 height 19
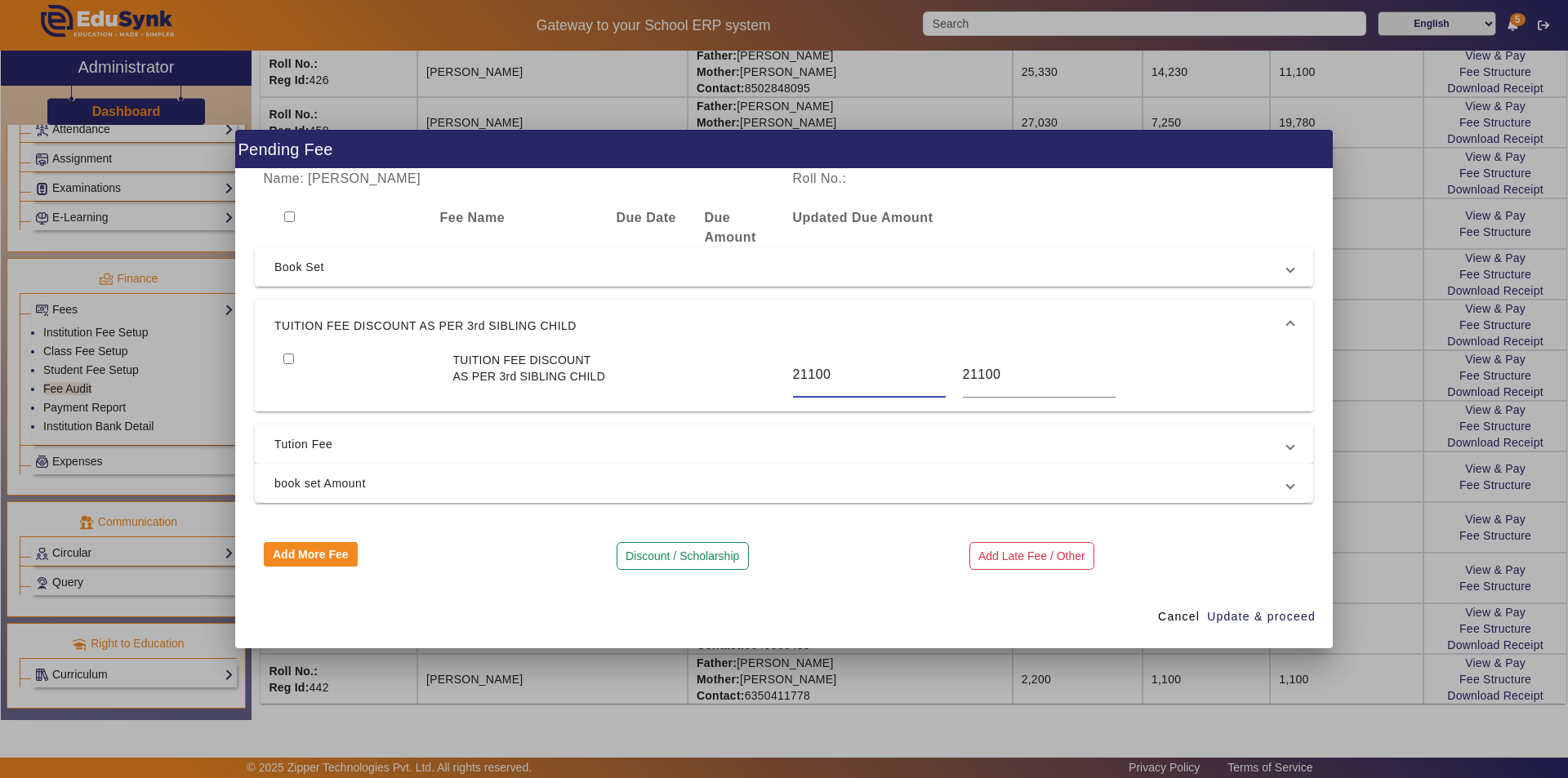
click at [833, 376] on input "21100" at bounding box center [869, 374] width 153 height 19
click at [831, 365] on input "21100" at bounding box center [869, 374] width 153 height 19
click at [1009, 374] on input "21100" at bounding box center [1039, 374] width 153 height 19
drag, startPoint x: 1007, startPoint y: 374, endPoint x: 979, endPoint y: 384, distance: 29.7
click at [979, 384] on input "21100" at bounding box center [1039, 374] width 153 height 19
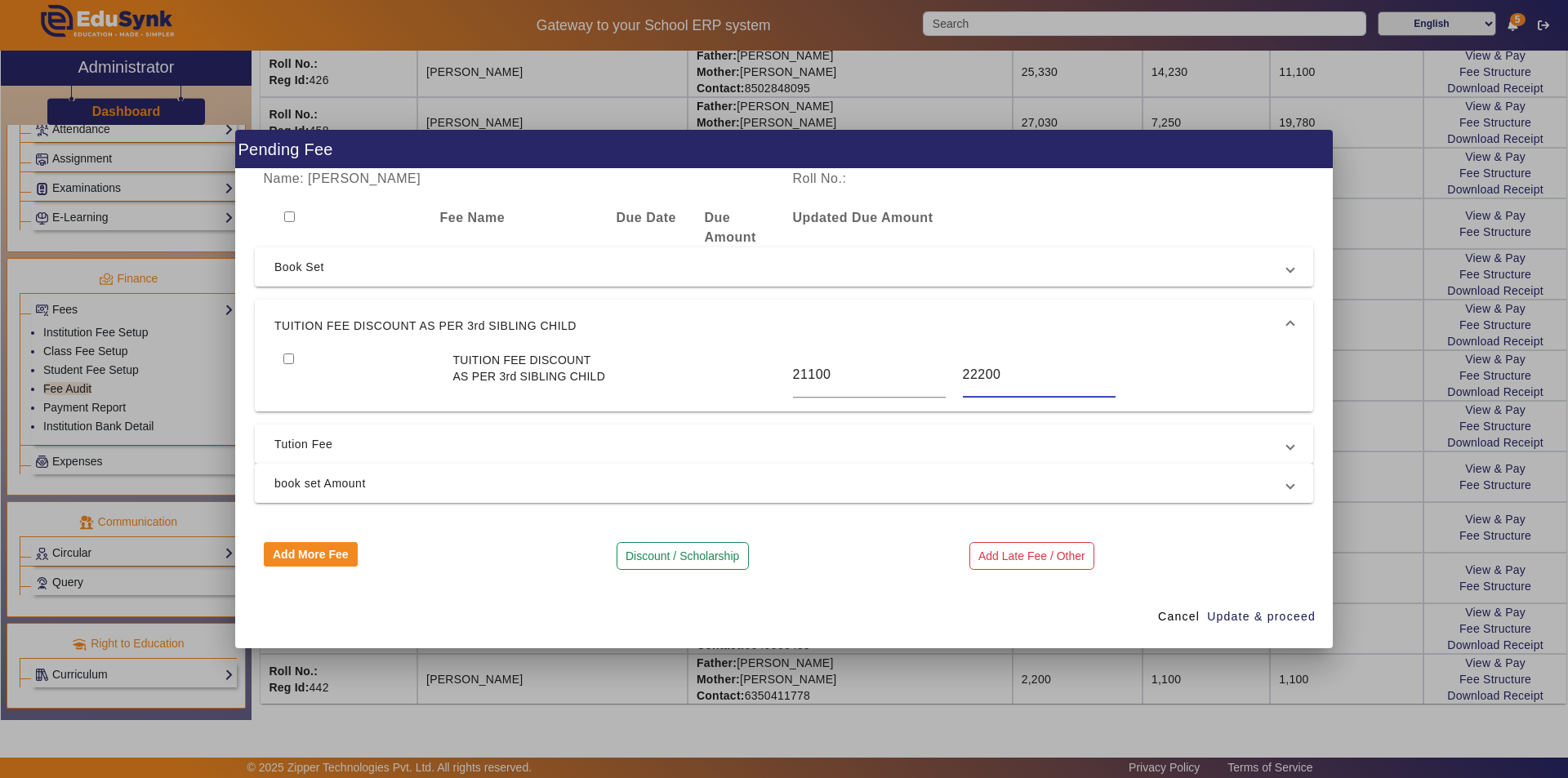
type input "22200"
click at [292, 220] on input "checkbox" at bounding box center [289, 217] width 11 height 11
checkbox input "true"
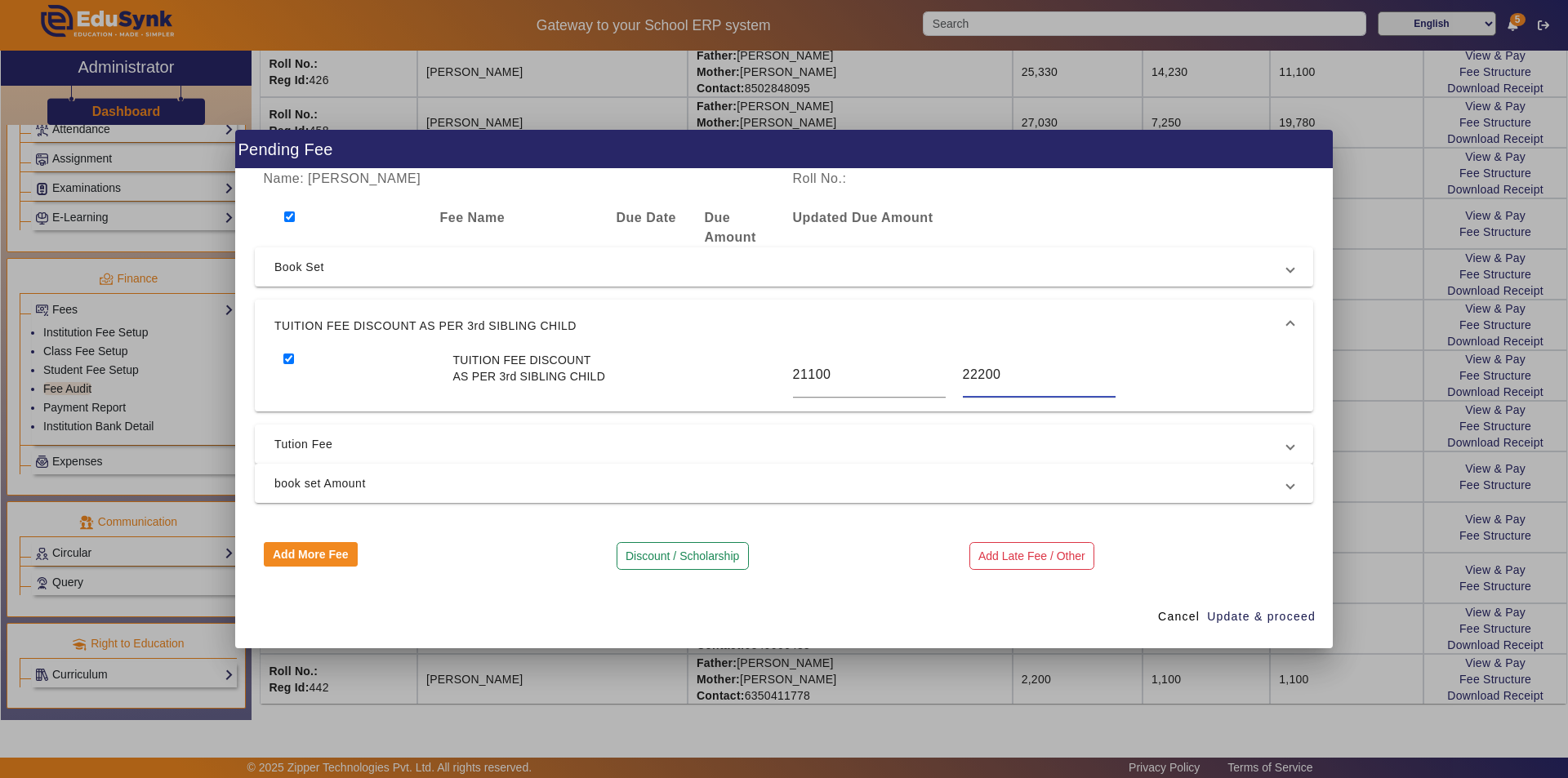
checkbox input "true"
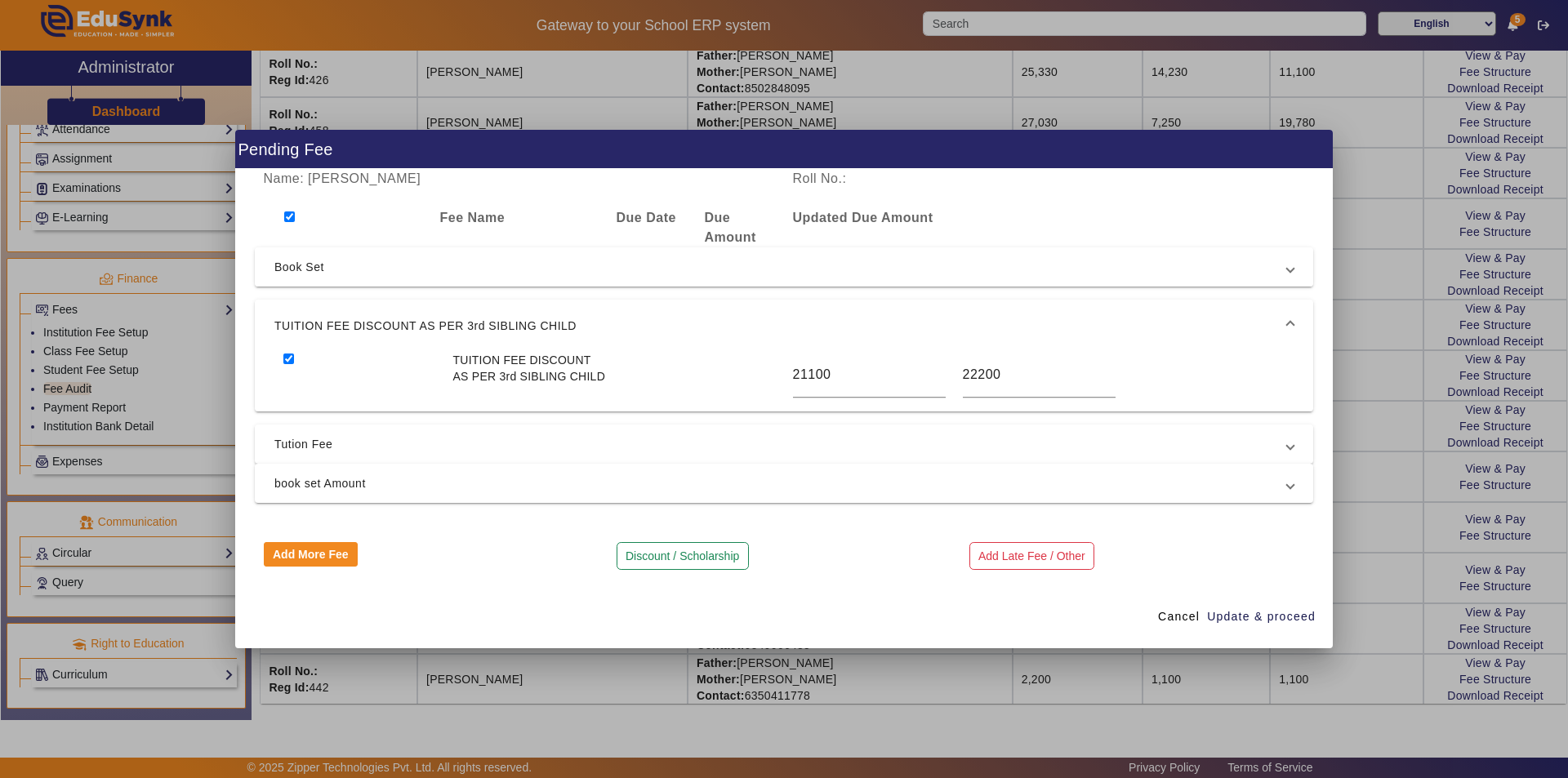
click at [318, 269] on span "Book Set" at bounding box center [780, 266] width 1012 height 19
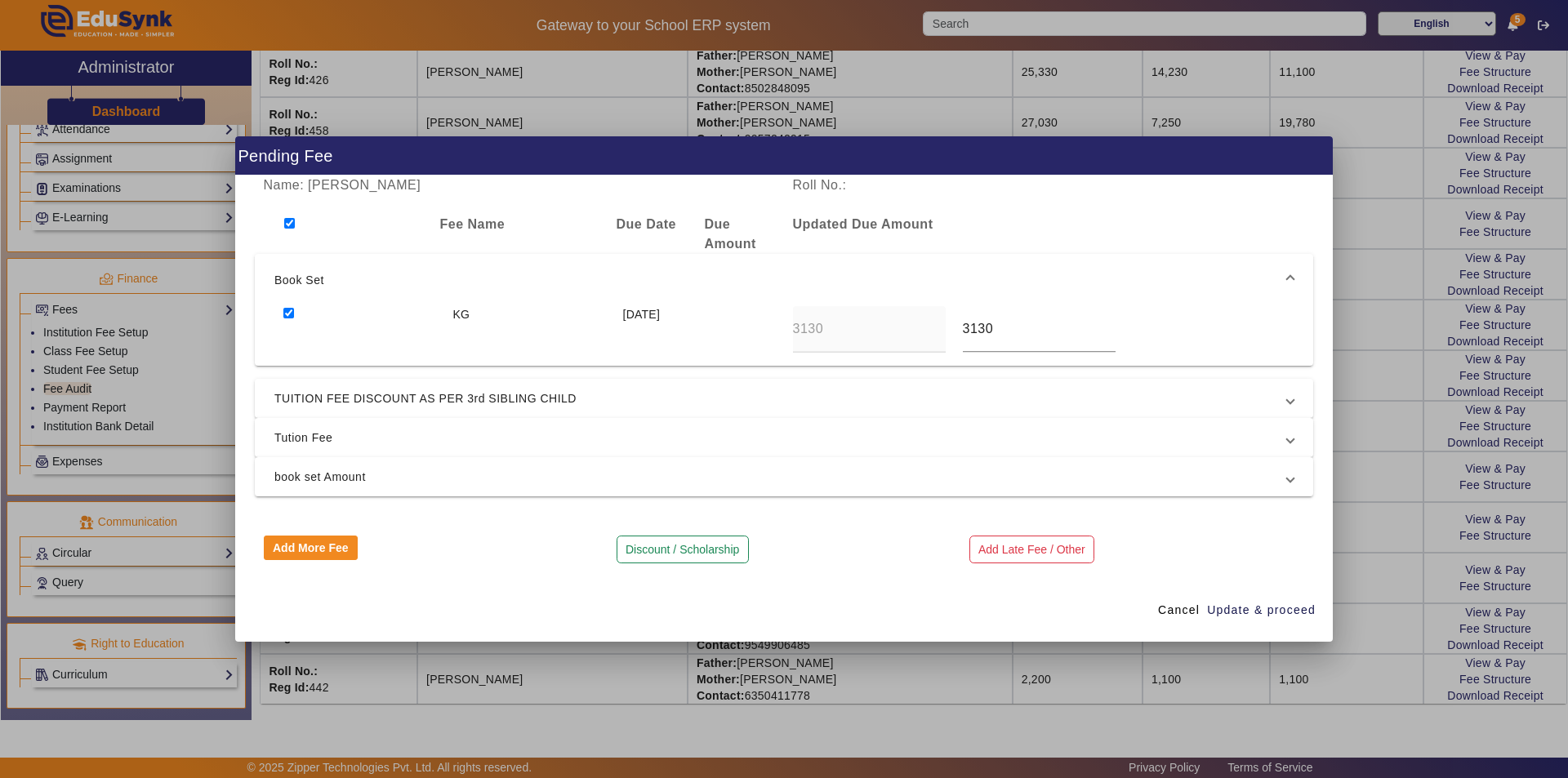
click at [291, 310] on input "checkbox" at bounding box center [288, 313] width 11 height 11
checkbox input "false"
click at [308, 443] on span "Tution Fee" at bounding box center [780, 437] width 1012 height 19
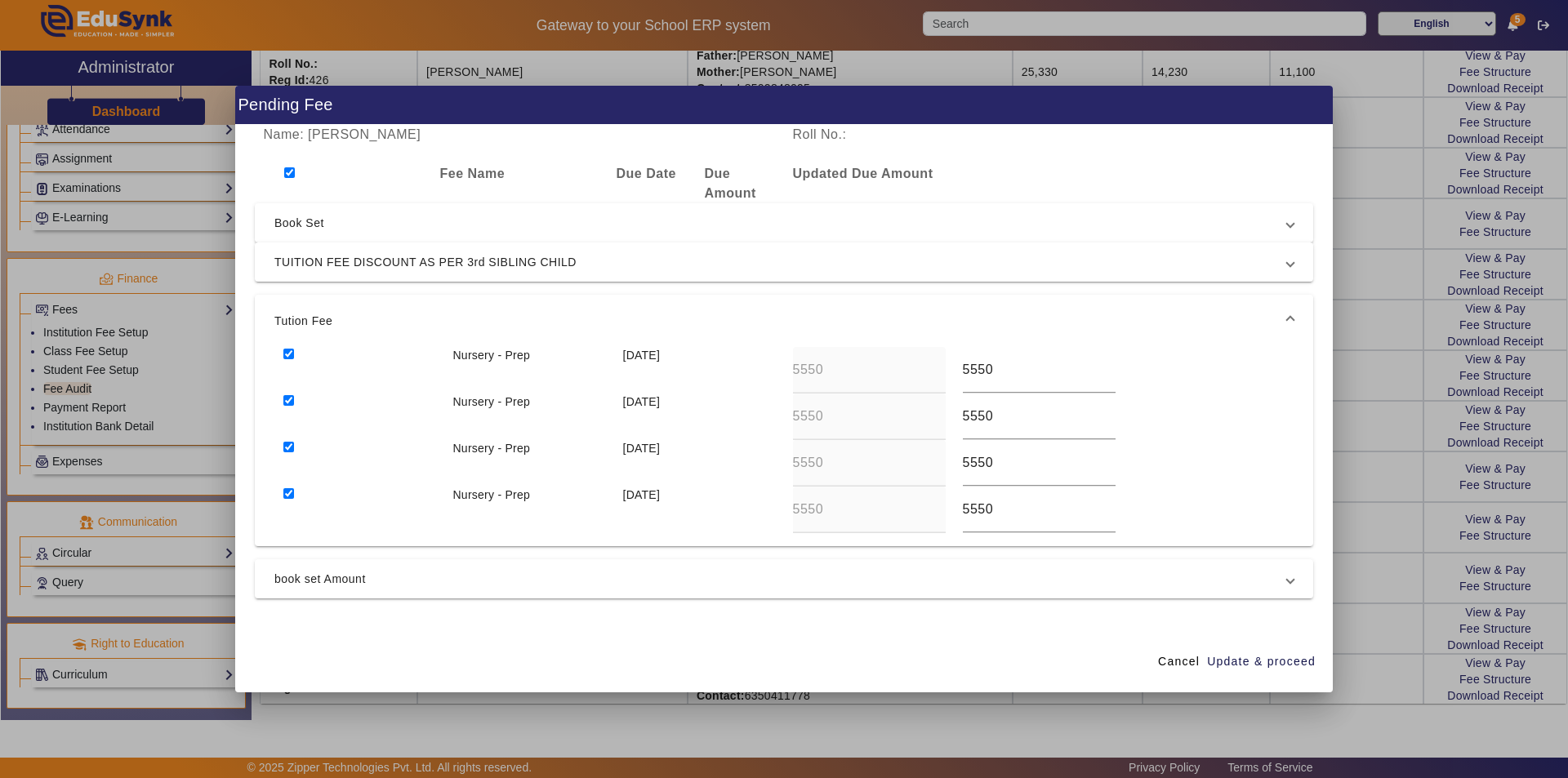
click at [294, 349] on div at bounding box center [358, 370] width 169 height 46
drag, startPoint x: 293, startPoint y: 401, endPoint x: 283, endPoint y: 448, distance: 48.1
click at [293, 403] on input "checkbox" at bounding box center [288, 400] width 11 height 11
checkbox input "false"
click at [293, 448] on input "checkbox" at bounding box center [288, 447] width 11 height 11
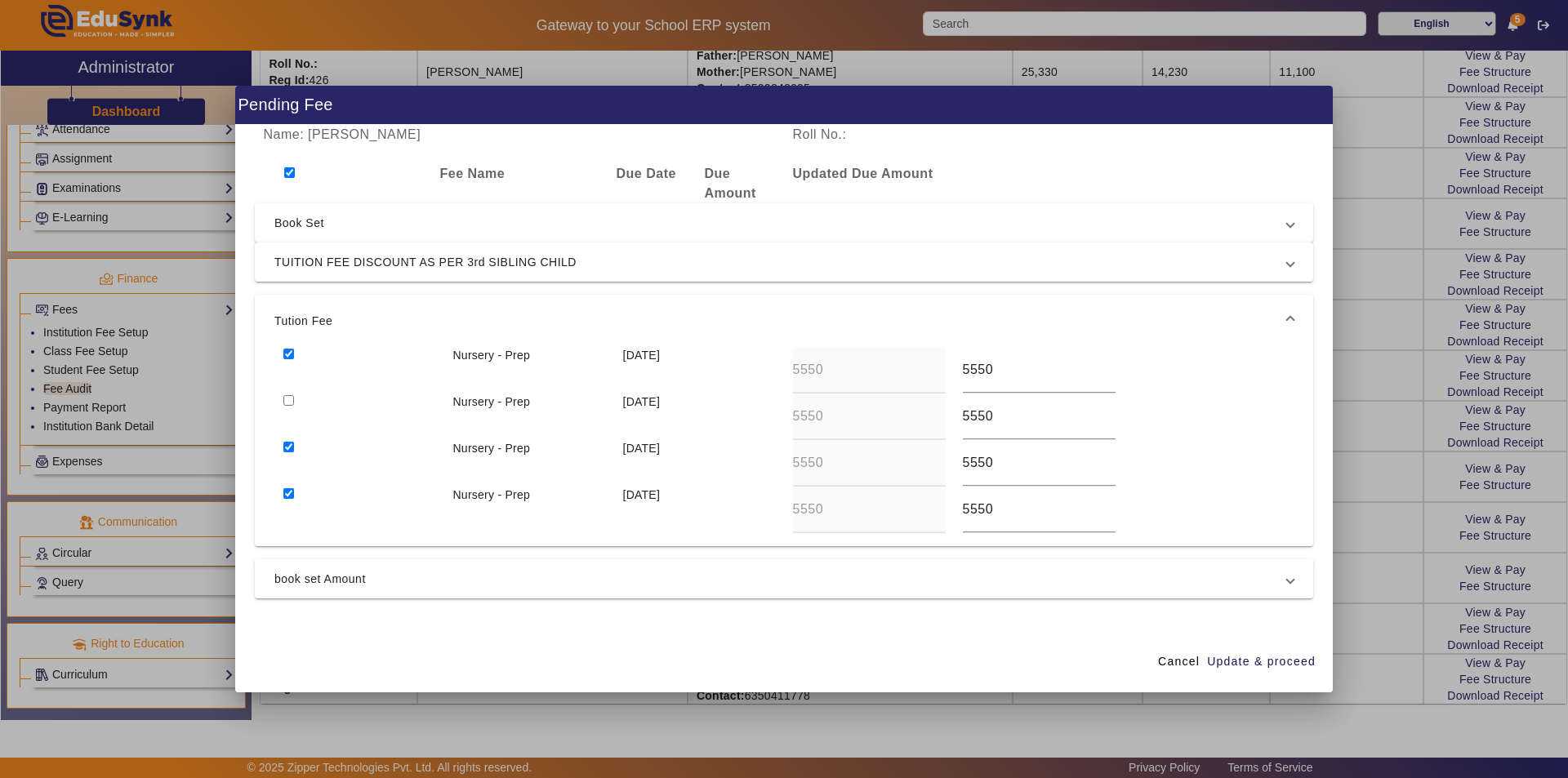
checkbox input "false"
click at [287, 493] on input "checkbox" at bounding box center [288, 493] width 11 height 11
checkbox input "false"
click at [303, 578] on span "book set Amount" at bounding box center [780, 578] width 1012 height 19
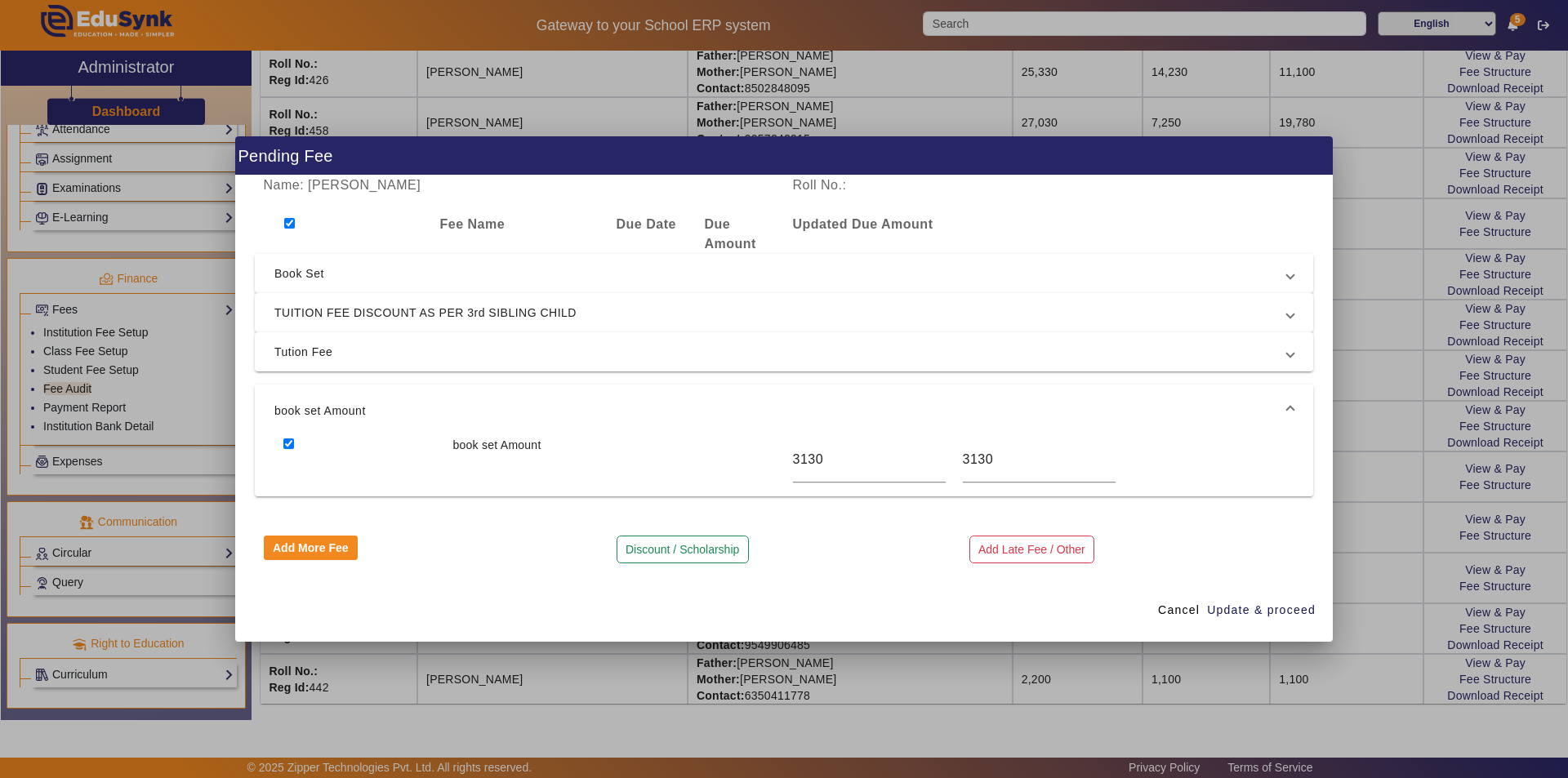
click at [287, 446] on input "checkbox" at bounding box center [288, 443] width 11 height 11
checkbox input "false"
click at [1261, 614] on span "Update & proceed" at bounding box center [1261, 610] width 109 height 17
type input "22200"
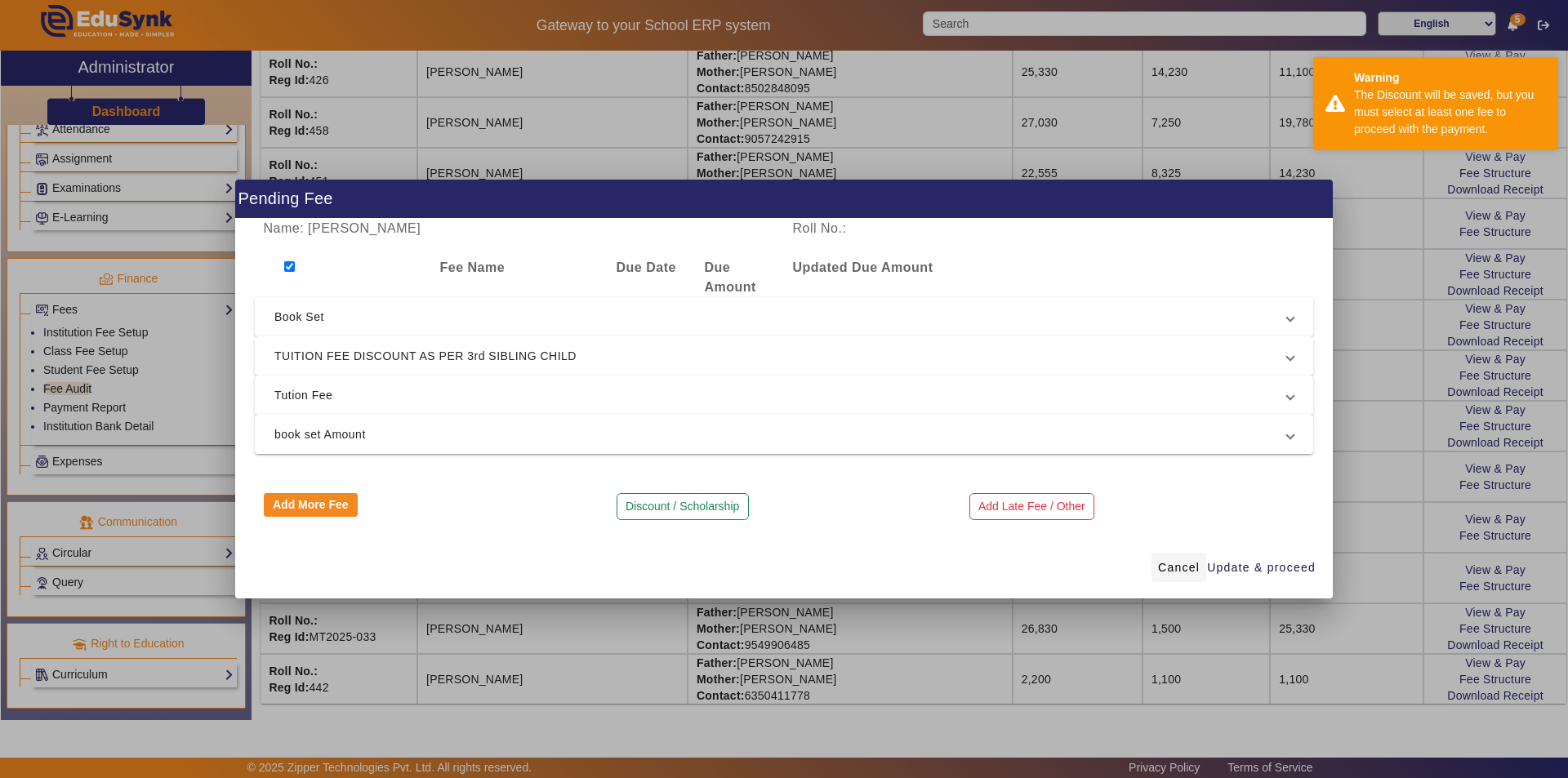
click at [1170, 566] on span "Cancel" at bounding box center [1179, 568] width 41 height 17
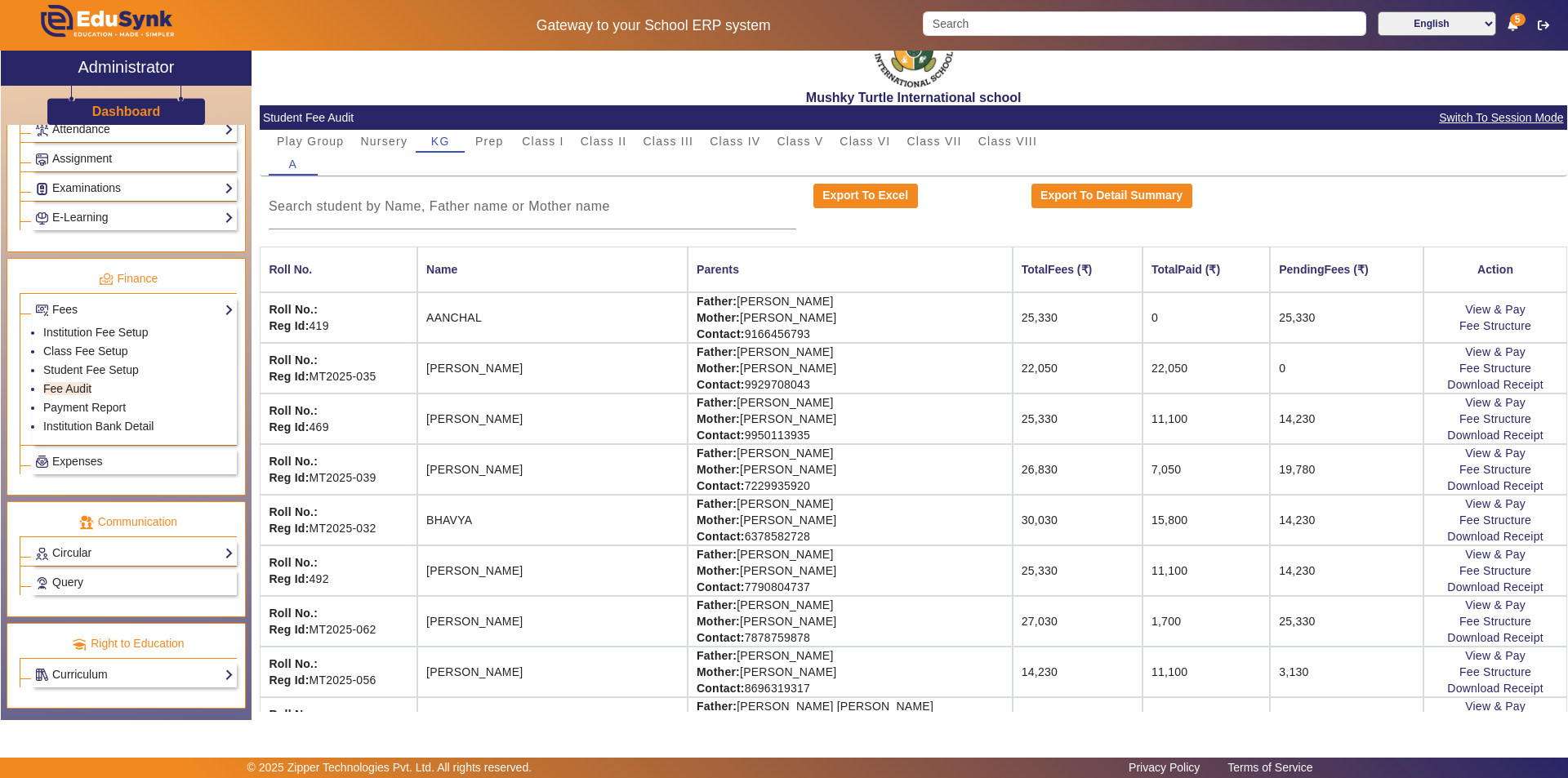
scroll to position [0, 0]
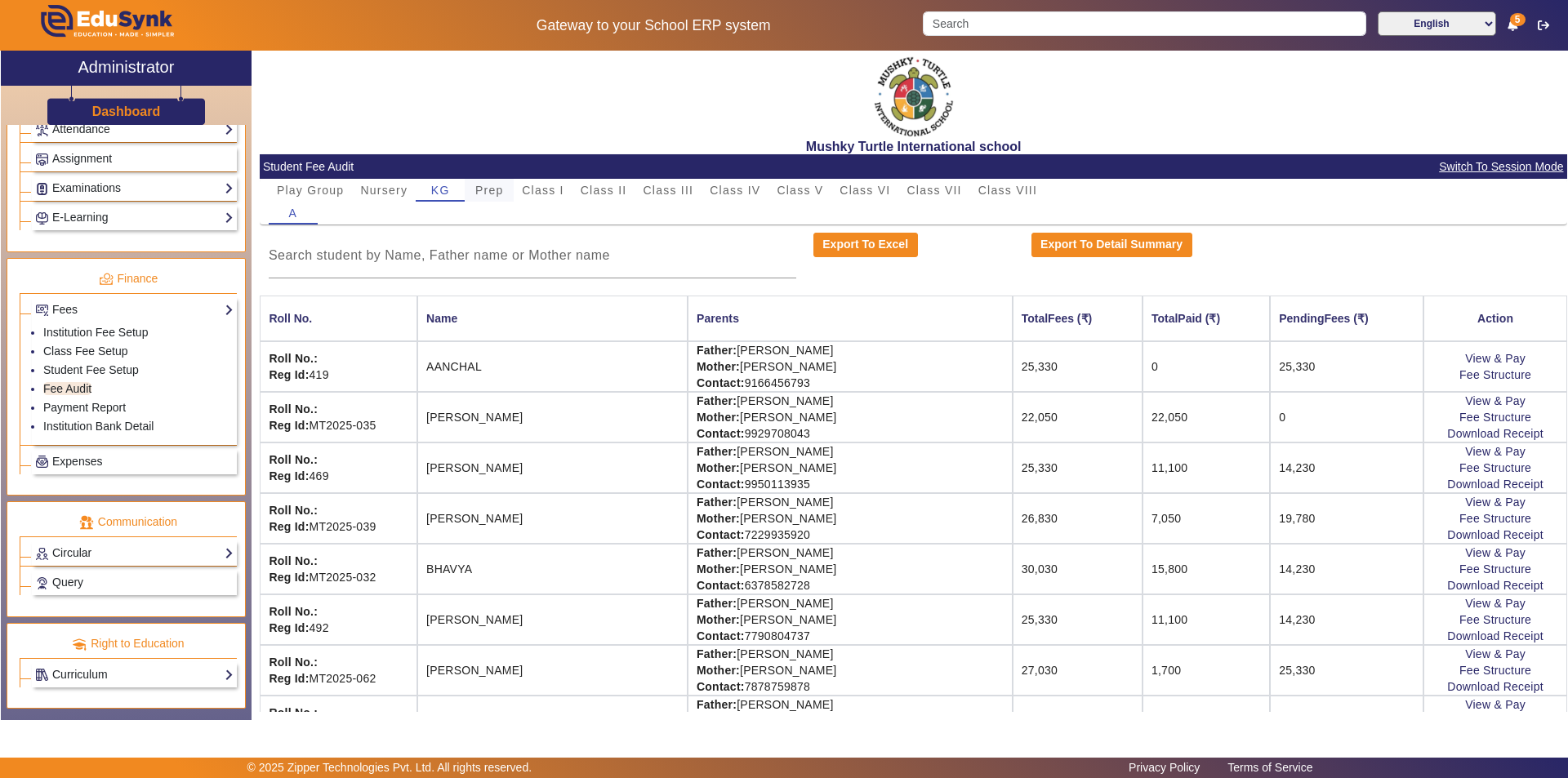
click at [498, 190] on span "Prep" at bounding box center [490, 190] width 29 height 12
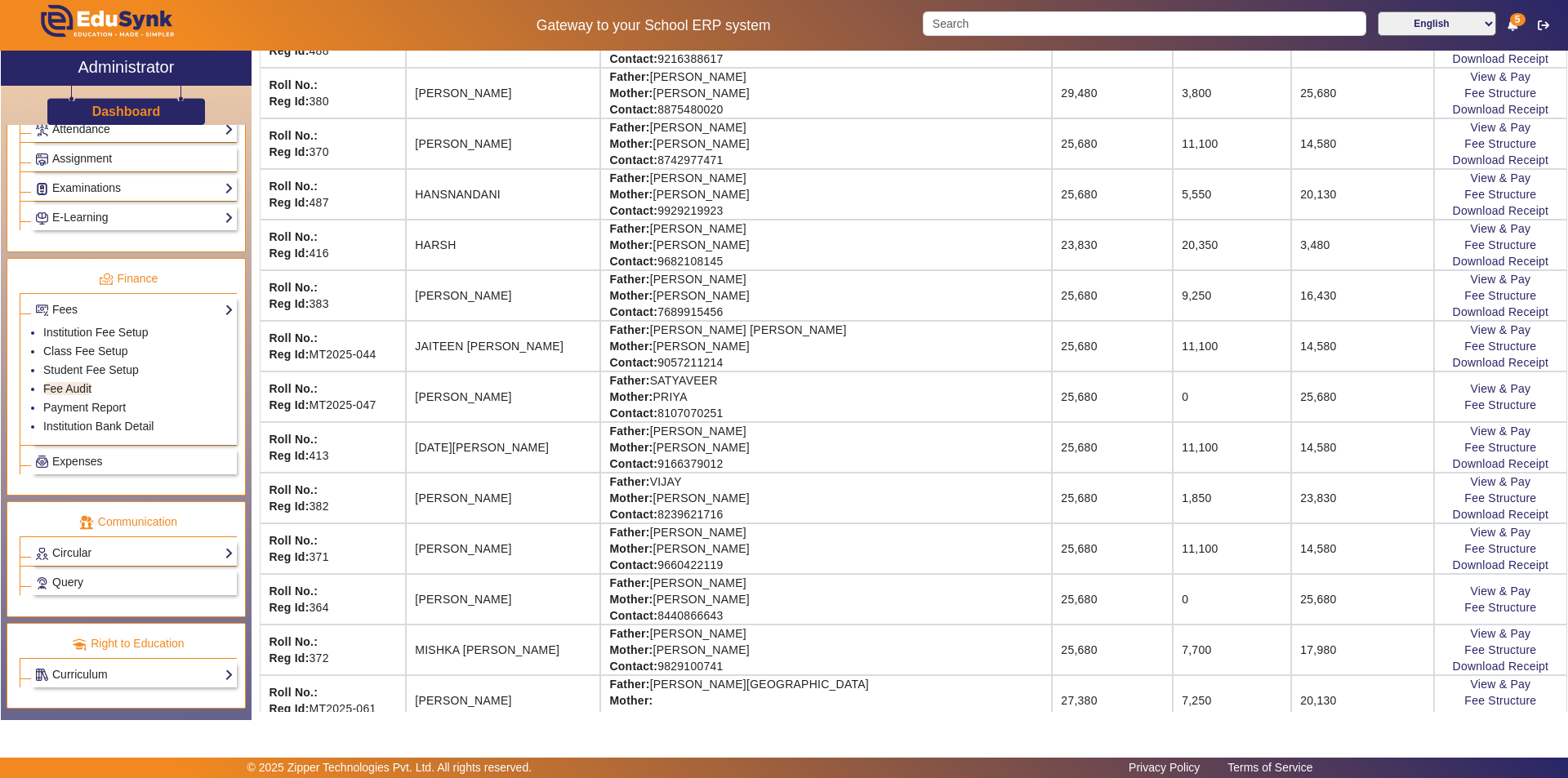
scroll to position [490, 0]
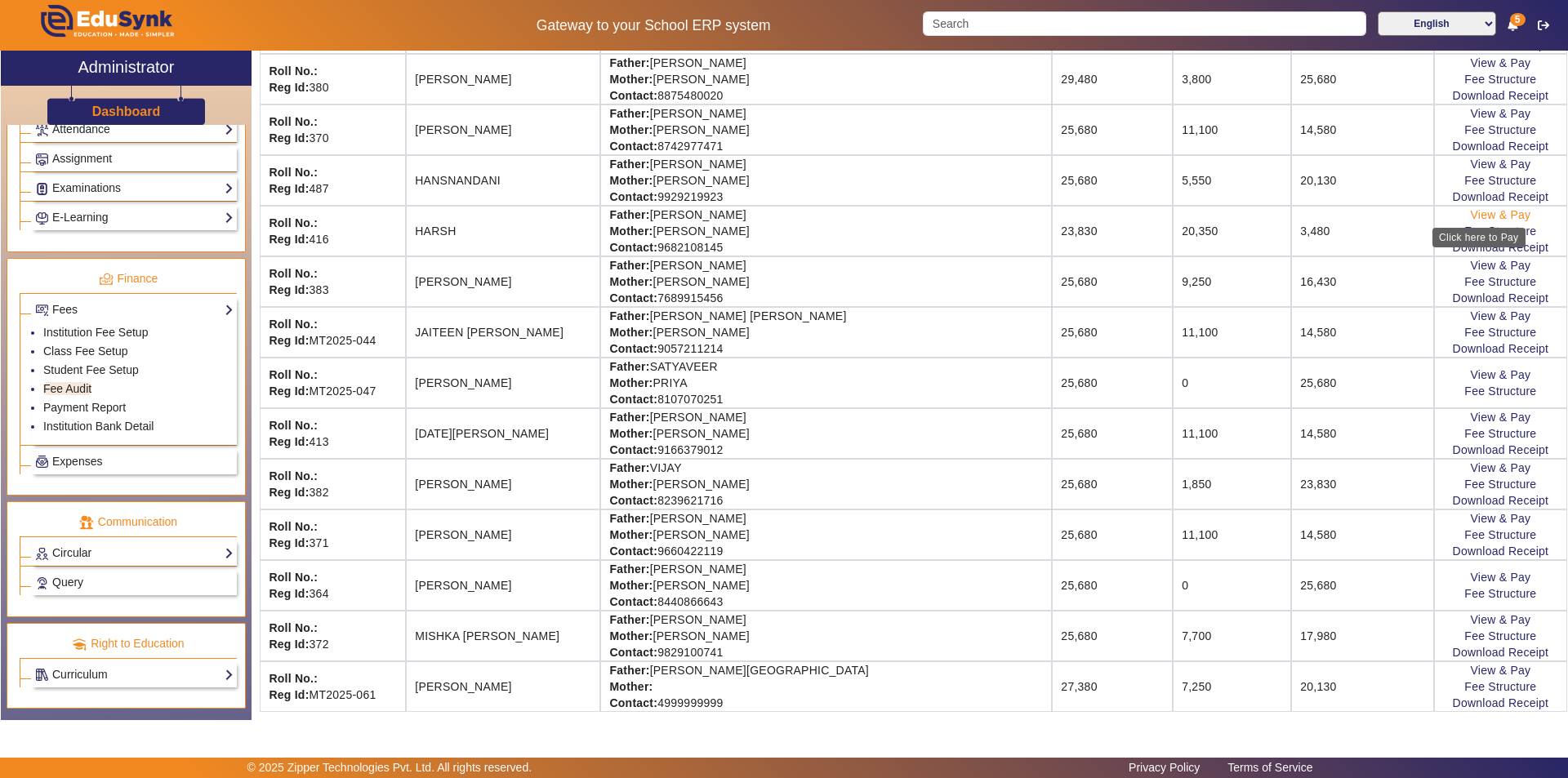
click at [1492, 214] on link "View & Pay" at bounding box center [1501, 214] width 61 height 13
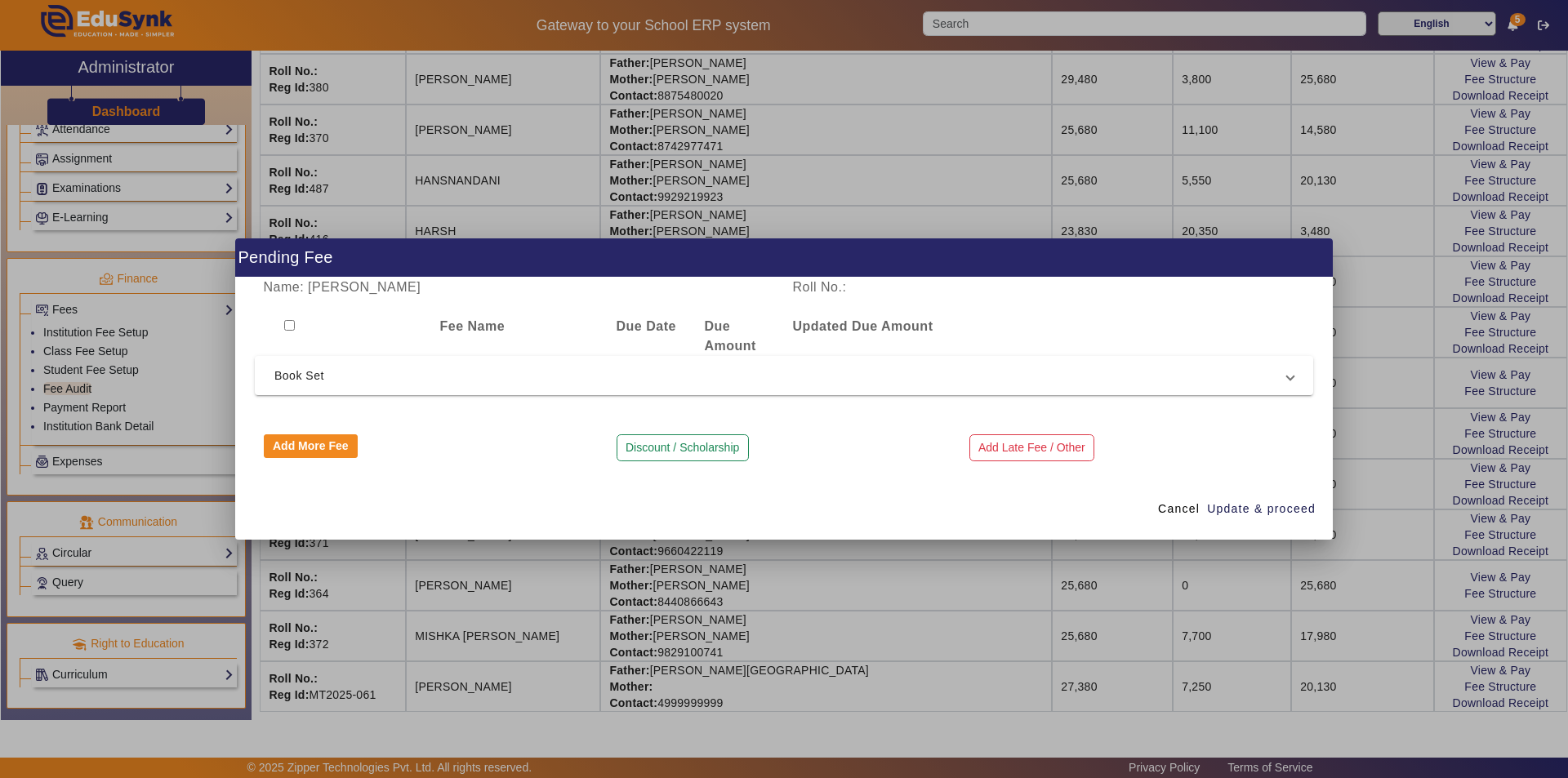
click at [712, 448] on button "Discount / Scholarship" at bounding box center [682, 448] width 132 height 28
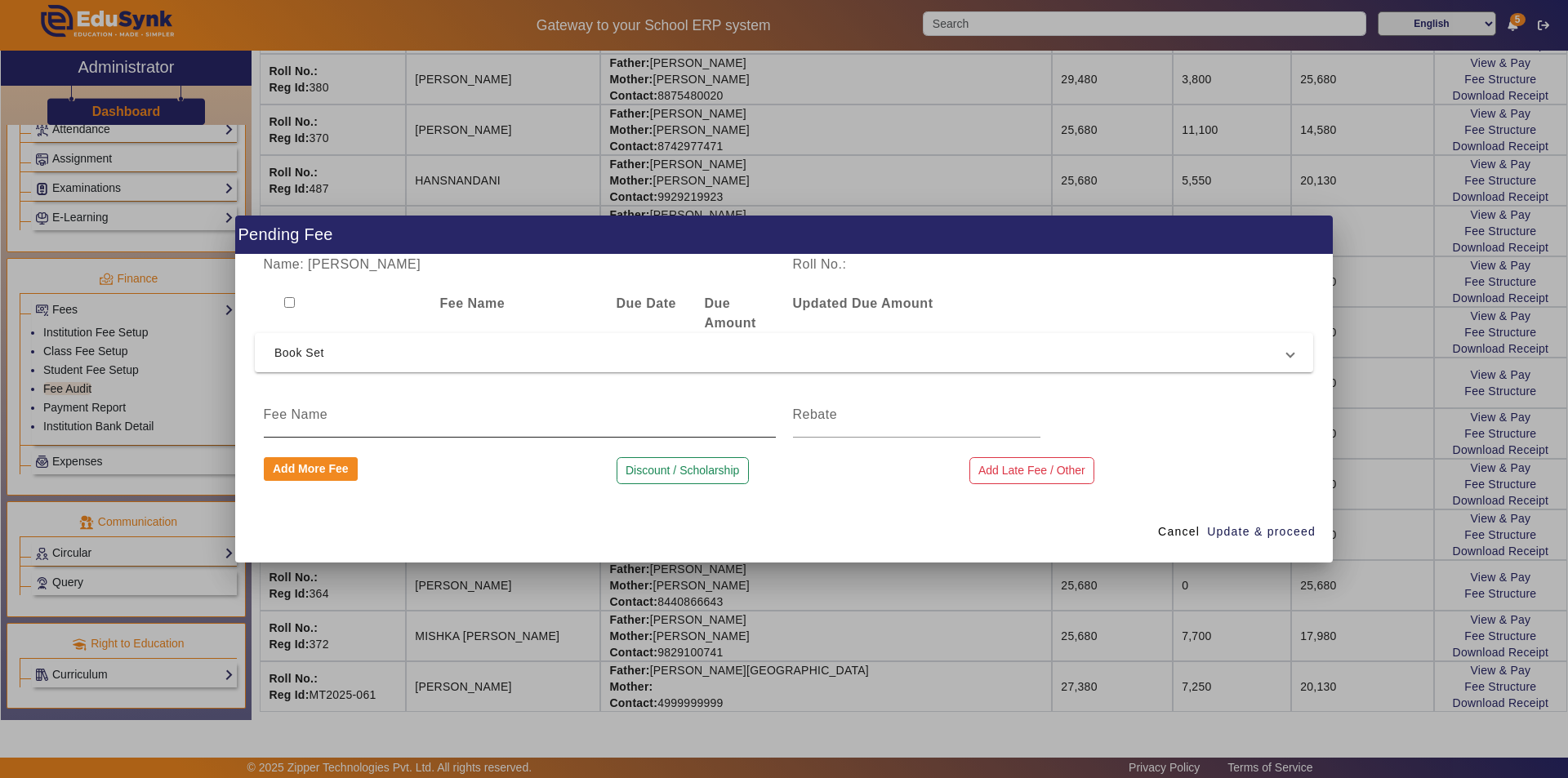
click at [666, 422] on input at bounding box center [519, 414] width 512 height 19
type input "book set Amount"
click at [887, 417] on input at bounding box center [917, 414] width 248 height 19
type input "3480"
click at [1249, 534] on span "Update & proceed" at bounding box center [1261, 532] width 109 height 17
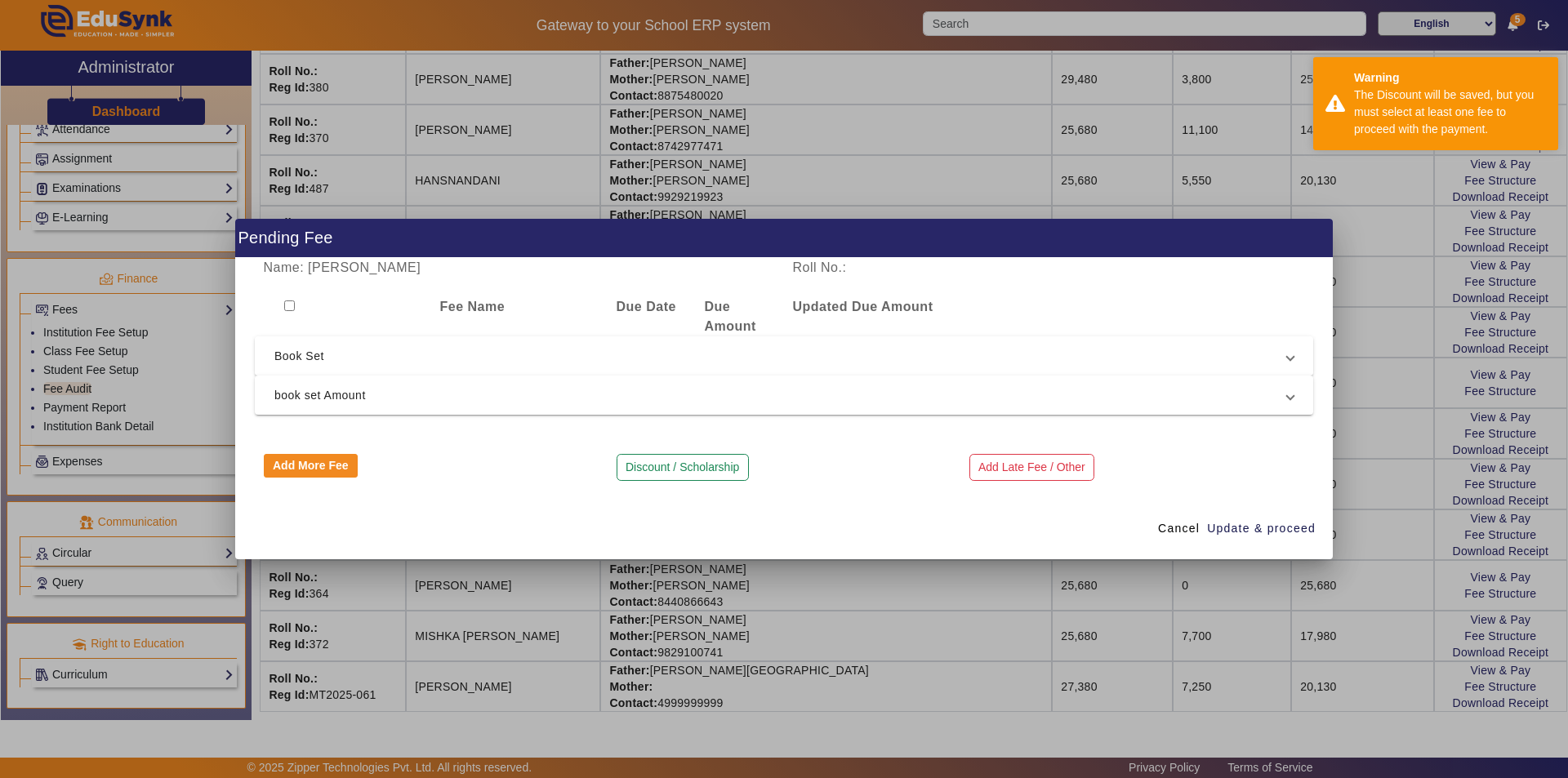
drag, startPoint x: 1071, startPoint y: 240, endPoint x: 1081, endPoint y: 346, distance: 106.5
click at [0, 0] on app-feepayment "Pending Fee Name: HARSH Roll No.: Fee Name Due Date Due Amount Updated Due Amou…" at bounding box center [0, 0] width 0 height 0
click at [1060, 313] on div "Fee Name Due Date Due Amount Updated Due Amount" at bounding box center [783, 317] width 1058 height 39
click at [675, 369] on mat-expansion-panel-header "Book Set" at bounding box center [783, 356] width 1058 height 39
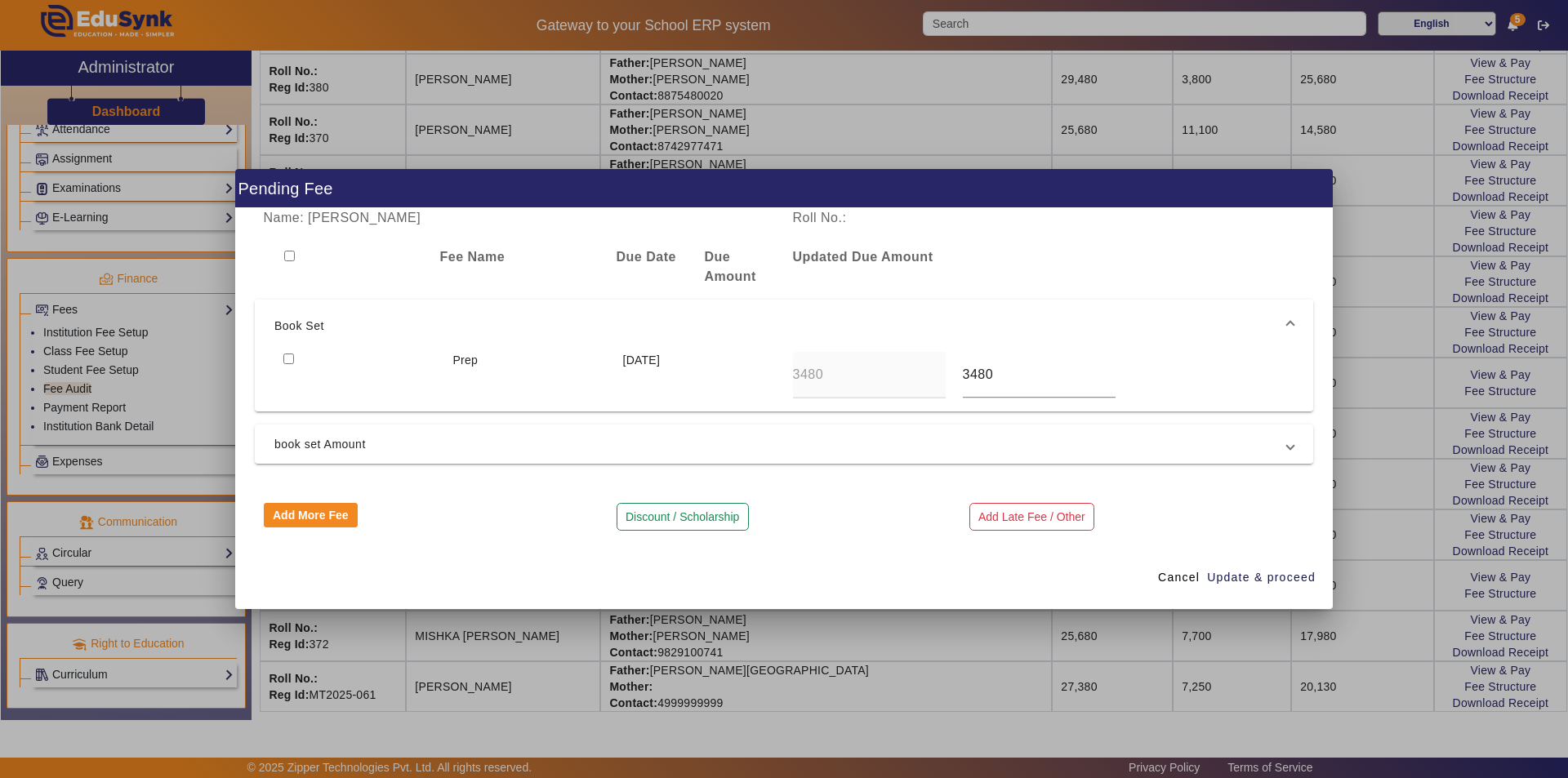
click at [674, 324] on span "Book Set" at bounding box center [780, 325] width 1012 height 19
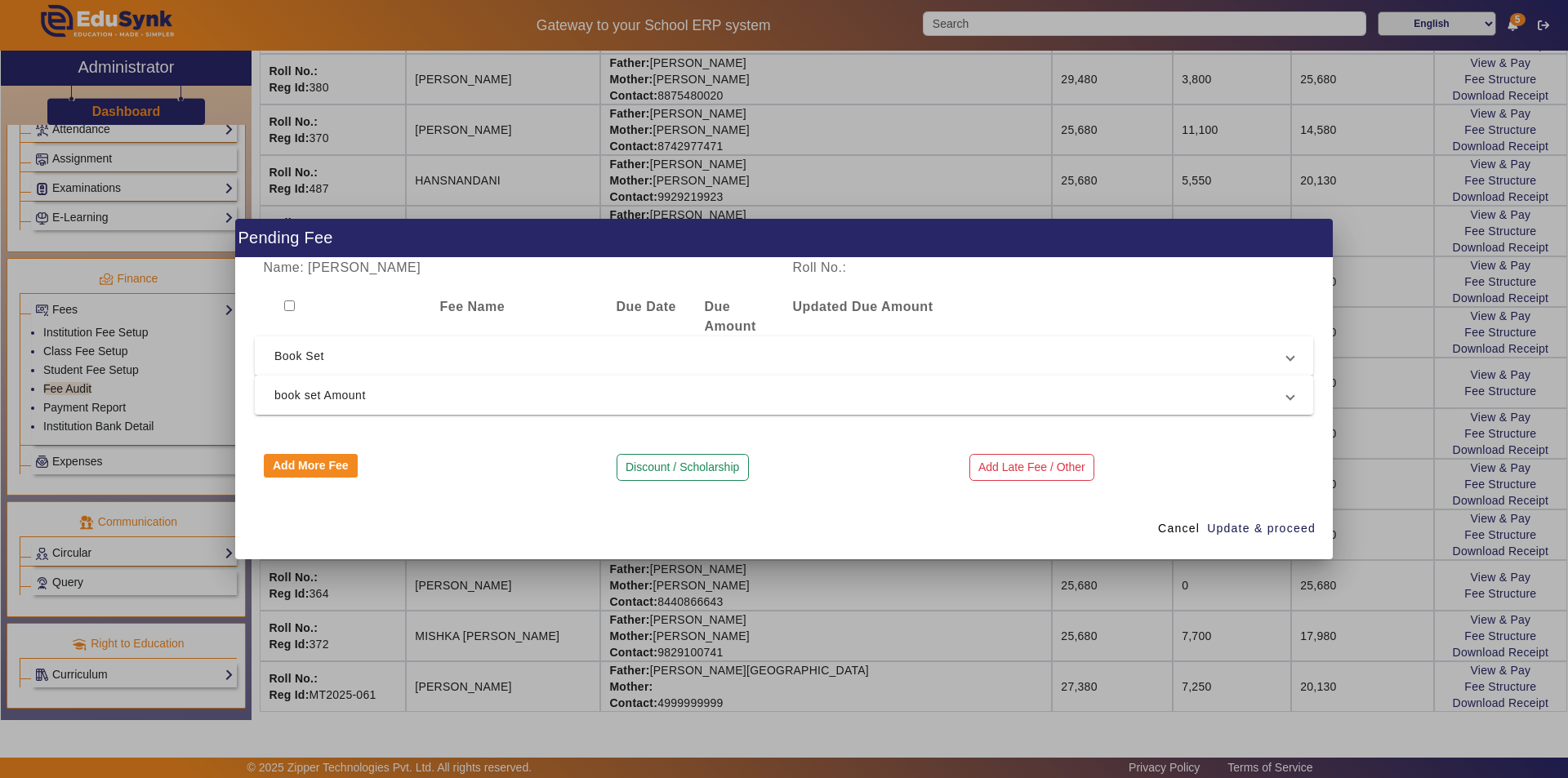
click at [287, 302] on input "checkbox" at bounding box center [289, 305] width 11 height 11
checkbox input "true"
click at [396, 353] on span "Book Set" at bounding box center [780, 356] width 1012 height 19
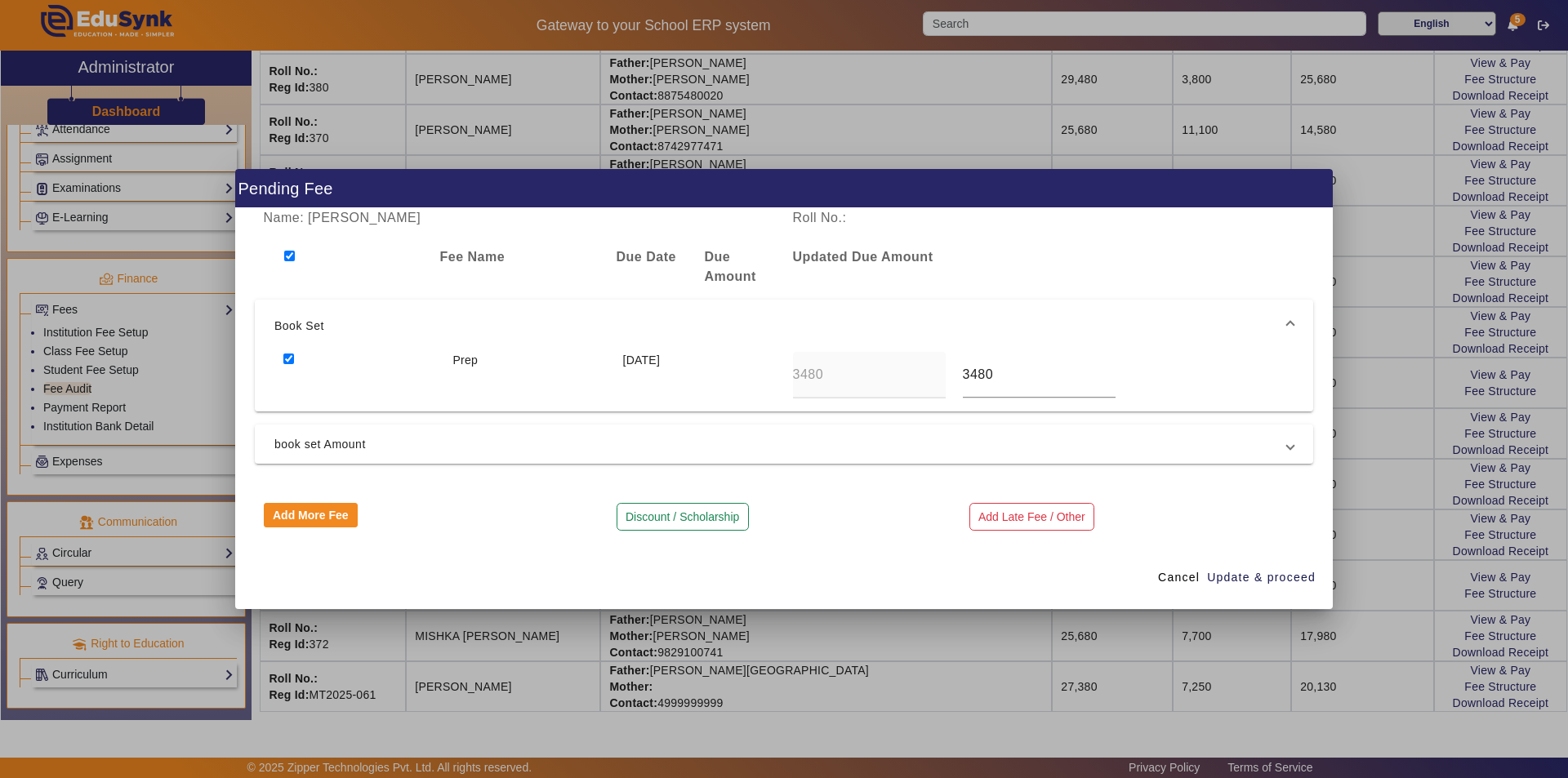
click at [286, 362] on input "checkbox" at bounding box center [288, 358] width 11 height 11
checkbox input "false"
click at [347, 442] on span "book set Amount" at bounding box center [780, 443] width 1012 height 19
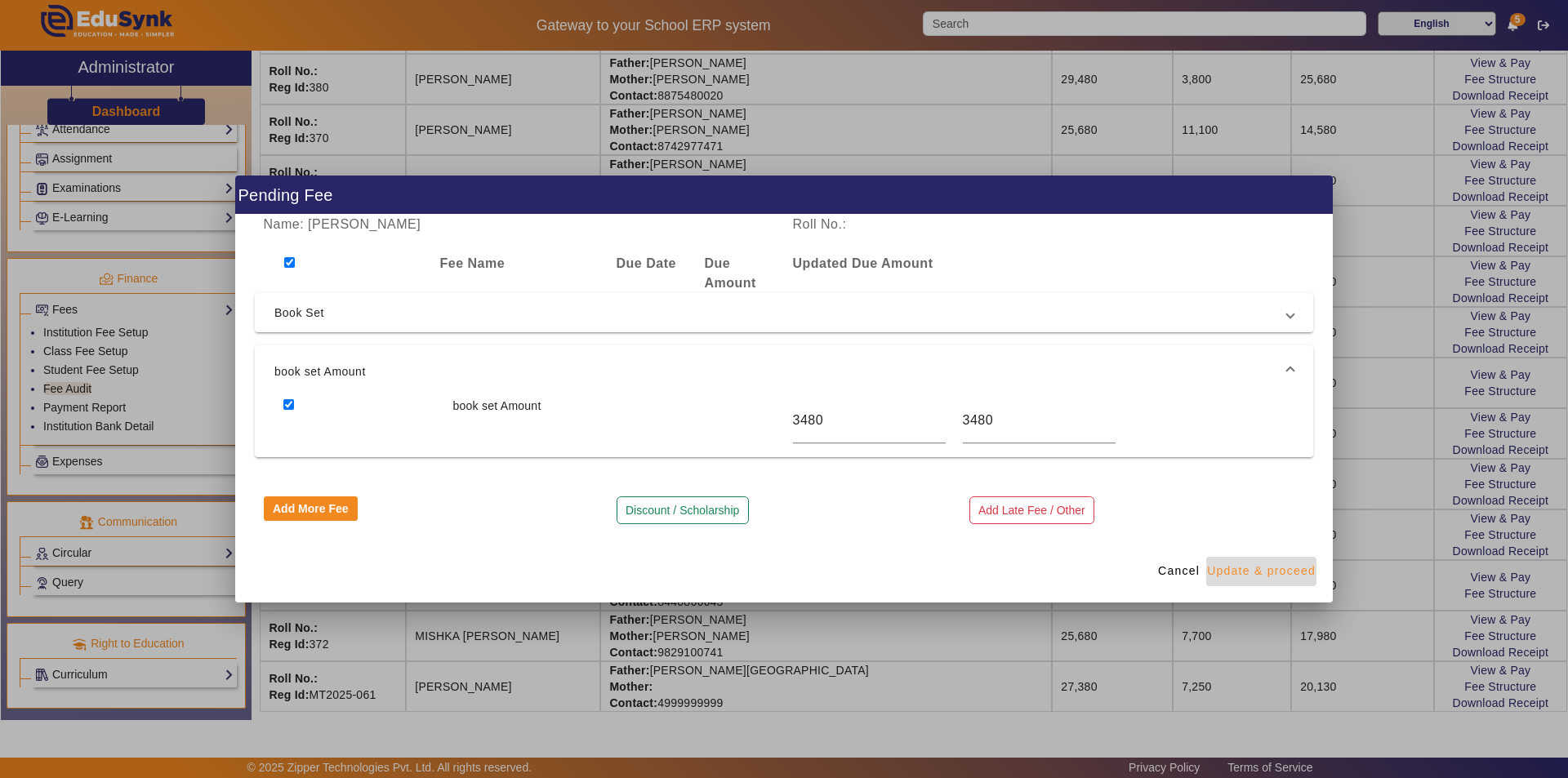
click at [1275, 579] on span "Update & proceed" at bounding box center [1261, 571] width 109 height 17
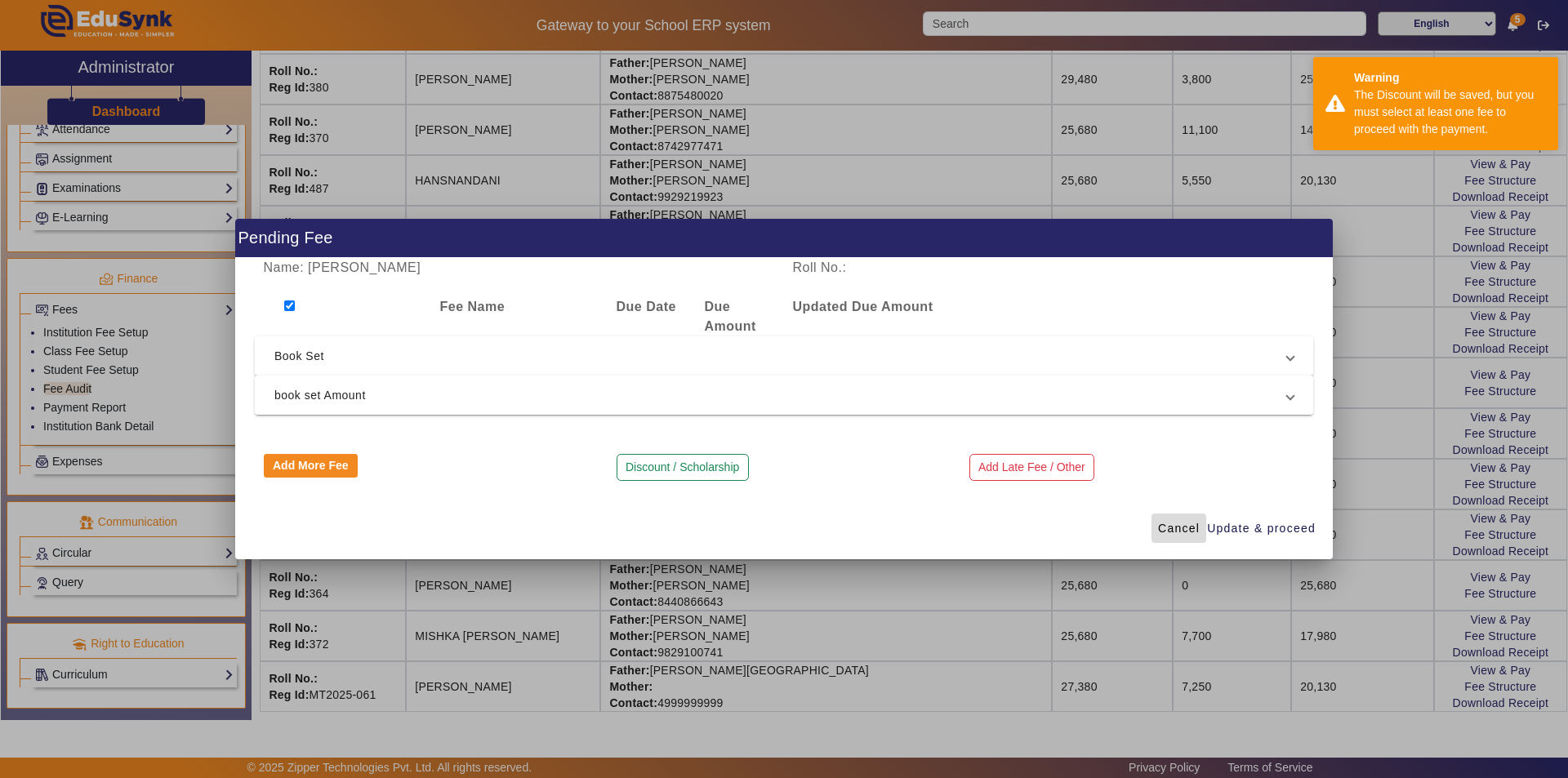
click at [1170, 523] on span "Cancel" at bounding box center [1179, 529] width 41 height 17
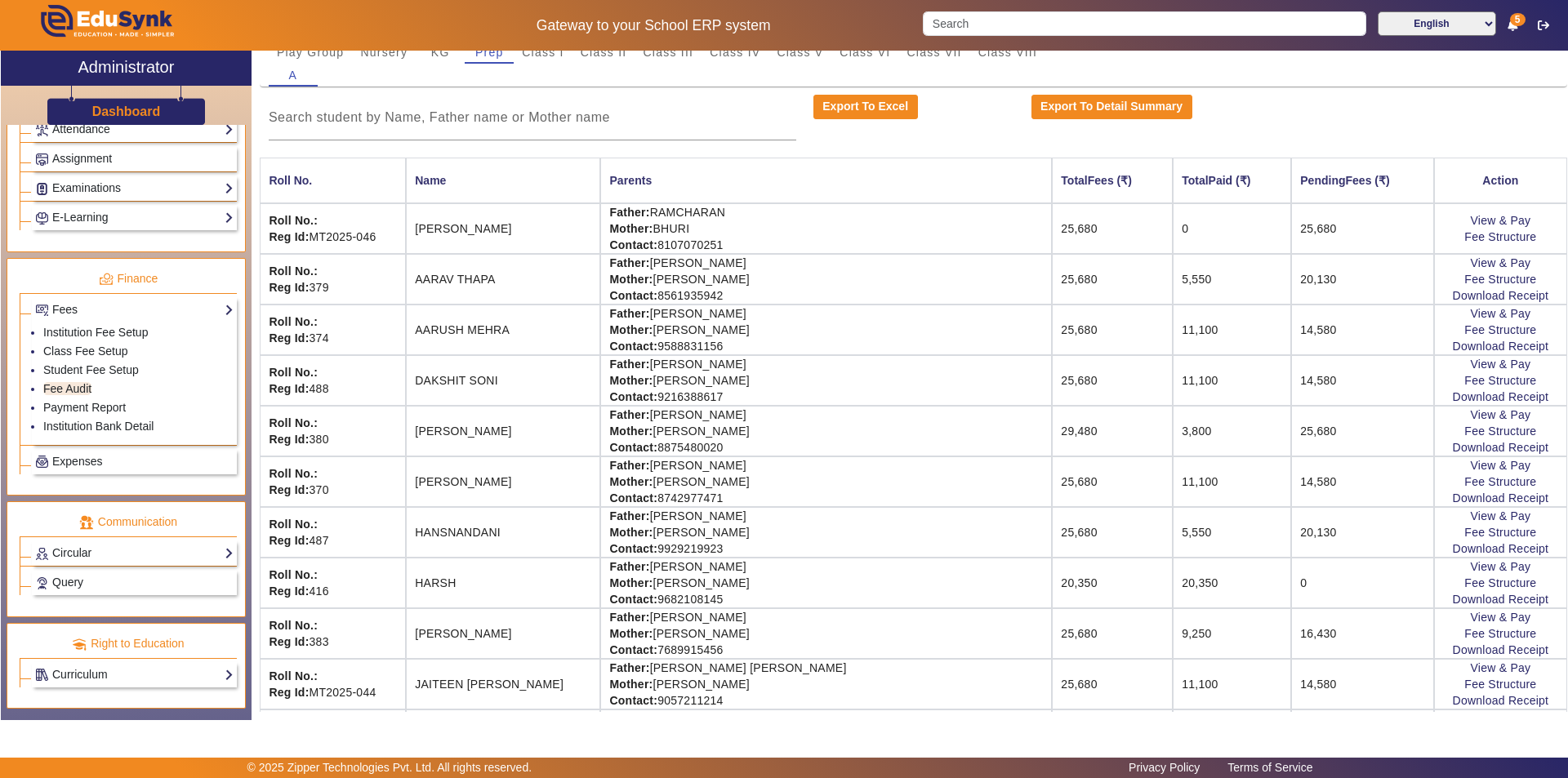
scroll to position [136, 0]
